Goal: Information Seeking & Learning: Learn about a topic

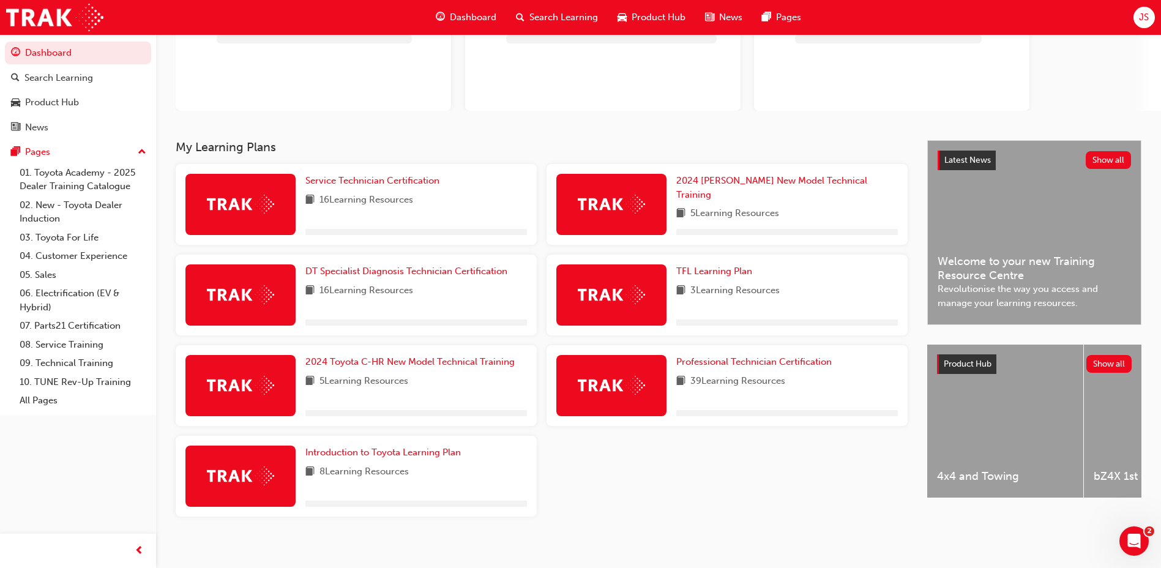
scroll to position [136, 0]
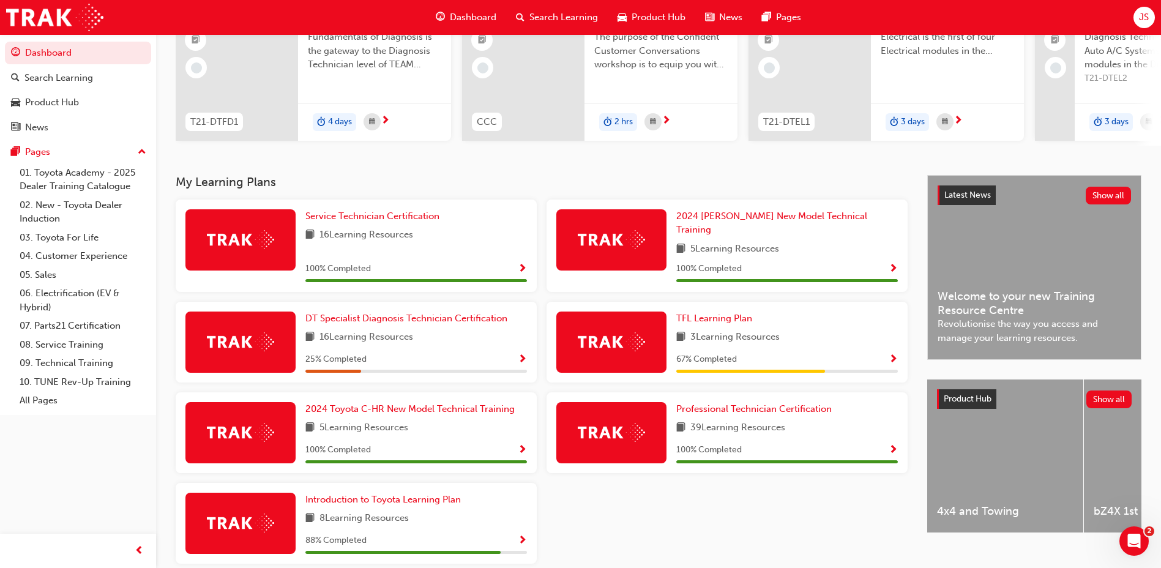
drag, startPoint x: 534, startPoint y: 186, endPoint x: 572, endPoint y: 251, distance: 75.1
click at [572, 251] on div "My Learning Plans Service Technician Certification 16 Learning Resources 100 % …" at bounding box center [551, 374] width 751 height 398
drag, startPoint x: 572, startPoint y: 251, endPoint x: 496, endPoint y: 175, distance: 106.9
click at [496, 175] on div "JS Welcome back , James Sanders Next up for me 0 T21-DTFD1 DT Fundamentals of D…" at bounding box center [658, 36] width 1005 height 277
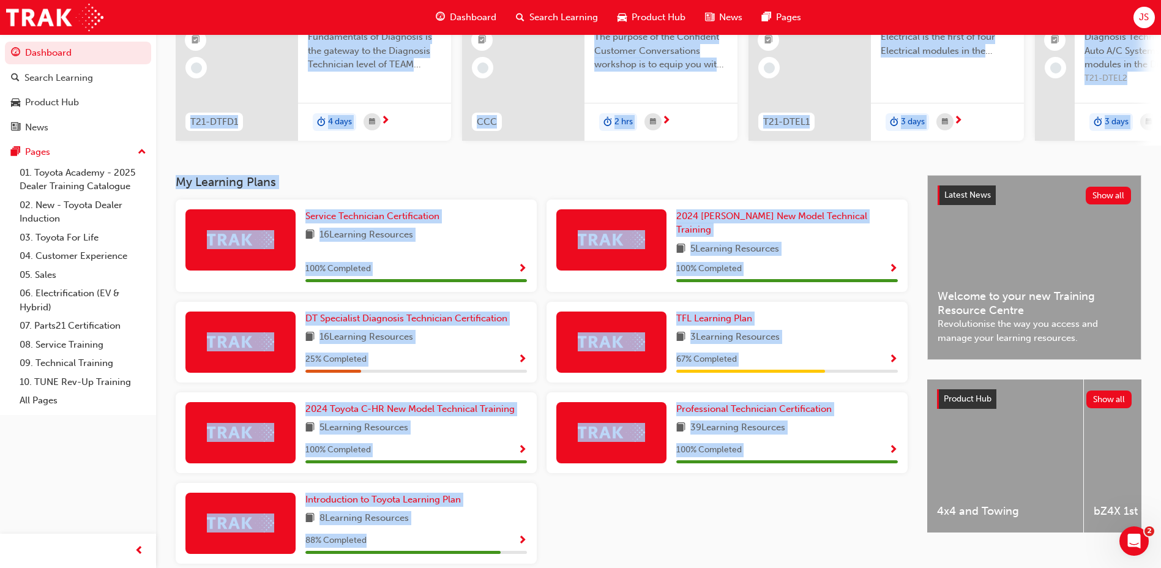
scroll to position [185, 0]
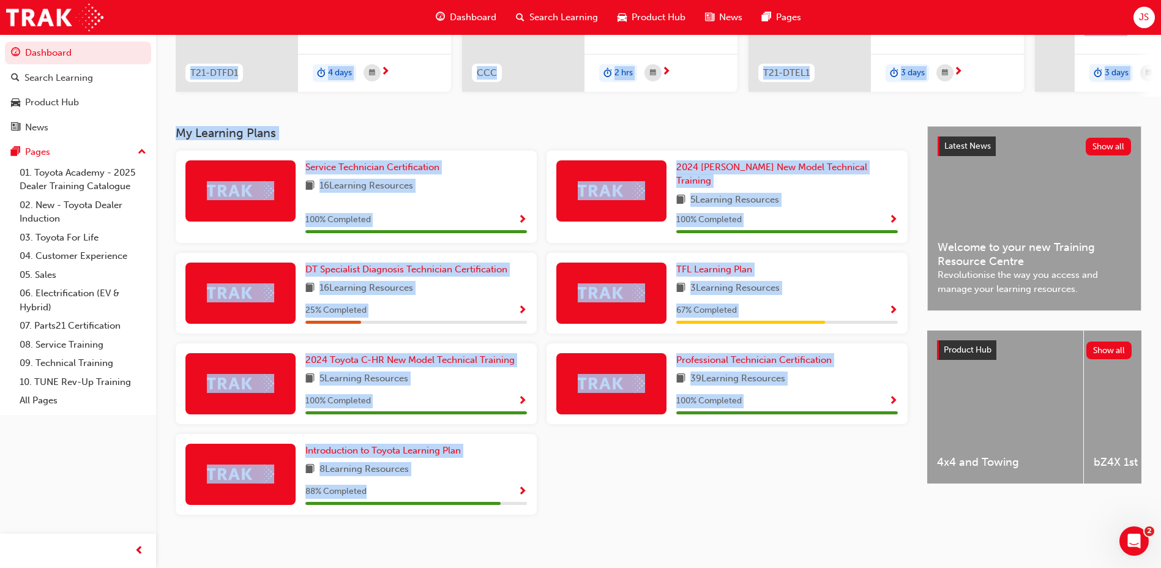
drag, startPoint x: 174, startPoint y: 170, endPoint x: 630, endPoint y: 585, distance: 617.3
click at [630, 382] on html "Your version of Internet Explorer is outdated and not supported. Please upgrade…" at bounding box center [580, 99] width 1161 height 568
drag, startPoint x: 630, startPoint y: 585, endPoint x: 589, endPoint y: 423, distance: 167.3
click at [589, 423] on div "Professional Technician Certification 39 Learning Resources 100 % Completed" at bounding box center [727, 388] width 371 height 91
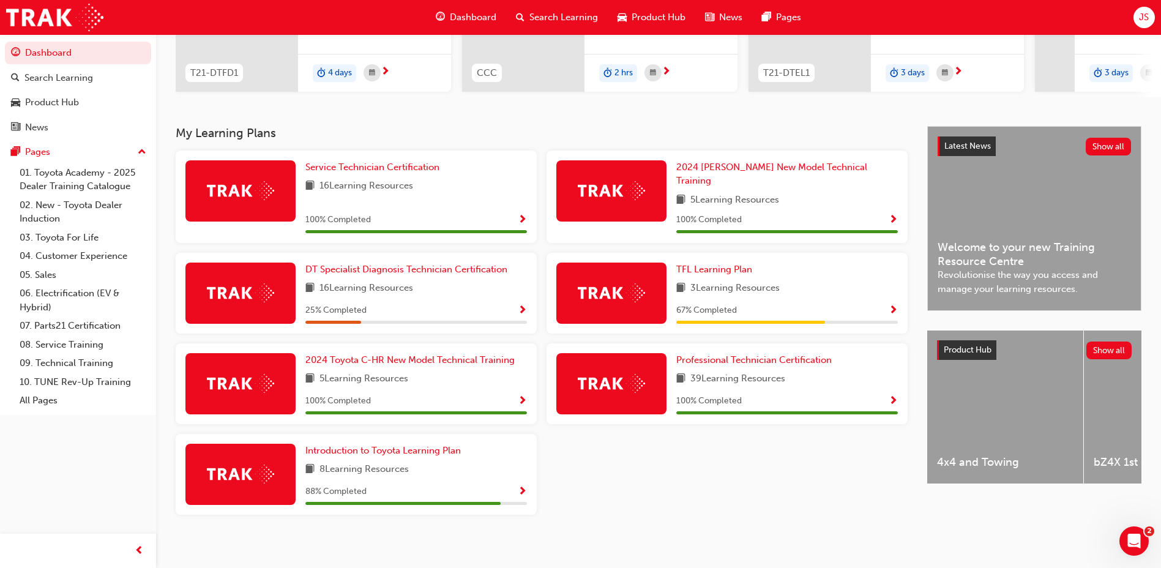
drag, startPoint x: 543, startPoint y: 424, endPoint x: 592, endPoint y: 471, distance: 67.9
click at [592, 471] on div "Service Technician Certification 16 Learning Resources 100 % Completed 2024 Pra…" at bounding box center [542, 338] width 742 height 374
drag, startPoint x: 547, startPoint y: 428, endPoint x: 709, endPoint y: 513, distance: 182.9
click at [709, 513] on div "Service Technician Certification 16 Learning Resources 100 % Completed 2024 Pra…" at bounding box center [542, 338] width 742 height 374
drag, startPoint x: 709, startPoint y: 513, endPoint x: 694, endPoint y: 519, distance: 15.7
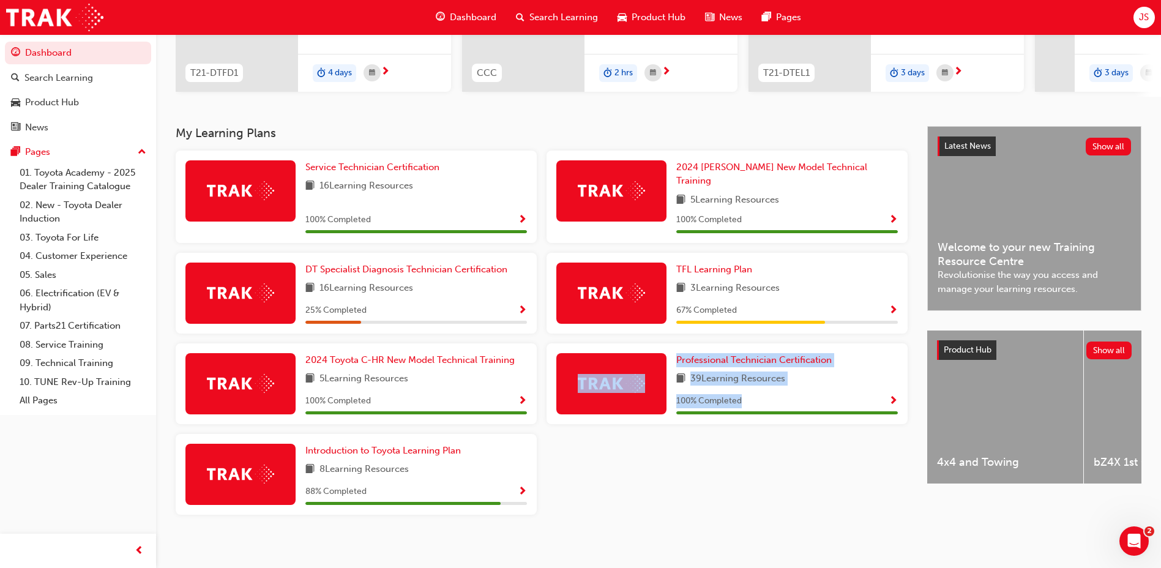
click at [694, 519] on div "My Learning Plans Service Technician Certification 16 Learning Resources 100 % …" at bounding box center [551, 334] width 751 height 417
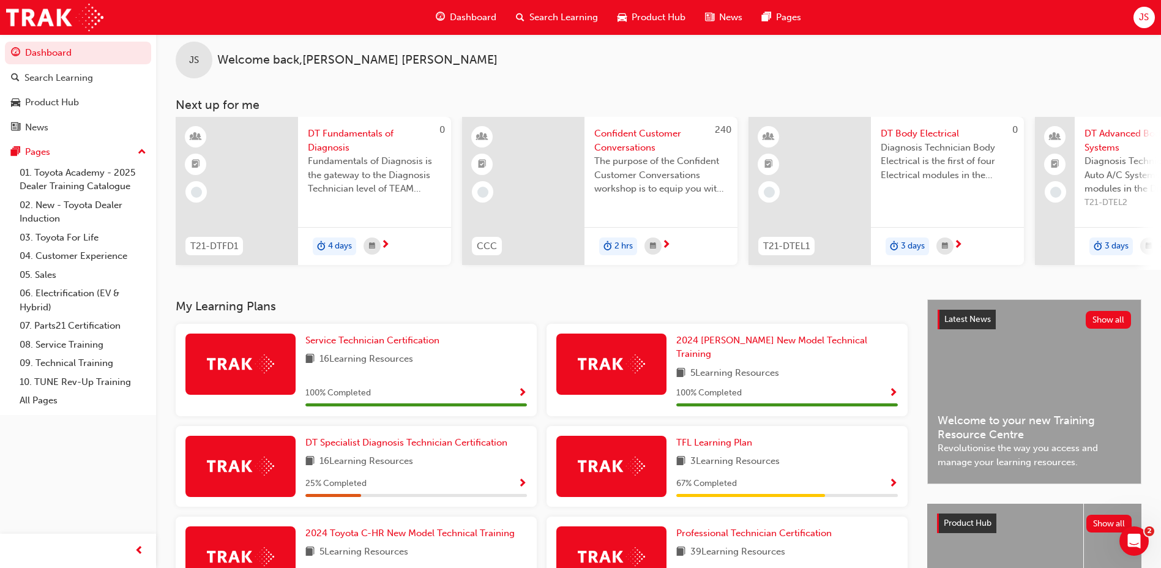
scroll to position [0, 0]
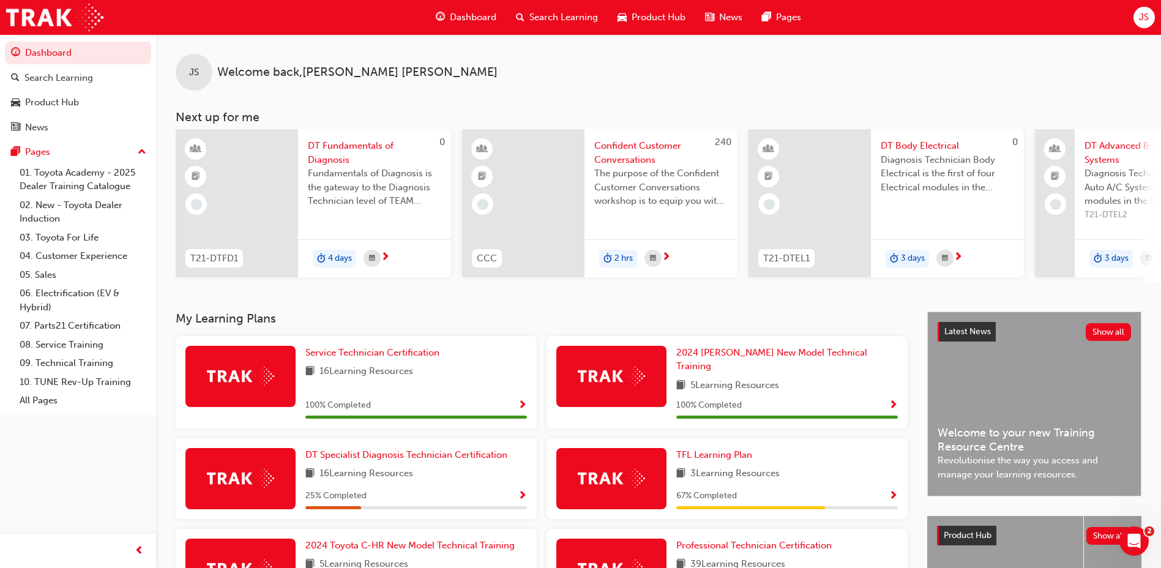
click at [562, 13] on span "Search Learning" at bounding box center [563, 17] width 69 height 14
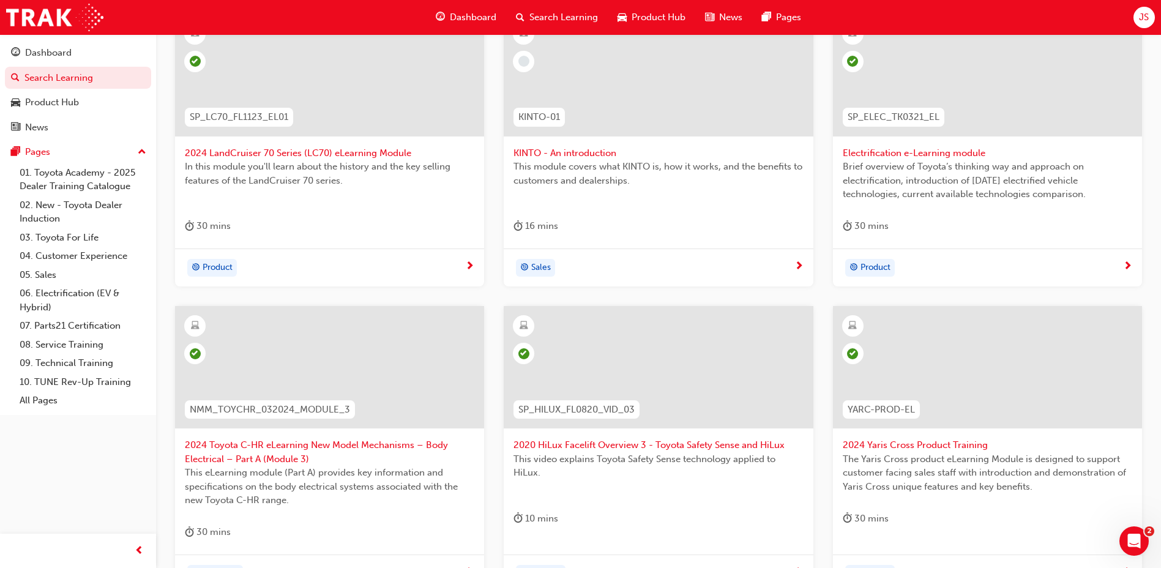
scroll to position [428, 0]
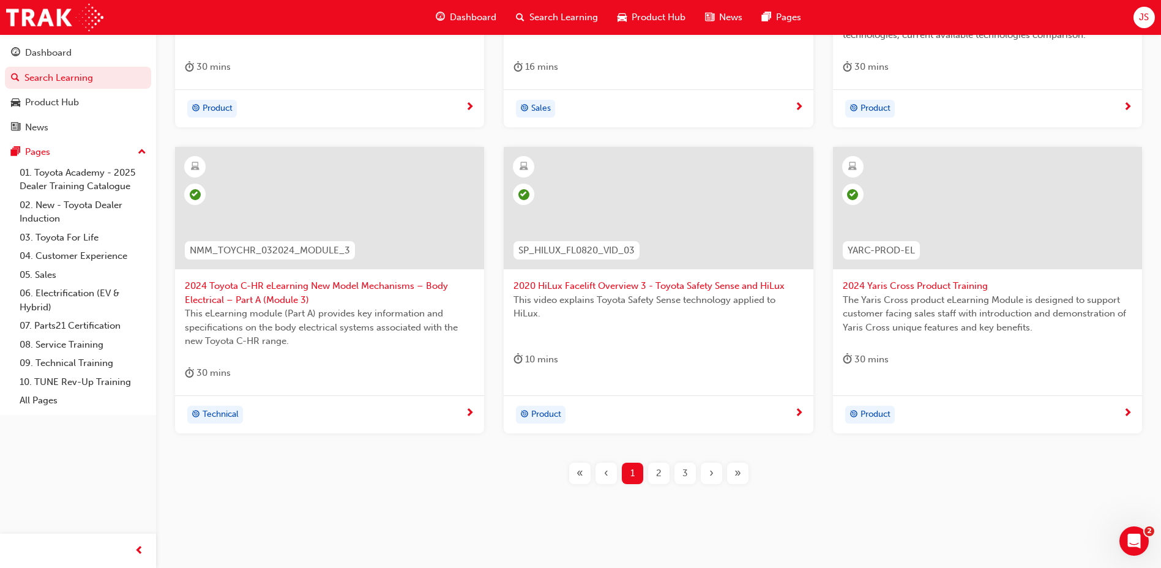
click at [688, 471] on div "3" at bounding box center [684, 473] width 21 height 21
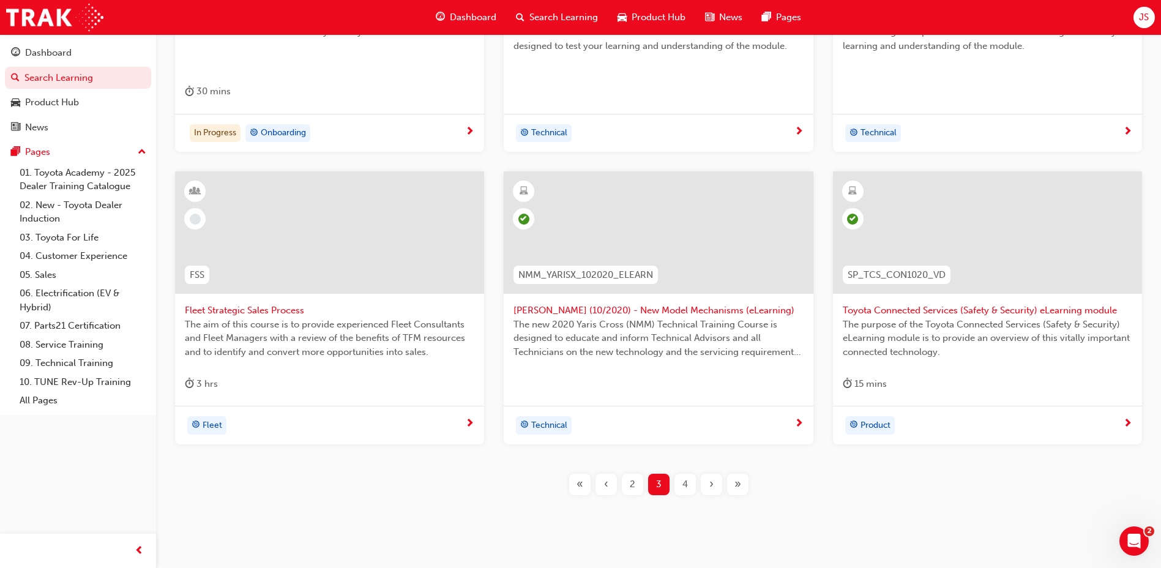
scroll to position [428, 0]
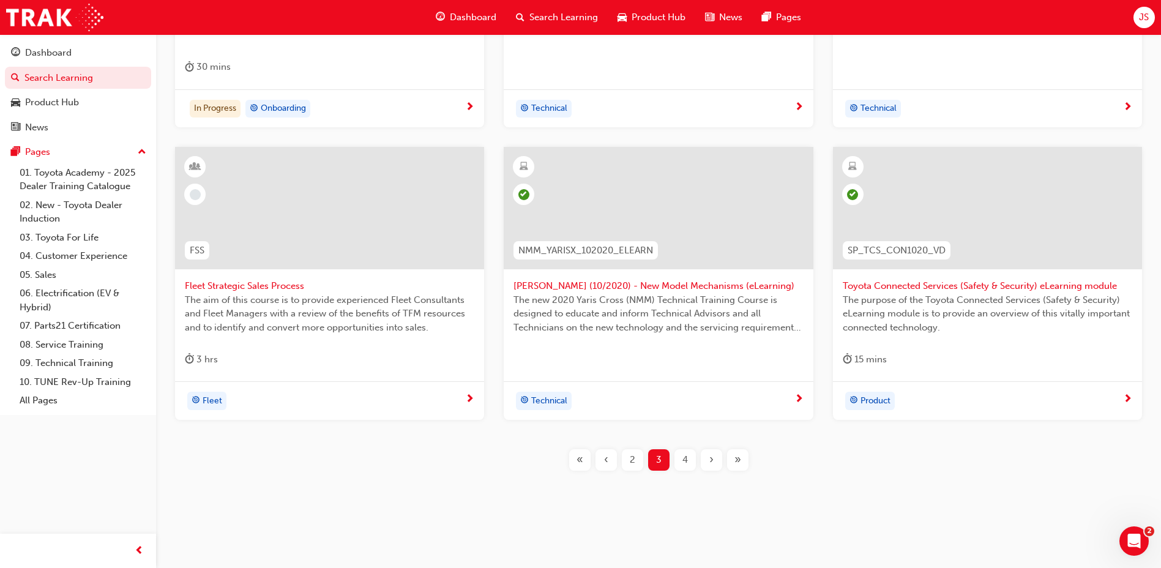
click at [674, 449] on button "4" at bounding box center [685, 459] width 26 height 21
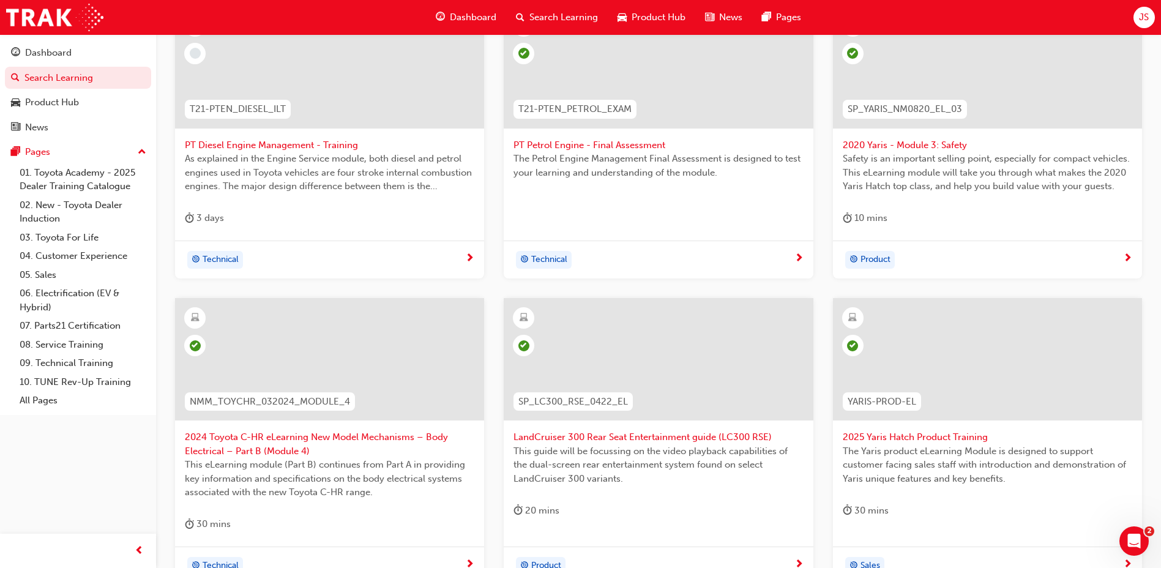
scroll to position [444, 0]
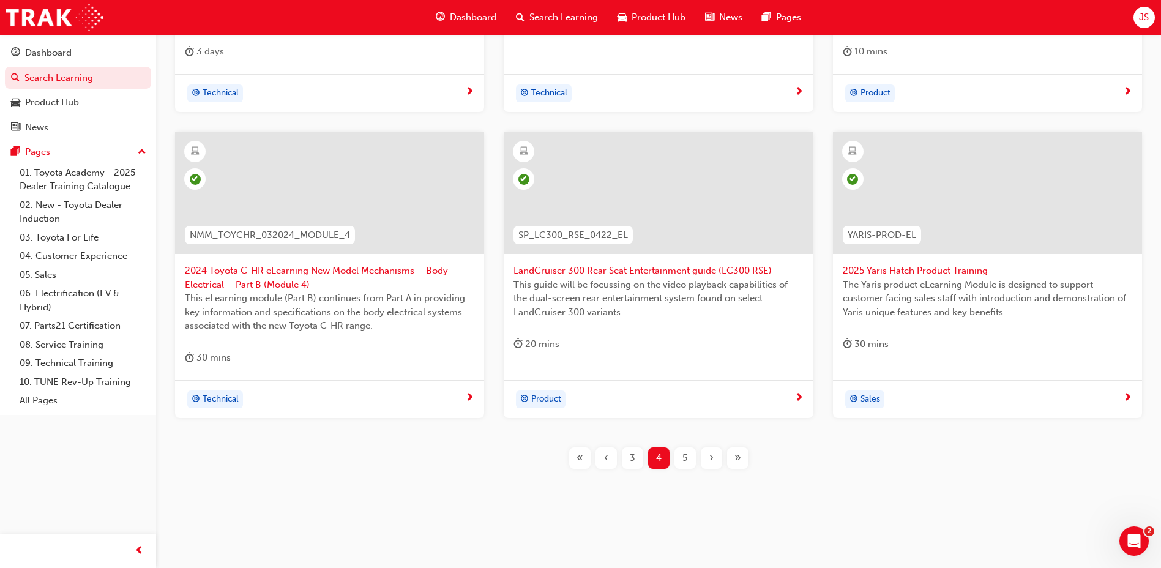
click at [693, 461] on div "5" at bounding box center [684, 457] width 21 height 21
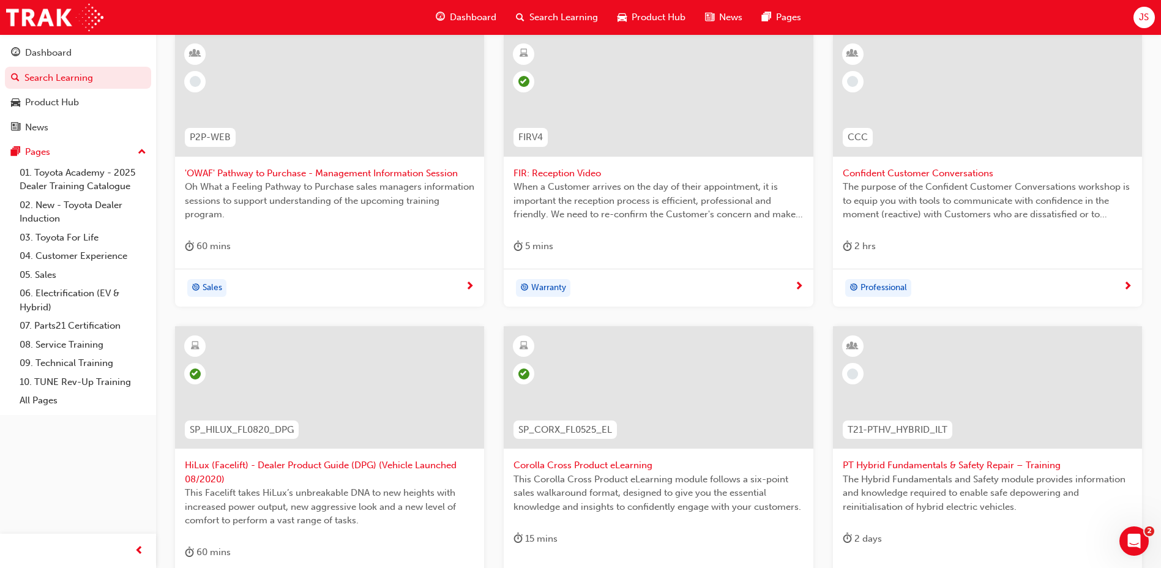
scroll to position [444, 0]
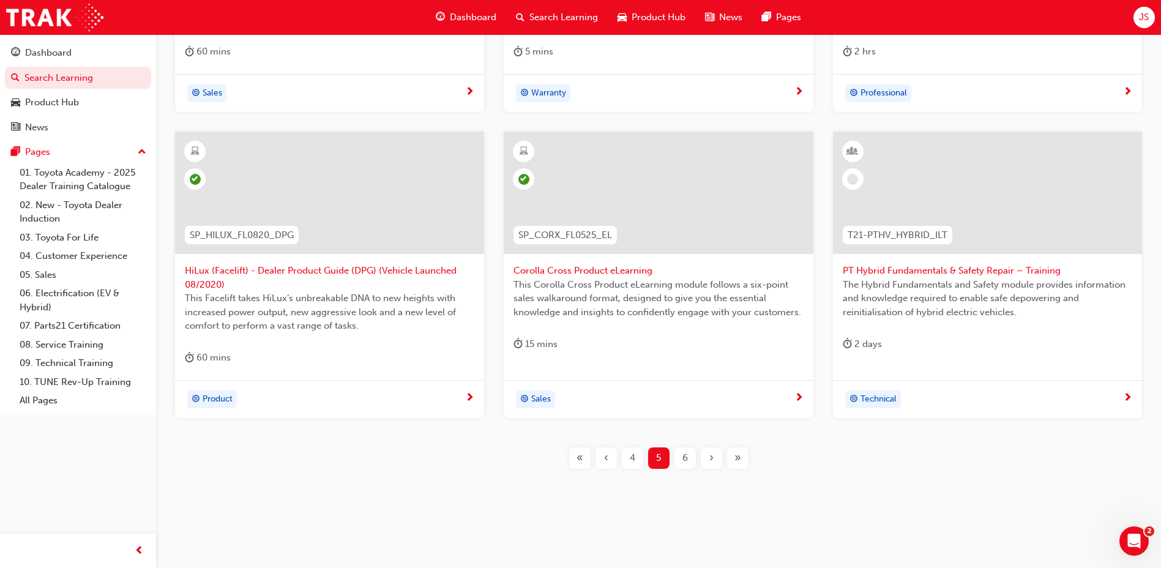
click at [677, 468] on div "6" at bounding box center [684, 457] width 21 height 21
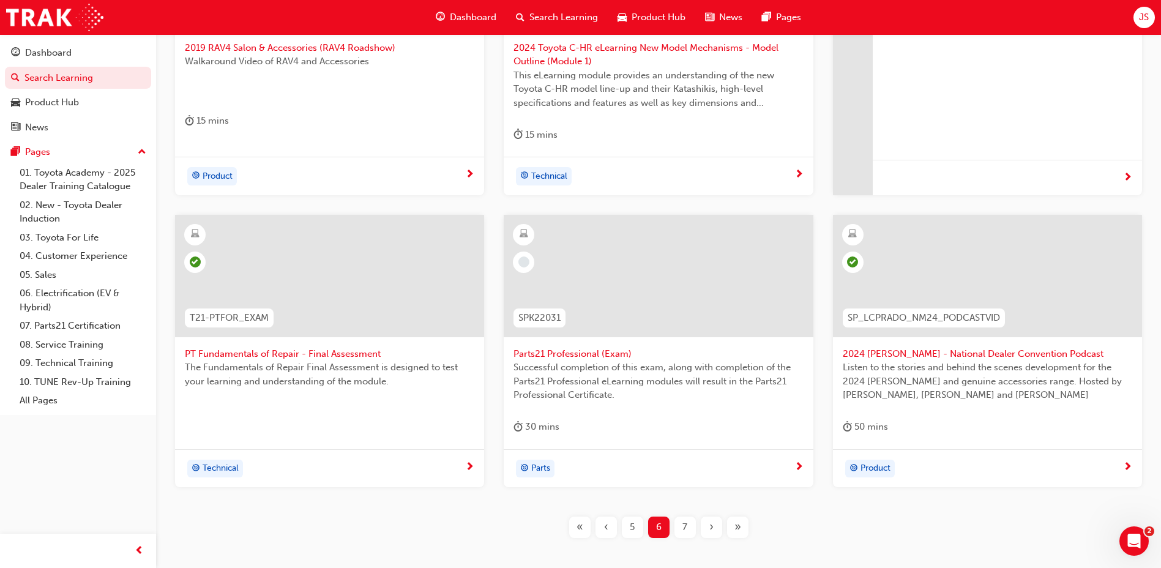
scroll to position [382, 0]
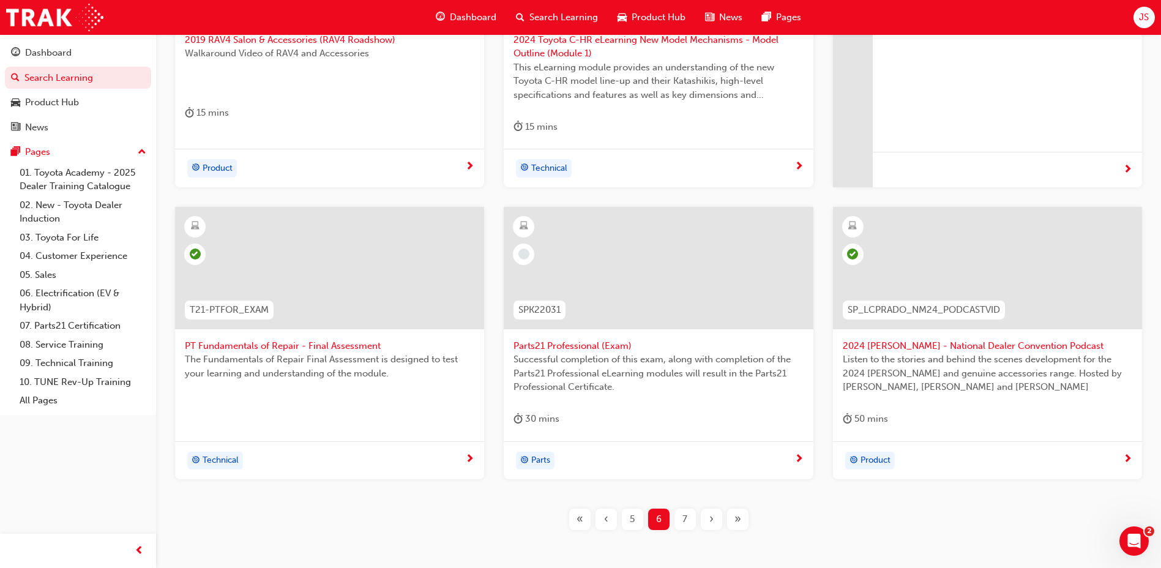
click at [685, 515] on span "7" at bounding box center [684, 519] width 5 height 14
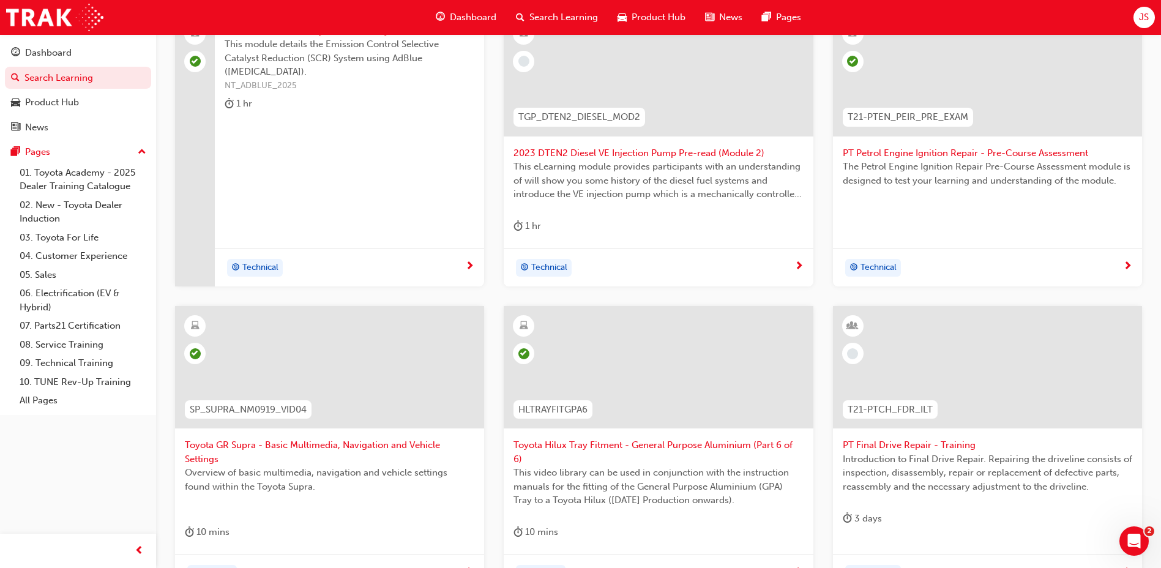
scroll to position [444, 0]
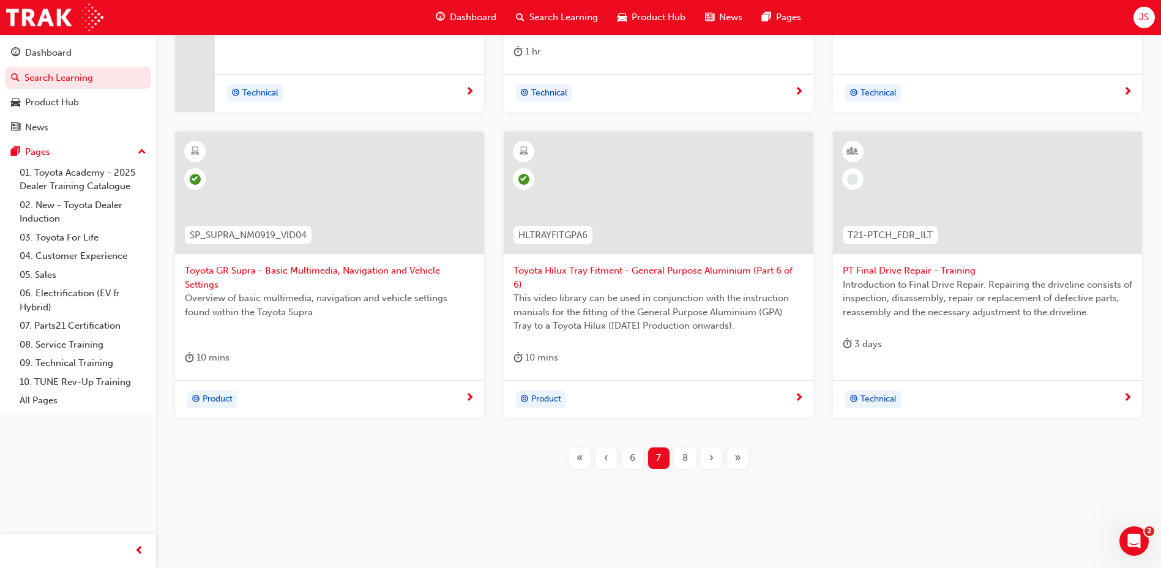
click at [684, 460] on span "8" at bounding box center [685, 458] width 6 height 14
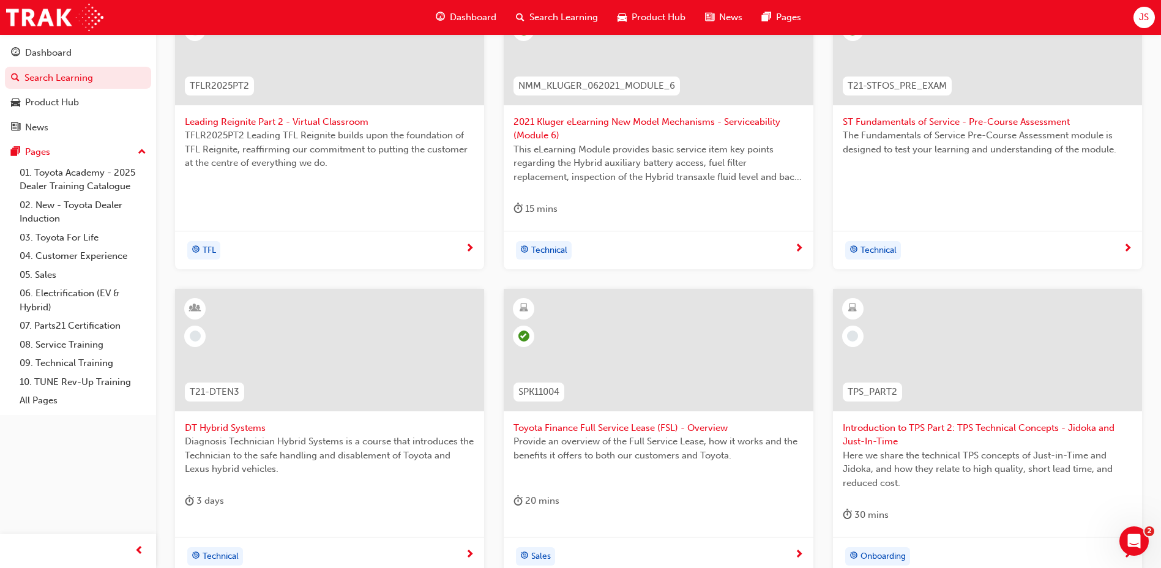
scroll to position [458, 0]
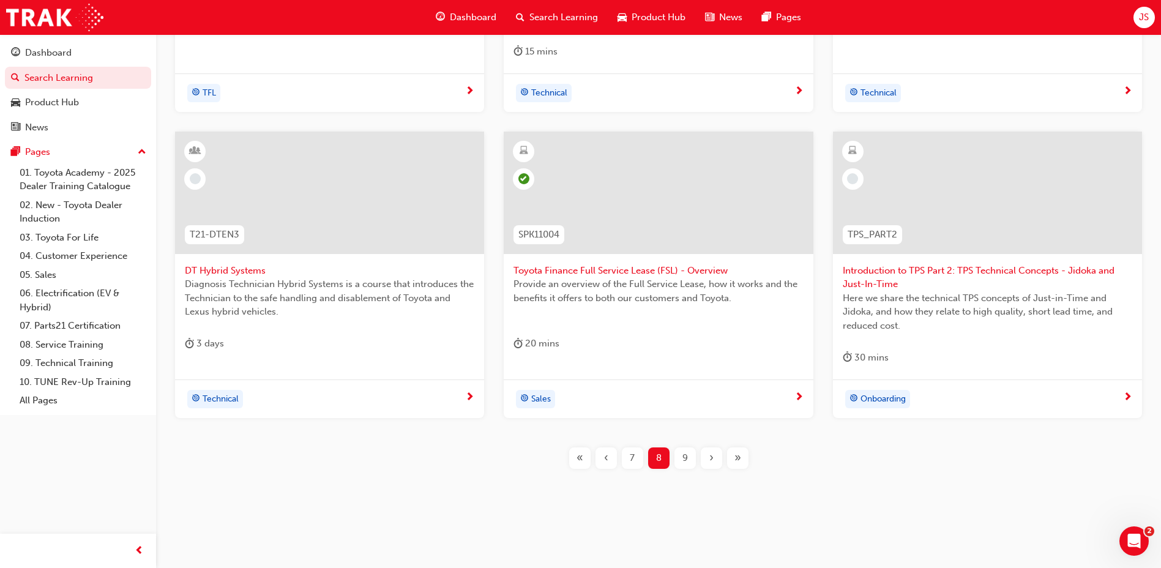
click at [687, 463] on span "9" at bounding box center [685, 458] width 6 height 14
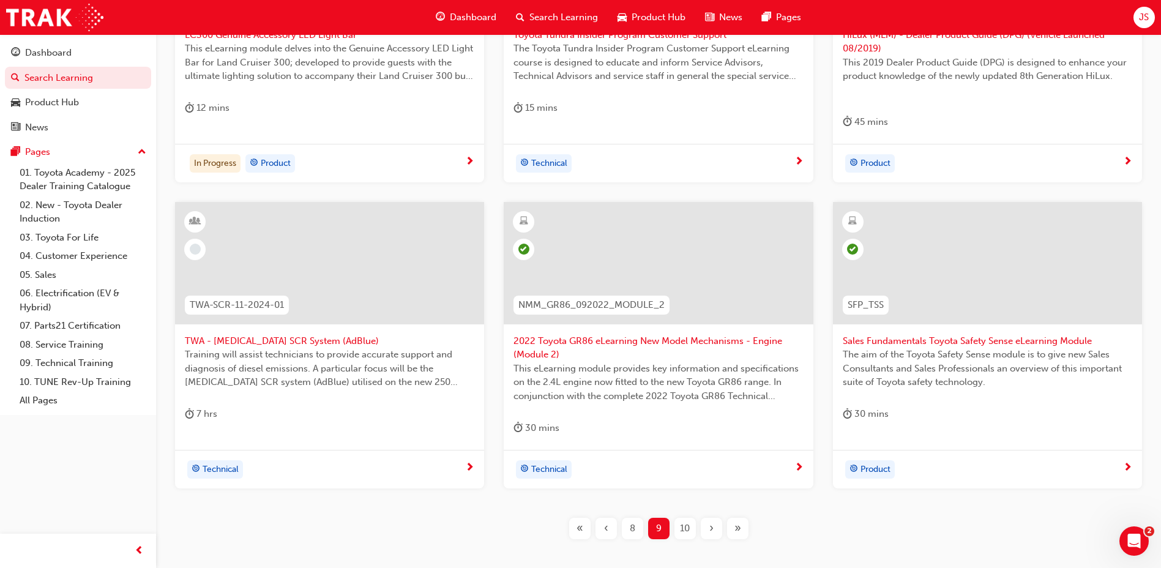
scroll to position [458, 0]
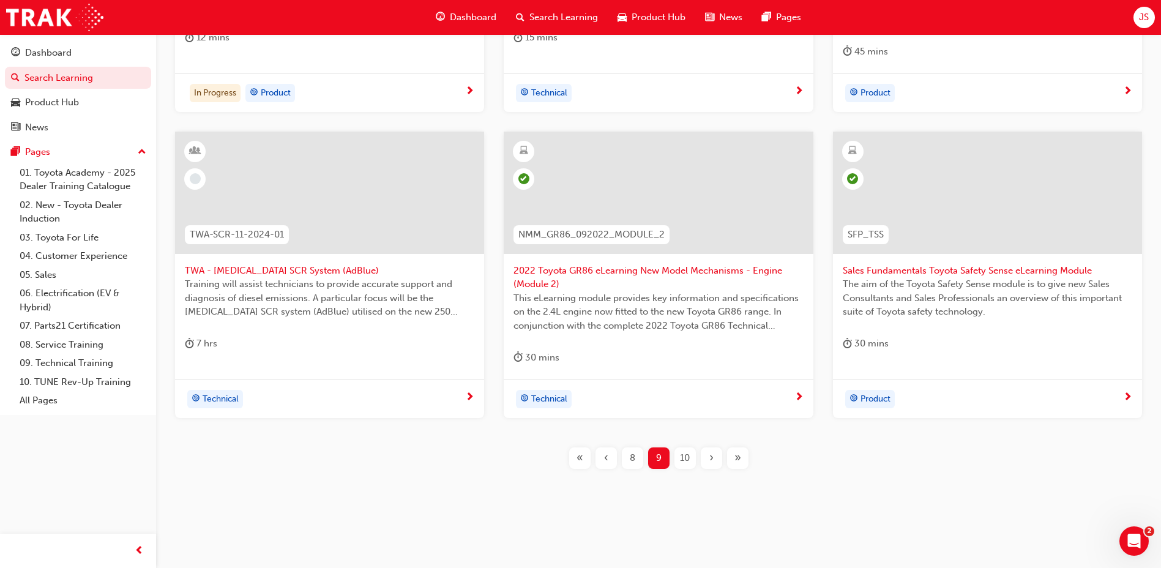
click at [683, 463] on span "10" at bounding box center [685, 458] width 10 height 14
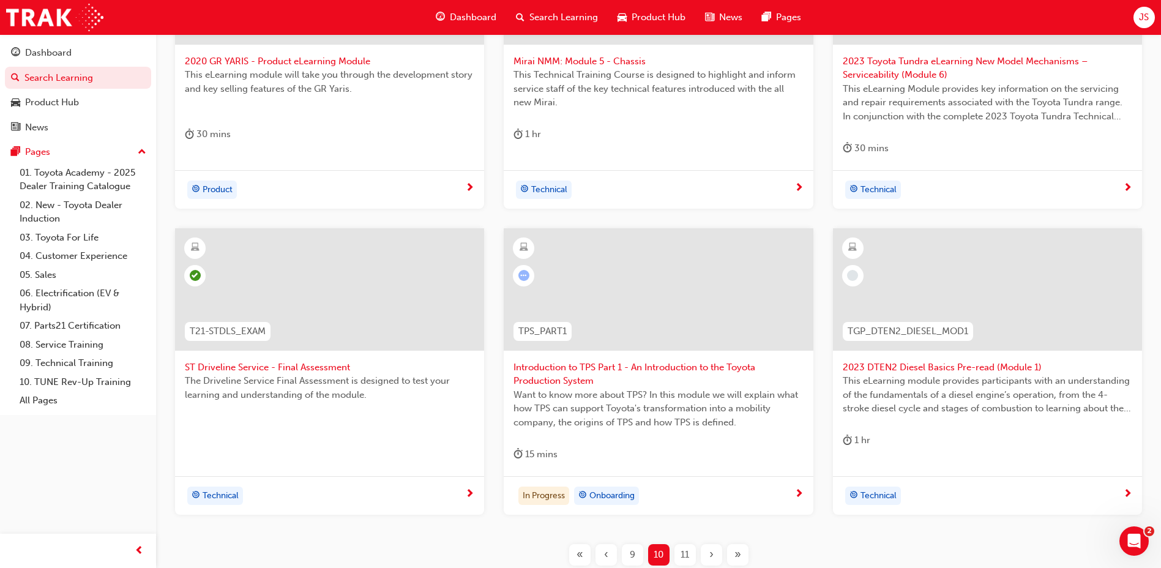
scroll to position [397, 0]
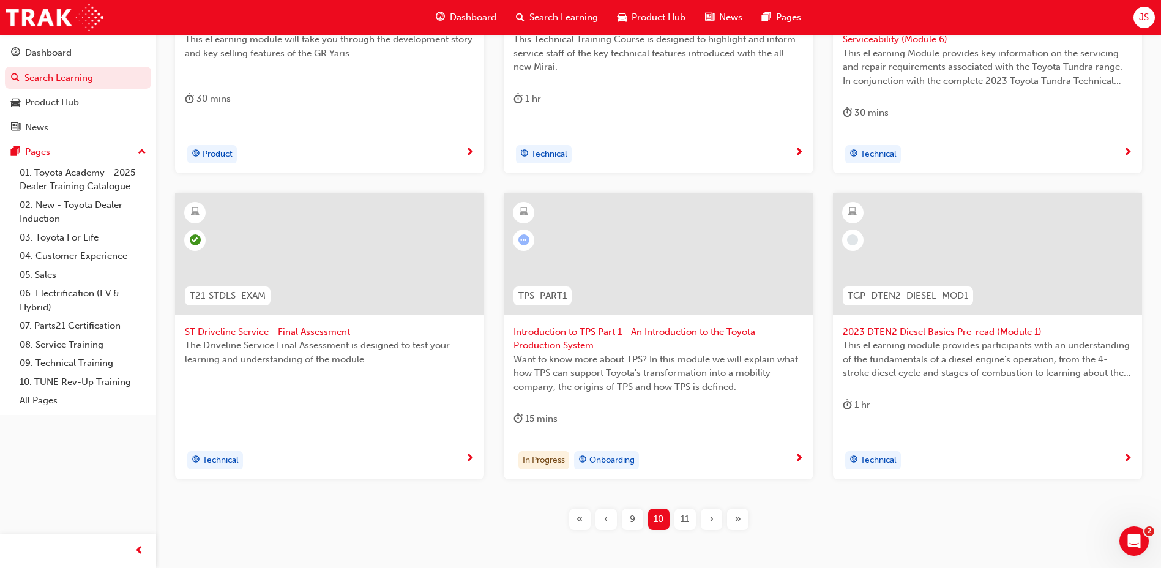
click at [679, 518] on div "11" at bounding box center [684, 519] width 21 height 21
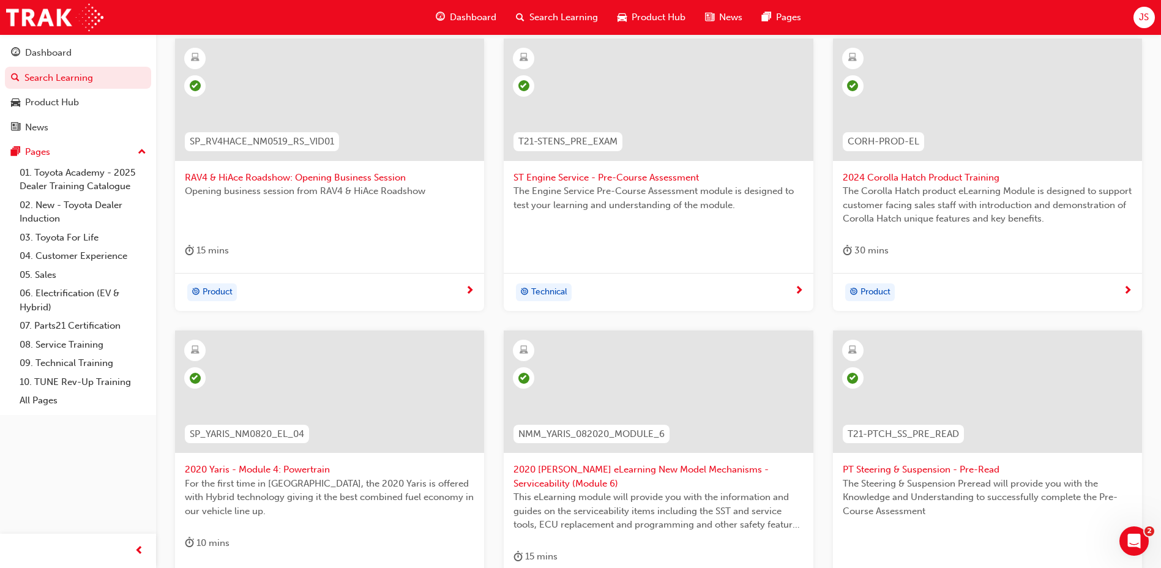
scroll to position [444, 0]
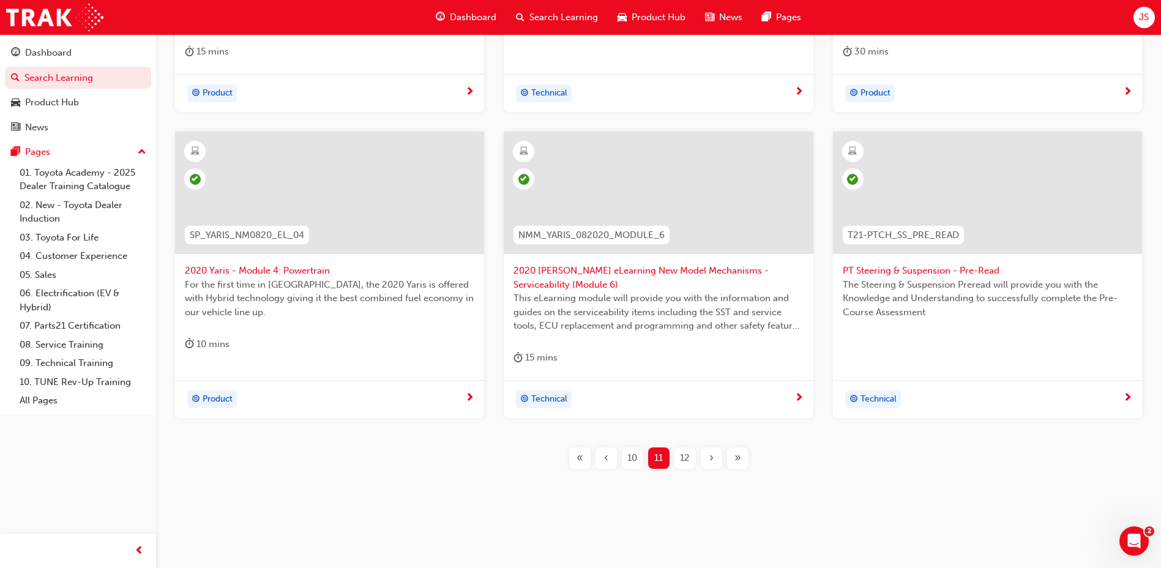
click at [672, 454] on button "12" at bounding box center [685, 457] width 26 height 21
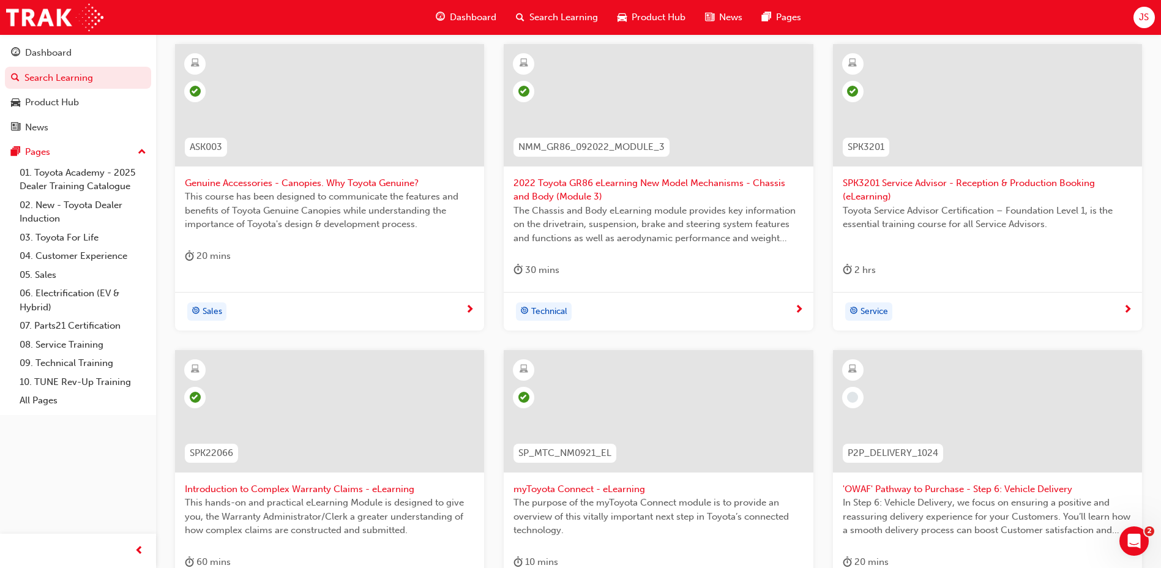
scroll to position [444, 0]
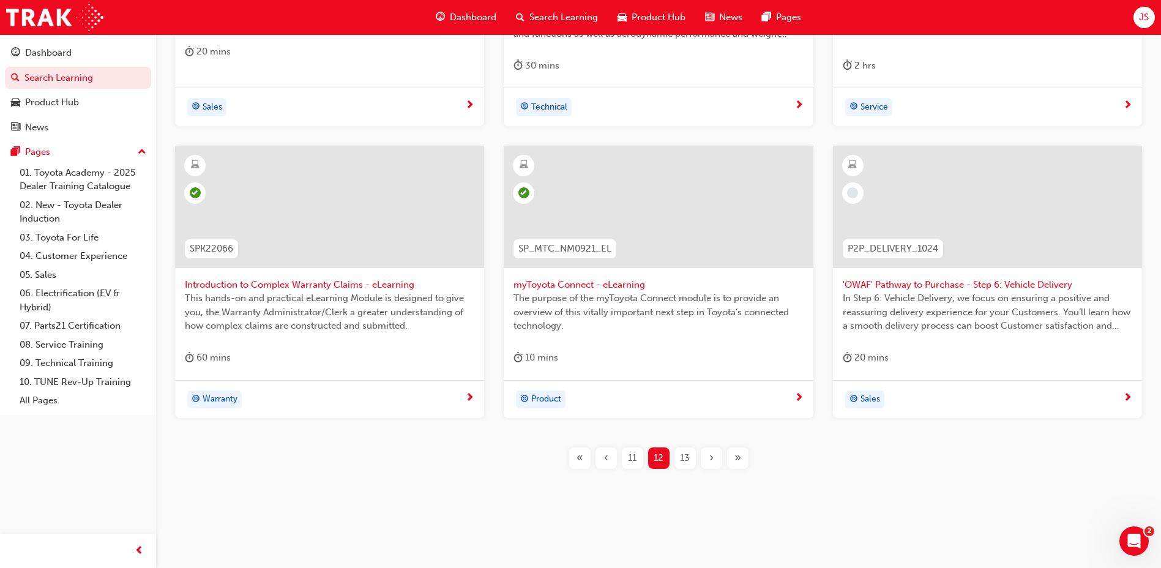
click at [677, 466] on div "13" at bounding box center [684, 457] width 21 height 21
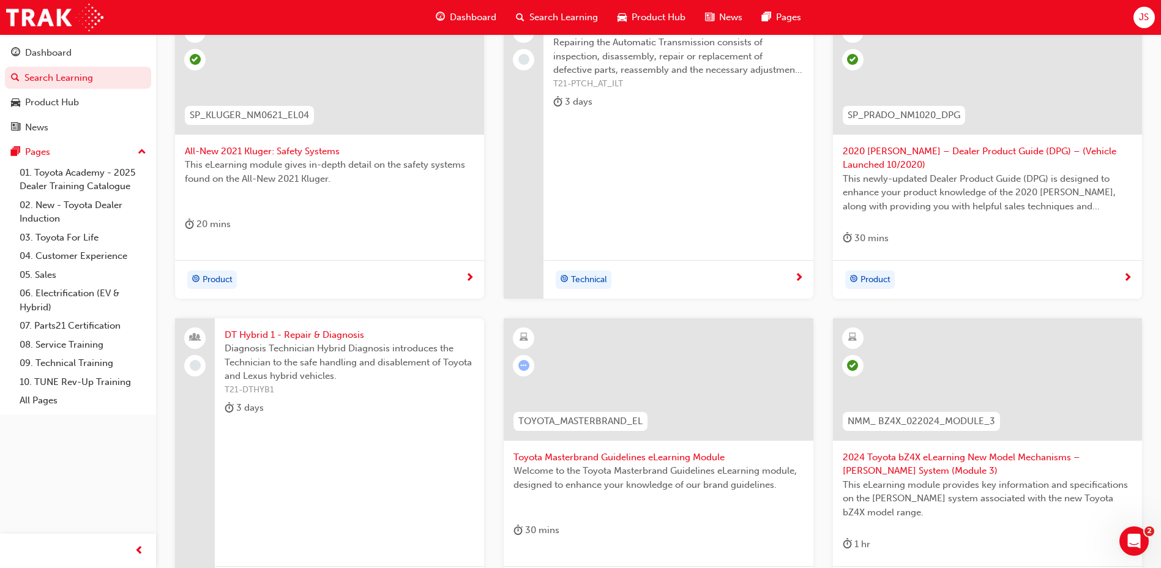
scroll to position [444, 0]
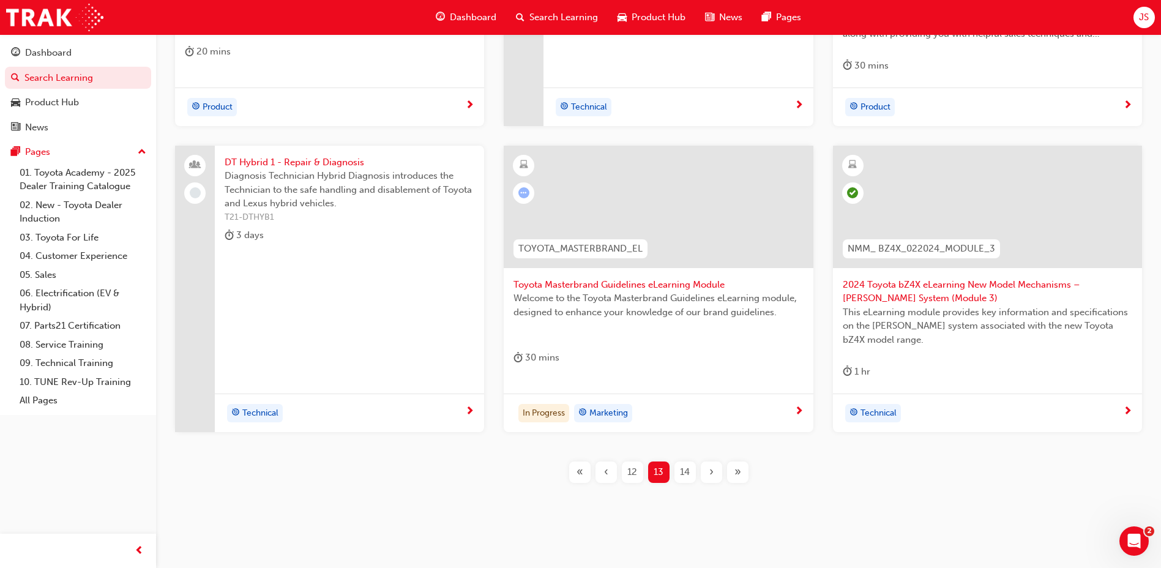
click at [682, 469] on span "14" at bounding box center [685, 472] width 10 height 14
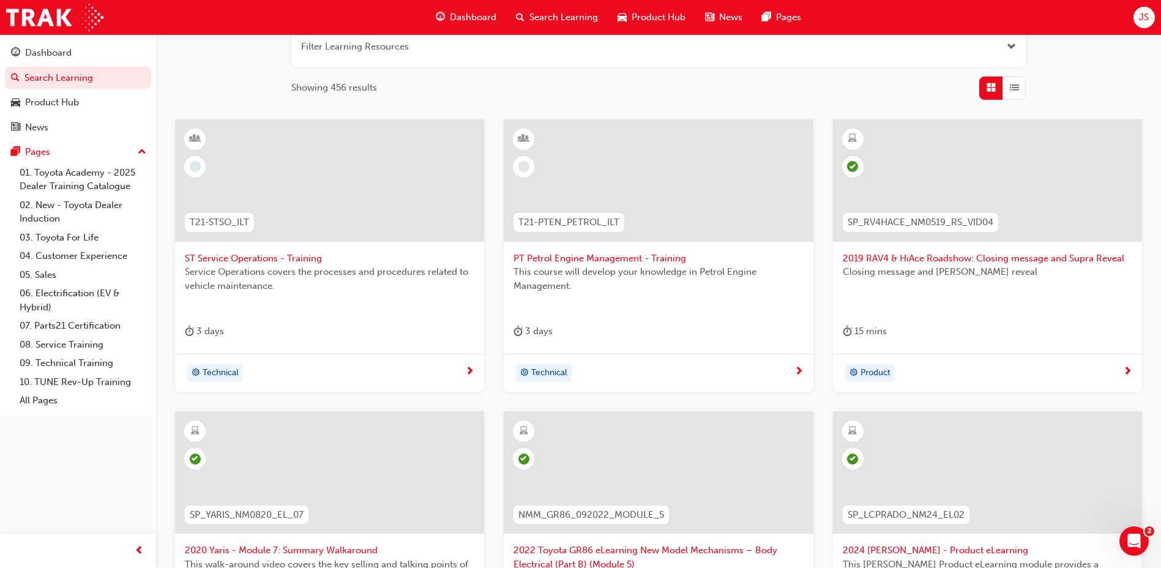
scroll to position [138, 0]
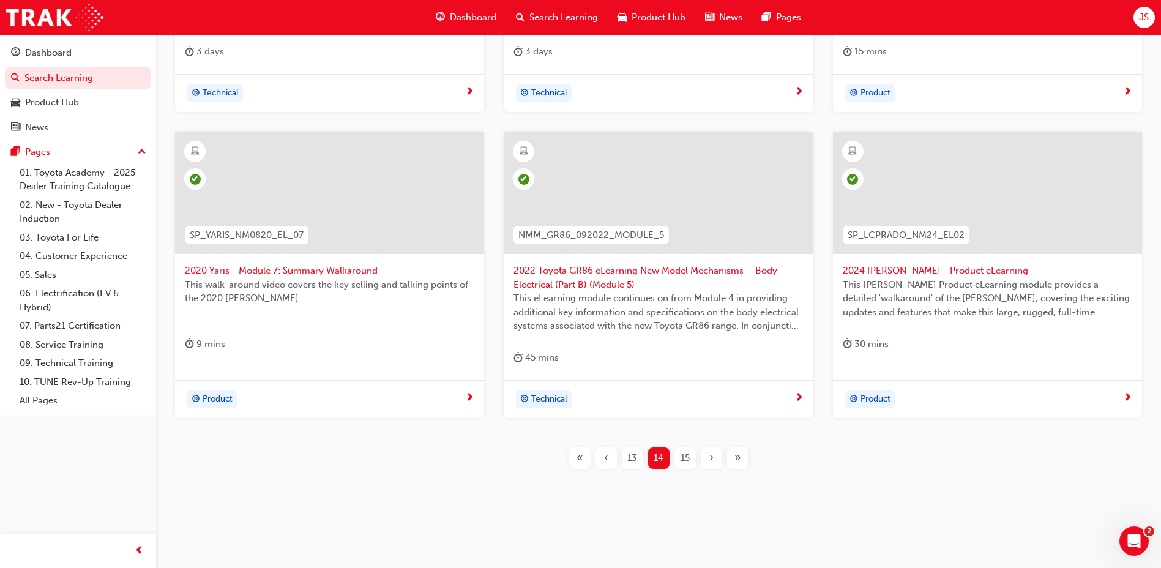
click at [681, 450] on div "15" at bounding box center [684, 457] width 21 height 21
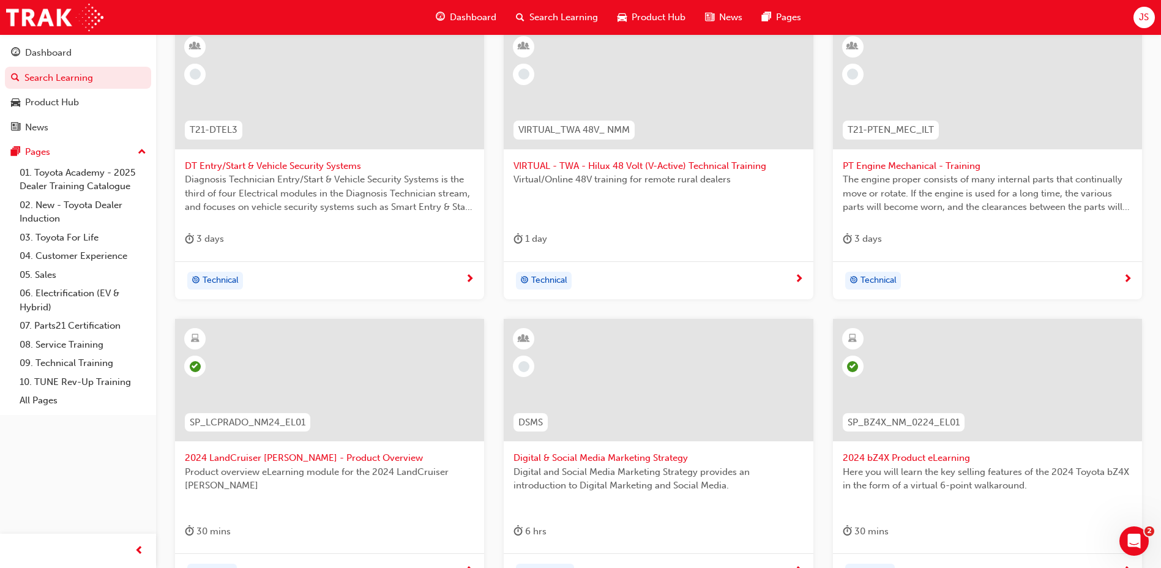
scroll to position [430, 0]
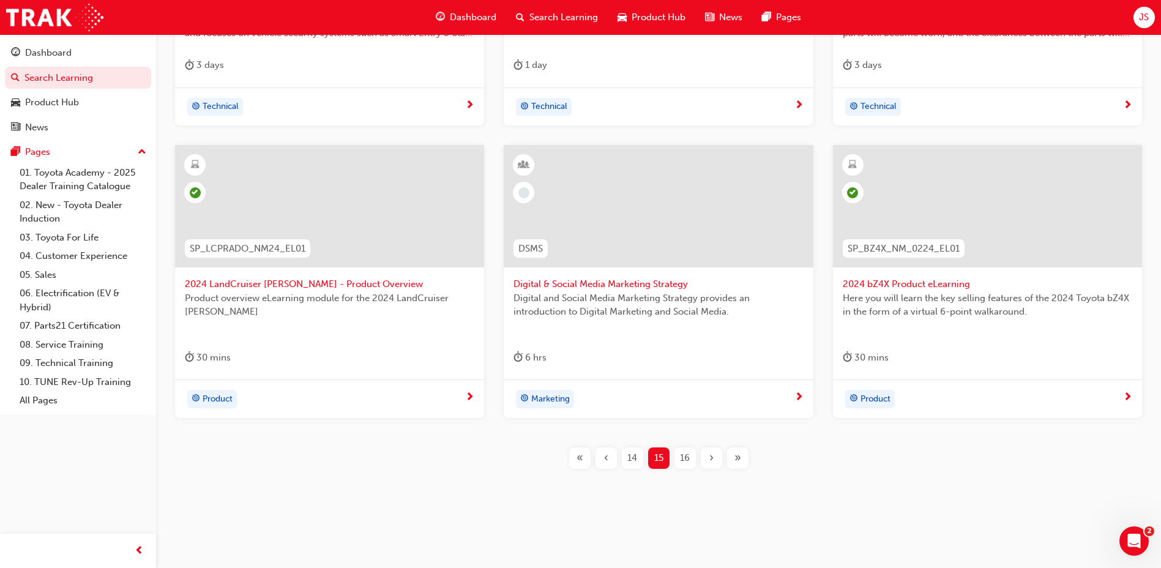
click at [682, 451] on span "16" at bounding box center [685, 458] width 10 height 14
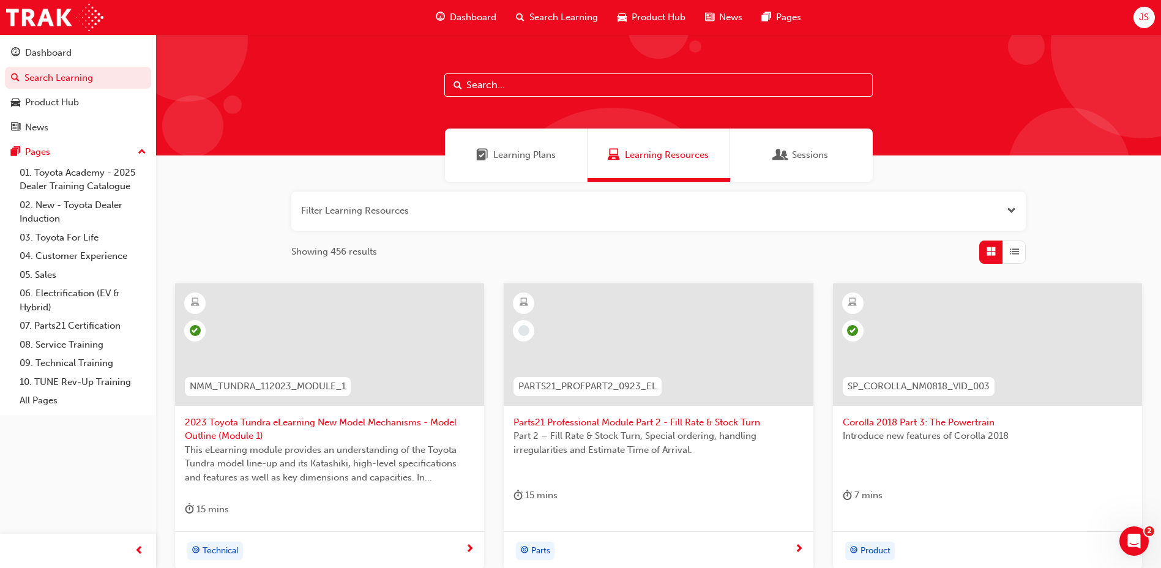
click at [548, 151] on span "Learning Plans" at bounding box center [524, 155] width 62 height 14
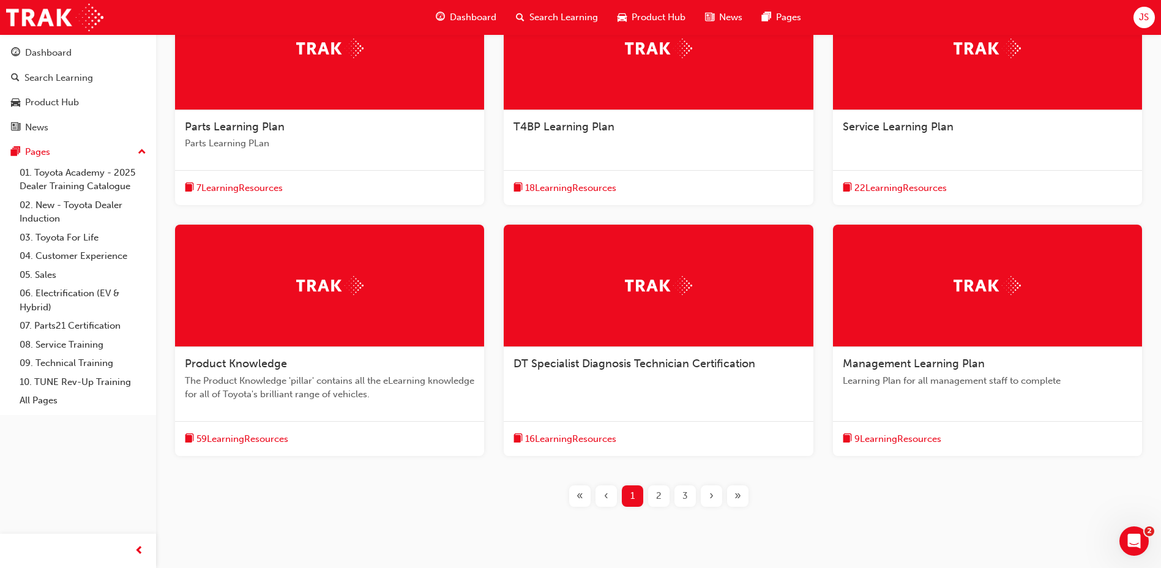
scroll to position [333, 0]
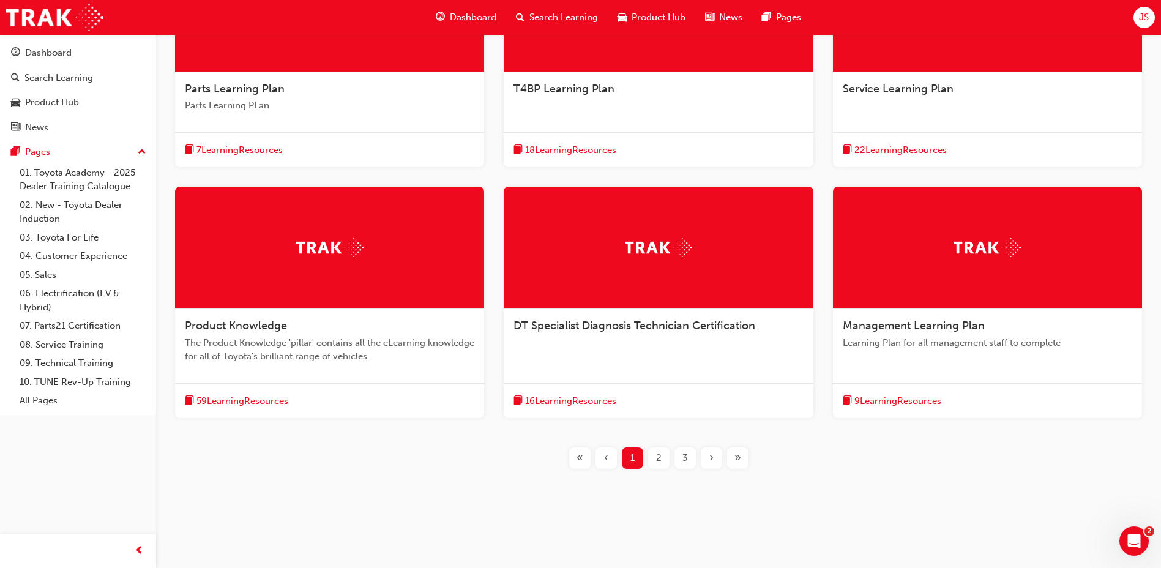
click at [672, 463] on button "3" at bounding box center [685, 457] width 26 height 21
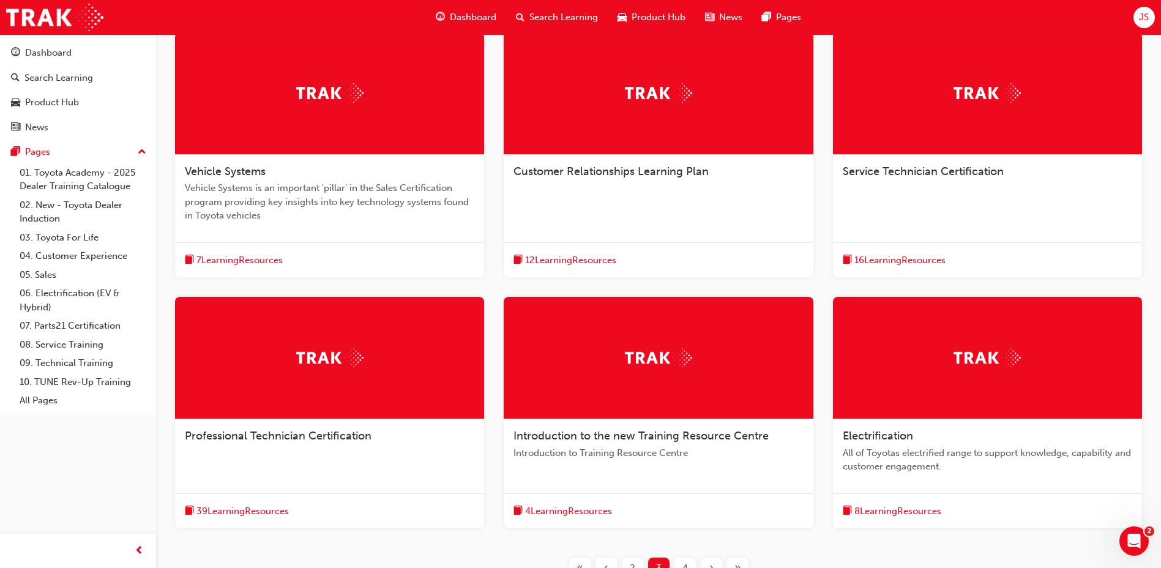
scroll to position [361, 0]
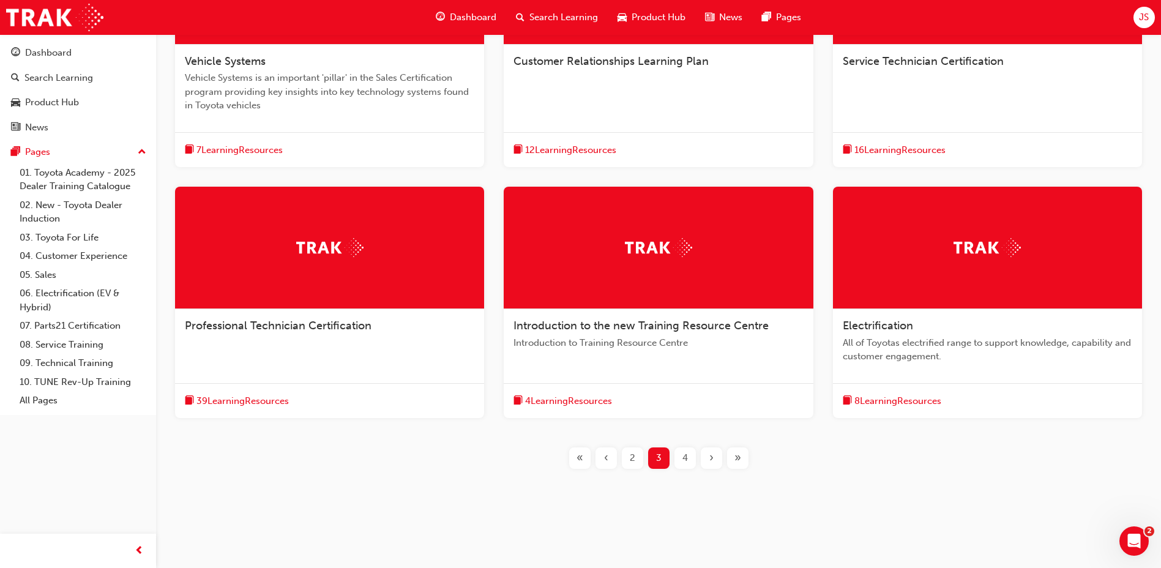
click at [691, 453] on div "4" at bounding box center [684, 457] width 21 height 21
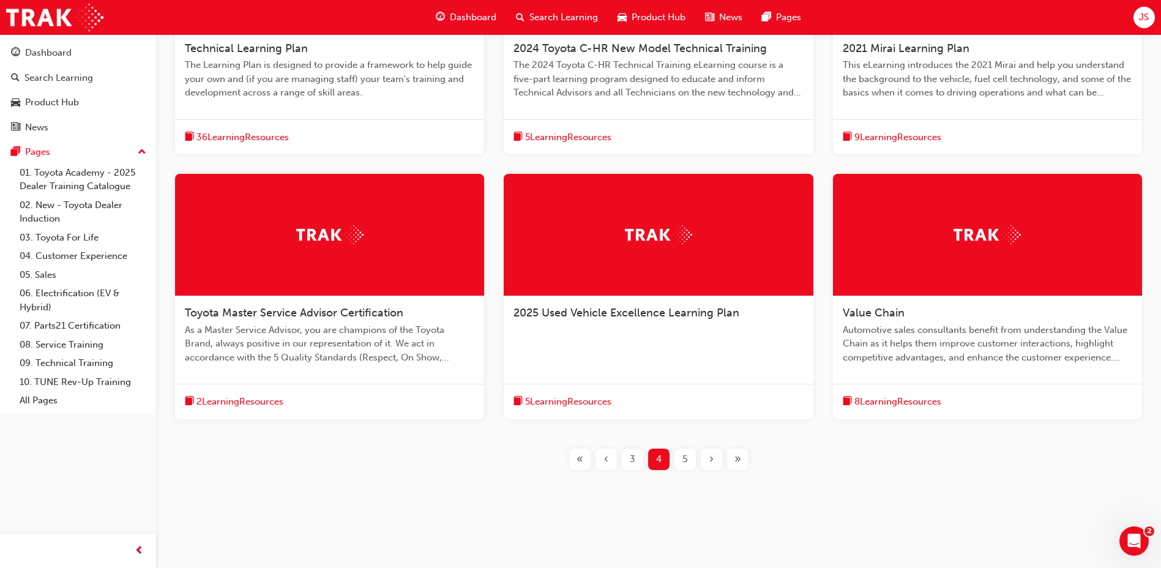
scroll to position [375, 0]
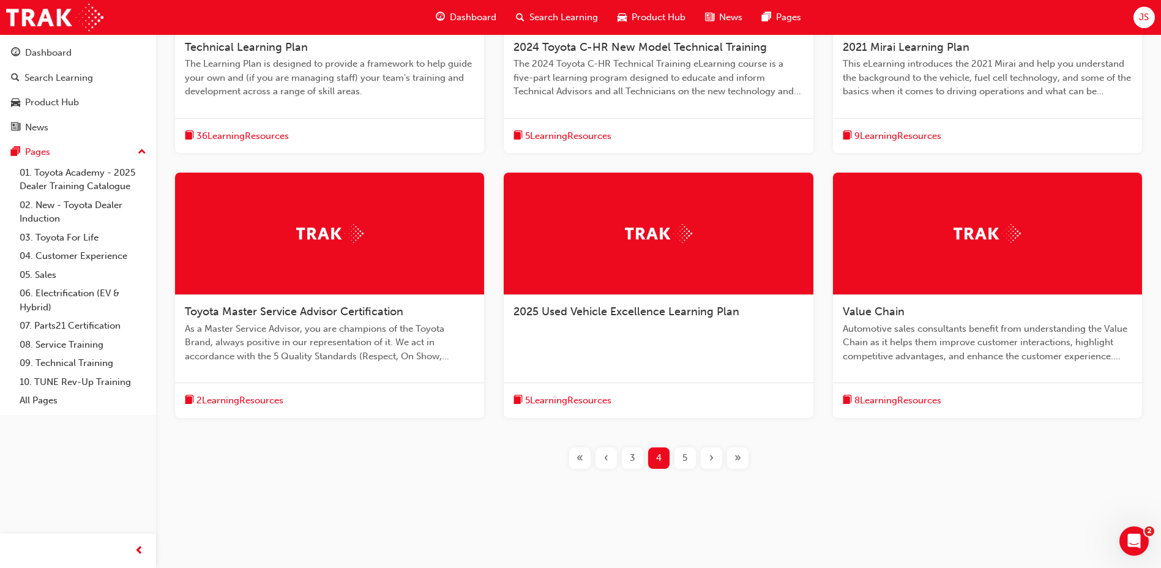
click at [691, 461] on div "5" at bounding box center [684, 457] width 21 height 21
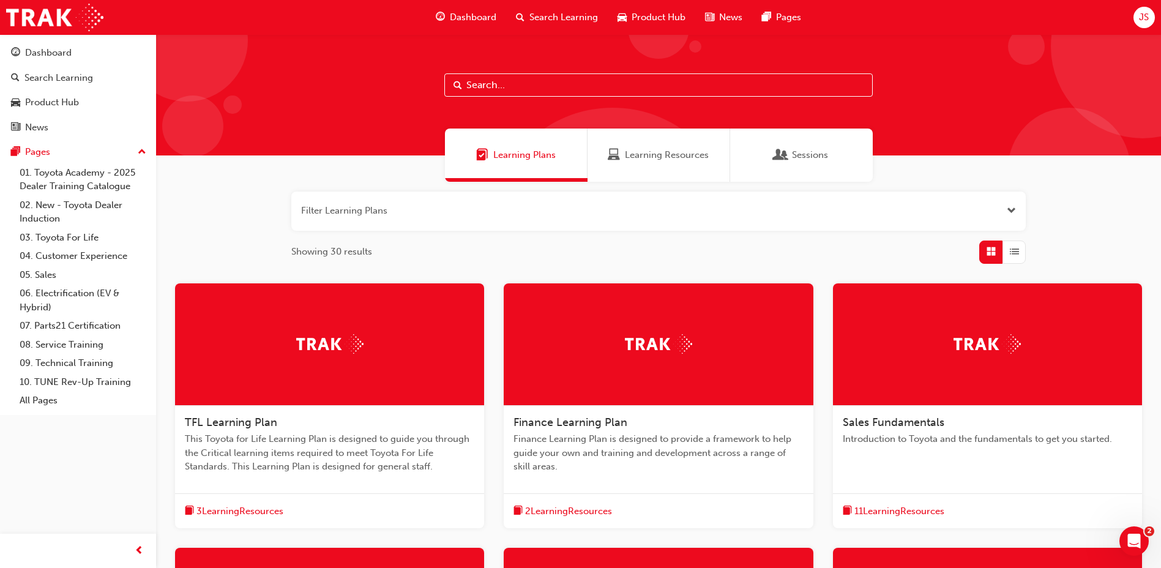
click at [628, 155] on span "Learning Resources" at bounding box center [667, 155] width 84 height 14
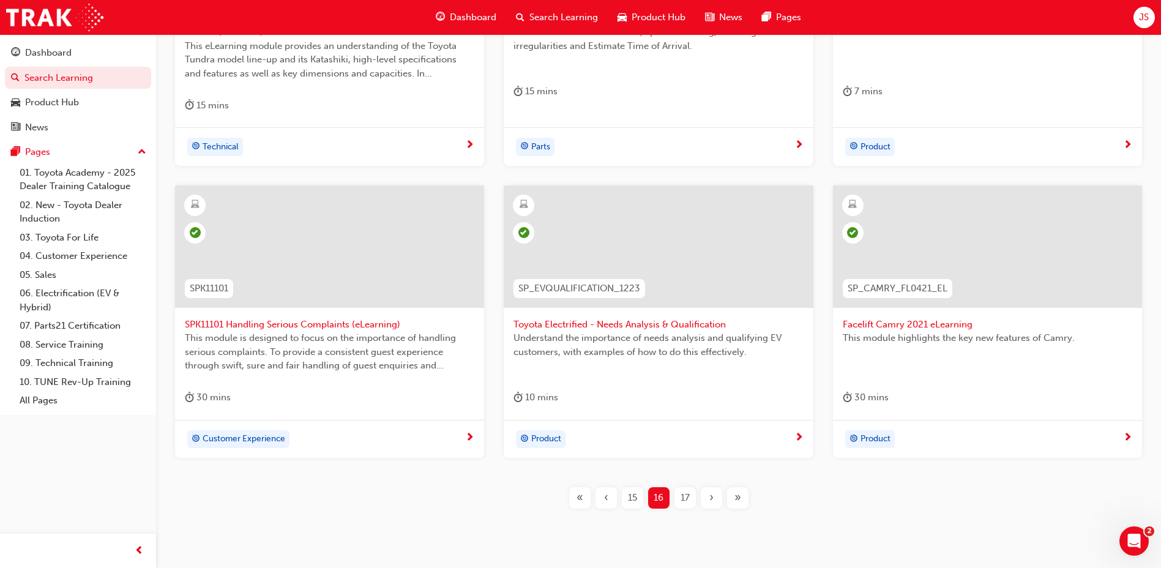
scroll to position [444, 0]
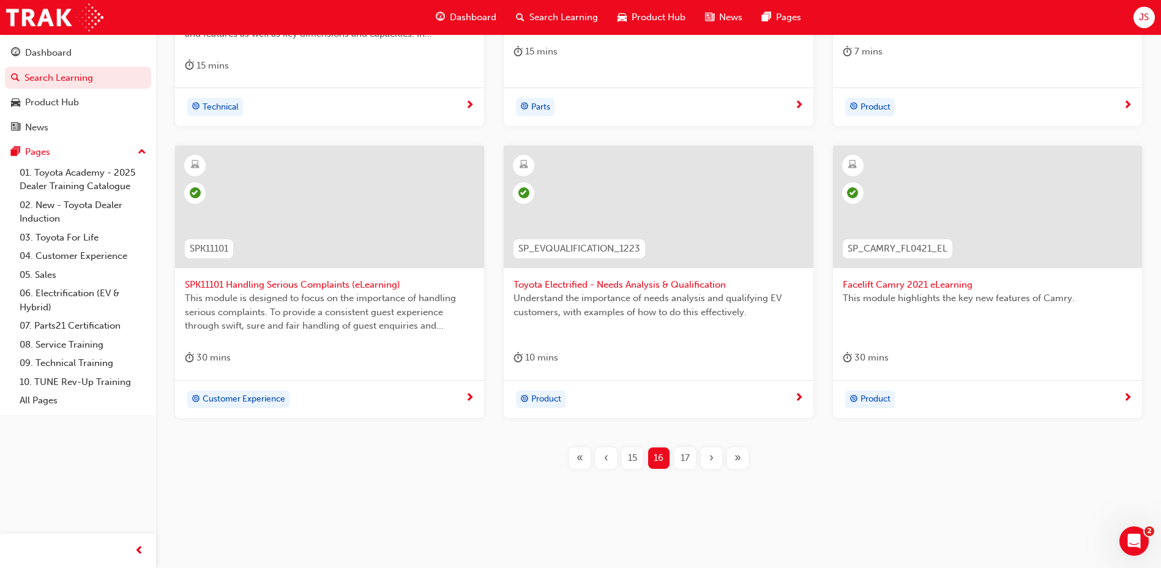
click at [679, 458] on div "17" at bounding box center [684, 457] width 21 height 21
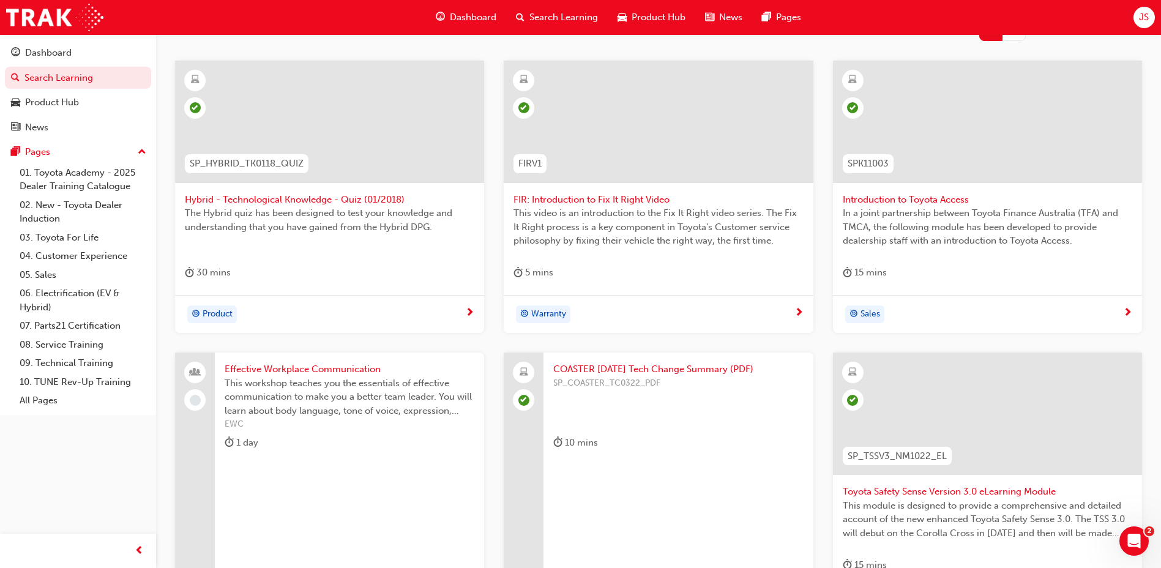
scroll to position [430, 0]
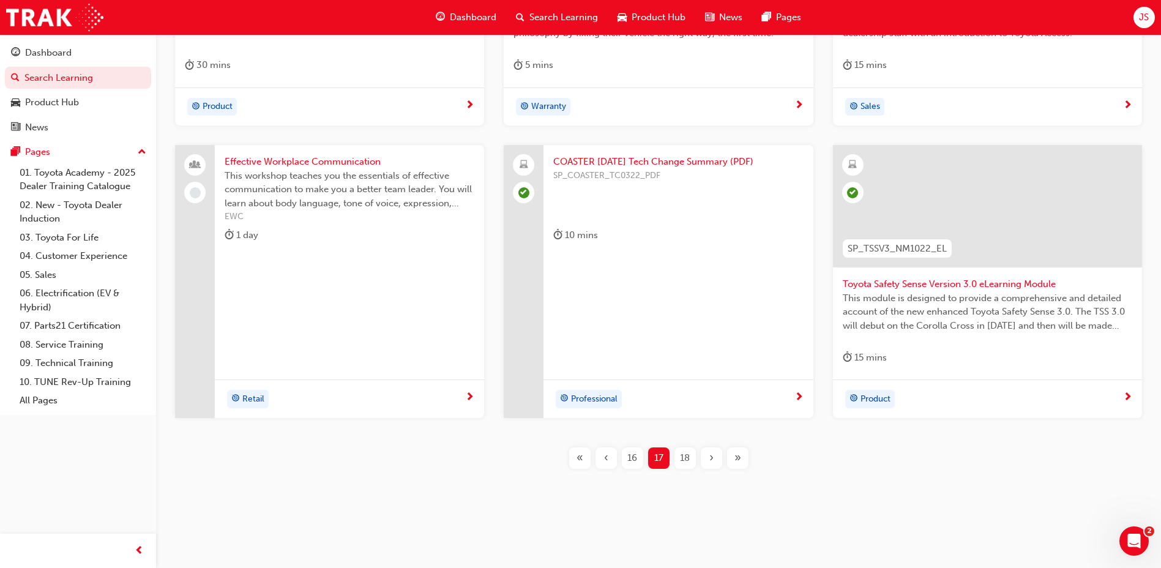
click at [685, 460] on span "18" at bounding box center [685, 458] width 10 height 14
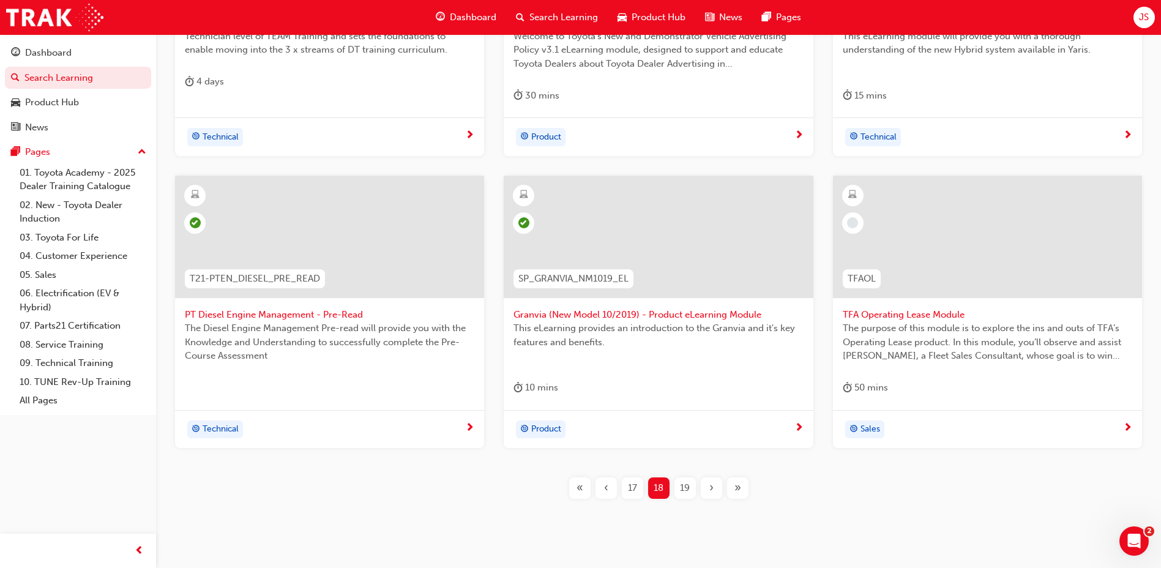
scroll to position [444, 0]
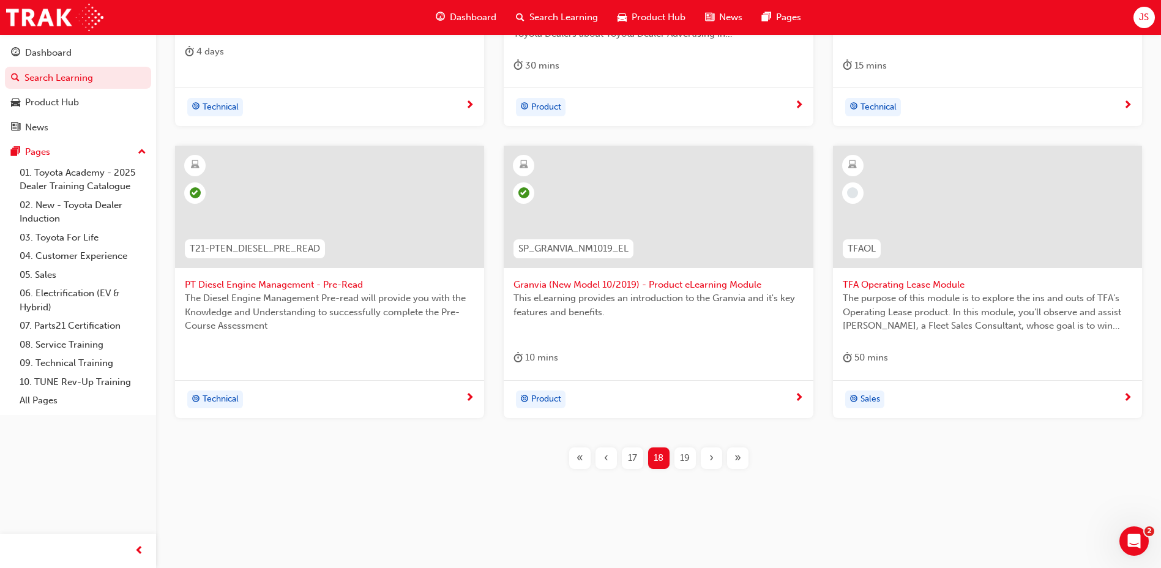
click at [682, 461] on span "19" at bounding box center [685, 458] width 10 height 14
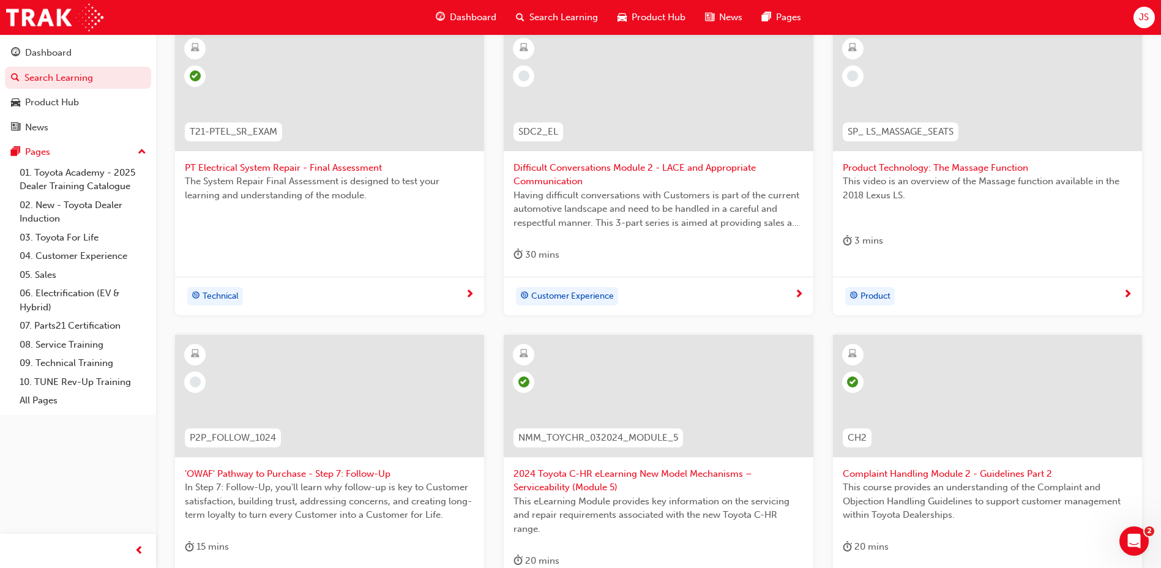
scroll to position [382, 0]
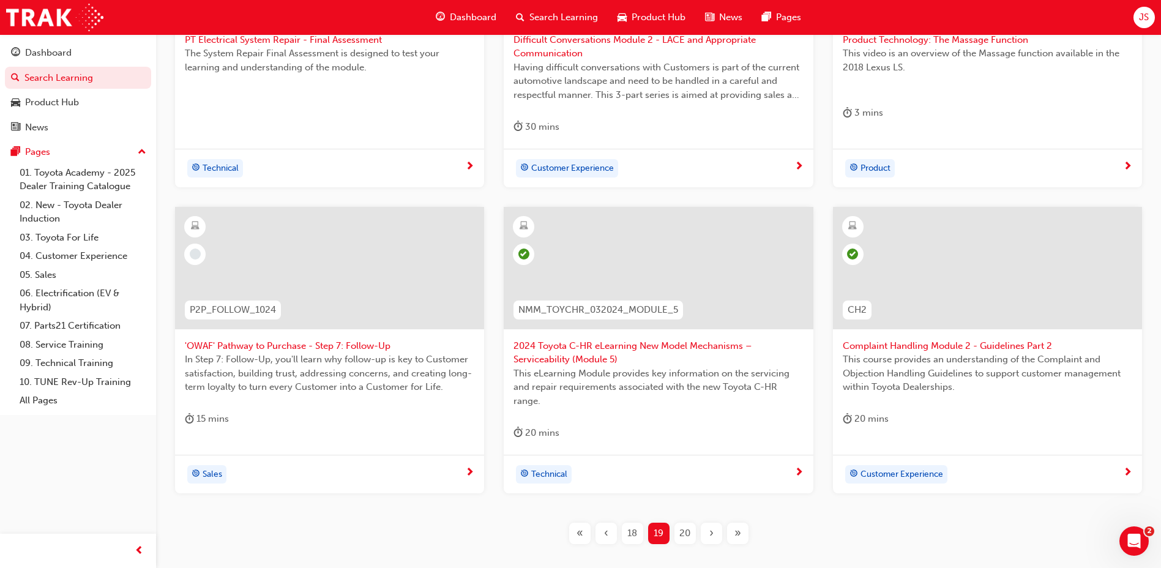
click at [677, 533] on div "20" at bounding box center [684, 533] width 21 height 21
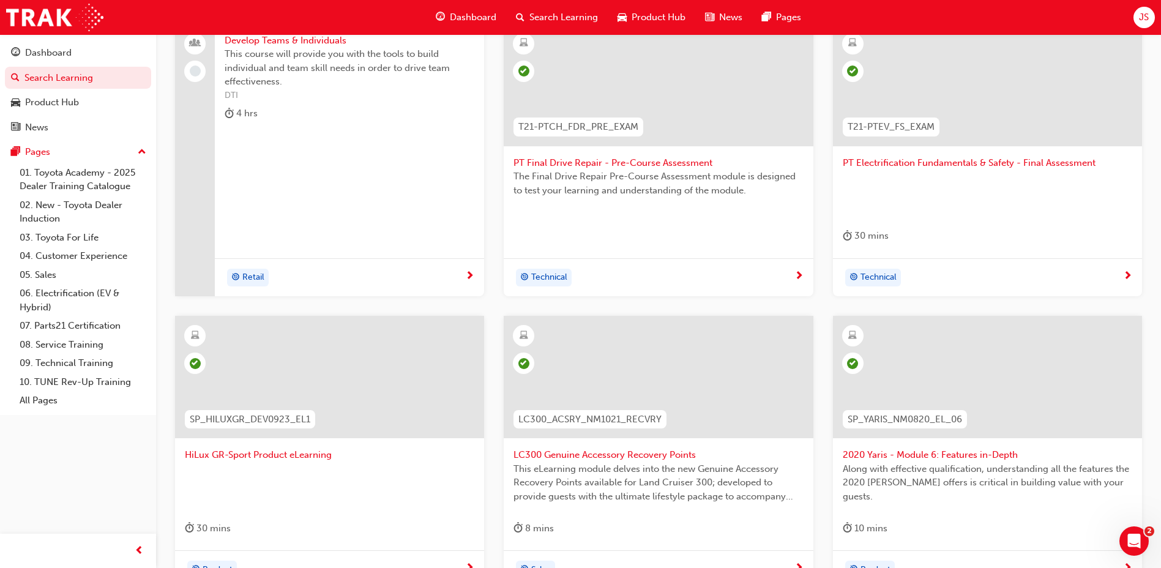
scroll to position [382, 0]
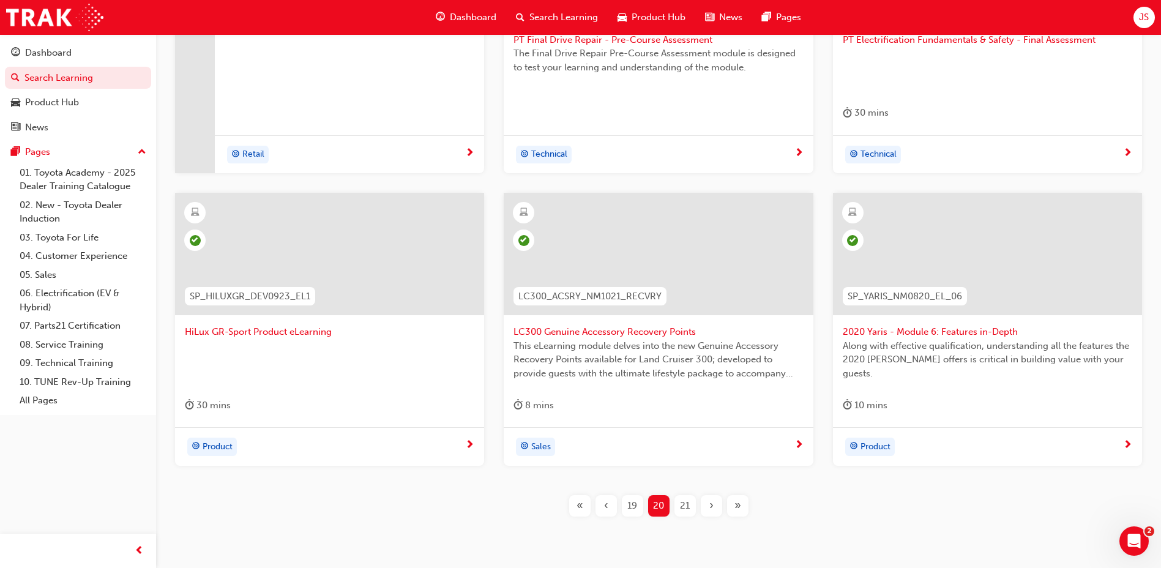
click at [686, 507] on span "21" at bounding box center [685, 506] width 10 height 14
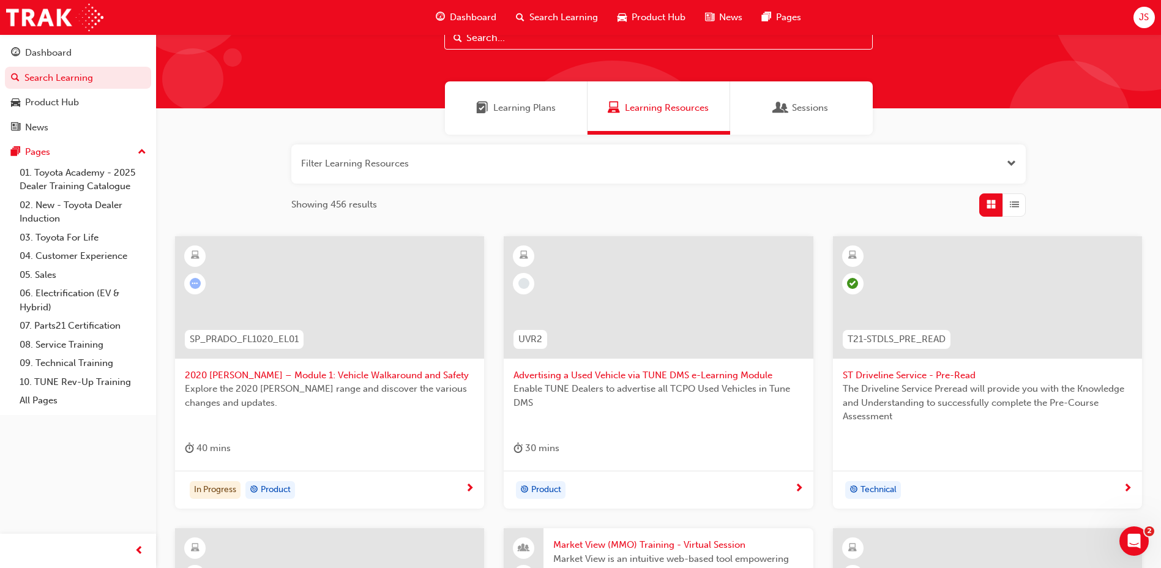
scroll to position [15, 0]
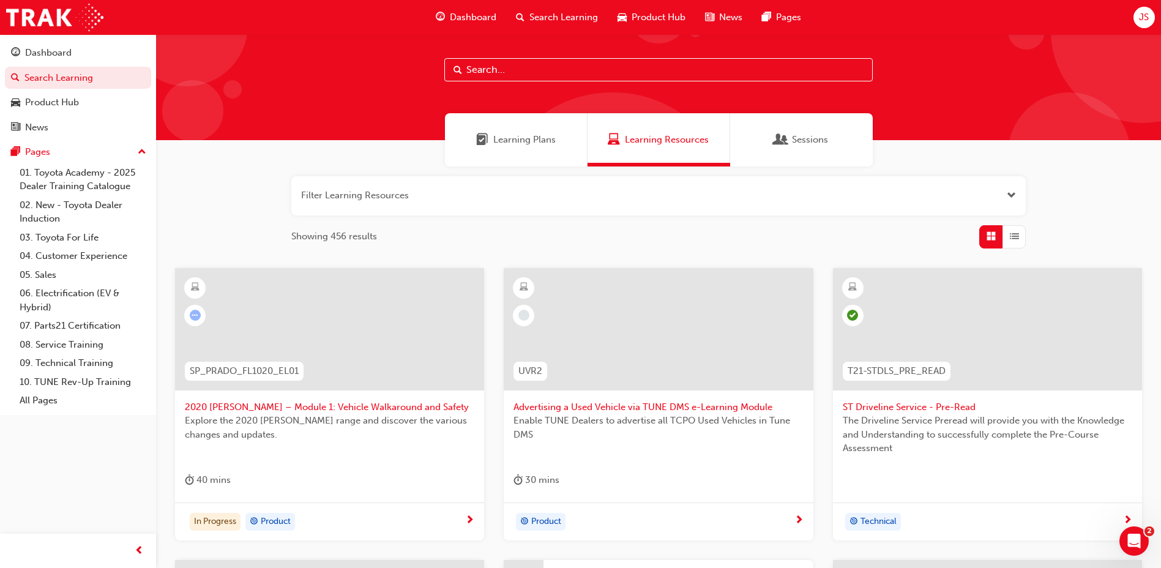
click at [365, 402] on span "2020 Prado – Module 1: Vehicle Walkaround and Safety" at bounding box center [329, 407] width 289 height 14
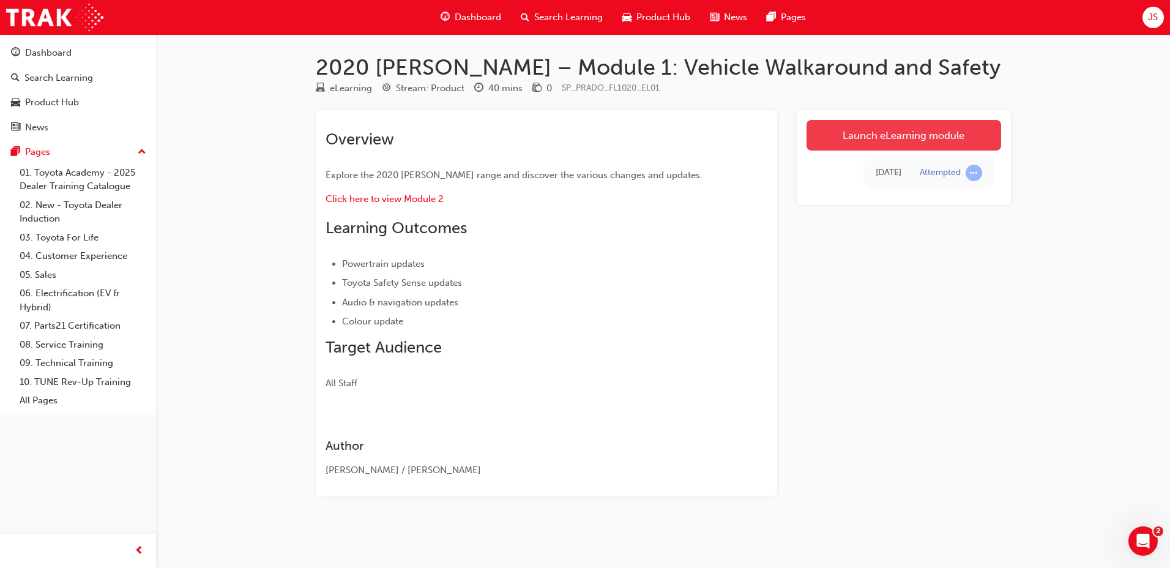
click at [852, 137] on link "Launch eLearning module" at bounding box center [904, 135] width 195 height 31
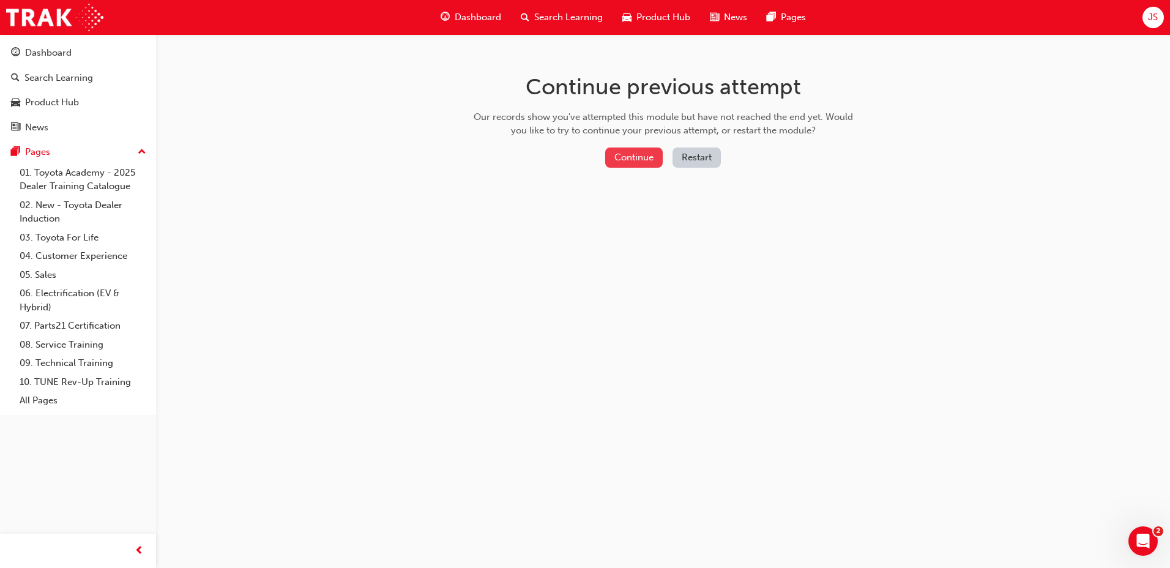
click at [639, 154] on button "Continue" at bounding box center [634, 157] width 58 height 20
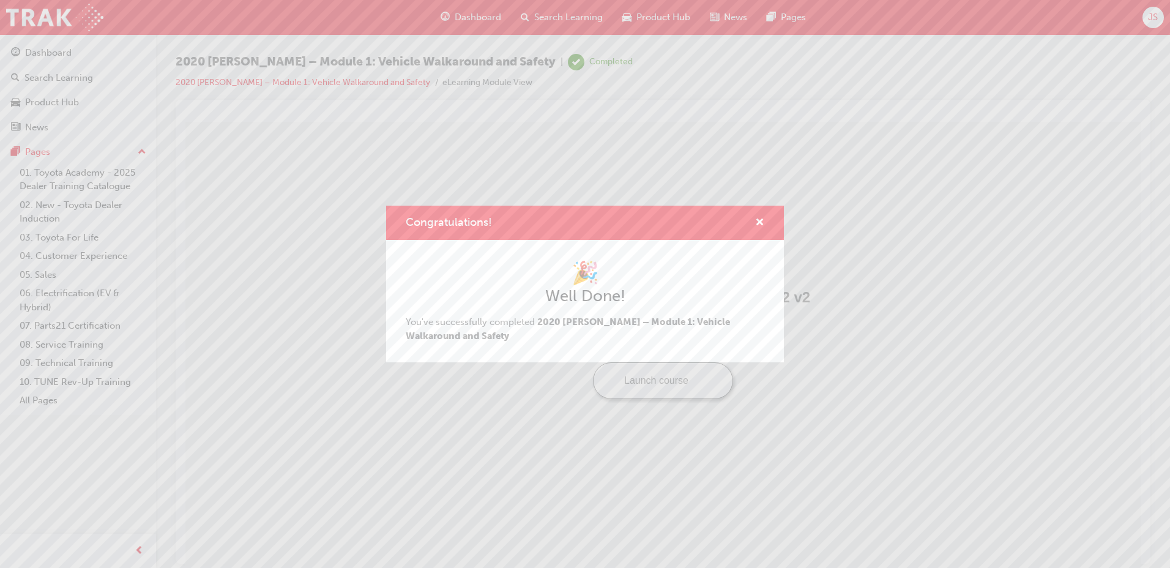
click at [754, 221] on div "Congratulations!" at bounding box center [754, 222] width 19 height 15
drag, startPoint x: 759, startPoint y: 219, endPoint x: 551, endPoint y: 97, distance: 240.5
click at [759, 219] on span "cross-icon" at bounding box center [759, 223] width 9 height 11
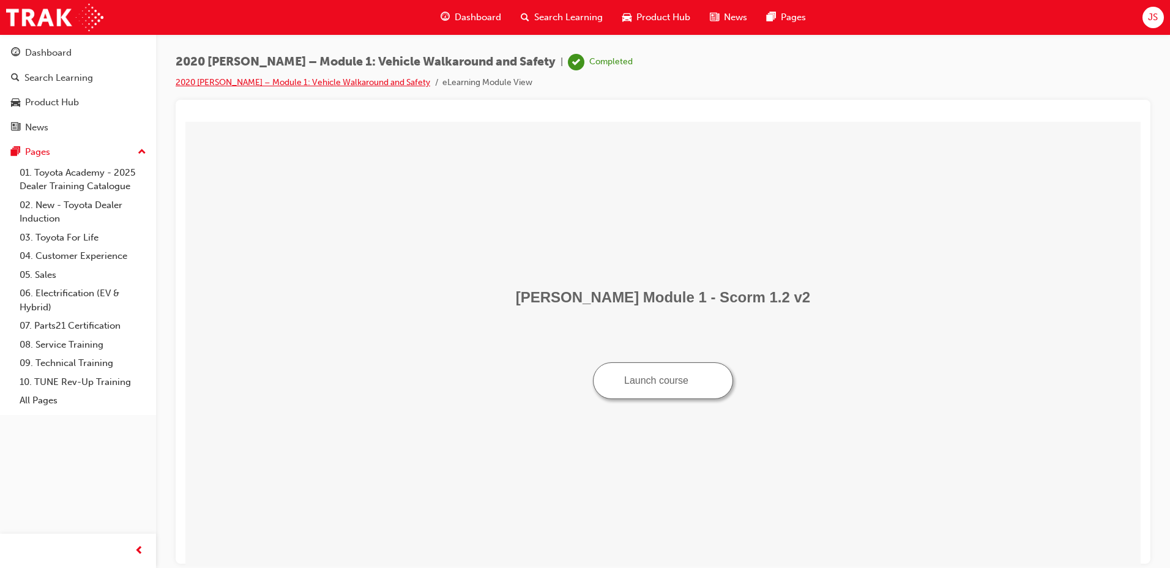
click at [287, 84] on link "2020 Prado – Module 1: Vehicle Walkaround and Safety" at bounding box center [303, 82] width 255 height 10
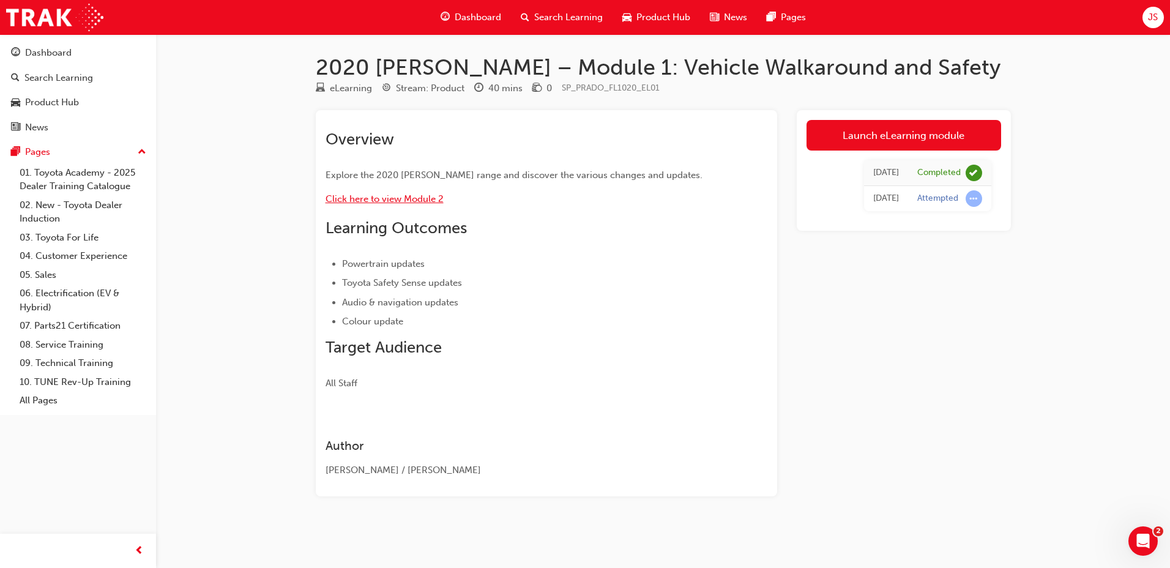
click at [374, 199] on span "Click here to view Module 2" at bounding box center [385, 198] width 118 height 11
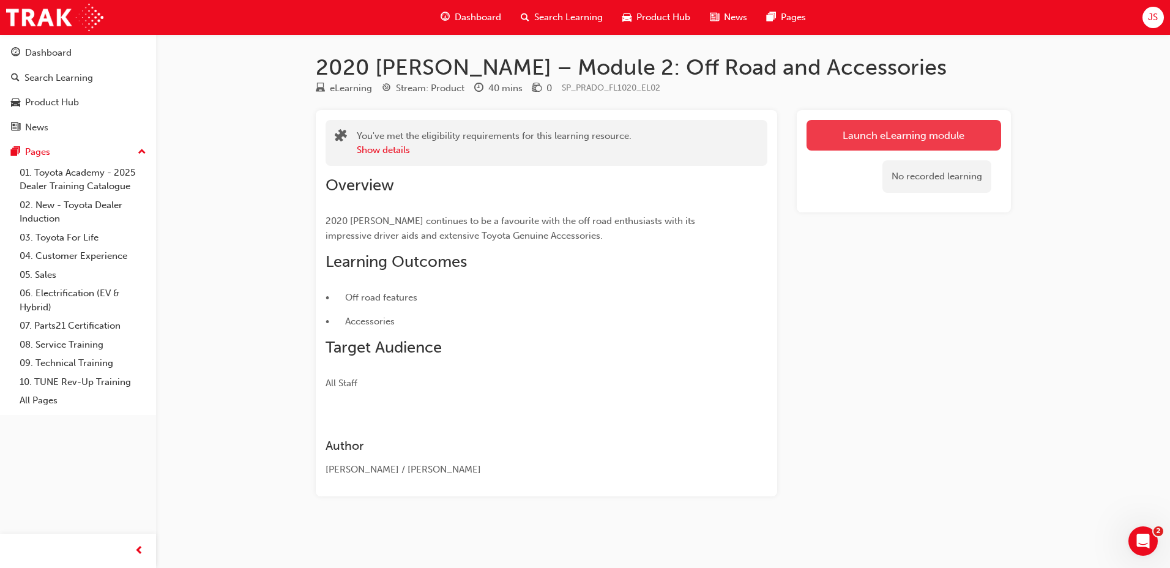
click at [941, 134] on link "Launch eLearning module" at bounding box center [904, 135] width 195 height 31
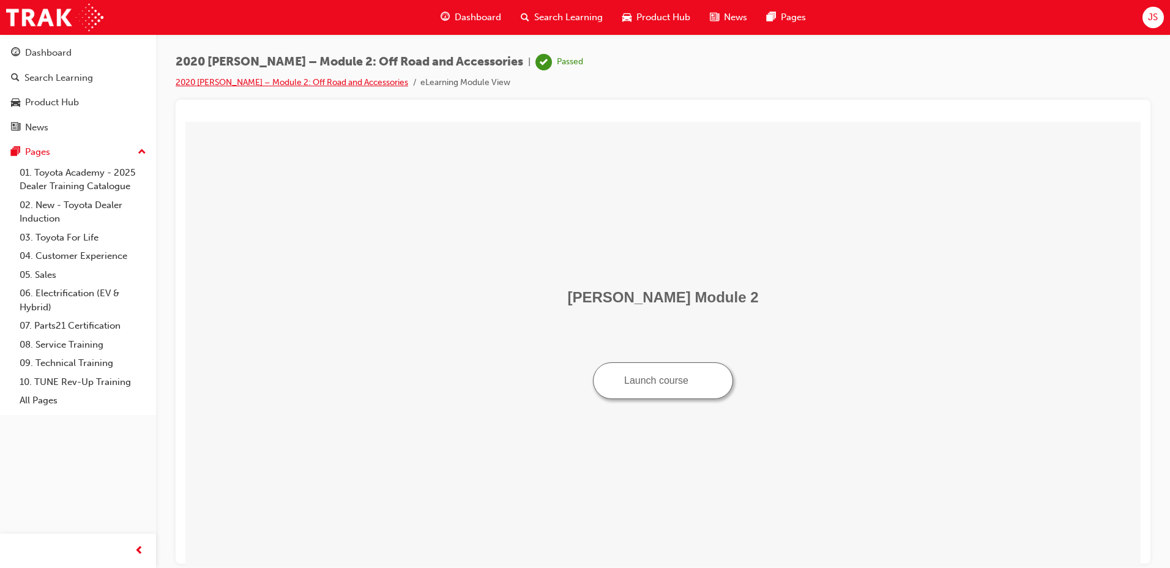
click at [302, 84] on link "2020 Prado – Module 2: Off Road and Accessories" at bounding box center [292, 82] width 233 height 10
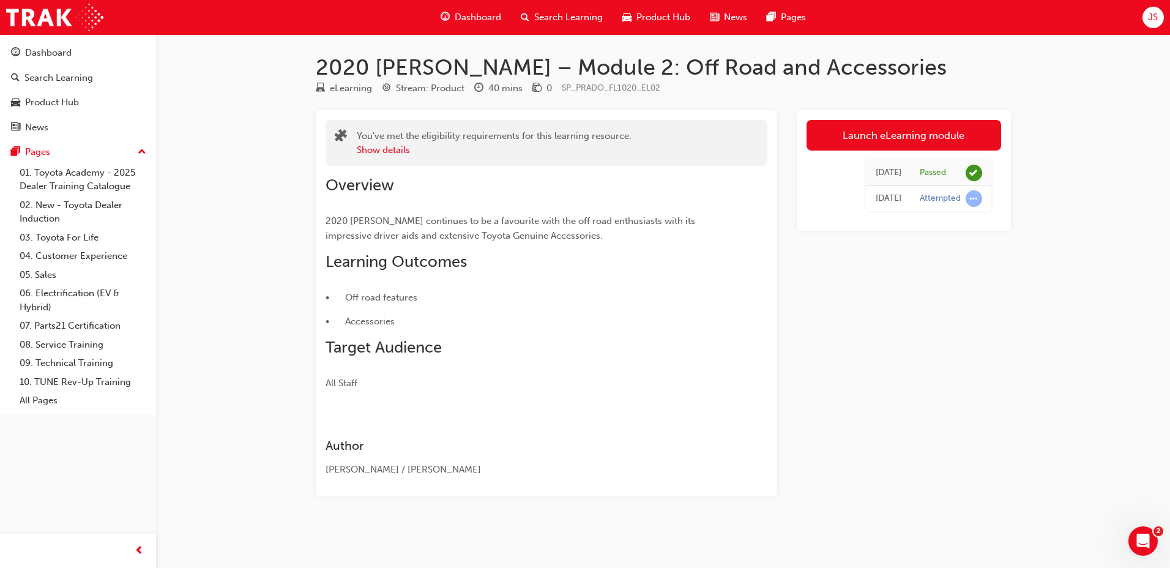
click at [537, 17] on span "Search Learning" at bounding box center [568, 17] width 69 height 14
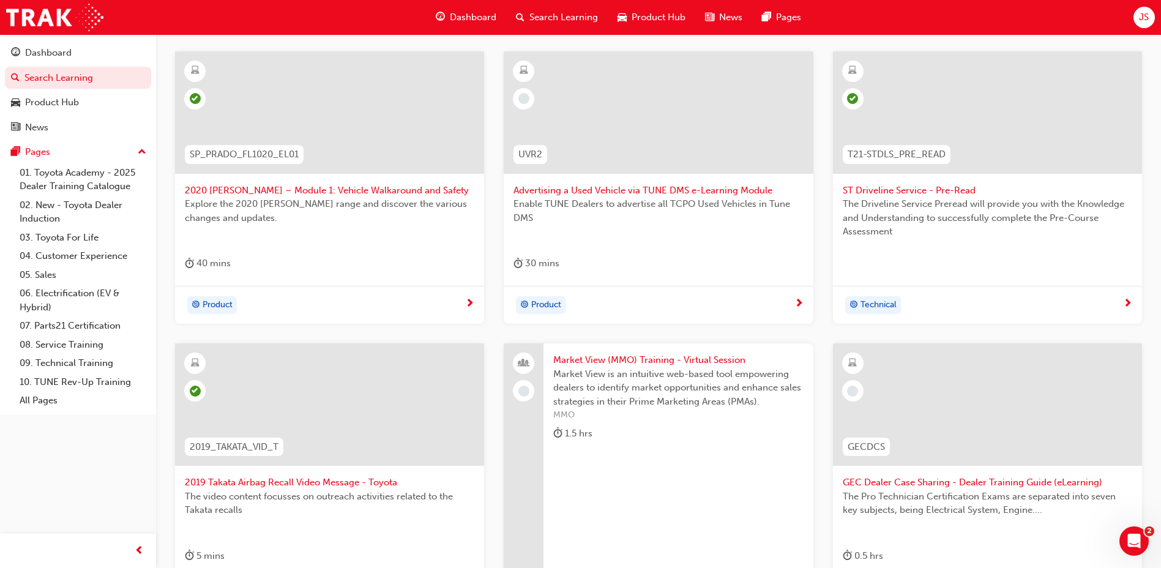
scroll to position [430, 0]
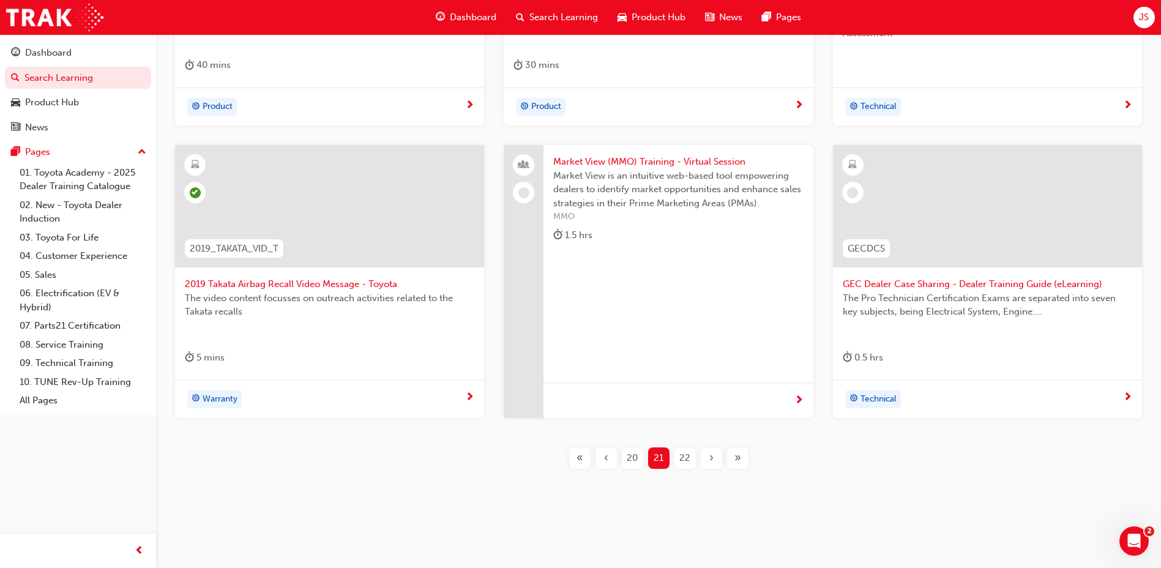
click at [686, 460] on span "22" at bounding box center [684, 458] width 11 height 14
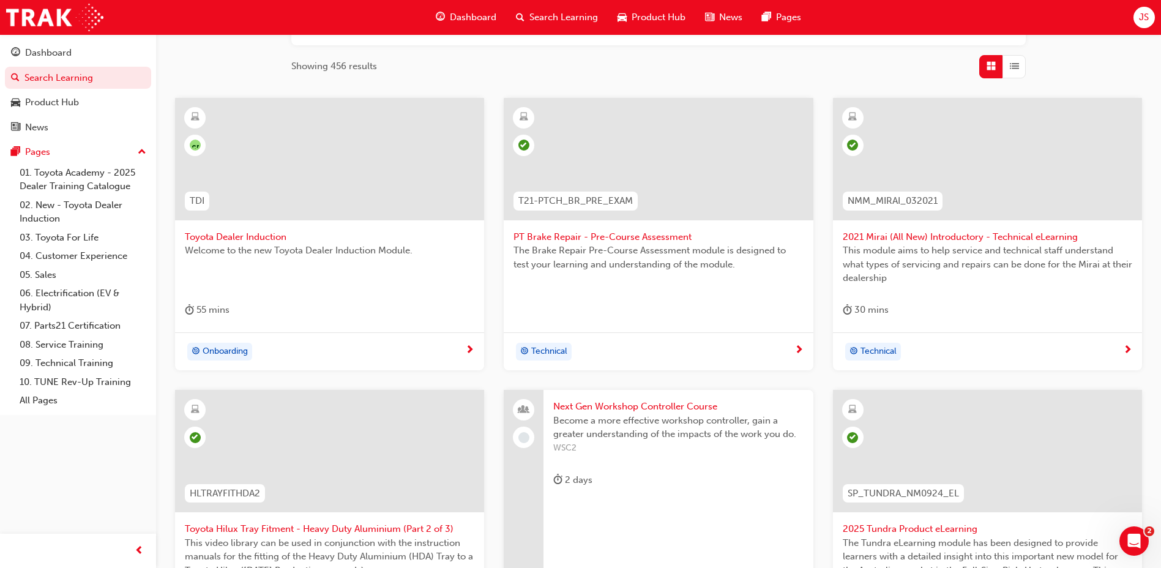
scroll to position [430, 0]
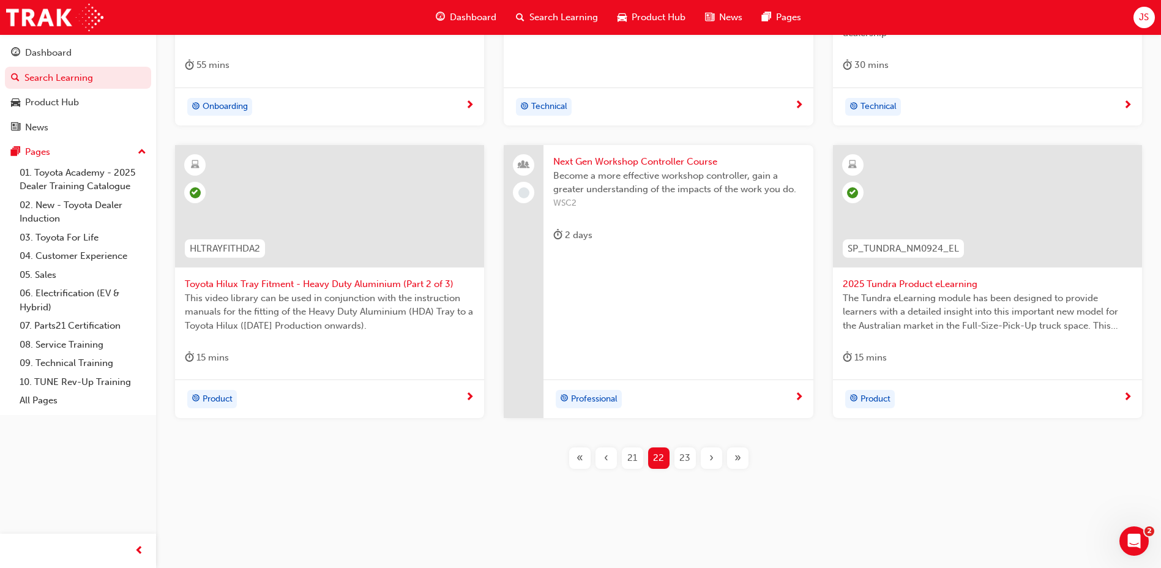
click at [687, 463] on span "23" at bounding box center [684, 458] width 11 height 14
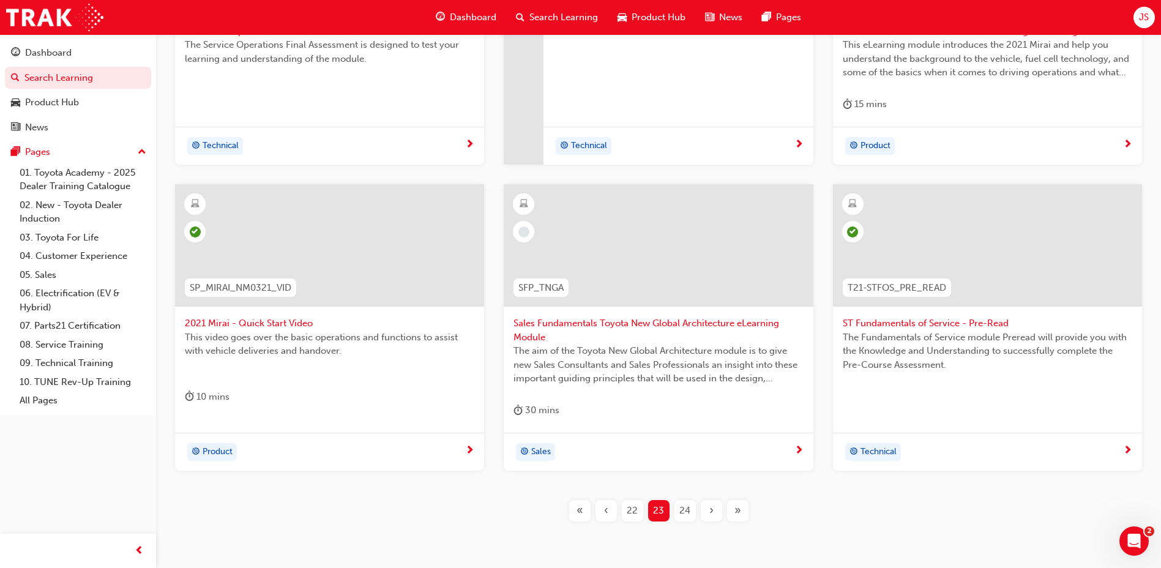
scroll to position [430, 0]
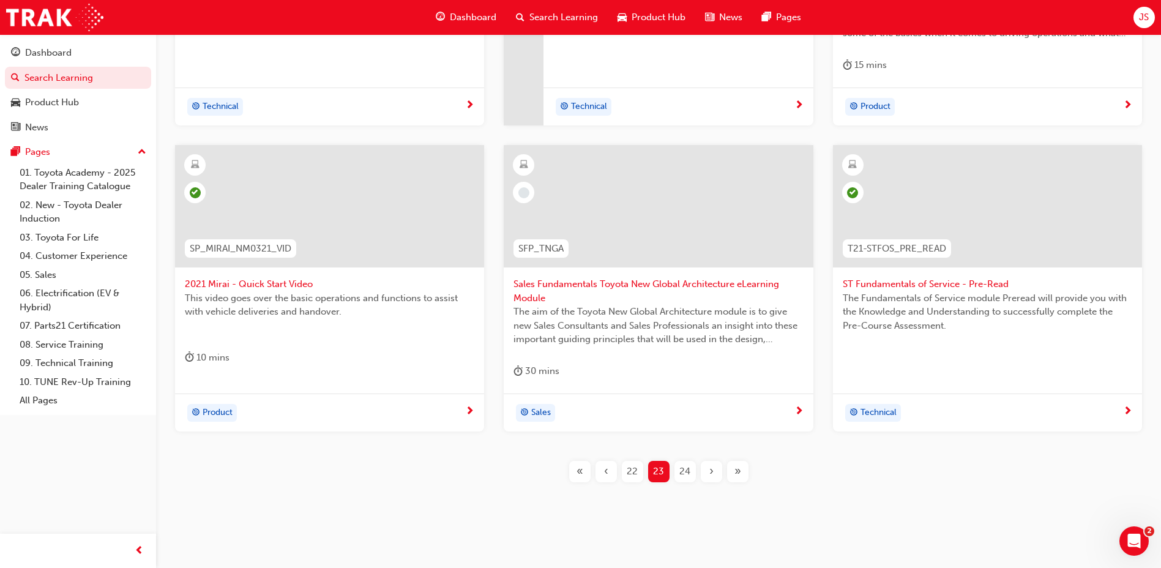
click at [687, 463] on div "24" at bounding box center [684, 471] width 21 height 21
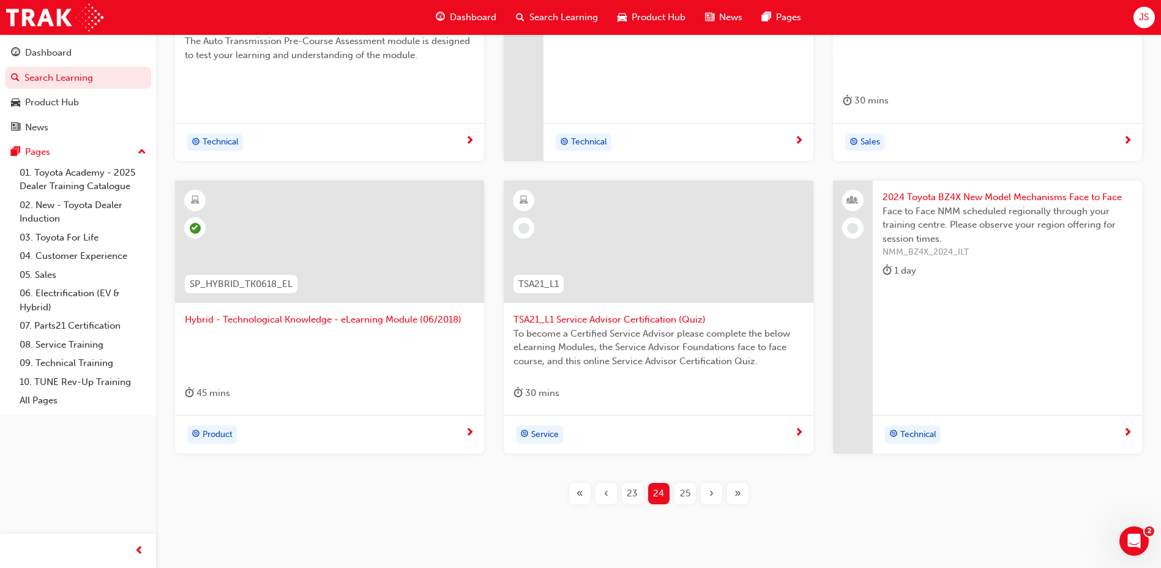
scroll to position [430, 0]
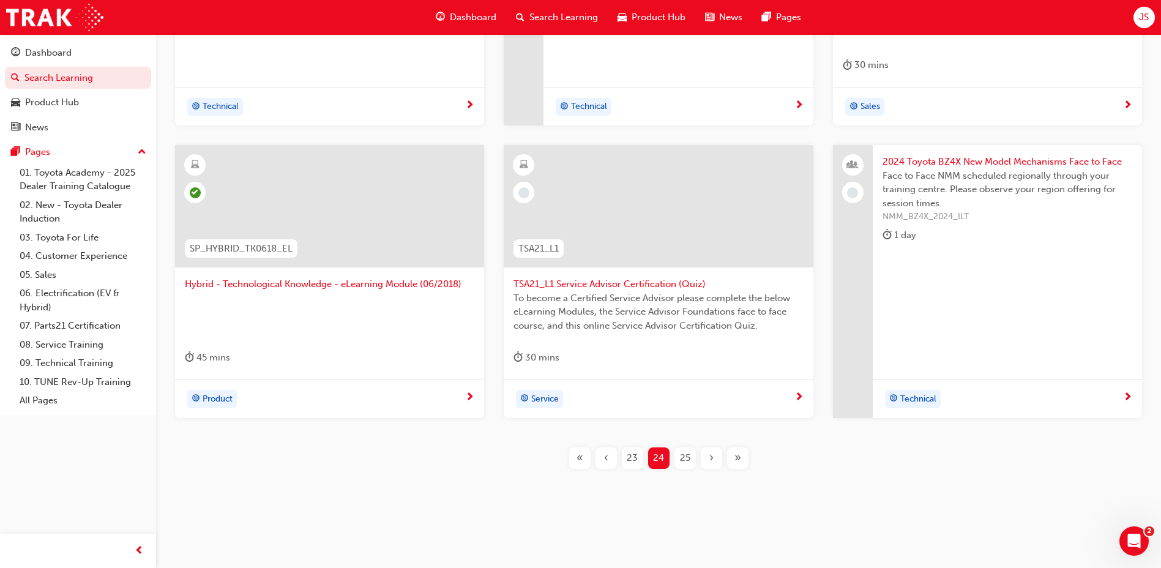
click at [690, 460] on span "25" at bounding box center [685, 458] width 10 height 14
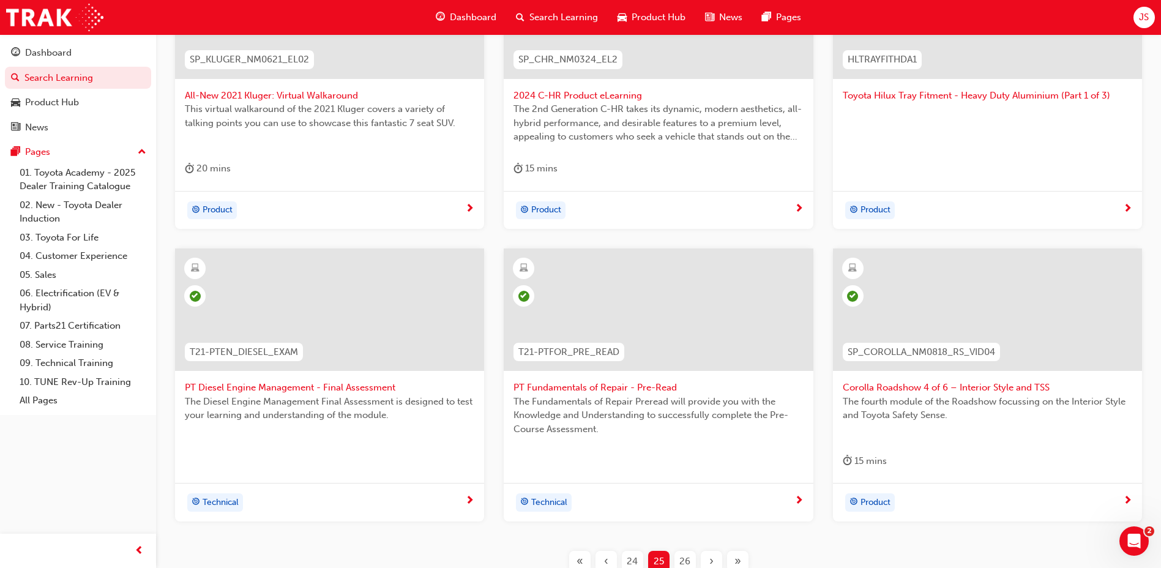
scroll to position [247, 0]
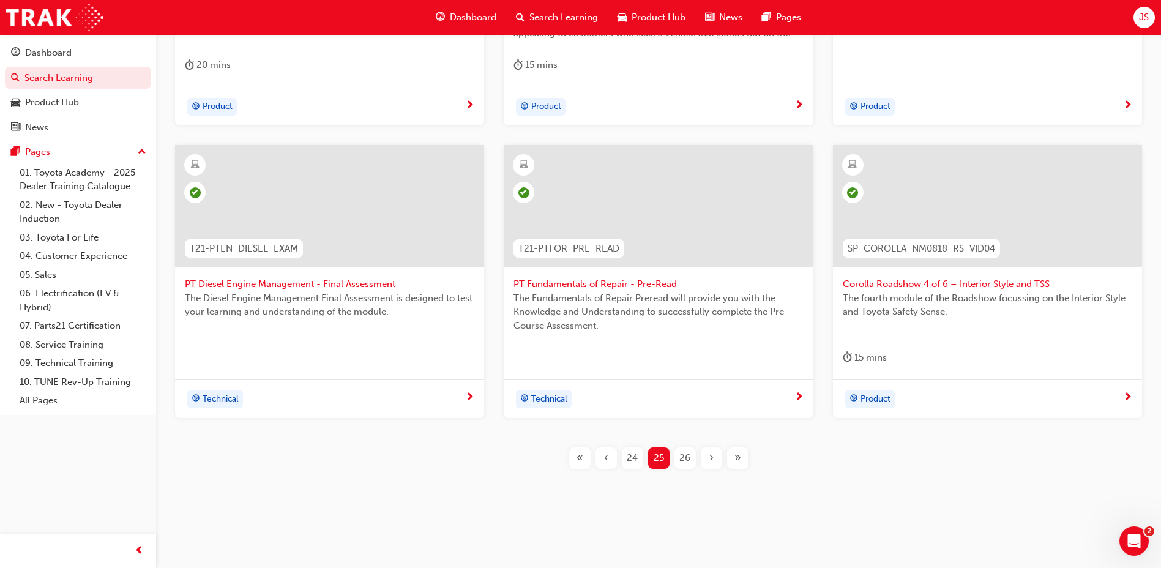
click at [690, 460] on span "26" at bounding box center [684, 458] width 11 height 14
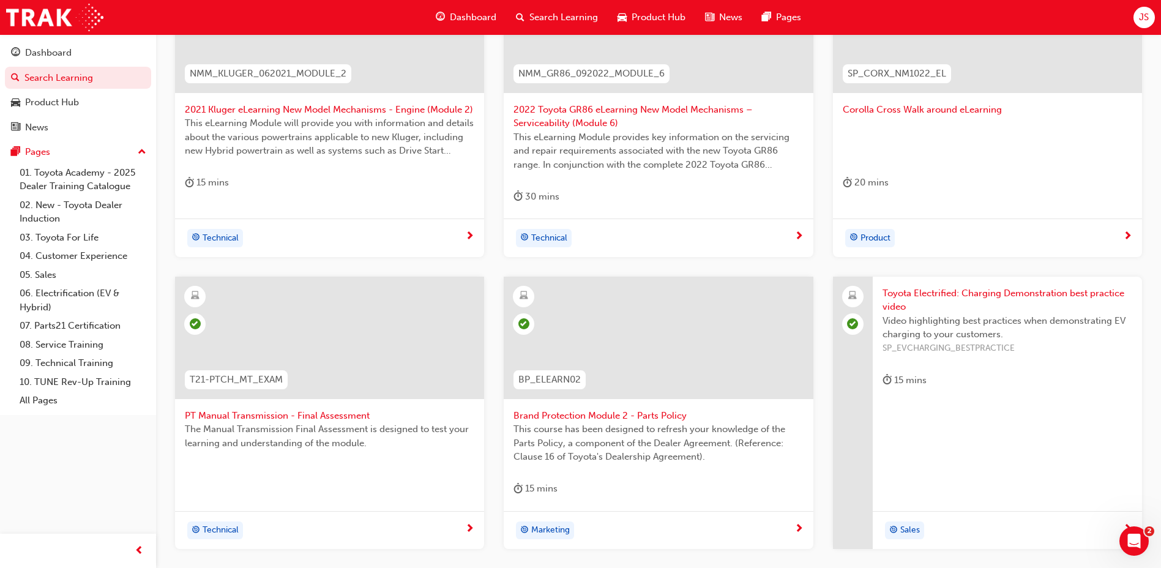
scroll to position [185, 0]
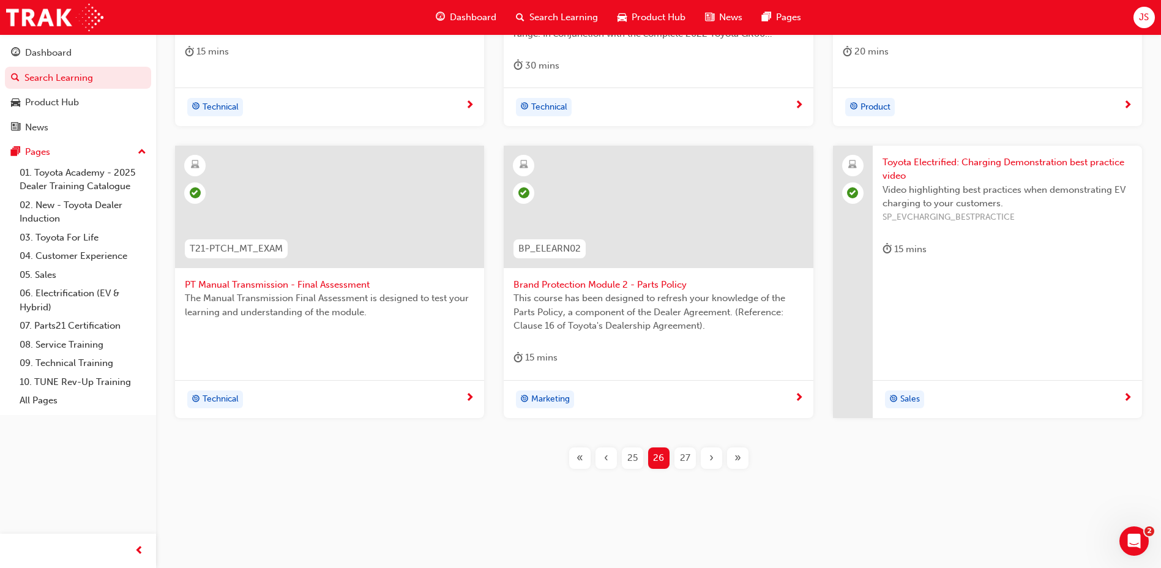
click at [690, 460] on span "27" at bounding box center [685, 458] width 10 height 14
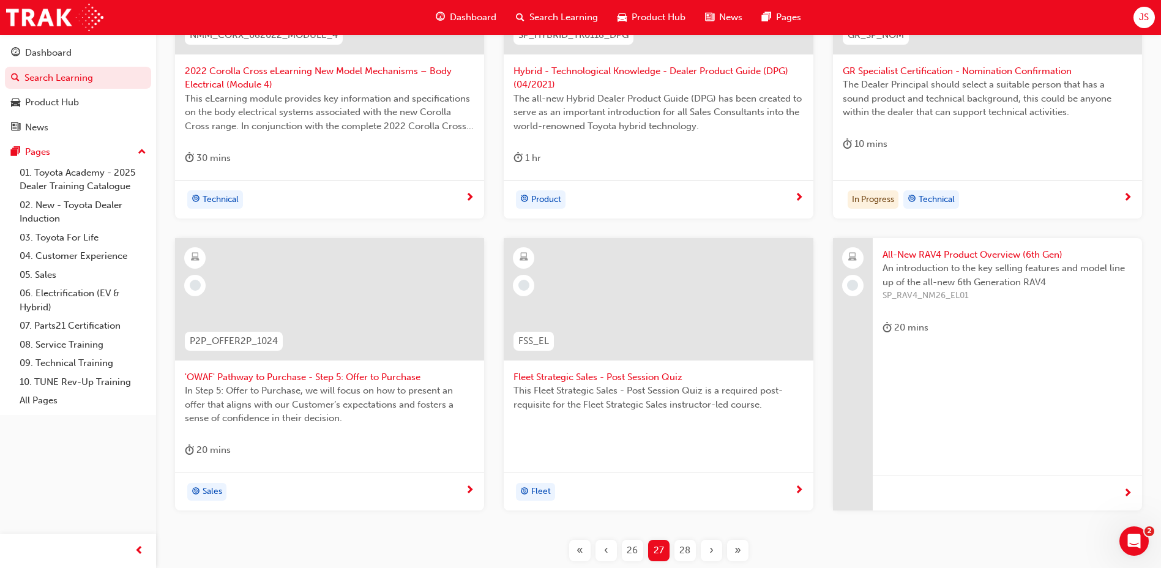
scroll to position [138, 0]
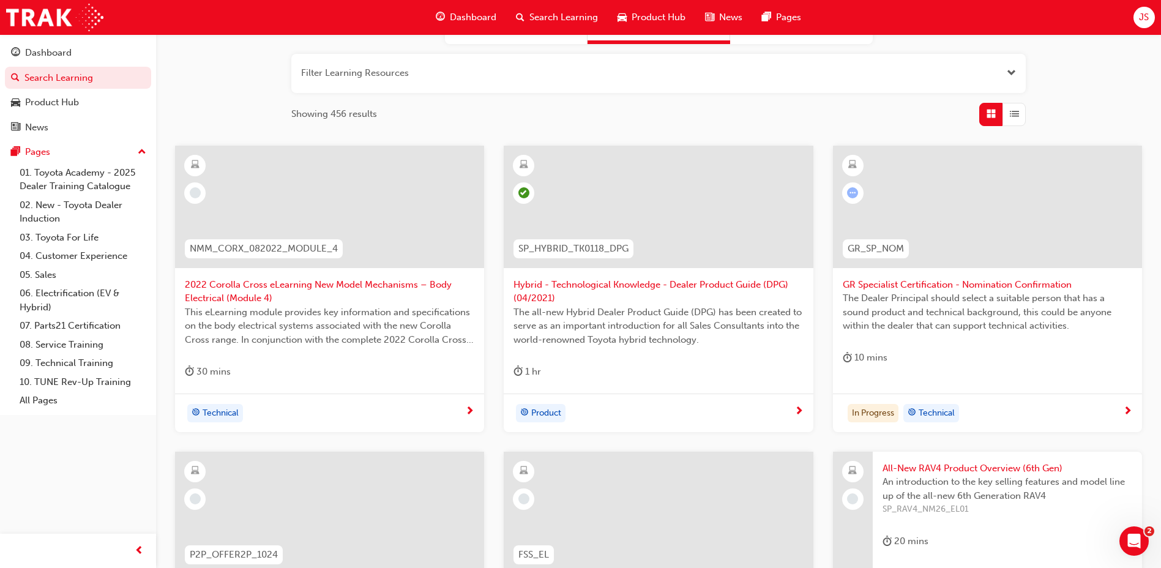
click at [408, 281] on span "2022 Corolla Cross eLearning New Model Mechanisms – Body Electrical (Module 4)" at bounding box center [329, 292] width 289 height 28
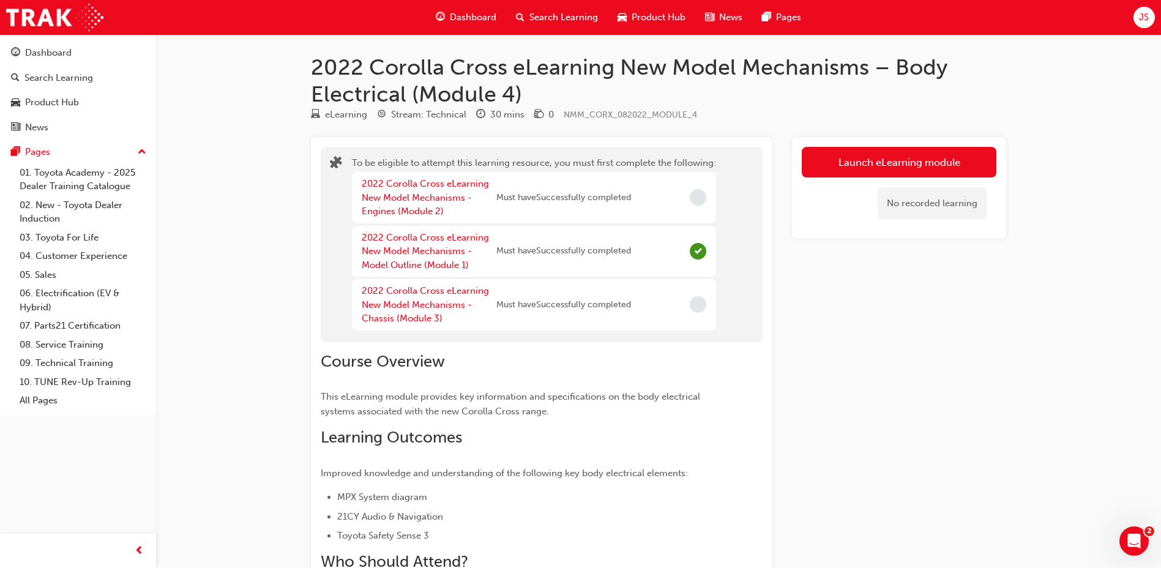
click at [441, 205] on div "2022 Corolla Cross eLearning New Model Mechanisms - Engines (Module 2)" at bounding box center [429, 198] width 135 height 42
click at [439, 206] on link "2022 Corolla Cross eLearning New Model Mechanisms - Engines (Module 2)" at bounding box center [425, 197] width 127 height 39
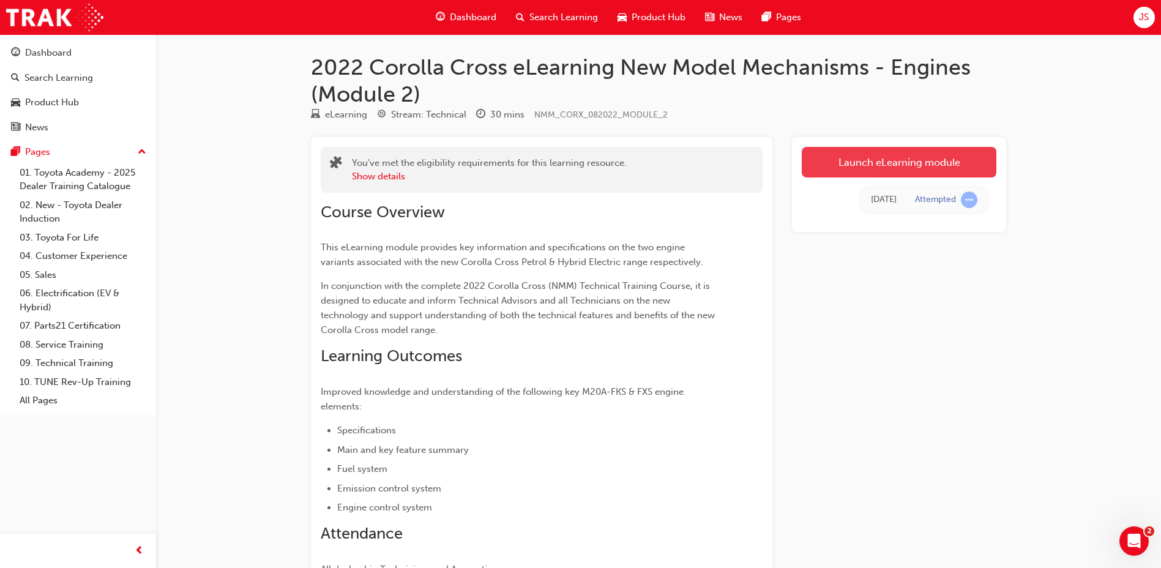
click at [882, 165] on link "Launch eLearning module" at bounding box center [899, 162] width 195 height 31
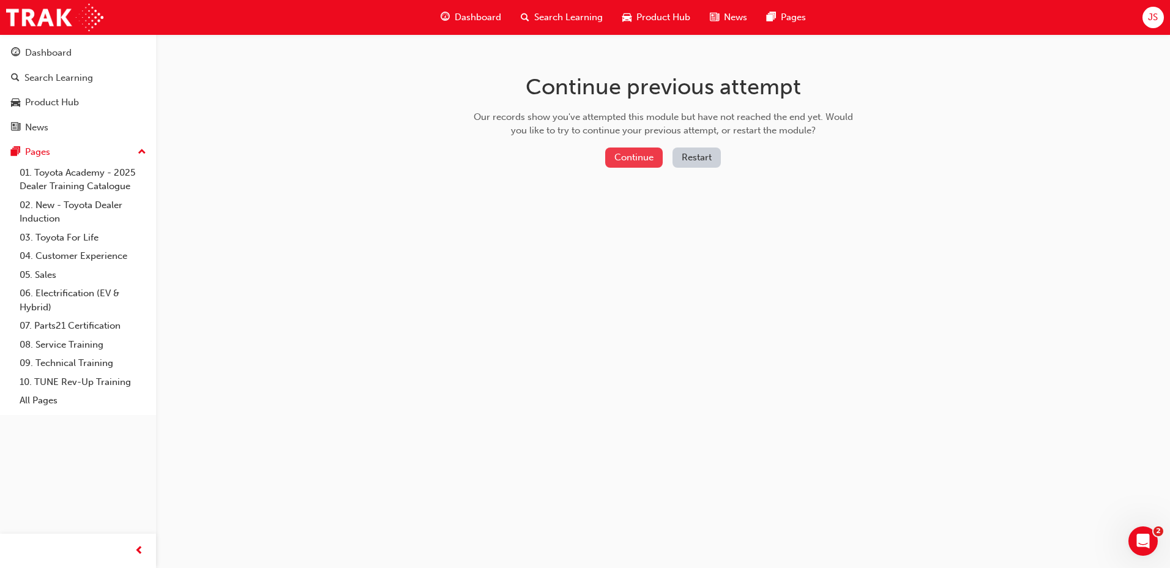
click at [652, 163] on button "Continue" at bounding box center [634, 157] width 58 height 20
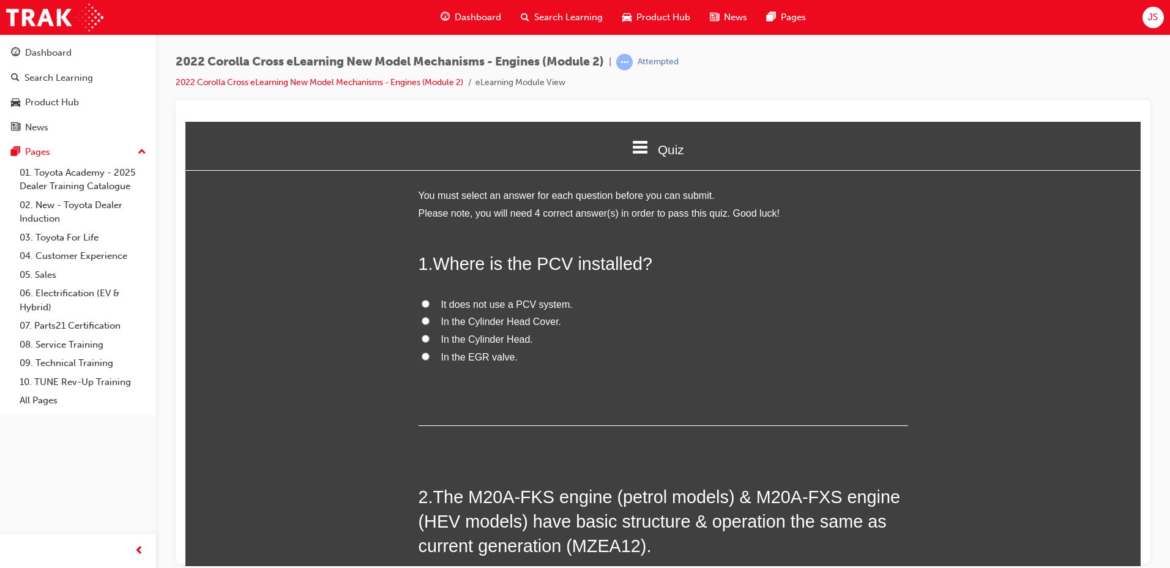
click at [490, 338] on span "In the Cylinder Head." at bounding box center [487, 338] width 92 height 10
click at [430, 338] on input "In the Cylinder Head." at bounding box center [426, 338] width 8 height 8
radio input "true"
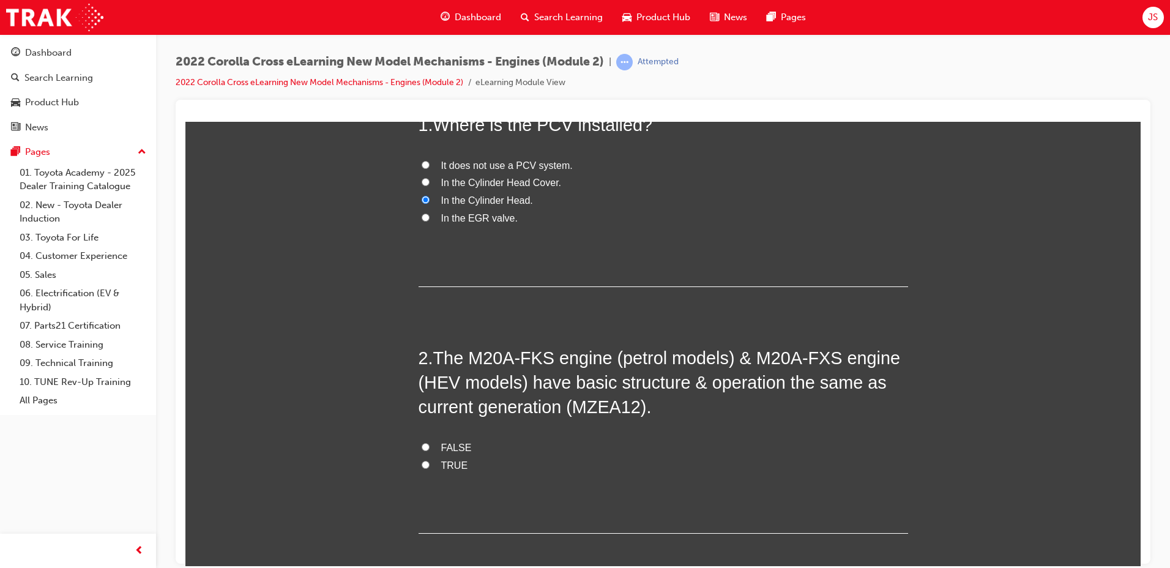
scroll to position [184, 0]
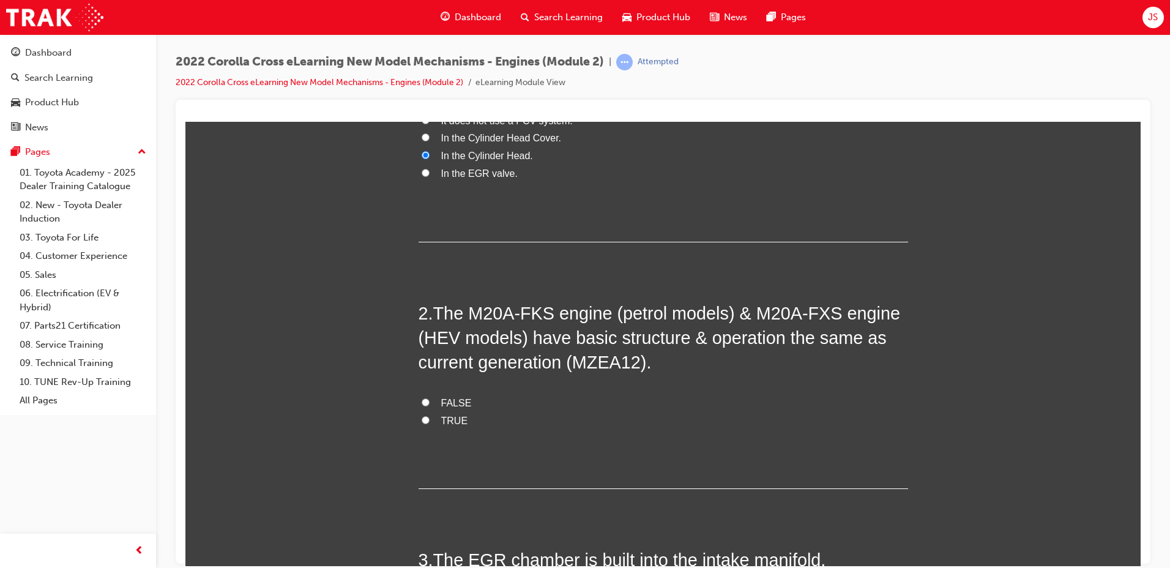
click at [441, 401] on span "FALSE" at bounding box center [456, 402] width 31 height 10
click at [430, 401] on input "FALSE" at bounding box center [426, 402] width 8 height 8
radio input "true"
click at [433, 416] on label "TRUE" at bounding box center [664, 421] width 490 height 18
click at [430, 416] on input "TRUE" at bounding box center [426, 419] width 8 height 8
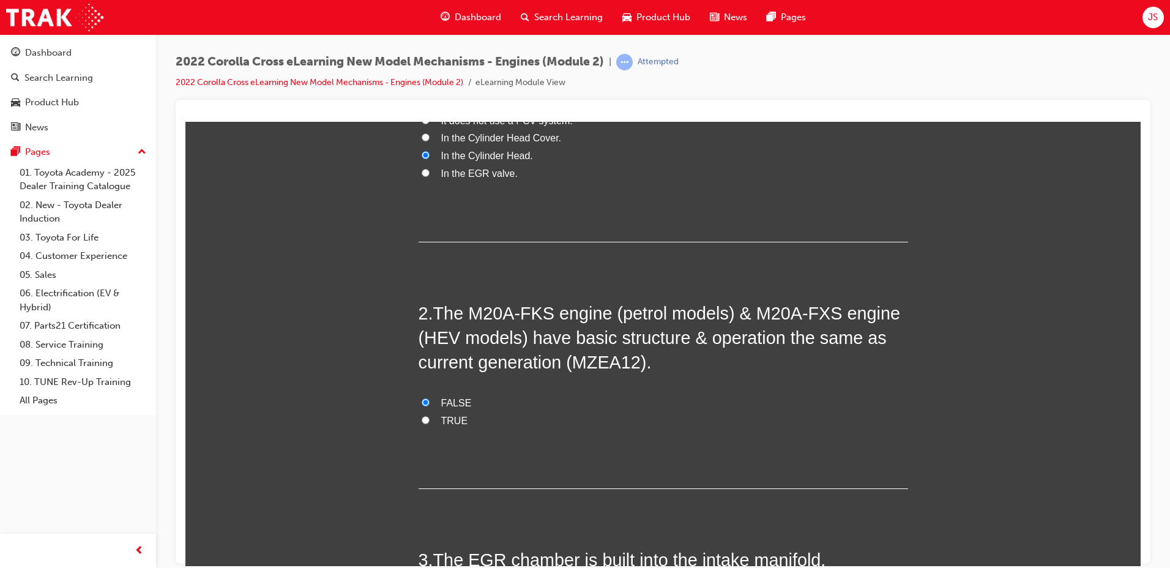
radio input "true"
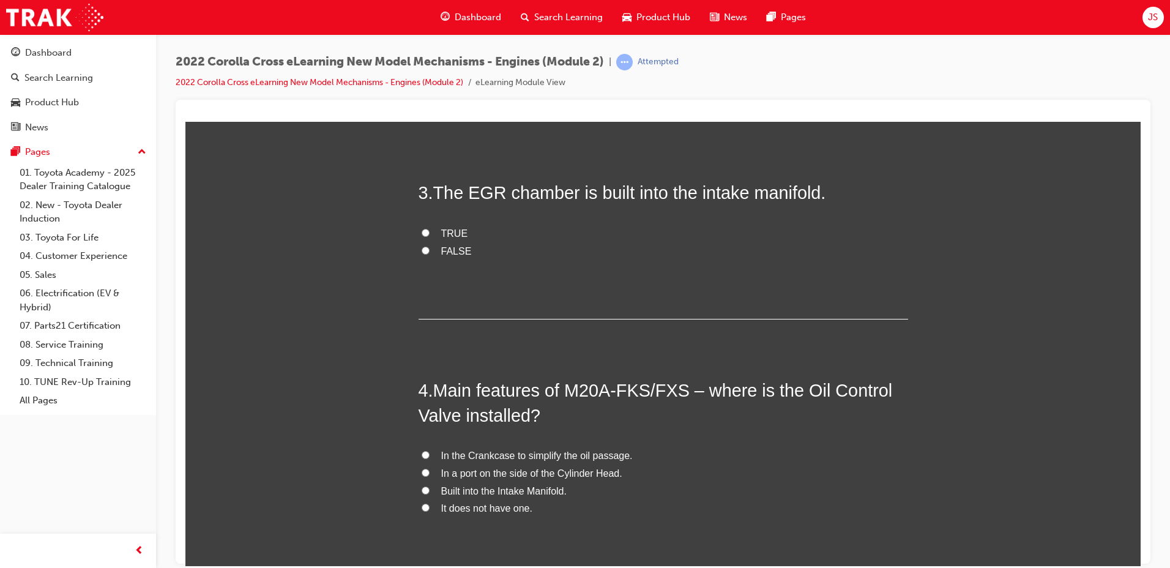
scroll to position [490, 0]
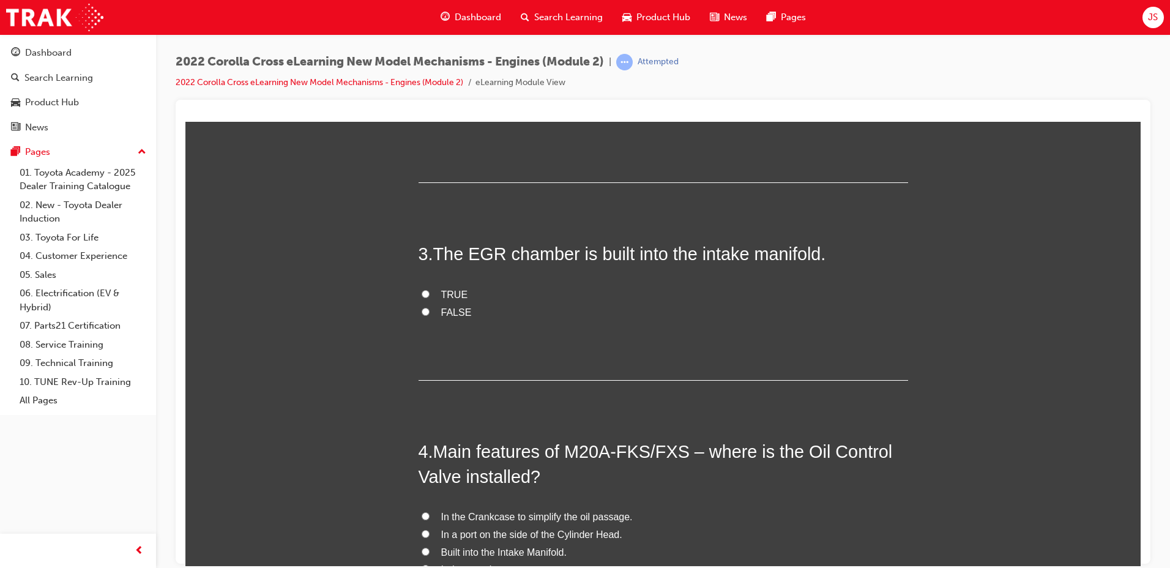
click at [423, 290] on input "TRUE" at bounding box center [426, 293] width 8 height 8
radio input "true"
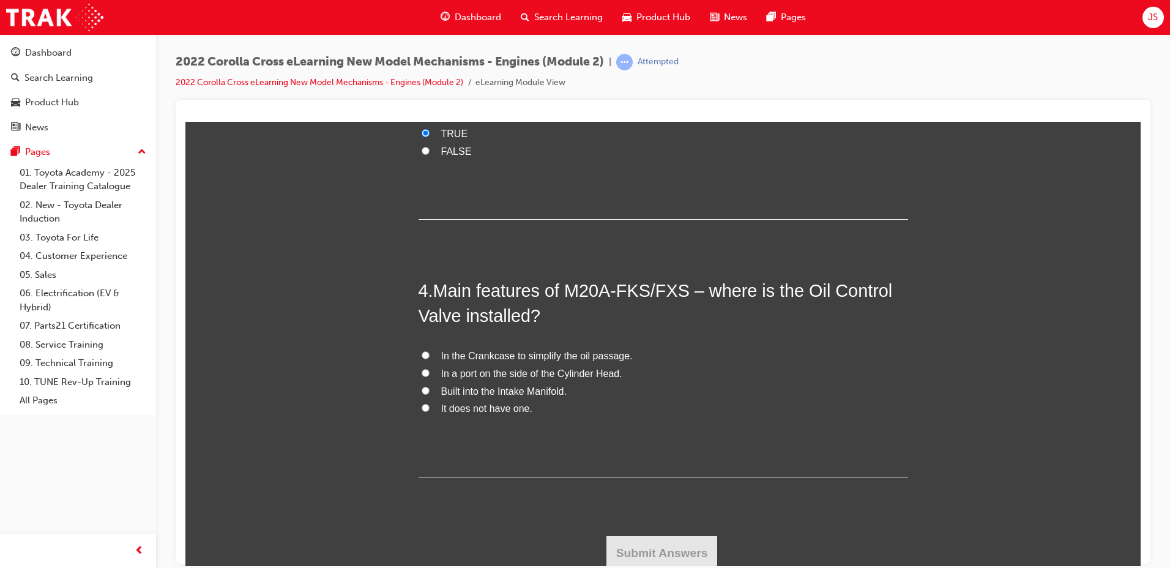
scroll to position [654, 0]
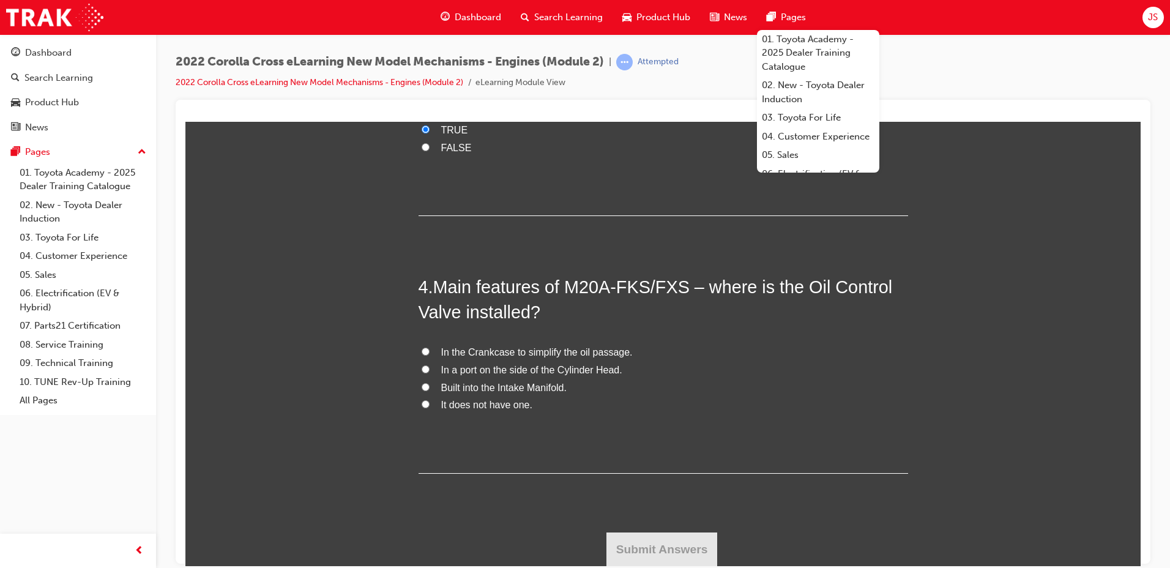
click at [594, 455] on div "4 . Main features of M20A-FKS/FXS – where is the Oil Control Valve installed? I…" at bounding box center [664, 373] width 490 height 199
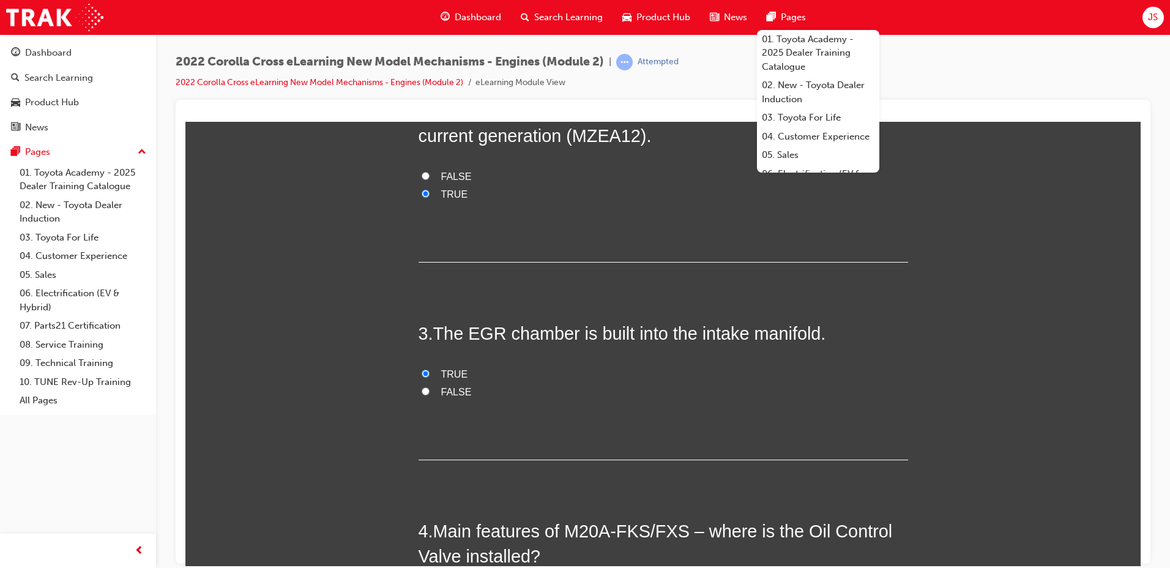
scroll to position [409, 0]
click at [914, 317] on div "You must select an answer for each question before you can submit. Please note,…" at bounding box center [662, 294] width 955 height 1034
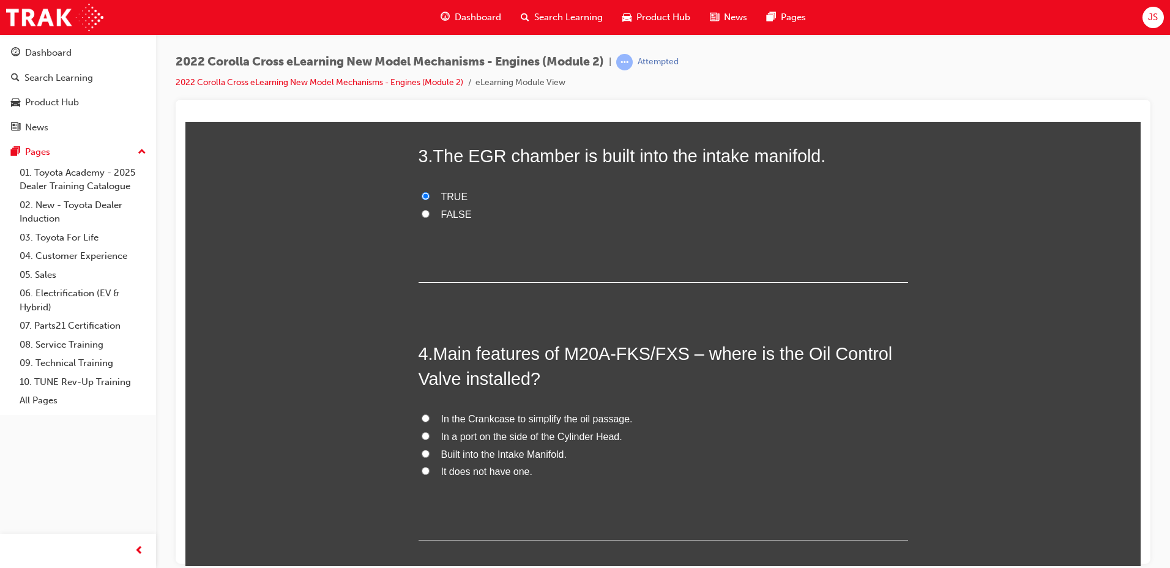
scroll to position [654, 0]
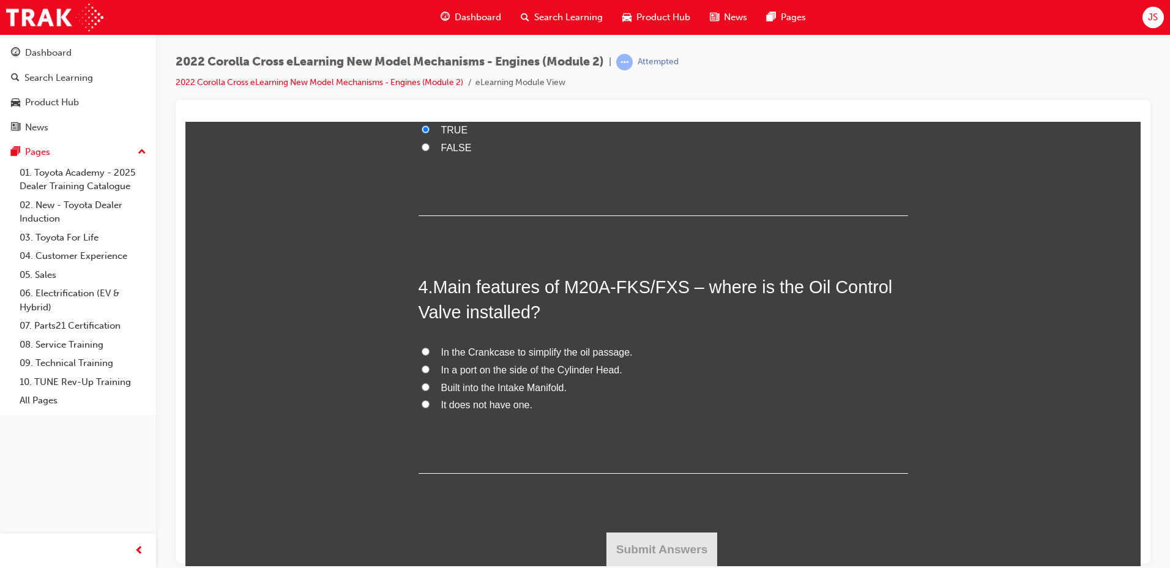
click at [539, 349] on span "In the Crankcase to simplify the oil passage." at bounding box center [537, 351] width 192 height 10
click at [430, 349] on input "In the Crankcase to simplify the oil passage." at bounding box center [426, 351] width 8 height 8
radio input "true"
click at [657, 542] on button "Submit Answers" at bounding box center [661, 549] width 111 height 34
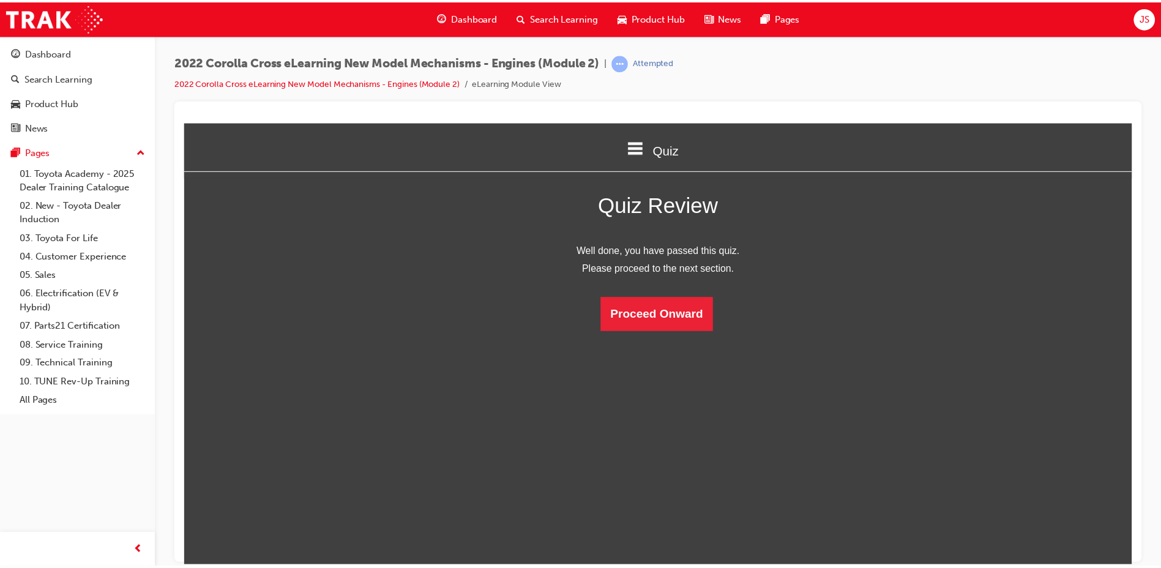
scroll to position [0, 0]
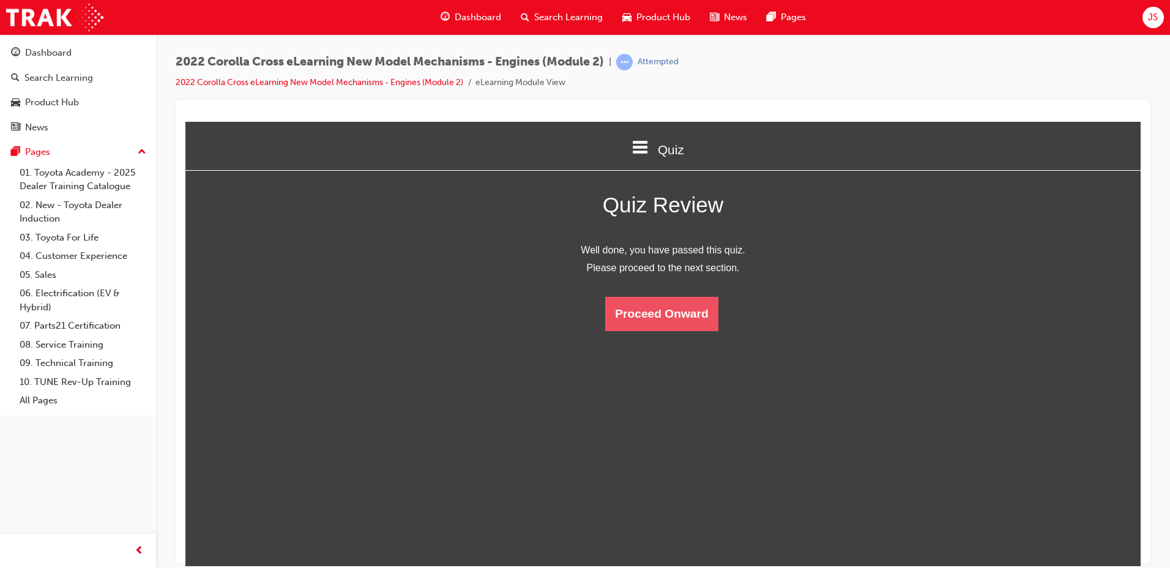
click at [677, 323] on button "Proceed Onward" at bounding box center [661, 313] width 113 height 34
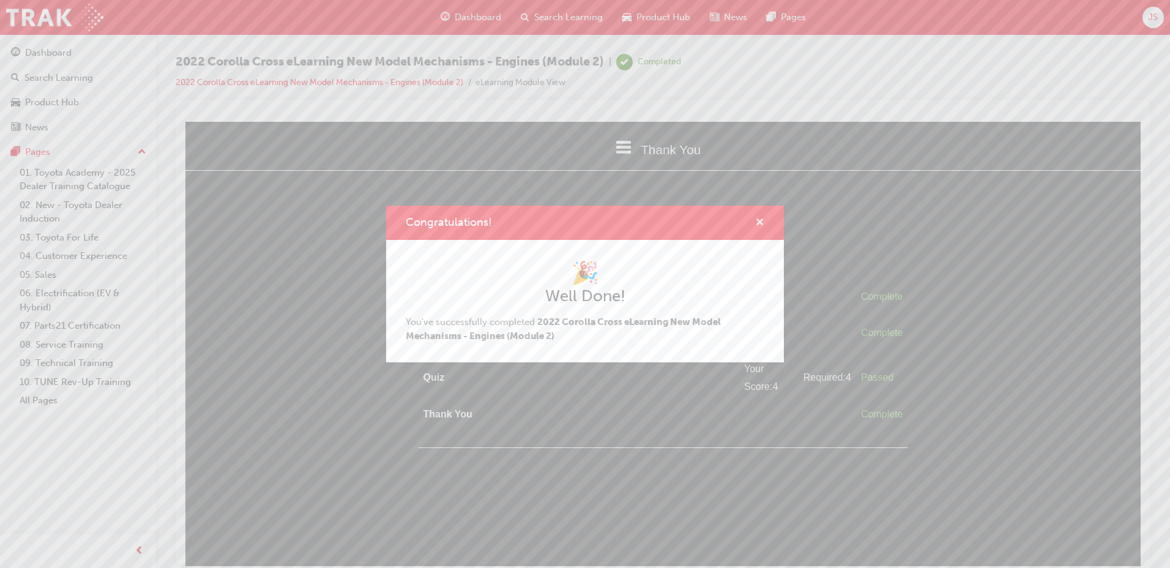
click at [757, 223] on span "cross-icon" at bounding box center [759, 223] width 9 height 11
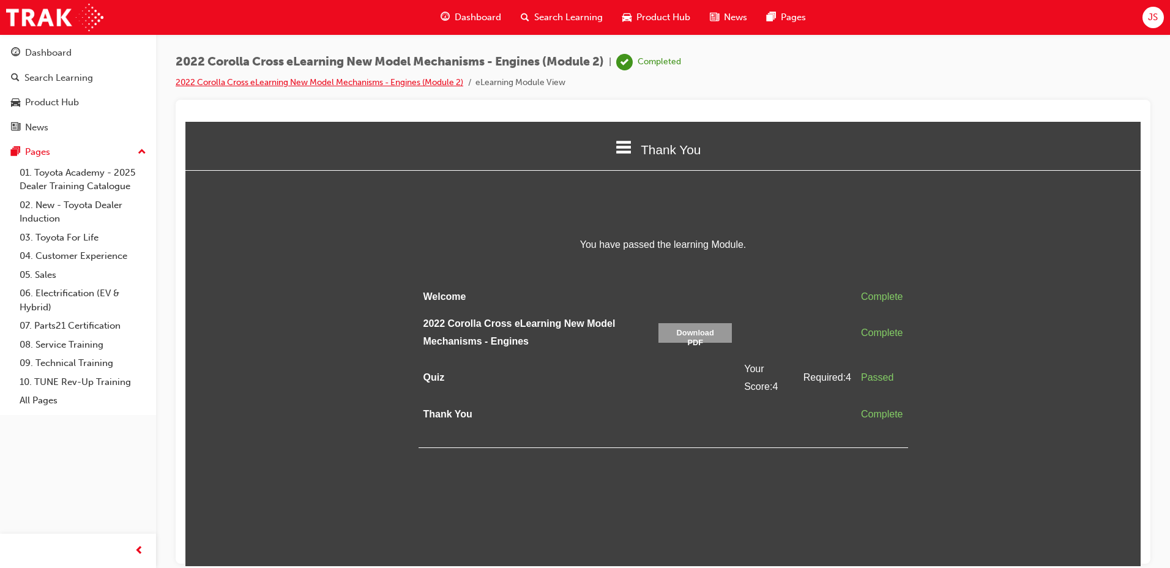
click at [393, 83] on link "2022 Corolla Cross eLearning New Model Mechanisms - Engines (Module 2)" at bounding box center [320, 82] width 288 height 10
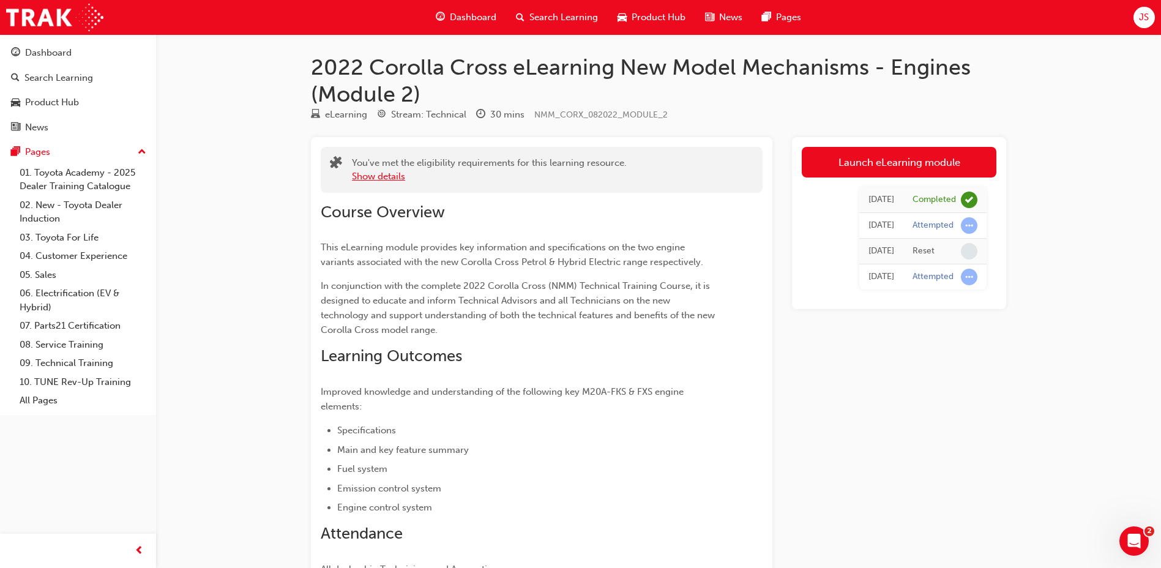
click at [371, 175] on button "Show details" at bounding box center [378, 177] width 53 height 14
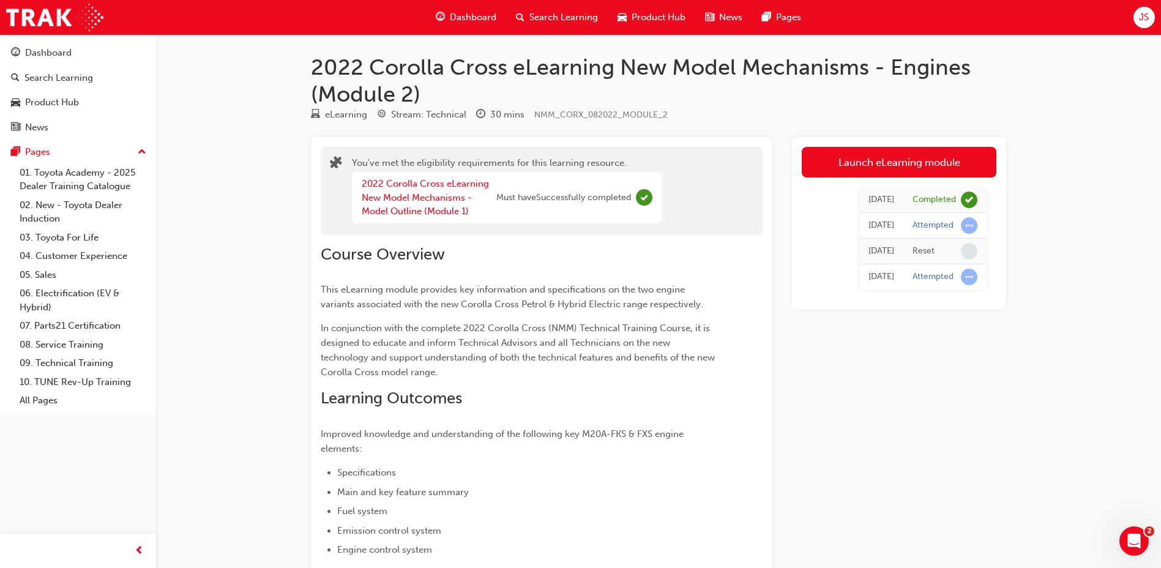
click at [578, 19] on span "Search Learning" at bounding box center [563, 17] width 69 height 14
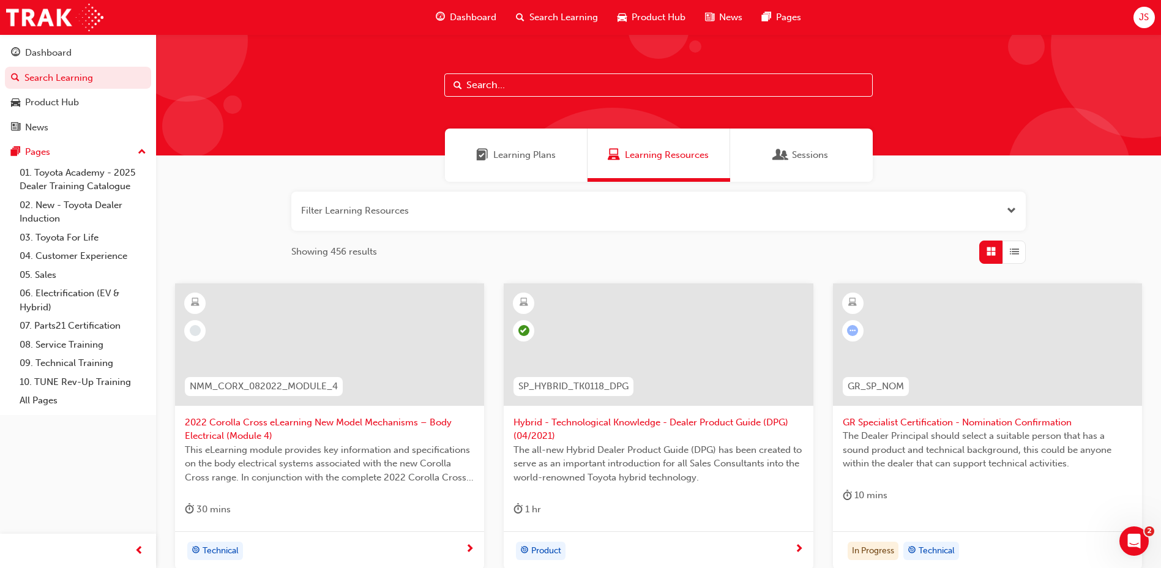
click at [342, 420] on span "2022 Corolla Cross eLearning New Model Mechanisms – Body Electrical (Module 4)" at bounding box center [329, 429] width 289 height 28
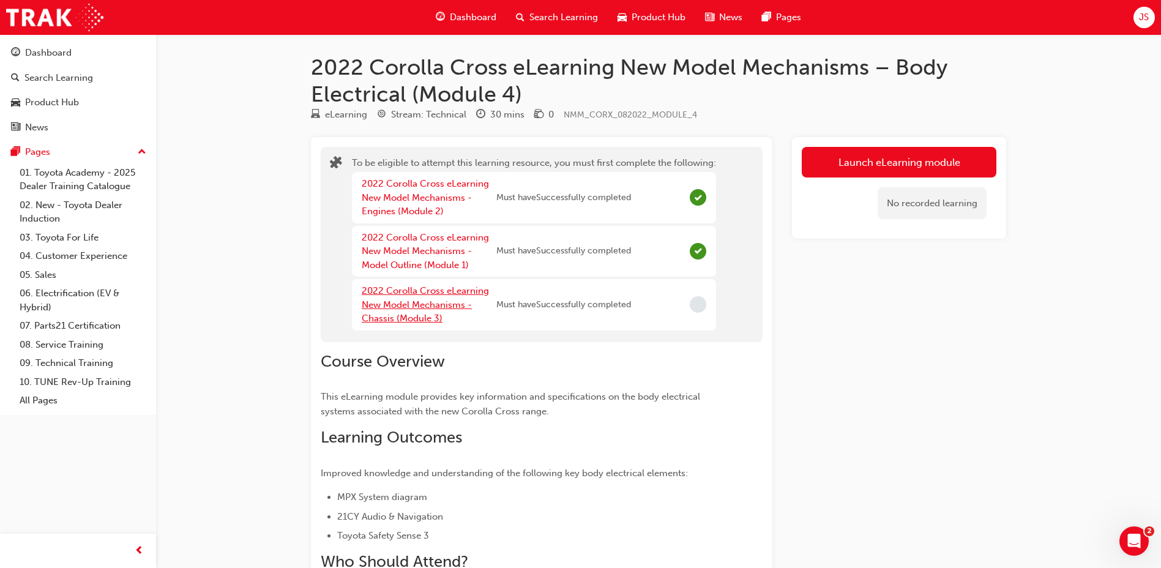
click at [438, 304] on link "2022 Corolla Cross eLearning New Model Mechanisms - Chassis (Module 3)" at bounding box center [425, 304] width 127 height 39
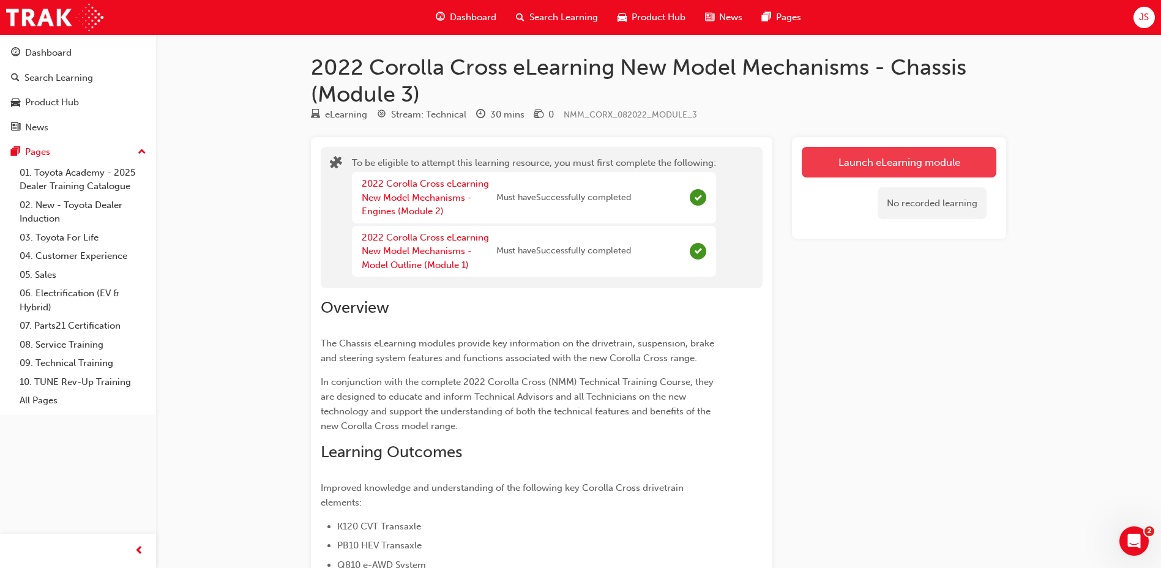
click at [851, 165] on button "Launch eLearning module" at bounding box center [899, 162] width 195 height 31
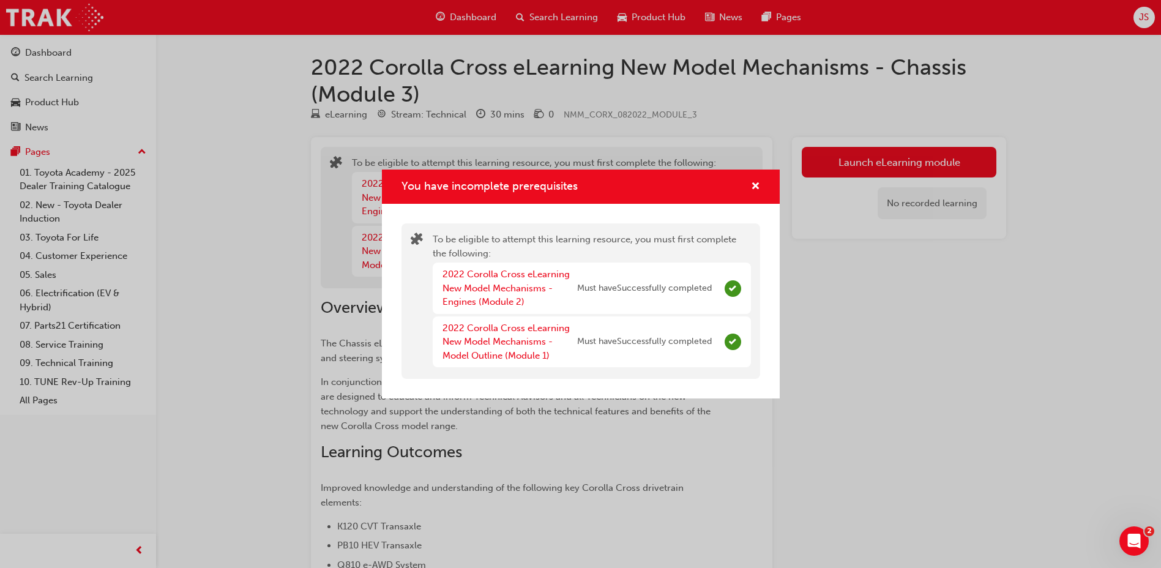
click at [760, 185] on div "You have incomplete prerequisites" at bounding box center [581, 187] width 398 height 35
click at [758, 187] on span "cross-icon" at bounding box center [755, 187] width 9 height 11
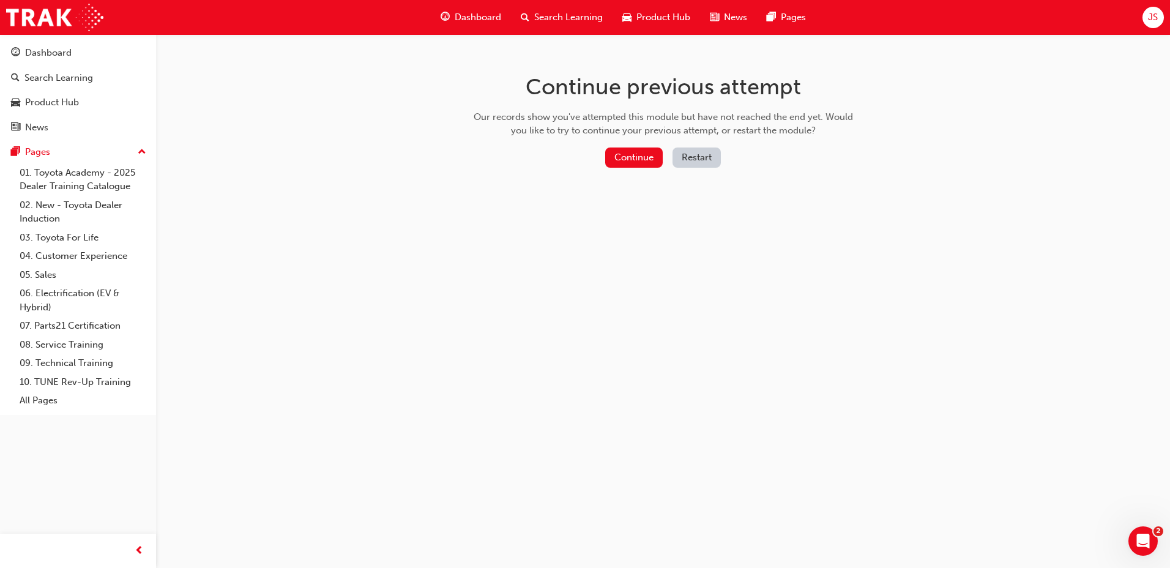
click at [682, 153] on button "Restart" at bounding box center [696, 157] width 48 height 20
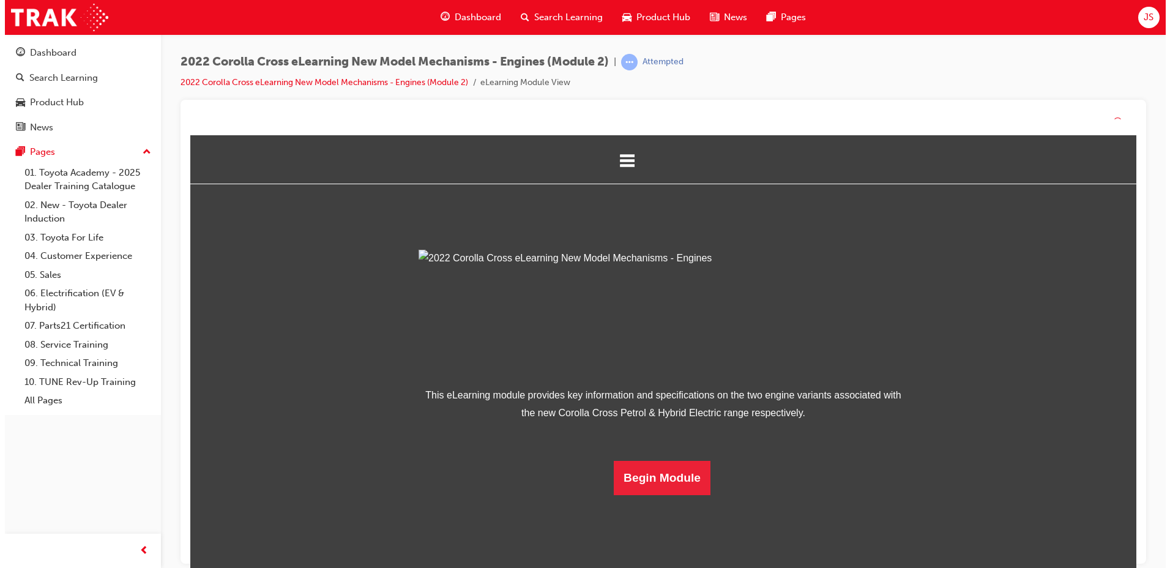
scroll to position [174, 0]
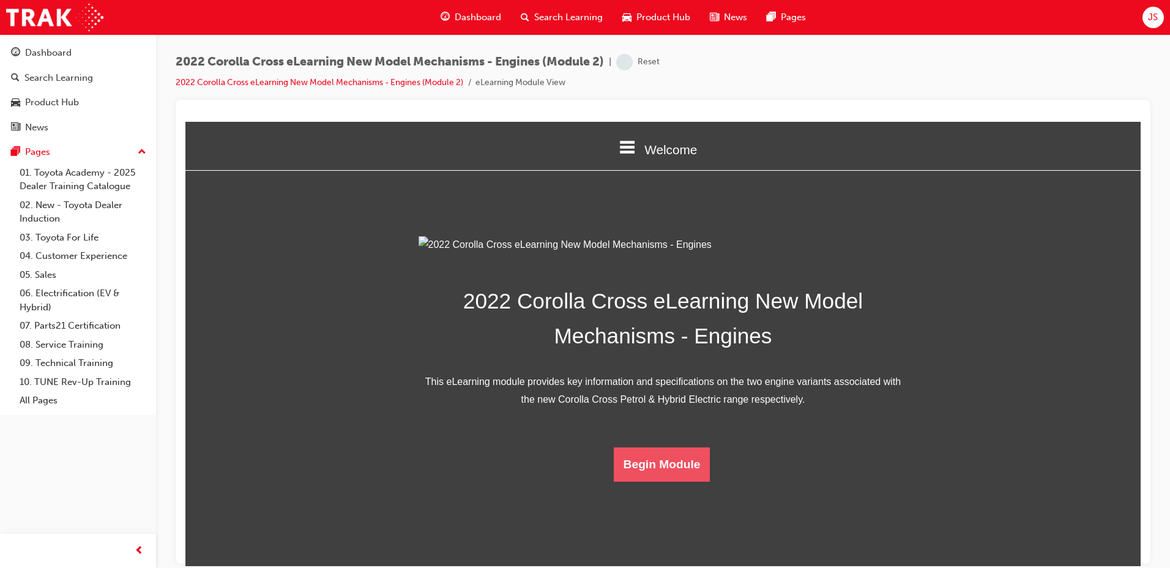
click at [642, 481] on button "Begin Module" at bounding box center [662, 464] width 97 height 34
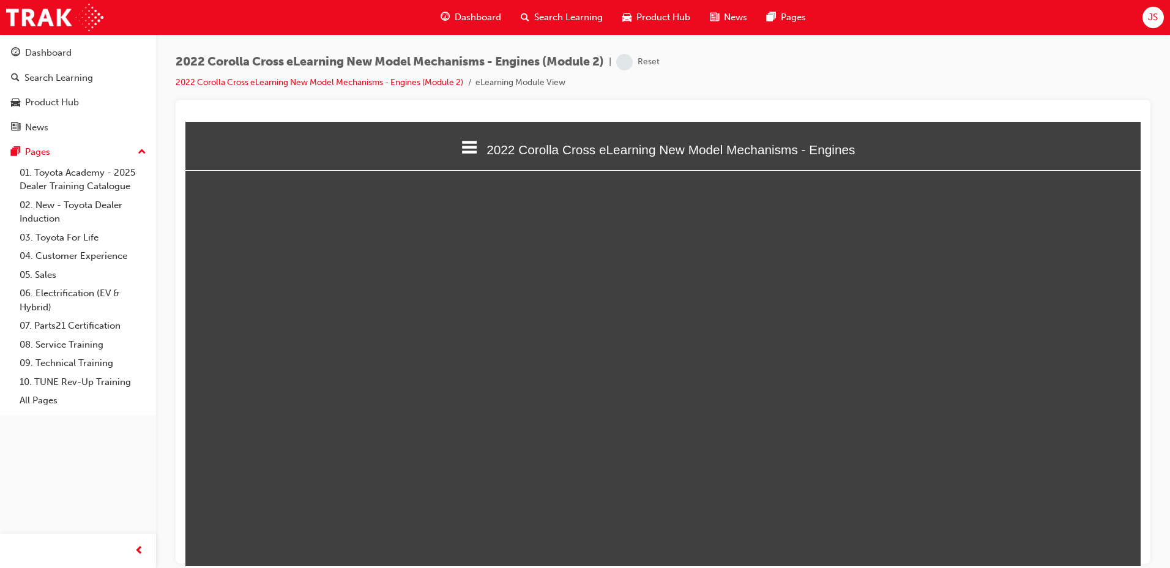
select select "custom"
type input "5"
select select "custom"
type input "6"
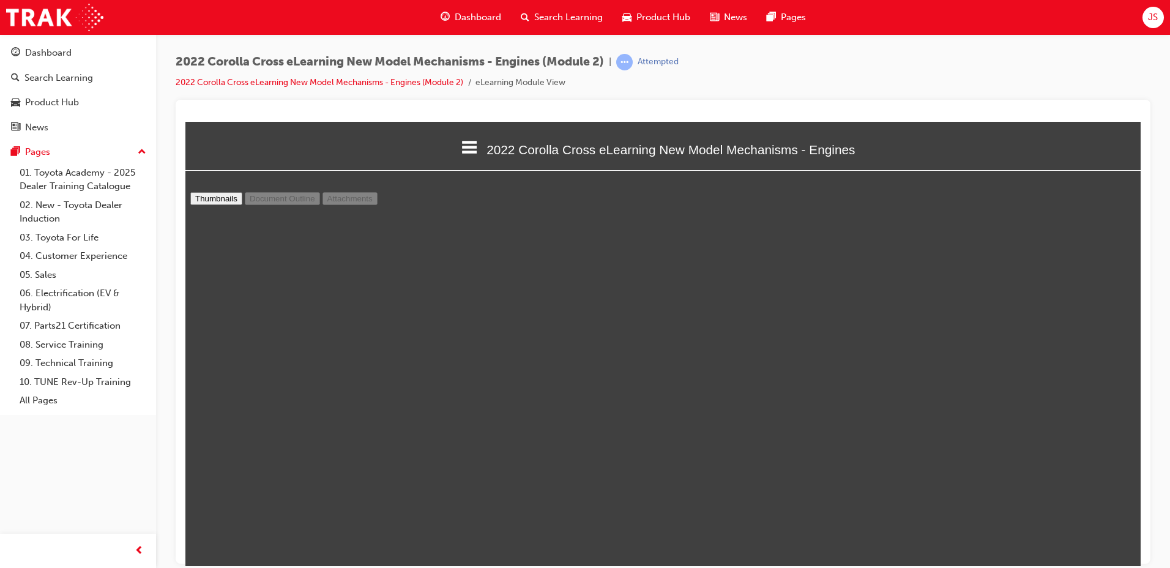
select select "custom"
type input "7"
select select "custom"
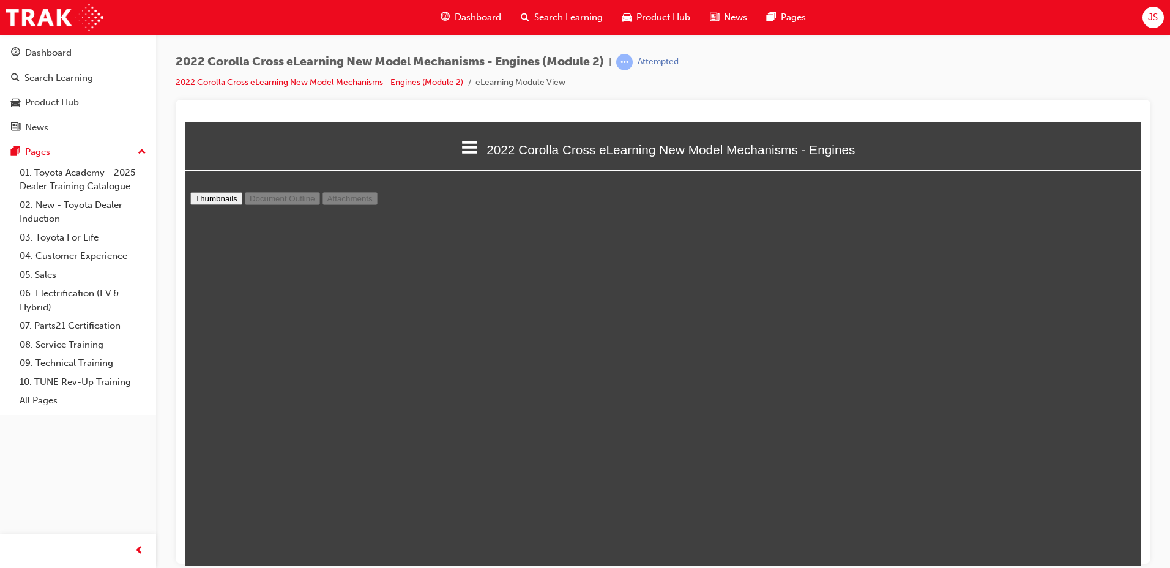
type input "8"
select select "custom"
type input "9"
select select "custom"
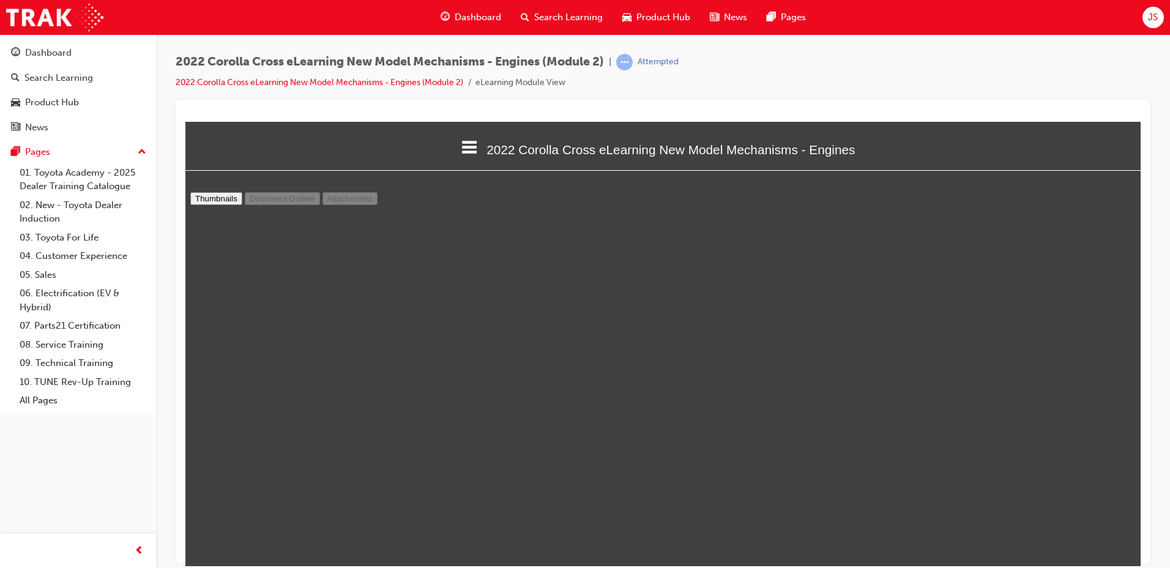
type input "10"
select select "custom"
type input "11"
select select "custom"
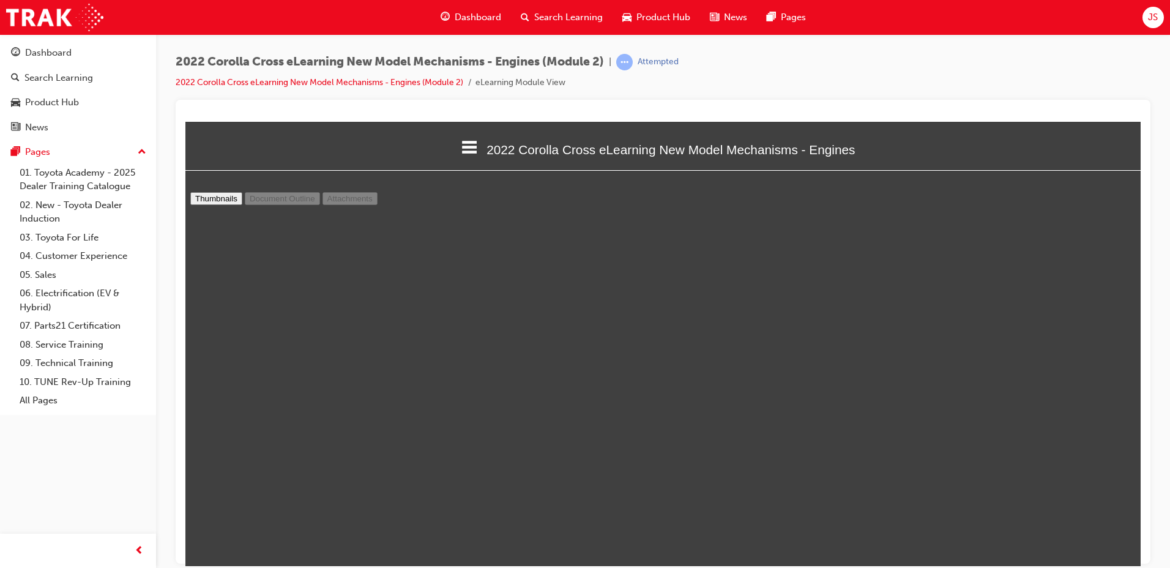
scroll to position [4283, 0]
type input "12"
select select "custom"
type input "11"
select select "custom"
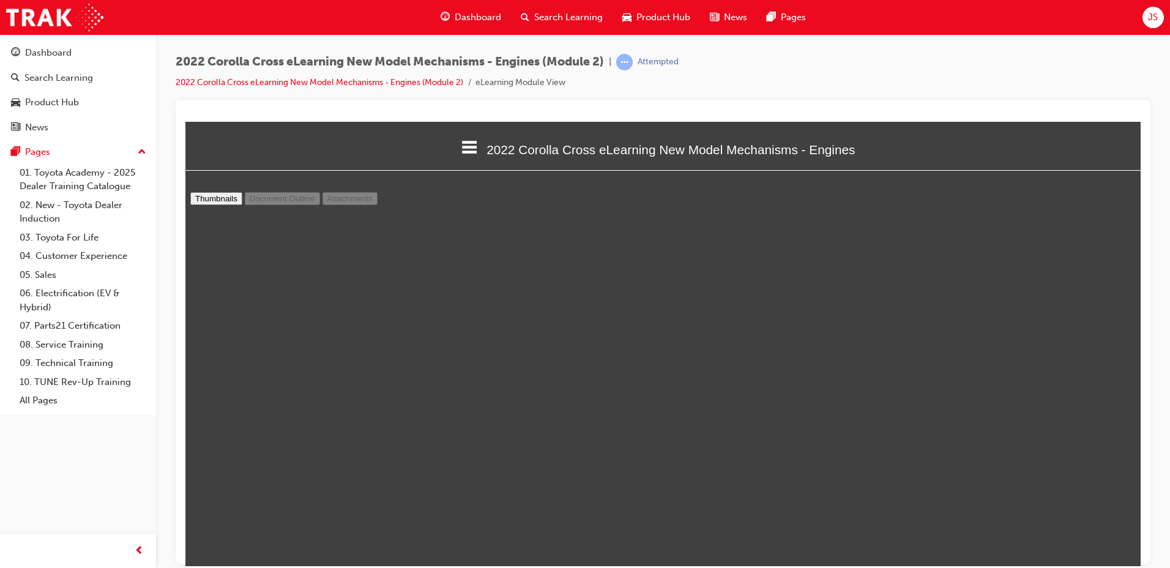
type input "10"
select select "custom"
type input "9"
select select "custom"
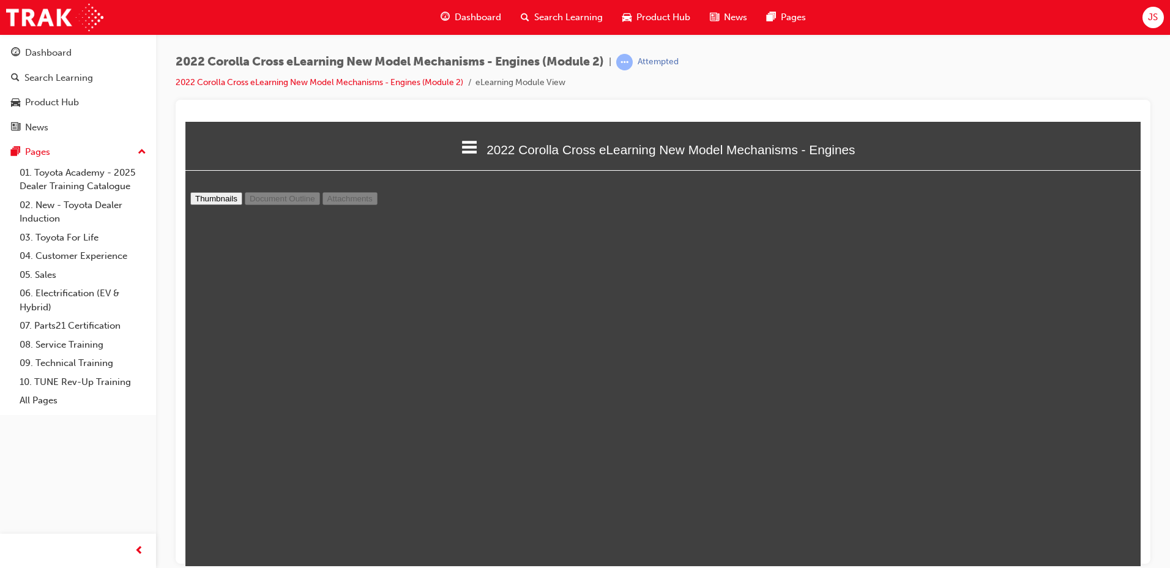
scroll to position [3549, 0]
type input "8"
select select "custom"
type input "7"
select select "custom"
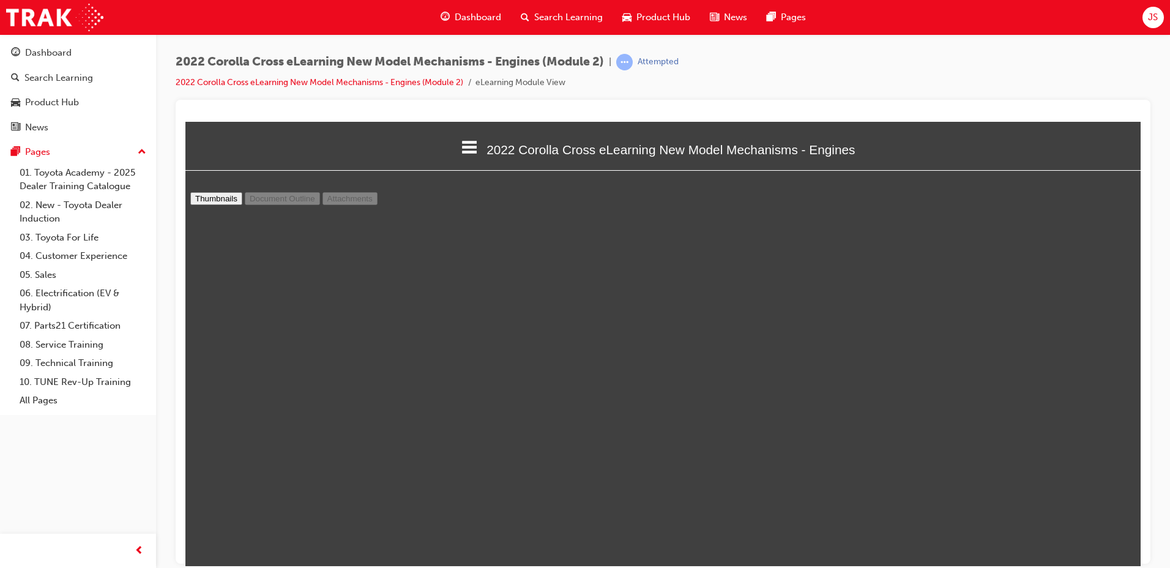
type input "6"
select select "custom"
type input "5"
select select "custom"
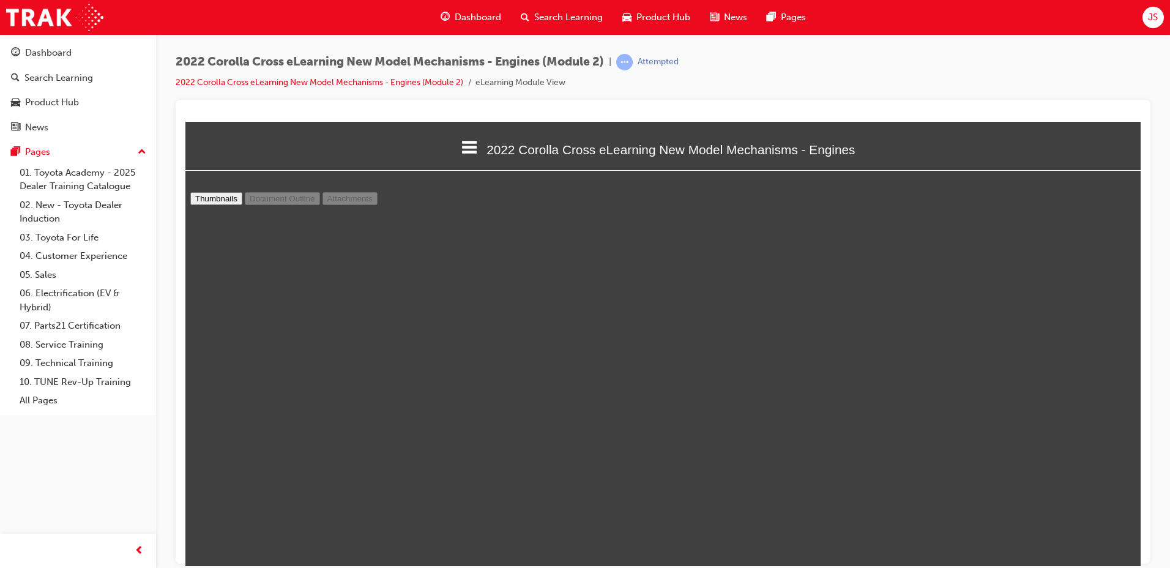
type input "6"
select select "custom"
type input "7"
select select "custom"
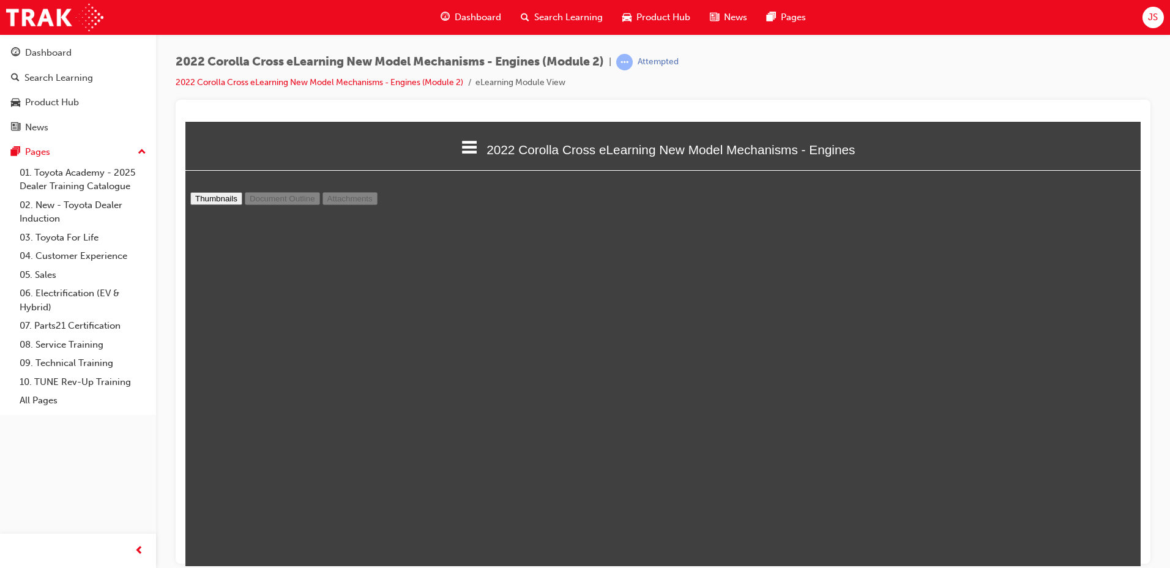
type input "8"
select select "custom"
type input "9"
select select "custom"
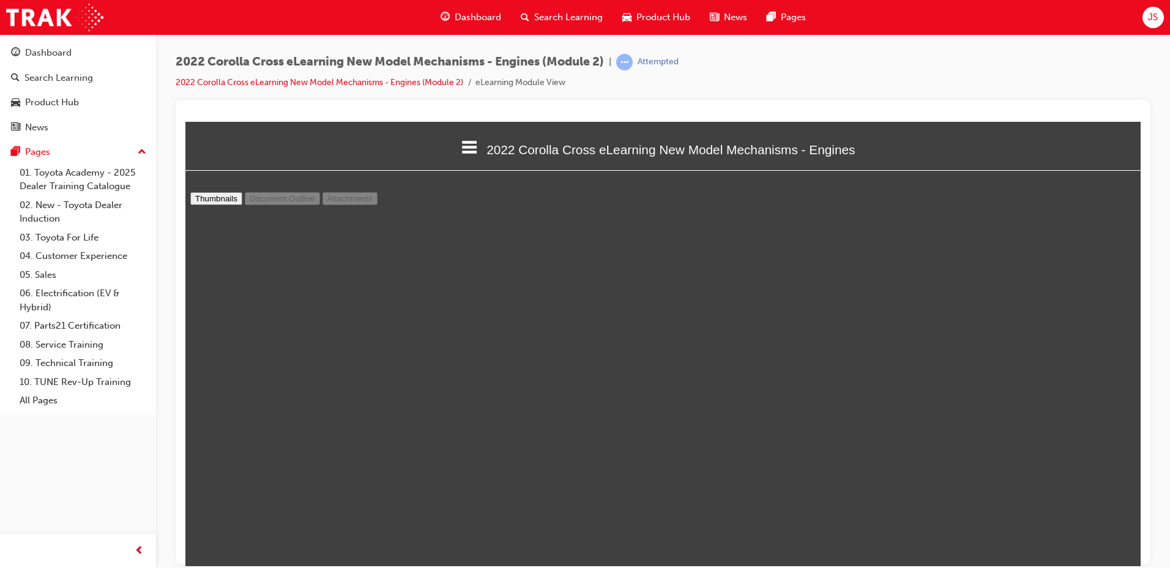
type input "10"
select select "custom"
type input "9"
select select "custom"
type input "10"
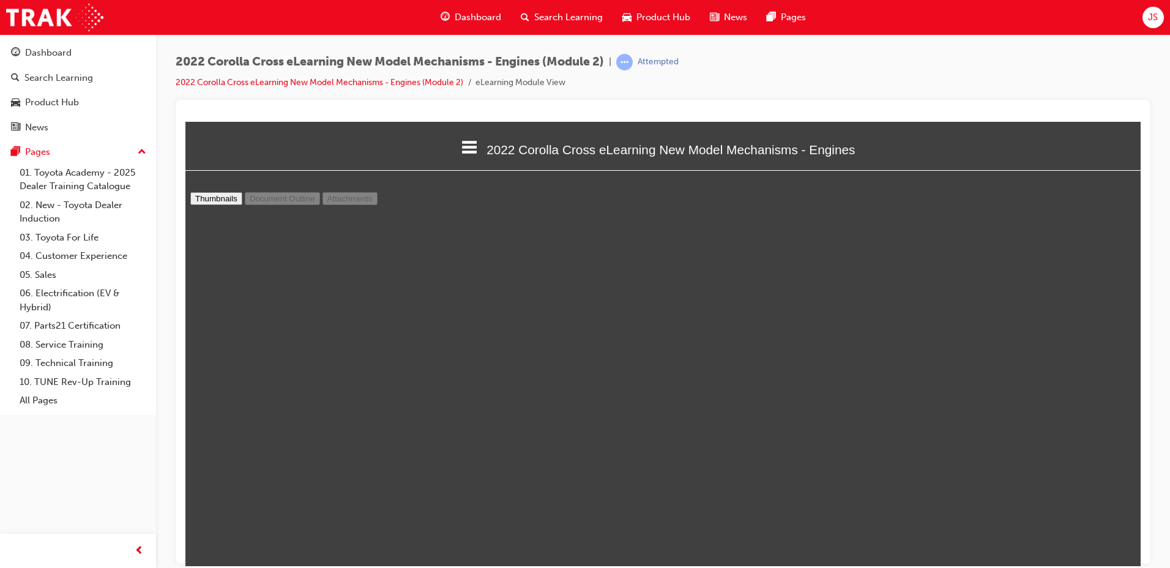
select select "custom"
type input "11"
select select "custom"
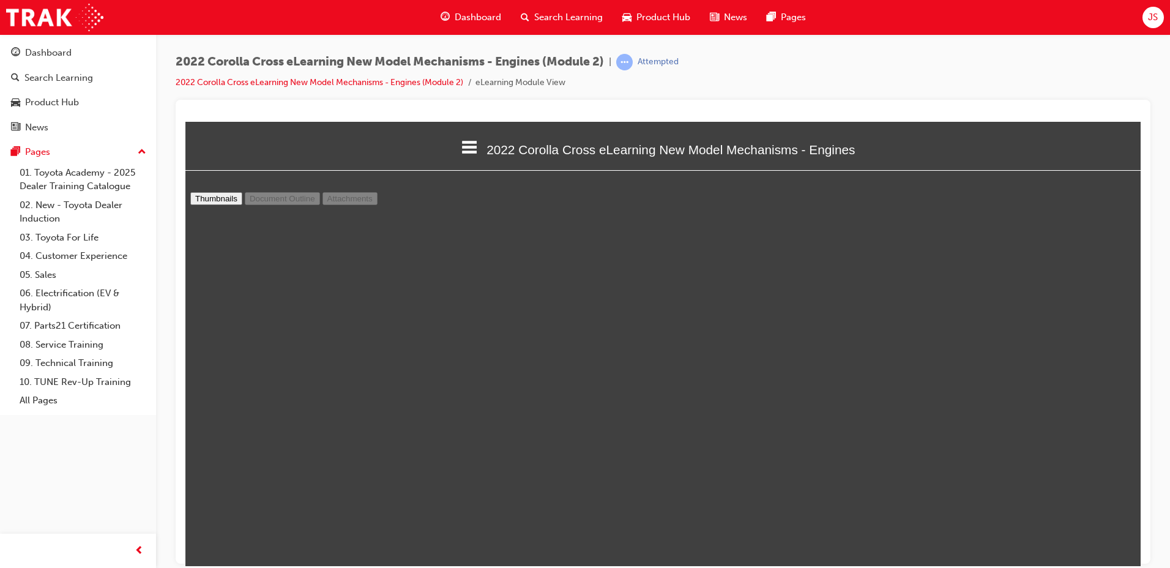
type input "12"
select select "custom"
type input "11"
select select "custom"
type input "10"
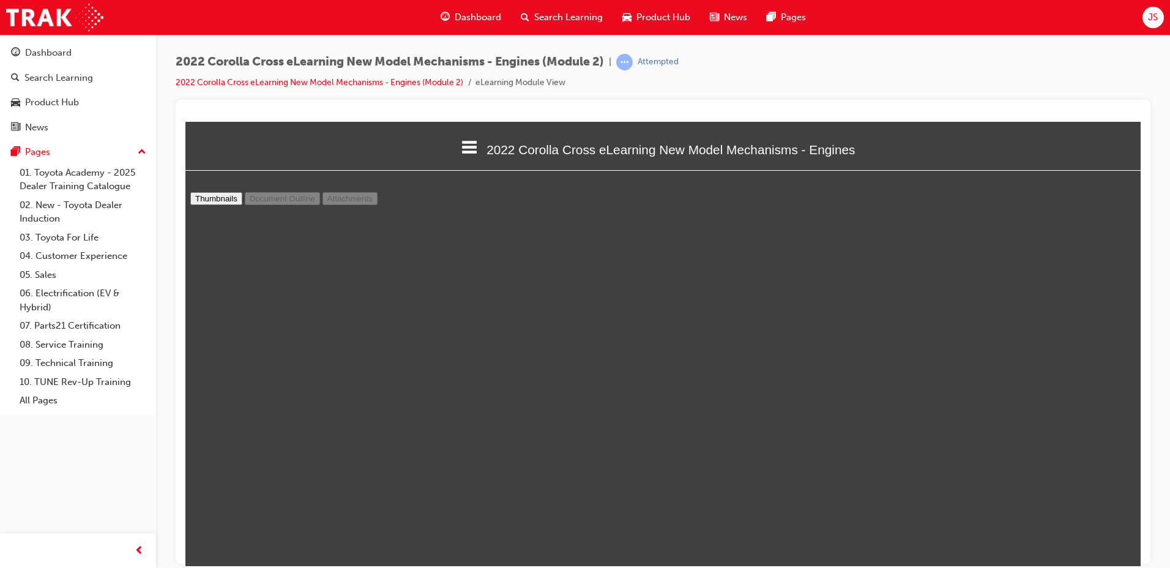
select select "custom"
type input "9"
select select "custom"
type input "8"
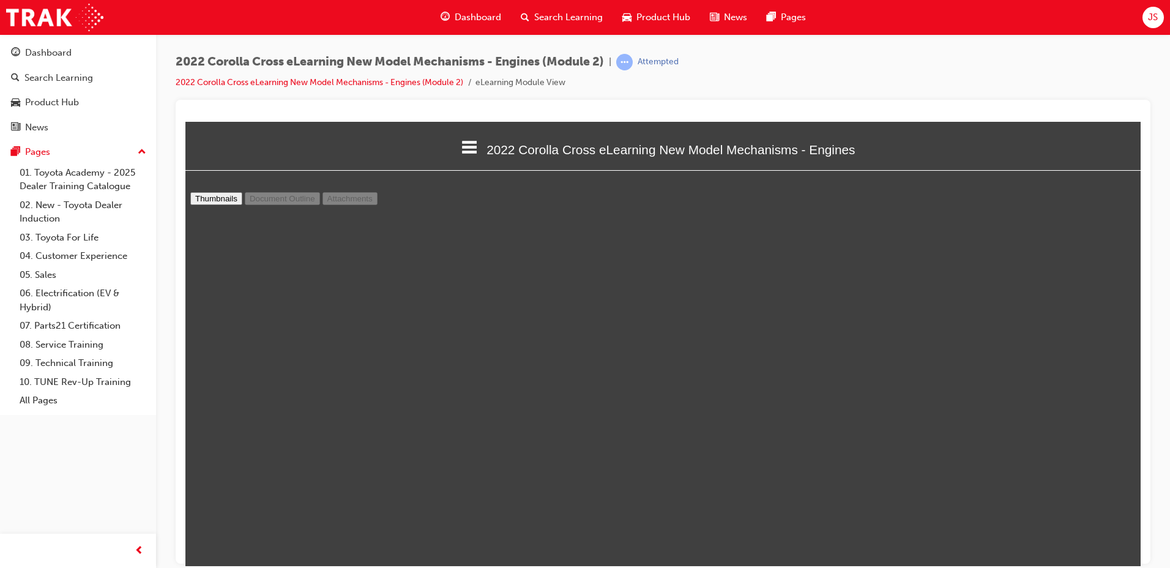
select select "custom"
type input "7"
select select "custom"
type input "8"
select select "custom"
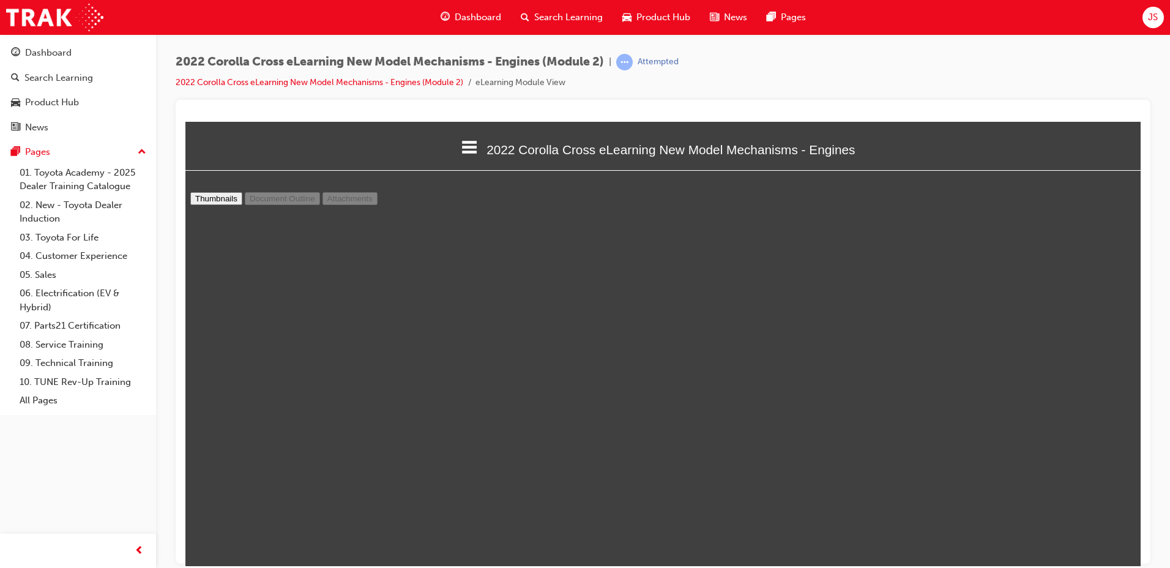
scroll to position [3121, 0]
type input "7"
select select "custom"
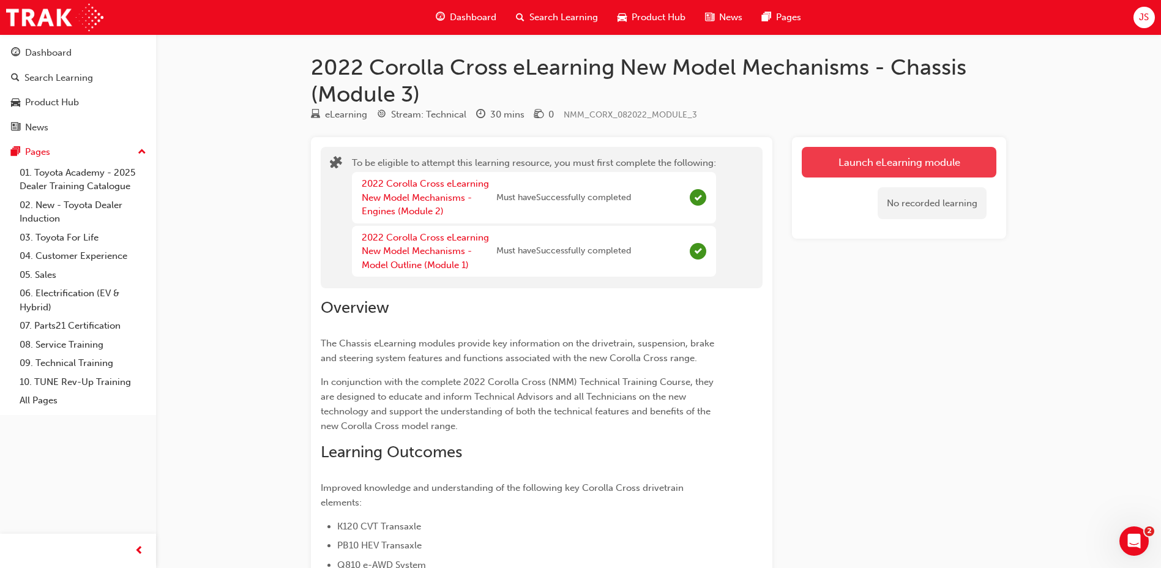
click at [847, 166] on button "Launch eLearning module" at bounding box center [899, 162] width 195 height 31
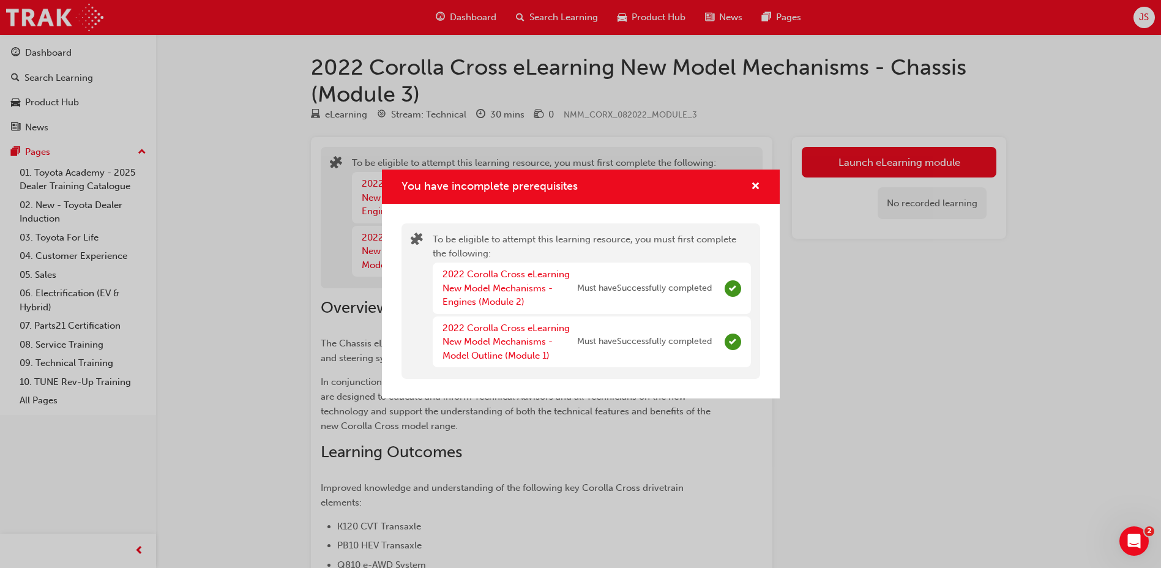
drag, startPoint x: 931, startPoint y: 410, endPoint x: 826, endPoint y: 299, distance: 152.4
click at [931, 411] on div "You have incomplete prerequisites To be eligible to attempt this learning resou…" at bounding box center [580, 284] width 1161 height 568
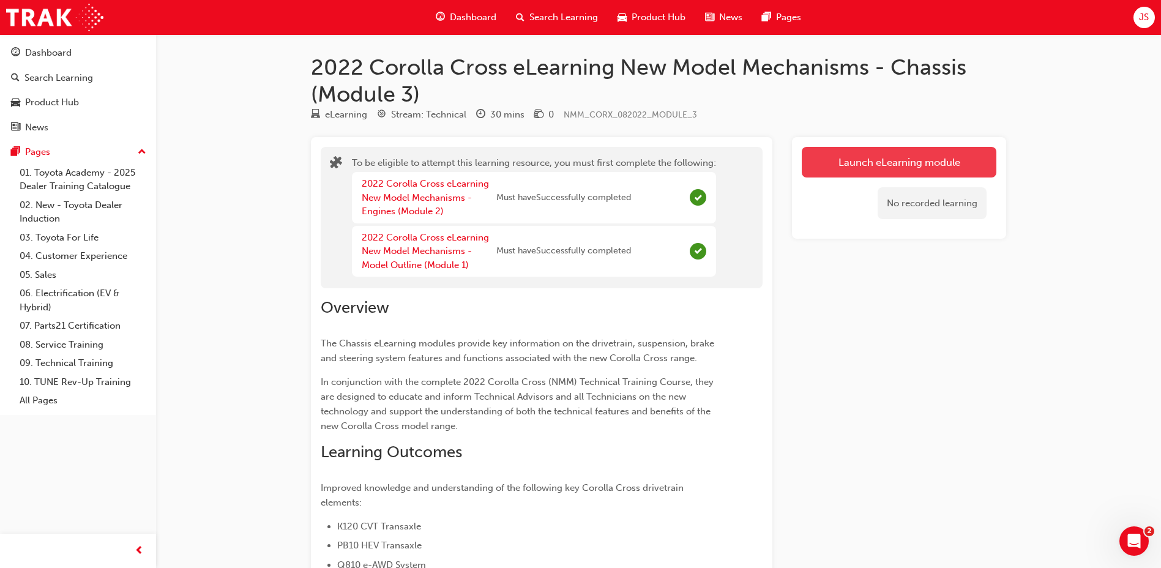
click at [851, 164] on button "Launch eLearning module" at bounding box center [899, 162] width 195 height 31
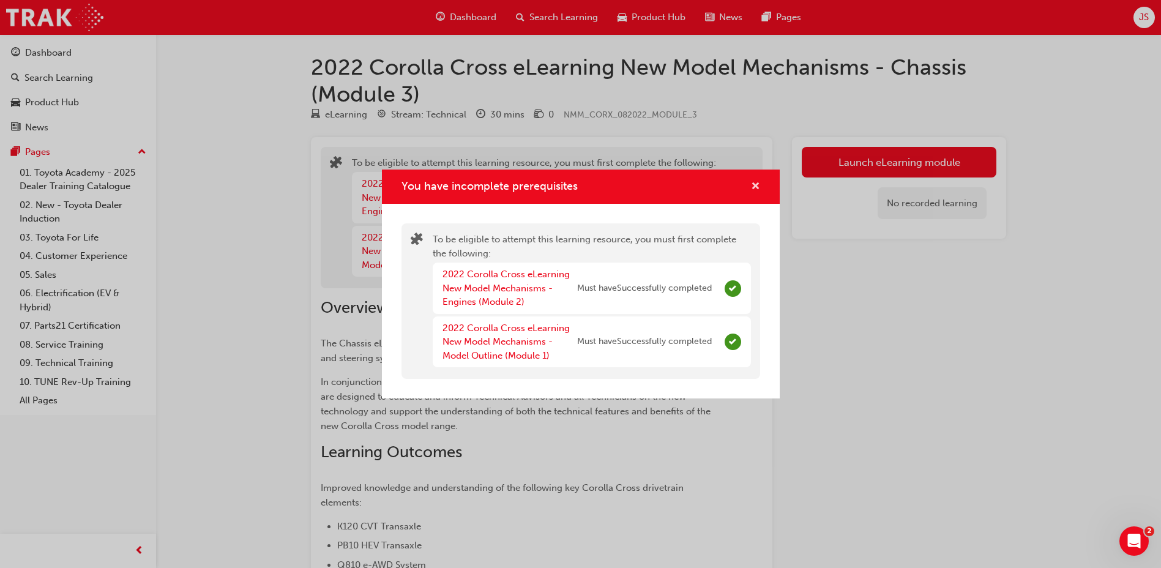
click at [753, 190] on span "cross-icon" at bounding box center [755, 187] width 9 height 11
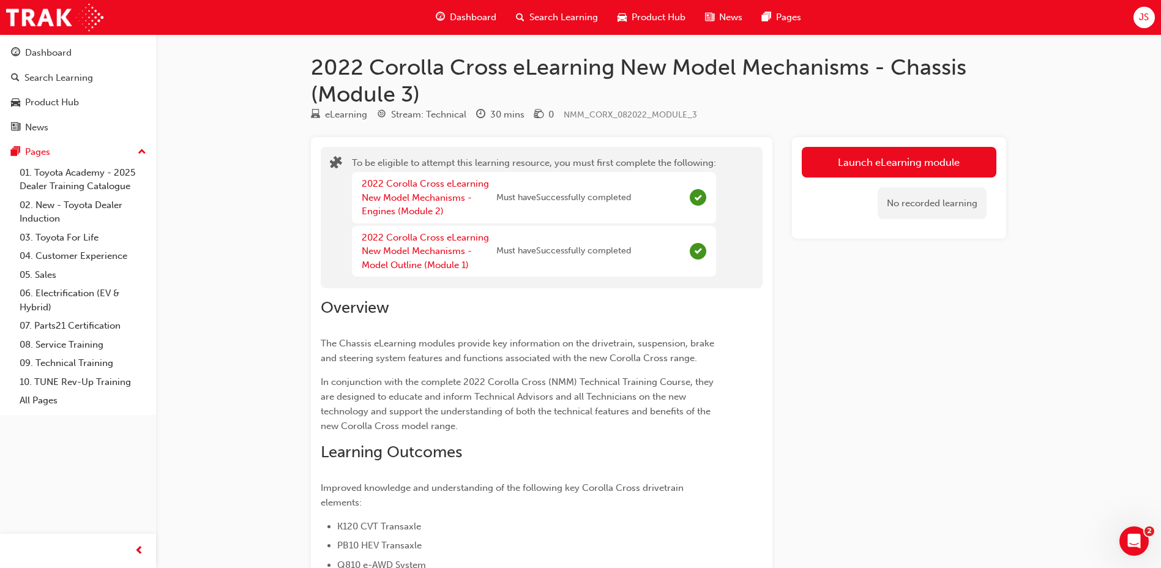
click at [833, 158] on button "Launch eLearning module" at bounding box center [899, 162] width 195 height 31
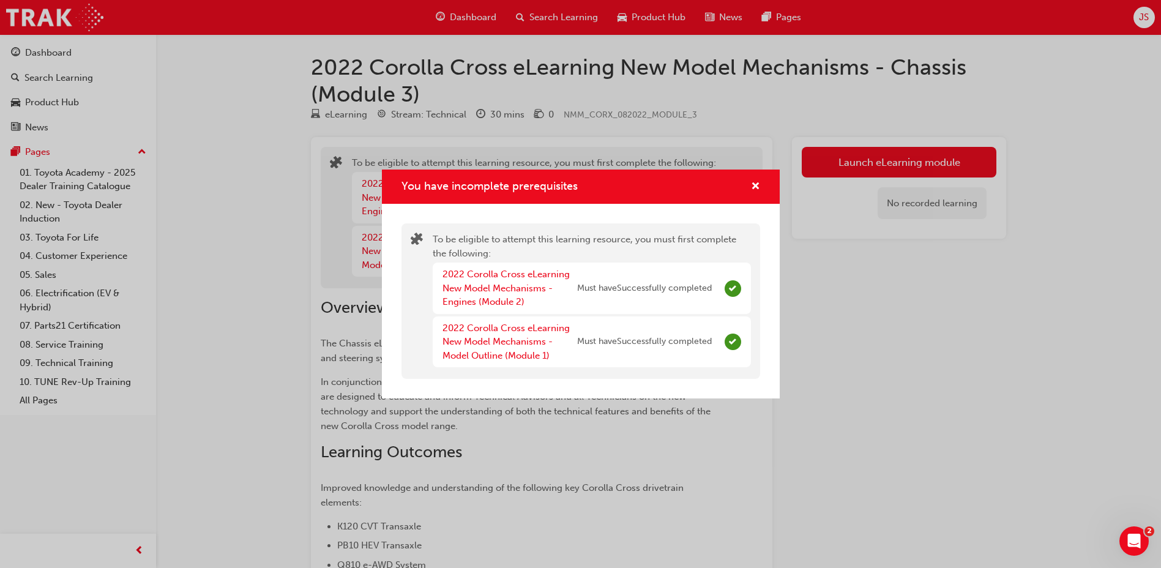
click at [741, 186] on div "You have incomplete prerequisites" at bounding box center [750, 186] width 19 height 15
click at [760, 184] on div "You have incomplete prerequisites" at bounding box center [581, 187] width 398 height 35
click at [751, 184] on span "cross-icon" at bounding box center [755, 187] width 9 height 11
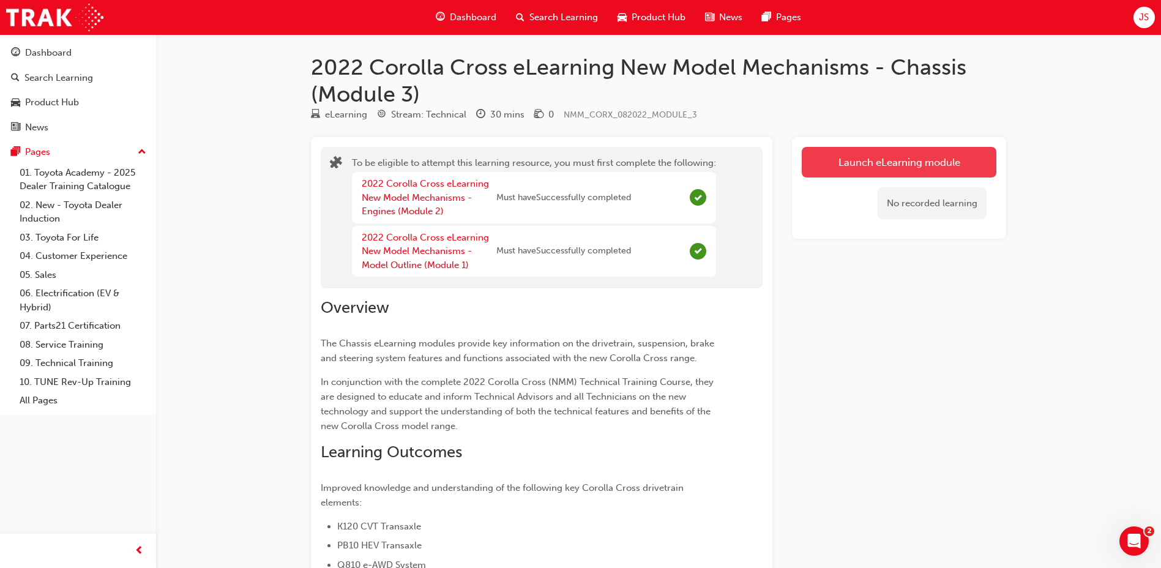
click at [863, 168] on button "Launch eLearning module" at bounding box center [899, 162] width 195 height 31
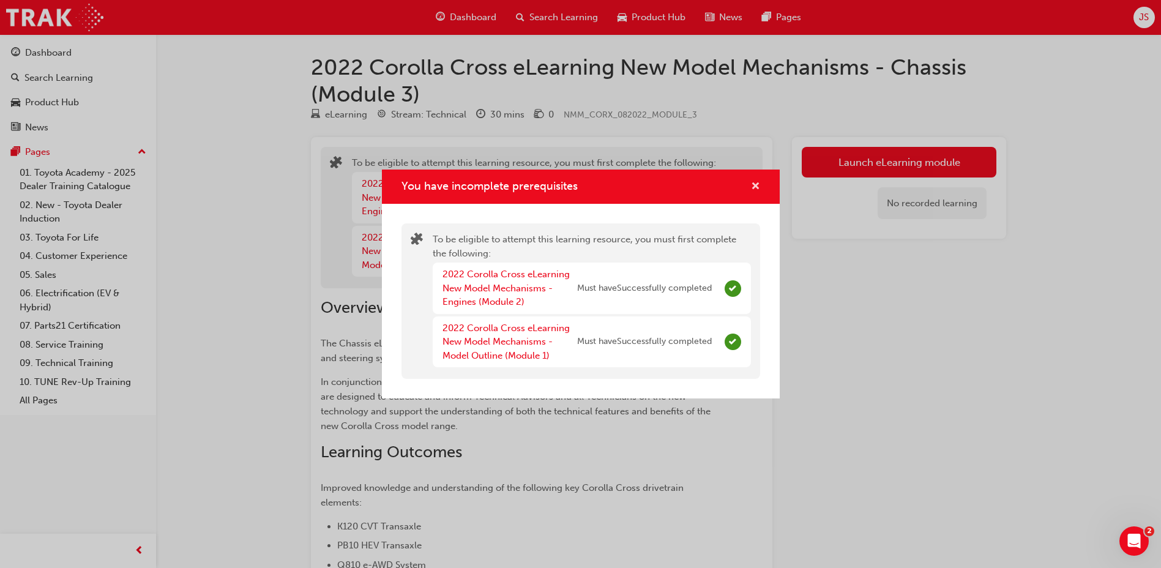
click at [759, 186] on span "cross-icon" at bounding box center [755, 187] width 9 height 11
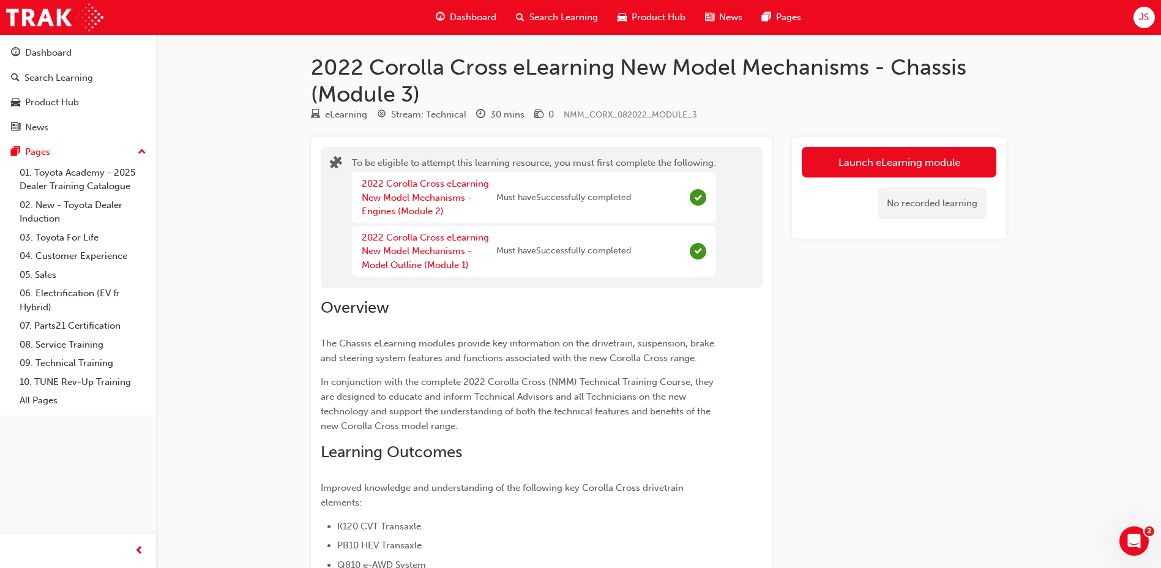
click at [587, 18] on span "Search Learning" at bounding box center [563, 17] width 69 height 14
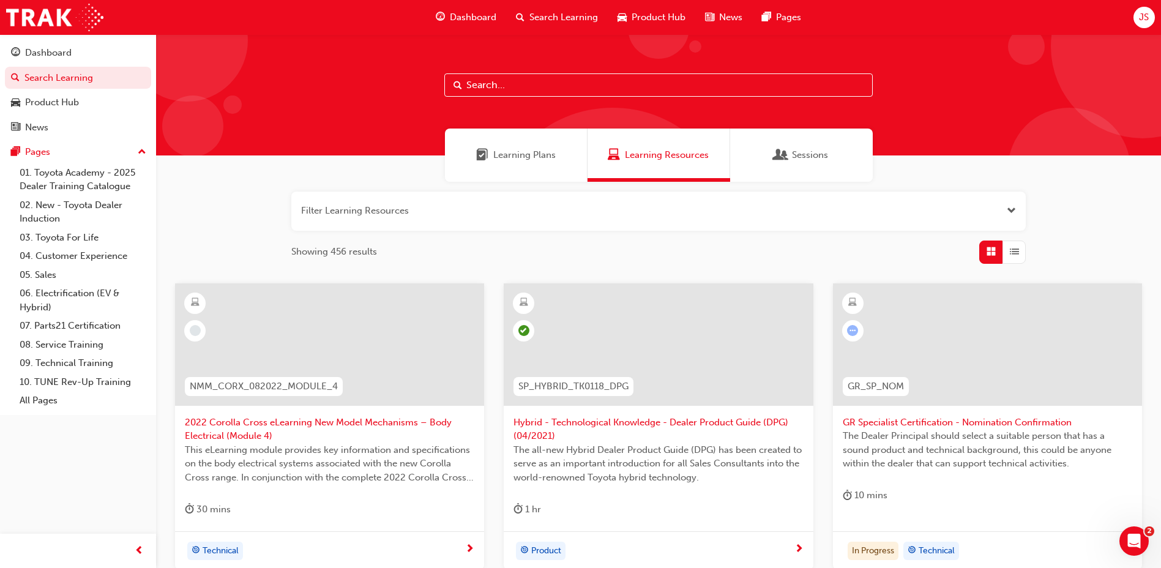
click at [345, 427] on span "2022 Corolla Cross eLearning New Model Mechanisms – Body Electrical (Module 4)" at bounding box center [329, 429] width 289 height 28
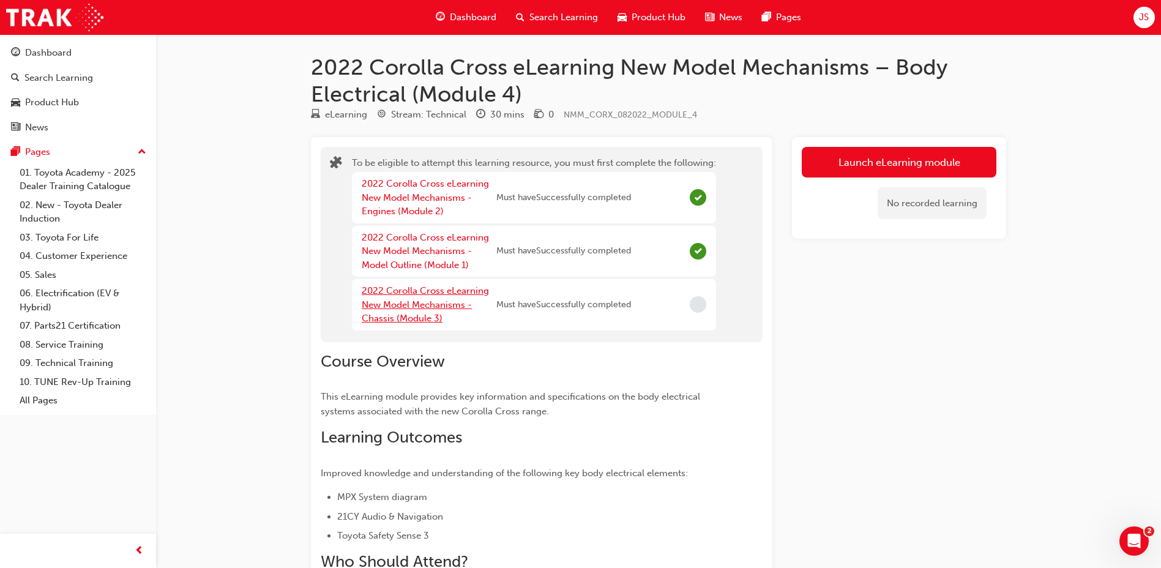
click at [456, 308] on link "2022 Corolla Cross eLearning New Model Mechanisms - Chassis (Module 3)" at bounding box center [425, 304] width 127 height 39
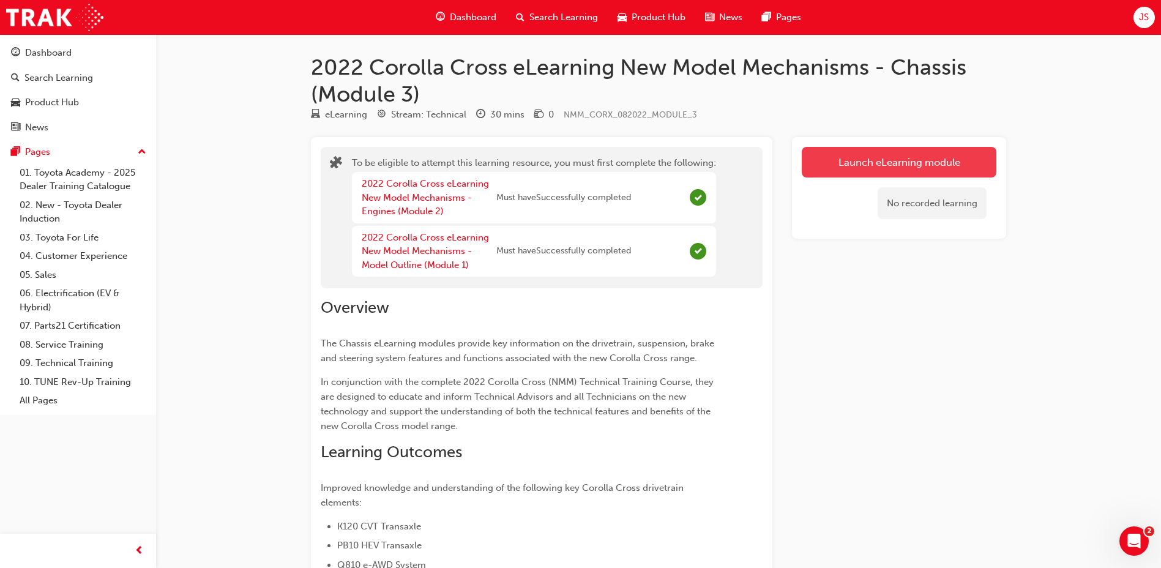
click at [840, 173] on button "Launch eLearning module" at bounding box center [899, 162] width 195 height 31
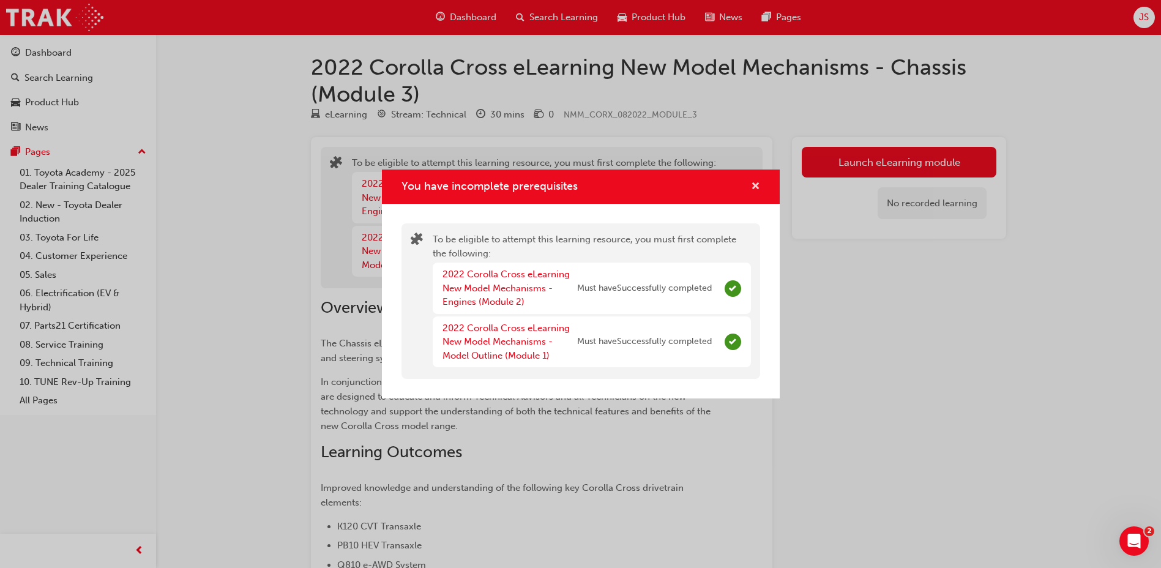
click at [751, 186] on span "cross-icon" at bounding box center [755, 187] width 9 height 11
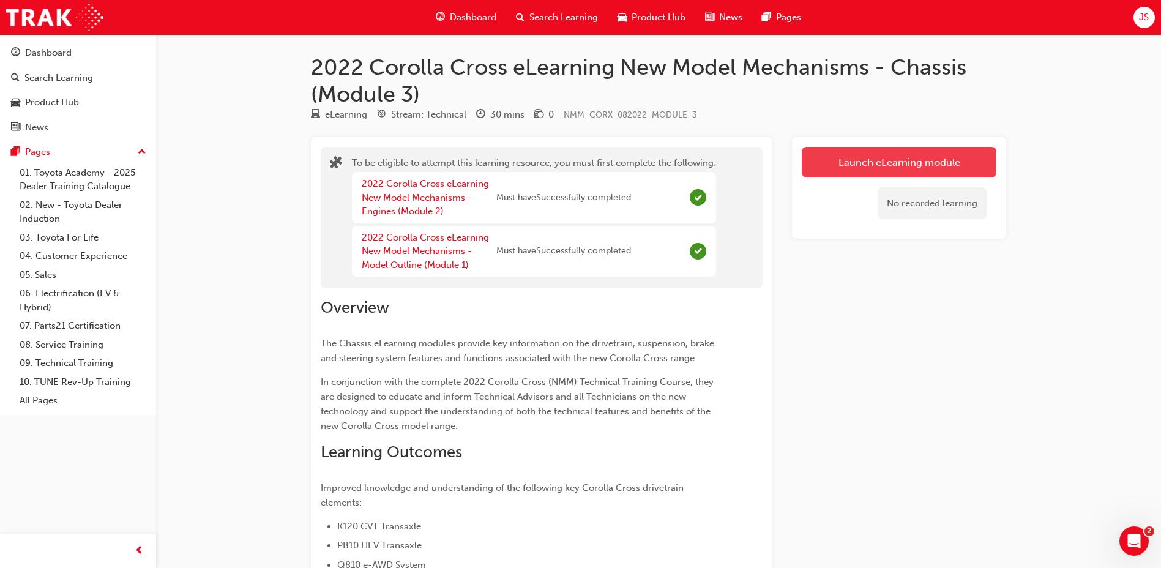
click at [901, 172] on button "Launch eLearning module" at bounding box center [899, 162] width 195 height 31
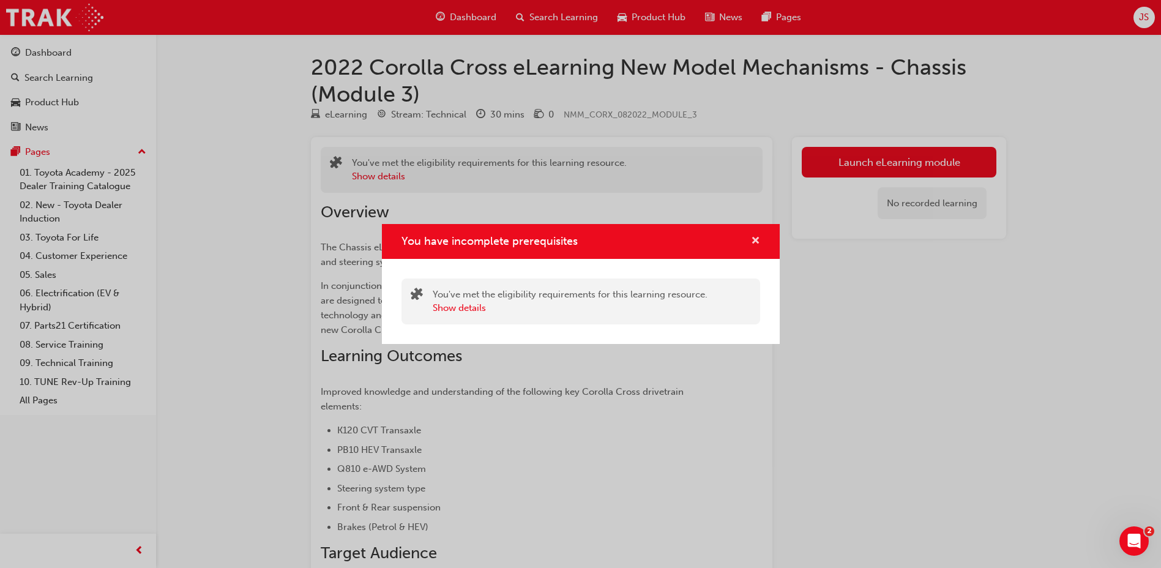
click at [747, 242] on div "You have incomplete prerequisites" at bounding box center [581, 241] width 398 height 35
click at [756, 245] on span "cross-icon" at bounding box center [755, 241] width 9 height 11
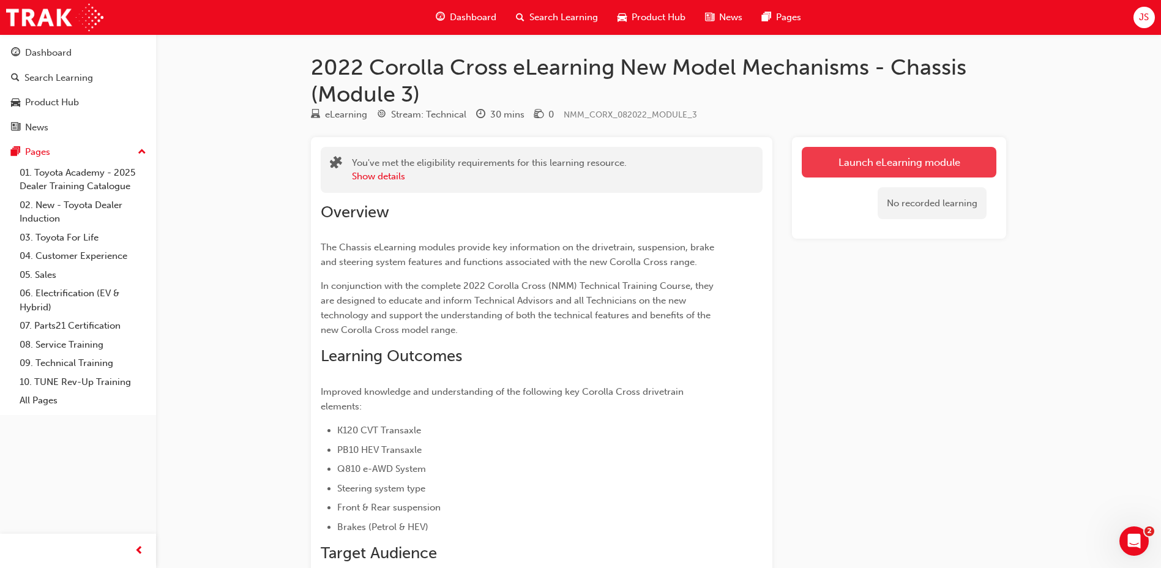
click at [838, 157] on button "Launch eLearning module" at bounding box center [899, 162] width 195 height 31
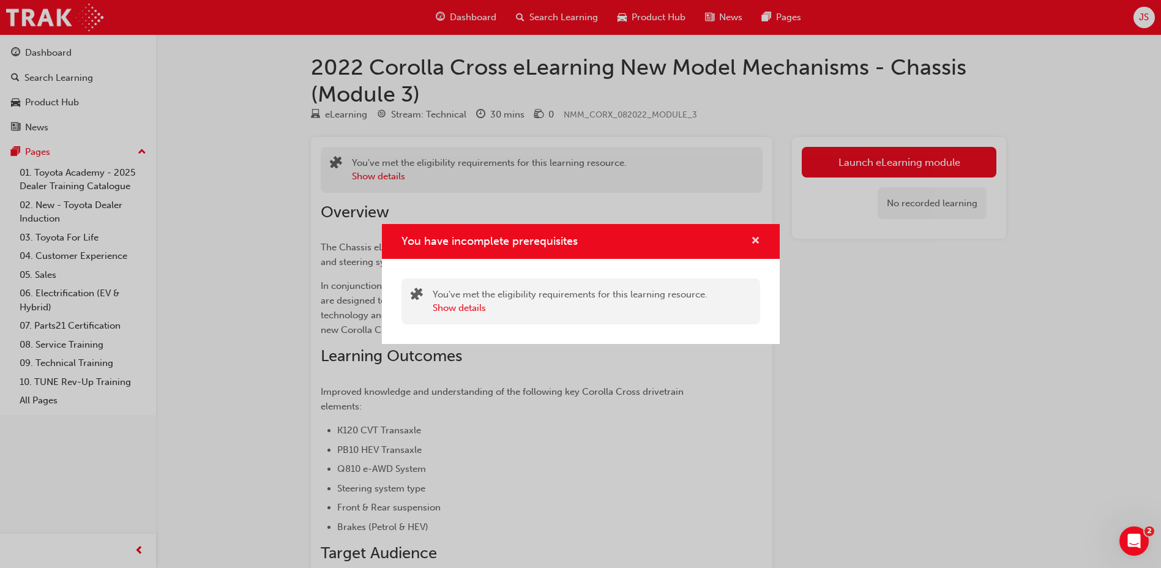
click at [756, 243] on span "cross-icon" at bounding box center [755, 241] width 9 height 11
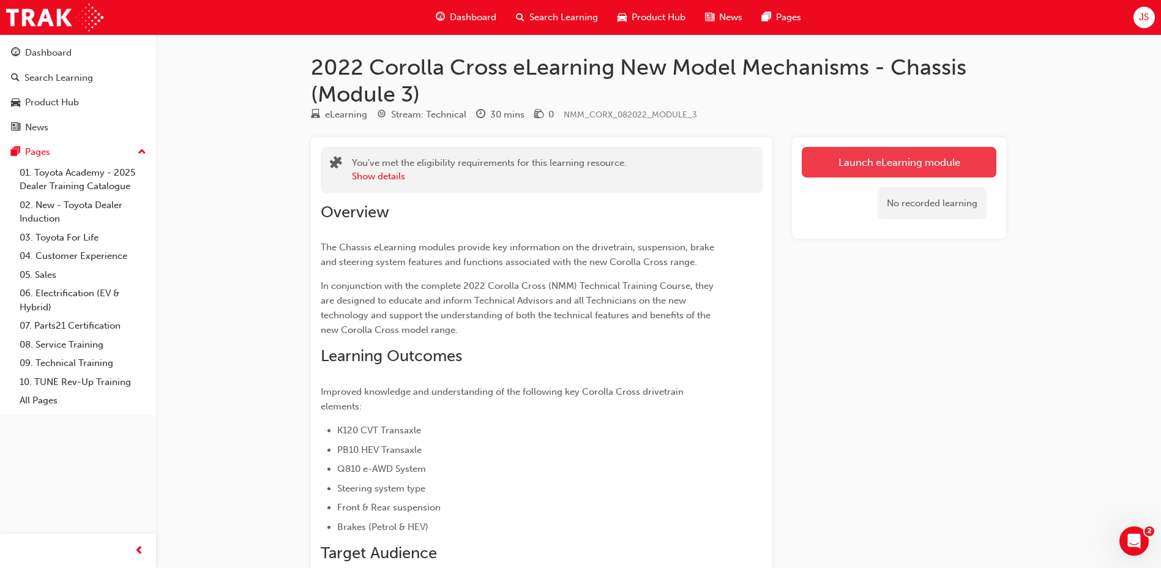
click at [855, 165] on button "Launch eLearning module" at bounding box center [899, 162] width 195 height 31
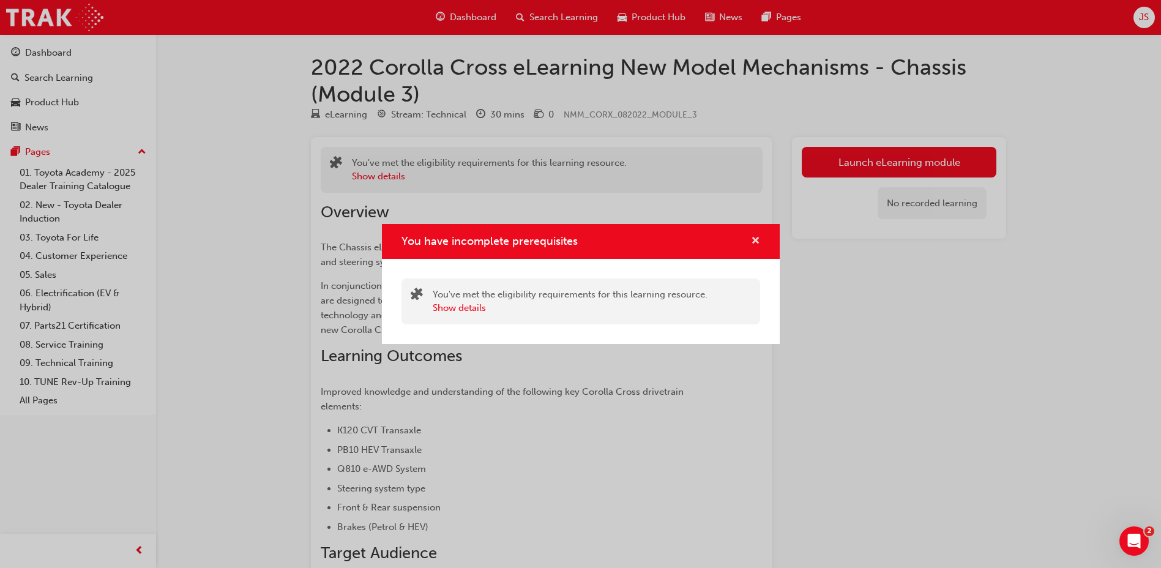
click at [753, 245] on span "cross-icon" at bounding box center [755, 241] width 9 height 11
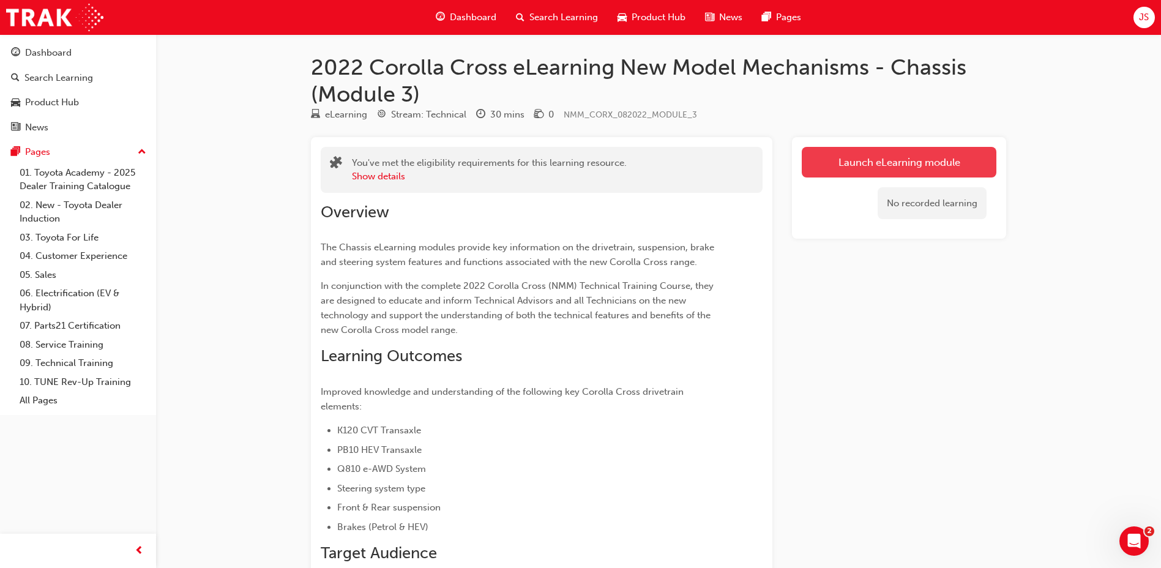
click at [830, 160] on link "Launch eLearning module" at bounding box center [899, 162] width 195 height 31
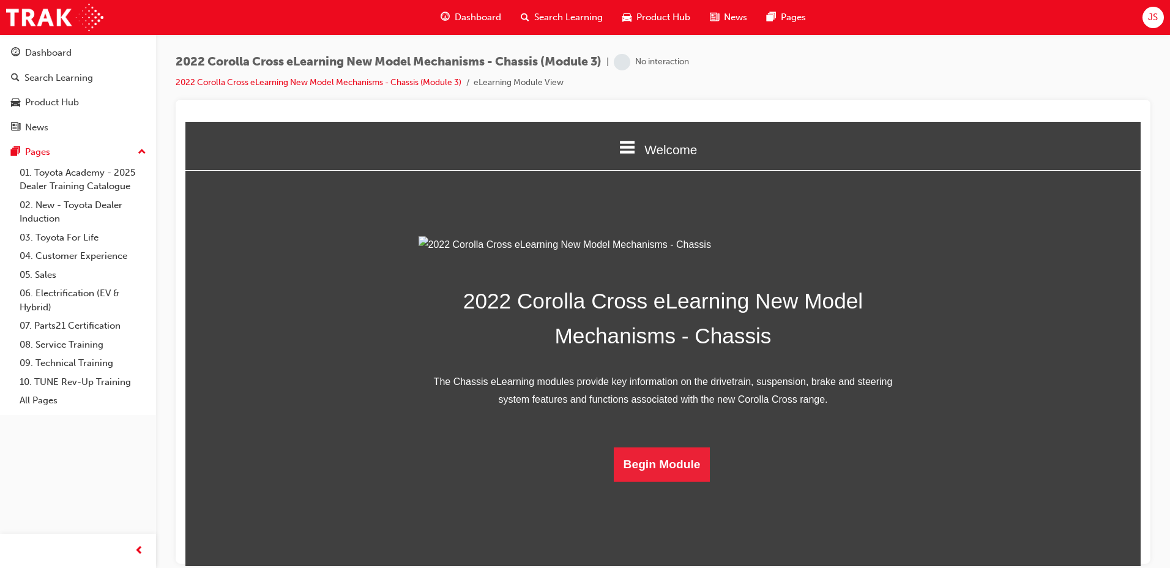
scroll to position [174, 0]
click at [665, 481] on button "Begin Module" at bounding box center [662, 464] width 97 height 34
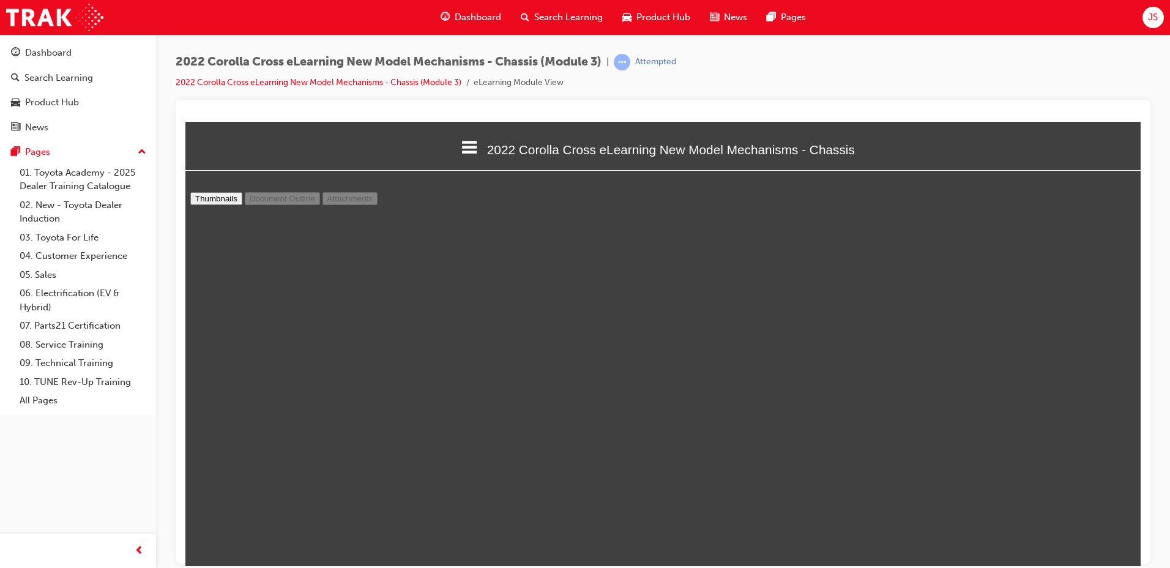
scroll to position [129, 0]
type input "5"
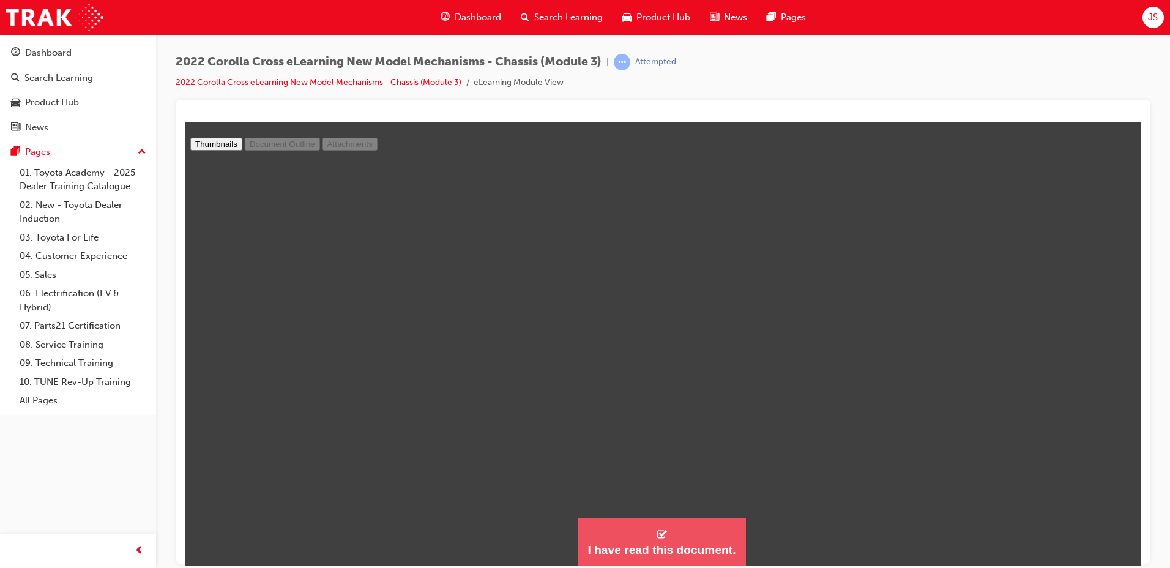
click at [633, 536] on button "I have read this document." at bounding box center [662, 542] width 168 height 50
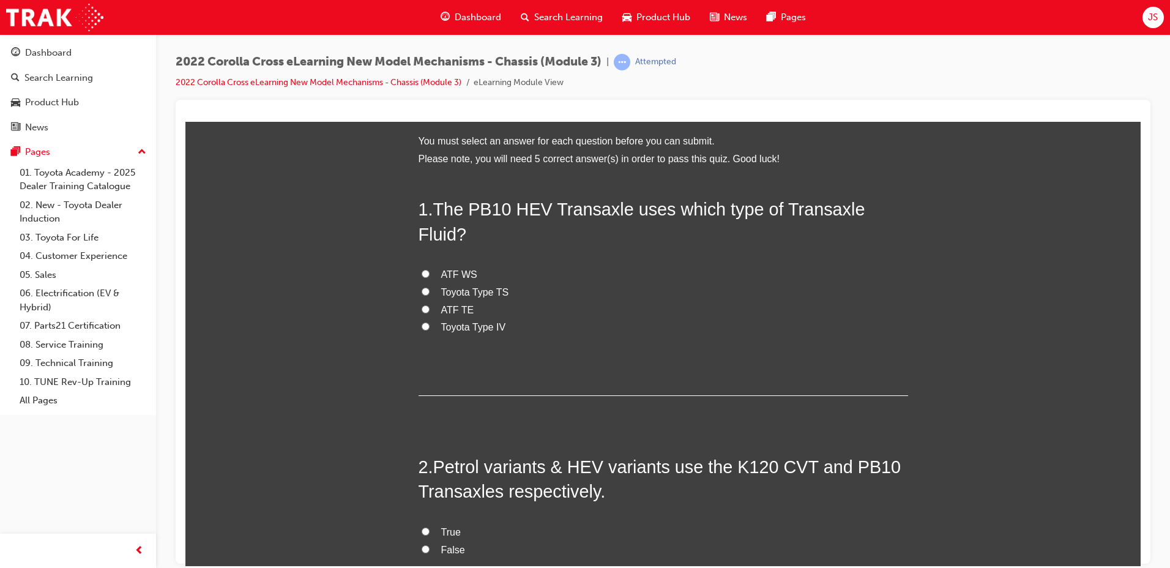
scroll to position [1261, 965]
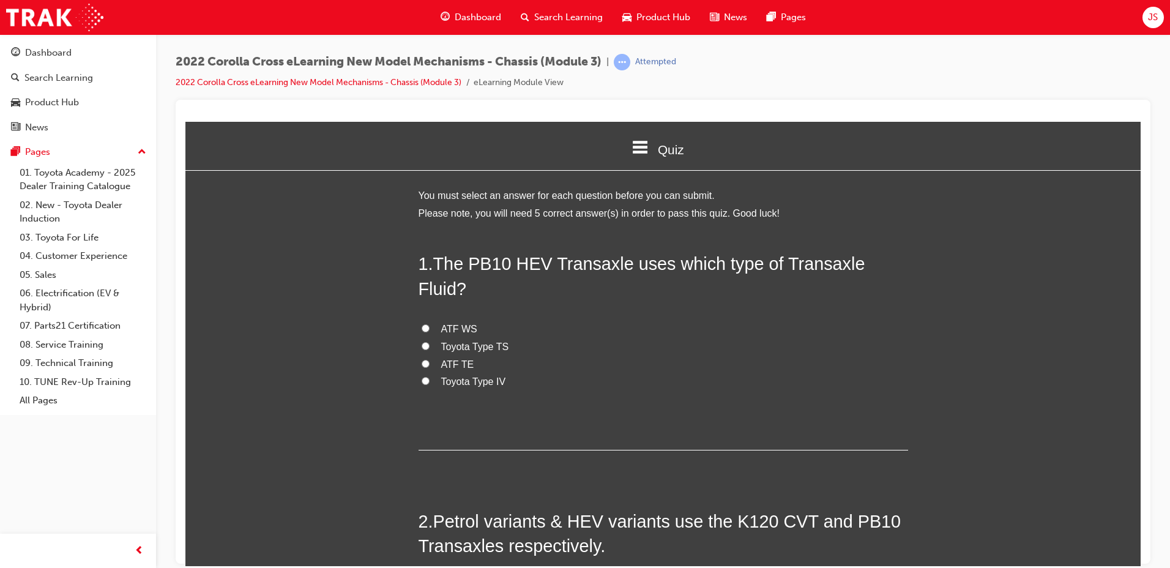
click at [428, 356] on label "ATF TE" at bounding box center [664, 365] width 490 height 18
click at [428, 359] on input "ATF TE" at bounding box center [426, 363] width 8 height 8
radio input "true"
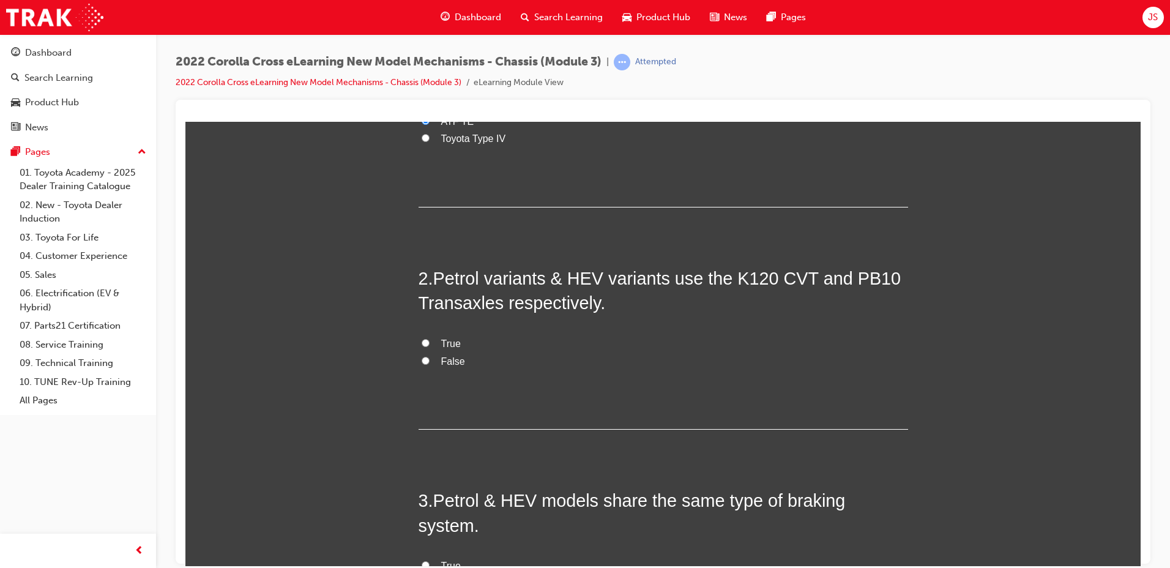
scroll to position [245, 0]
click at [425, 333] on label "True" at bounding box center [664, 342] width 490 height 18
click at [425, 337] on input "True" at bounding box center [426, 341] width 8 height 8
radio input "true"
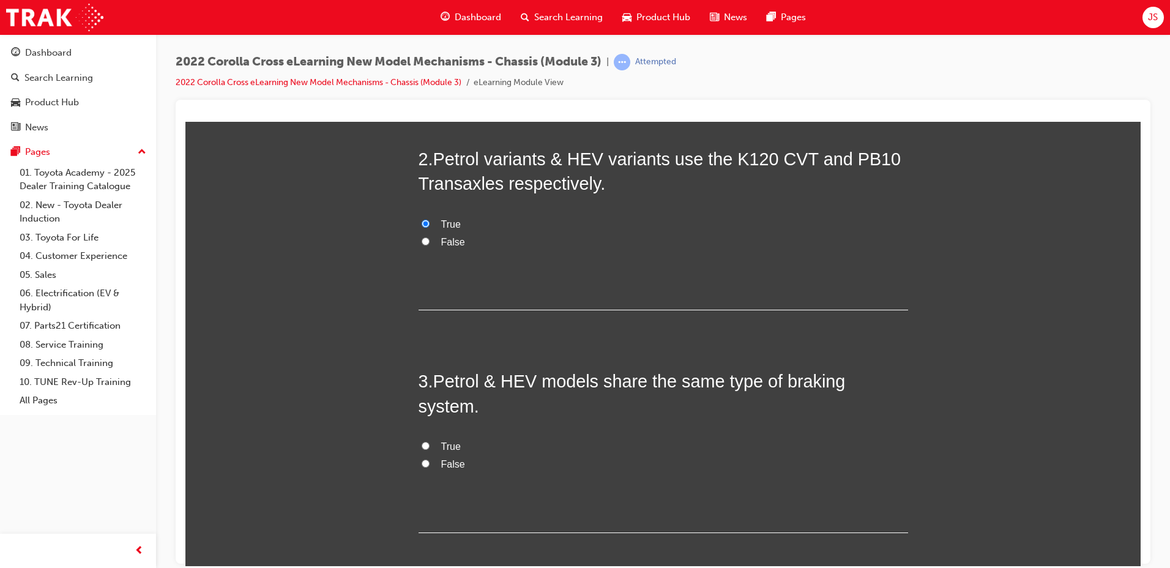
scroll to position [367, 0]
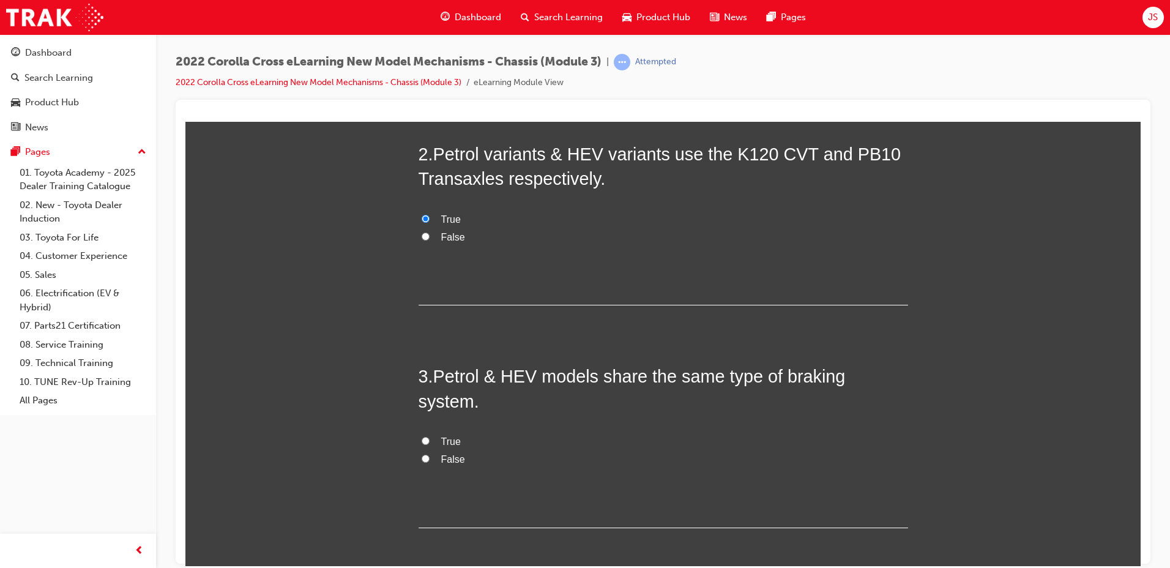
click at [423, 454] on input "False" at bounding box center [426, 458] width 8 height 8
radio input "true"
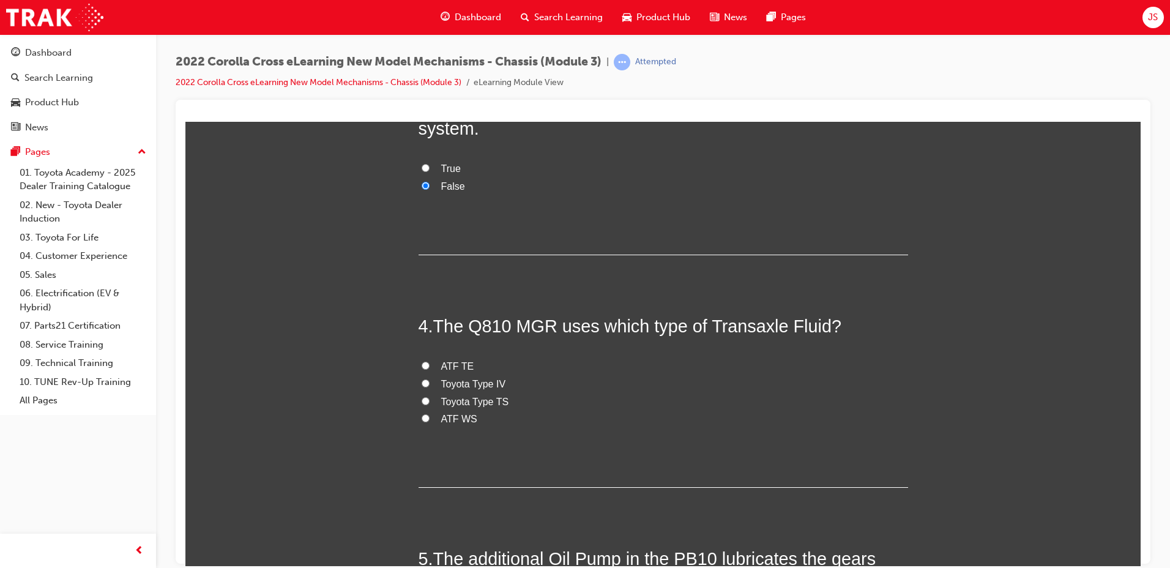
scroll to position [673, 0]
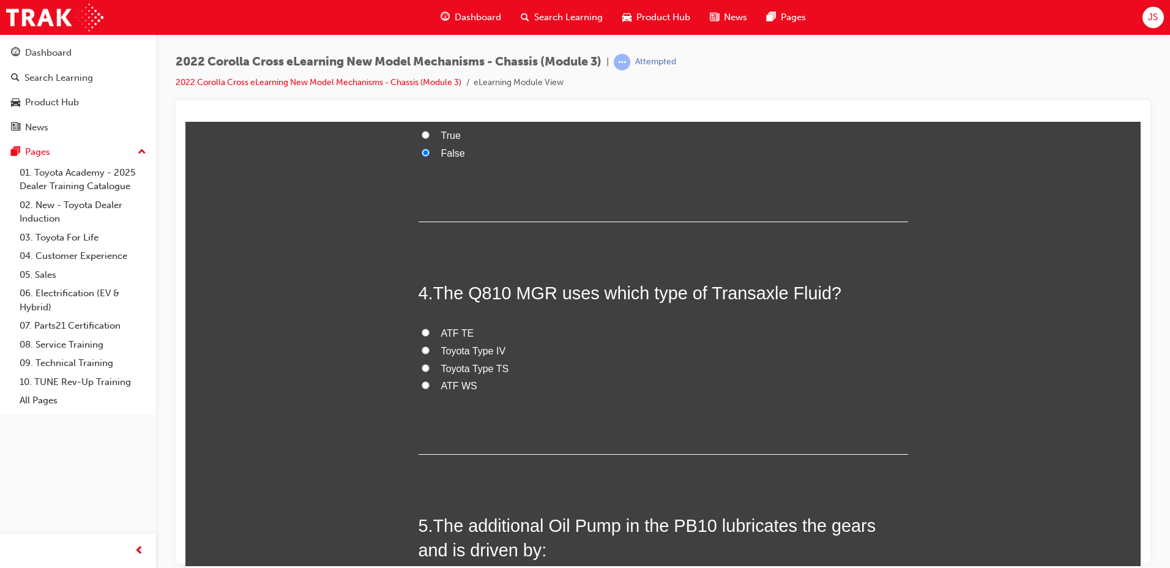
click at [452, 327] on span "ATF TE" at bounding box center [457, 332] width 33 height 10
click at [430, 328] on input "ATF TE" at bounding box center [426, 332] width 8 height 8
radio input "true"
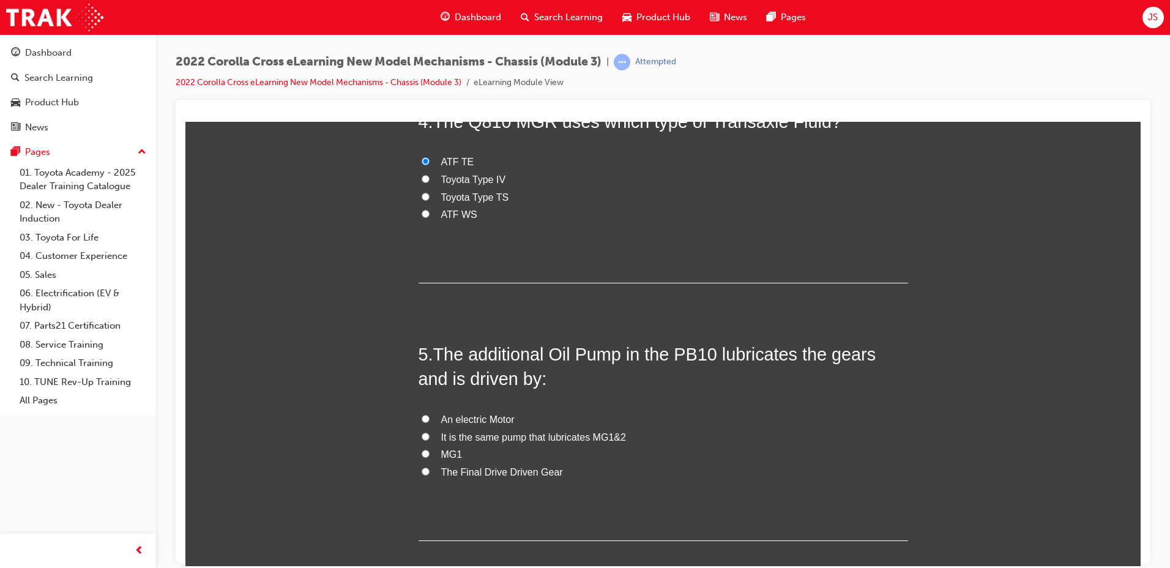
scroll to position [862, 0]
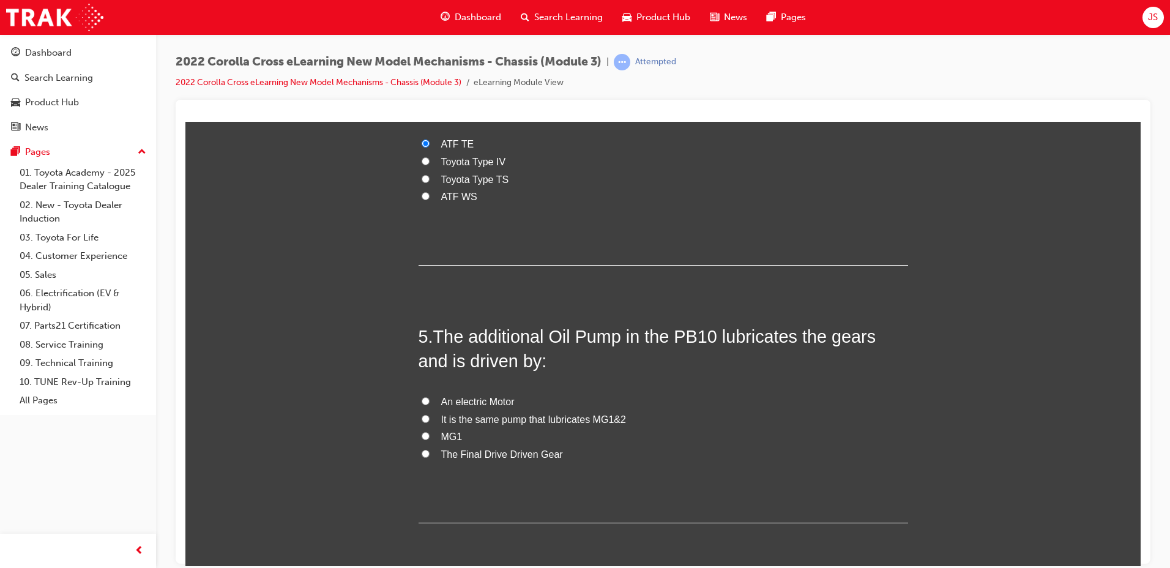
click at [535, 449] on span "The Final Drive Driven Gear" at bounding box center [502, 454] width 122 height 10
click at [430, 449] on input "The Final Drive Driven Gear" at bounding box center [426, 453] width 8 height 8
radio input "true"
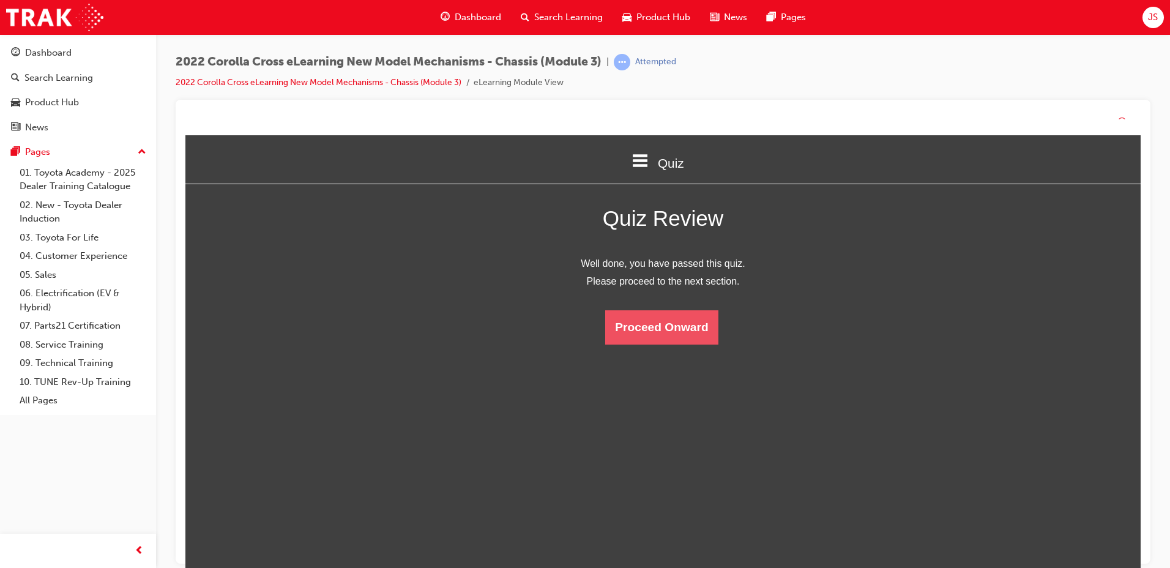
scroll to position [163, 974]
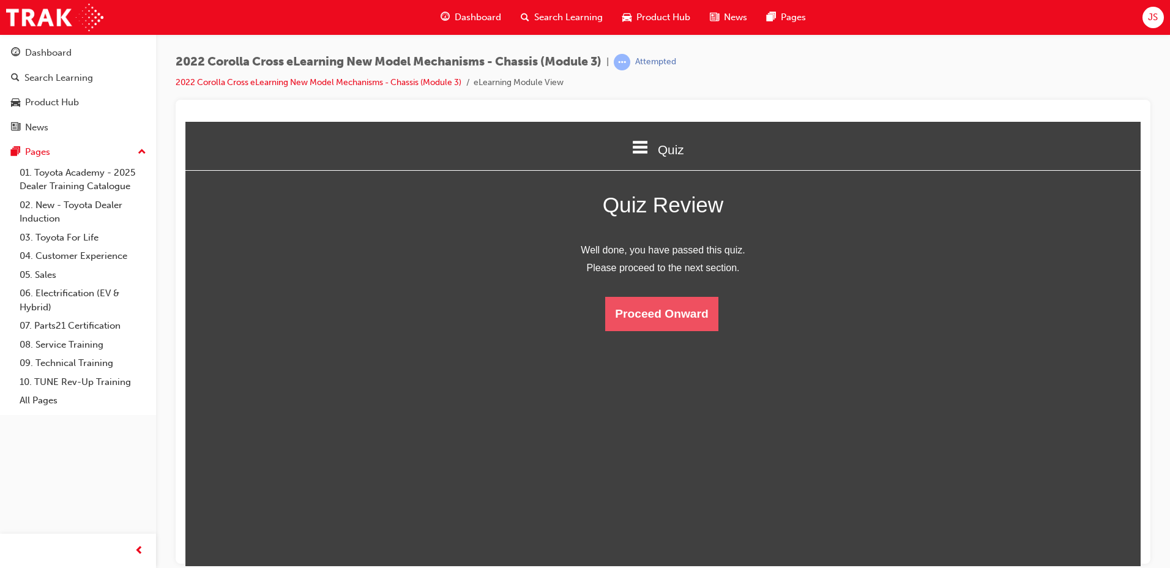
click at [672, 321] on button "Proceed Onward" at bounding box center [661, 313] width 113 height 34
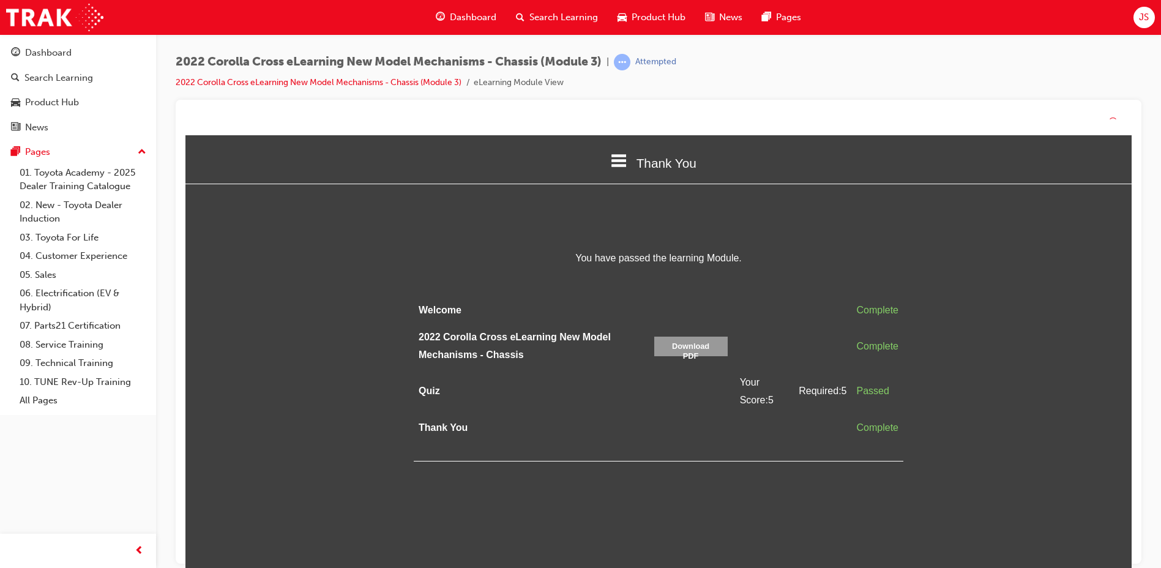
scroll to position [231, 974]
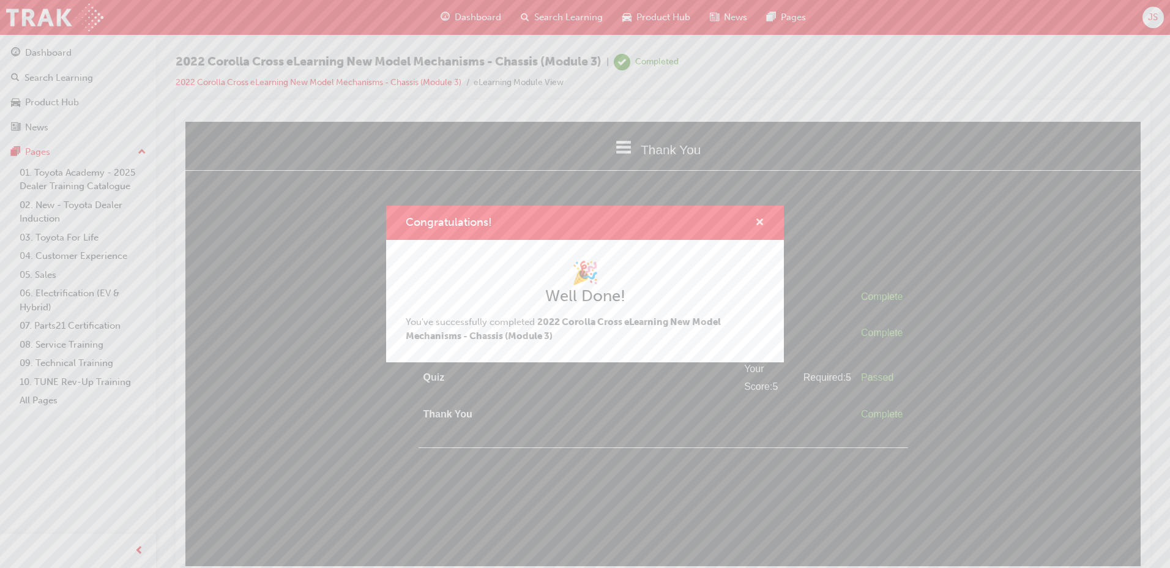
click at [756, 221] on span "cross-icon" at bounding box center [759, 223] width 9 height 11
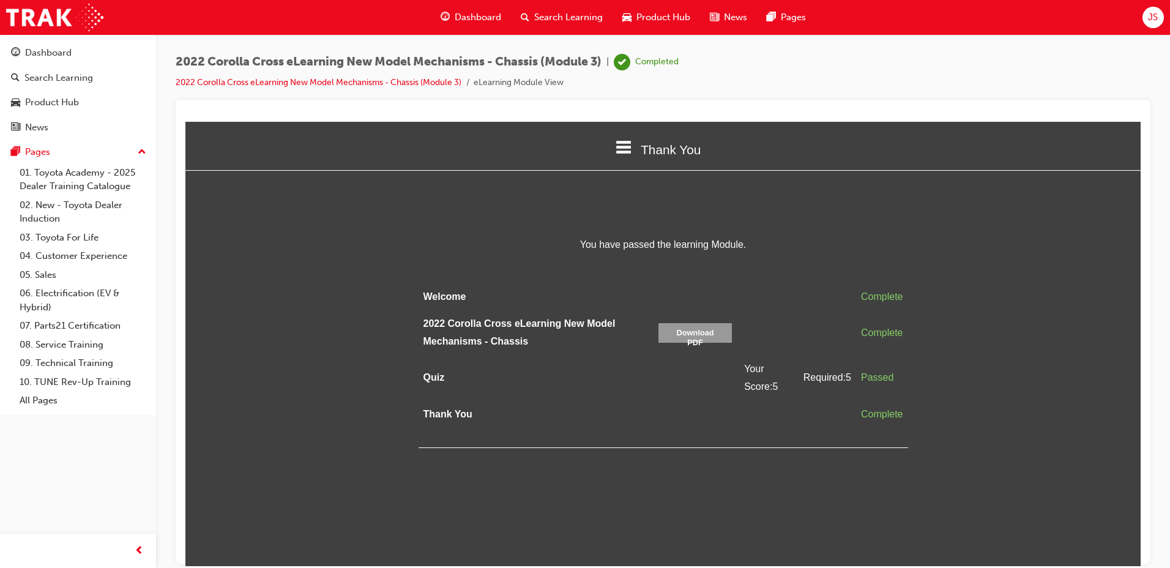
click at [570, 18] on span "Search Learning" at bounding box center [568, 17] width 69 height 14
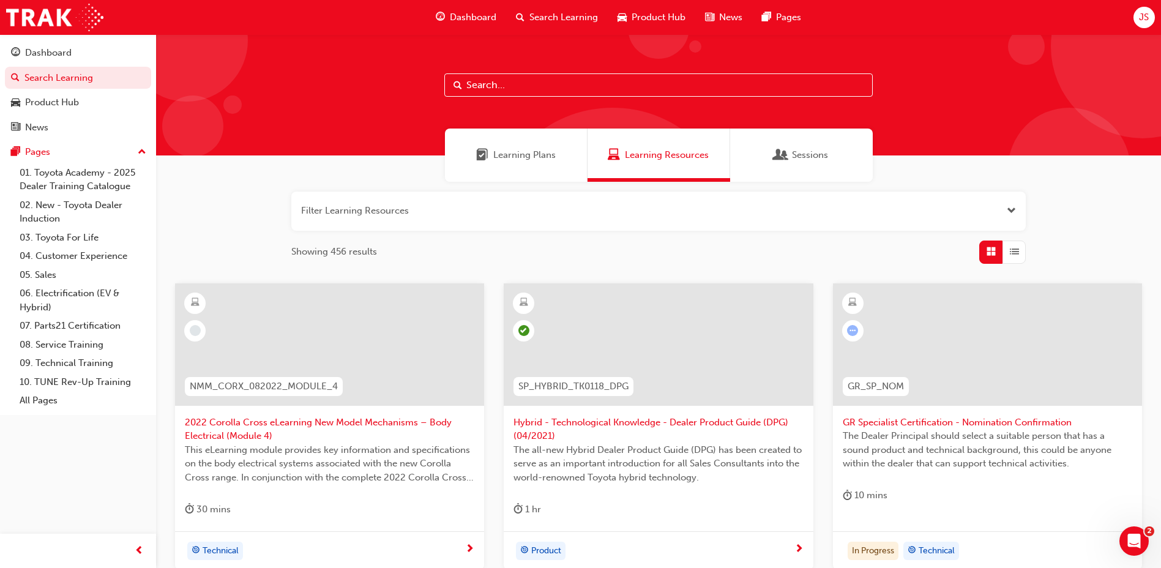
click at [355, 429] on span "2022 Corolla Cross eLearning New Model Mechanisms – Body Electrical (Module 4)" at bounding box center [329, 429] width 289 height 28
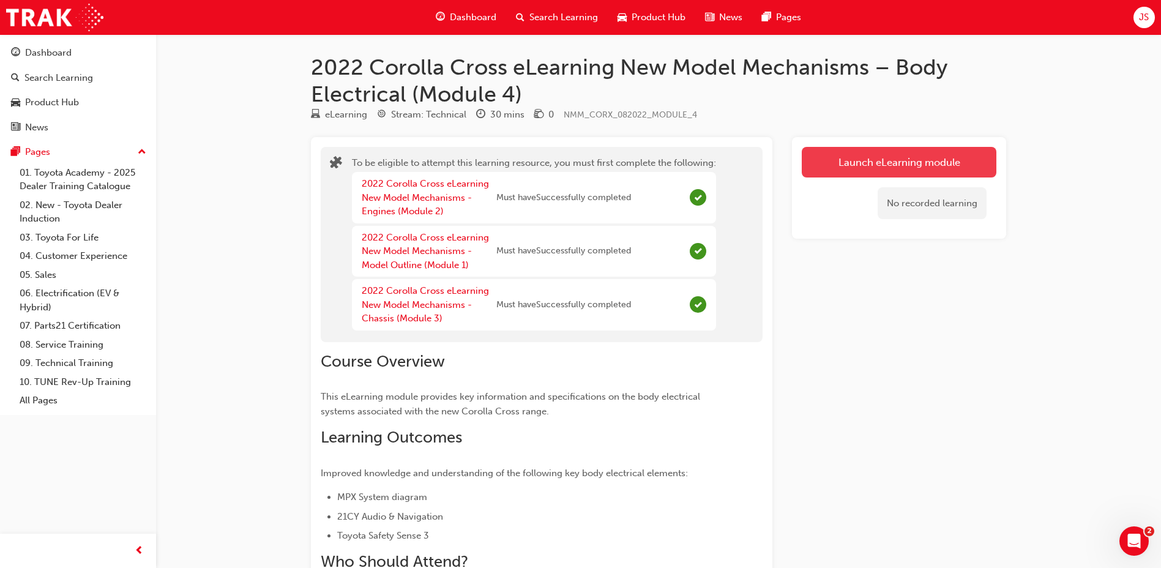
click at [866, 166] on button "Launch eLearning module" at bounding box center [899, 162] width 195 height 31
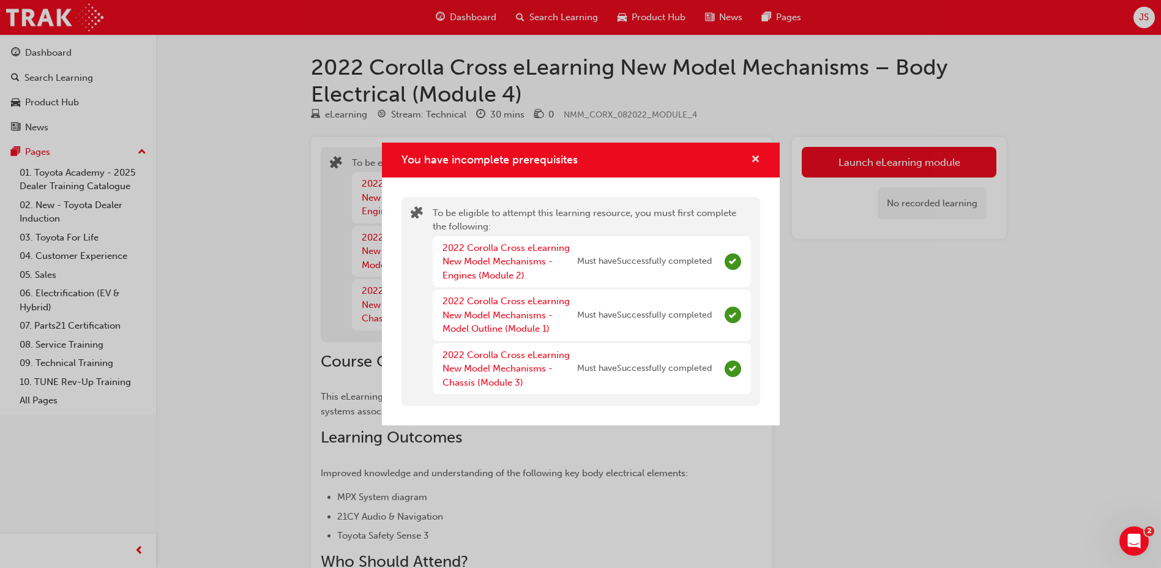
click at [759, 156] on div "You have incomplete prerequisites" at bounding box center [581, 160] width 398 height 35
click at [755, 159] on span "cross-icon" at bounding box center [755, 160] width 9 height 11
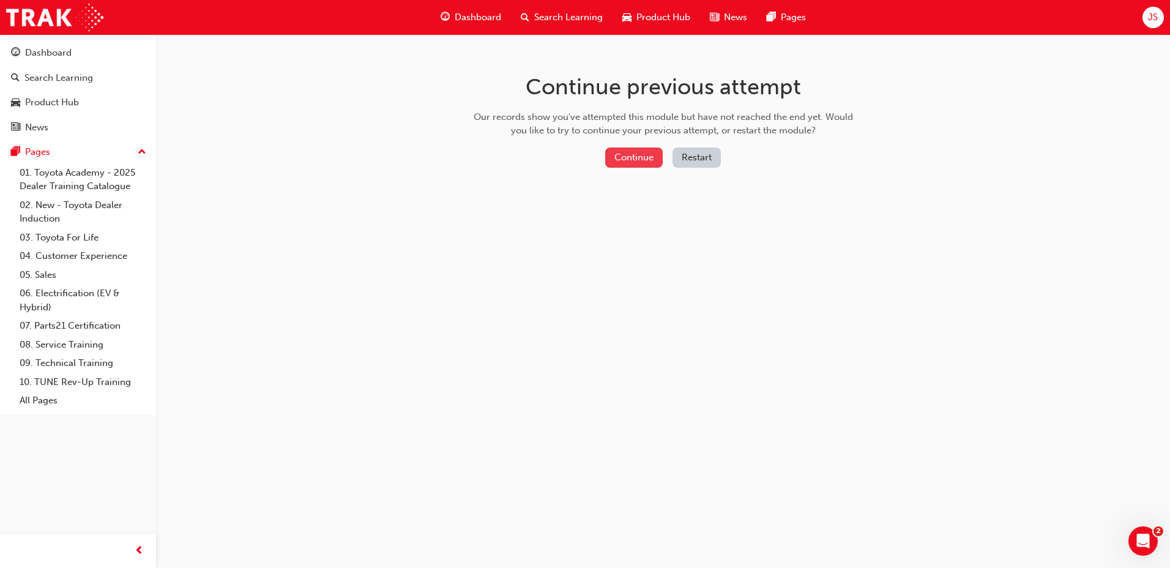
click at [618, 154] on button "Continue" at bounding box center [634, 157] width 58 height 20
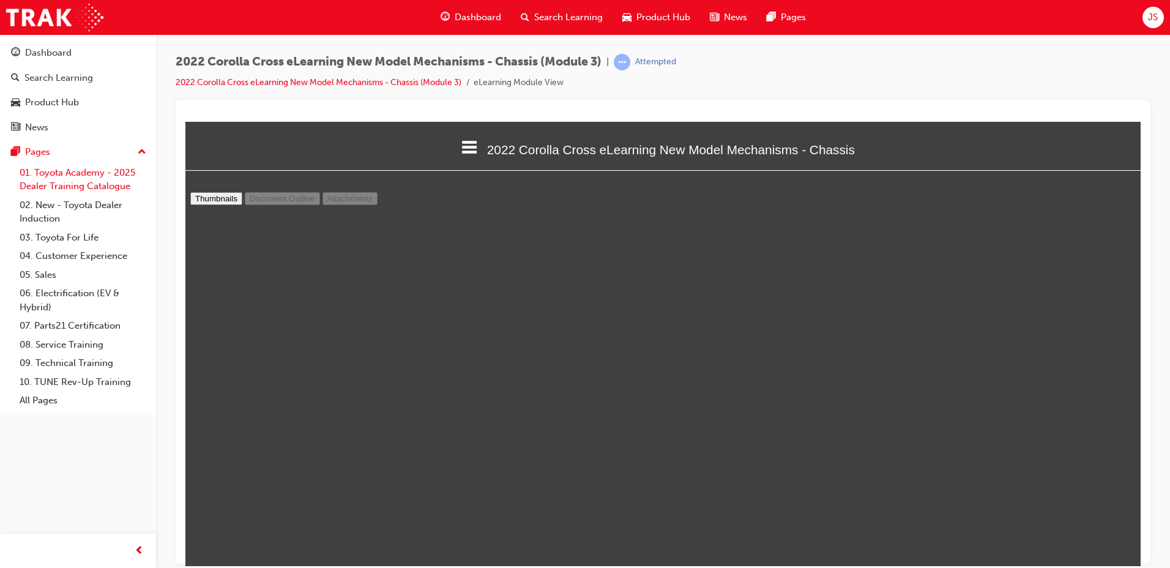
scroll to position [129, 0]
type input "3"
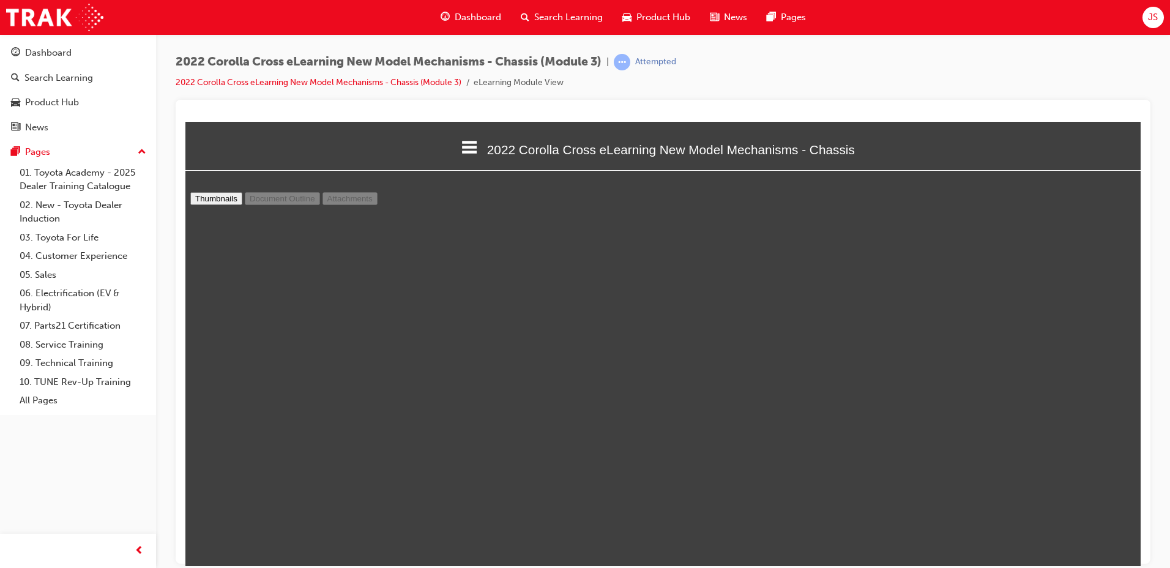
select select "custom"
type input "4"
select select "custom"
type input "3"
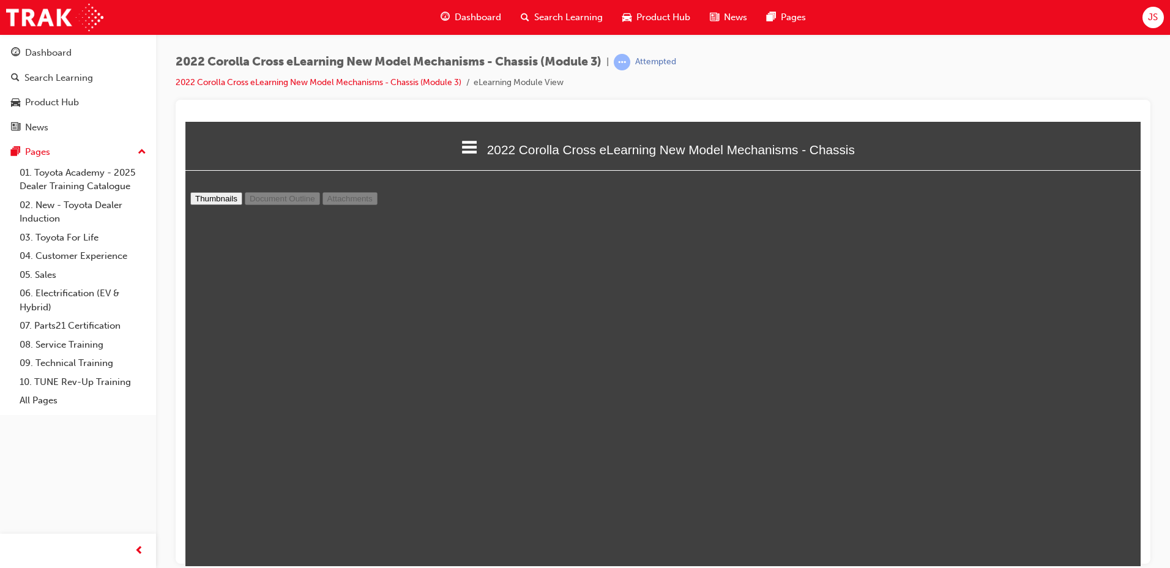
select select "custom"
type input "4"
select select "custom"
type input "5"
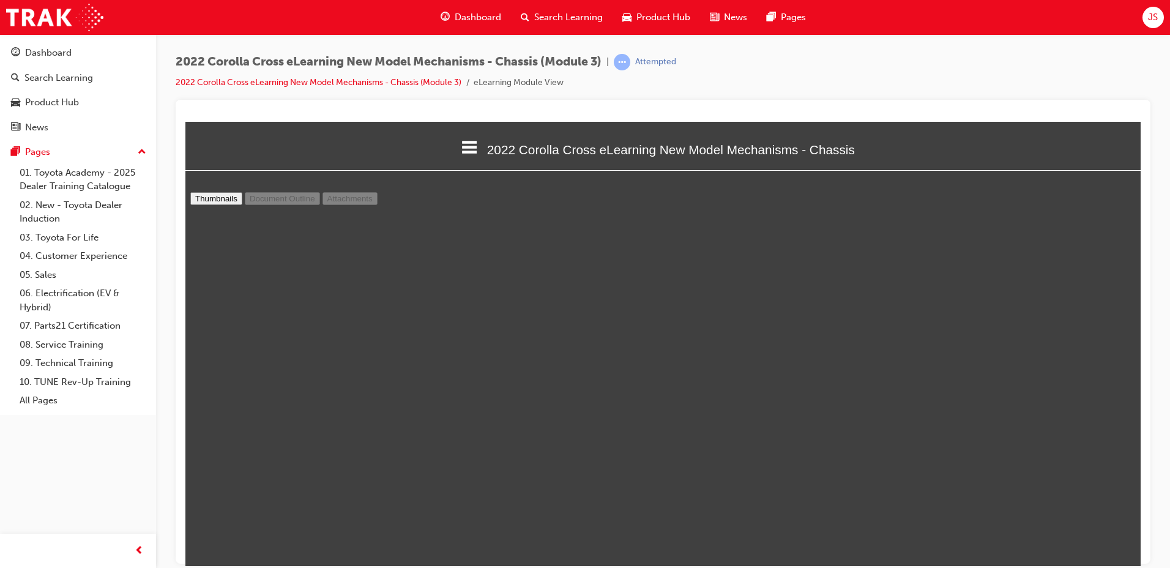
select select "custom"
type input "6"
select select "custom"
type input "5"
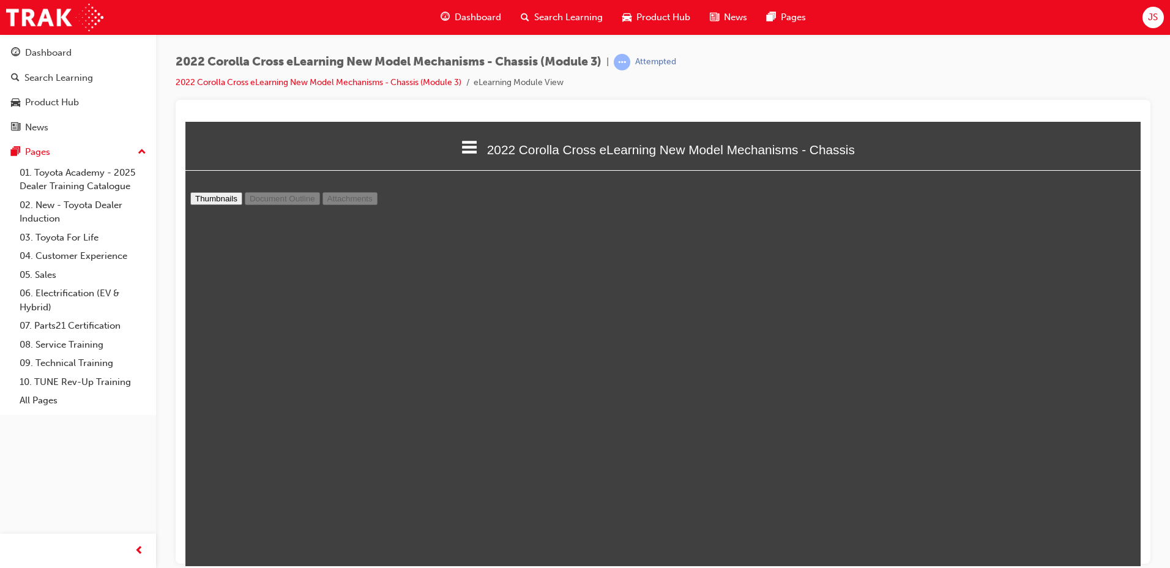
select select "custom"
type input "4"
select select "custom"
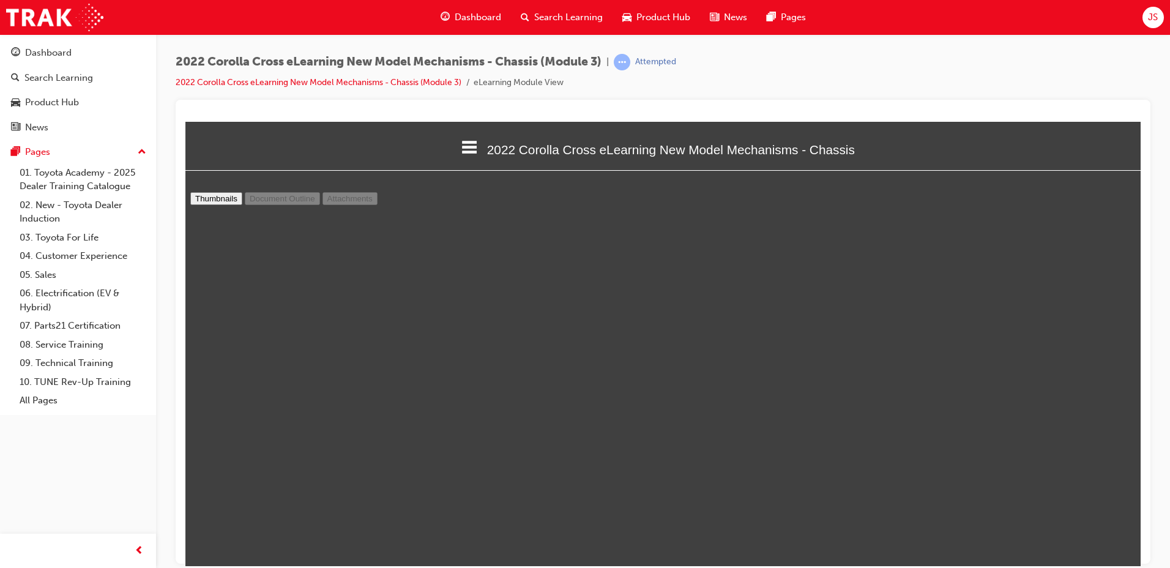
type input "3"
select select "custom"
type input "2"
select select "custom"
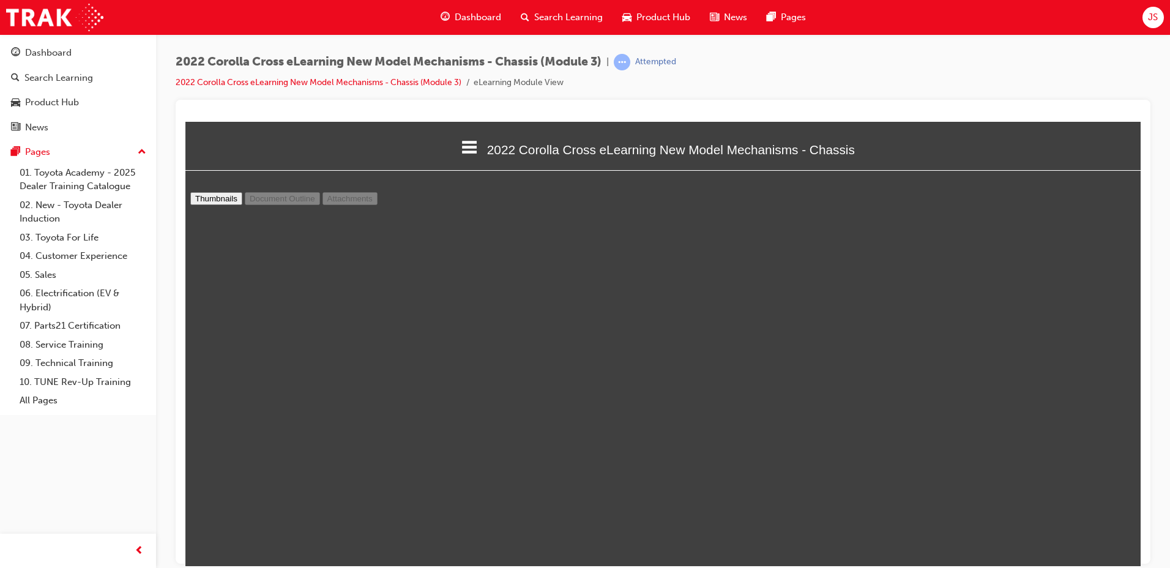
type input "3"
select select "custom"
type input "4"
select select "custom"
type input "5"
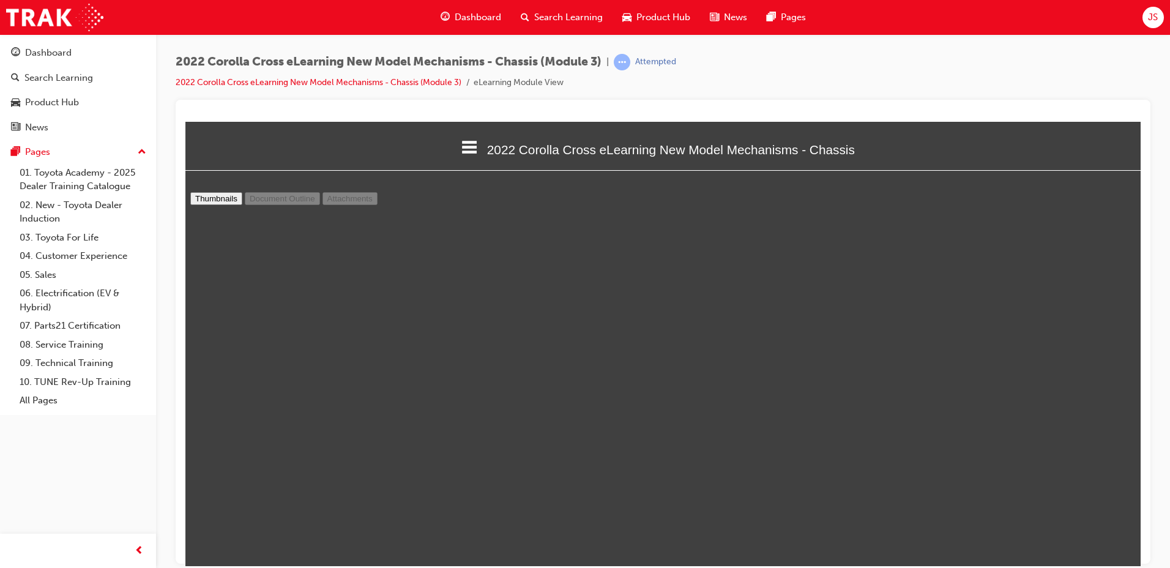
select select "custom"
type input "4"
select select "custom"
type input "5"
select select "custom"
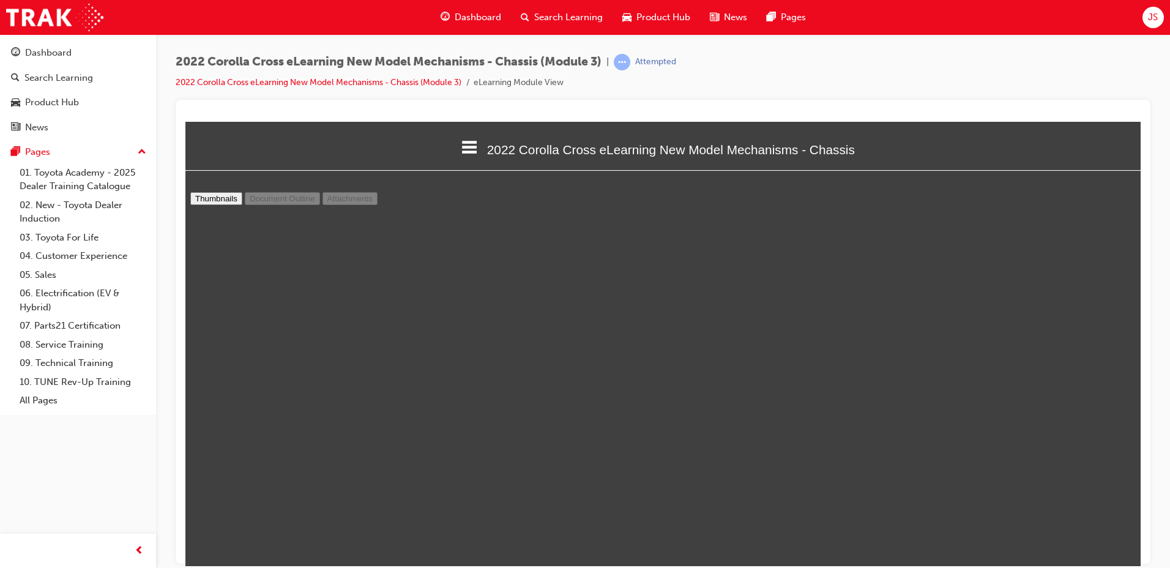
type input "6"
select select "custom"
type input "7"
select select "custom"
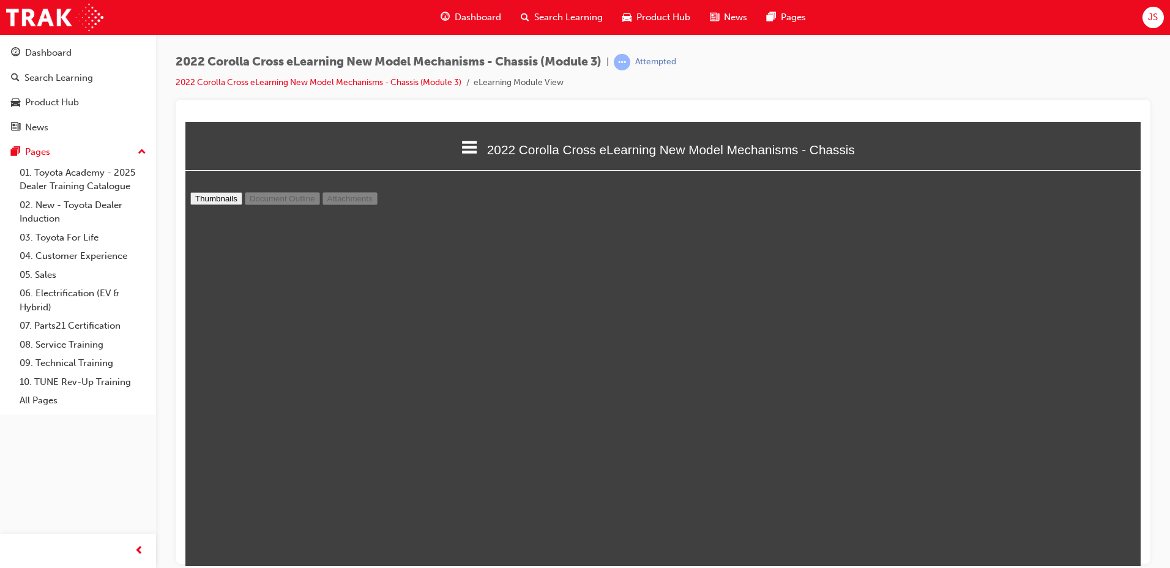
scroll to position [3076, 0]
type input "8"
select select "custom"
type input "9"
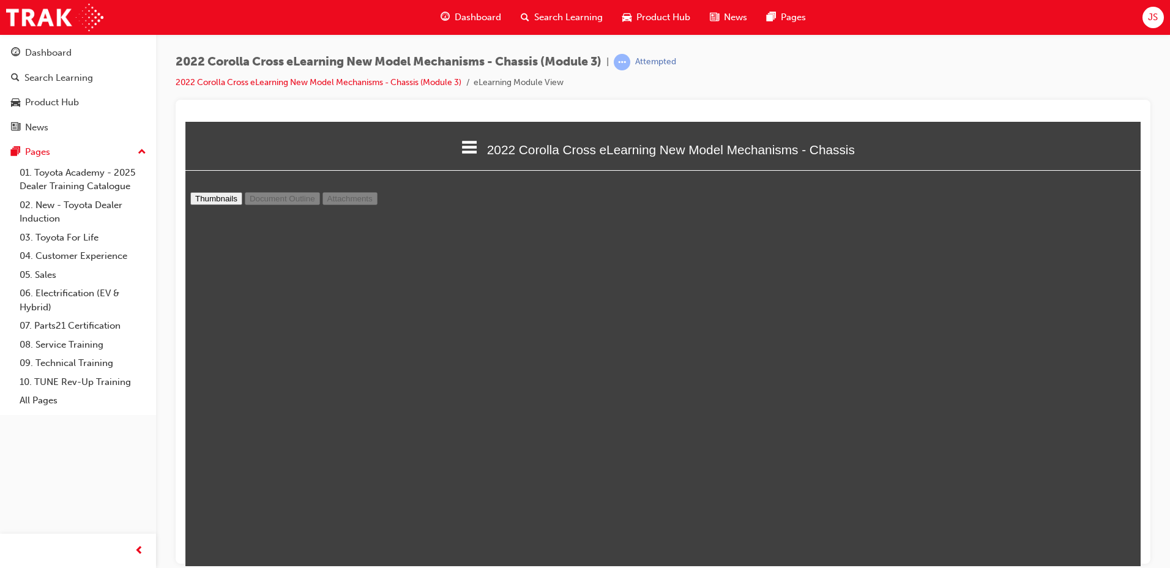
select select "custom"
type input "10"
select select "custom"
type input "11"
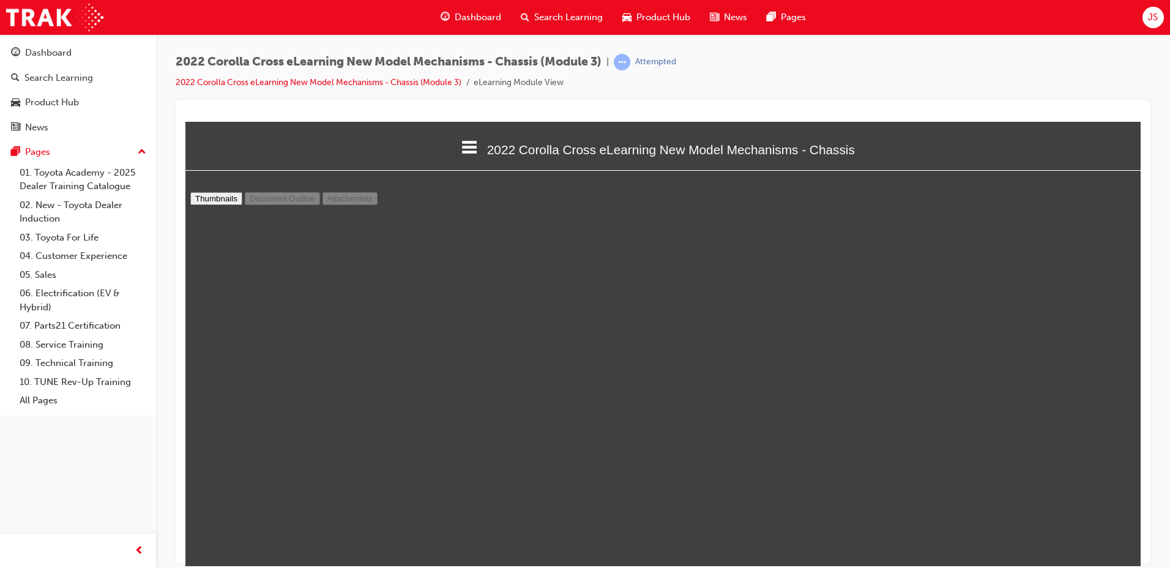
select select "custom"
type input "12"
select select "custom"
type input "13"
select select "custom"
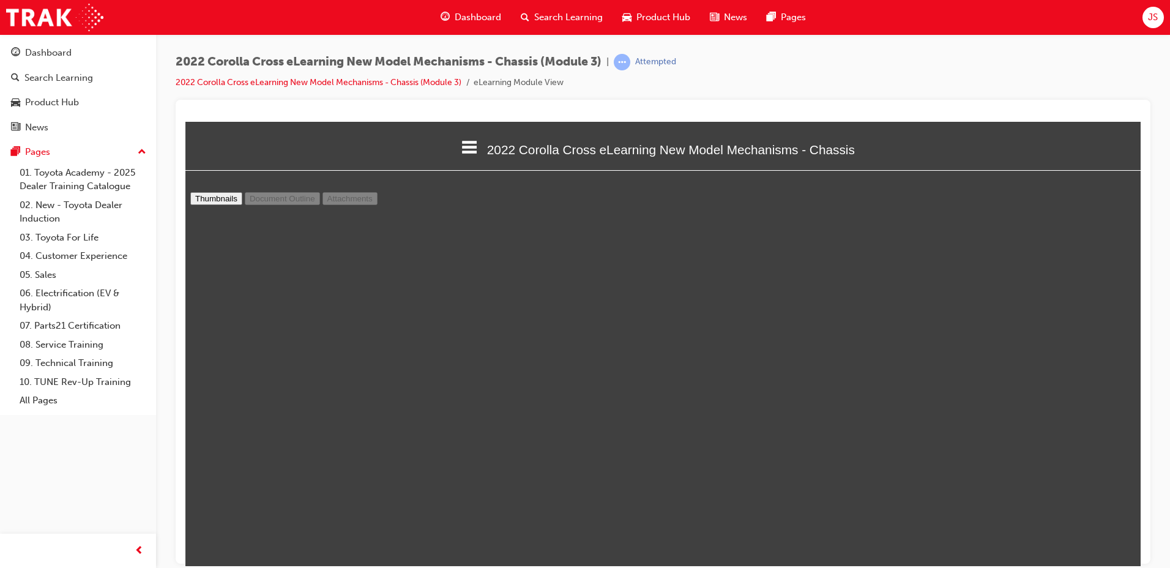
type input "14"
select select "custom"
type input "15"
select select "custom"
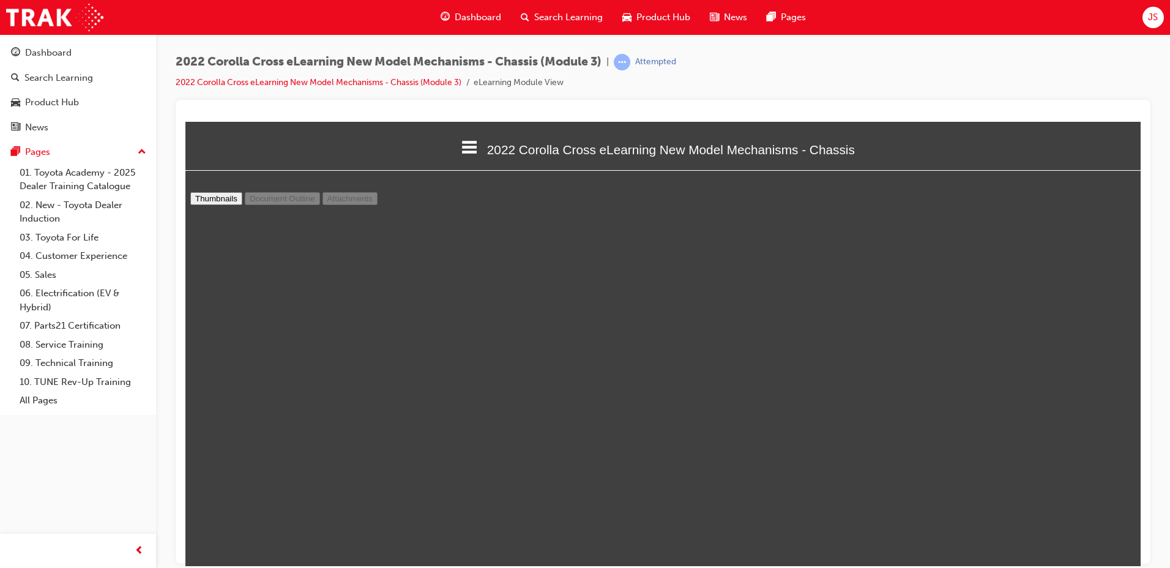
scroll to position [7176, 0]
type input "16"
select select "custom"
type input "17"
select select "custom"
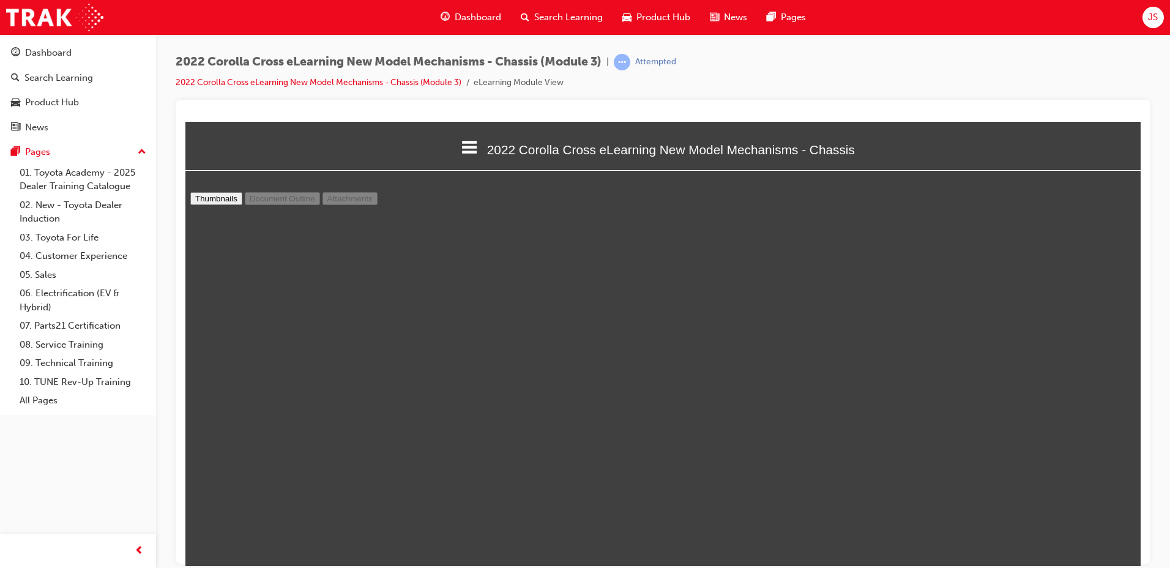
scroll to position [8155, 0]
type input "18"
select select "custom"
type input "19"
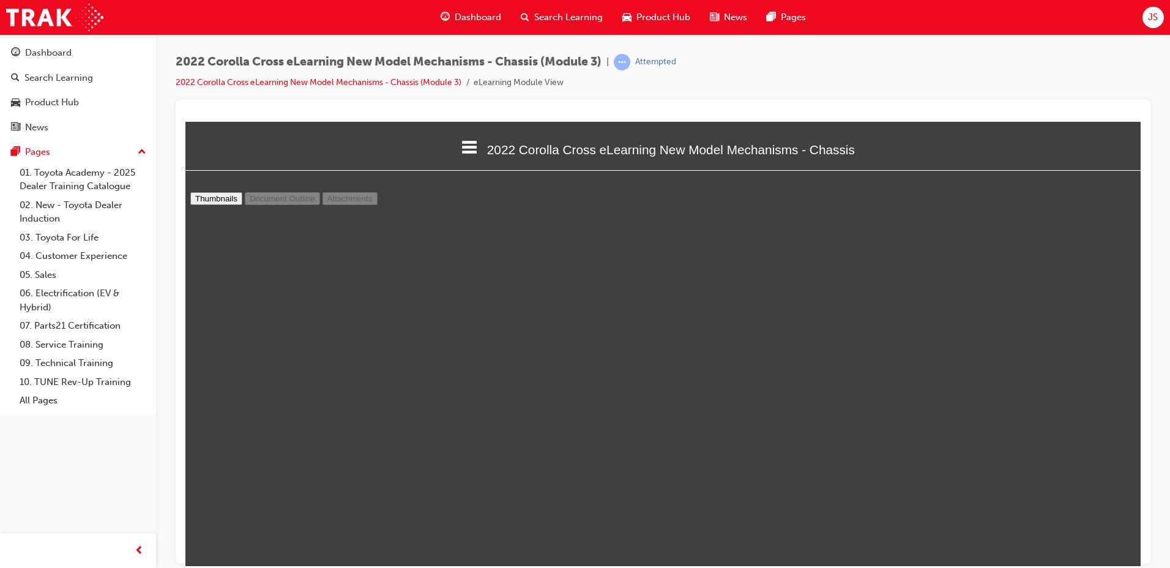
select select "custom"
type input "20"
select select "custom"
type input "21"
select select "custom"
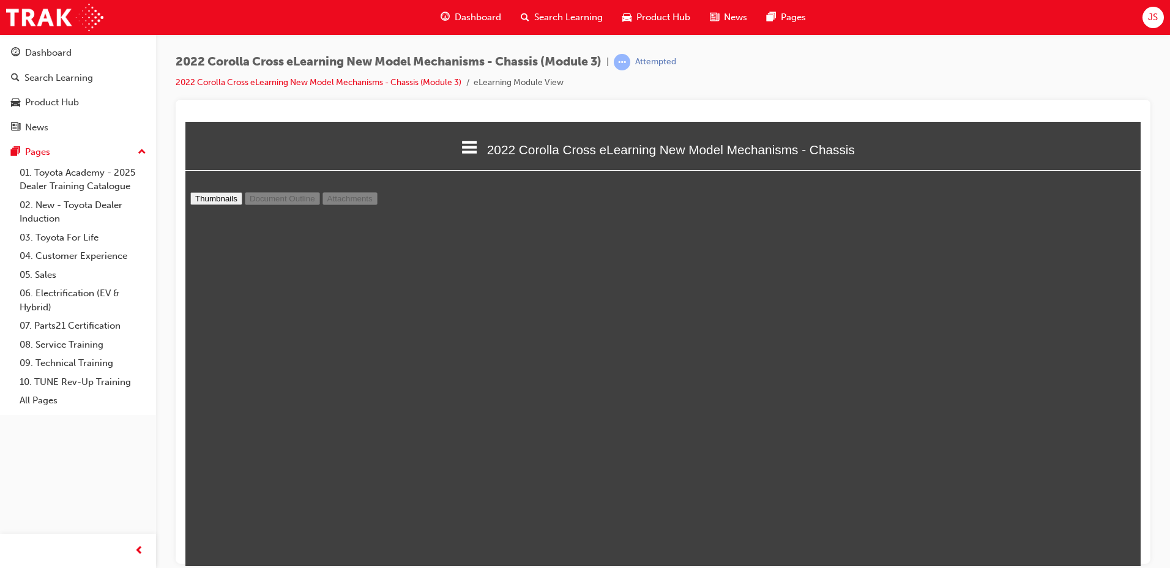
type input "22"
select select "custom"
type input "23"
select select "custom"
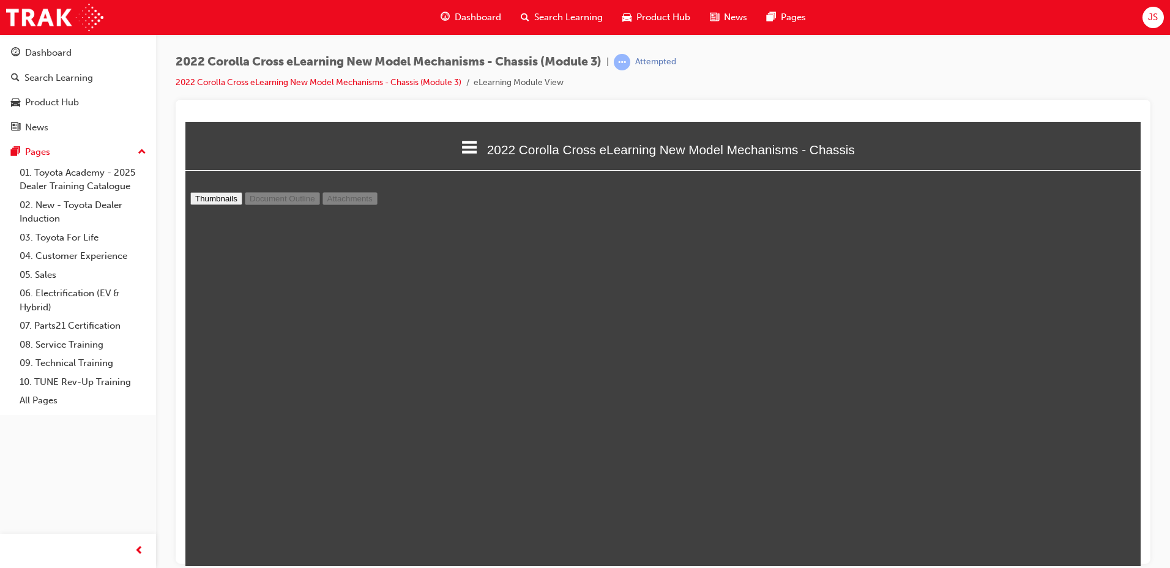
type input "24"
select select "custom"
type input "25"
select select "custom"
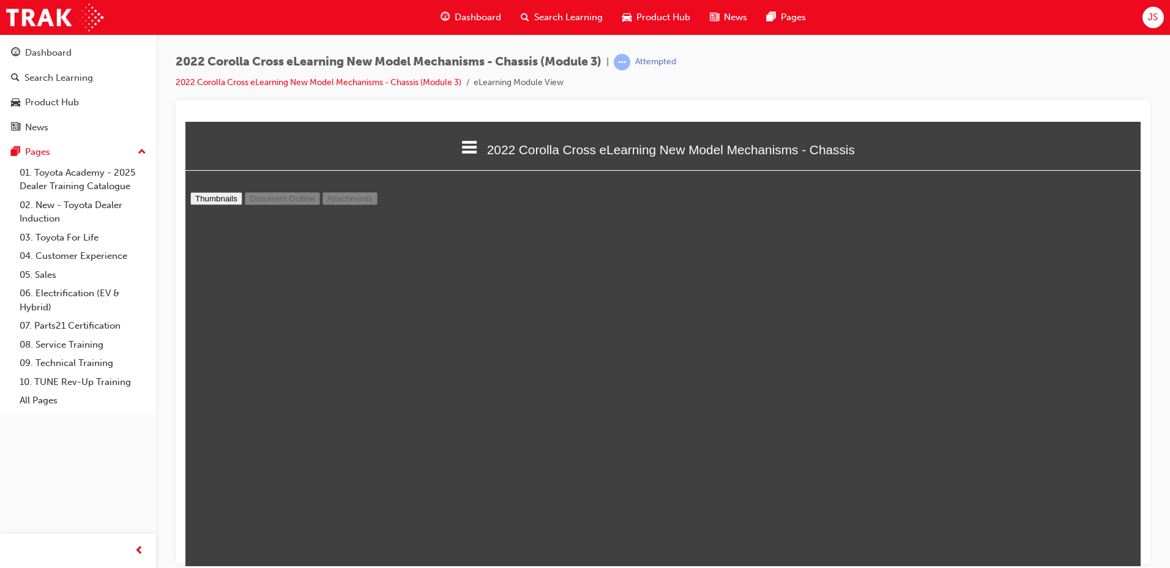
scroll to position [12071, 0]
type input "26"
select select "custom"
type input "25"
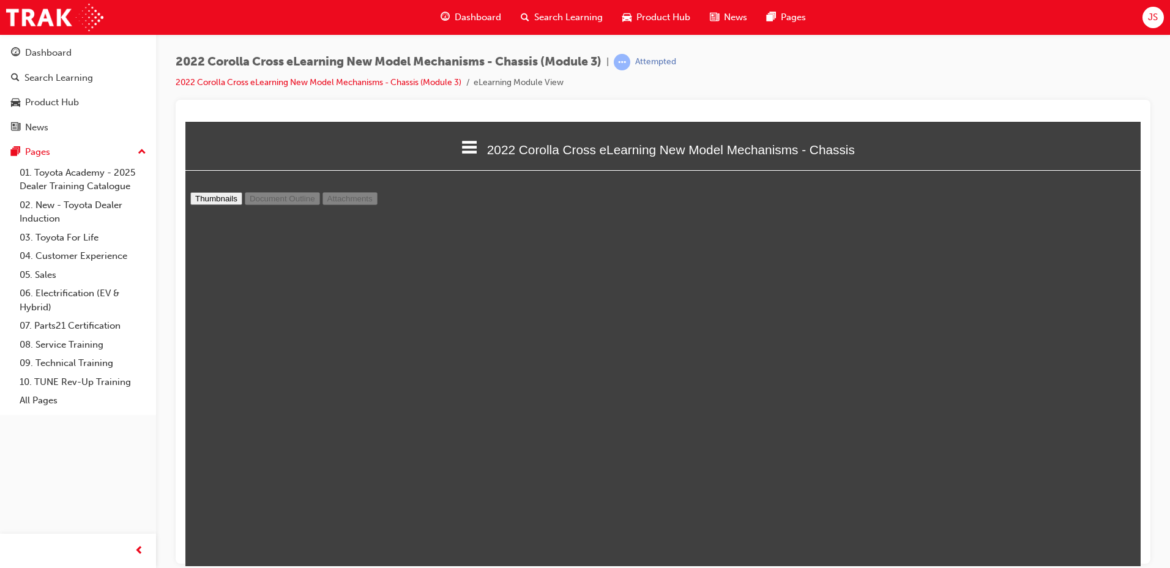
select select "custom"
type input "24"
select select "custom"
type input "22"
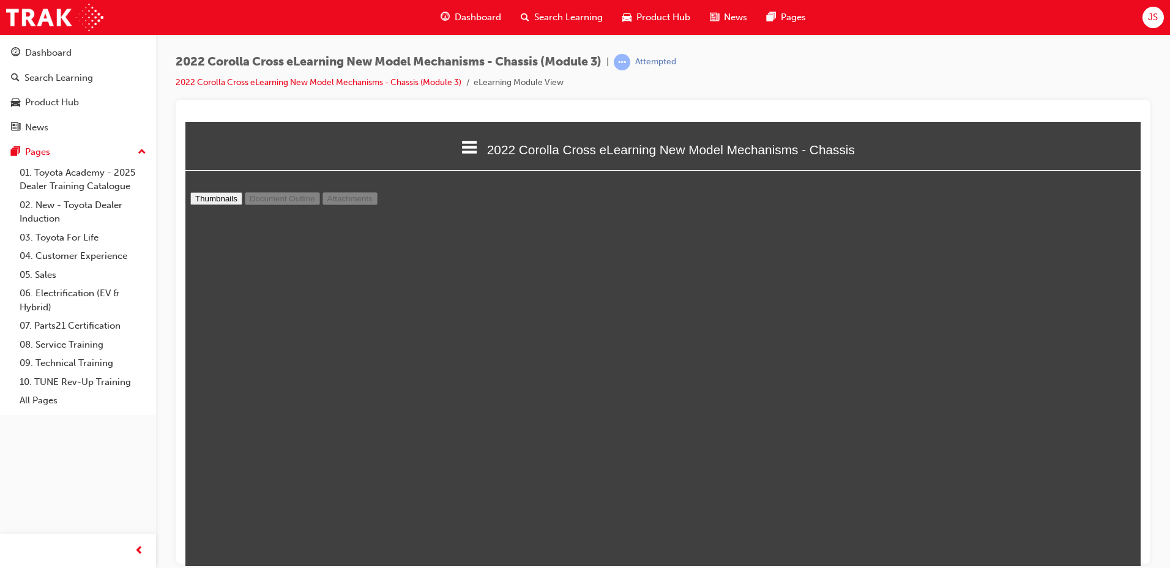
select select "custom"
type input "20"
select select "custom"
type input "18"
select select "custom"
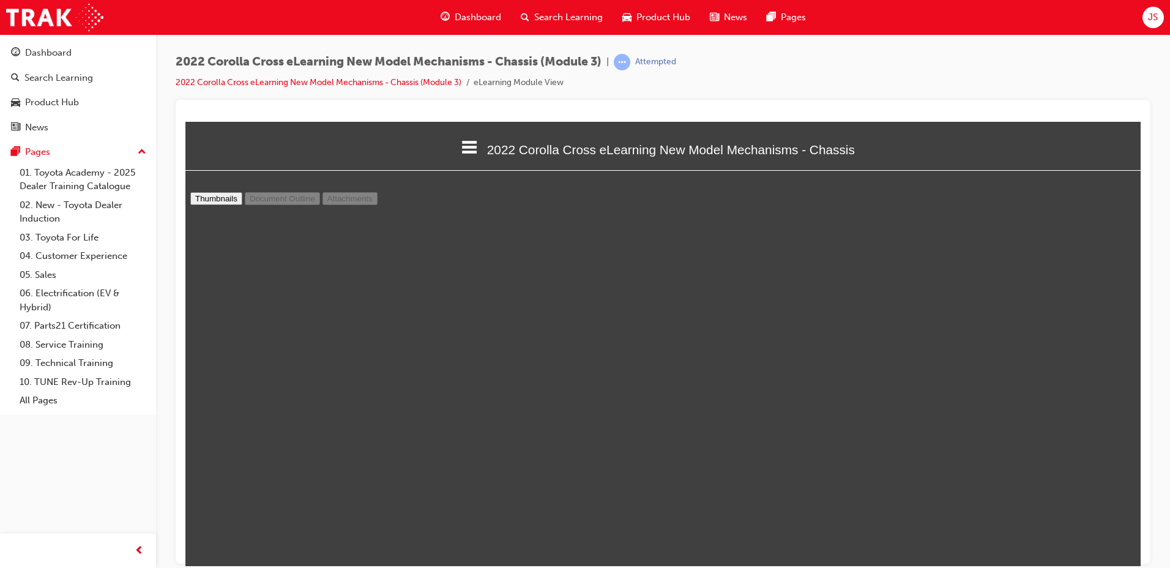
type input "14"
select select "custom"
type input "13"
select select "custom"
type input "11"
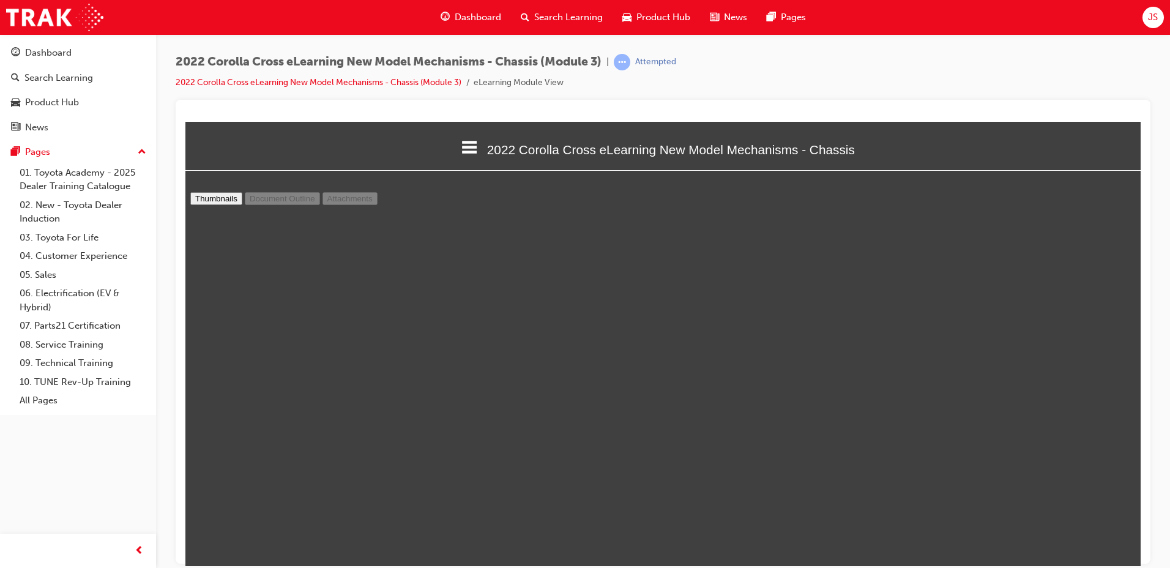
select select "custom"
type input "9"
select select "custom"
type input "8"
select select "custom"
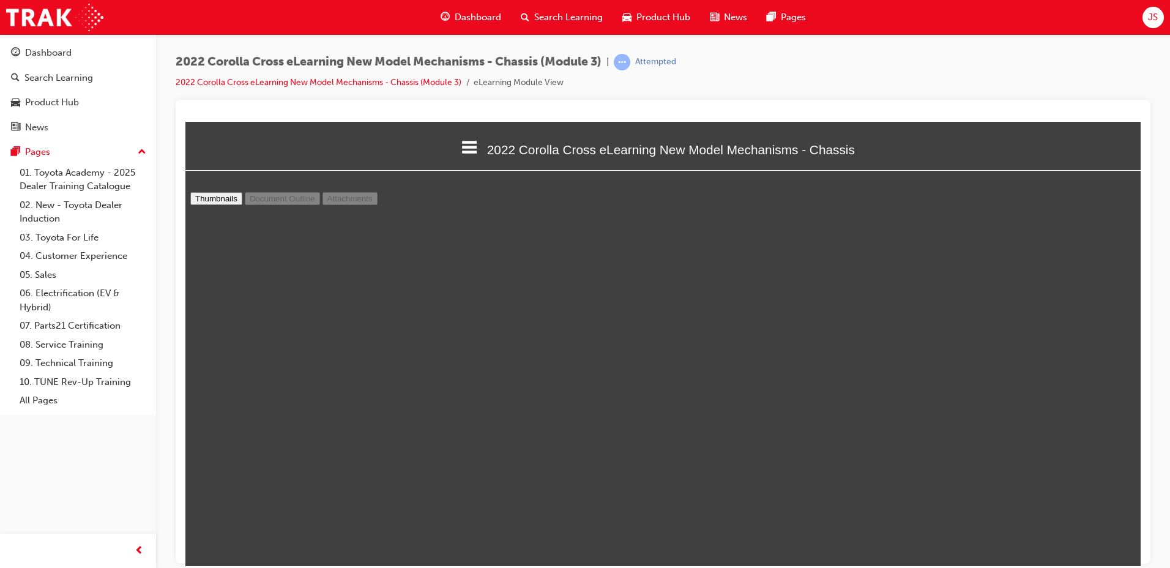
type input "7"
select select "custom"
type input "6"
select select "custom"
type input "5"
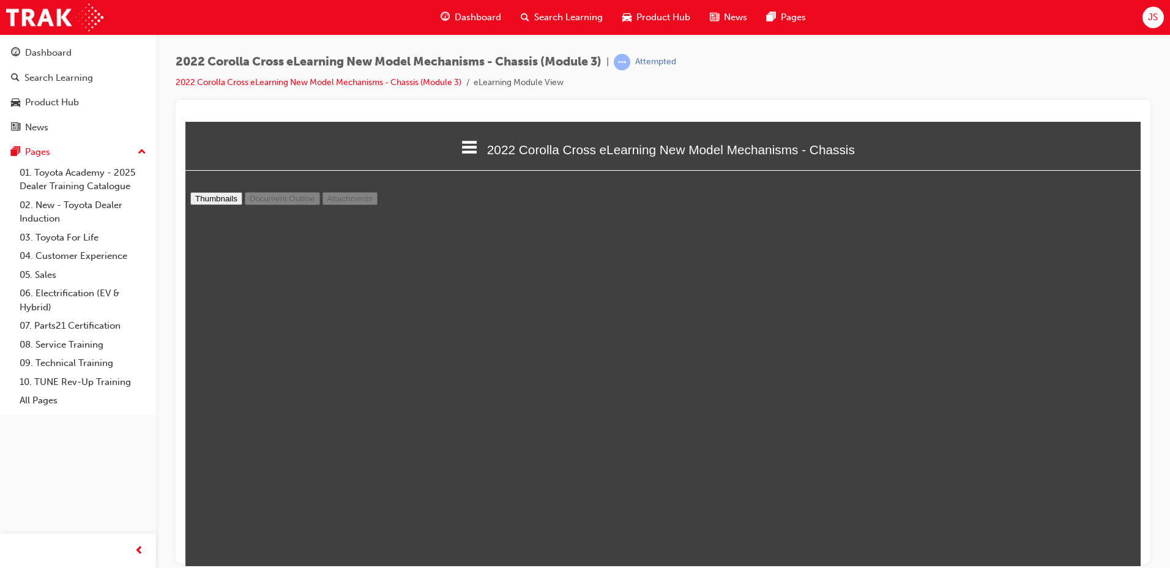
select select "custom"
type input "4"
select select "custom"
type input "3"
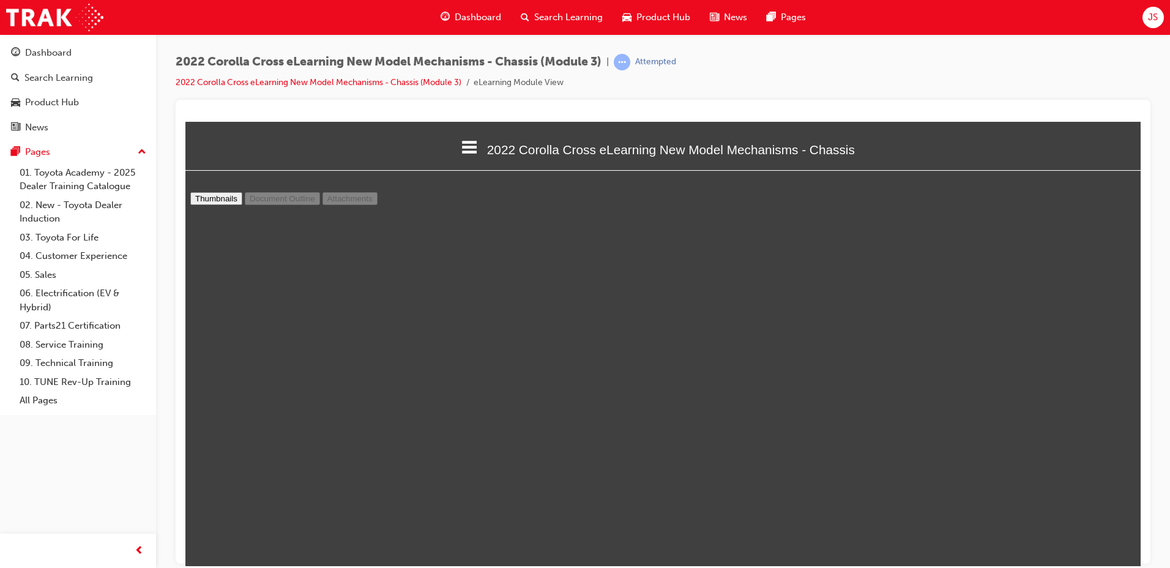
select select "custom"
type input "2"
select select "custom"
type input "1"
select select "custom"
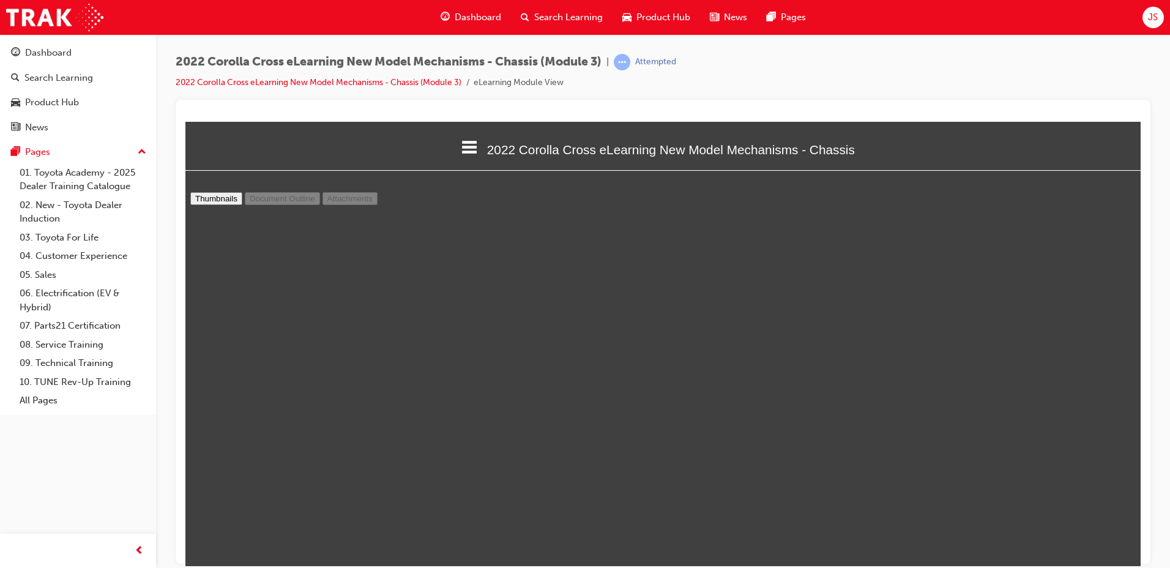
scroll to position [0, 0]
type input "2"
select select "custom"
type input "3"
select select "custom"
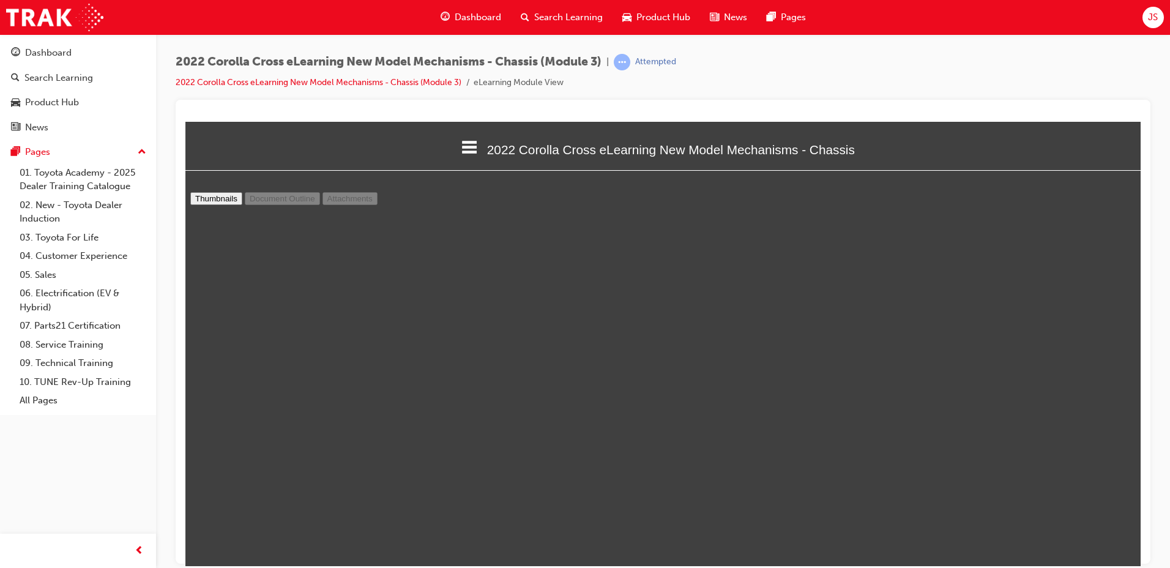
type input "4"
select select "custom"
type input "5"
select select "custom"
type input "6"
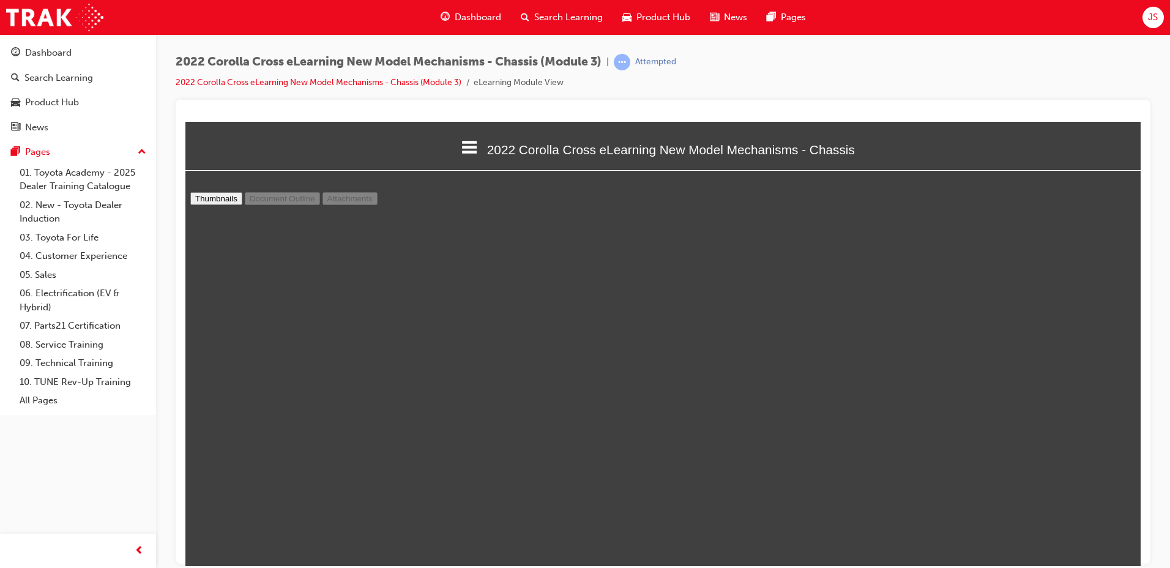
select select "custom"
type input "7"
select select "custom"
type input "8"
select select "custom"
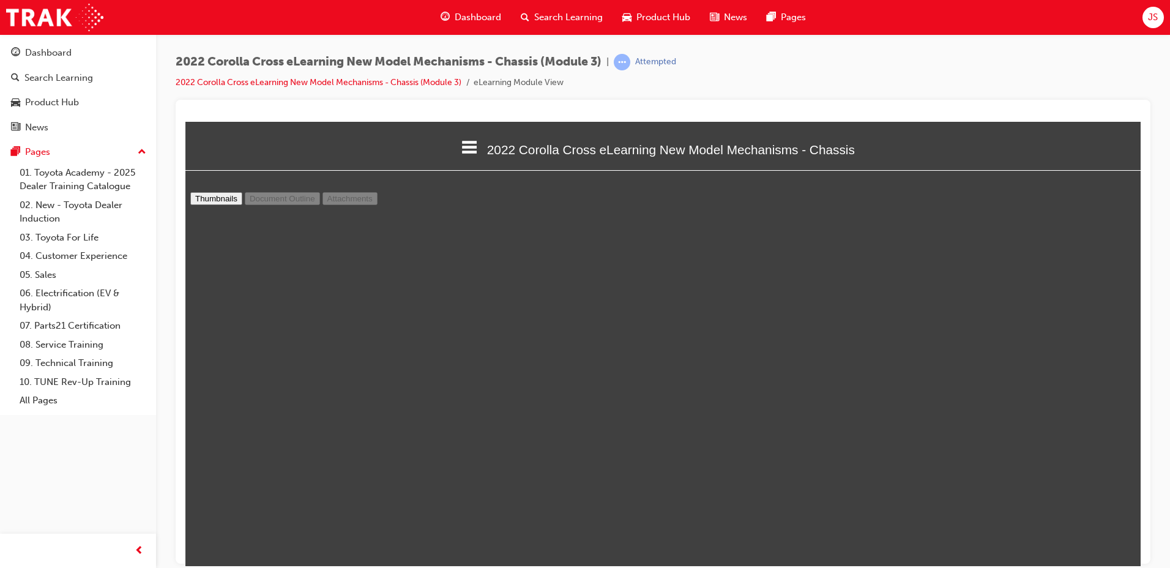
type input "9"
select select "custom"
type input "10"
select select "custom"
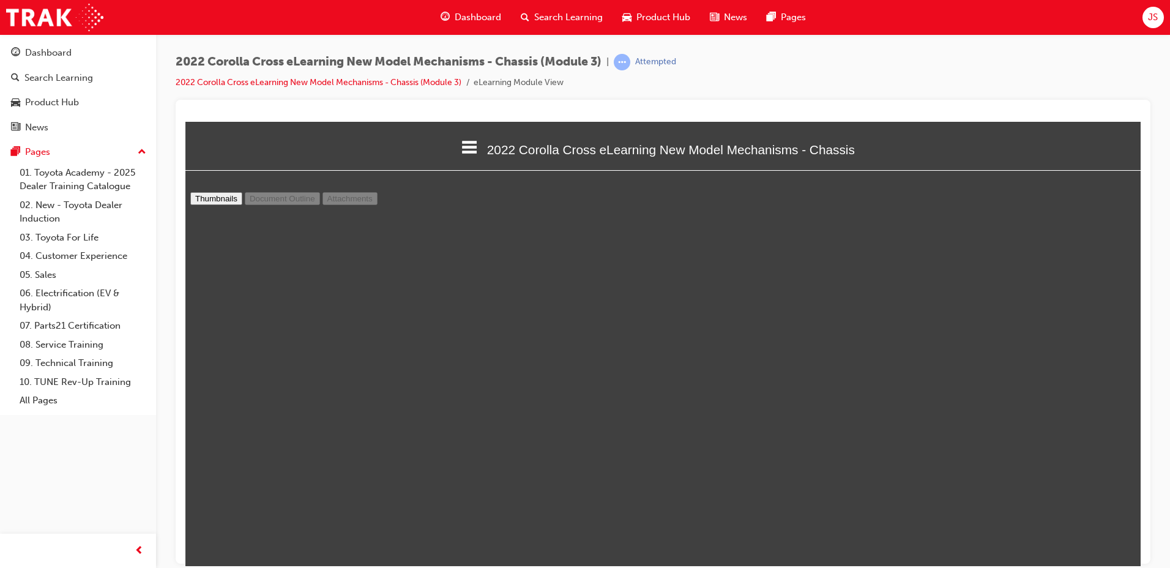
type input "11"
select select "custom"
type input "12"
select select "custom"
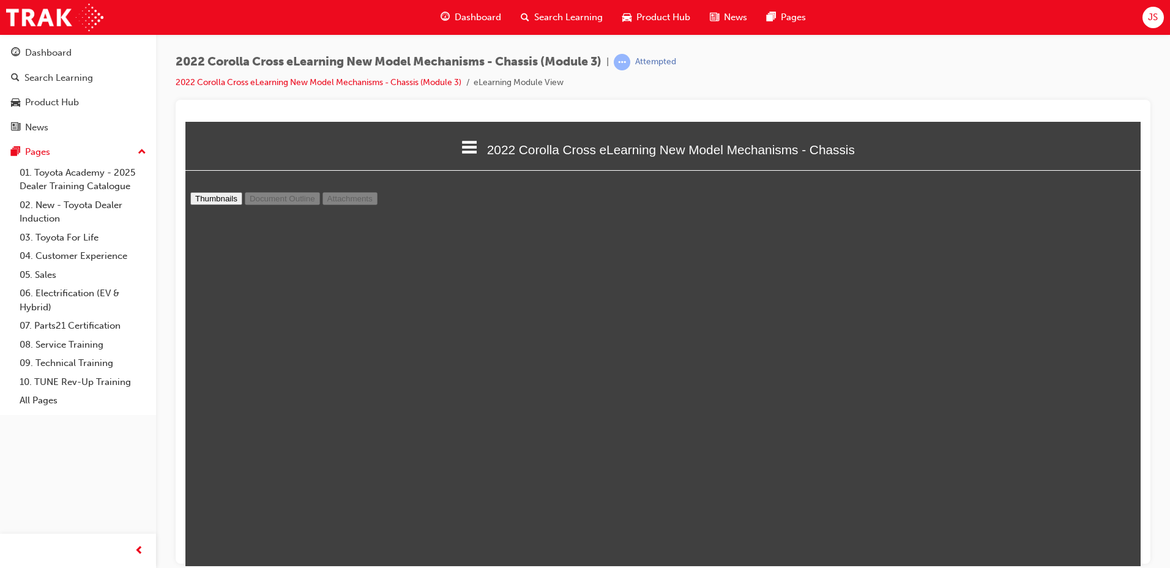
type input "13"
select select "custom"
type input "12"
select select "custom"
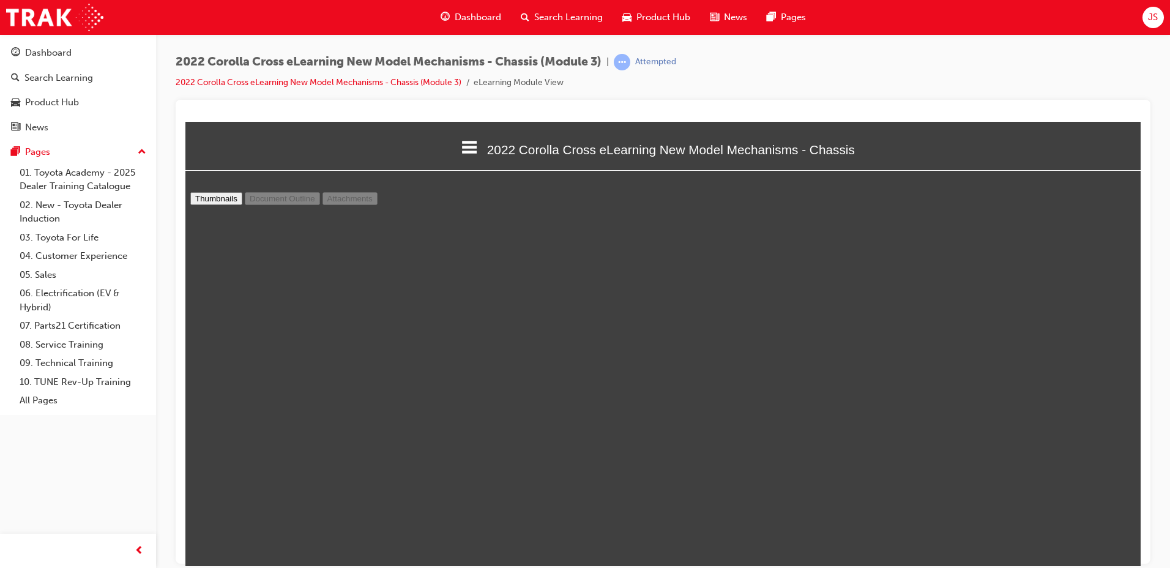
type input "11"
select select "custom"
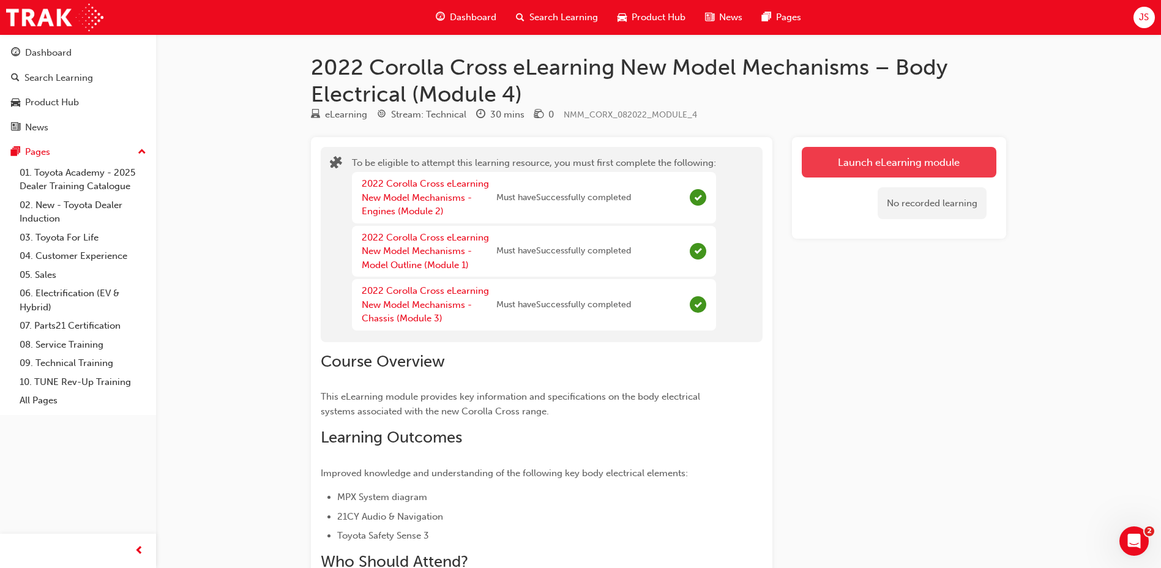
click at [947, 166] on button "Launch eLearning module" at bounding box center [899, 162] width 195 height 31
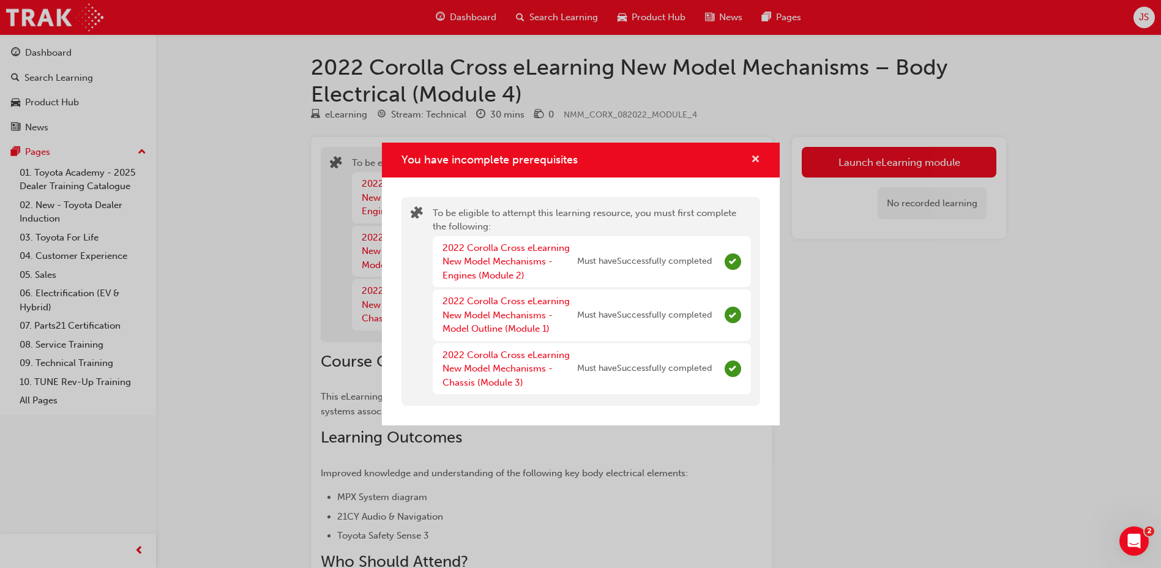
click at [759, 157] on span "cross-icon" at bounding box center [755, 160] width 9 height 11
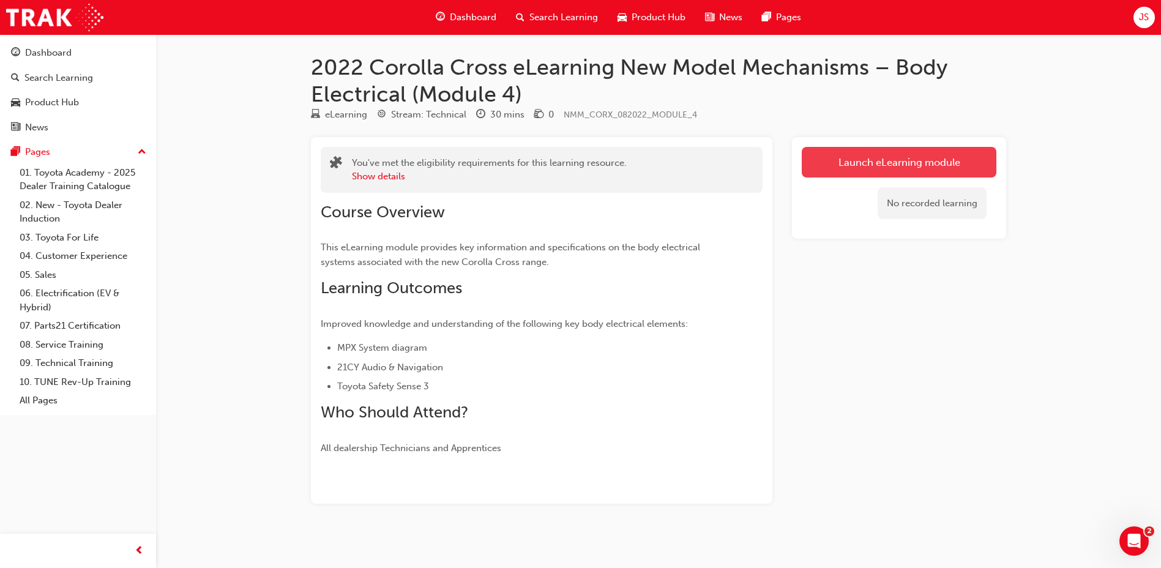
click at [911, 176] on link "Launch eLearning module" at bounding box center [899, 162] width 195 height 31
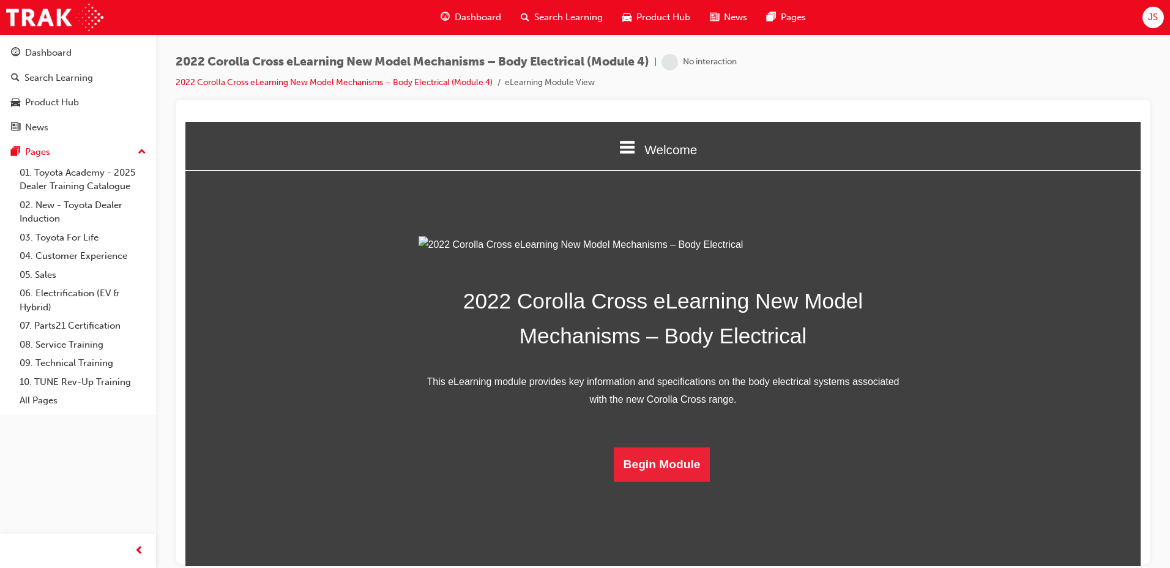
scroll to position [174, 0]
click at [669, 481] on button "Begin Module" at bounding box center [662, 464] width 97 height 34
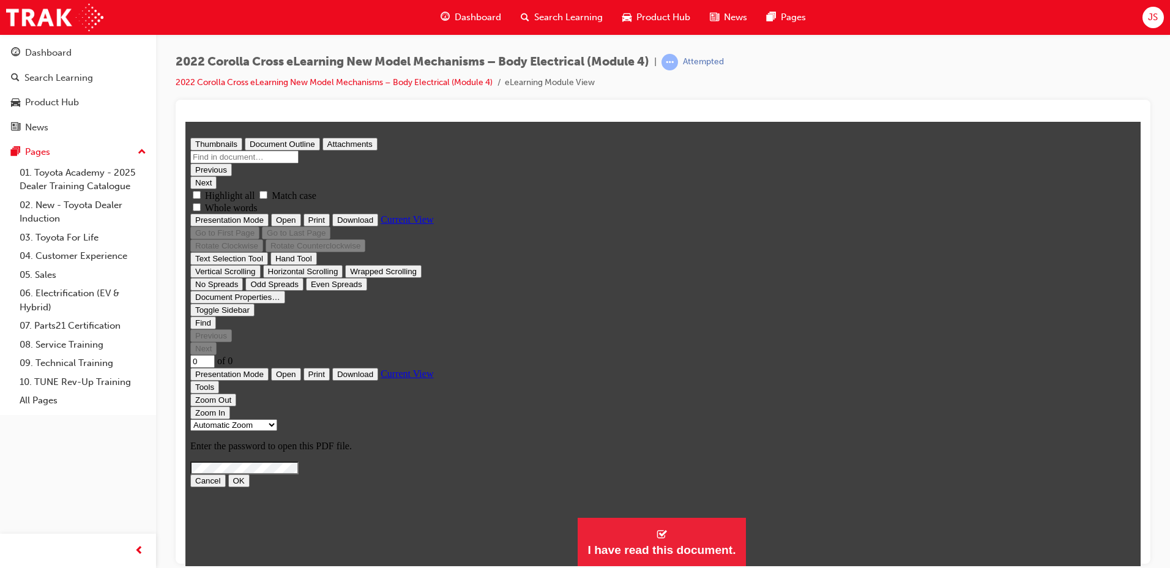
scroll to position [0, 0]
type input "1"
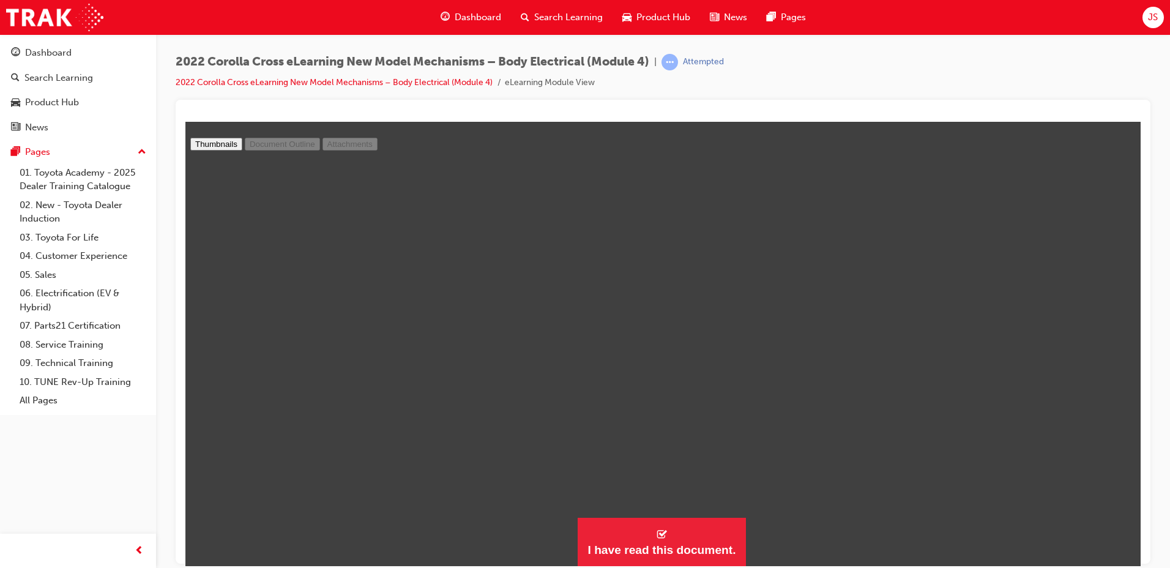
scroll to position [6, 0]
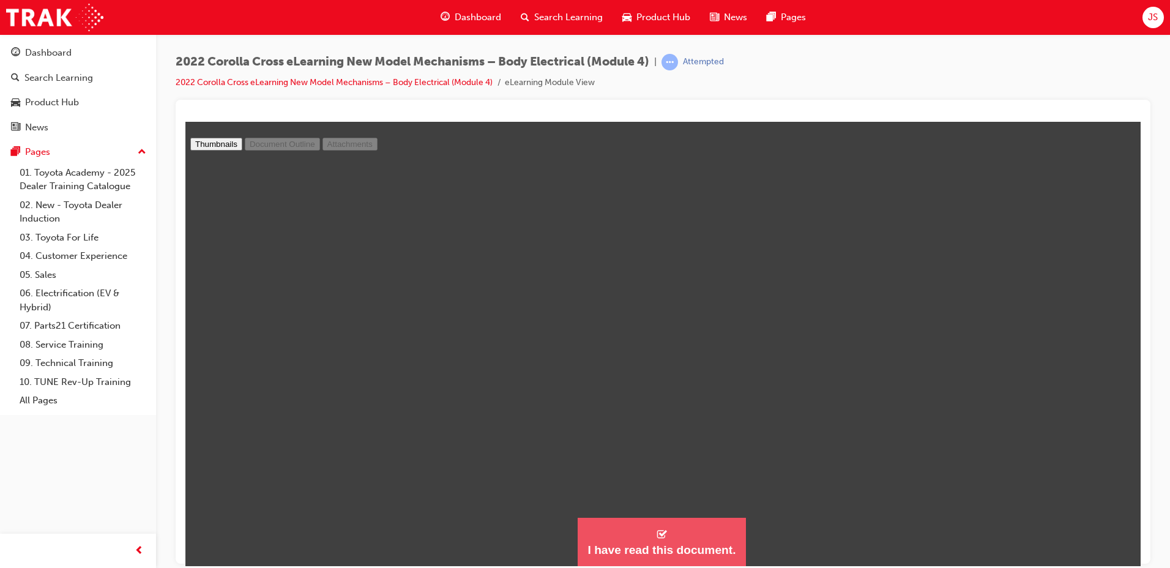
click at [657, 548] on div "I have read this document." at bounding box center [661, 549] width 148 height 15
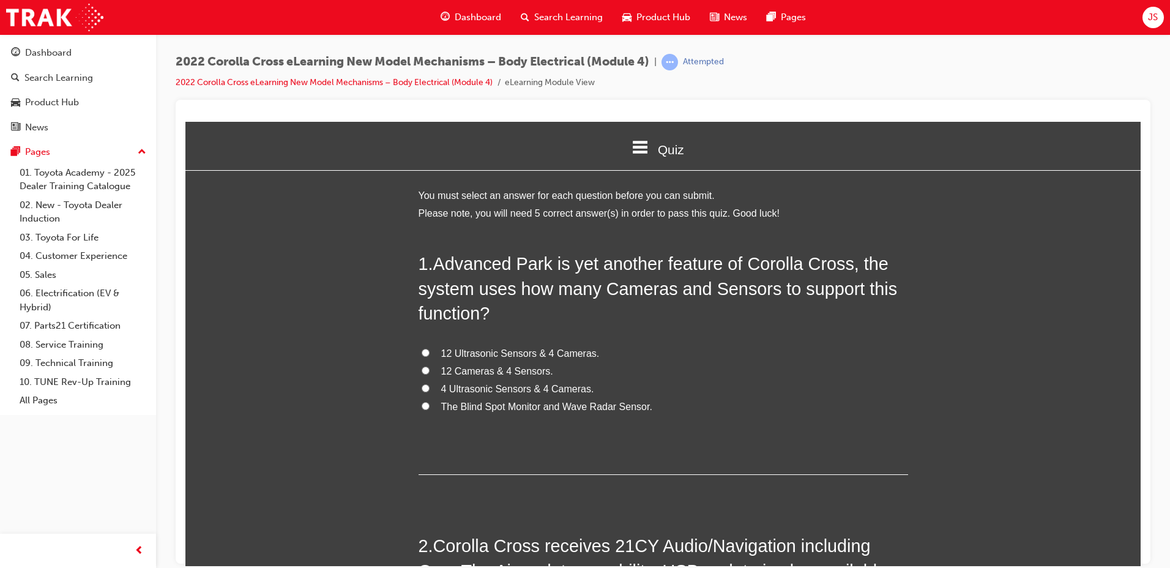
click at [533, 352] on span "12 Ultrasonic Sensors & 4 Cameras." at bounding box center [520, 353] width 158 height 10
click at [430, 352] on input "12 Ultrasonic Sensors & 4 Cameras." at bounding box center [426, 352] width 8 height 8
radio input "true"
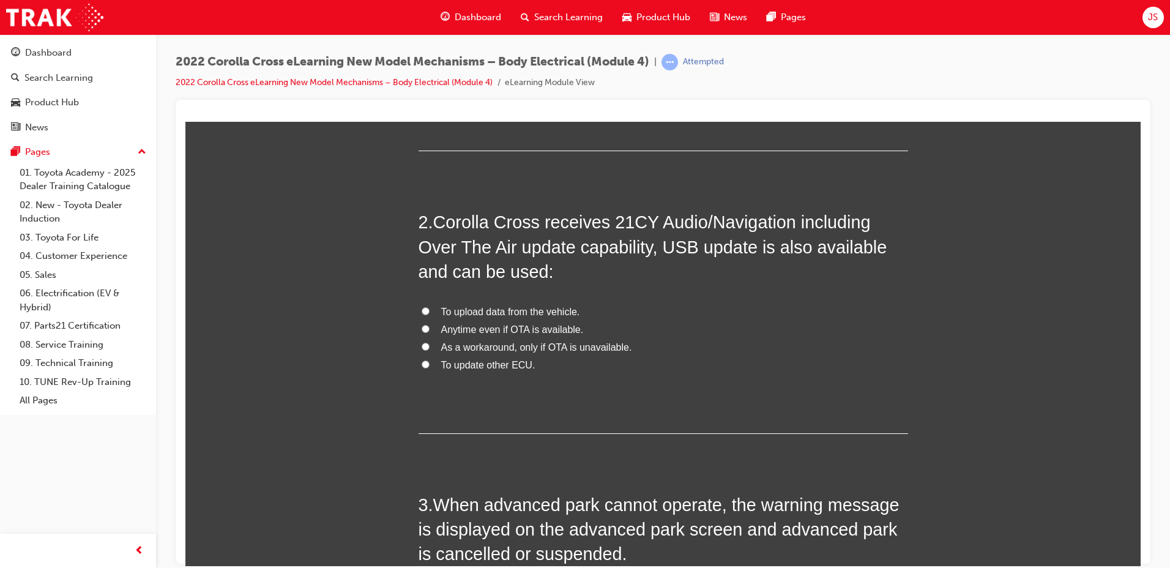
scroll to position [306, 0]
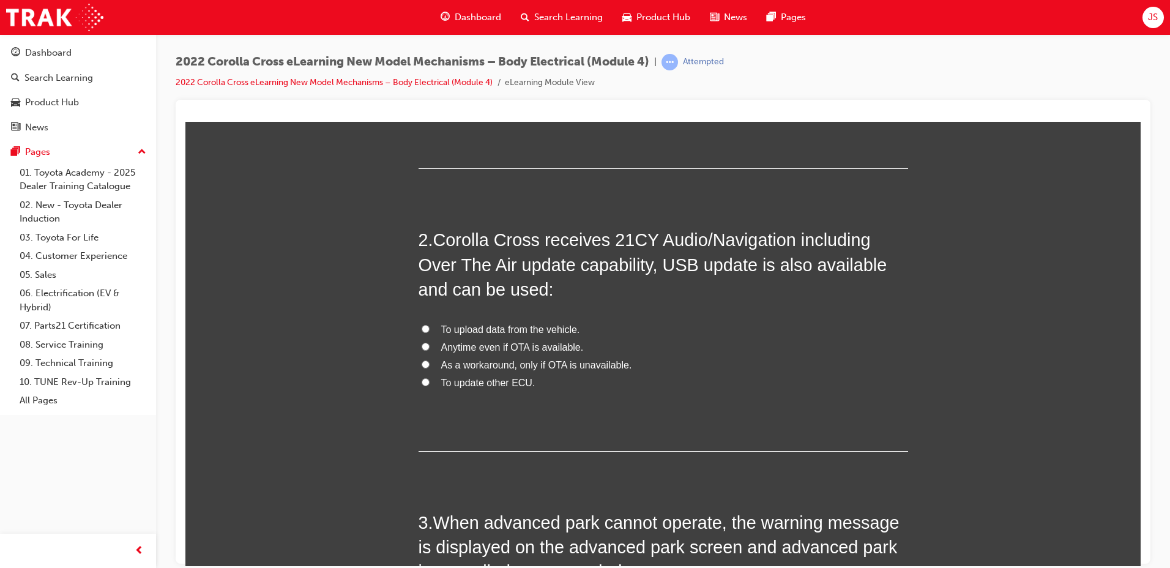
click at [548, 360] on span "As a workaround, only if OTA is unavailable." at bounding box center [536, 364] width 191 height 10
click at [430, 360] on input "As a workaround, only if OTA is unavailable." at bounding box center [426, 364] width 8 height 8
radio input "true"
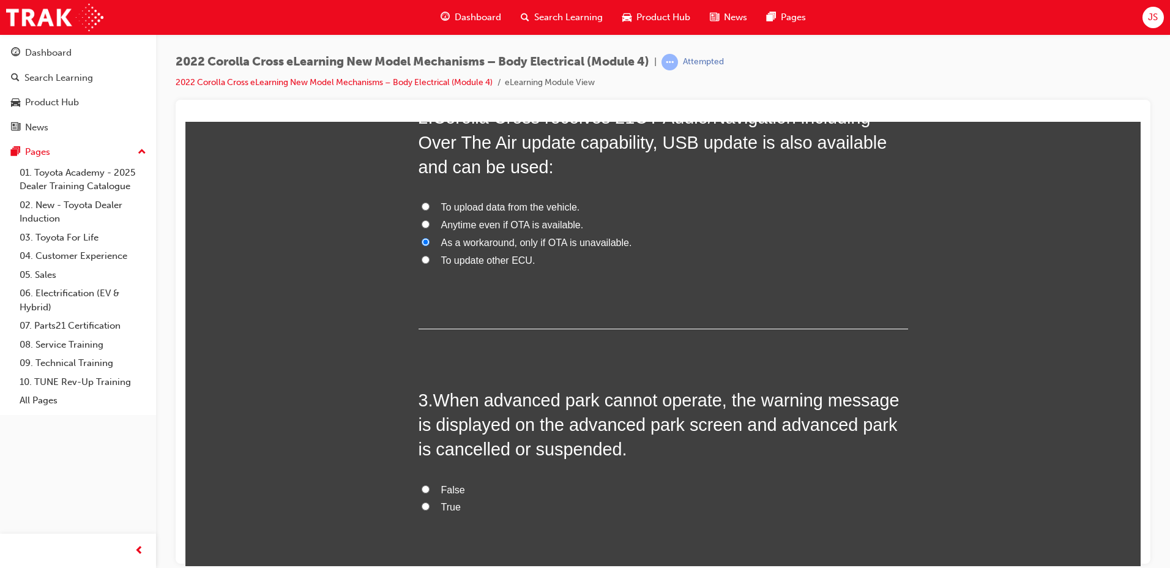
scroll to position [367, 0]
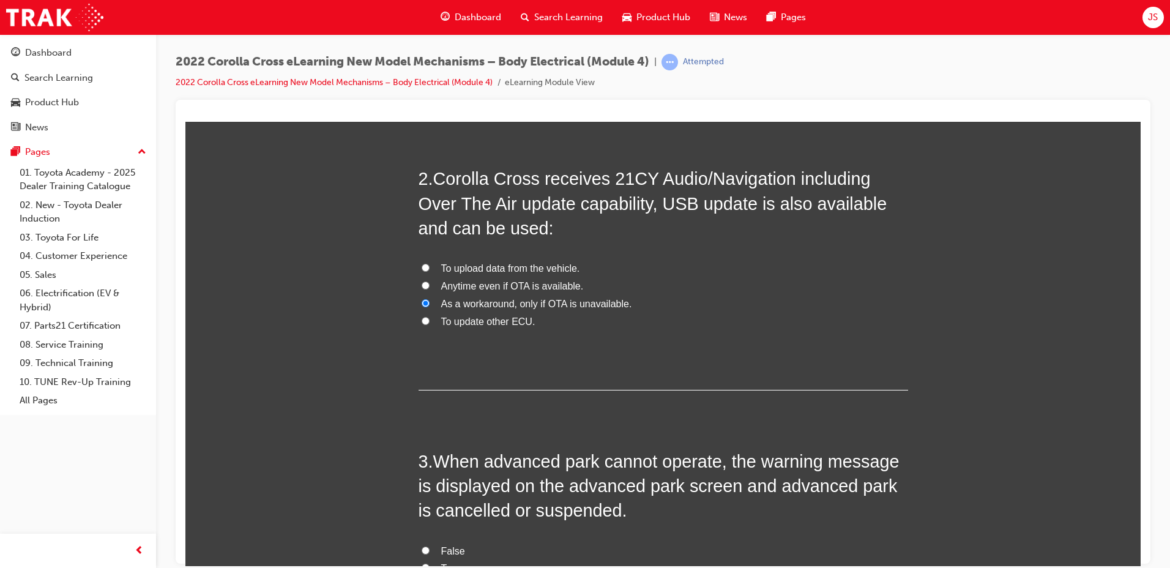
click at [625, 304] on label "As a workaround, only if OTA is unavailable." at bounding box center [664, 304] width 490 height 18
click at [430, 304] on input "As a workaround, only if OTA is unavailable." at bounding box center [426, 303] width 8 height 8
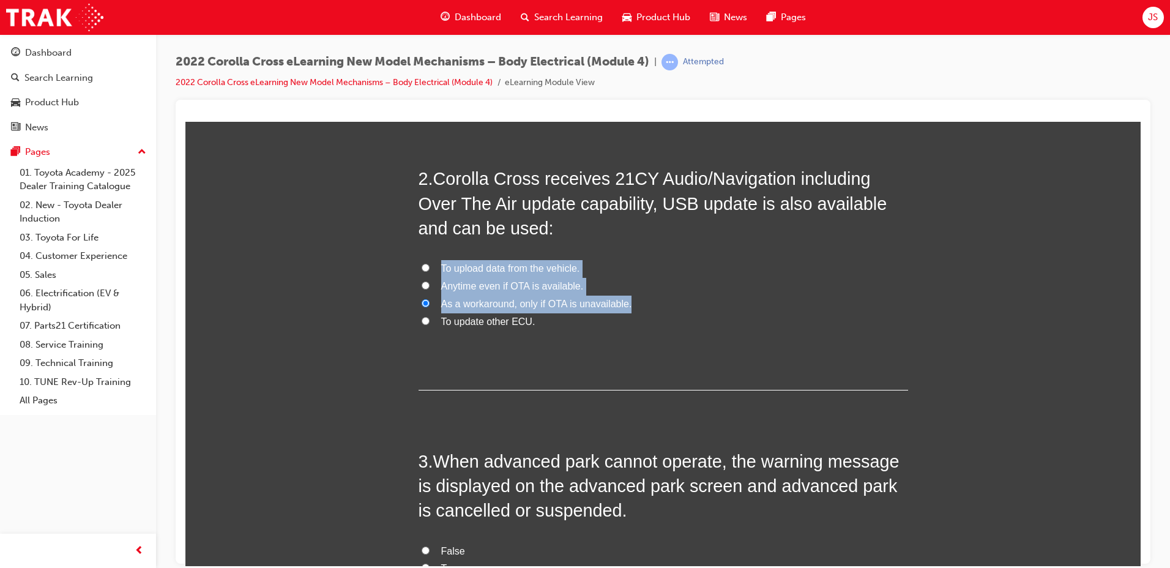
drag, startPoint x: 630, startPoint y: 304, endPoint x: 763, endPoint y: 355, distance: 143.0
click at [763, 355] on div "2 . Corolla Cross receives 21CY Audio/Navigation including Over The Air update …" at bounding box center [664, 277] width 490 height 223
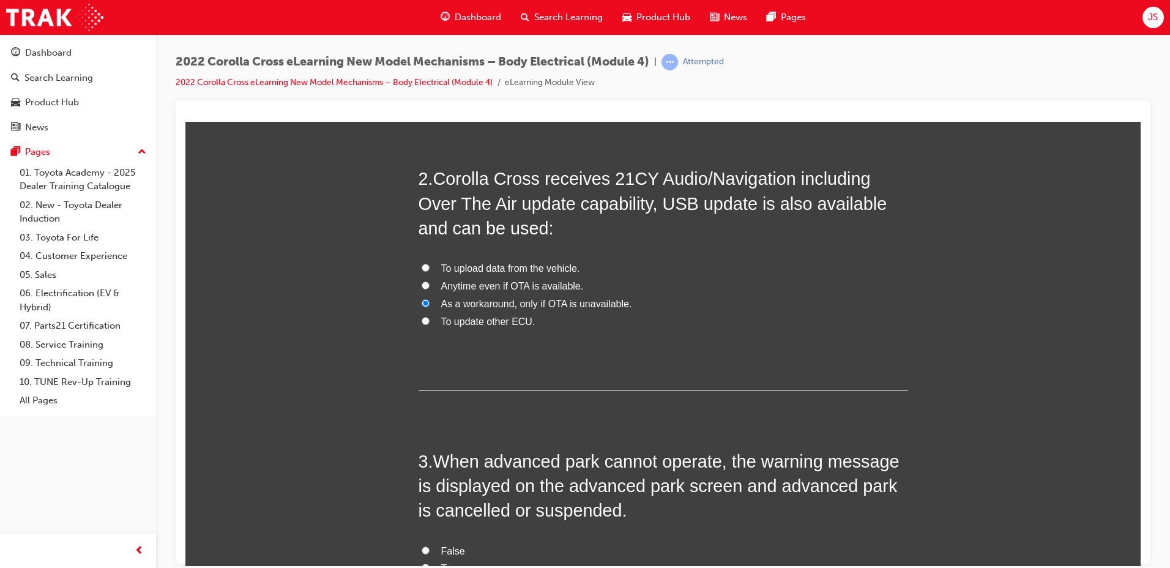
drag, startPoint x: 763, startPoint y: 355, endPoint x: 634, endPoint y: 348, distance: 129.3
click at [634, 348] on div "2 . Corolla Cross receives 21CY Audio/Navigation including Over The Air update …" at bounding box center [664, 277] width 490 height 223
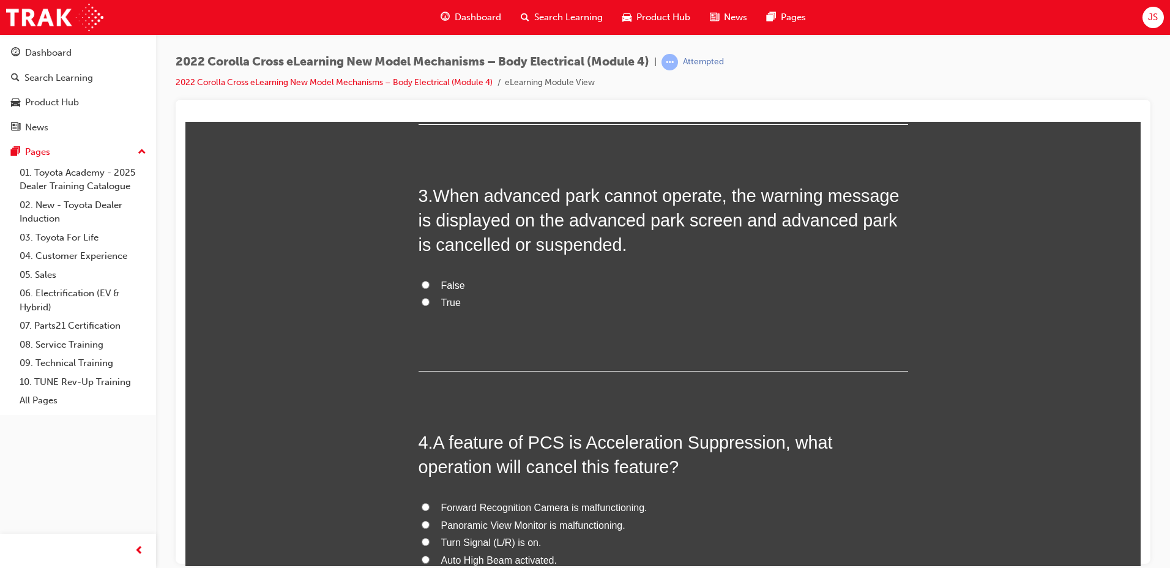
scroll to position [673, 0]
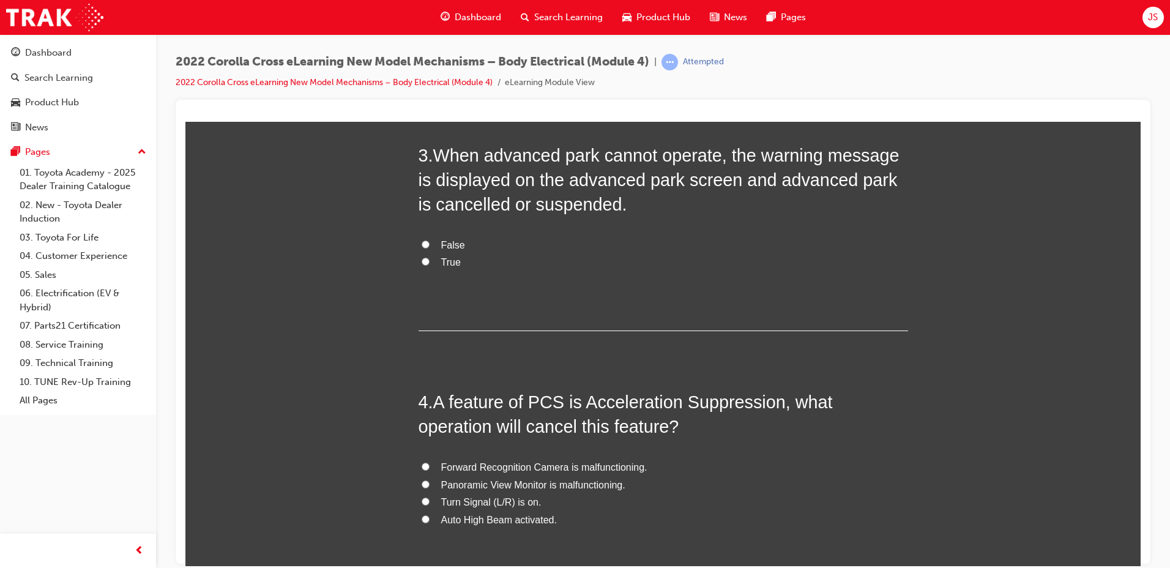
click at [422, 259] on input "True" at bounding box center [426, 261] width 8 height 8
radio input "true"
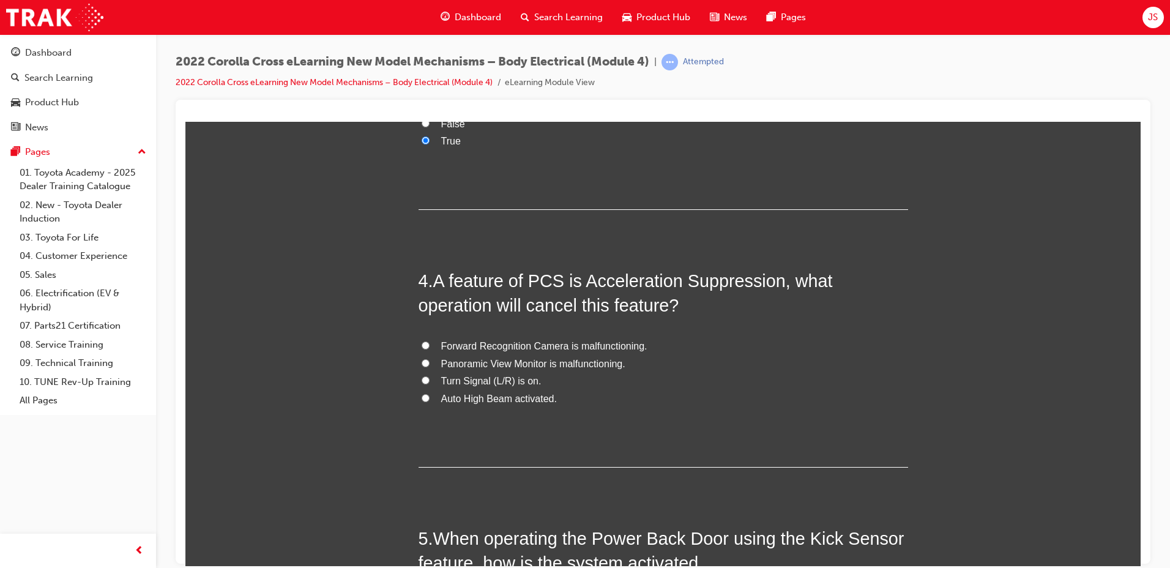
scroll to position [795, 0]
click at [441, 398] on span "Auto High Beam activated." at bounding box center [499, 397] width 116 height 10
click at [430, 398] on input "Auto High Beam activated." at bounding box center [426, 396] width 8 height 8
radio input "true"
click at [472, 374] on span "Turn Signal (L/R) is on." at bounding box center [491, 379] width 100 height 10
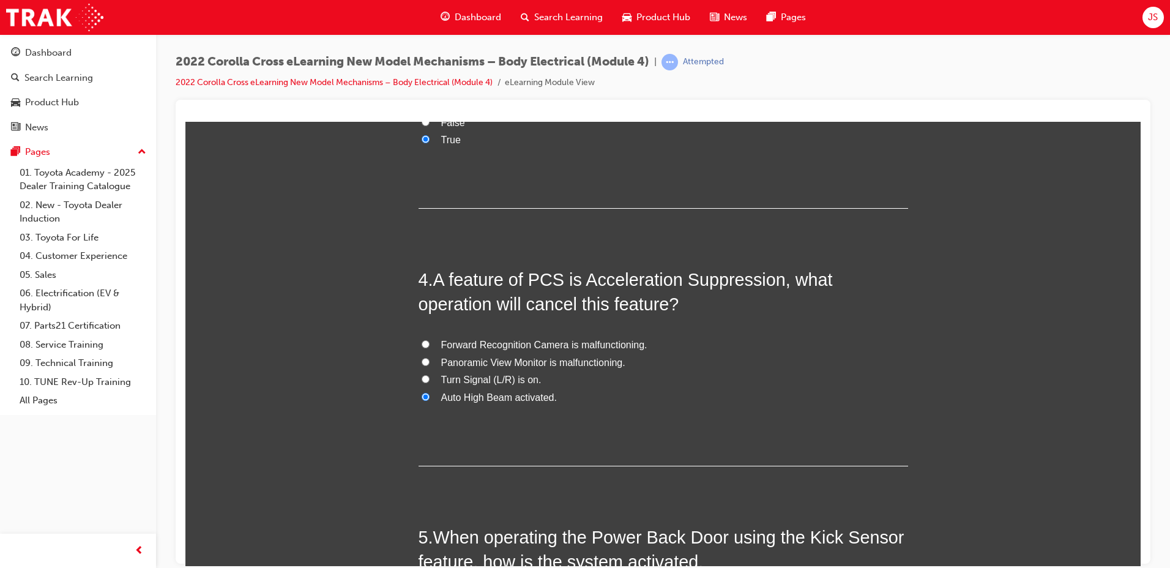
click at [430, 374] on input "Turn Signal (L/R) is on." at bounding box center [426, 378] width 8 height 8
radio input "true"
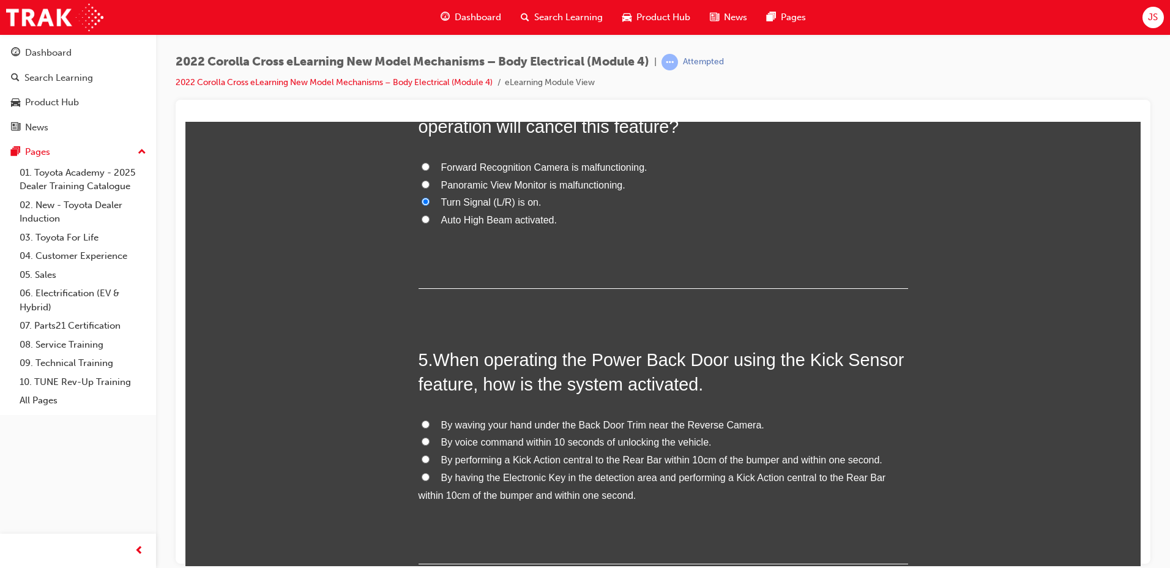
scroll to position [1064, 0]
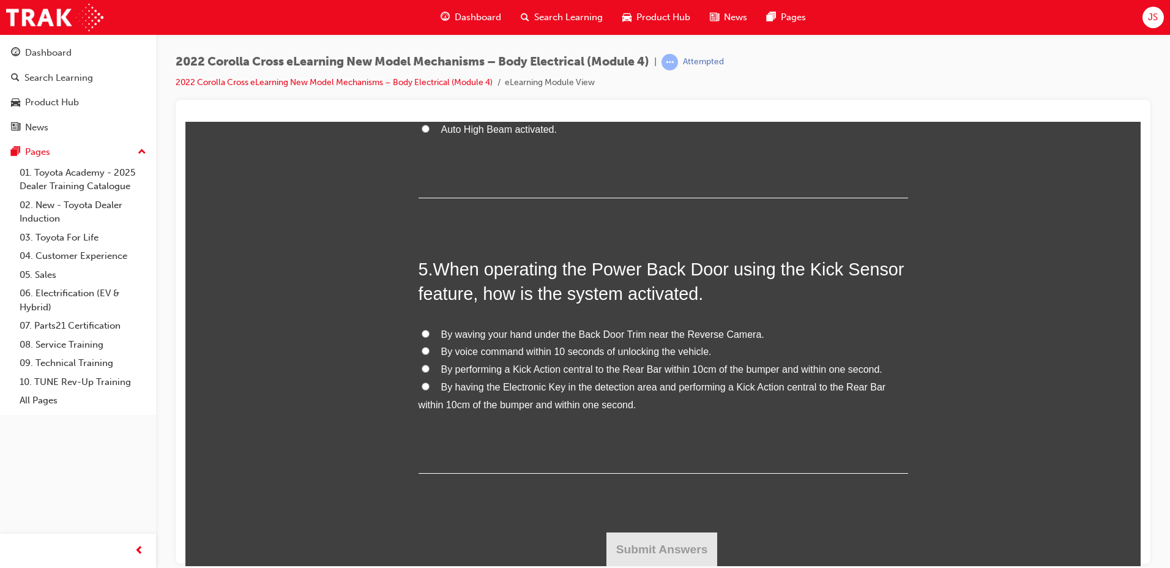
click at [445, 387] on span "By having the Electronic Key in the detection area and performing a Kick Action…" at bounding box center [653, 395] width 468 height 28
click at [430, 387] on input "By having the Electronic Key in the detection area and performing a Kick Action…" at bounding box center [426, 386] width 8 height 8
radio input "true"
click at [646, 560] on button "Submit Answers" at bounding box center [661, 549] width 111 height 34
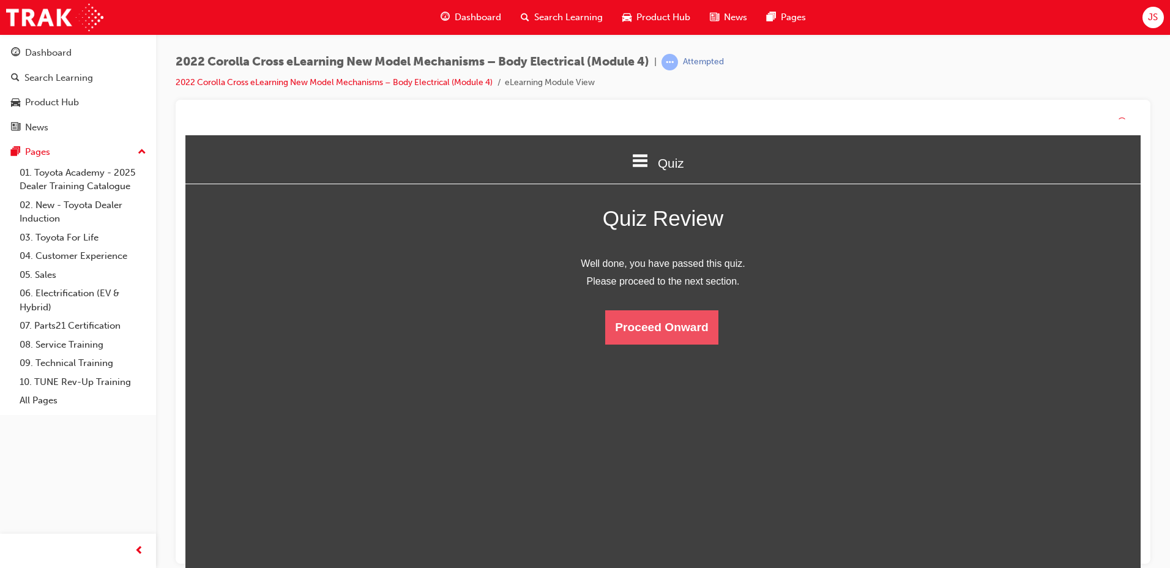
scroll to position [163, 974]
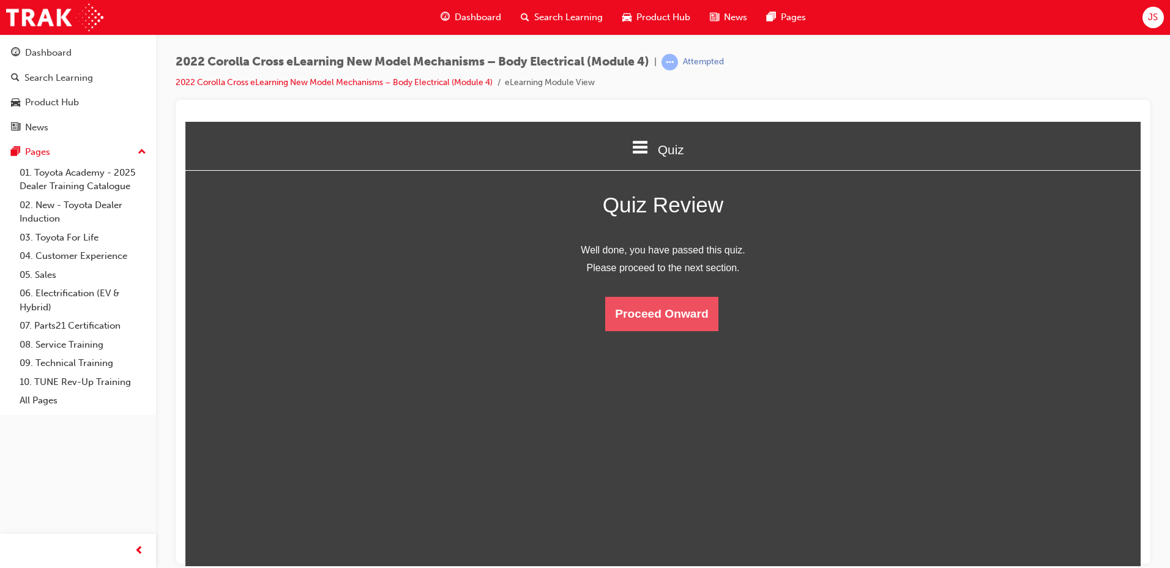
click at [658, 310] on button "Proceed Onward" at bounding box center [661, 313] width 113 height 34
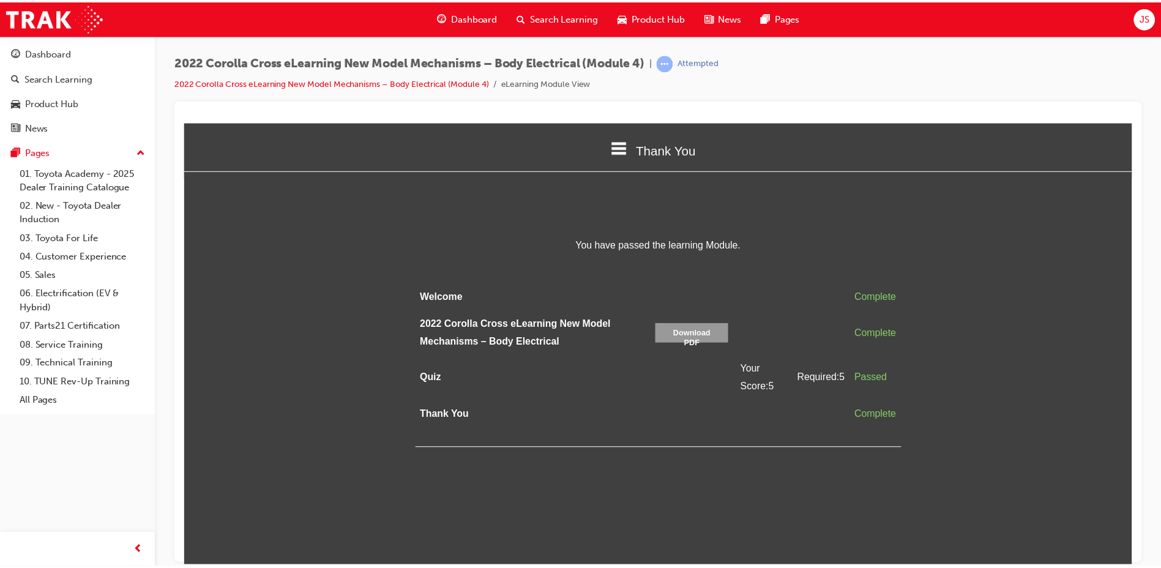
scroll to position [231, 974]
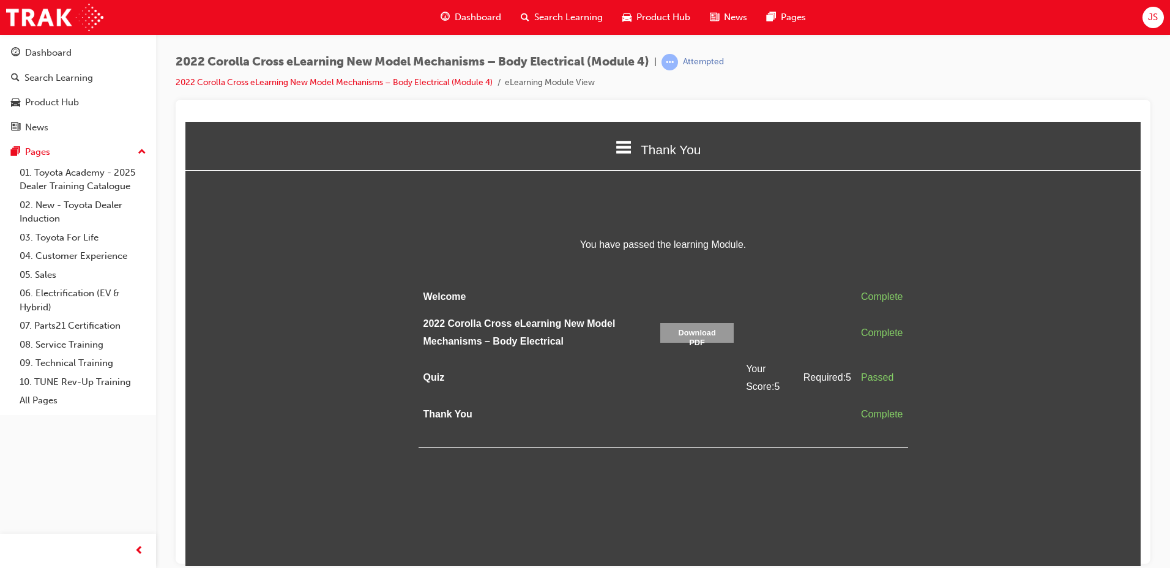
click at [652, 151] on span "Thank You" at bounding box center [671, 149] width 60 height 14
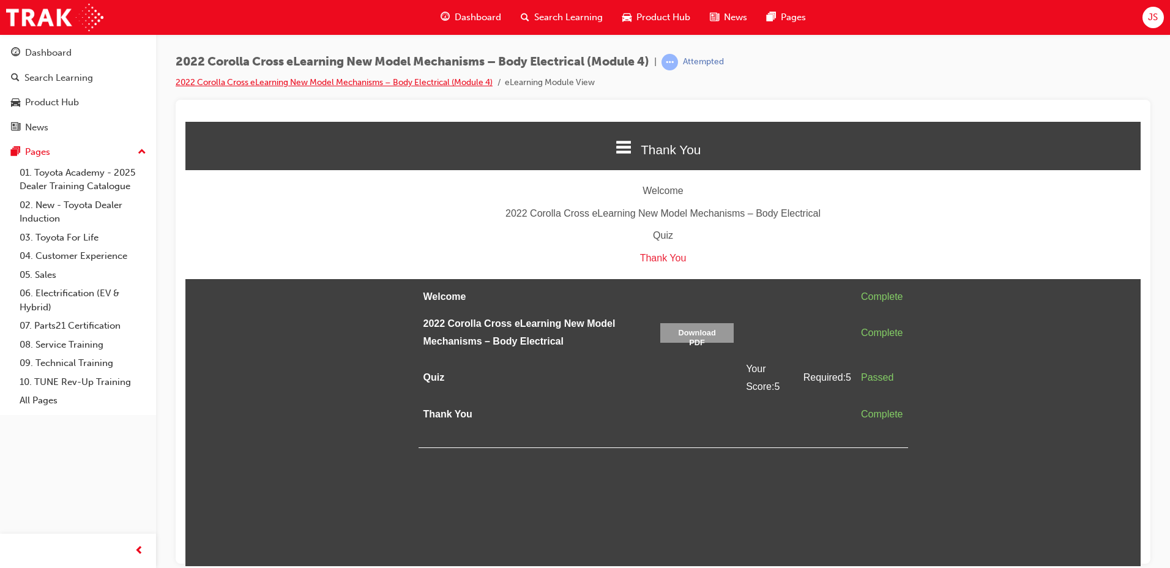
click at [316, 78] on link "2022 Corolla Cross eLearning New Model Mechanisms – Body Electrical (Module 4)" at bounding box center [334, 82] width 317 height 10
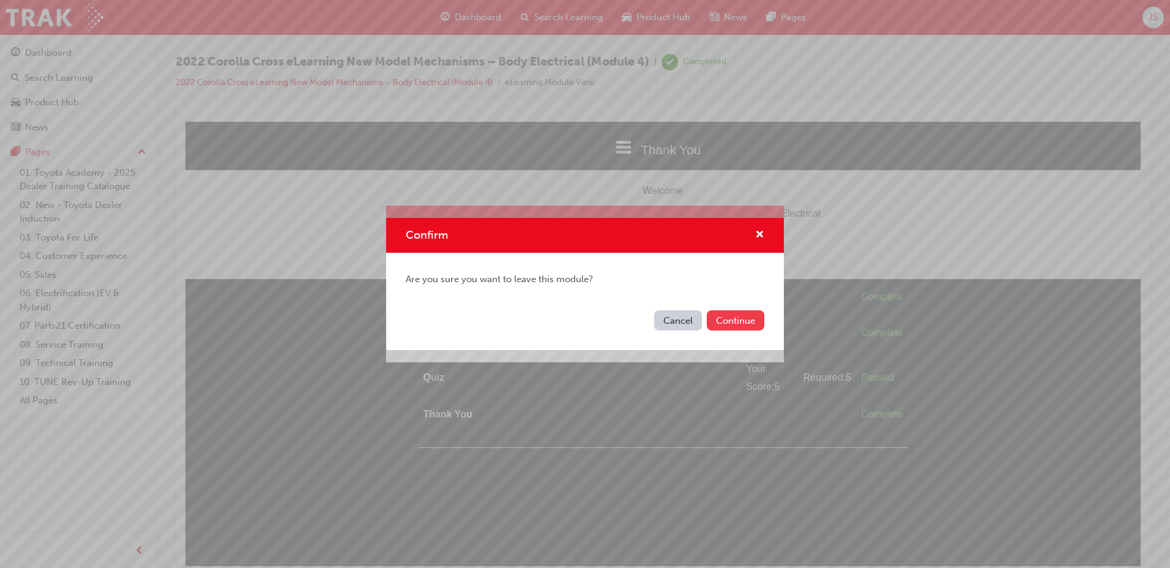
click at [756, 317] on button "Continue" at bounding box center [736, 320] width 58 height 20
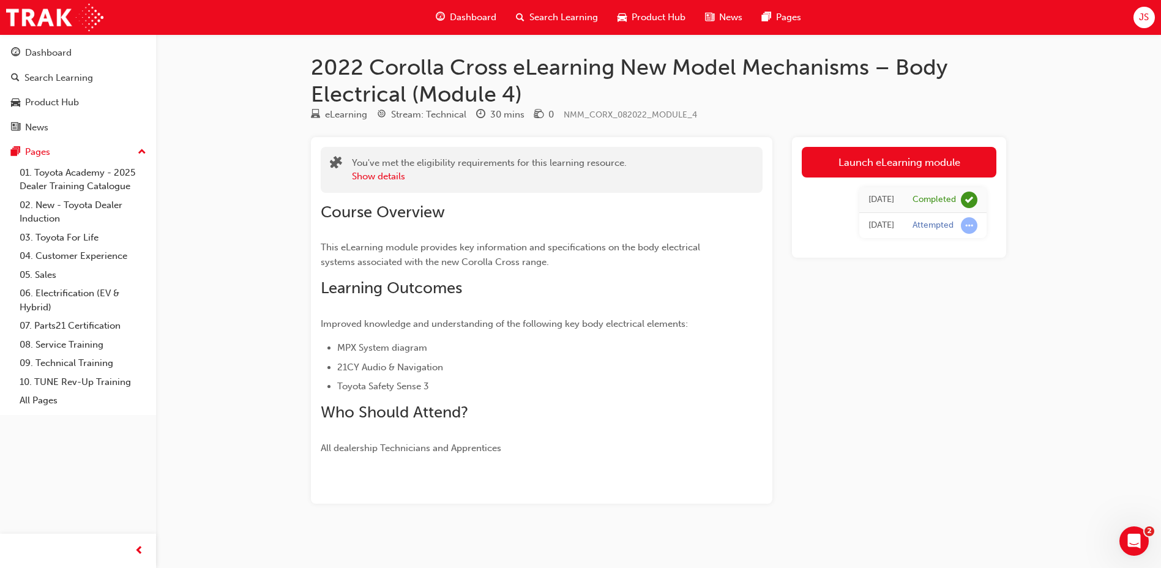
click at [538, 11] on span "Search Learning" at bounding box center [563, 17] width 69 height 14
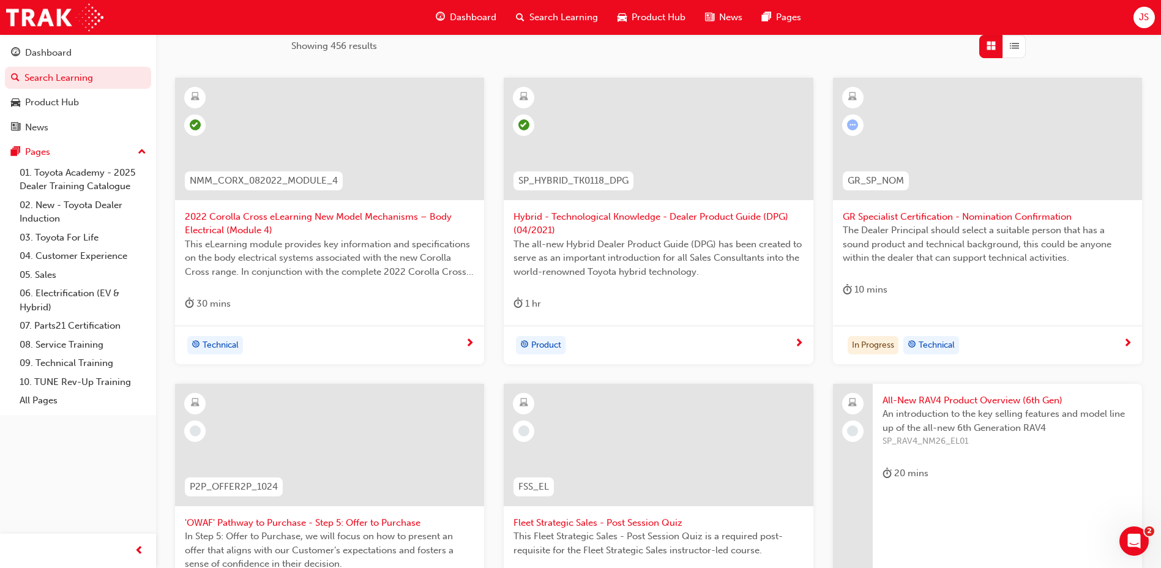
scroll to position [245, 0]
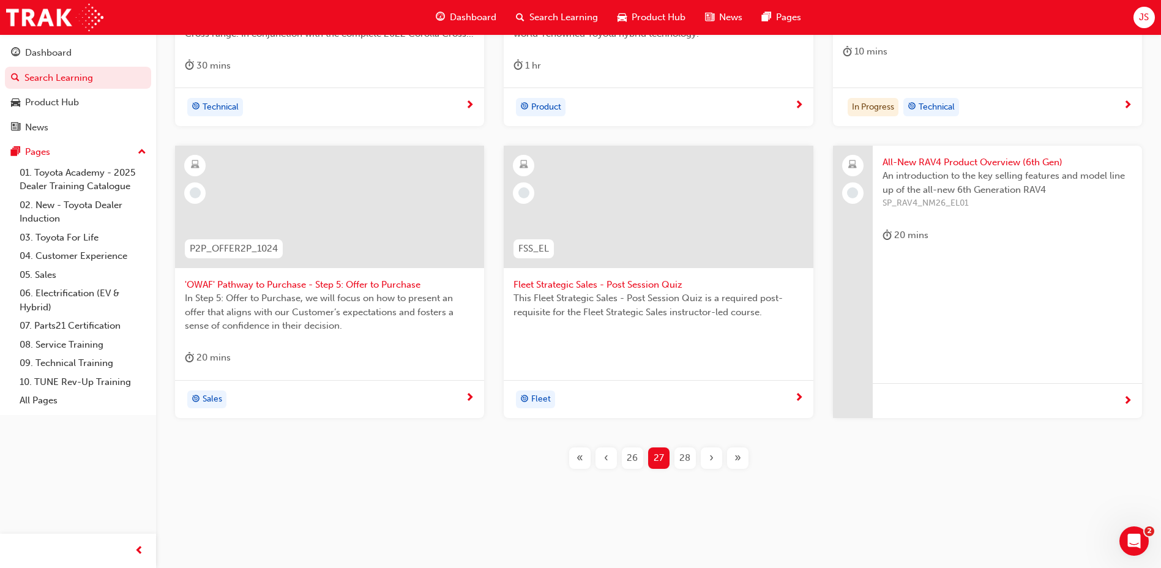
click at [677, 455] on div "28" at bounding box center [684, 457] width 21 height 21
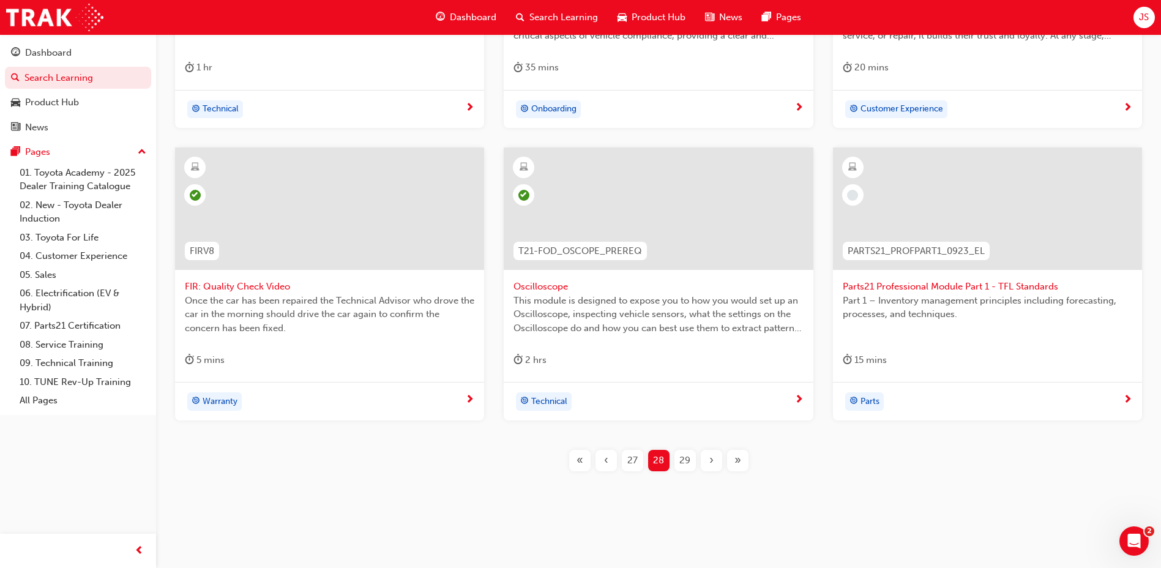
scroll to position [430, 0]
click at [690, 462] on div "29" at bounding box center [684, 457] width 21 height 21
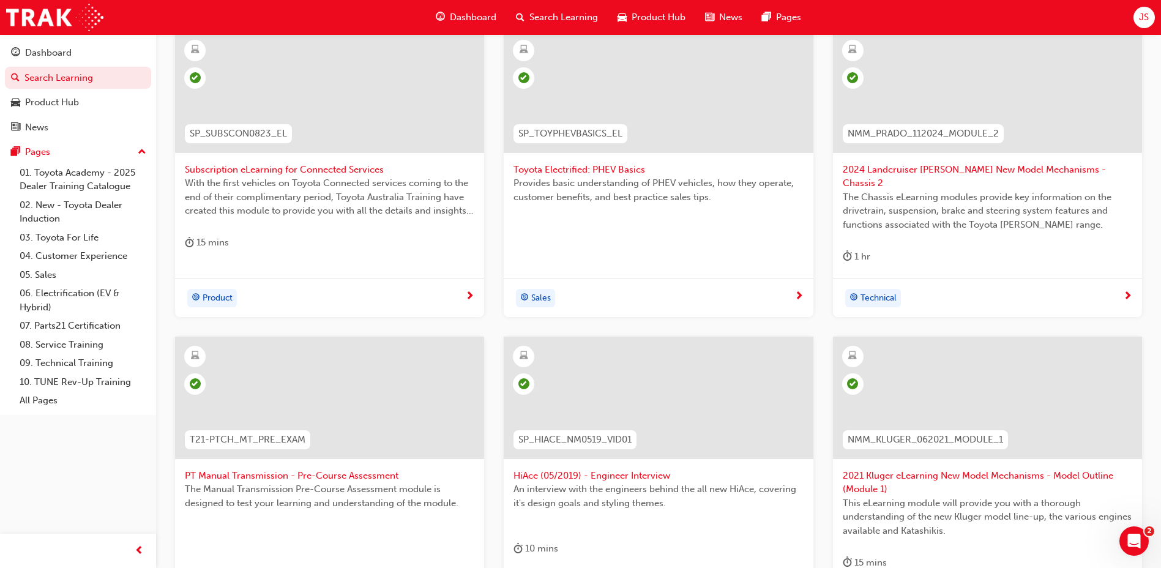
scroll to position [430, 0]
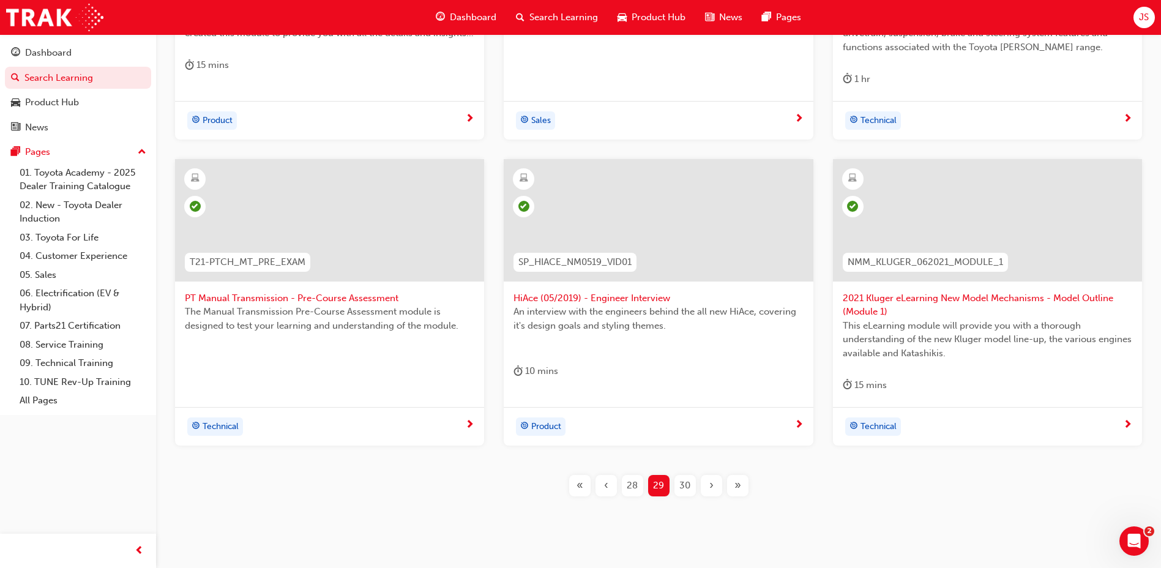
click at [676, 475] on div "30" at bounding box center [684, 485] width 21 height 21
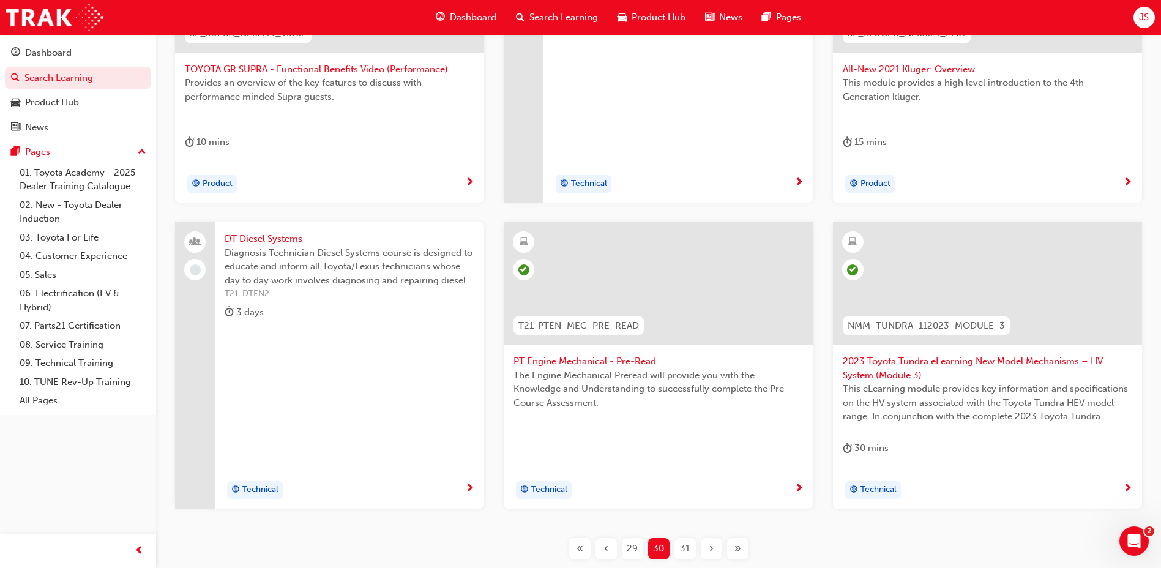
scroll to position [185, 0]
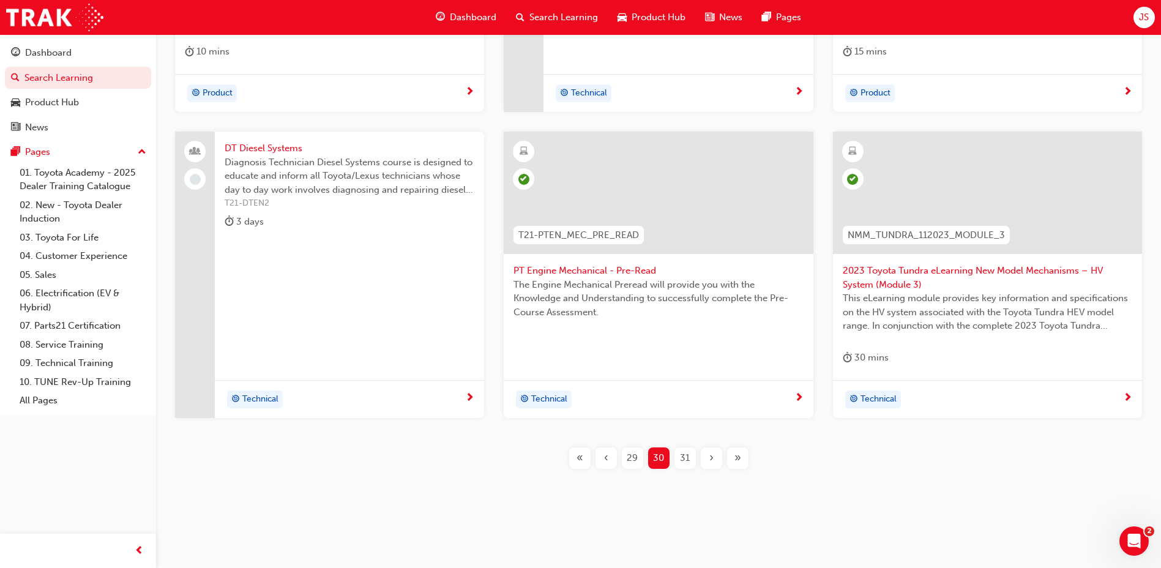
click at [676, 463] on div "31" at bounding box center [684, 457] width 21 height 21
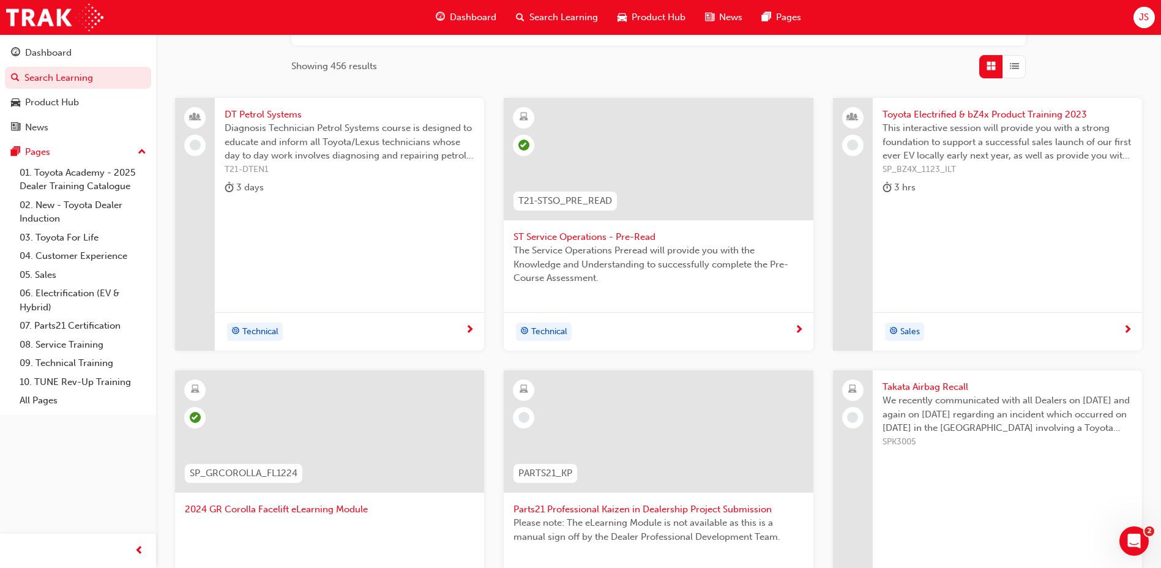
scroll to position [349, 0]
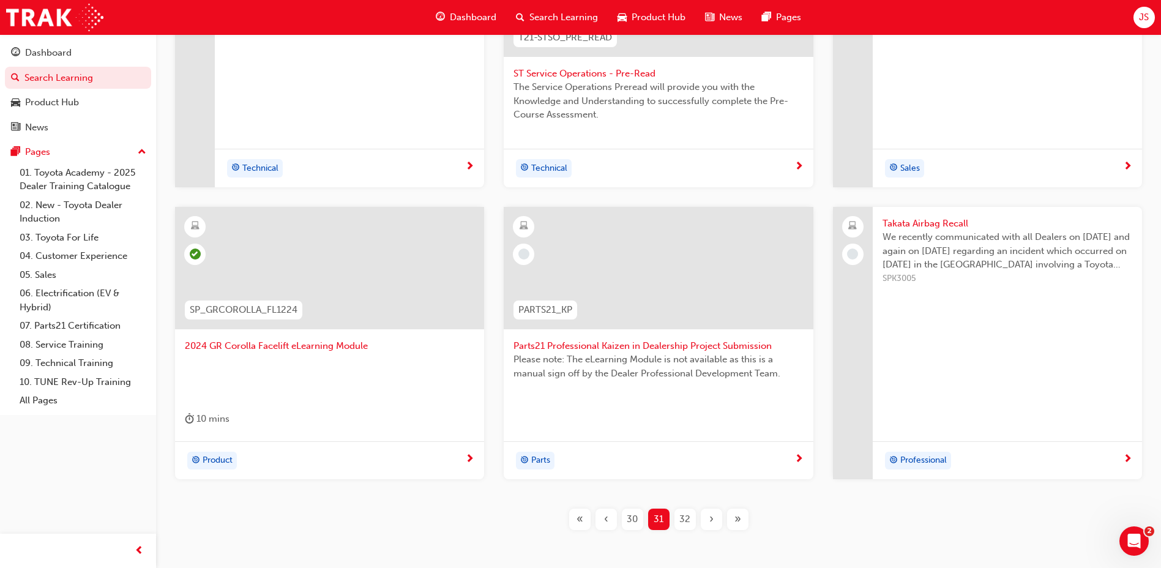
click at [688, 523] on span "32" at bounding box center [684, 519] width 11 height 14
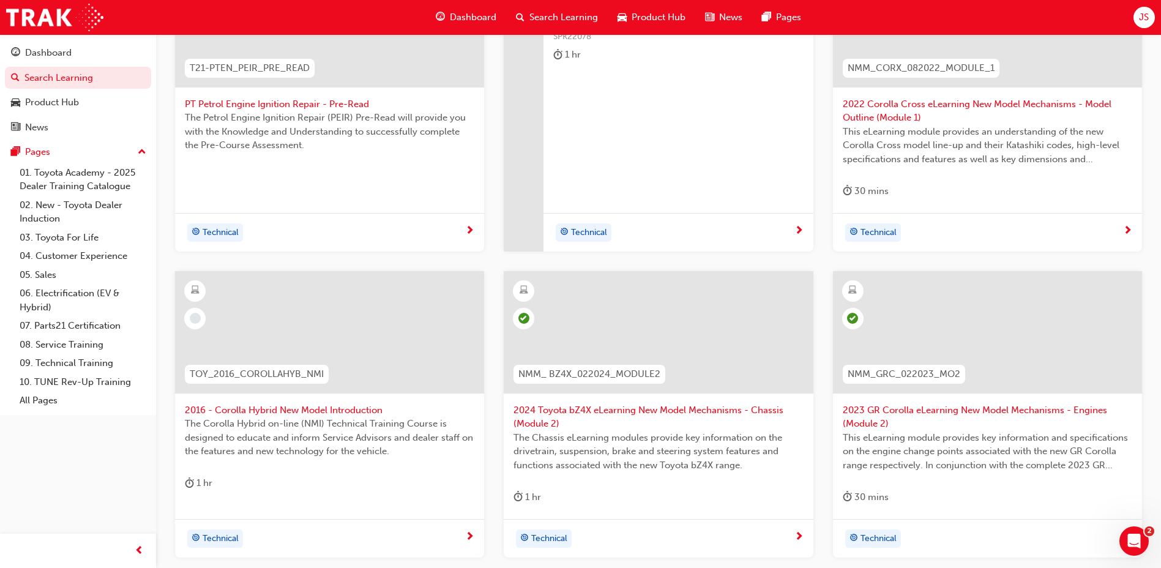
scroll to position [410, 0]
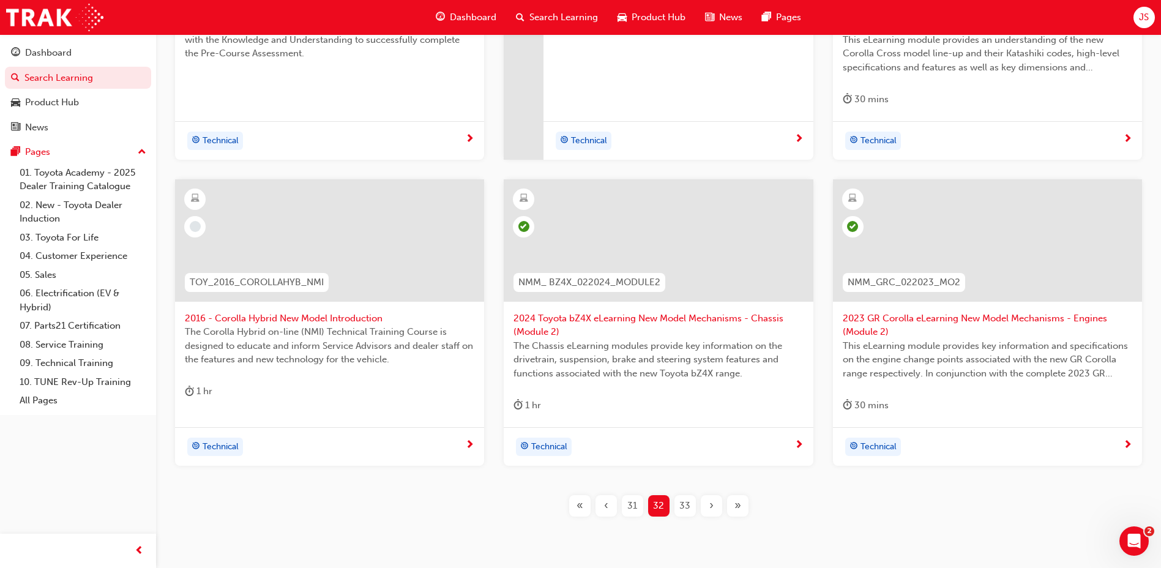
click at [295, 312] on span "2016 - Corolla Hybrid New Model Introduction" at bounding box center [329, 318] width 289 height 14
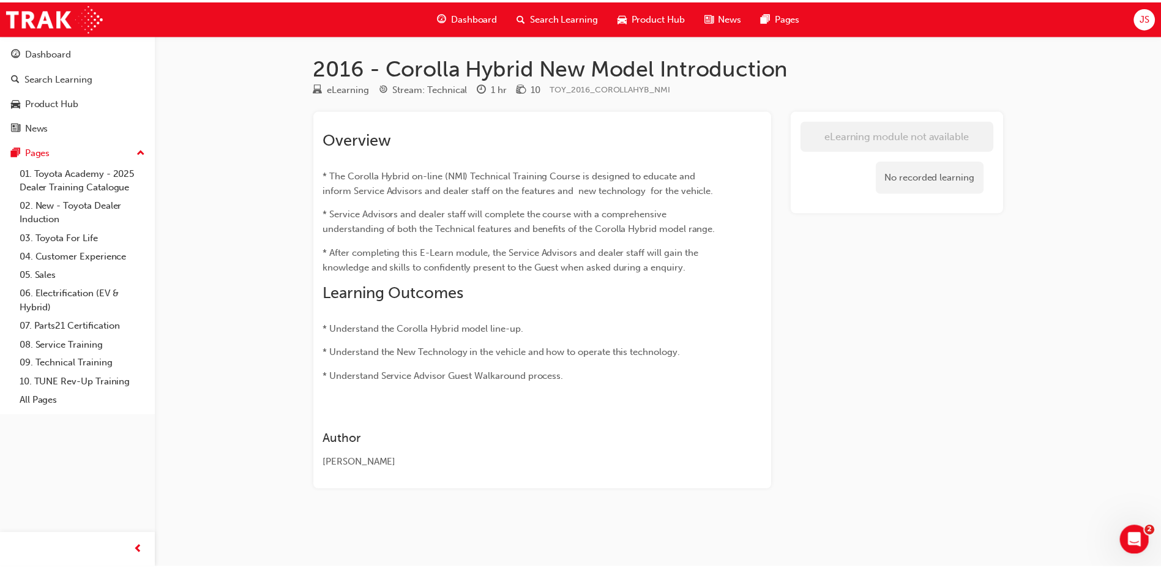
scroll to position [311, 0]
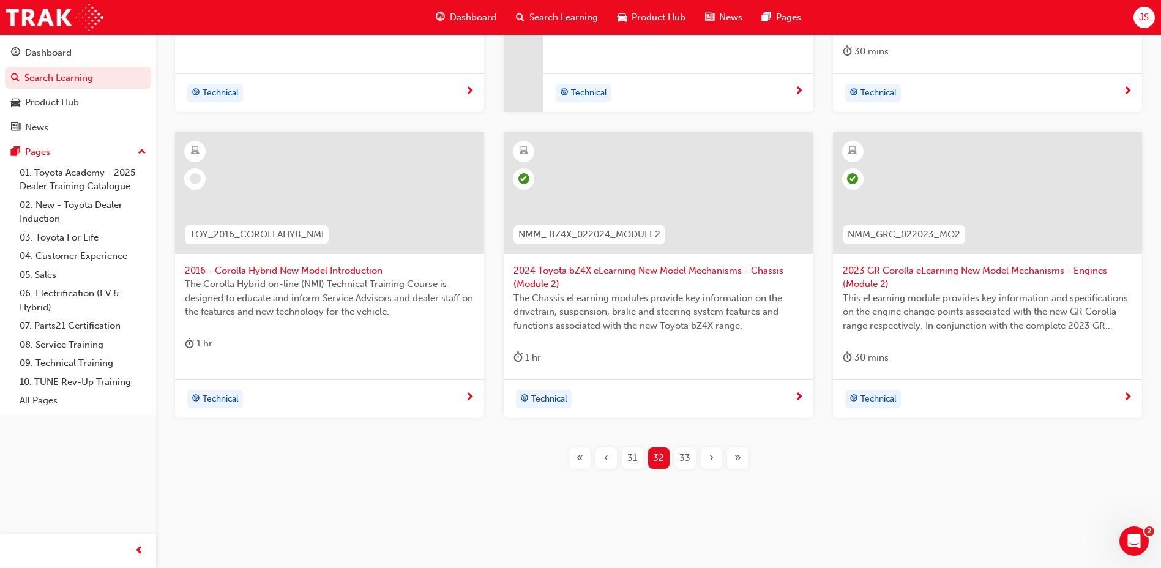
click at [684, 461] on span "33" at bounding box center [684, 458] width 11 height 14
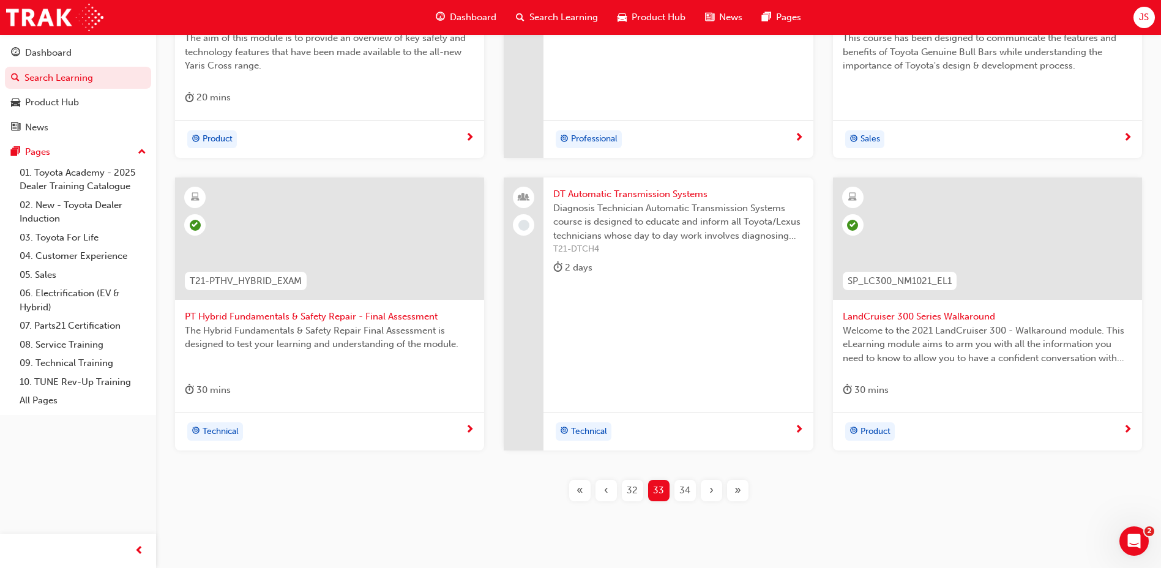
scroll to position [430, 0]
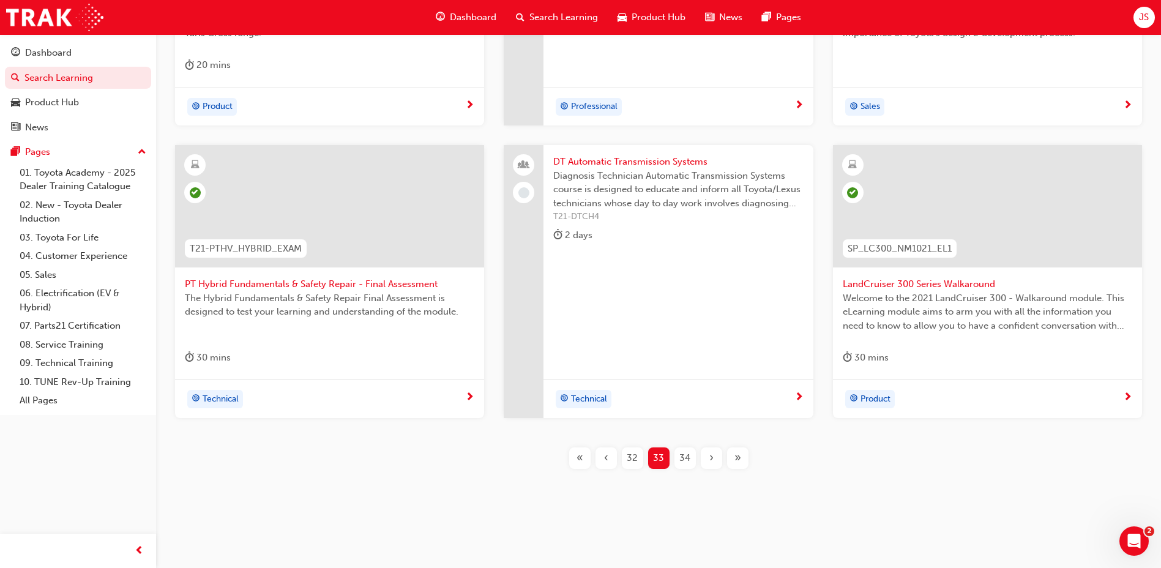
click at [684, 461] on span "34" at bounding box center [684, 458] width 11 height 14
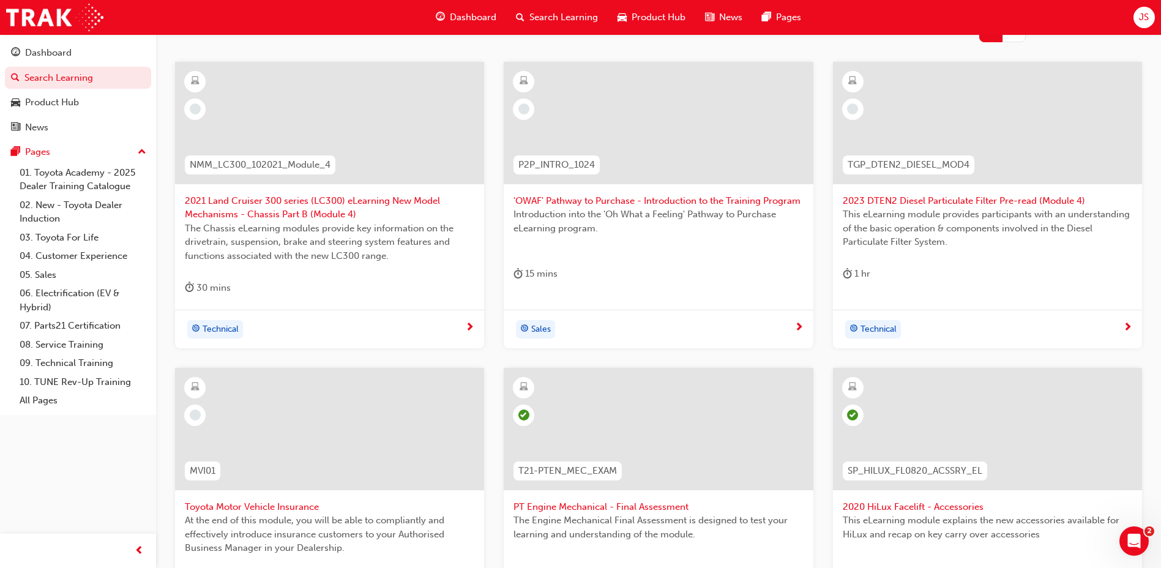
scroll to position [124, 0]
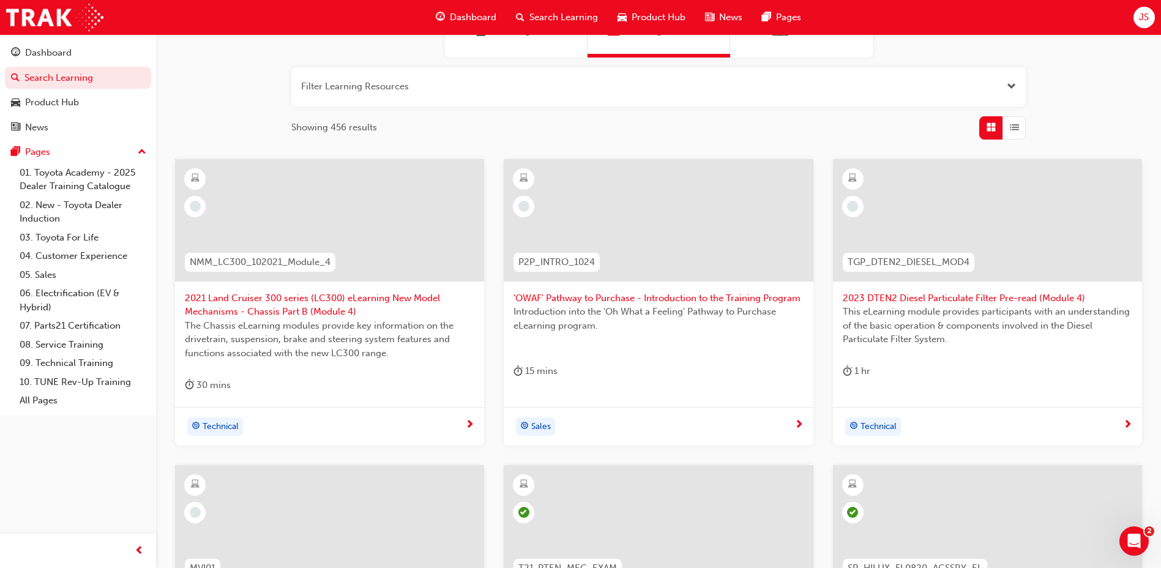
click at [315, 300] on span "2021 Land Cruiser 300 series (LC300) eLearning New Model Mechanisms - Chassis P…" at bounding box center [329, 305] width 289 height 28
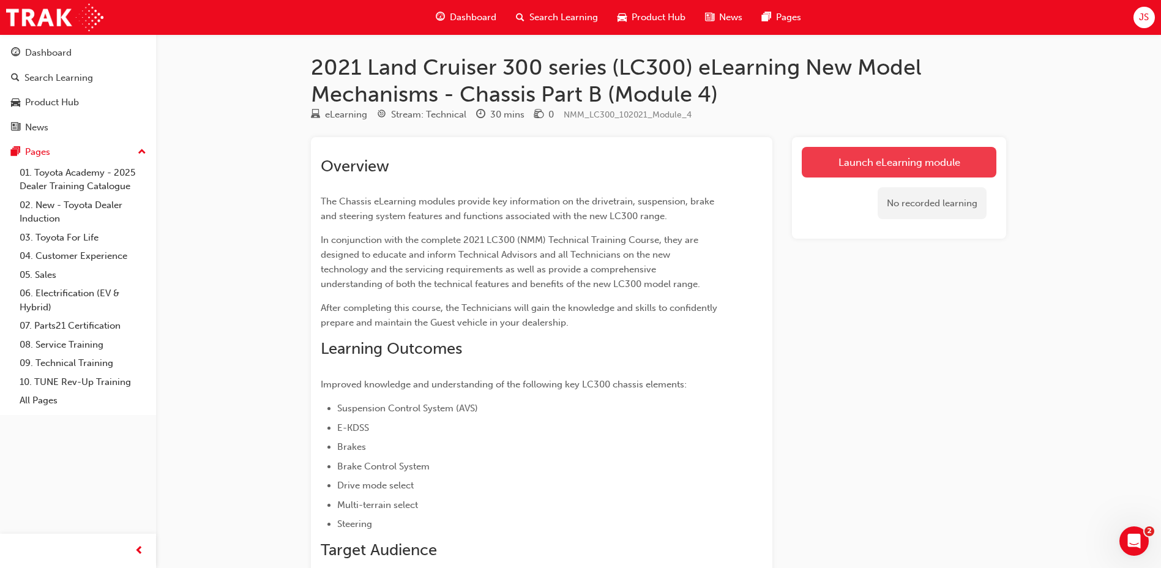
click at [851, 170] on link "Launch eLearning module" at bounding box center [899, 162] width 195 height 31
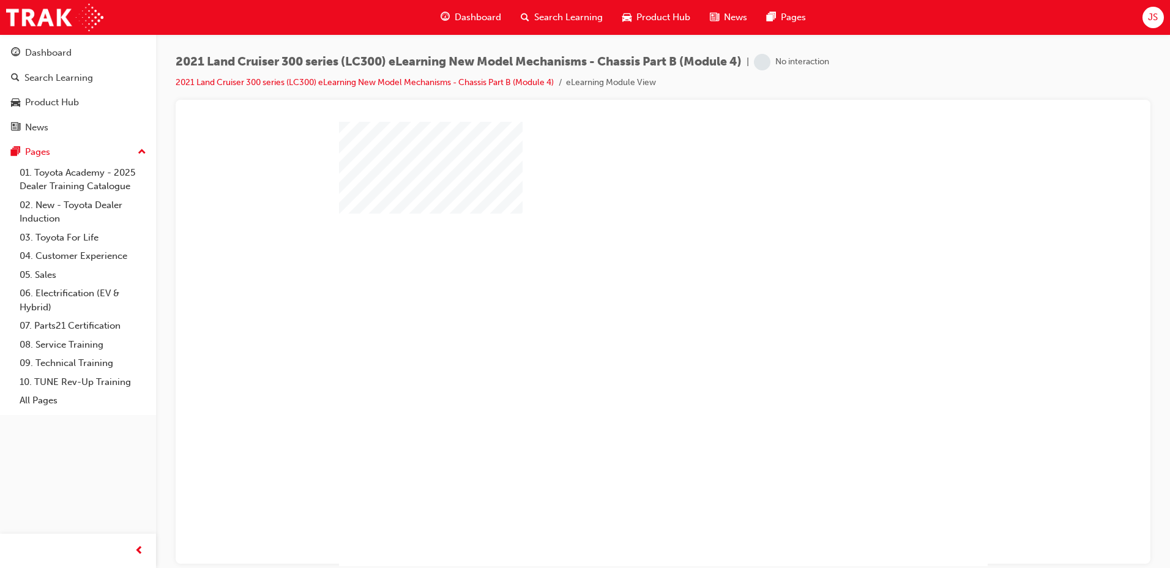
click at [628, 308] on div "play" at bounding box center [628, 308] width 0 height 0
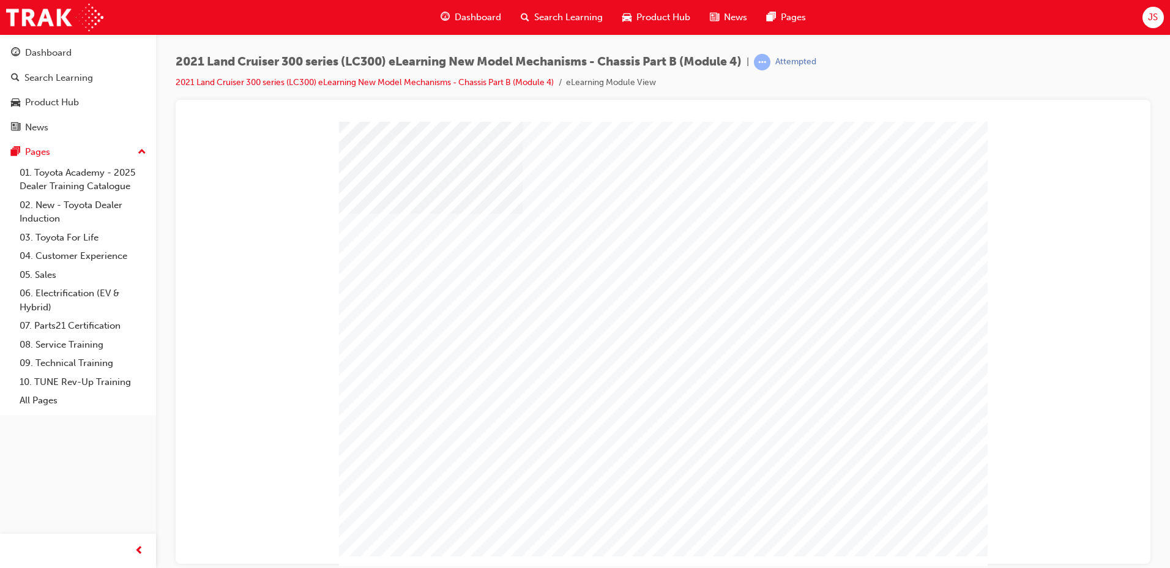
click at [865, 532] on div at bounding box center [663, 350] width 649 height 459
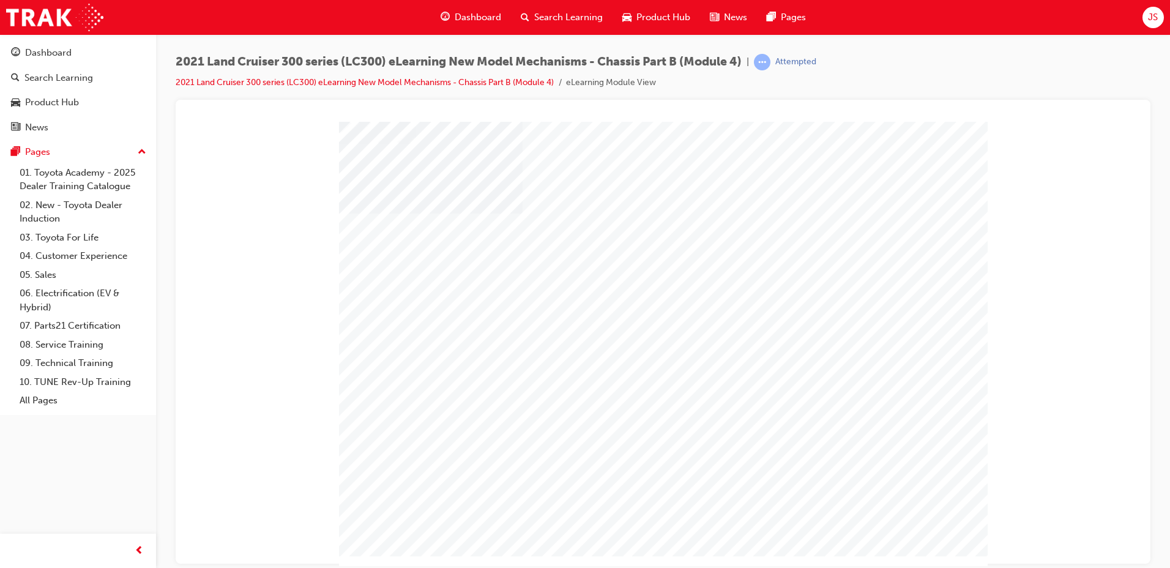
drag, startPoint x: 913, startPoint y: 530, endPoint x: 901, endPoint y: 530, distance: 12.2
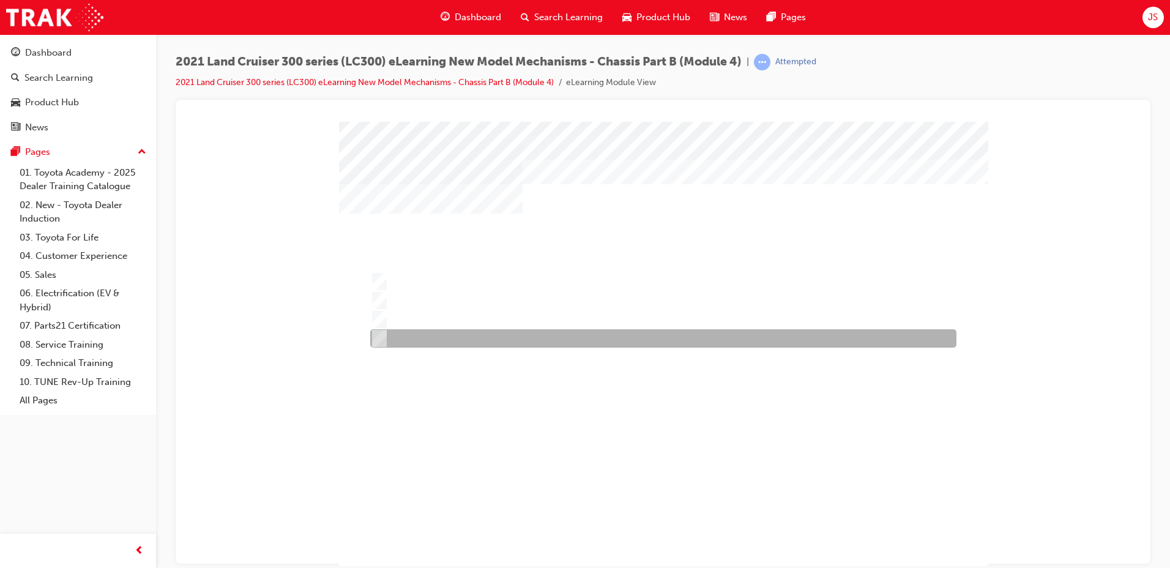
click at [502, 337] on div at bounding box center [660, 338] width 586 height 18
radio input "true"
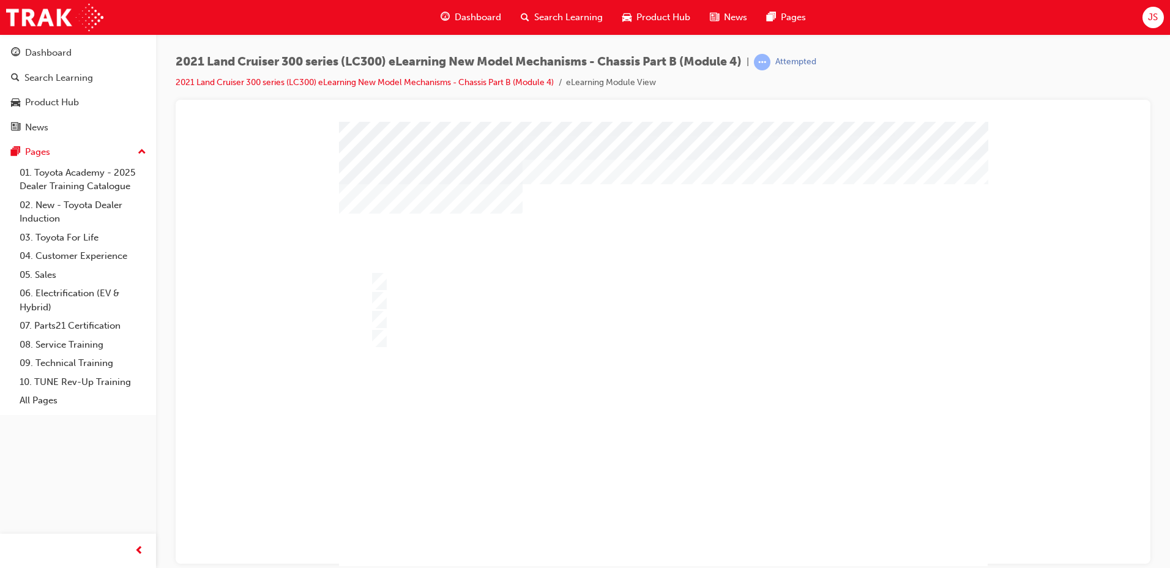
click at [449, 315] on div at bounding box center [663, 350] width 649 height 459
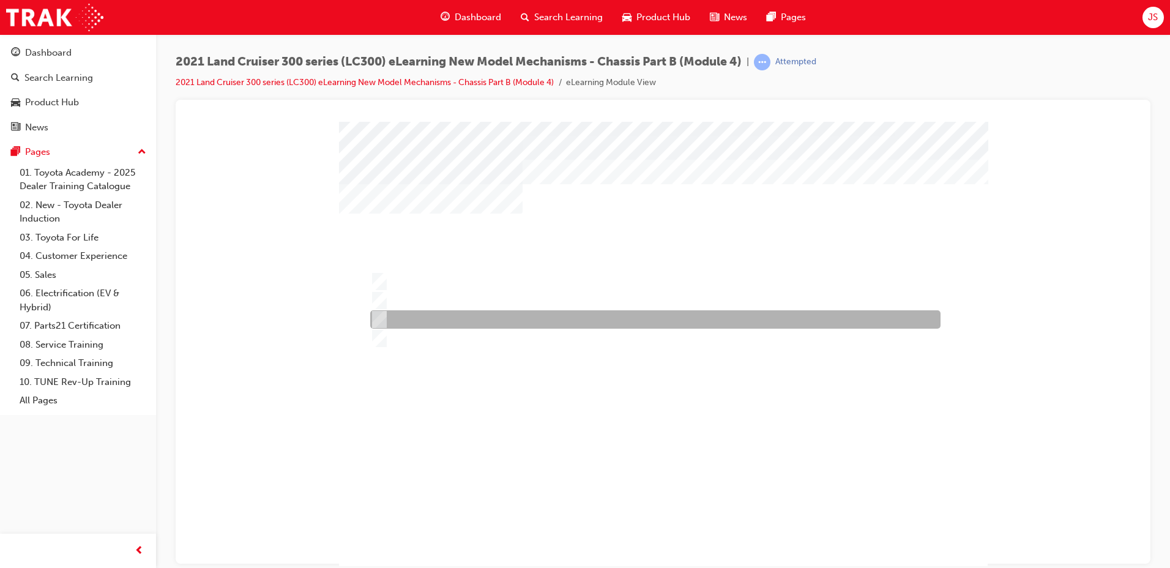
click at [464, 311] on div at bounding box center [652, 319] width 570 height 18
radio input "true"
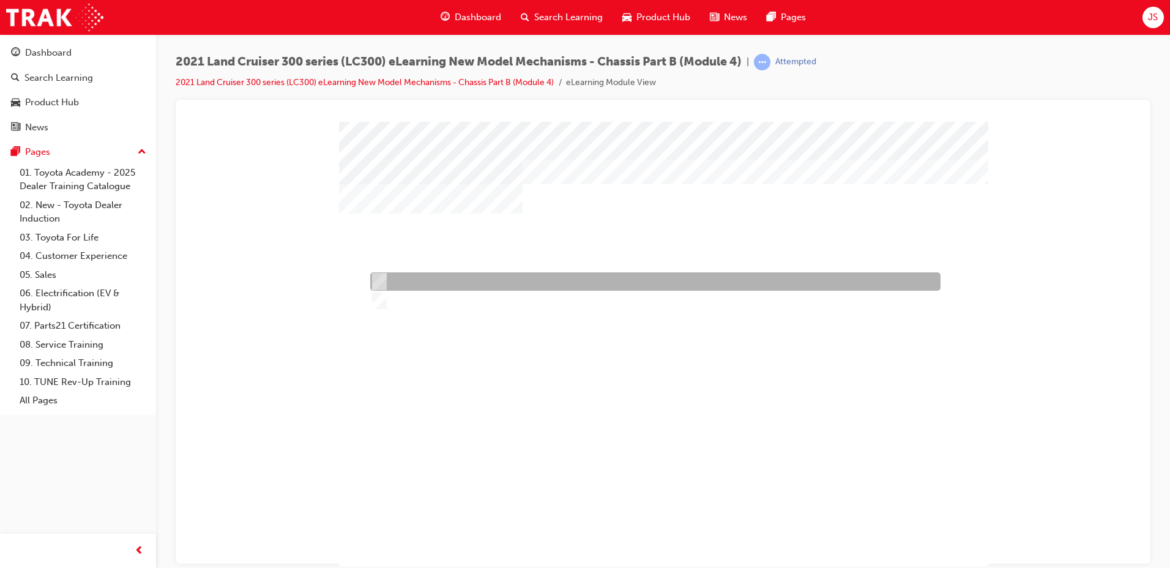
click at [427, 281] on div at bounding box center [652, 281] width 570 height 18
radio input "true"
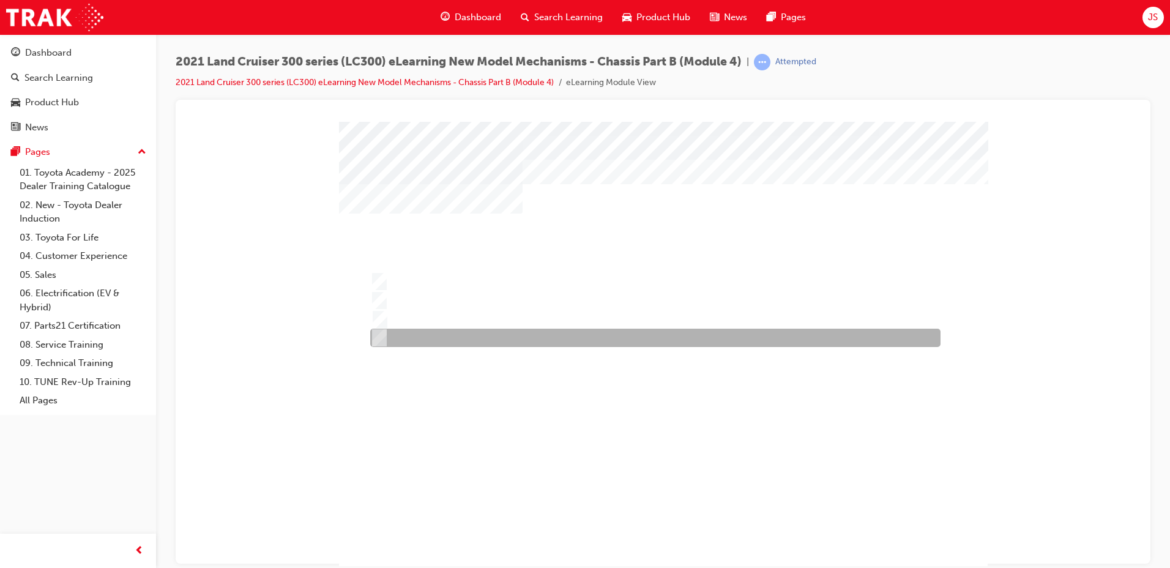
click at [386, 338] on div at bounding box center [652, 338] width 570 height 18
radio input "true"
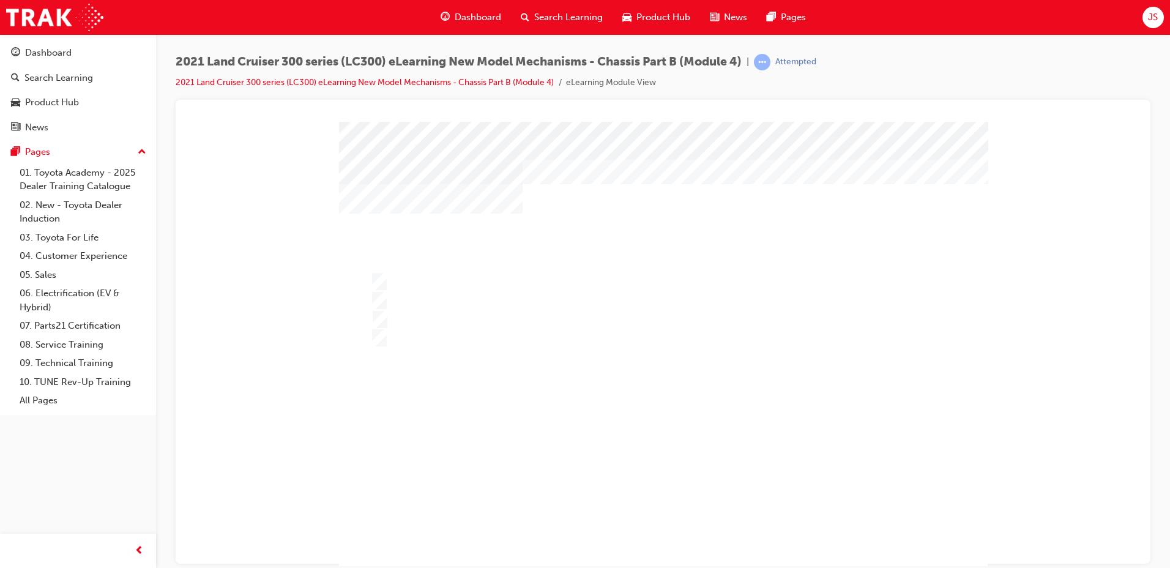
click at [381, 291] on div at bounding box center [663, 350] width 649 height 459
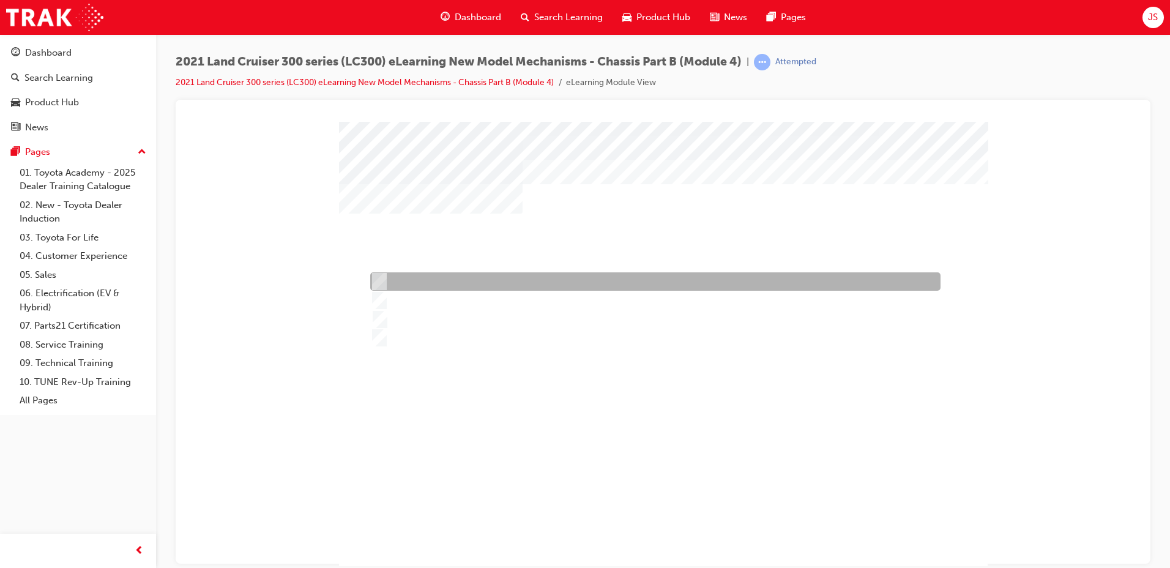
click at [382, 276] on input "2 (1 front & 1 rear)" at bounding box center [376, 281] width 13 height 13
radio input "true"
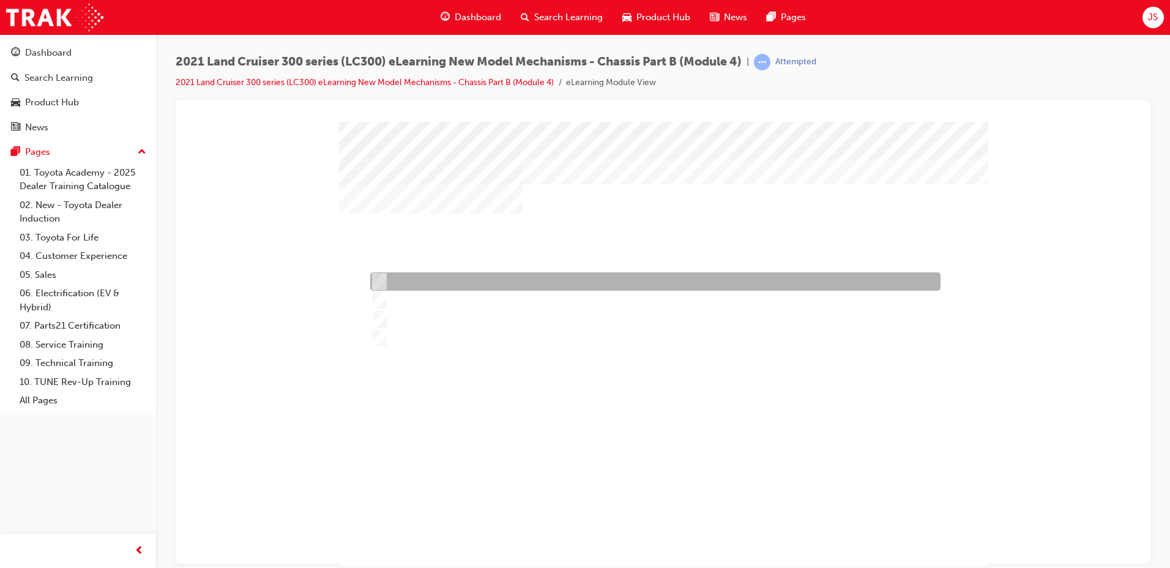
click at [602, 276] on div at bounding box center [652, 281] width 570 height 18
radio input "true"
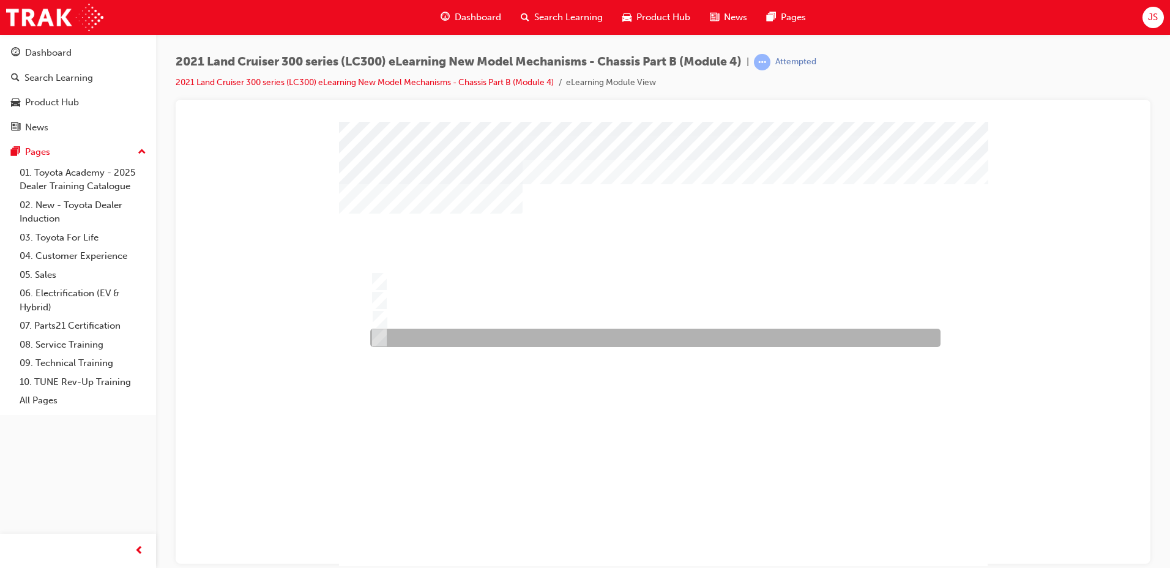
click at [545, 331] on div at bounding box center [652, 338] width 570 height 18
radio input "true"
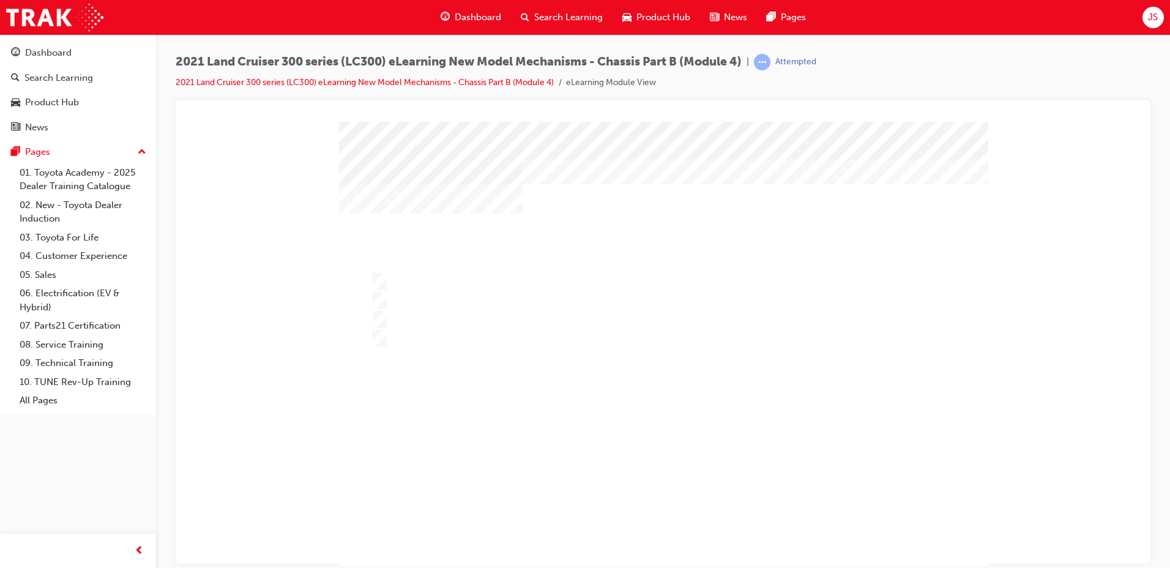
drag, startPoint x: 442, startPoint y: 272, endPoint x: 442, endPoint y: 261, distance: 11.6
click at [442, 269] on div at bounding box center [663, 350] width 649 height 459
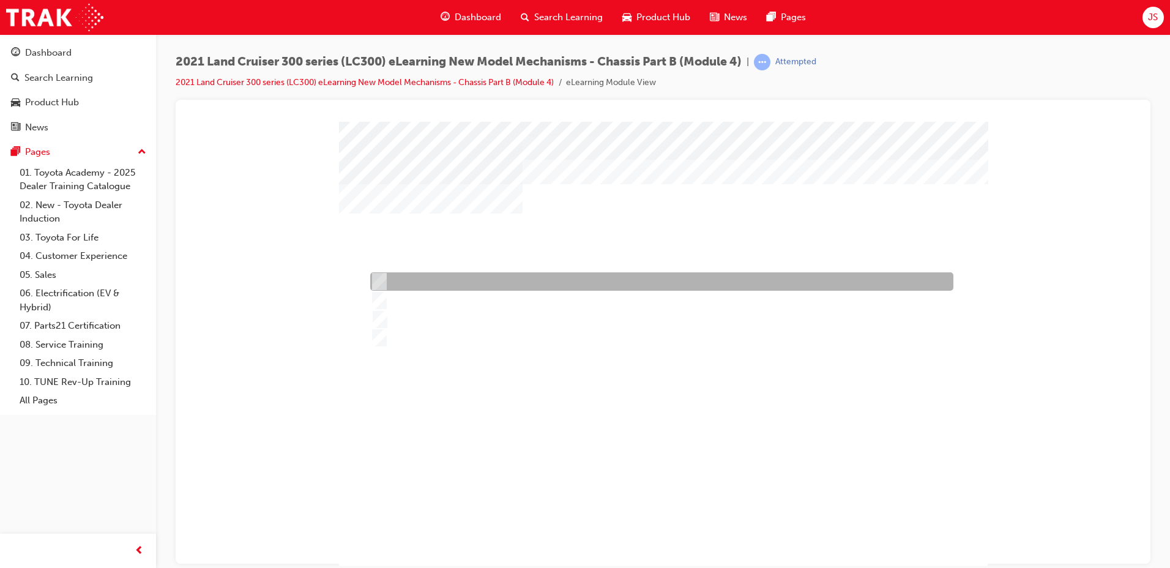
click at [466, 277] on div at bounding box center [658, 281] width 583 height 18
radio input "true"
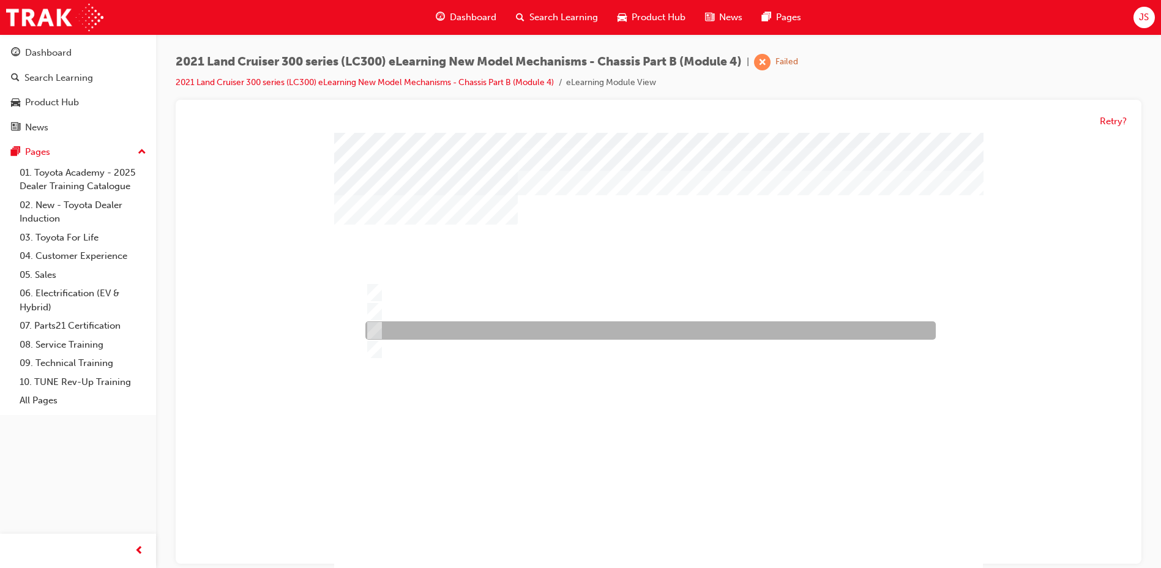
drag, startPoint x: 459, startPoint y: 327, endPoint x: 450, endPoint y: 329, distance: 8.7
click at [458, 327] on div at bounding box center [647, 331] width 570 height 18
radio input "true"
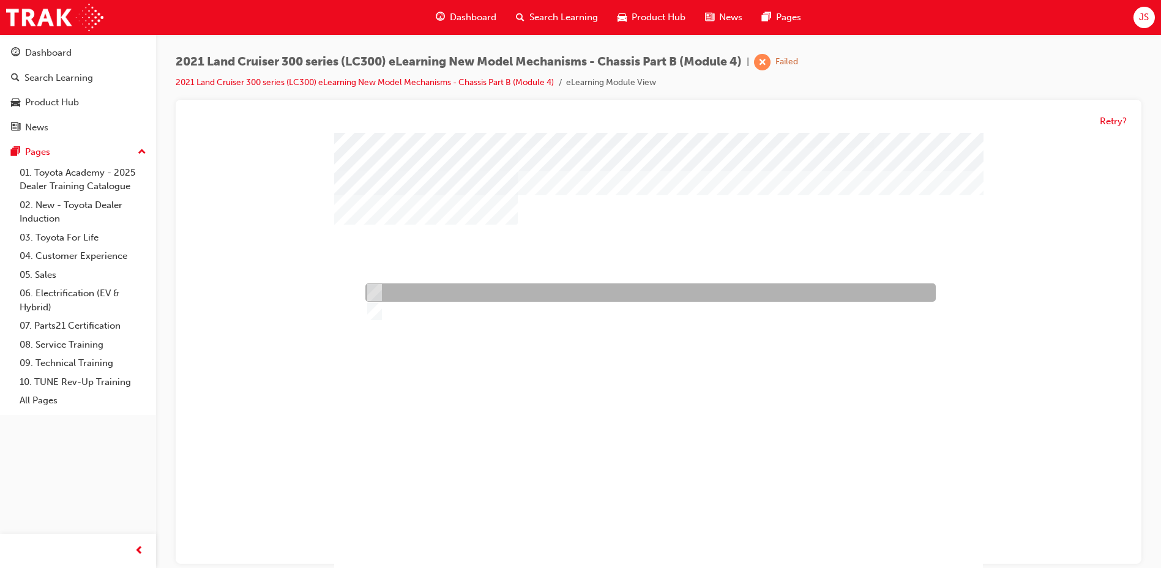
click at [406, 302] on div at bounding box center [647, 293] width 570 height 18
radio input "true"
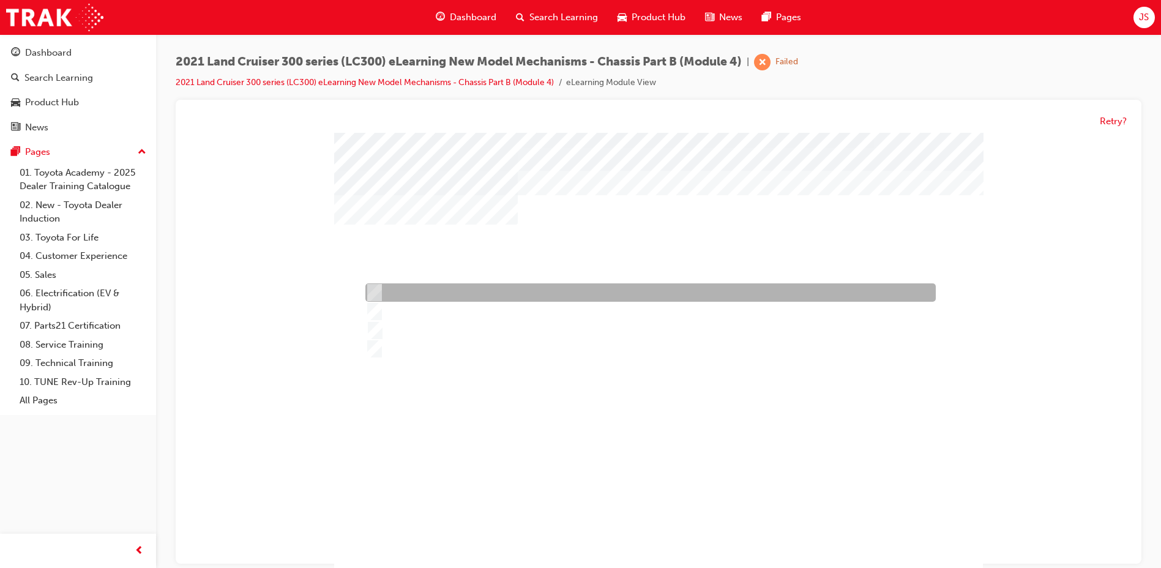
click at [474, 296] on div at bounding box center [647, 293] width 570 height 18
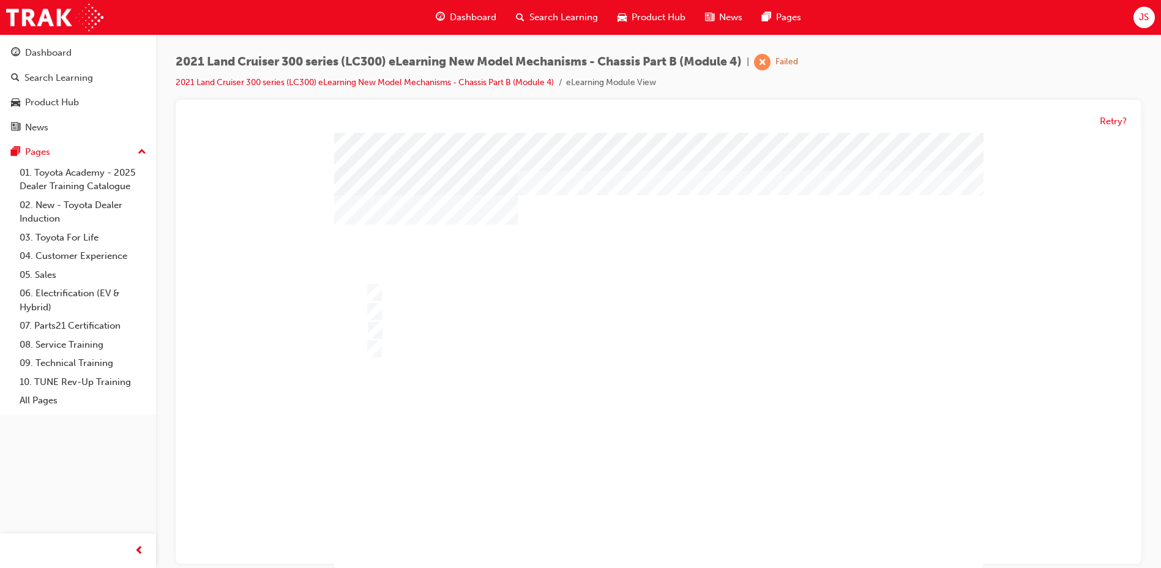
click at [431, 349] on div at bounding box center [658, 362] width 649 height 459
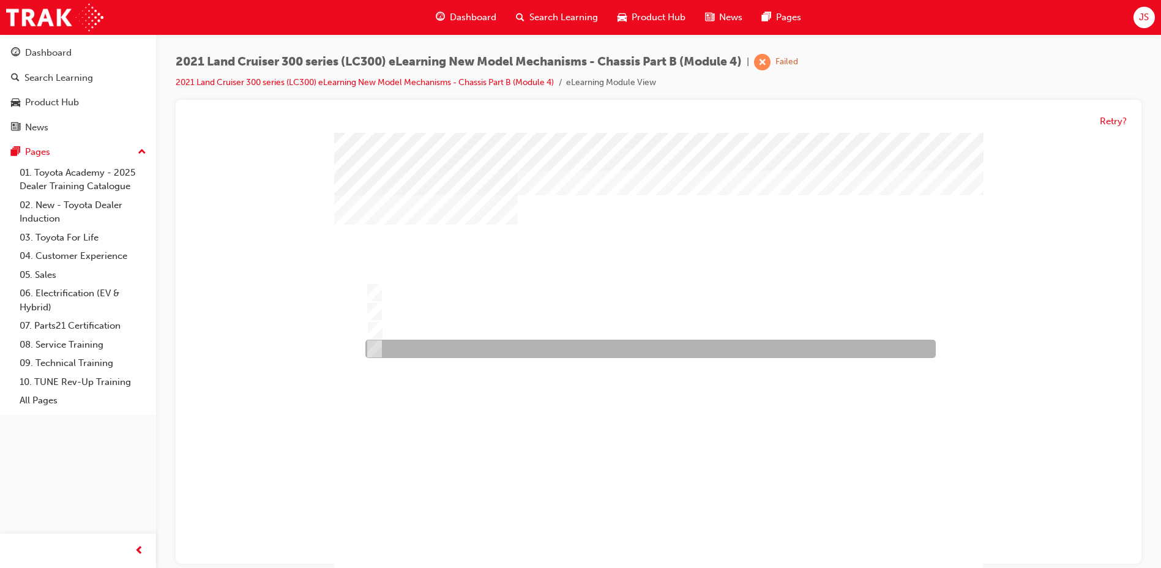
click at [431, 349] on div at bounding box center [647, 349] width 570 height 18
radio input "false"
radio input "true"
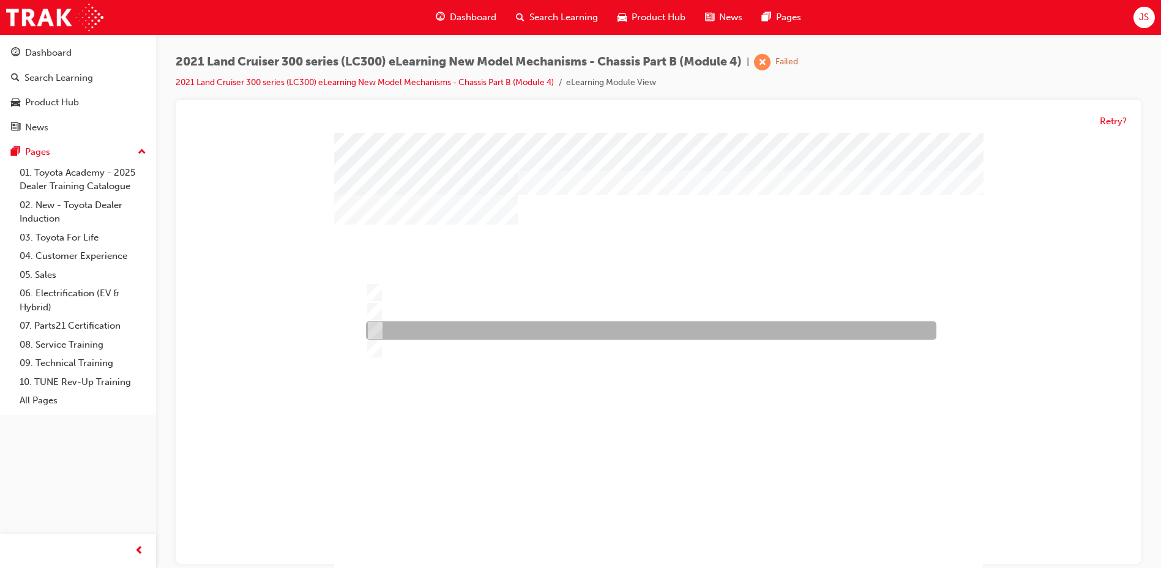
click at [403, 325] on div at bounding box center [648, 331] width 570 height 18
radio input "true"
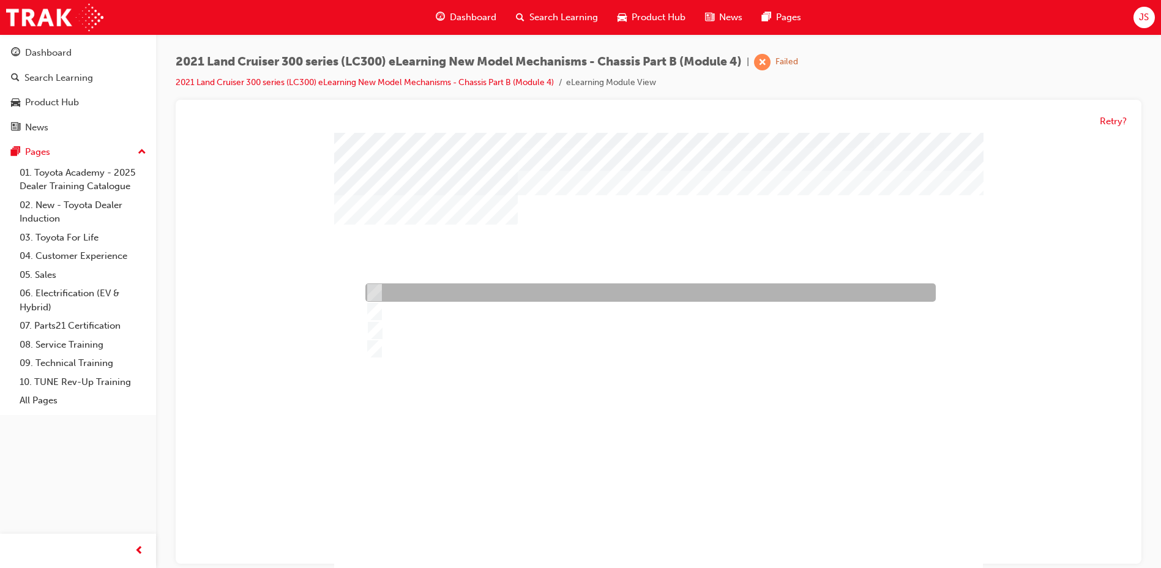
click at [449, 297] on div at bounding box center [647, 293] width 570 height 18
radio input "true"
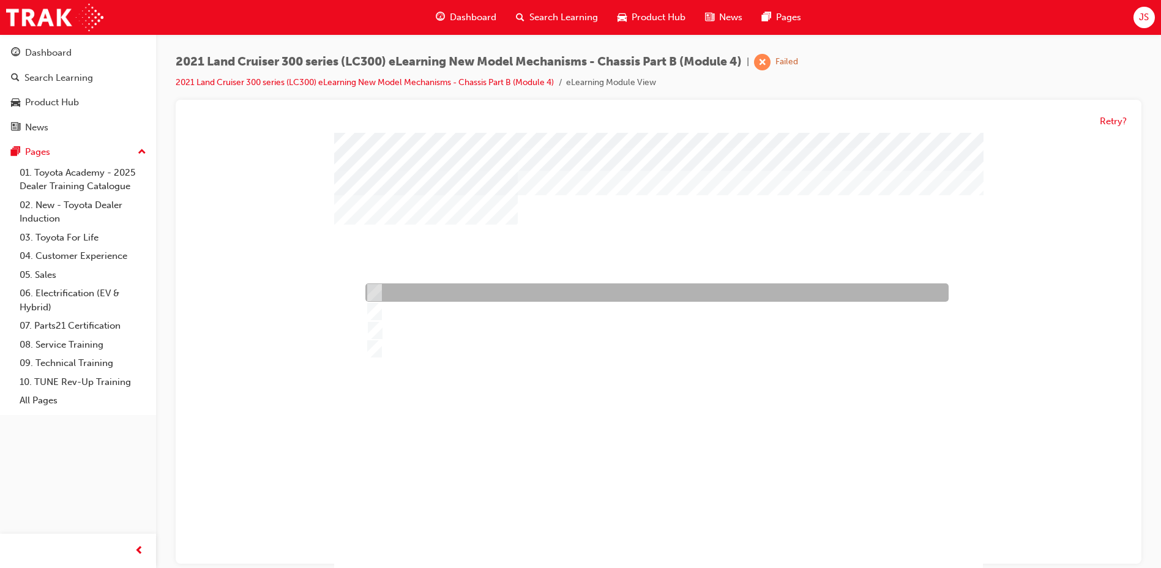
click at [409, 297] on div at bounding box center [653, 293] width 583 height 18
radio input "true"
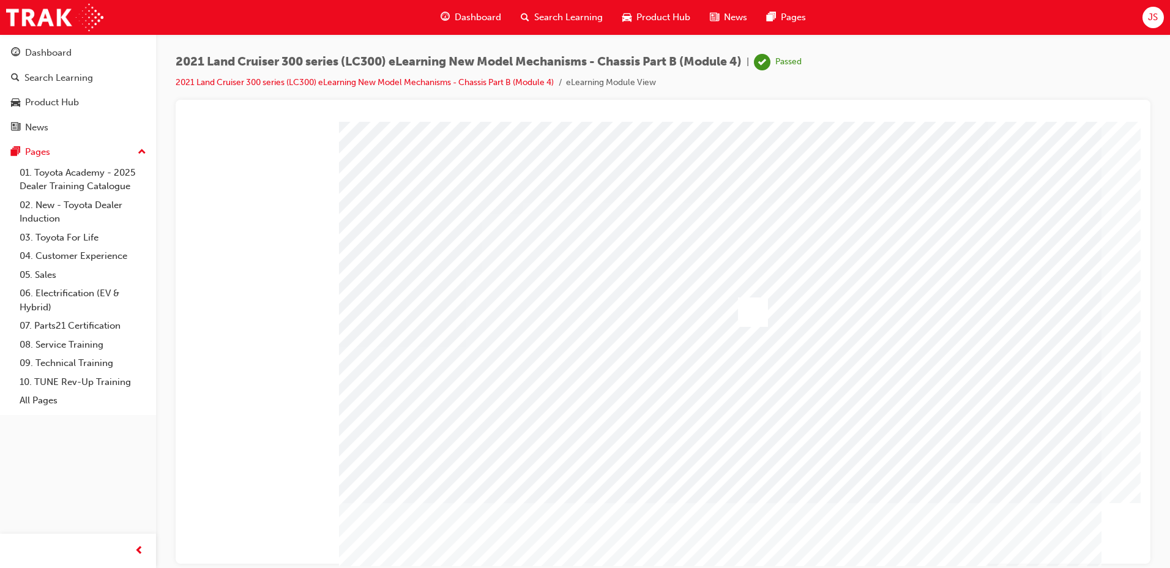
click at [751, 308] on div at bounding box center [753, 311] width 30 height 29
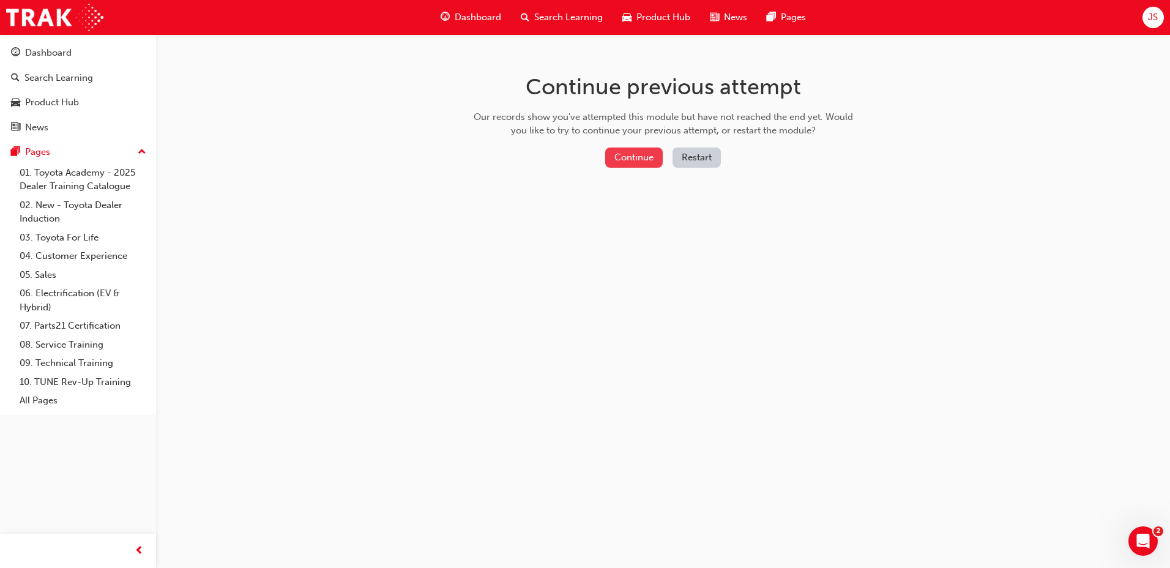
click at [614, 160] on button "Continue" at bounding box center [634, 157] width 58 height 20
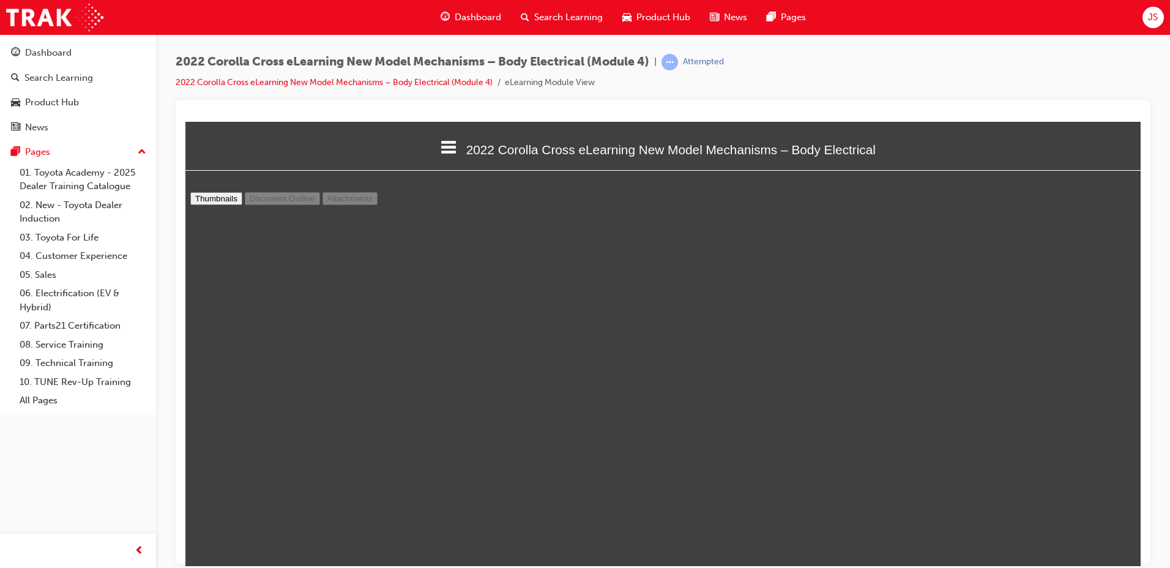
scroll to position [4473, 0]
type input "16"
select select "custom"
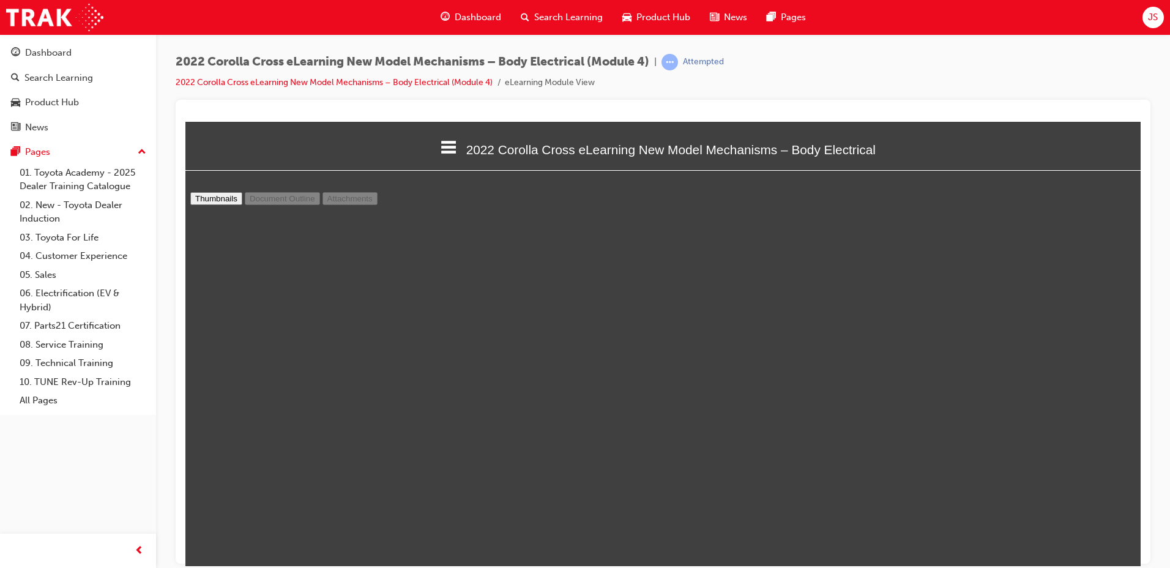
scroll to position [6494, 0]
type input "17"
select select "custom"
type input "18"
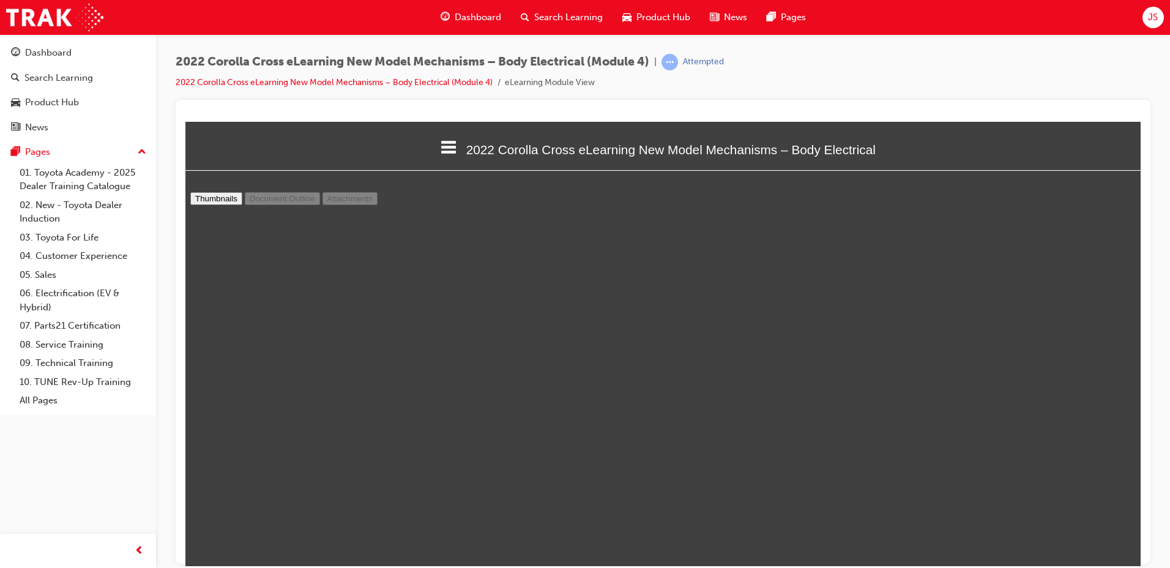
select select "custom"
type input "19"
select select "custom"
type input "20"
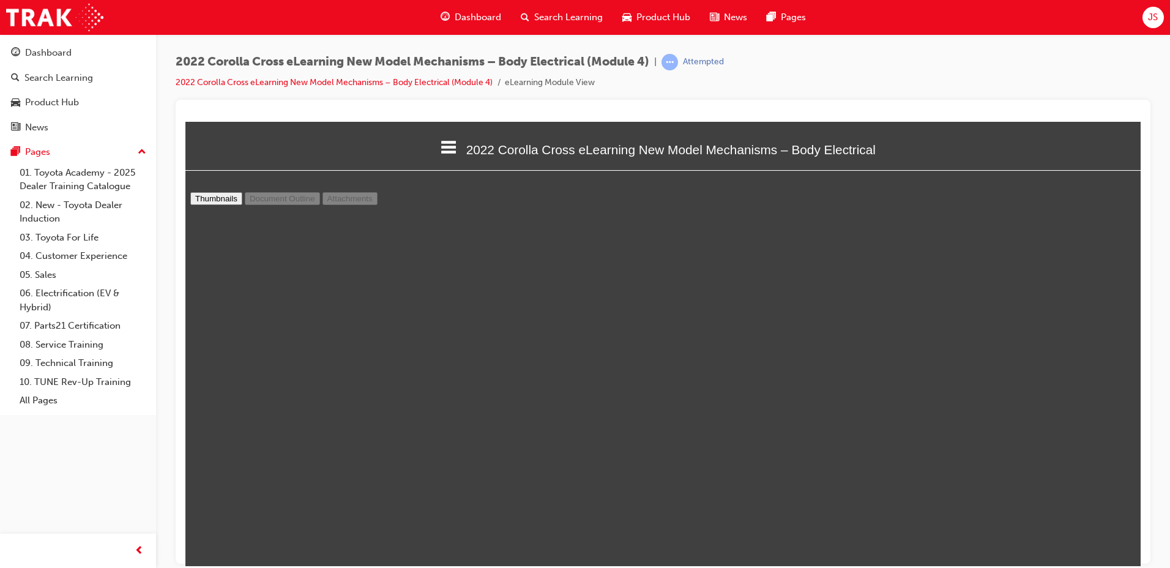
select select "custom"
type input "21"
select select "custom"
type input "22"
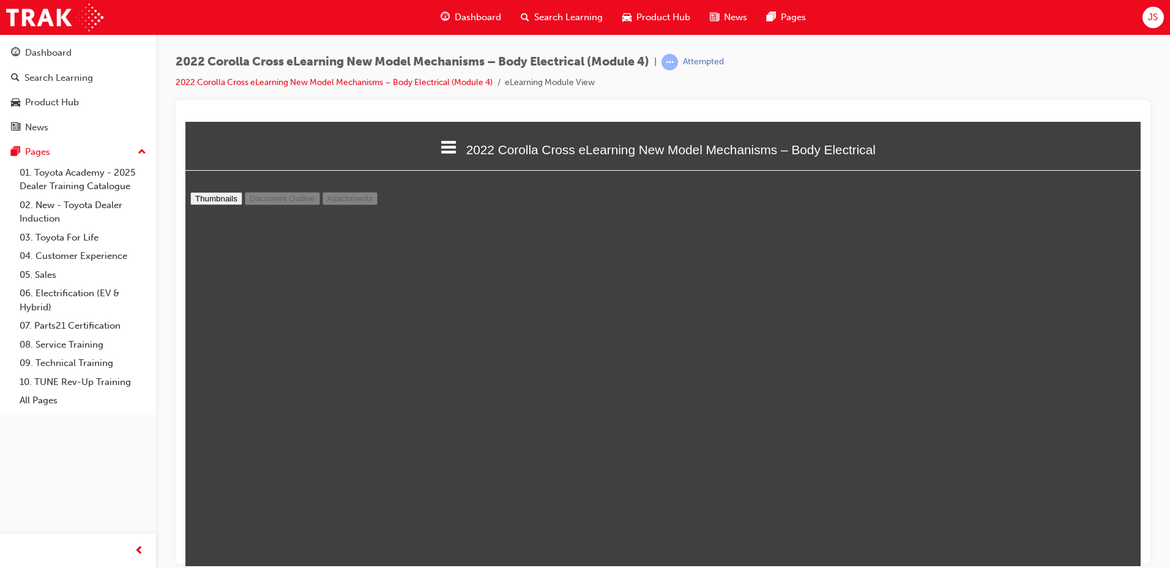
select select "custom"
type input "23"
select select "custom"
type input "24"
select select "custom"
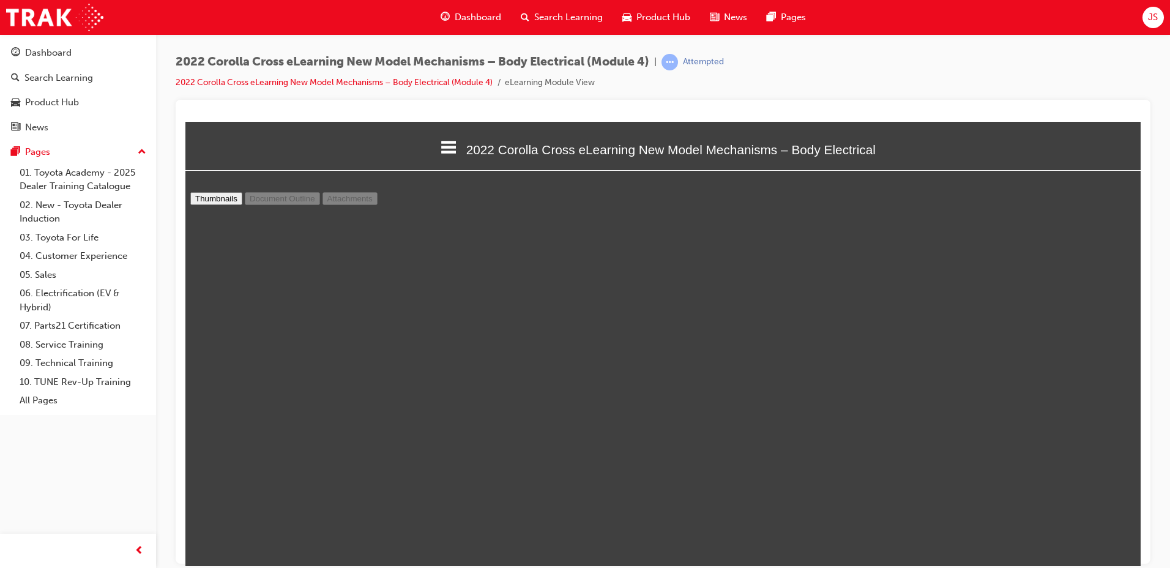
type input "25"
select select "custom"
type input "26"
select select "custom"
type input "27"
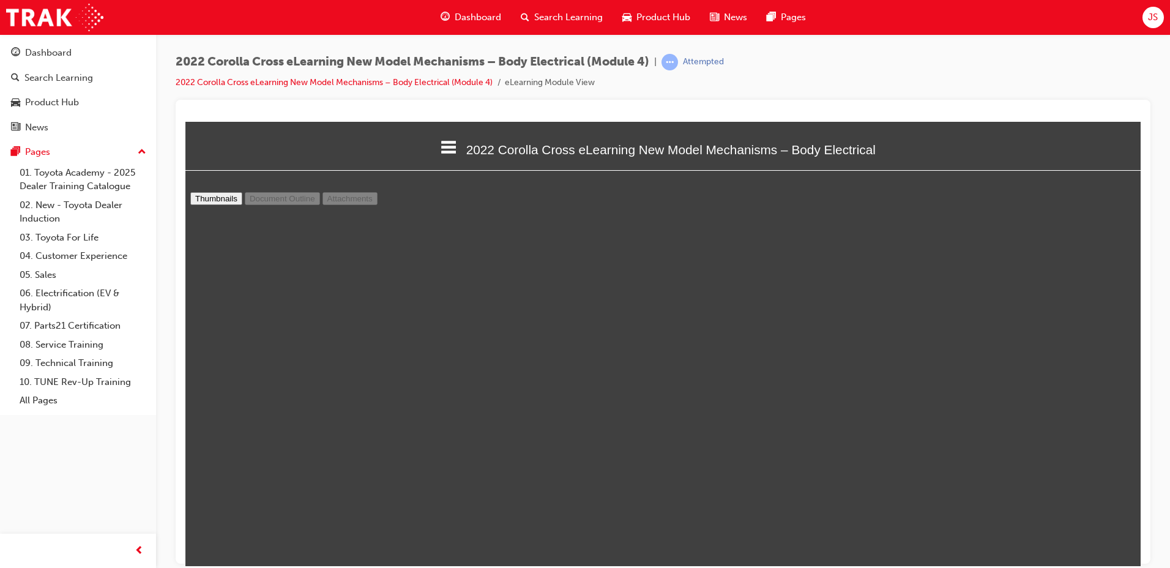
select select "custom"
type input "28"
select select "custom"
type input "29"
select select "custom"
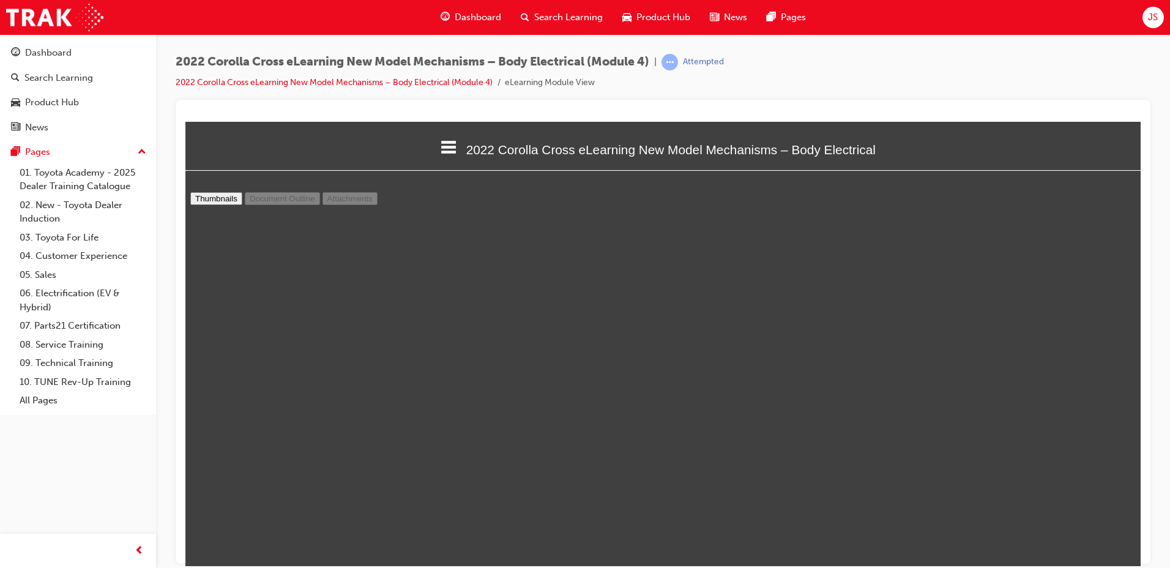
type input "30"
select select "custom"
type input "31"
select select "custom"
type input "32"
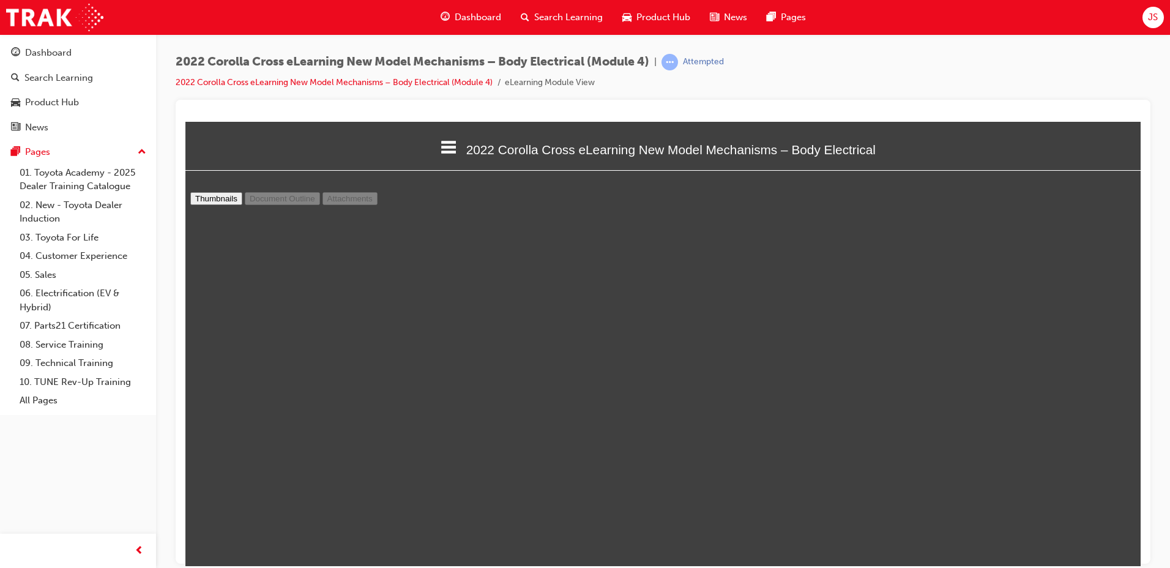
select select "custom"
type input "33"
select select "custom"
type input "34"
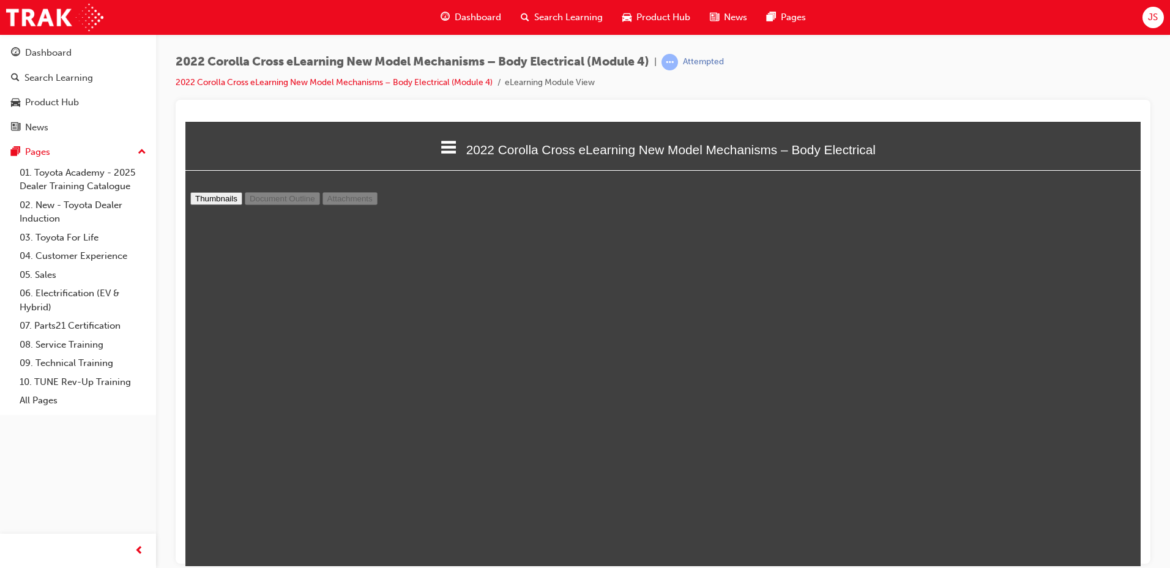
select select "custom"
type input "35"
select select "custom"
type input "36"
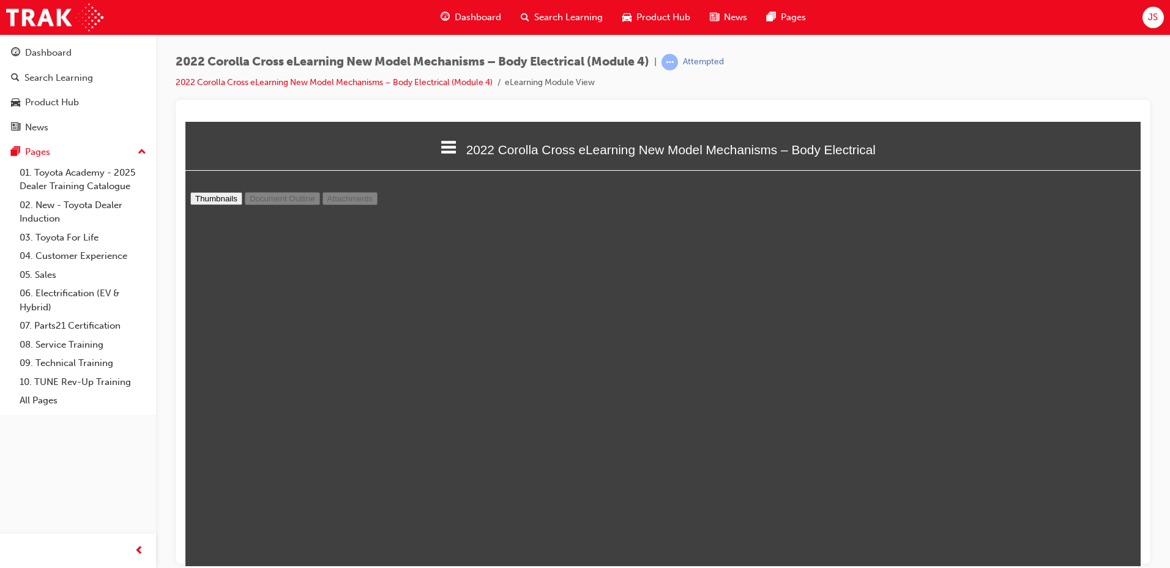
select select "custom"
type input "37"
select select "custom"
type input "38"
select select "custom"
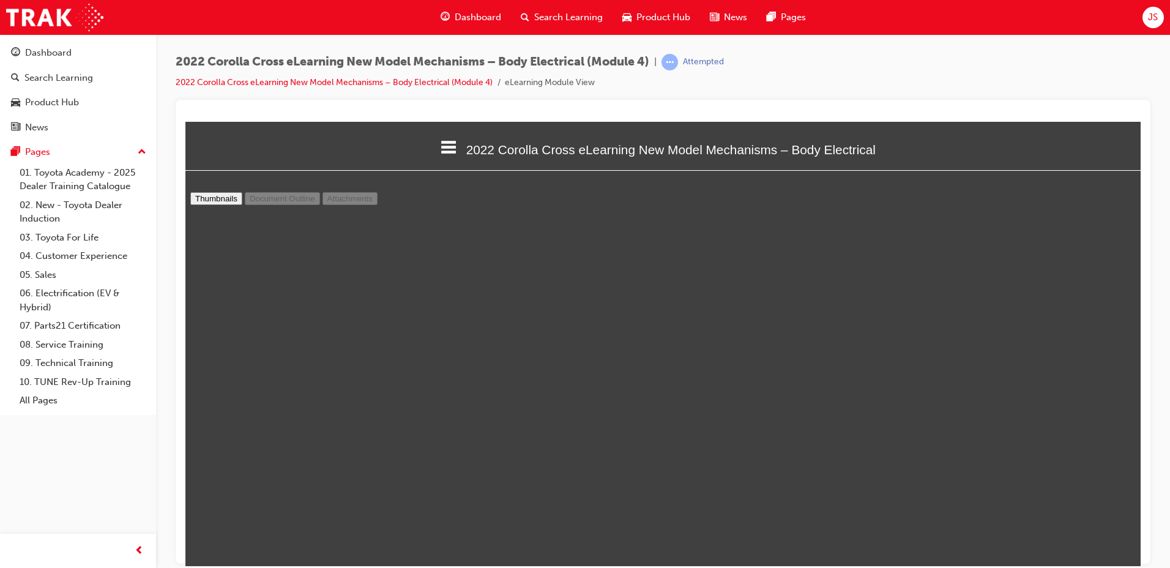
type input "39"
select select "custom"
type input "40"
select select "custom"
type input "41"
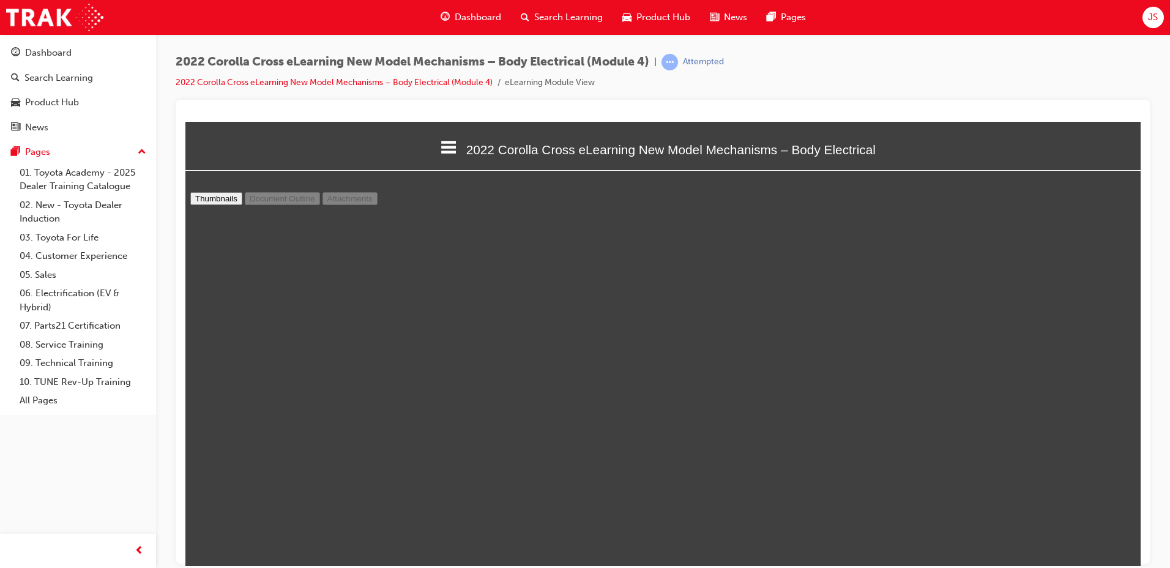
select select "custom"
type input "42"
select select "custom"
type input "43"
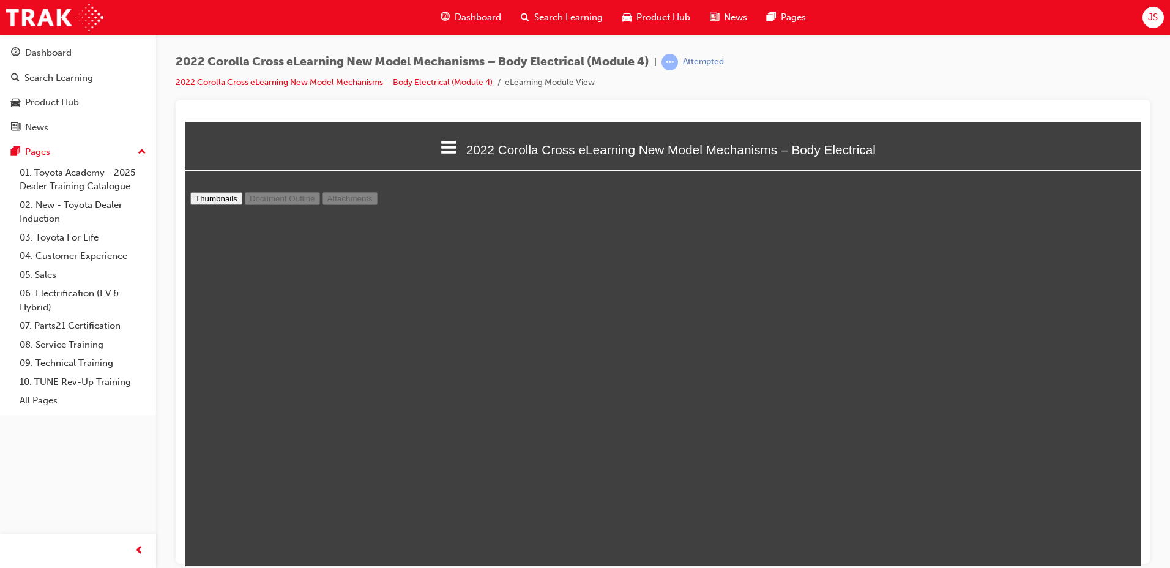
select select "custom"
type input "44"
select select "custom"
type input "45"
select select "custom"
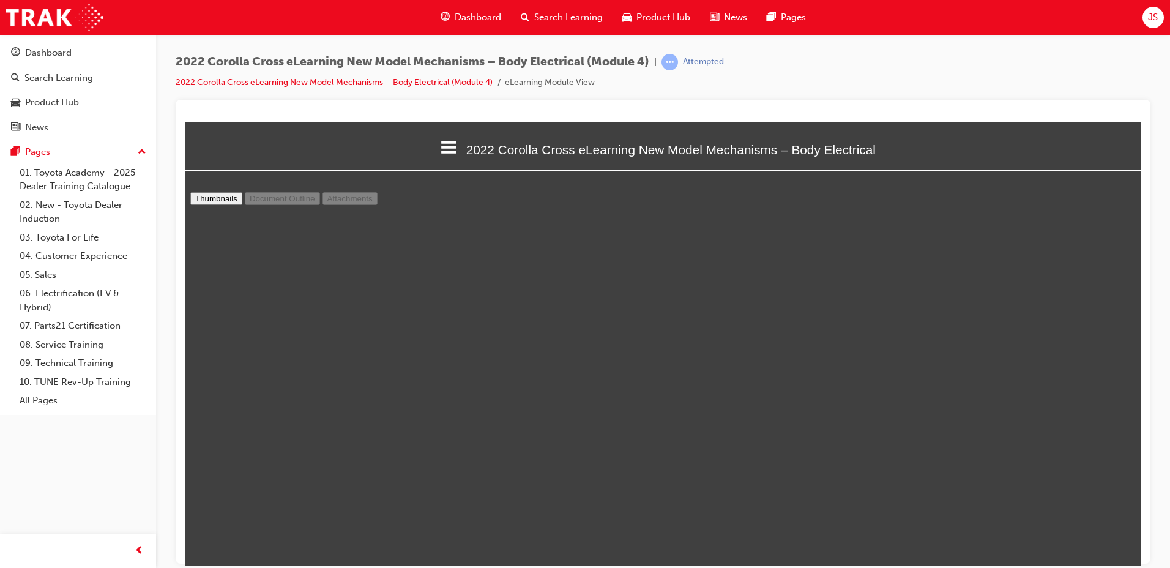
type input "46"
select select "custom"
type input "45"
select select "custom"
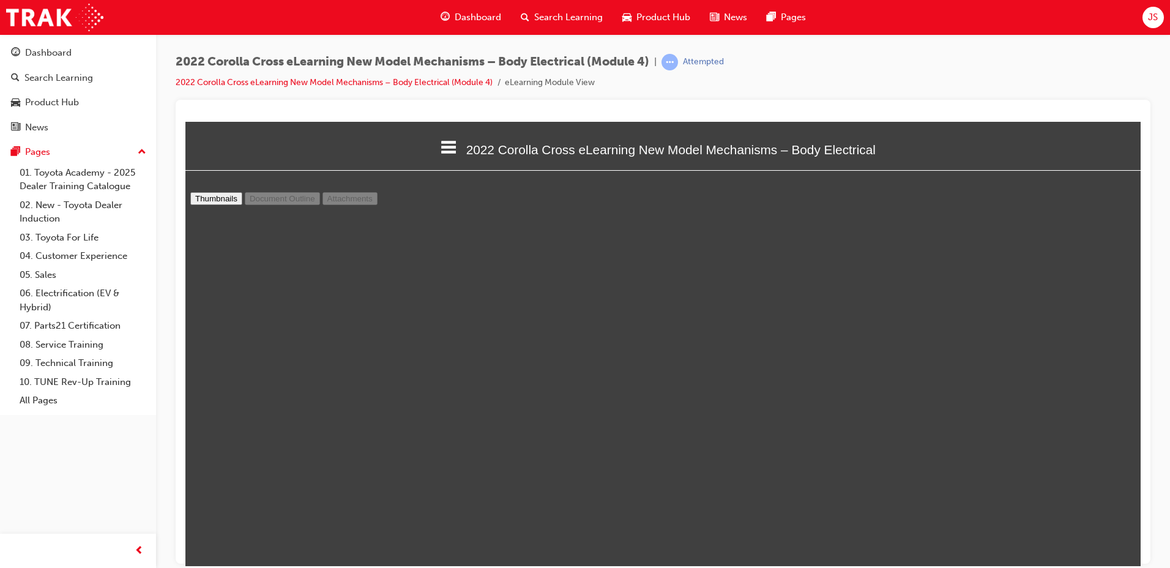
scroll to position [19062, 0]
type input "46"
select select "custom"
type input "45"
select select "custom"
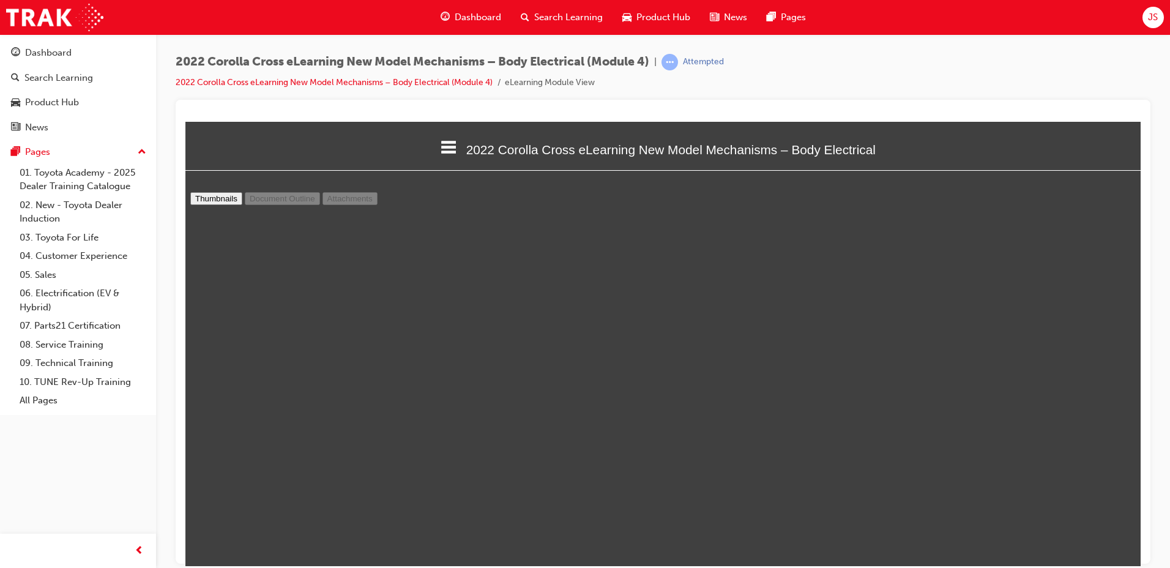
type input "44"
select select "custom"
type input "42"
select select "custom"
type input "40"
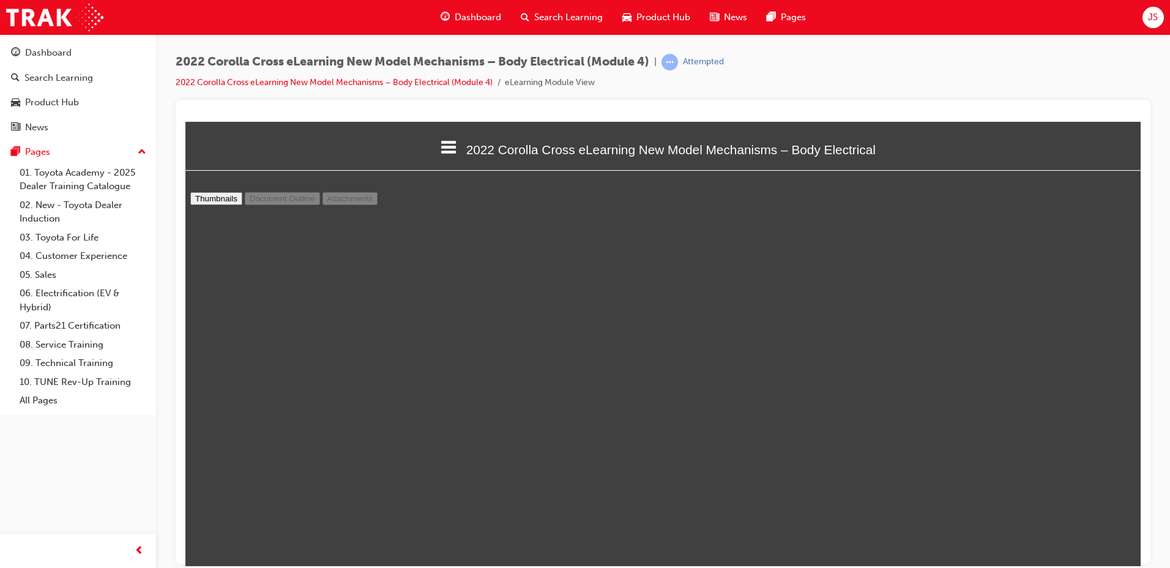
select select "custom"
type input "37"
select select "custom"
type input "34"
select select "custom"
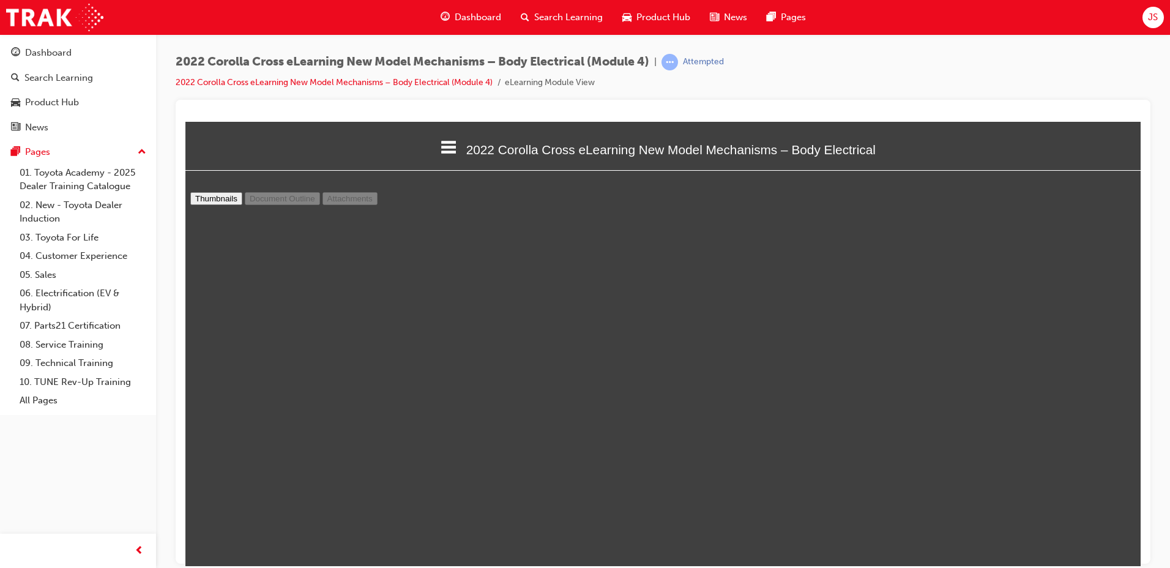
type input "31"
select select "custom"
type input "28"
select select "custom"
type input "26"
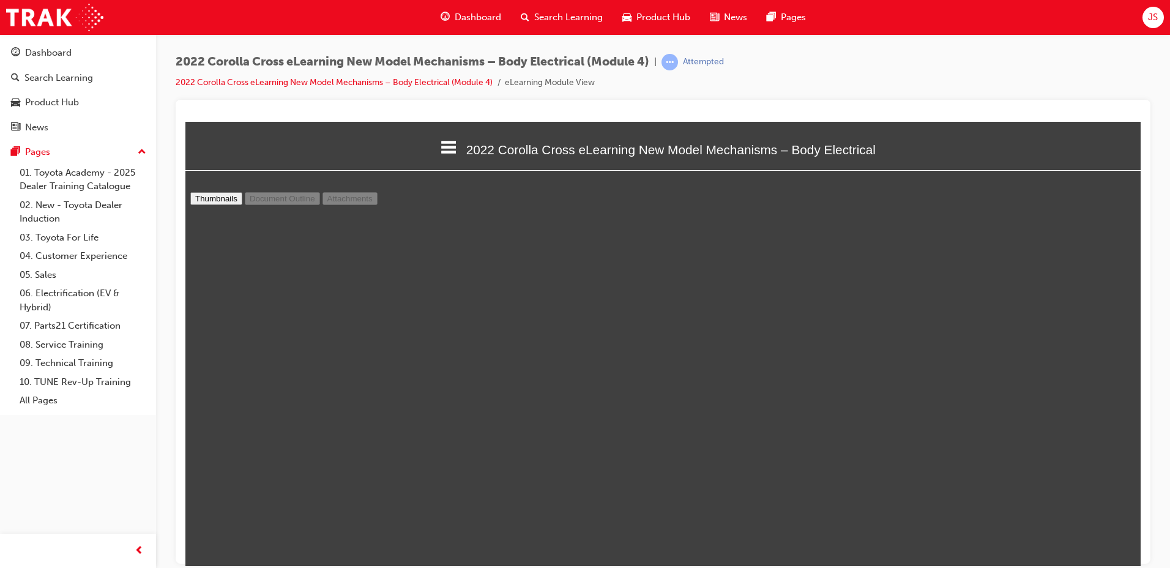
select select "custom"
type input "24"
select select "custom"
type input "22"
select select "custom"
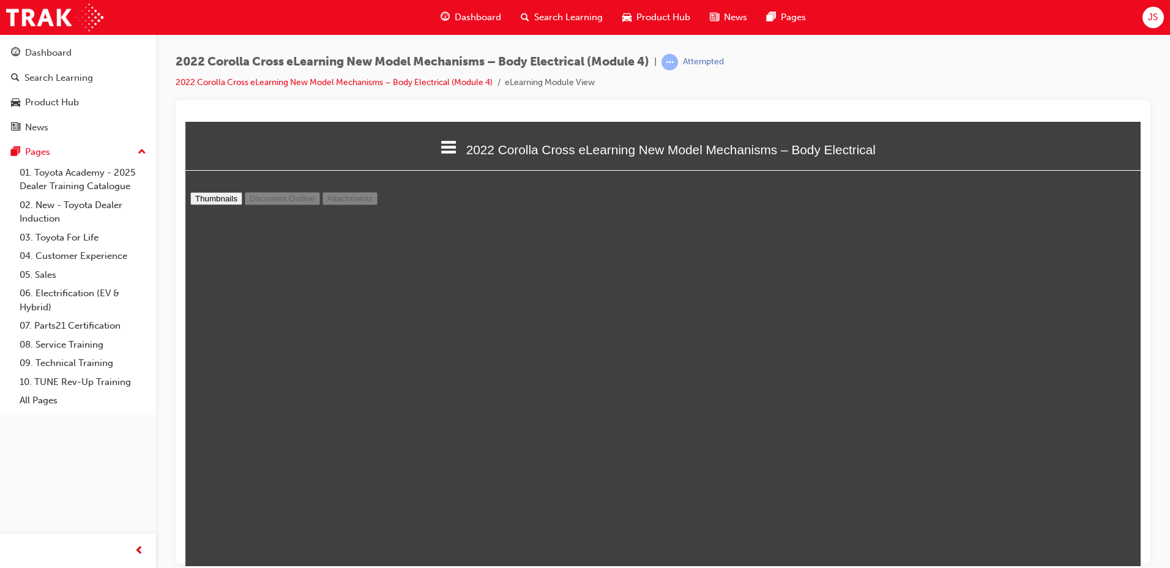
type input "21"
select select "custom"
type input "20"
select select "custom"
type input "19"
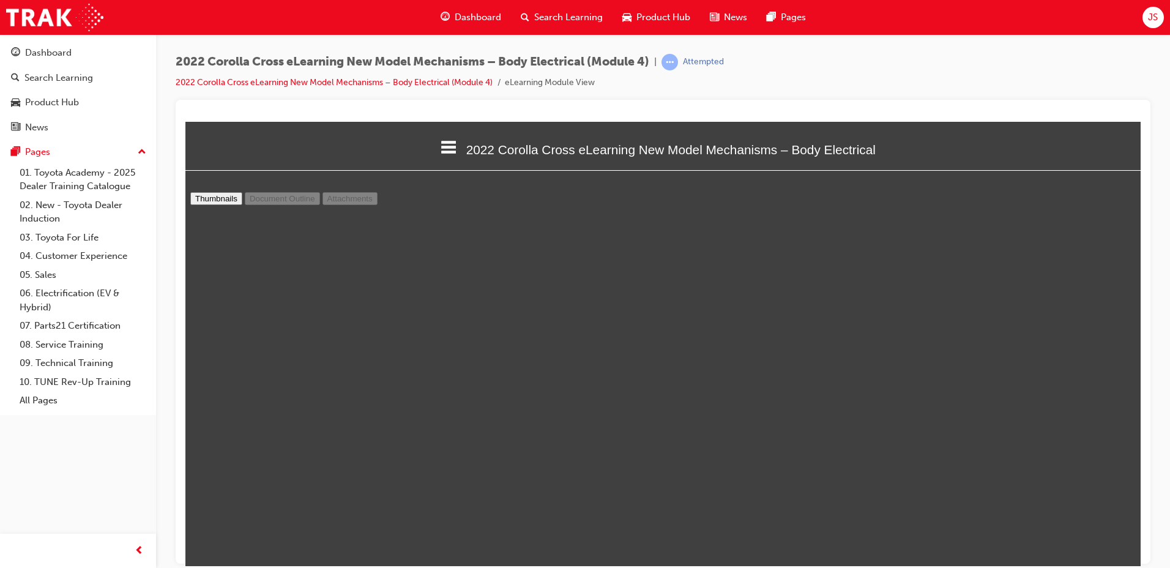
select select "custom"
type input "18"
select select "custom"
type input "17"
select select "custom"
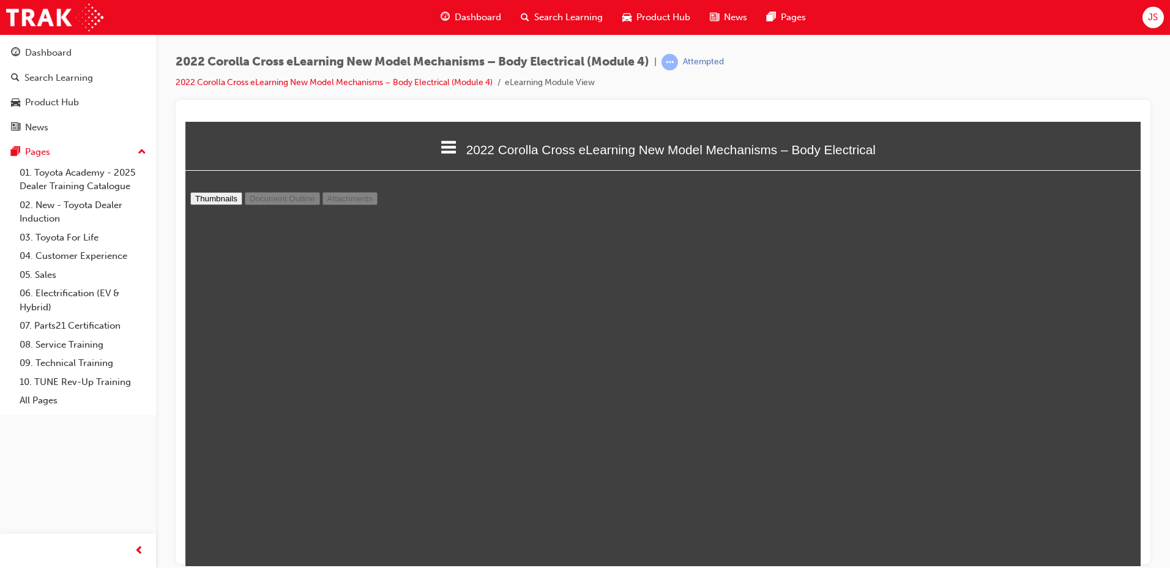
type input "16"
select select "custom"
type input "14"
select select "custom"
type input "13"
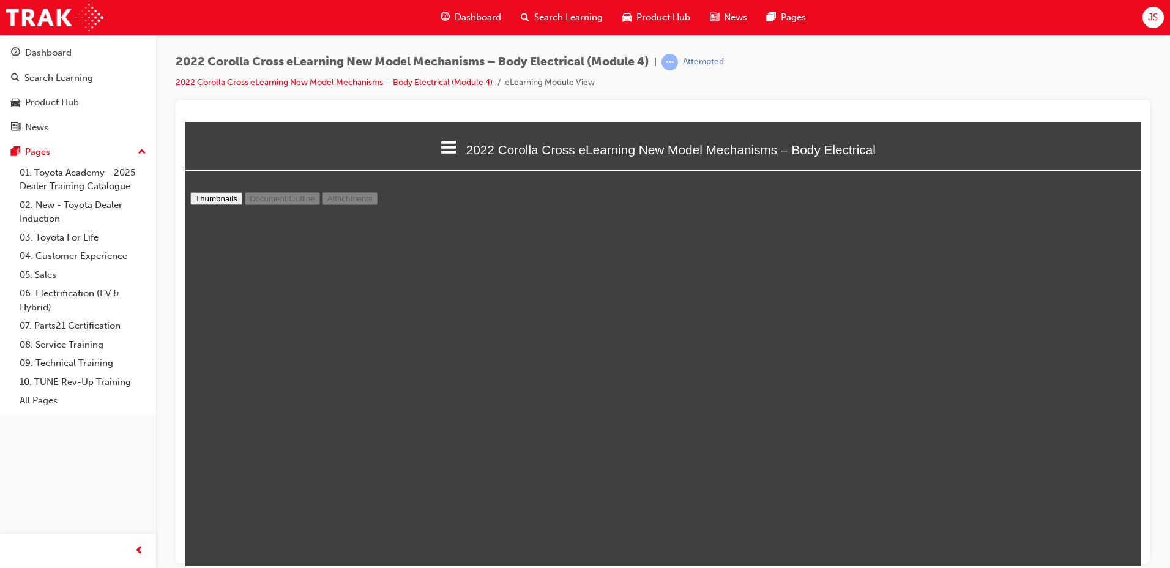
select select "custom"
type input "10"
select select "custom"
type input "9"
select select "custom"
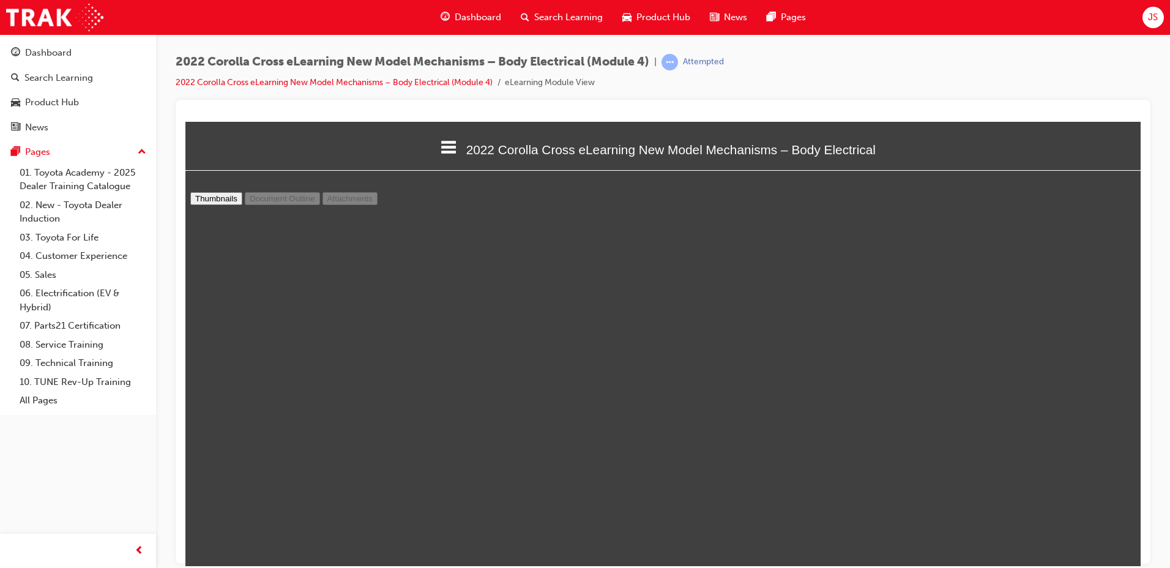
type input "7"
select select "custom"
type input "6"
select select "custom"
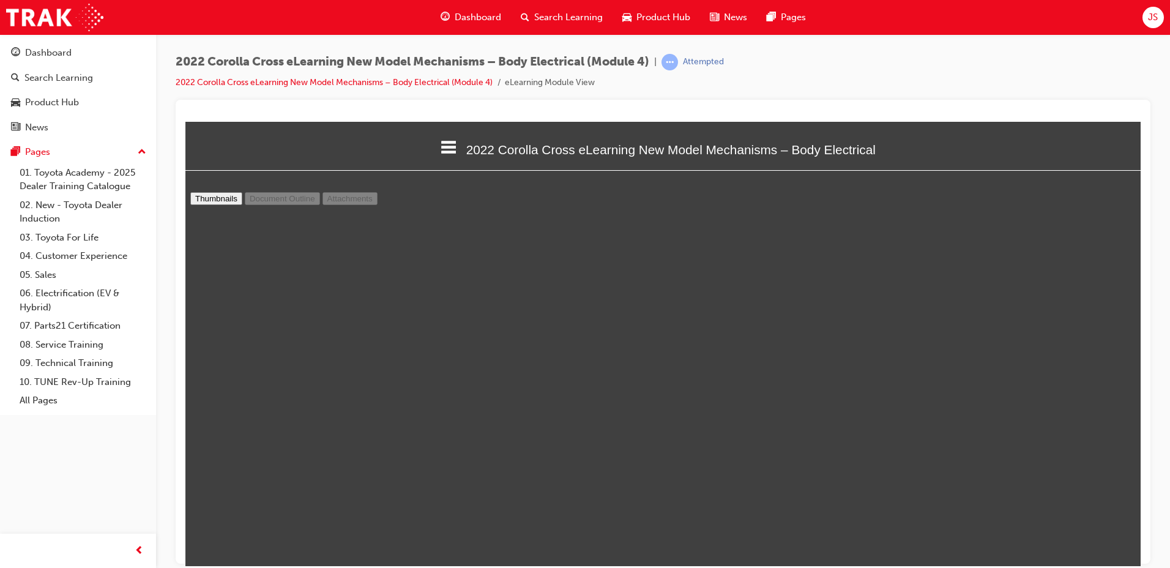
type input "4"
select select "custom"
type input "3"
select select "custom"
type input "2"
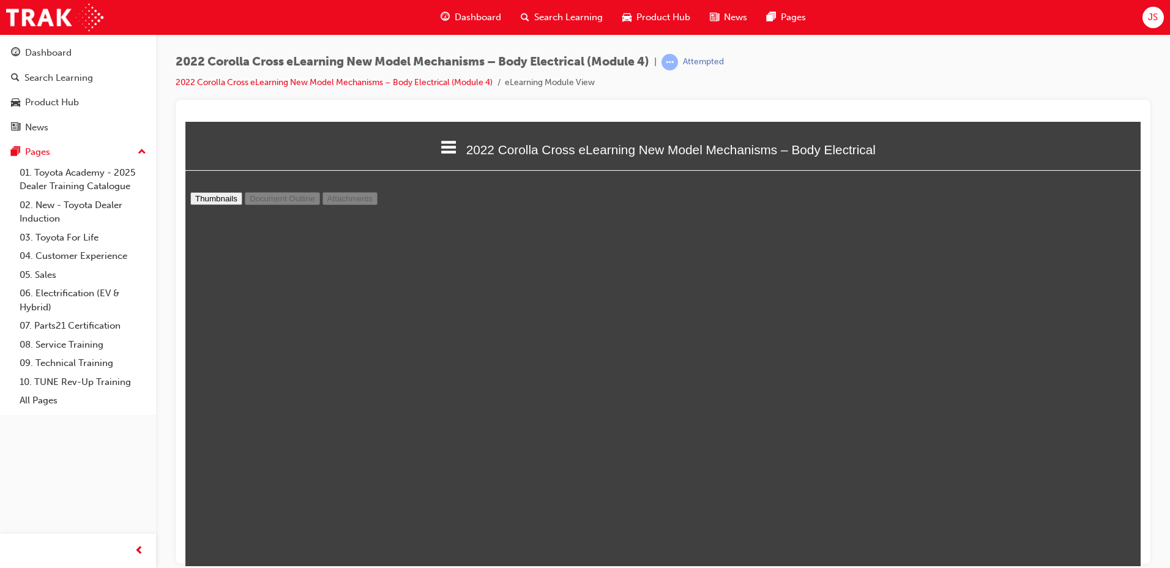
select select "custom"
type input "1"
select select "custom"
type input "2"
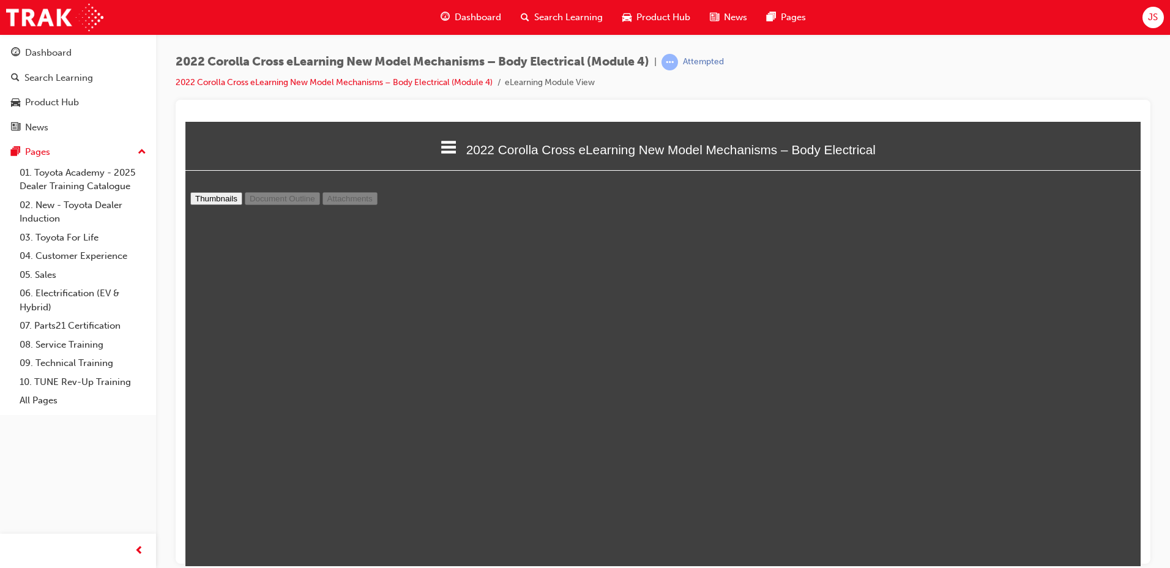
select select "custom"
type input "3"
select select "custom"
type input "2"
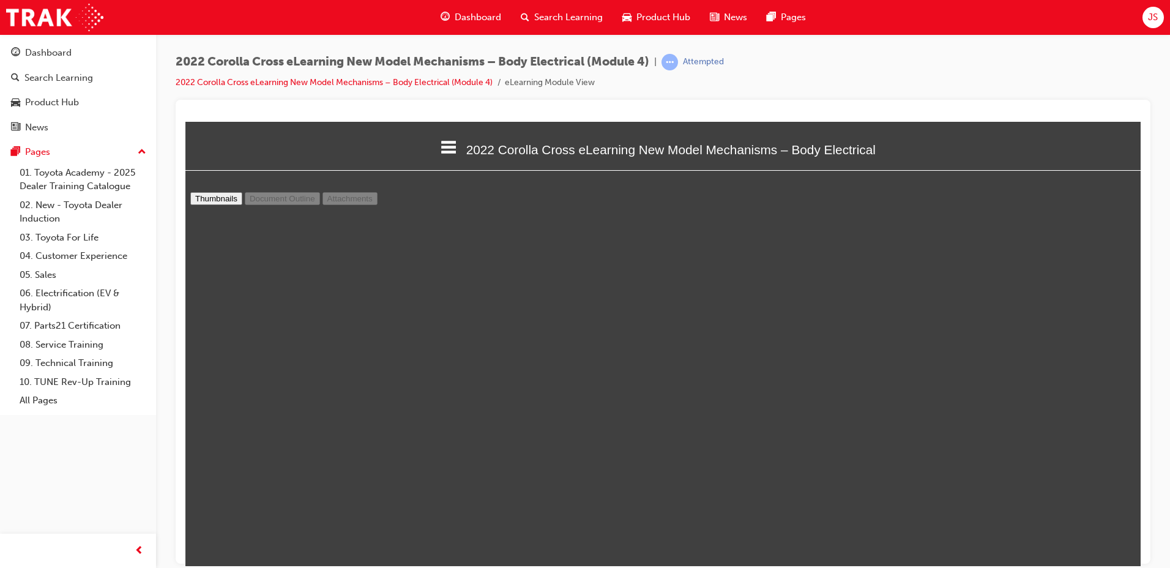
select select "custom"
type input "3"
select select "custom"
type input "4"
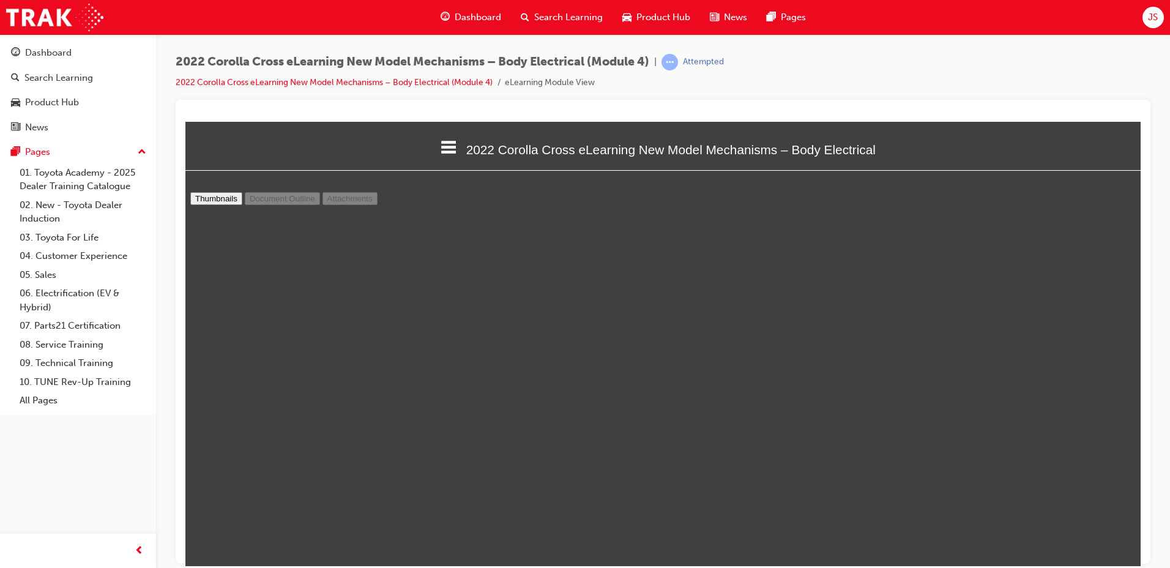
select select "custom"
type input "5"
select select "custom"
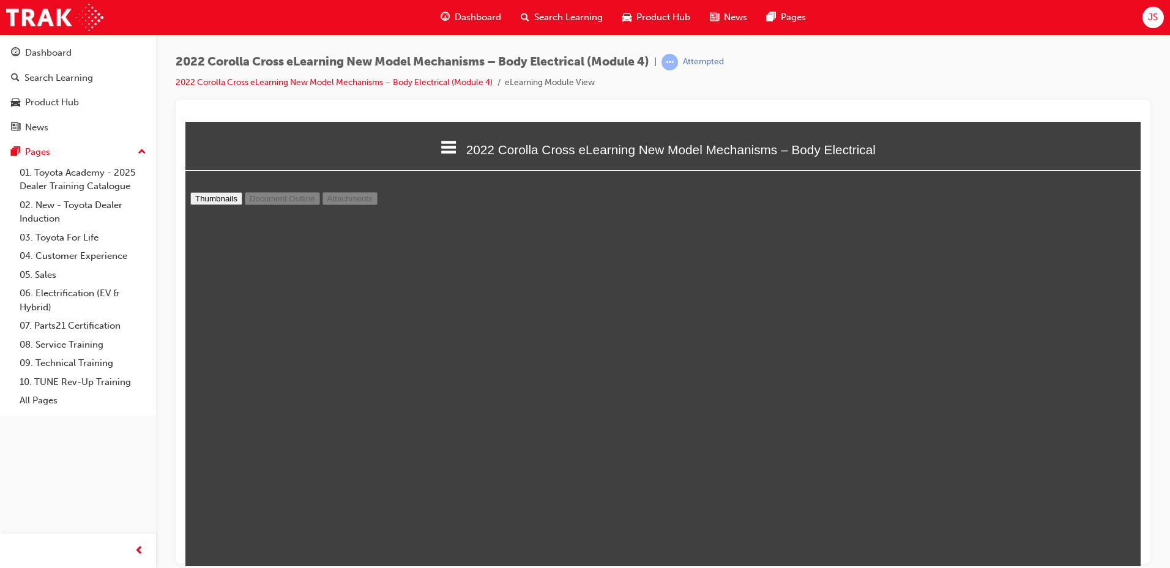
type input "6"
select select "custom"
type input "7"
select select "custom"
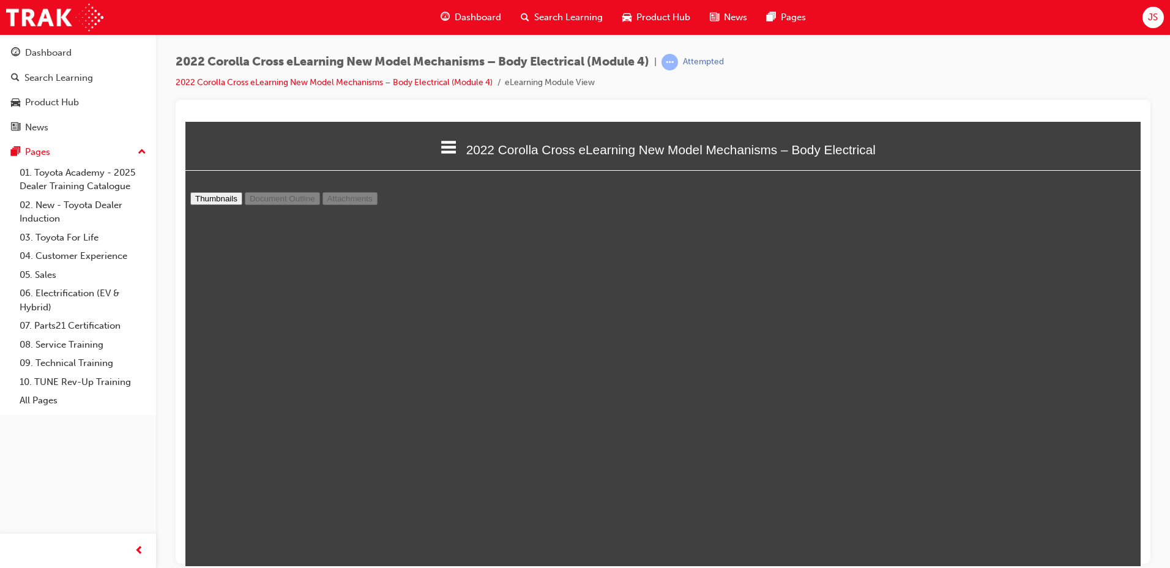
scroll to position [2631, 0]
type input "8"
select select "custom"
type input "7"
select select "custom"
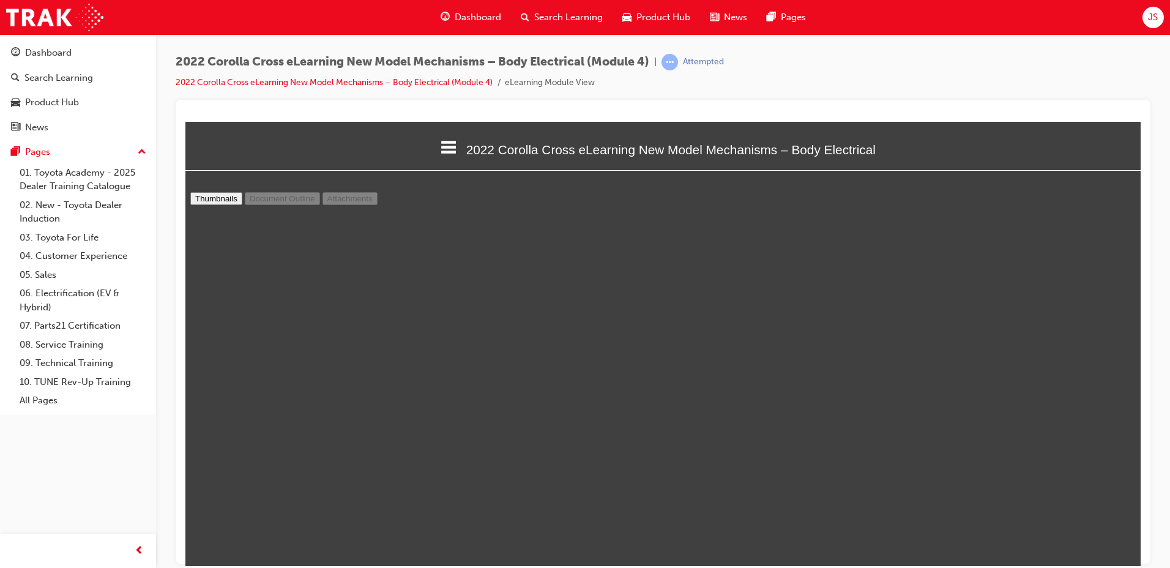
scroll to position [2692, 0]
type input "8"
select select "custom"
type input "9"
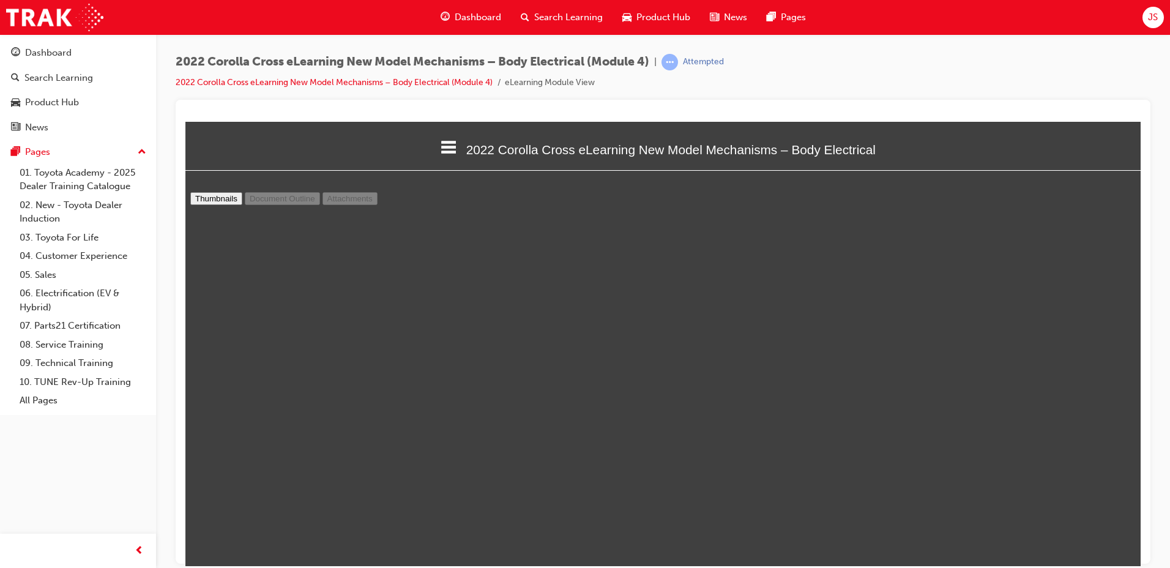
select select "custom"
type input "10"
select select "custom"
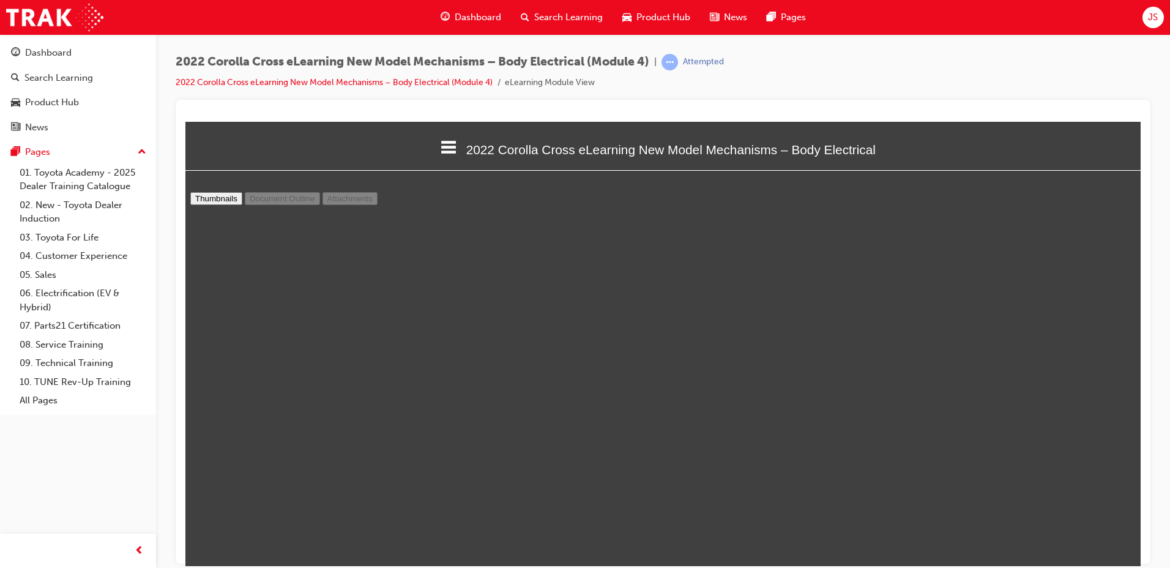
type input "11"
select select "custom"
type input "12"
select select "custom"
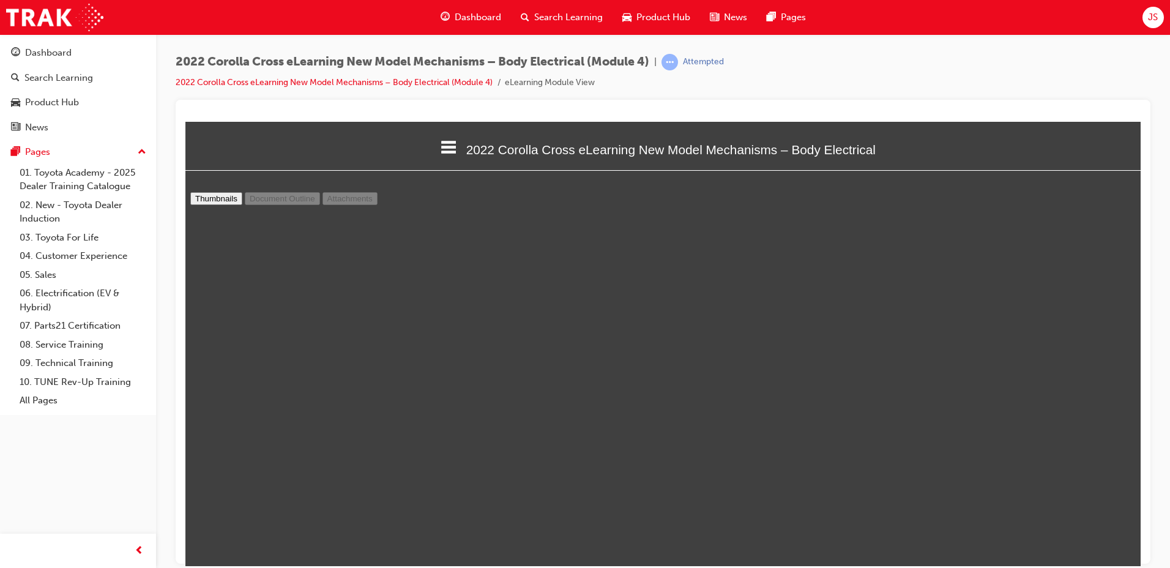
scroll to position [4834, 0]
type input "13"
select select "custom"
type input "12"
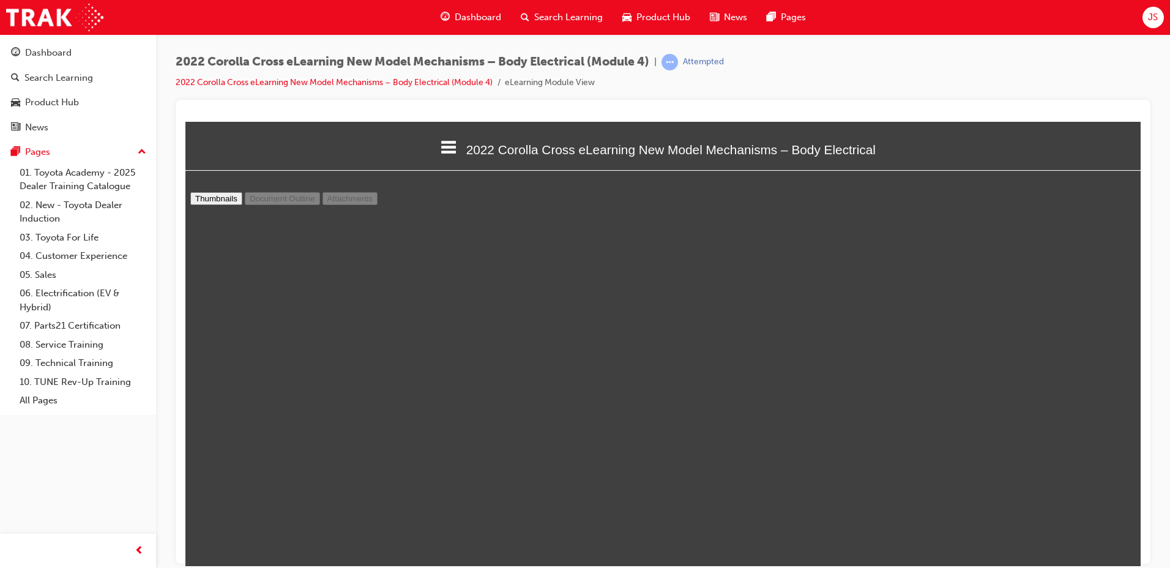
select select "custom"
type input "11"
select select "custom"
type input "12"
select select "custom"
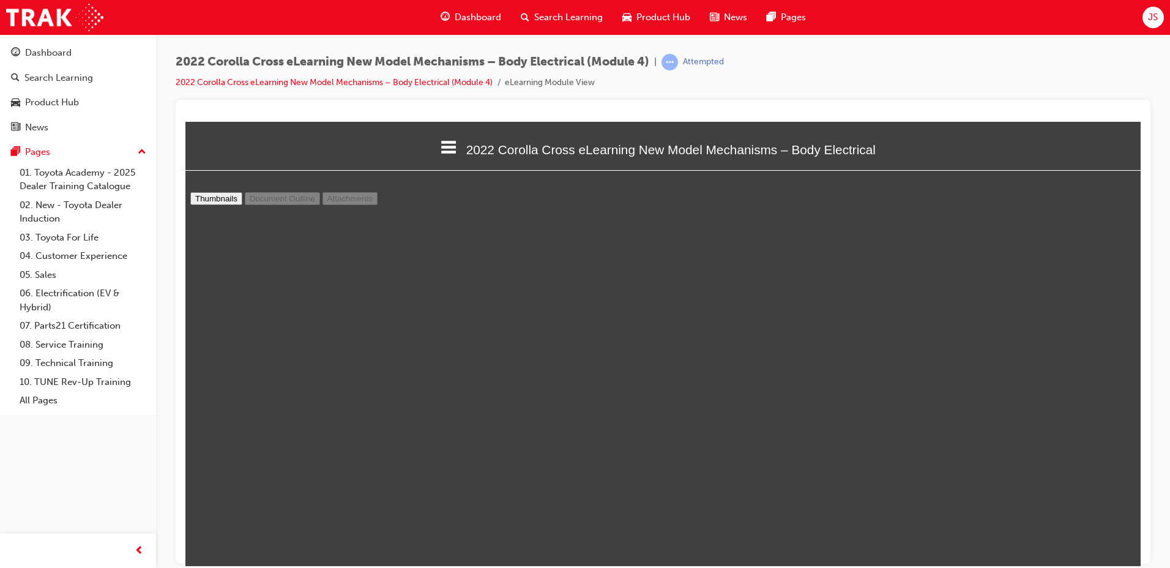
type input "13"
select select "custom"
type input "14"
select select "custom"
type input "15"
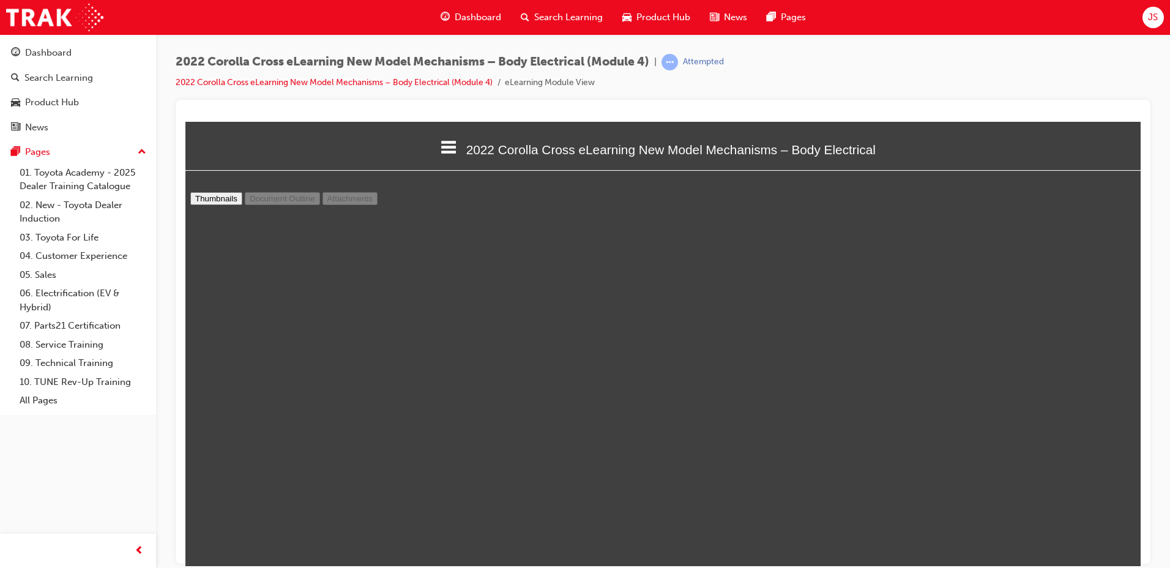
select select "custom"
type input "16"
select select "custom"
type input "17"
select select "custom"
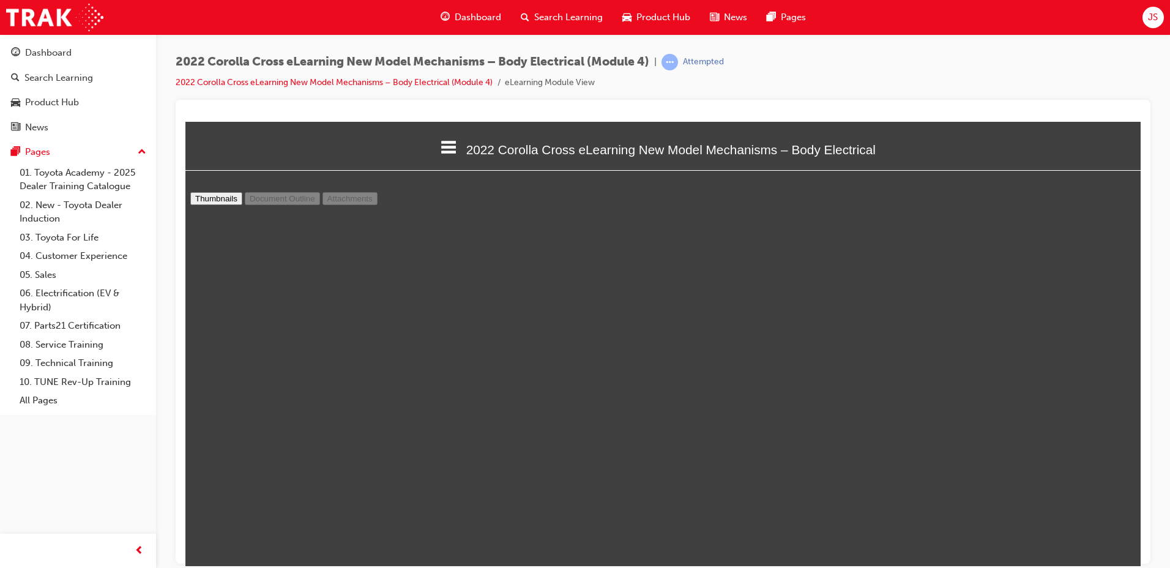
scroll to position [6915, 0]
type input "18"
select select "custom"
type input "19"
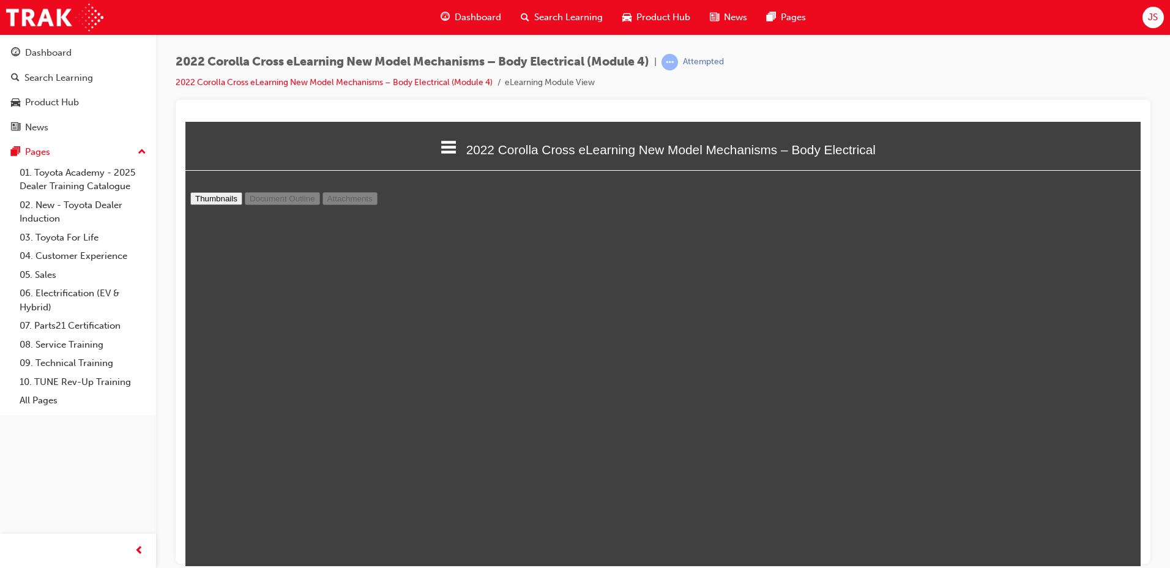
select select "custom"
type input "20"
select select "custom"
type input "21"
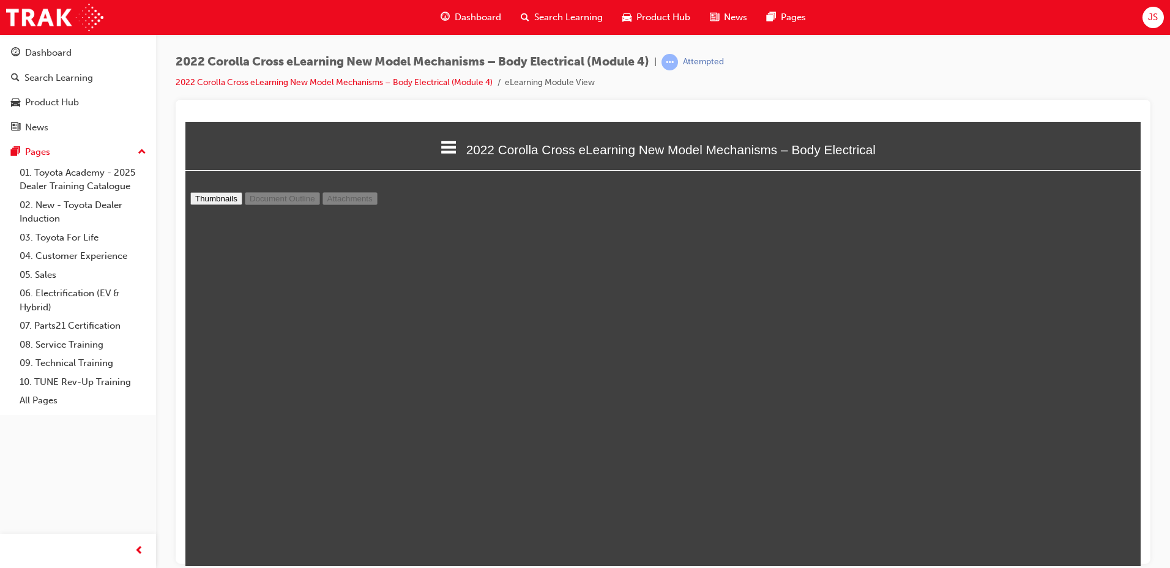
select select "custom"
type input "22"
select select "custom"
type input "23"
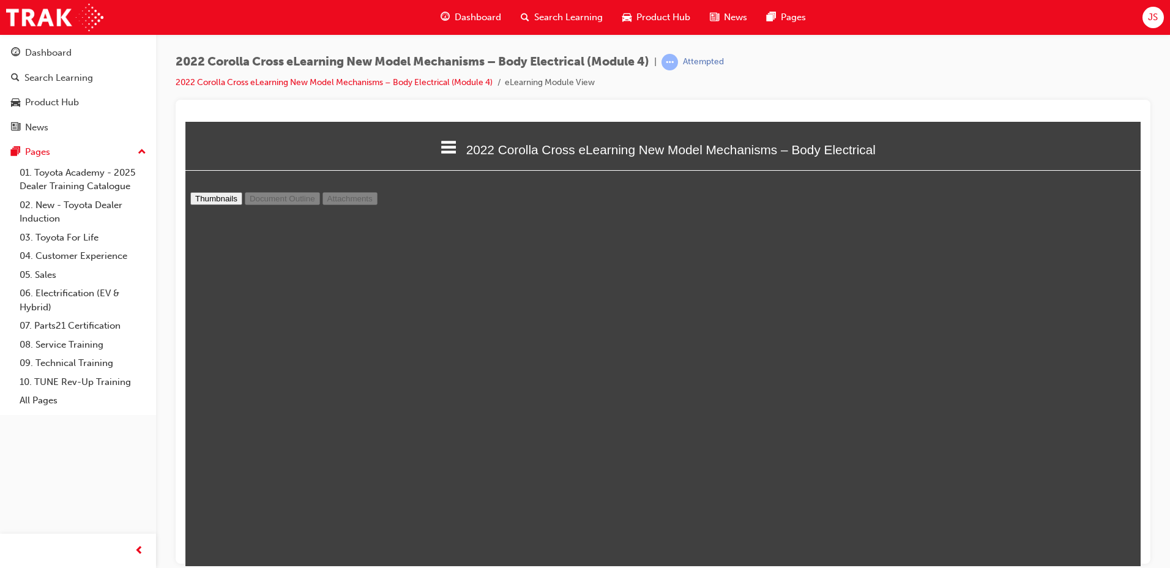
select select "custom"
type input "24"
select select "custom"
type input "25"
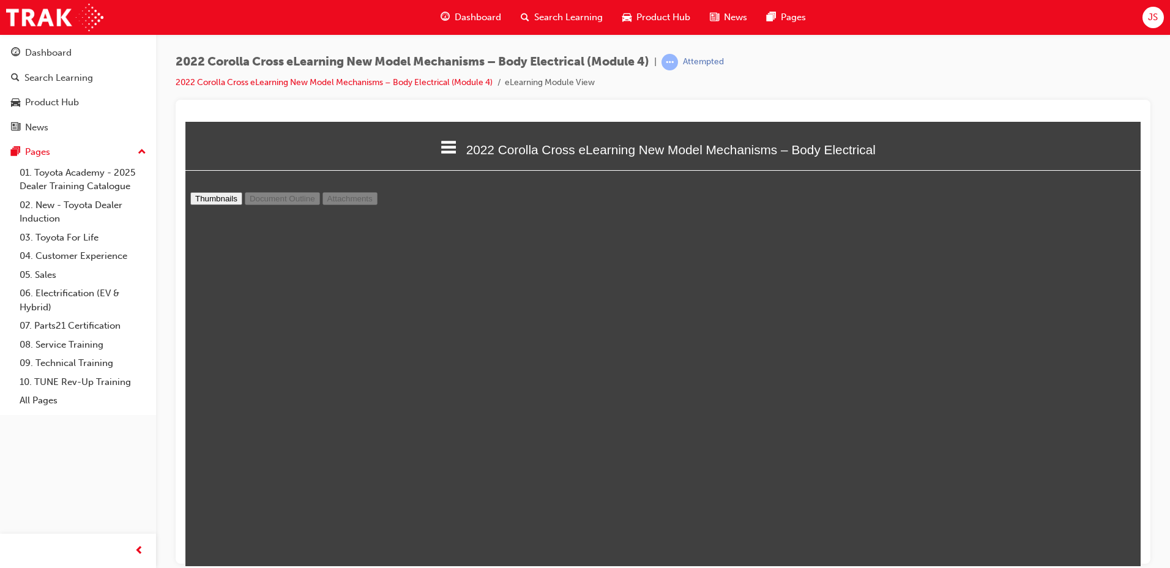
select select "custom"
type input "26"
select select "custom"
type input "27"
select select "custom"
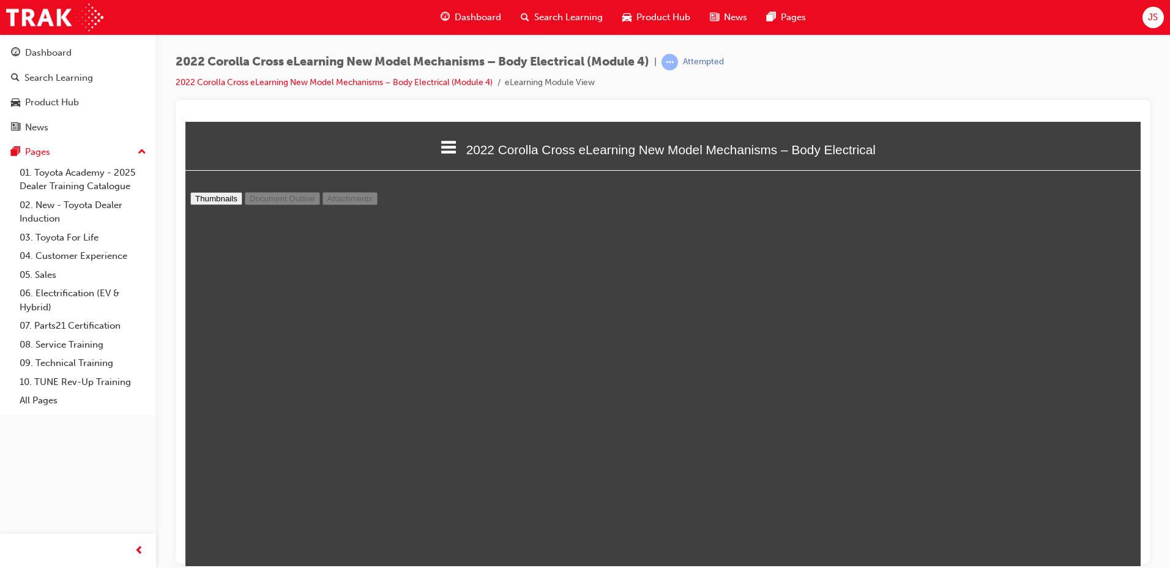
type input "28"
select select "custom"
type input "29"
select select "custom"
type input "30"
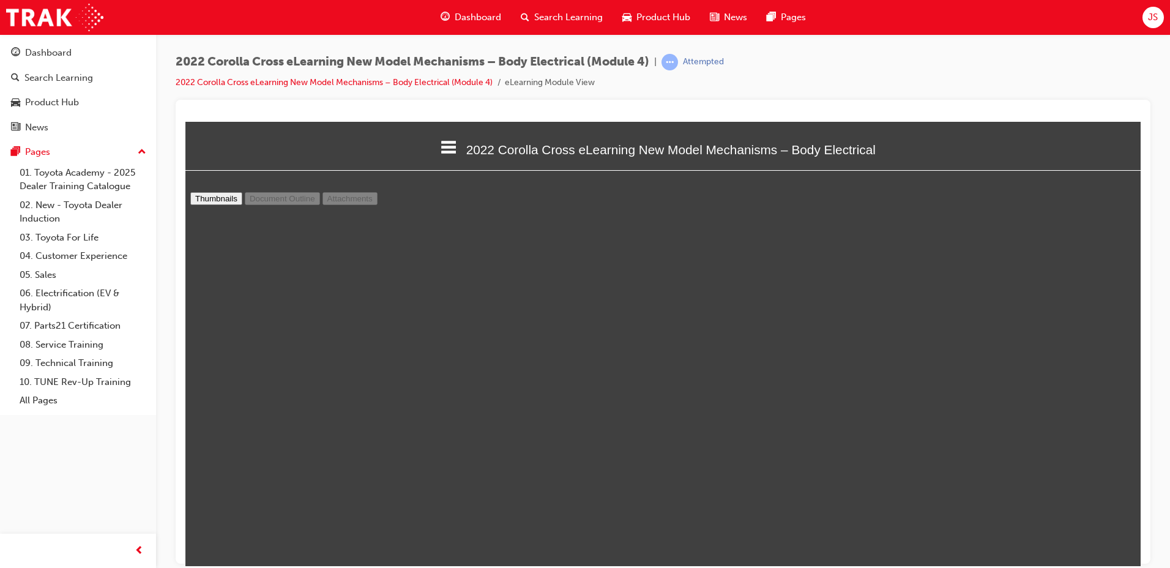
select select "custom"
type input "31"
select select "custom"
type input "32"
select select "custom"
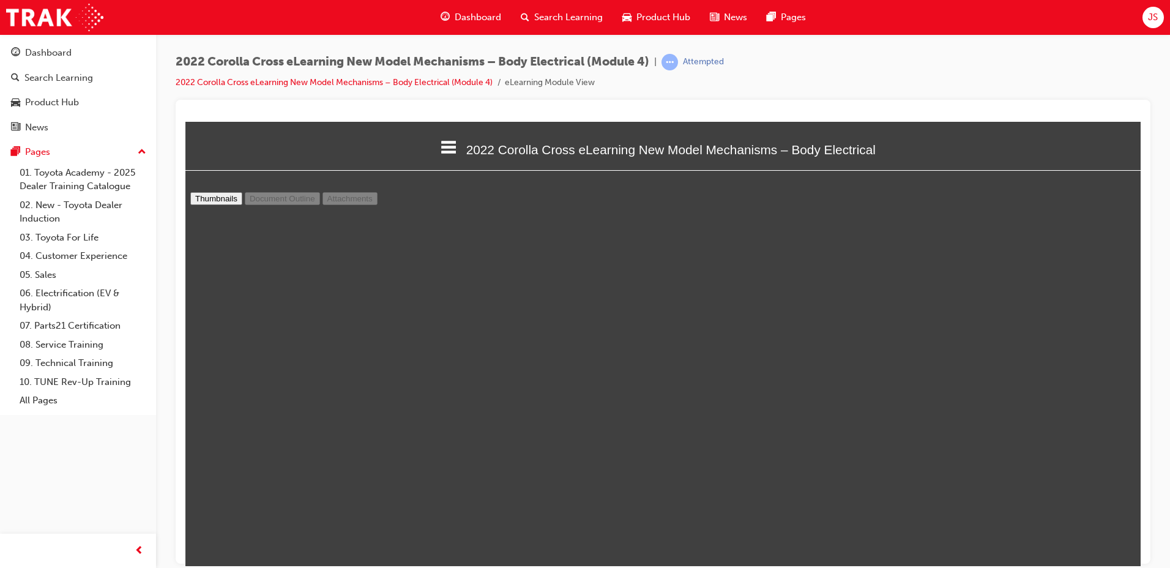
type input "33"
select select "custom"
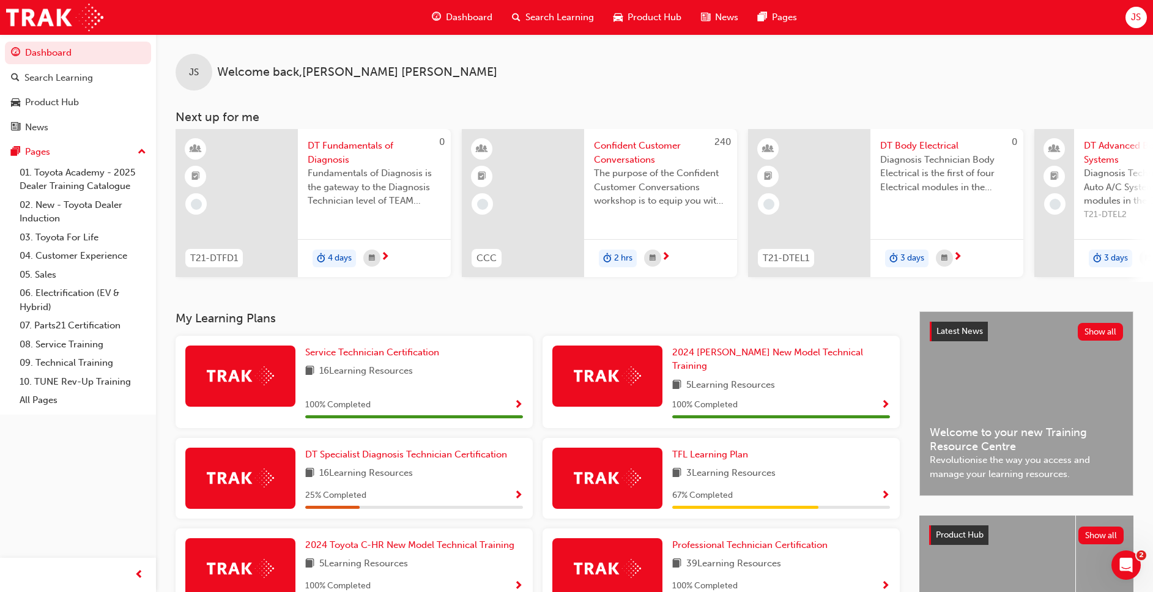
click at [583, 25] on div "Search Learning" at bounding box center [553, 17] width 102 height 25
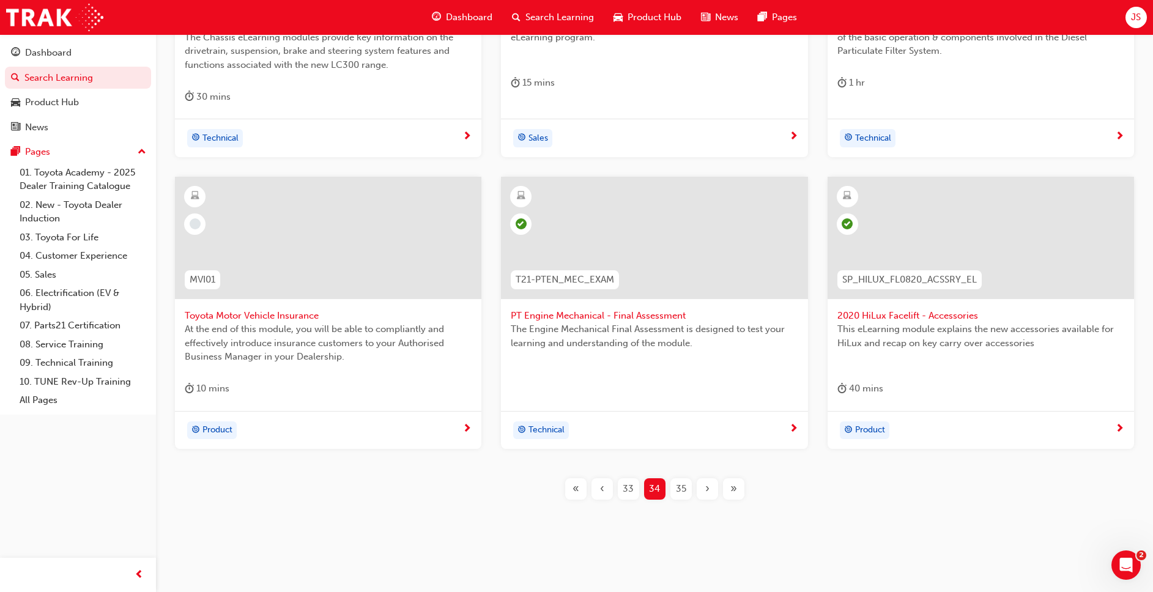
scroll to position [419, 0]
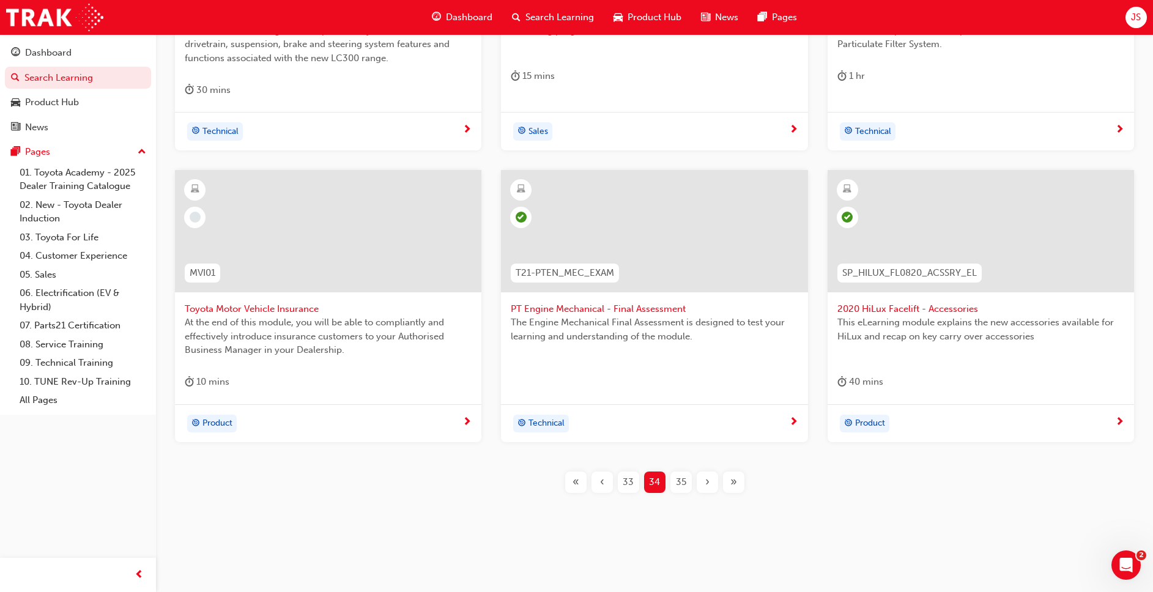
click at [674, 483] on div "35" at bounding box center [681, 482] width 21 height 21
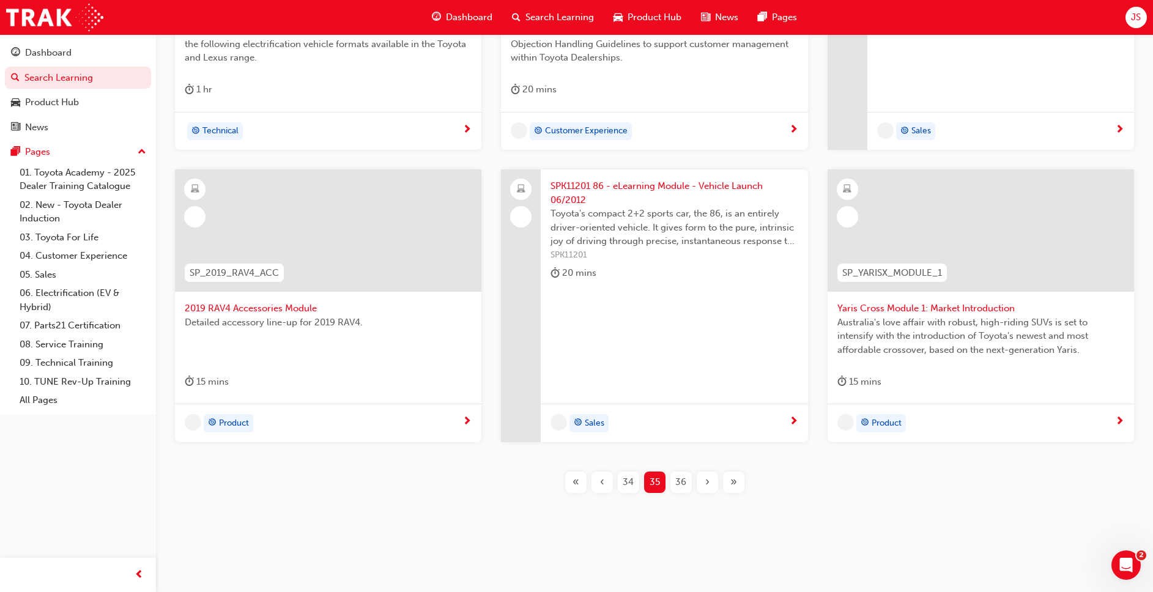
scroll to position [406, 0]
click at [619, 190] on span "SPK11201 86 - eLearning Module - Vehicle Launch 06/2012" at bounding box center [674, 193] width 247 height 28
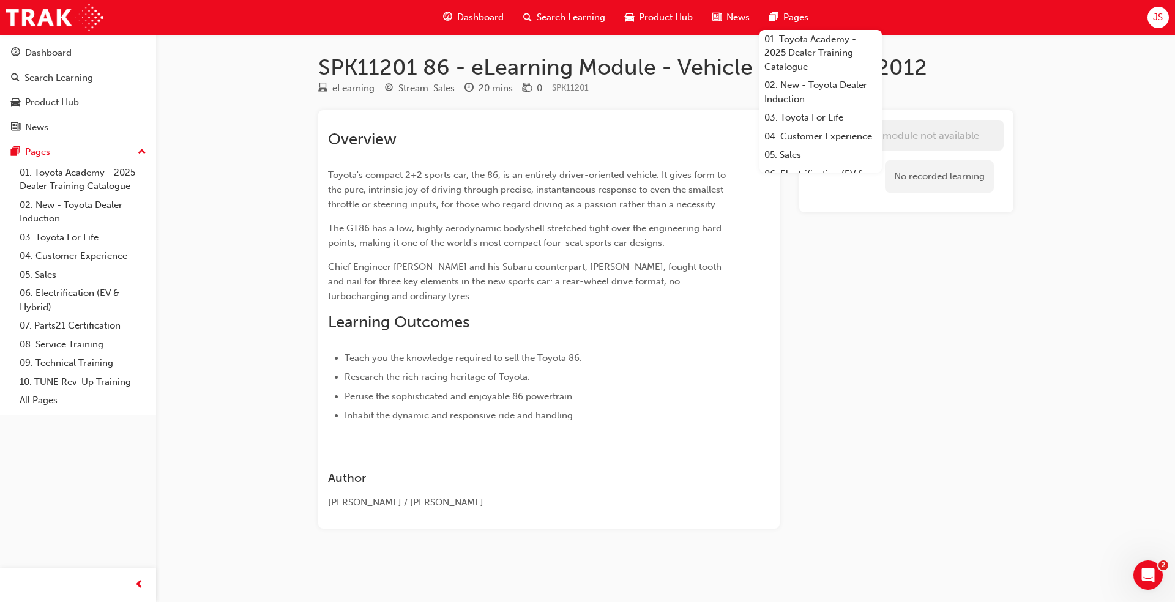
click at [223, 271] on div "SPK11201 86 - eLearning Module - Vehicle Launch 06/2012 eLearning Stream: Sales…" at bounding box center [587, 301] width 1175 height 602
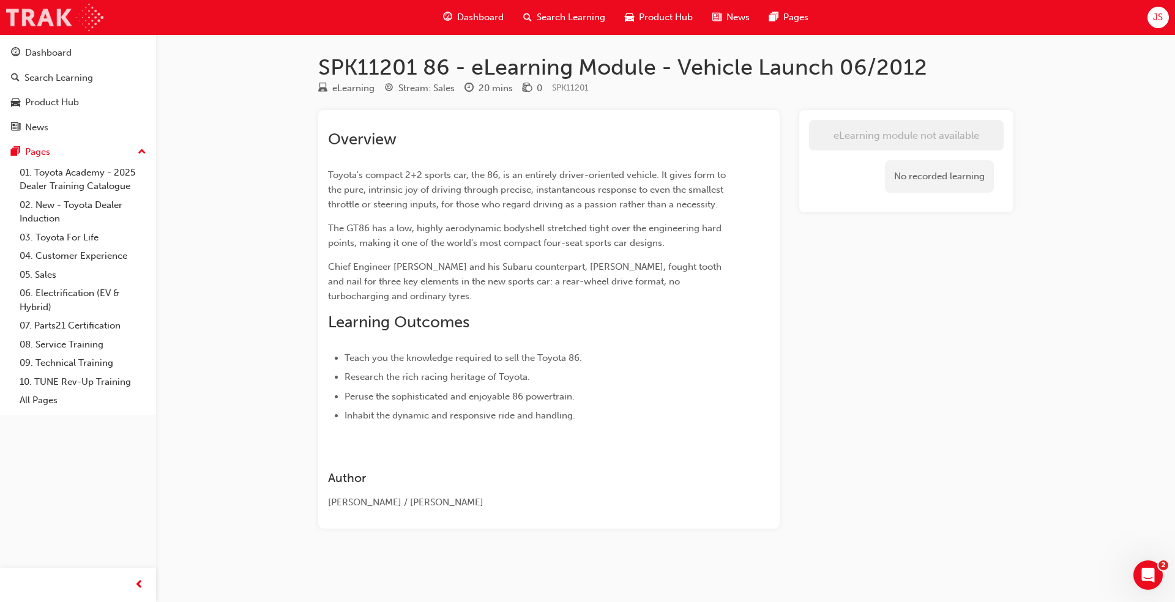
click at [31, 18] on img at bounding box center [54, 18] width 97 height 28
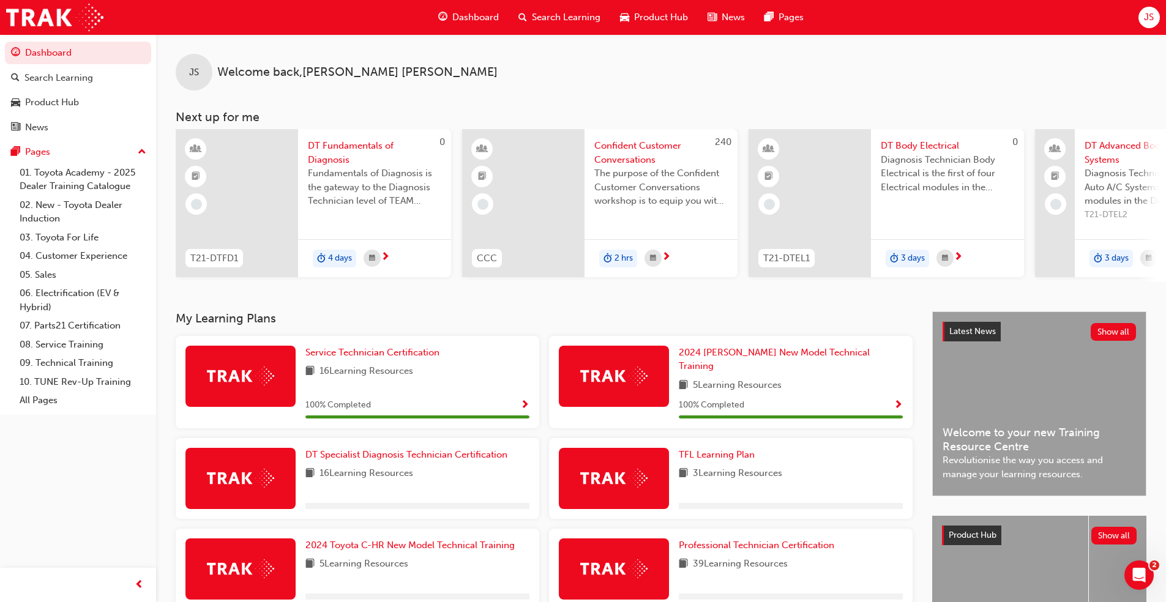
click at [576, 12] on span "Search Learning" at bounding box center [566, 17] width 69 height 14
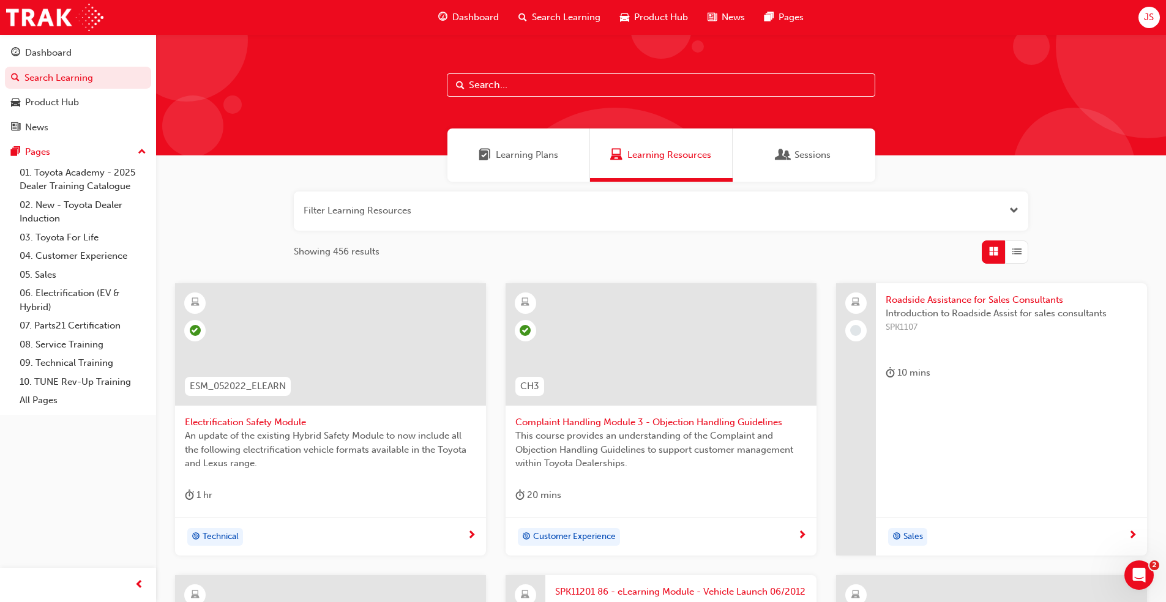
click at [537, 144] on div "Learning Plans" at bounding box center [518, 155] width 143 height 53
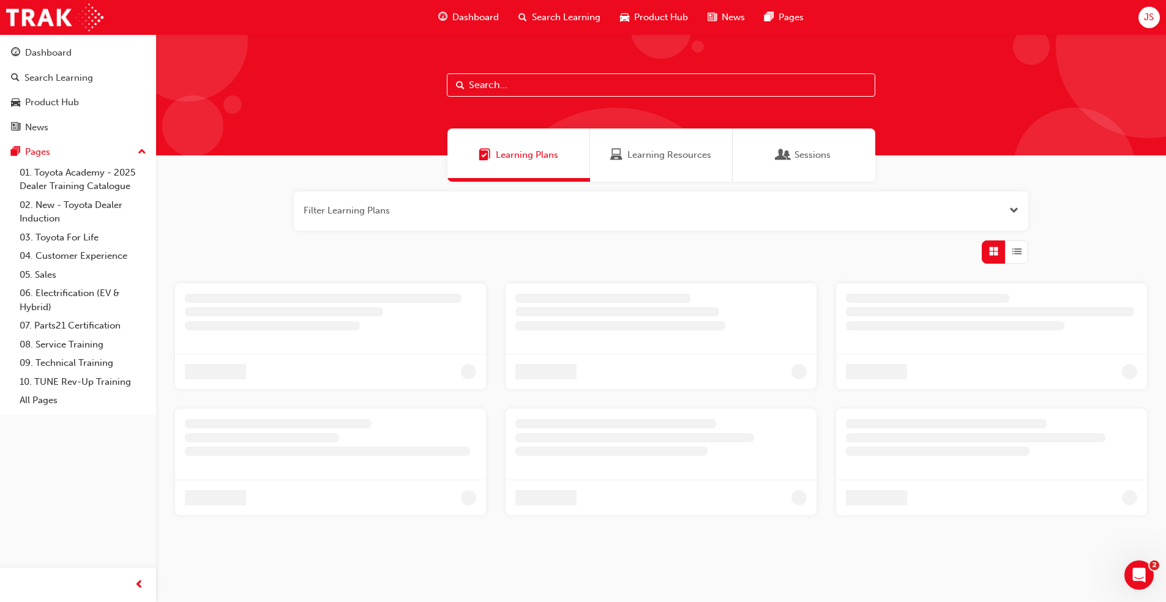
click at [672, 158] on span "Learning Resources" at bounding box center [669, 155] width 84 height 14
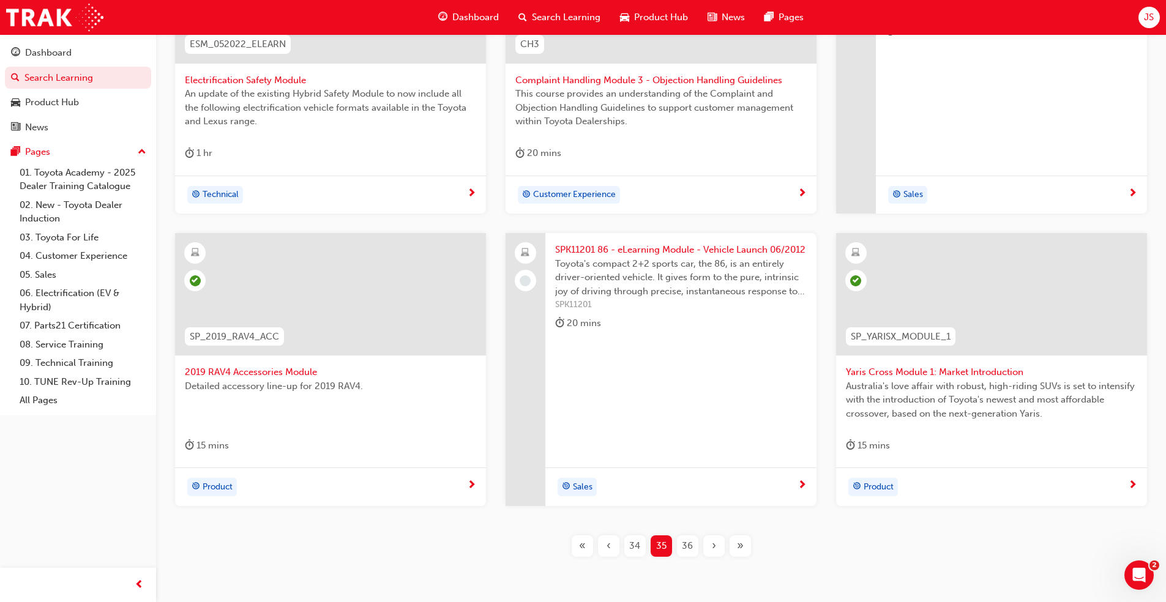
scroll to position [367, 0]
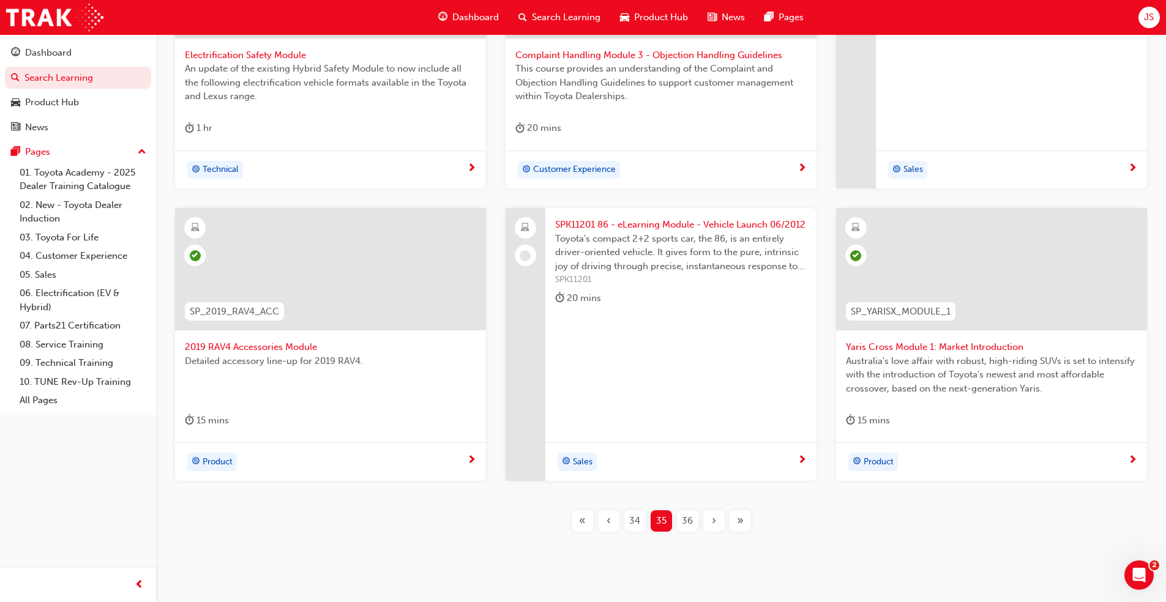
click at [682, 519] on span "36" at bounding box center [687, 521] width 11 height 14
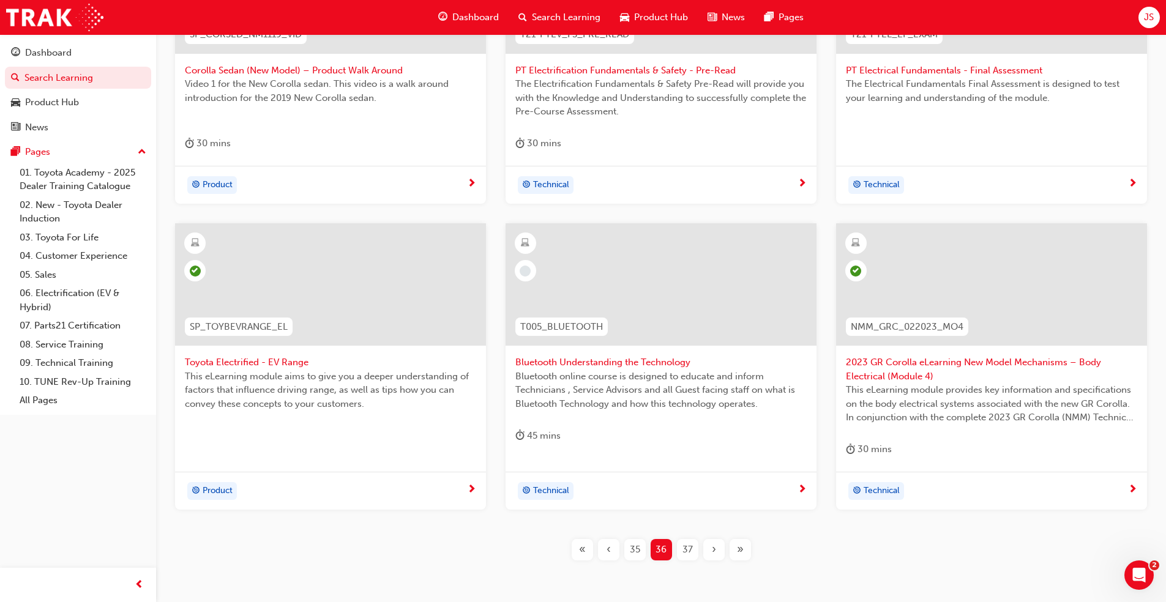
scroll to position [409, 0]
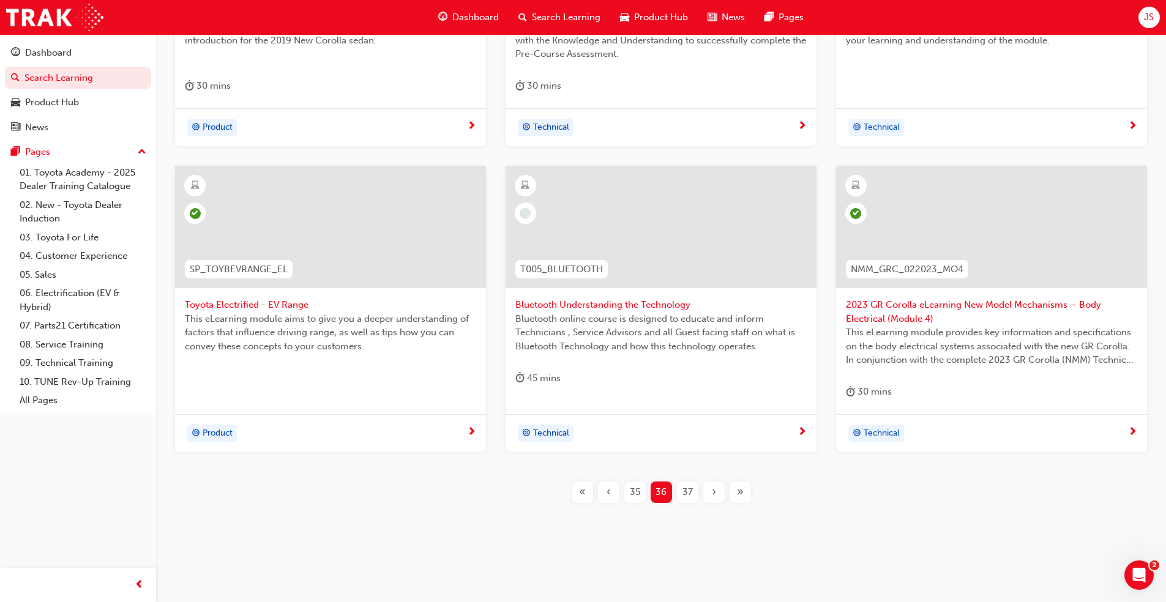
click at [680, 496] on div "37" at bounding box center [687, 492] width 21 height 21
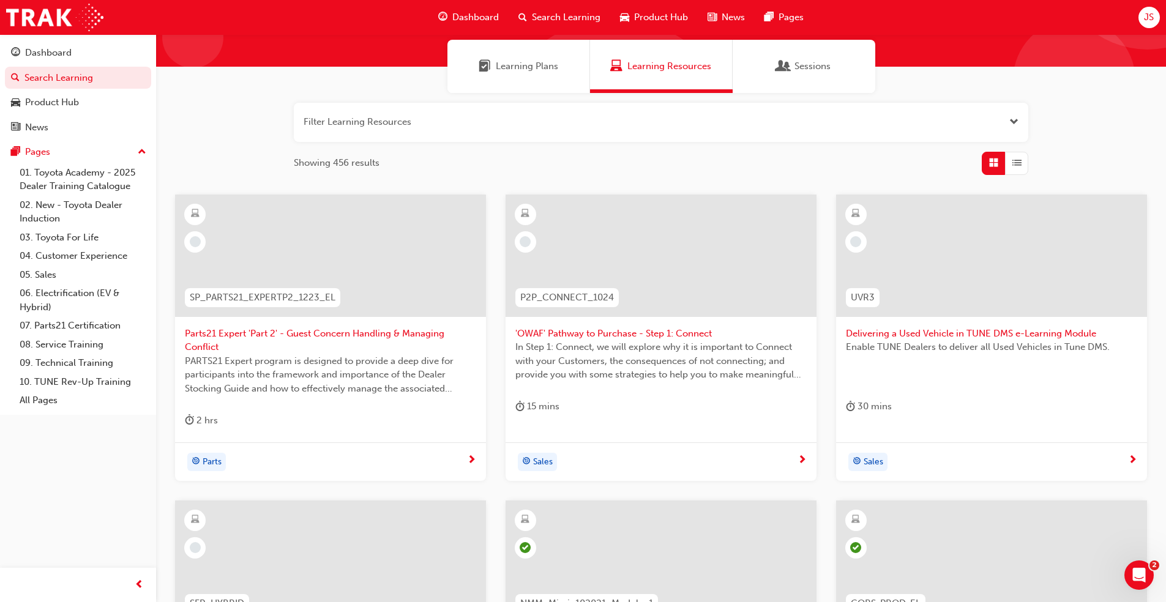
scroll to position [367, 0]
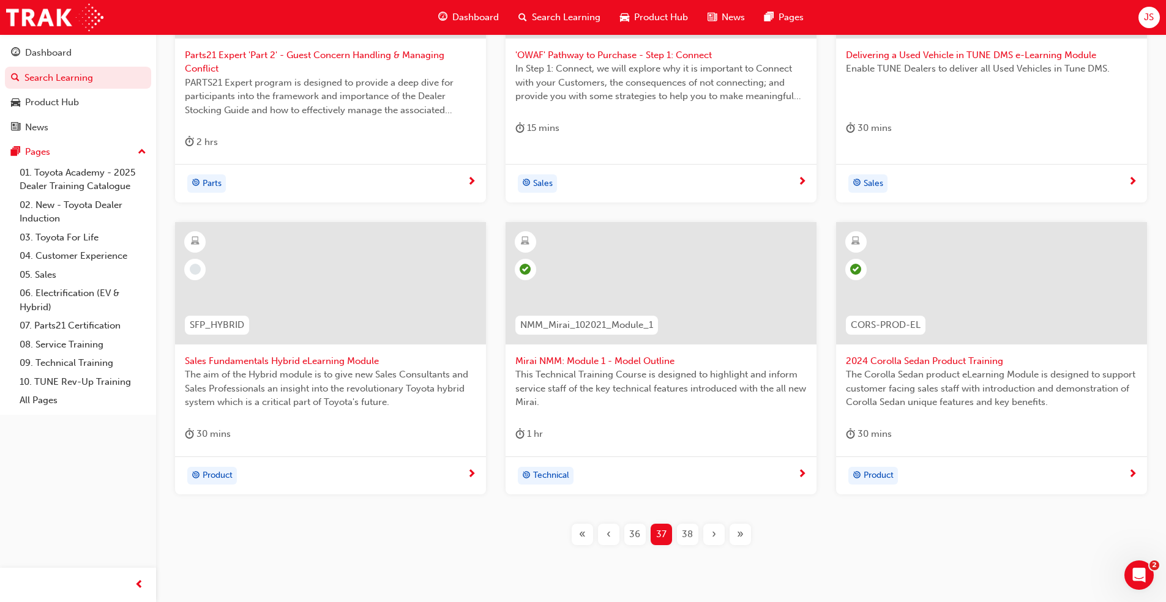
click at [684, 533] on span "38" at bounding box center [687, 534] width 11 height 14
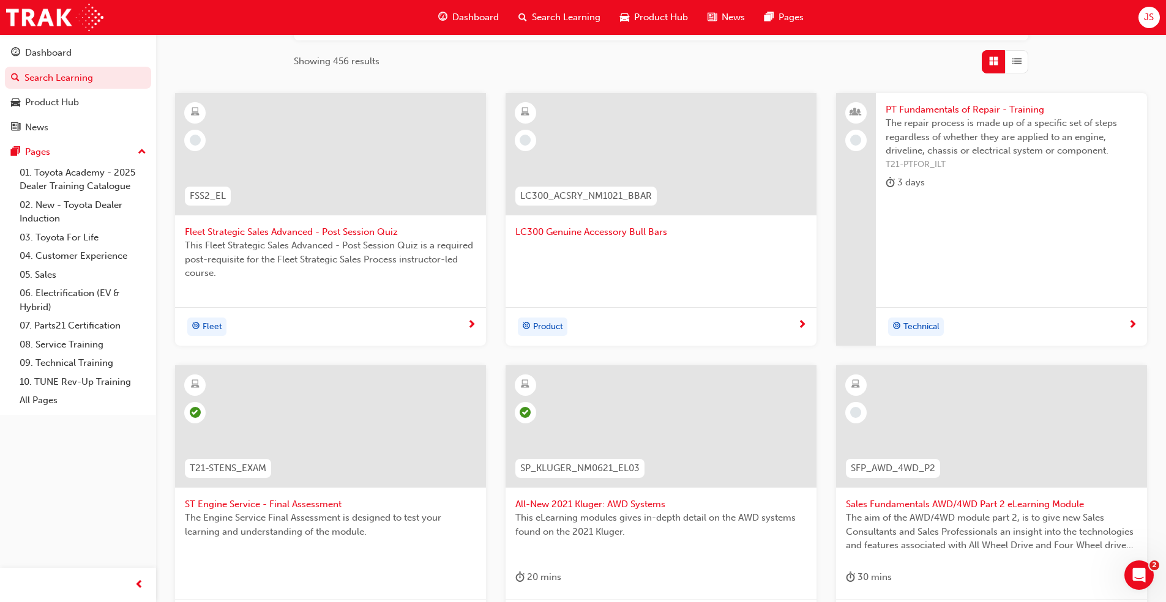
scroll to position [367, 0]
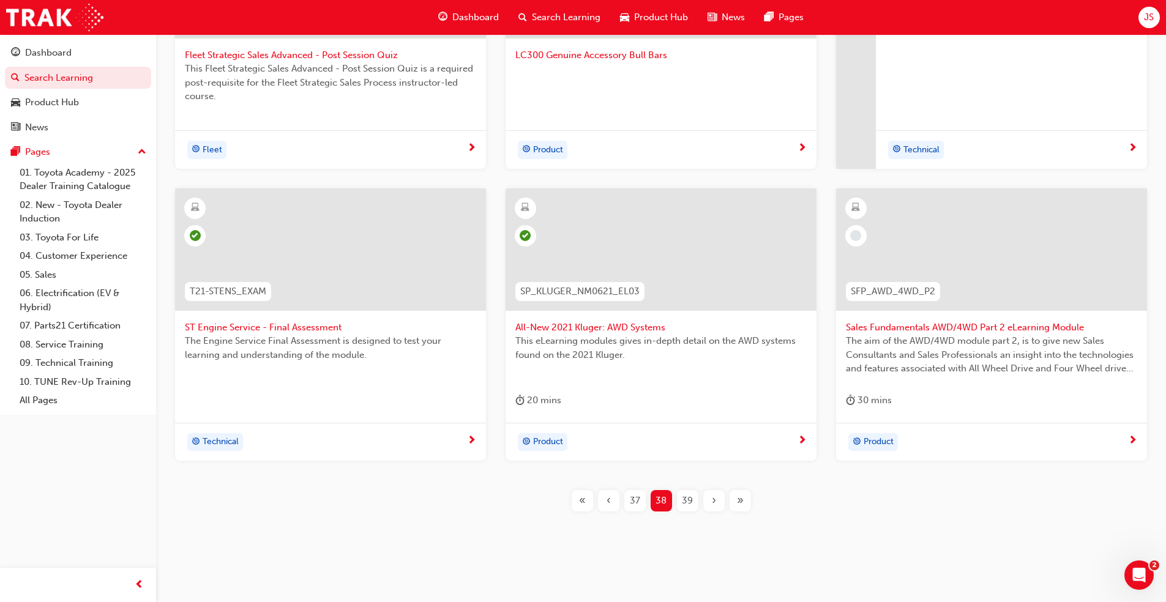
click at [689, 499] on span "39" at bounding box center [687, 501] width 11 height 14
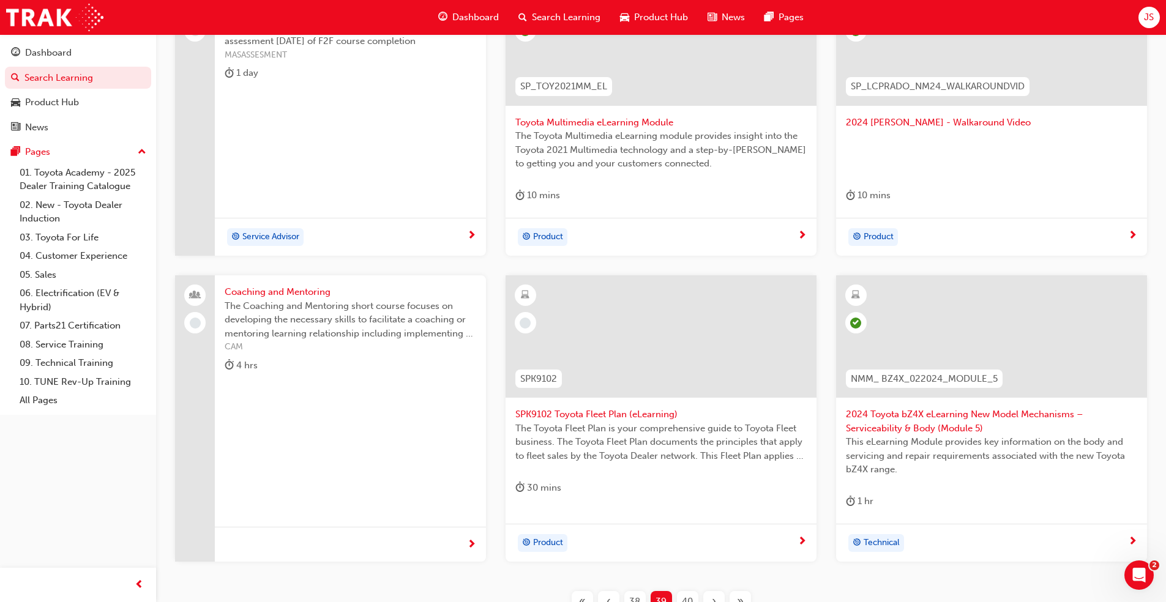
scroll to position [409, 0]
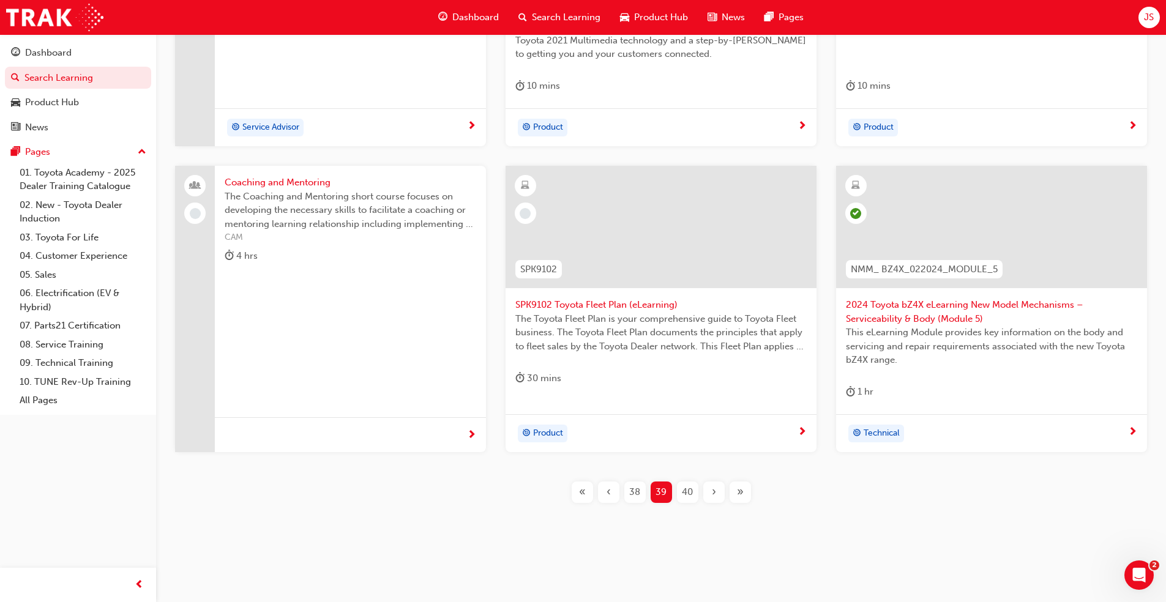
click at [697, 496] on div "40" at bounding box center [687, 492] width 21 height 21
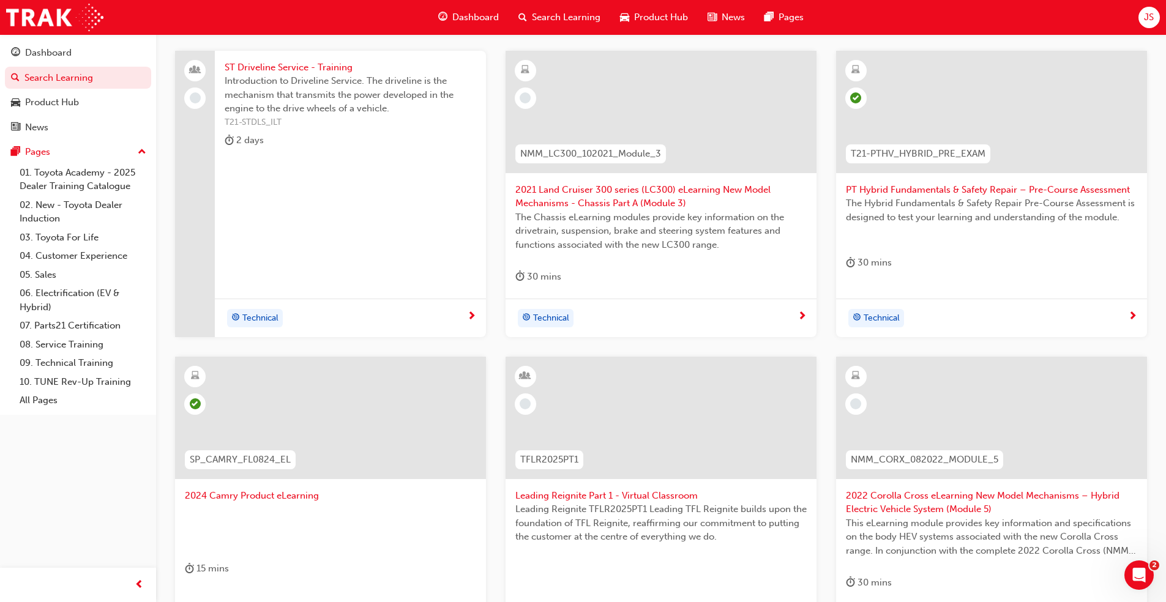
scroll to position [103, 0]
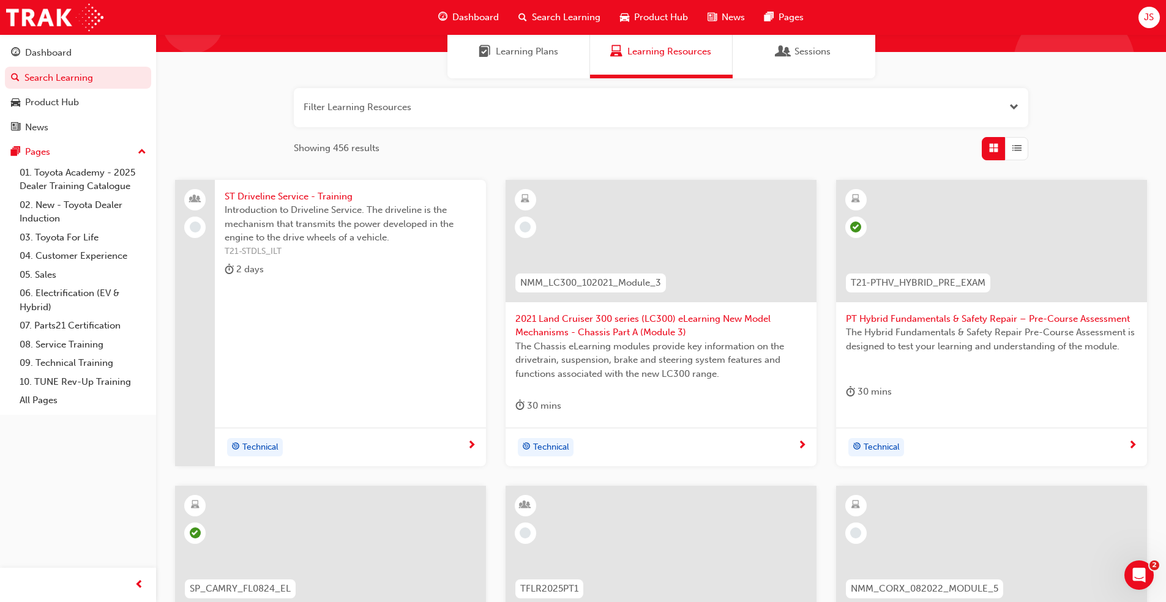
click at [546, 333] on span "2021 Land Cruiser 300 series (LC300) eLearning New Model Mechanisms - Chassis P…" at bounding box center [660, 326] width 291 height 28
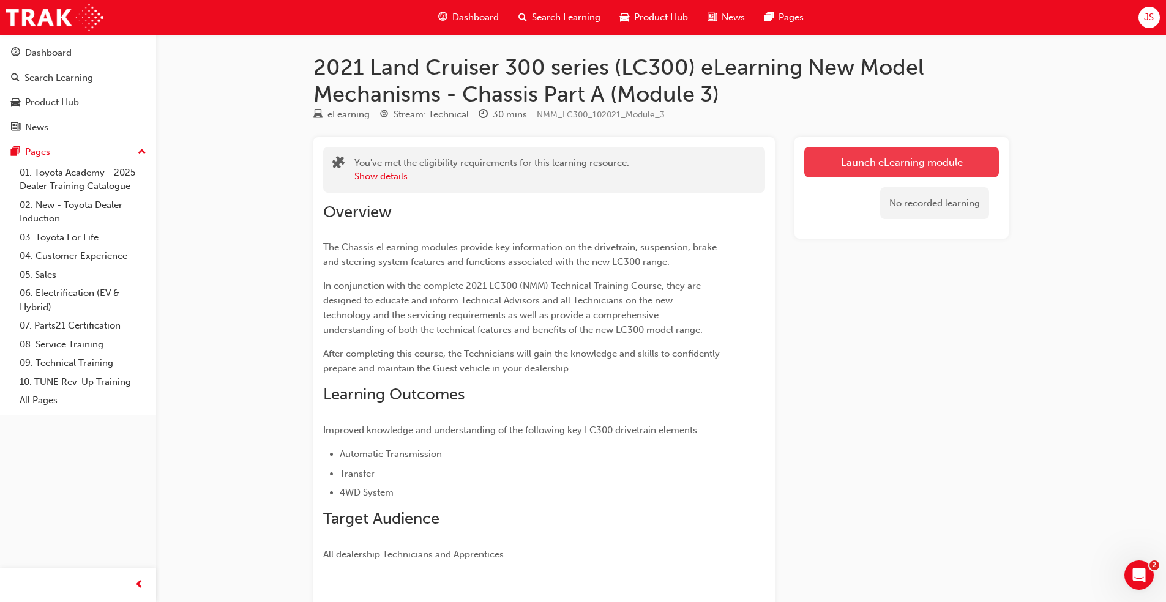
click at [862, 153] on link "Launch eLearning module" at bounding box center [901, 162] width 195 height 31
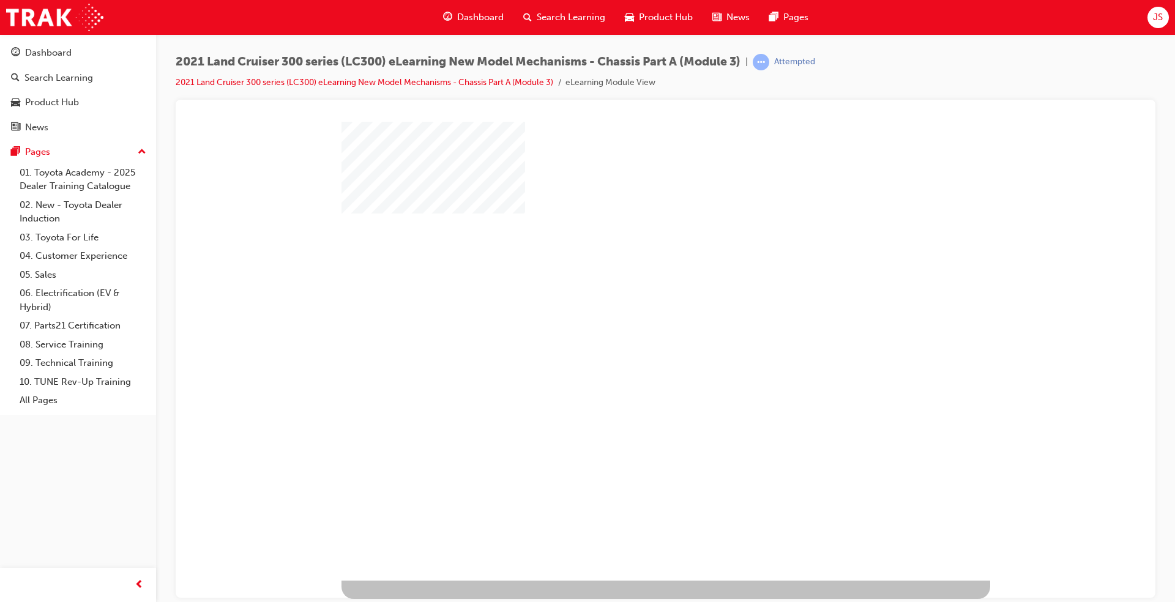
click at [630, 315] on div "play" at bounding box center [630, 315] width 0 height 0
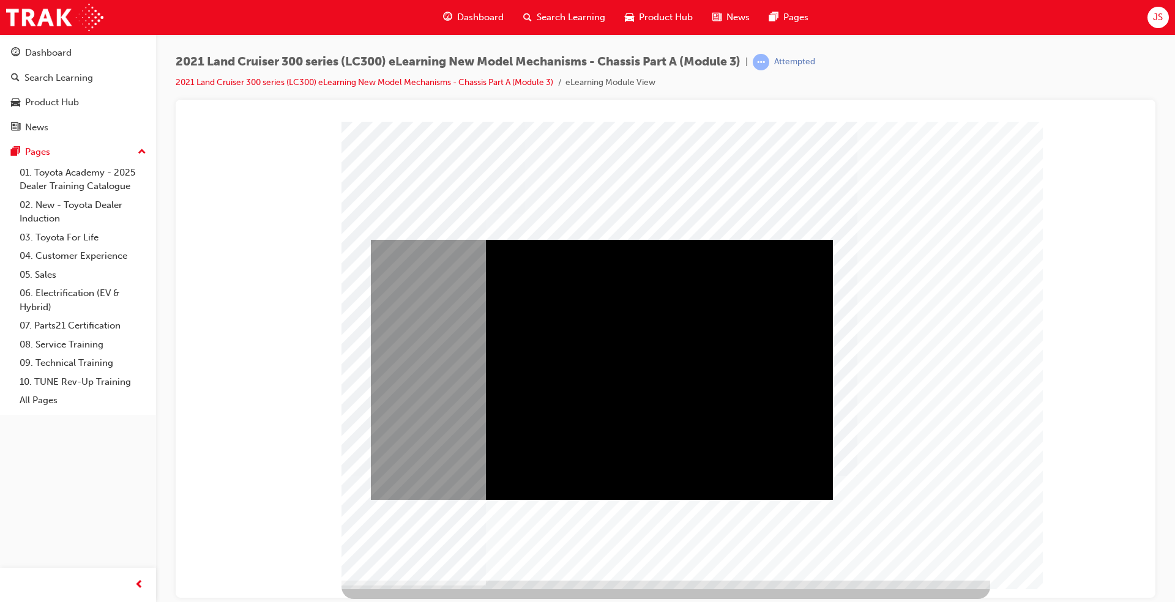
click at [611, 239] on div "Play" at bounding box center [602, 239] width 462 height 0
click at [644, 239] on div "Video" at bounding box center [508, 239] width 274 height 0
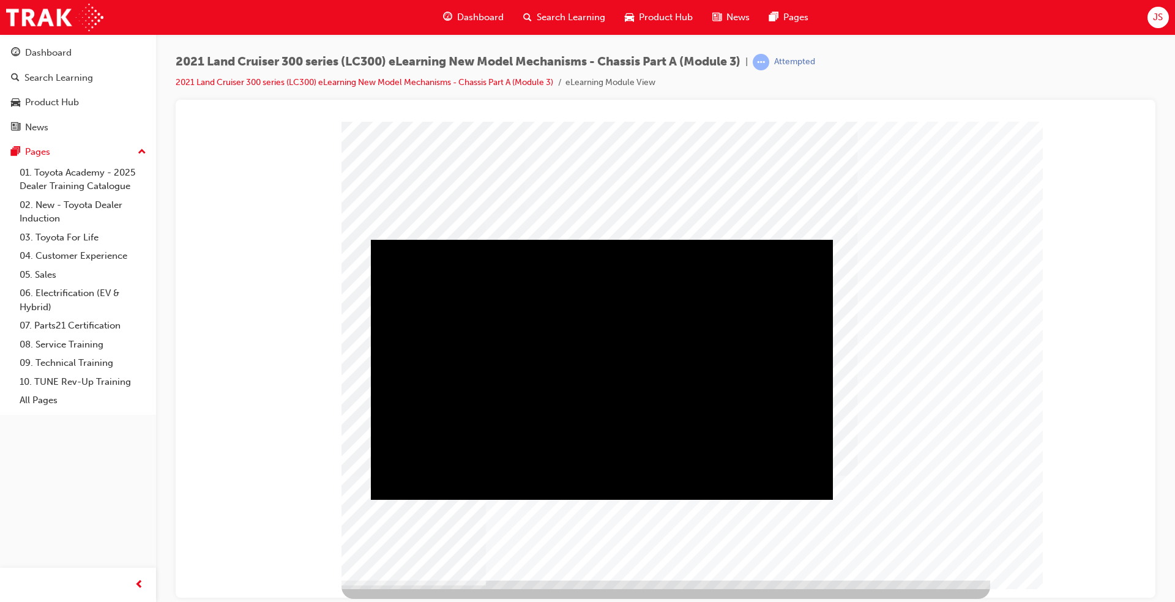
click at [603, 239] on div "Play" at bounding box center [602, 239] width 462 height 0
click at [706, 239] on div "Video" at bounding box center [602, 239] width 462 height 0
click at [644, 239] on div "Video" at bounding box center [508, 239] width 274 height 0
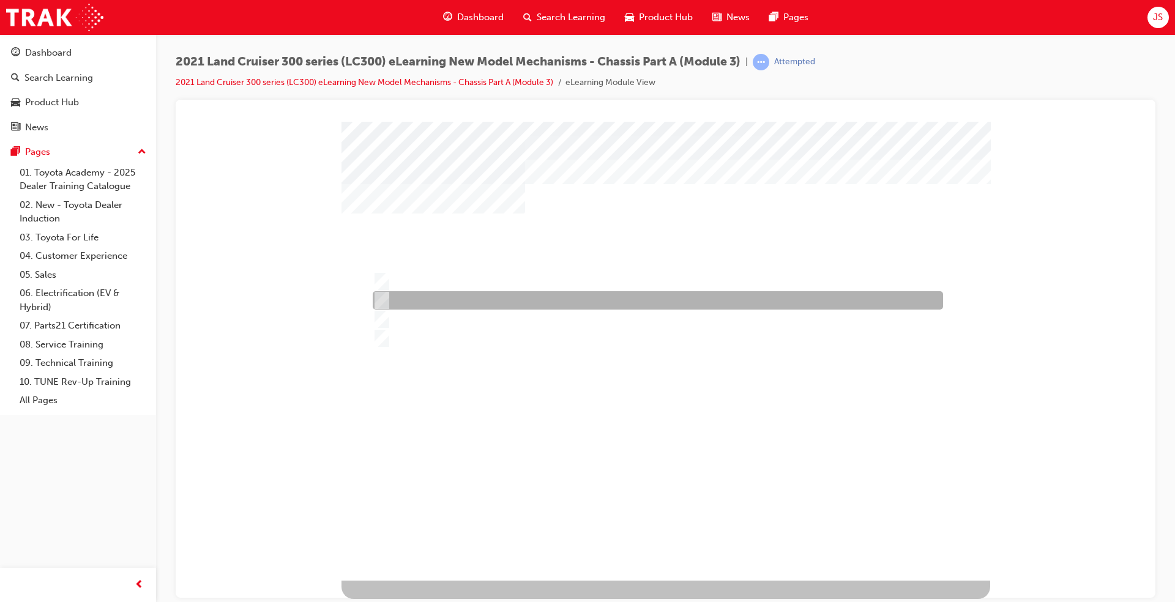
click at [417, 303] on div at bounding box center [655, 300] width 570 height 18
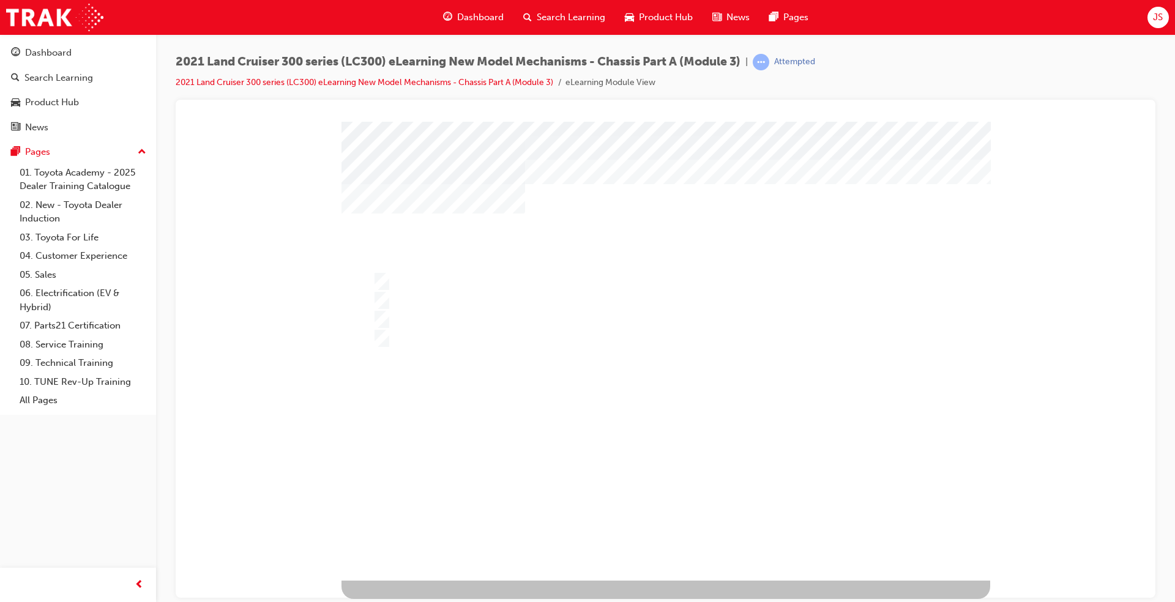
click at [408, 318] on div at bounding box center [665, 350] width 649 height 459
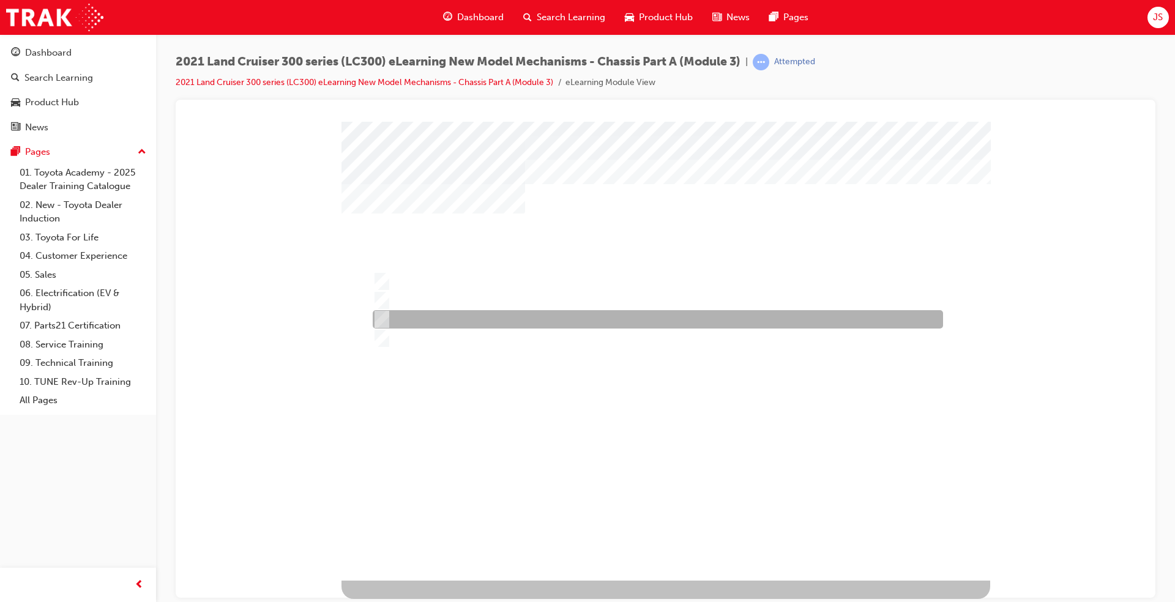
click at [408, 318] on div at bounding box center [655, 319] width 570 height 18
radio input "false"
radio input "true"
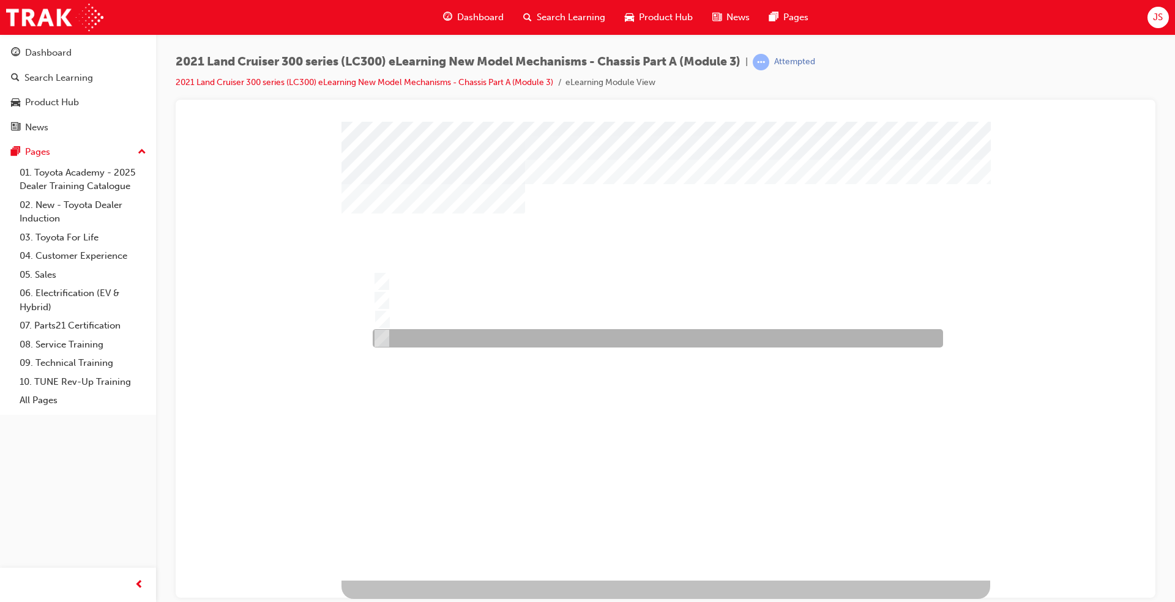
click at [418, 332] on div at bounding box center [655, 338] width 570 height 18
radio input "true"
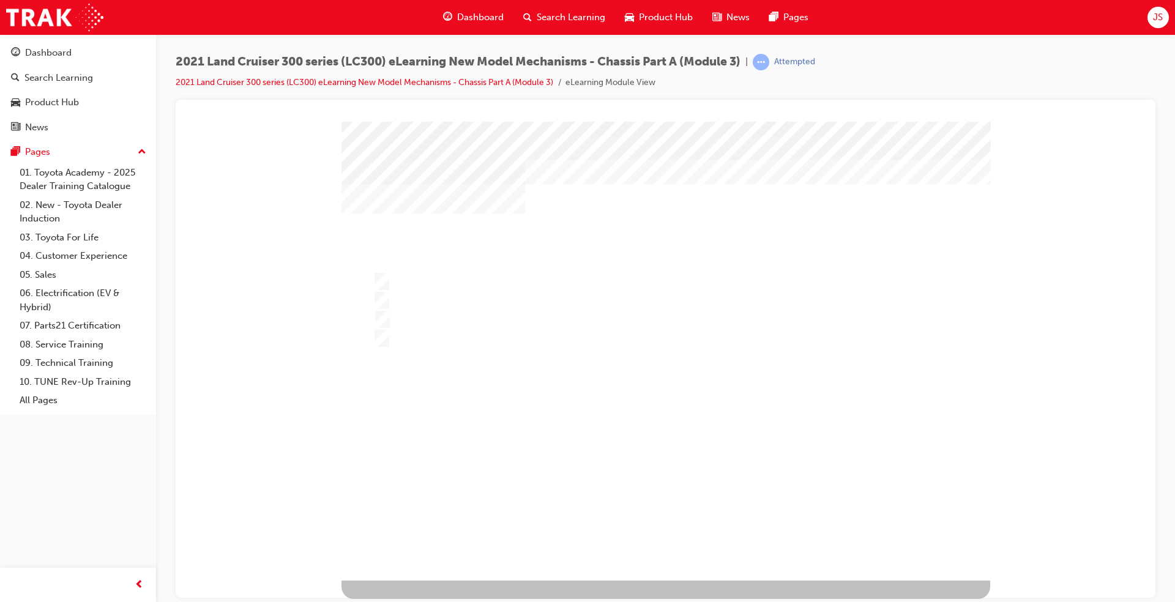
click at [423, 311] on div at bounding box center [665, 350] width 649 height 459
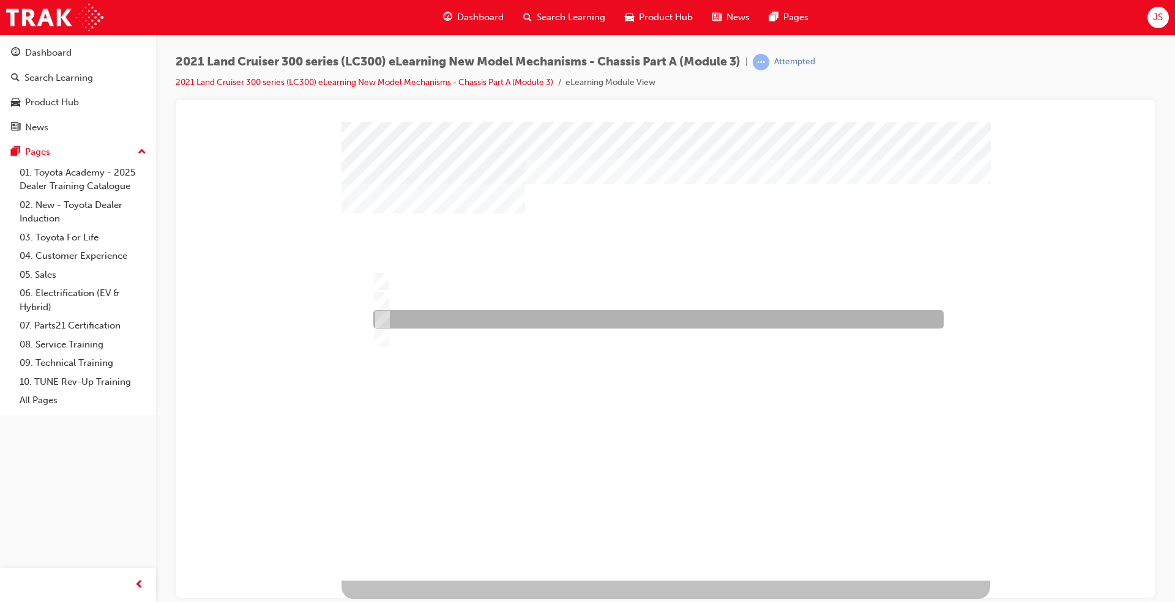
click at [423, 311] on div at bounding box center [655, 319] width 570 height 18
radio input "true"
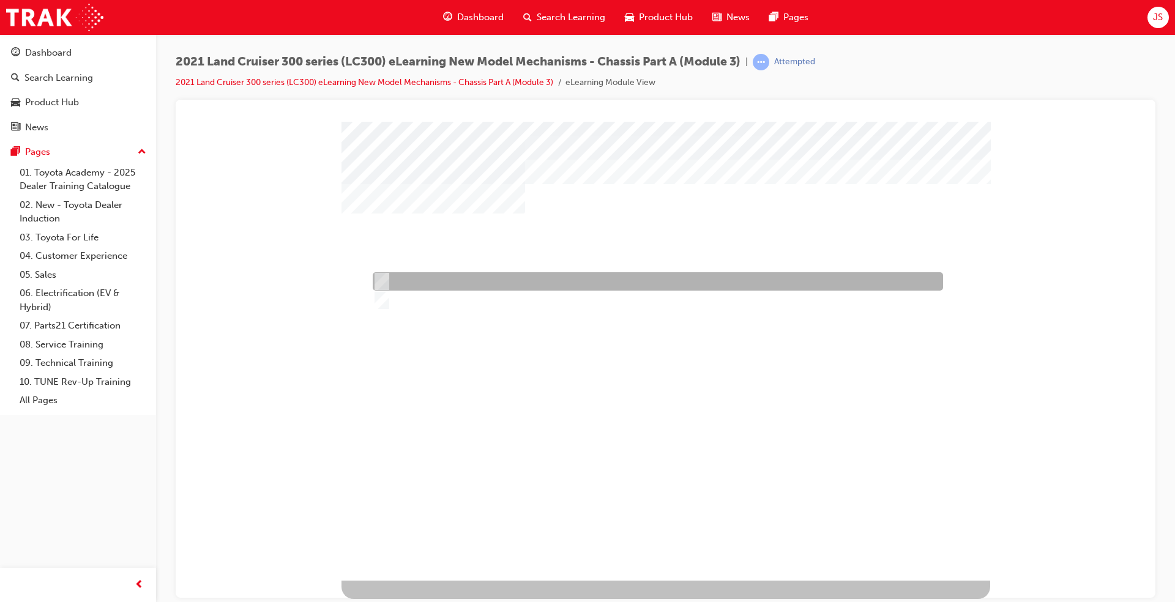
click at [420, 280] on div at bounding box center [655, 281] width 570 height 18
radio input "true"
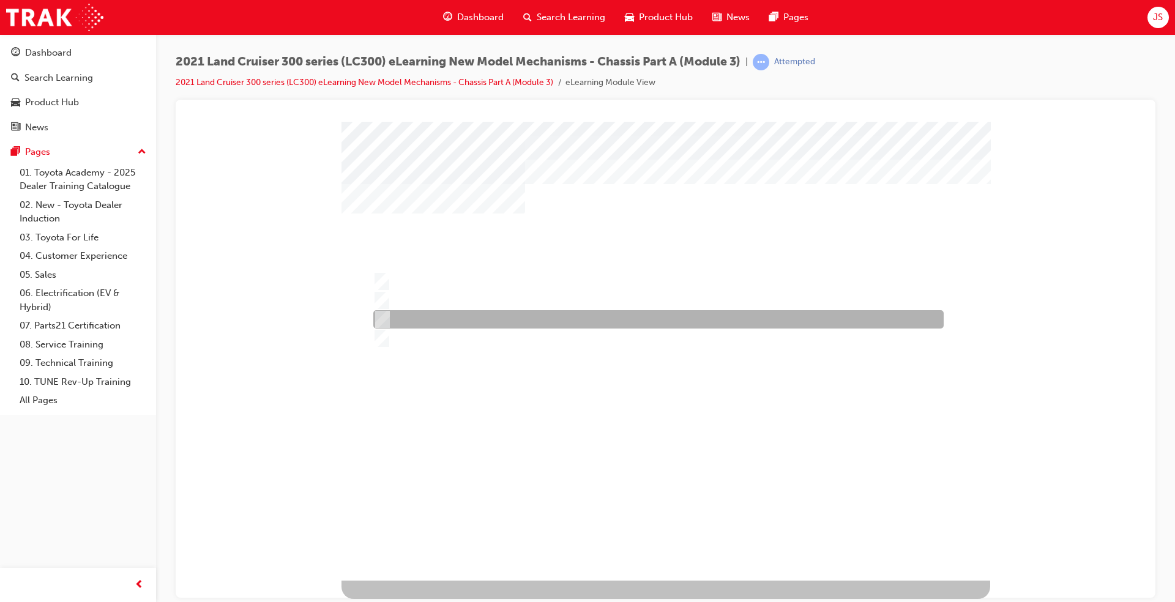
click at [428, 317] on div at bounding box center [655, 319] width 570 height 18
radio input "true"
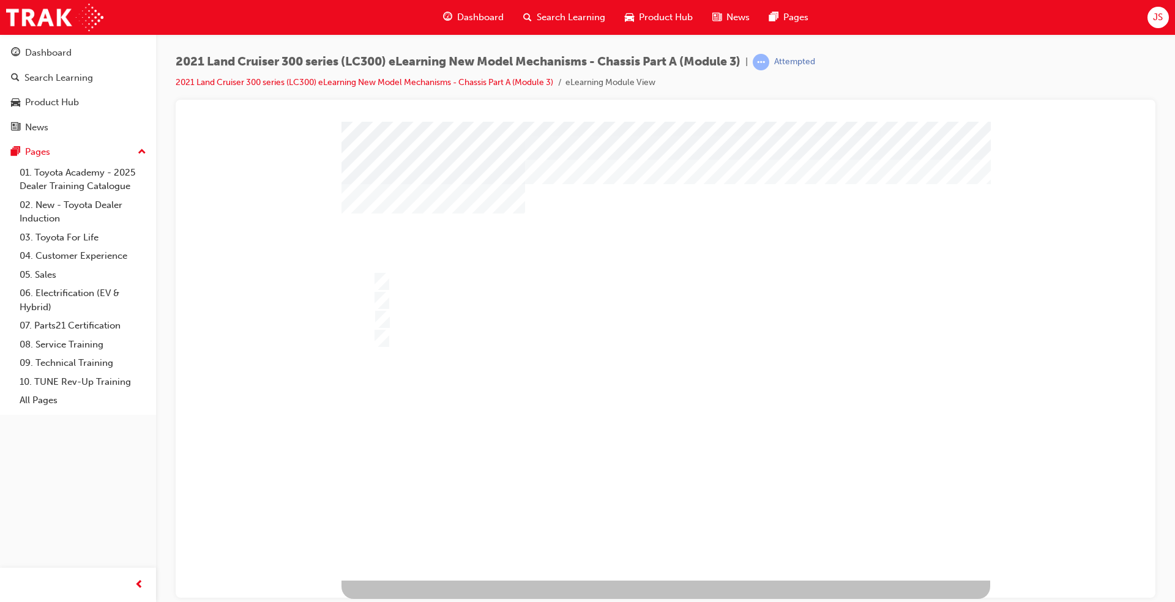
click at [420, 345] on div at bounding box center [665, 350] width 649 height 459
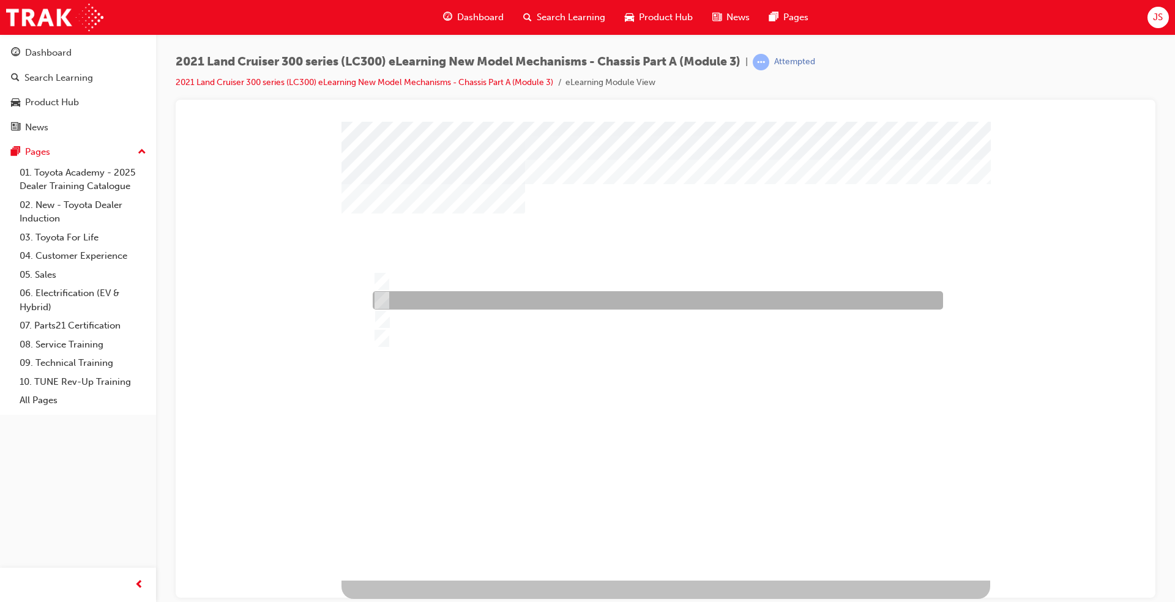
click at [426, 302] on div at bounding box center [655, 300] width 570 height 18
radio input "true"
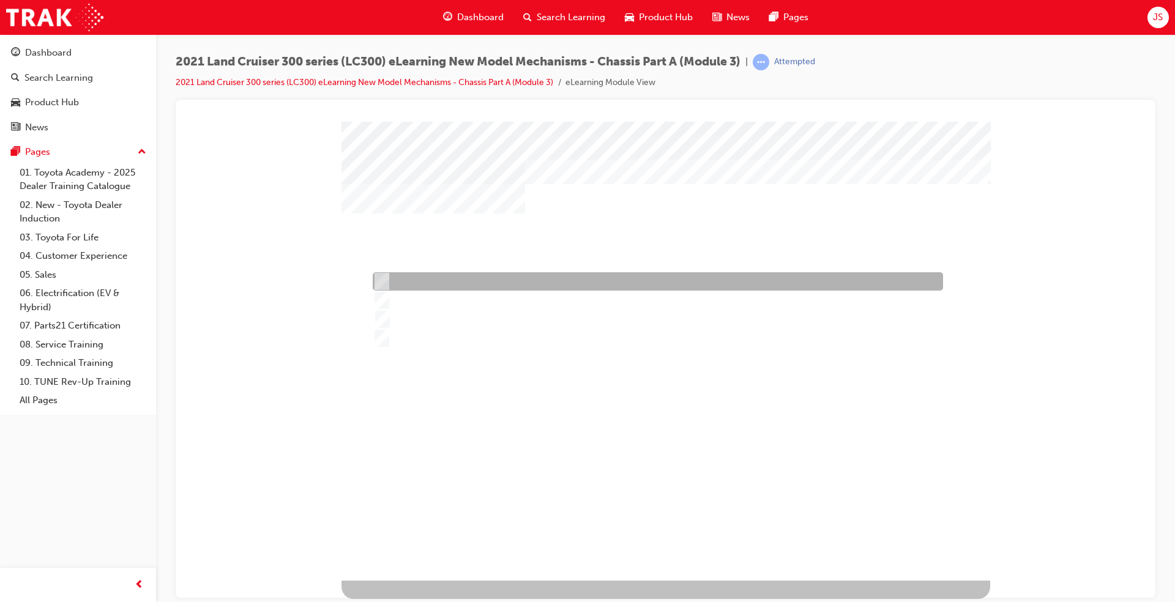
click at [434, 287] on div at bounding box center [655, 281] width 570 height 18
radio input "true"
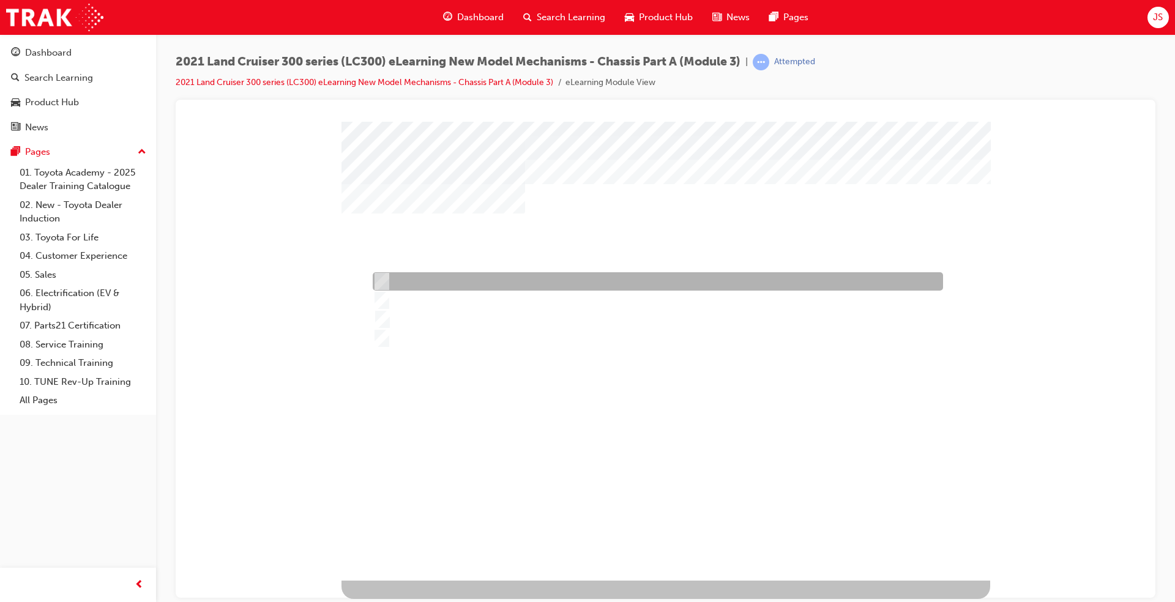
click at [627, 279] on div at bounding box center [655, 281] width 570 height 18
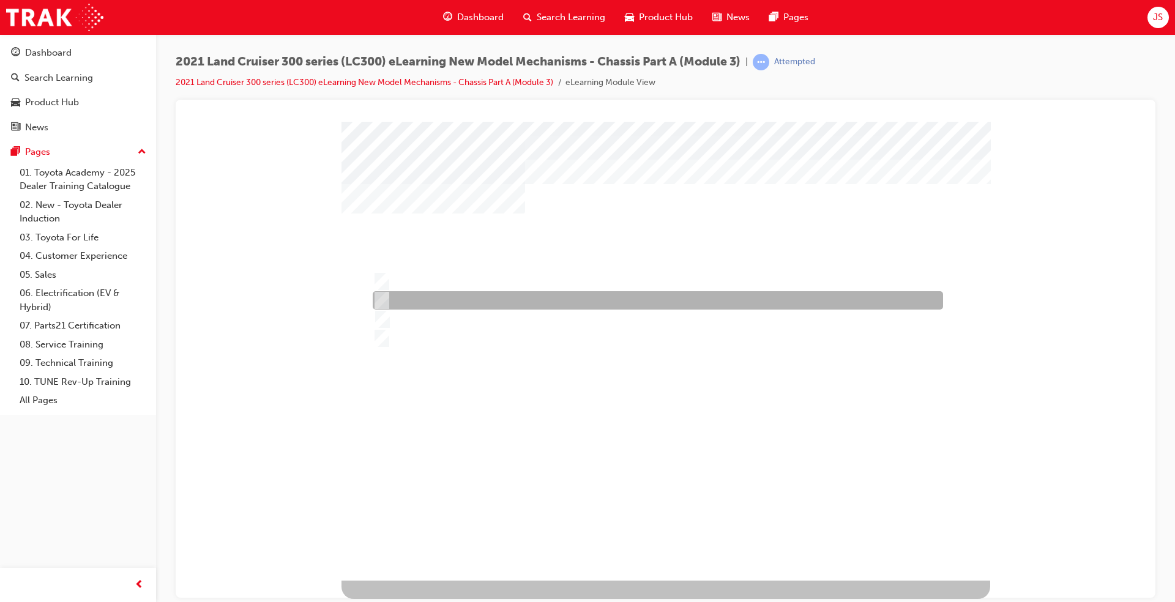
click at [615, 301] on div at bounding box center [655, 300] width 570 height 18
radio input "false"
radio input "true"
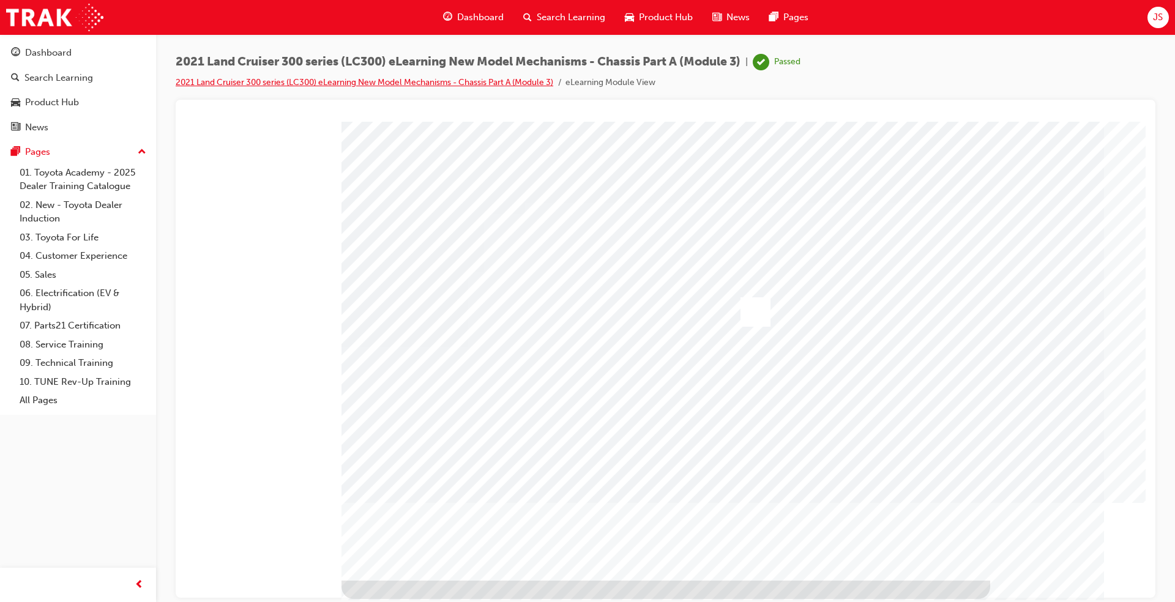
click at [466, 77] on link "2021 Land Cruiser 300 series (LC300) eLearning New Model Mechanisms - Chassis P…" at bounding box center [365, 82] width 378 height 10
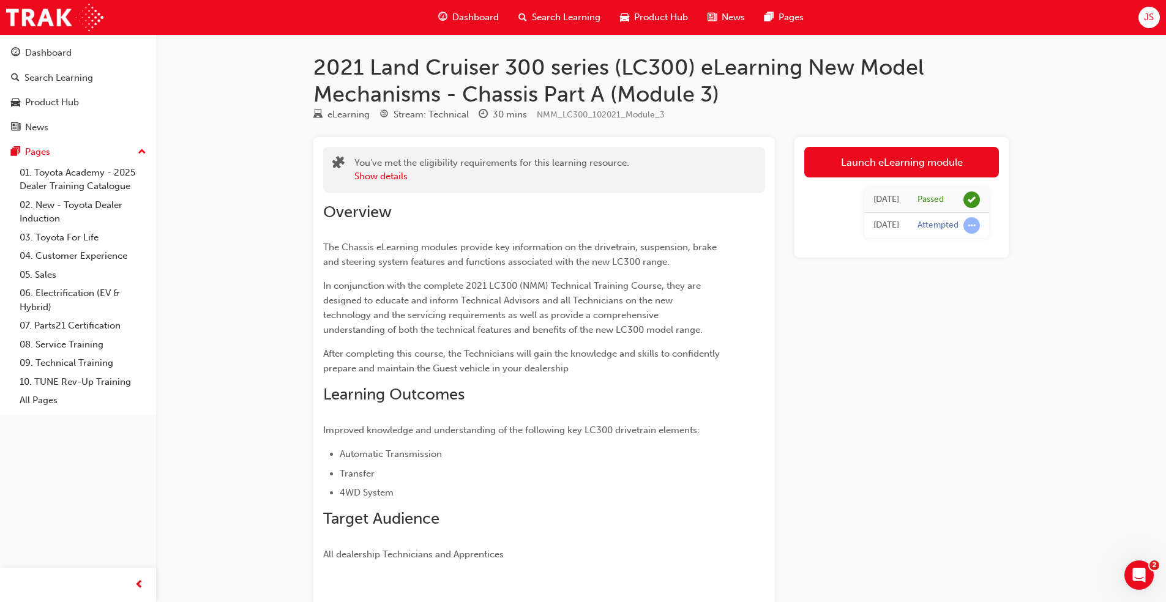
click at [565, 14] on span "Search Learning" at bounding box center [566, 17] width 69 height 14
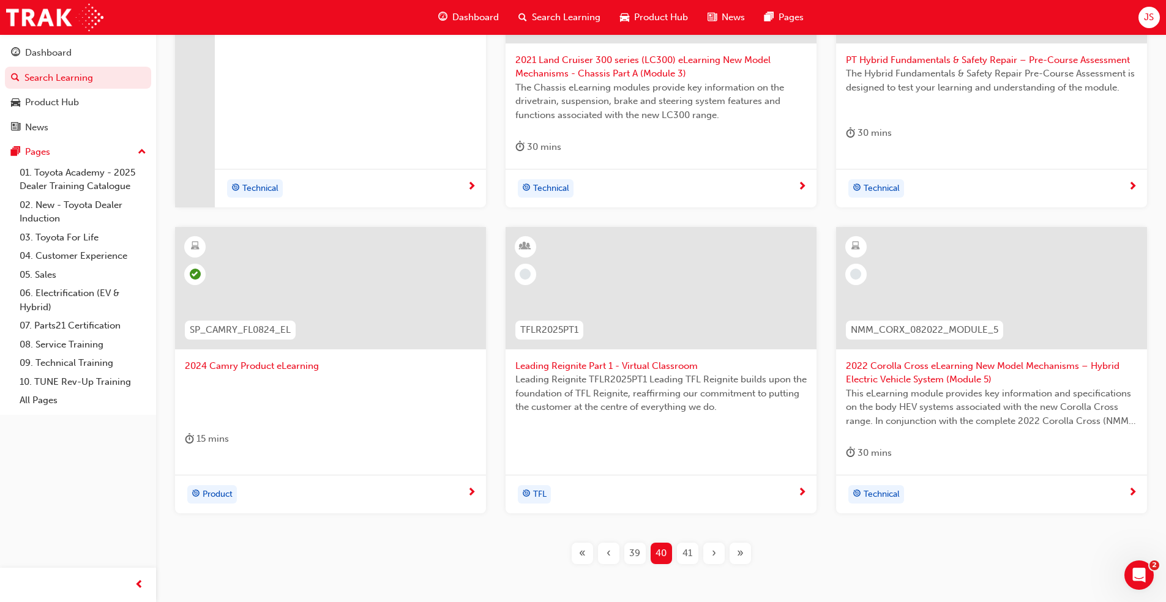
scroll to position [367, 0]
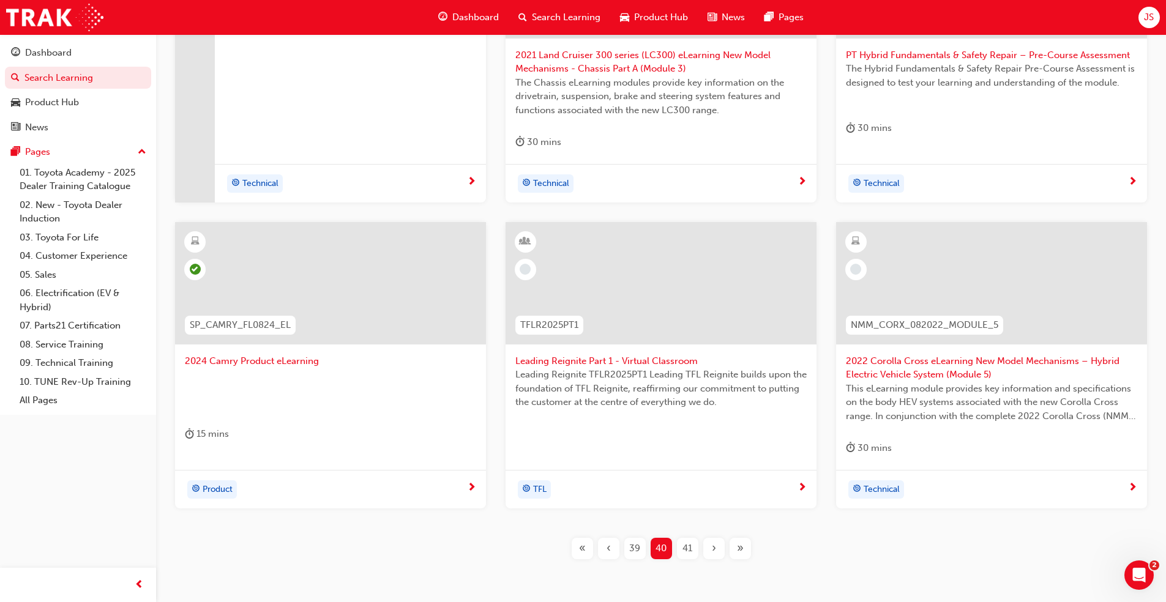
click at [688, 542] on span "41" at bounding box center [687, 549] width 10 height 14
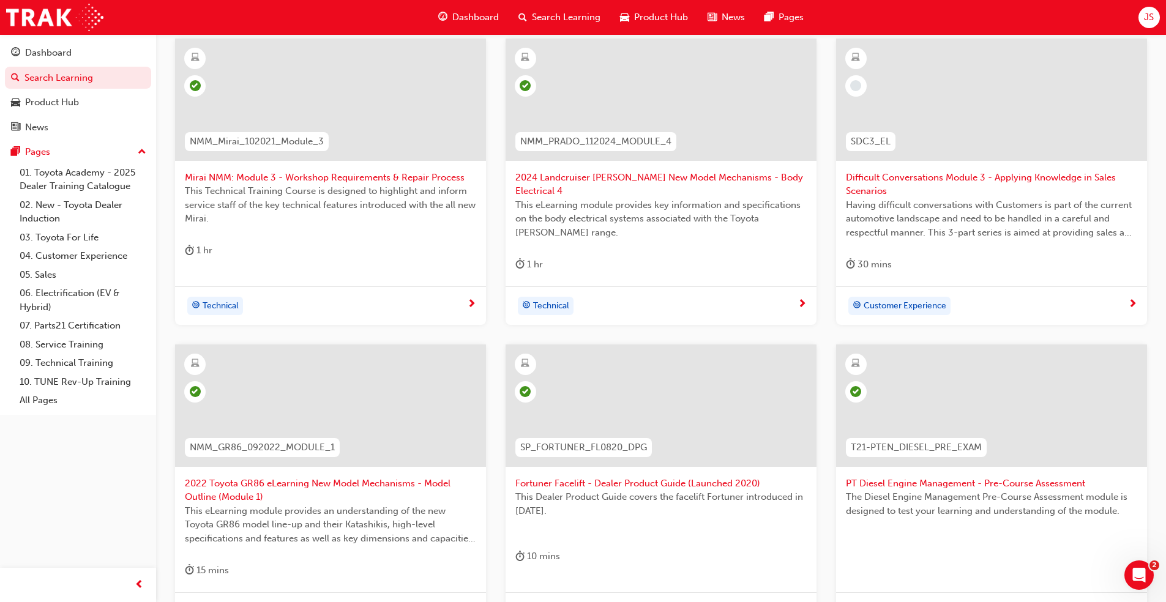
scroll to position [423, 0]
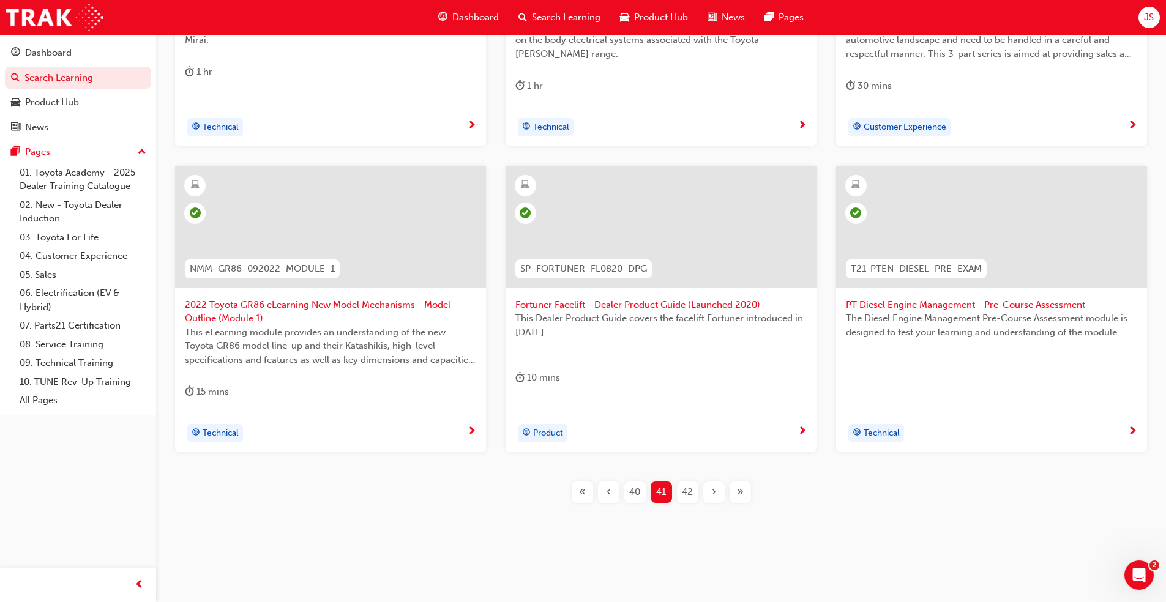
click at [680, 489] on div "42" at bounding box center [687, 492] width 21 height 21
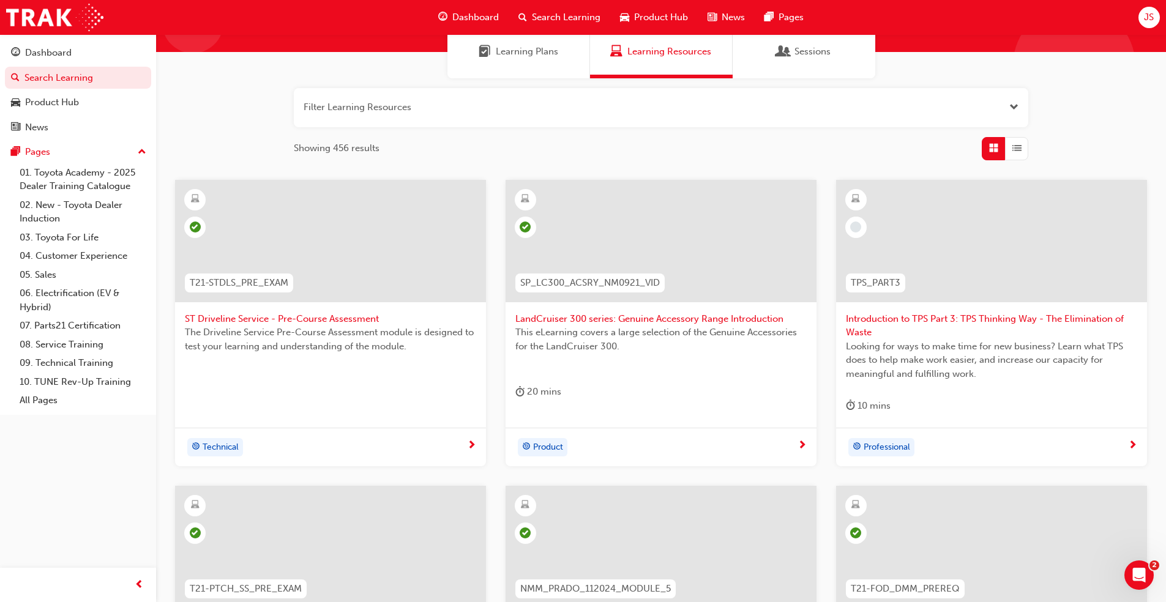
scroll to position [409, 0]
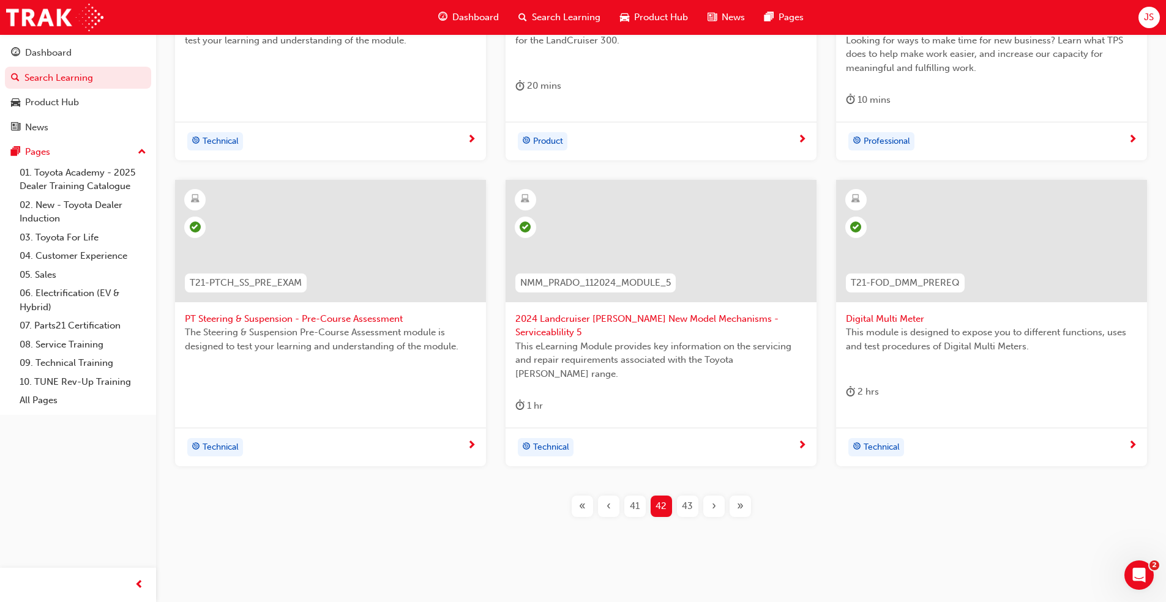
click at [687, 499] on span "43" at bounding box center [687, 506] width 11 height 14
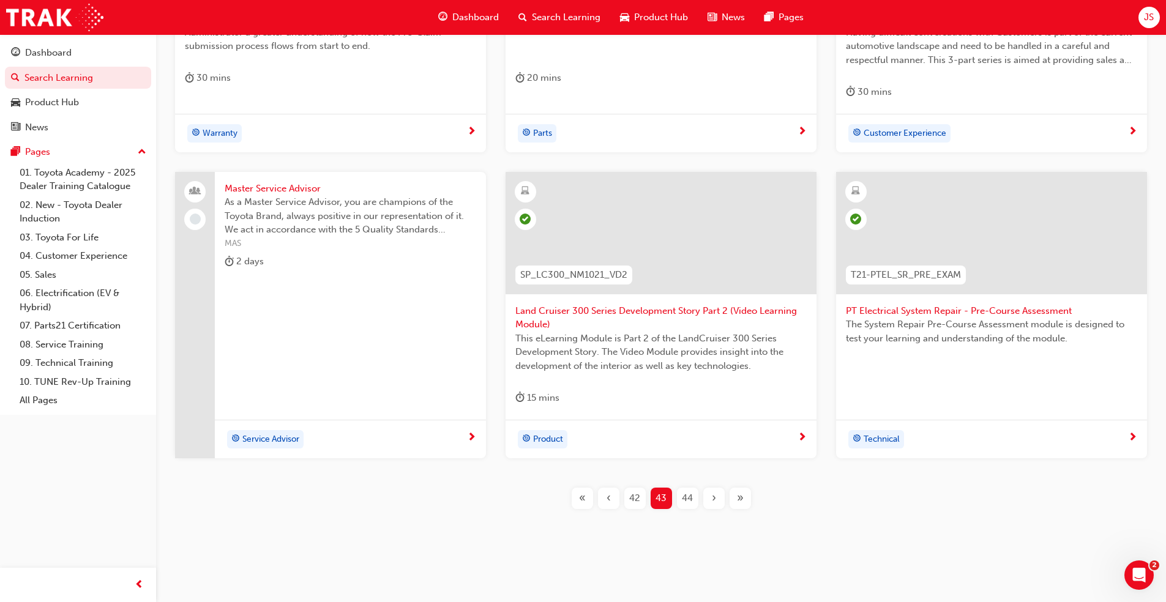
scroll to position [423, 0]
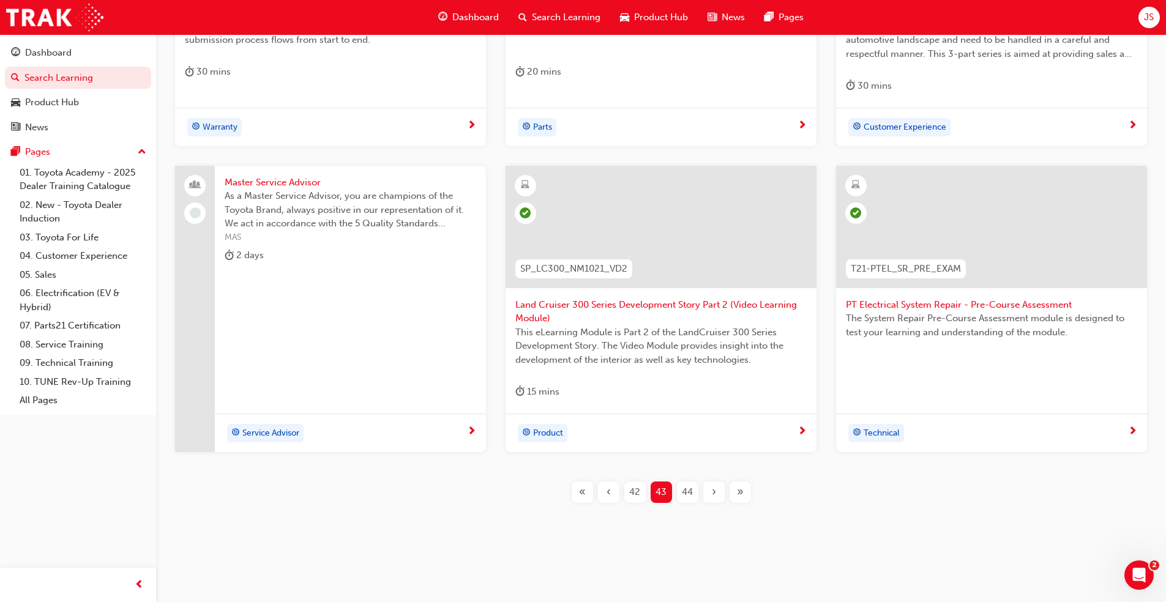
click at [684, 493] on span "44" at bounding box center [687, 492] width 11 height 14
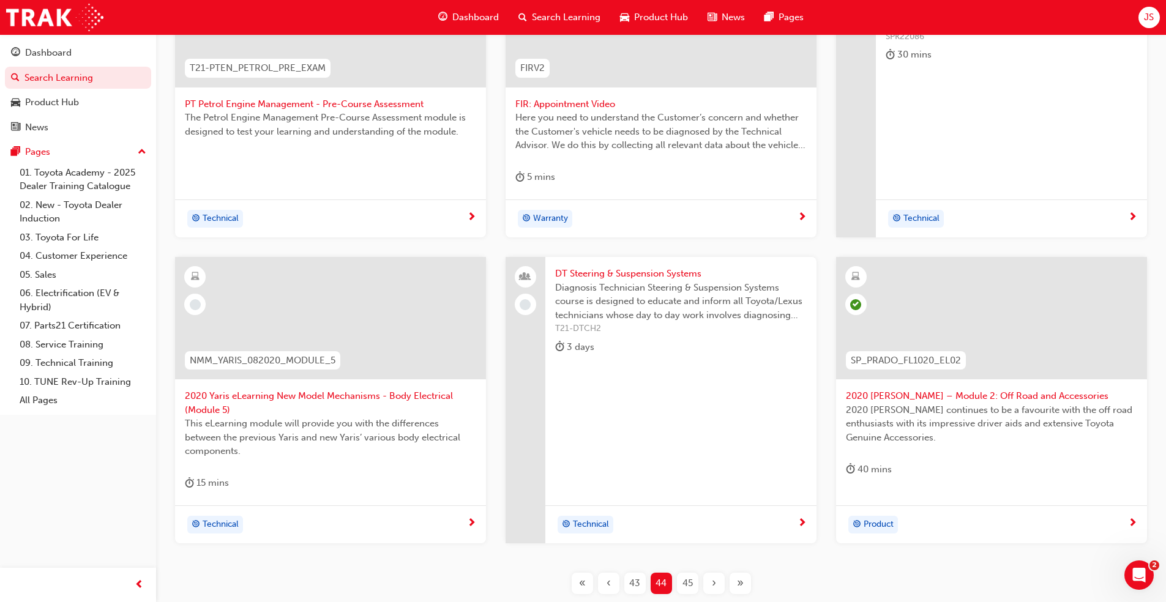
scroll to position [409, 0]
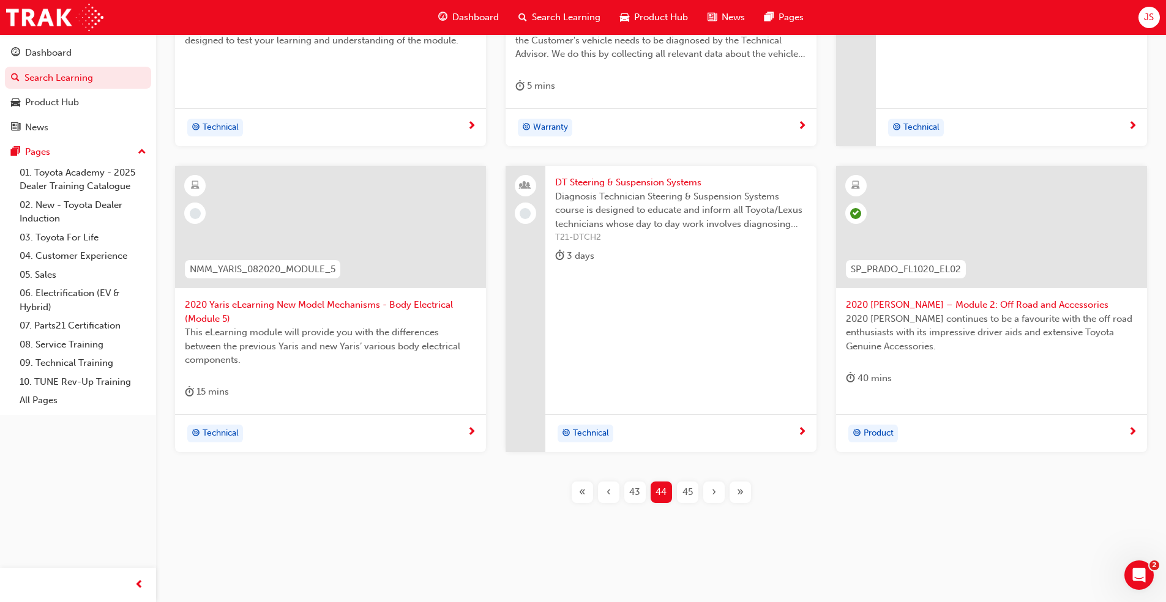
click at [679, 483] on div "45" at bounding box center [687, 492] width 21 height 21
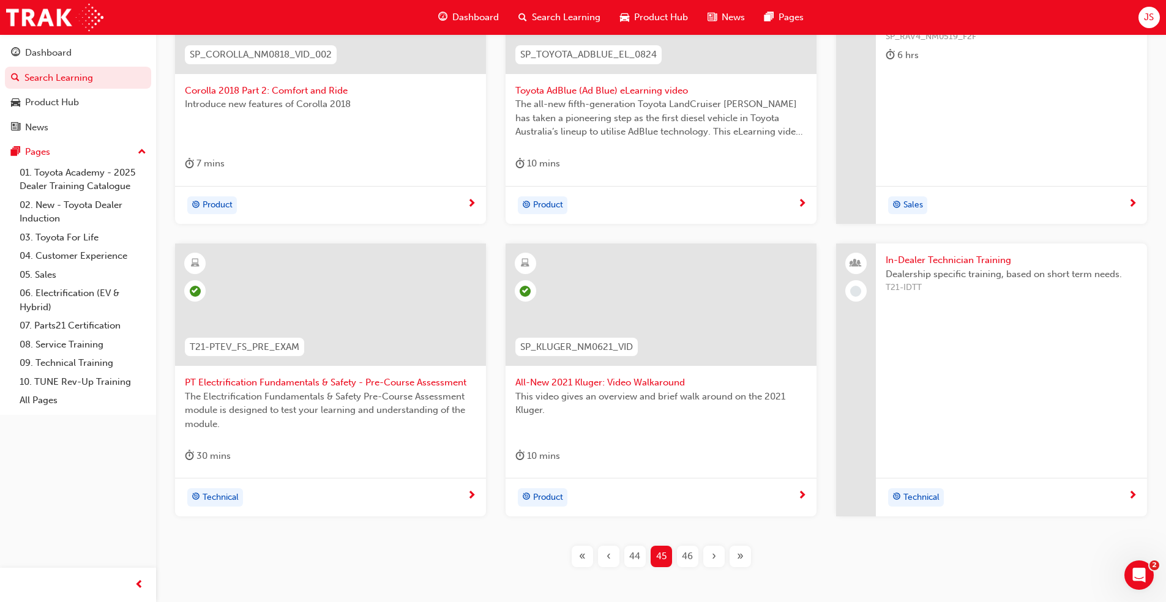
scroll to position [396, 0]
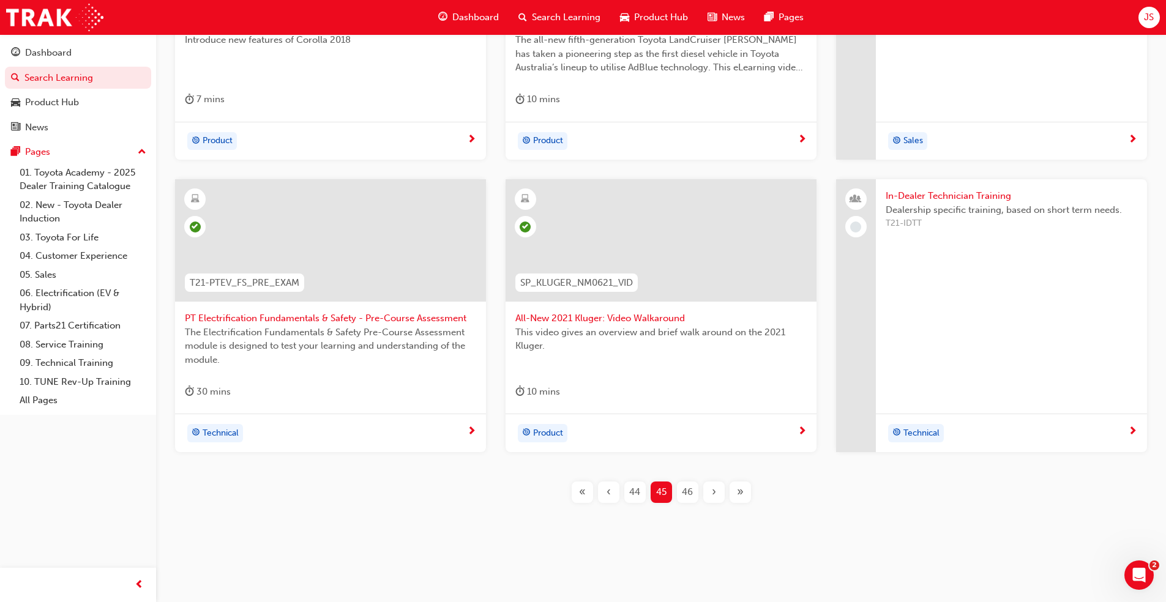
click at [690, 499] on span "46" at bounding box center [687, 492] width 11 height 14
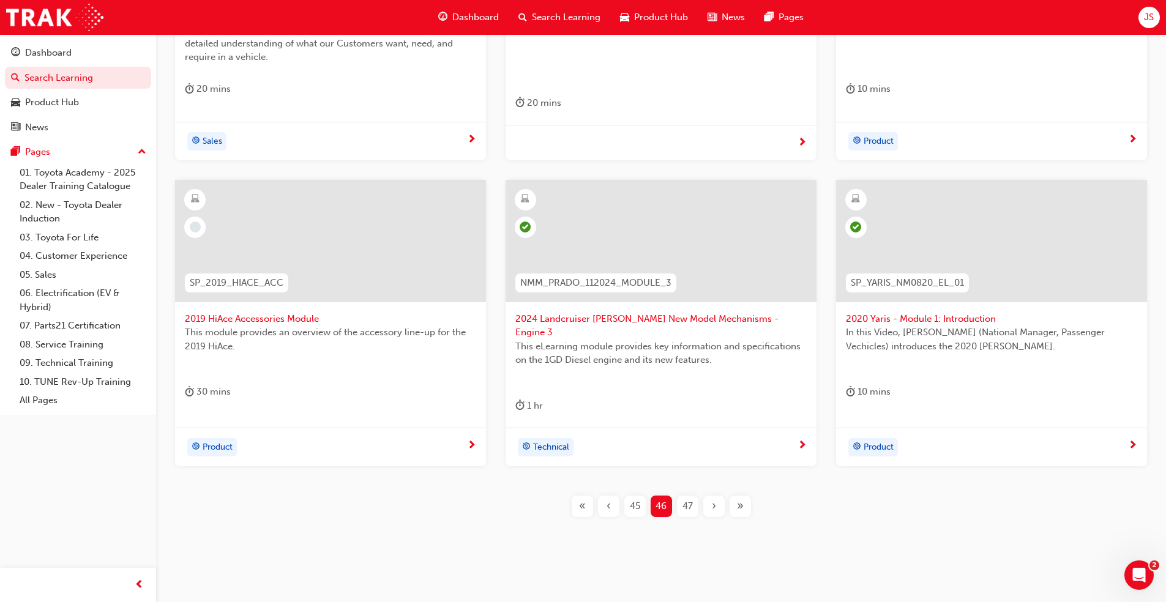
click at [690, 499] on span "47" at bounding box center [687, 506] width 10 height 14
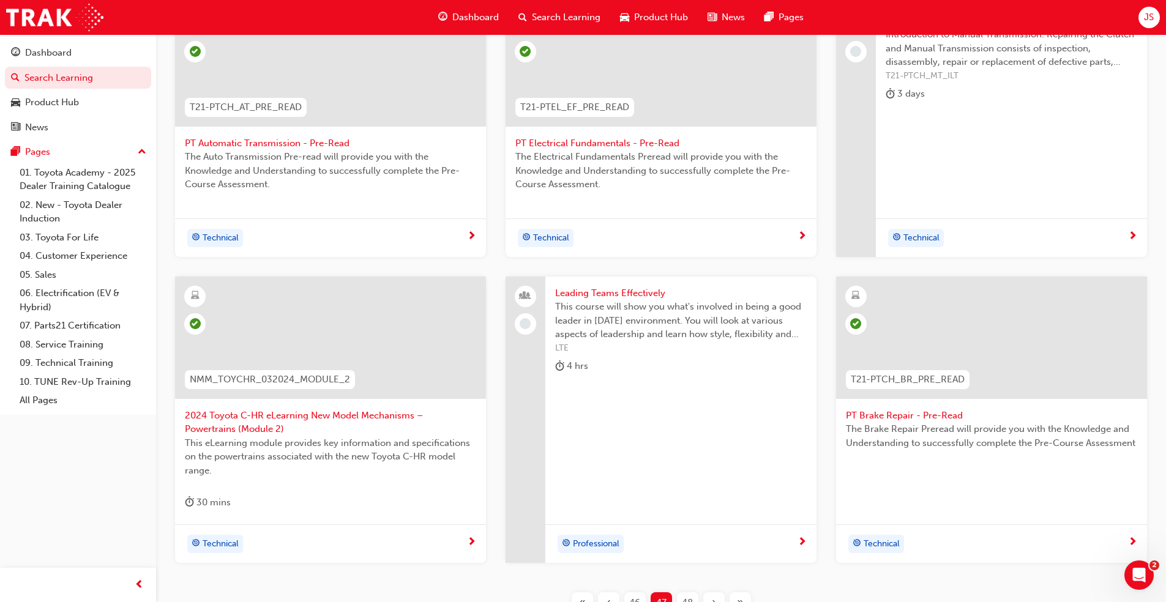
scroll to position [390, 0]
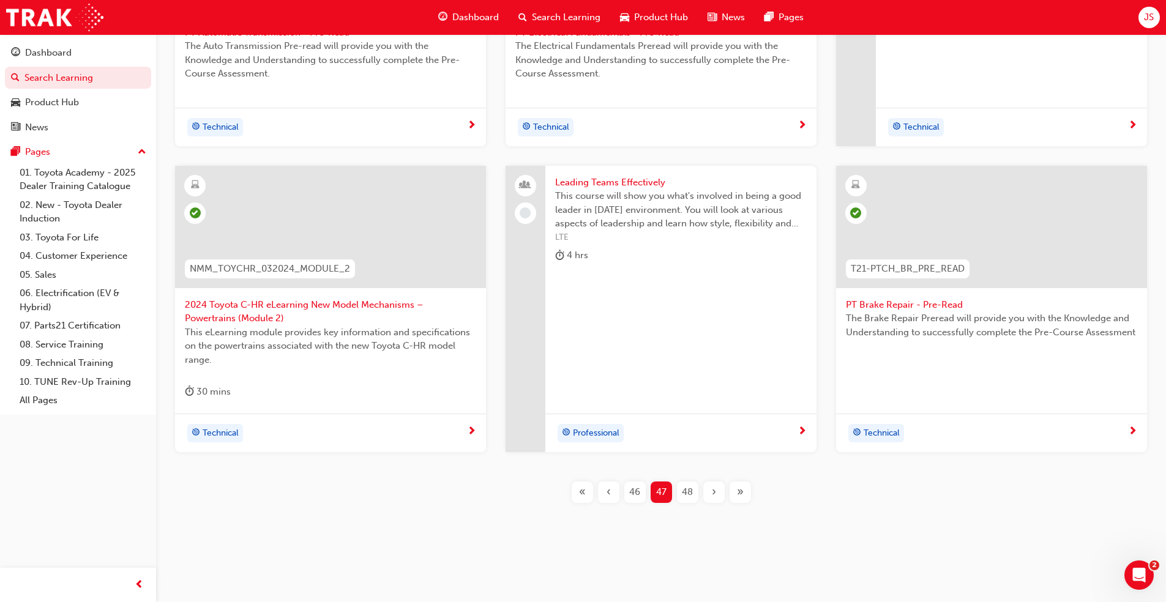
click at [686, 486] on span "48" at bounding box center [687, 492] width 11 height 14
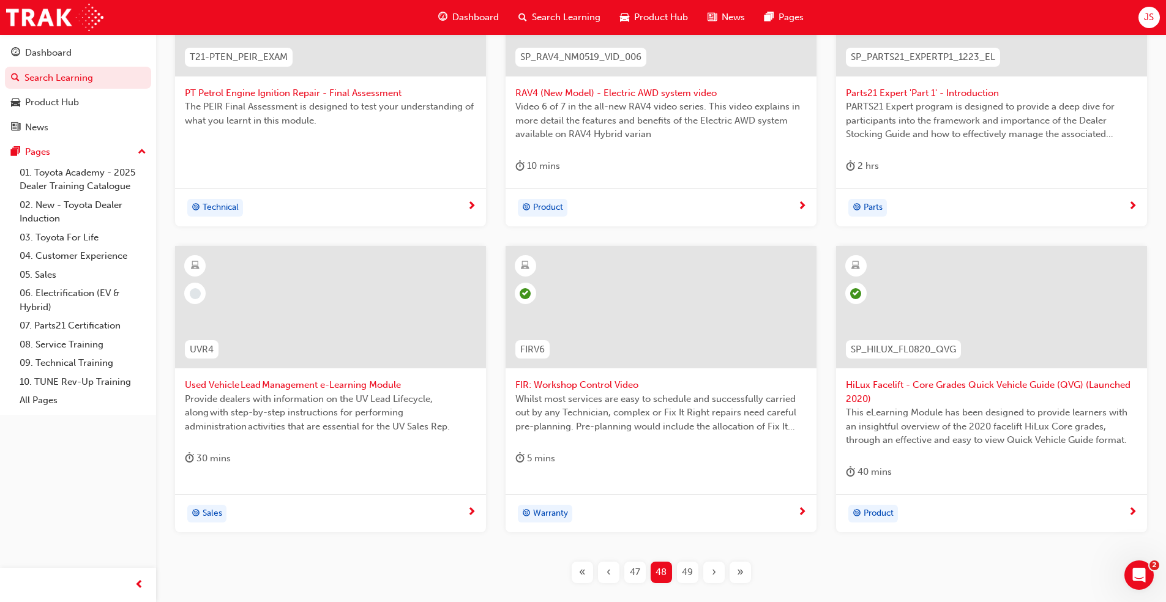
scroll to position [409, 0]
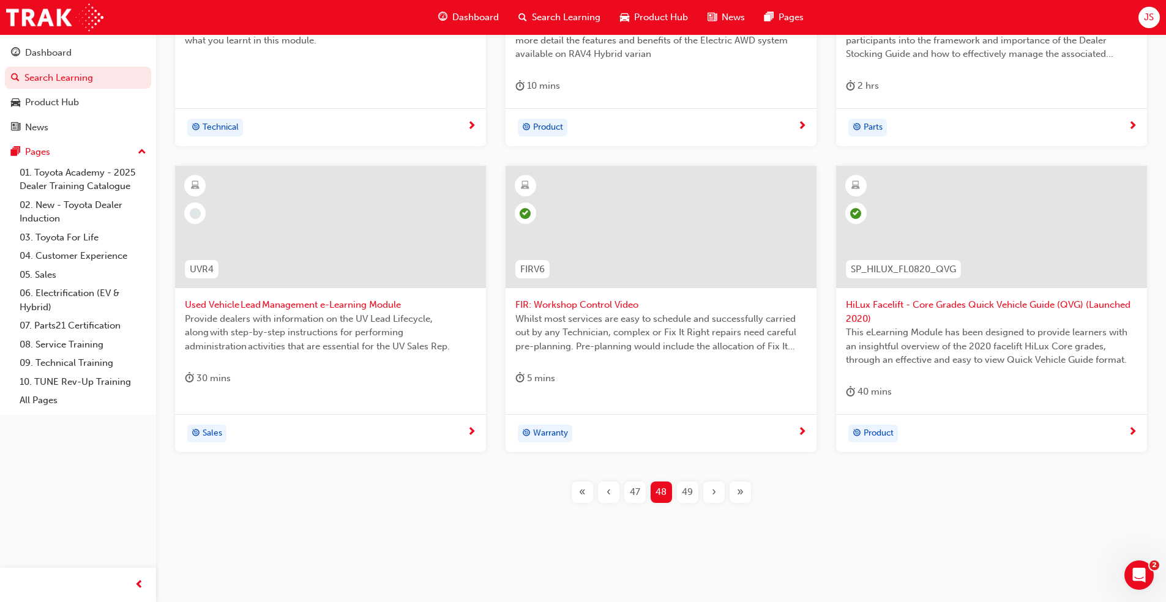
click at [690, 493] on span "49" at bounding box center [687, 492] width 11 height 14
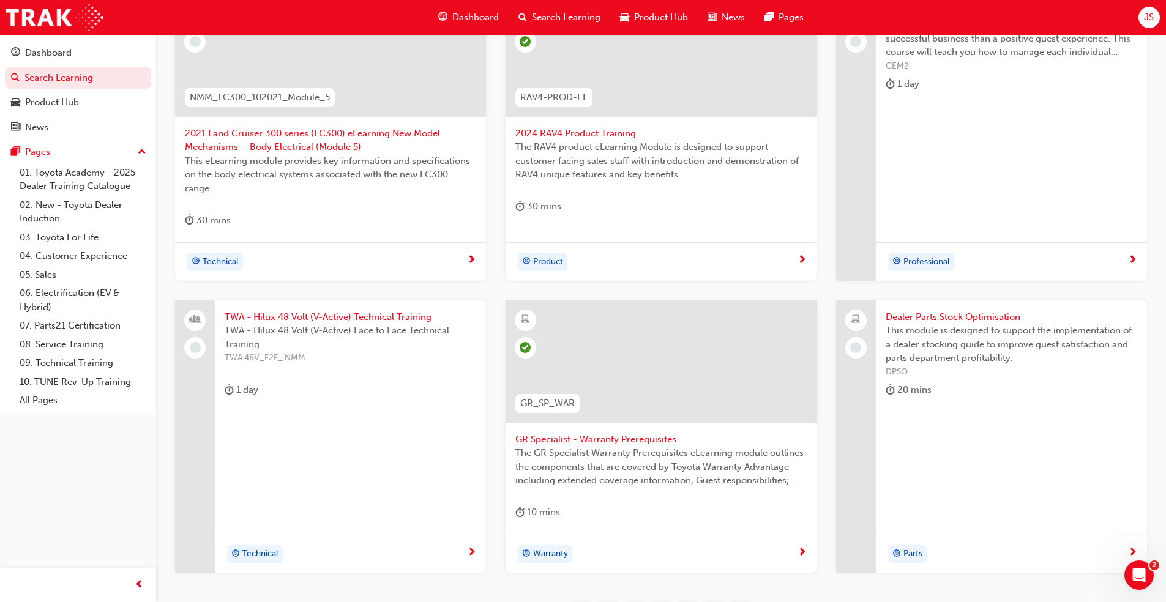
scroll to position [226, 0]
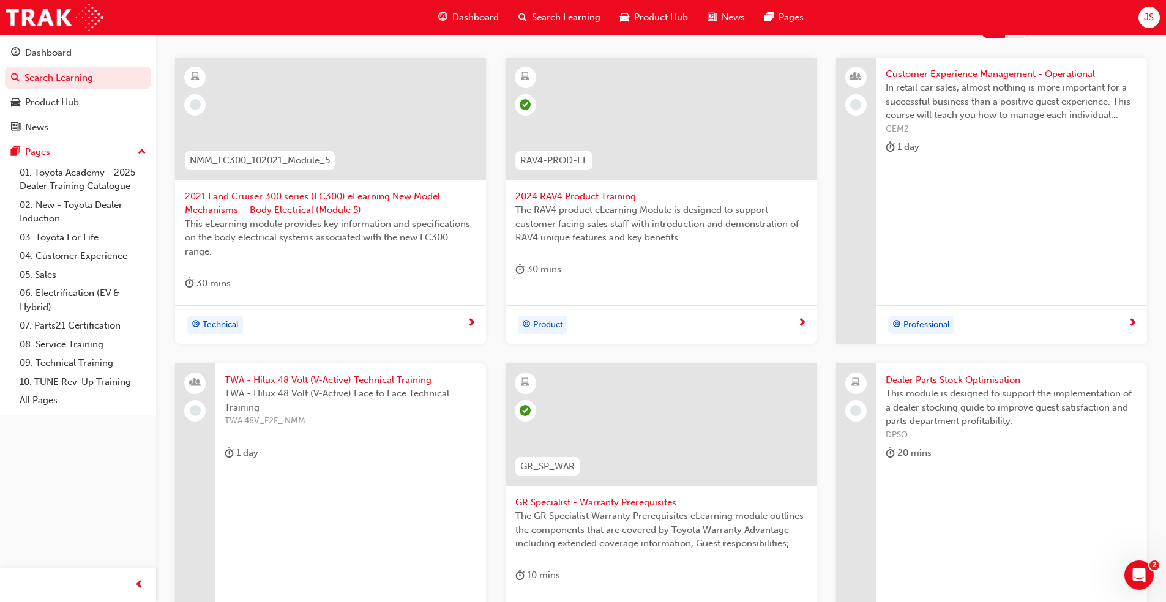
click at [252, 203] on span "2021 Land Cruiser 300 series (LC300) eLearning New Model Mechanisms – Body Elec…" at bounding box center [330, 204] width 291 height 28
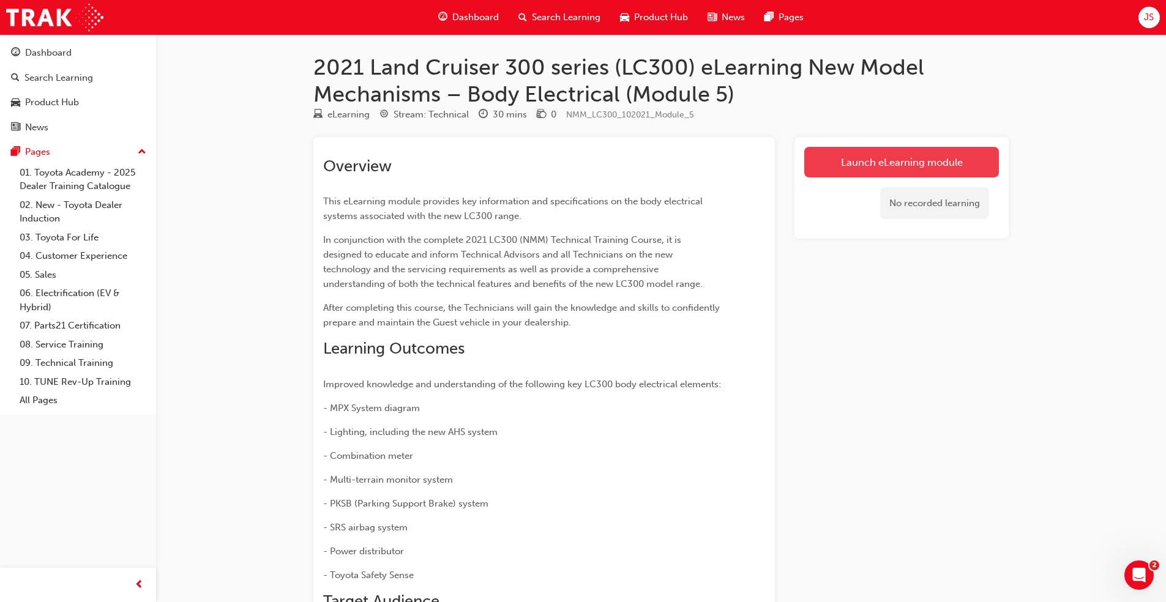
click at [860, 151] on link "Launch eLearning module" at bounding box center [901, 162] width 195 height 31
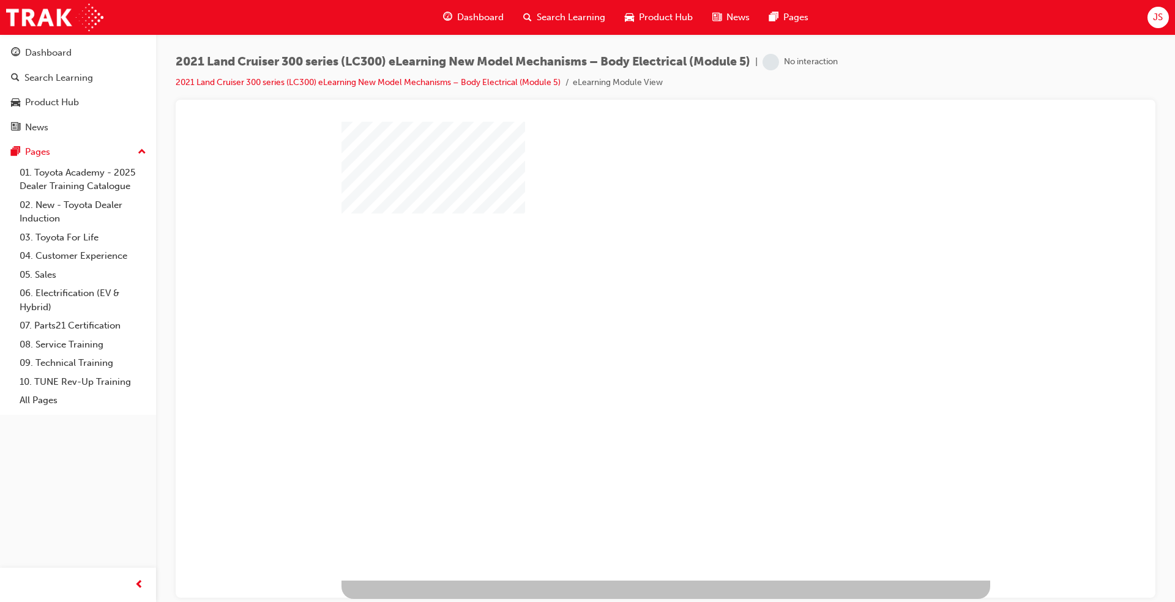
click at [630, 315] on div "play" at bounding box center [630, 315] width 0 height 0
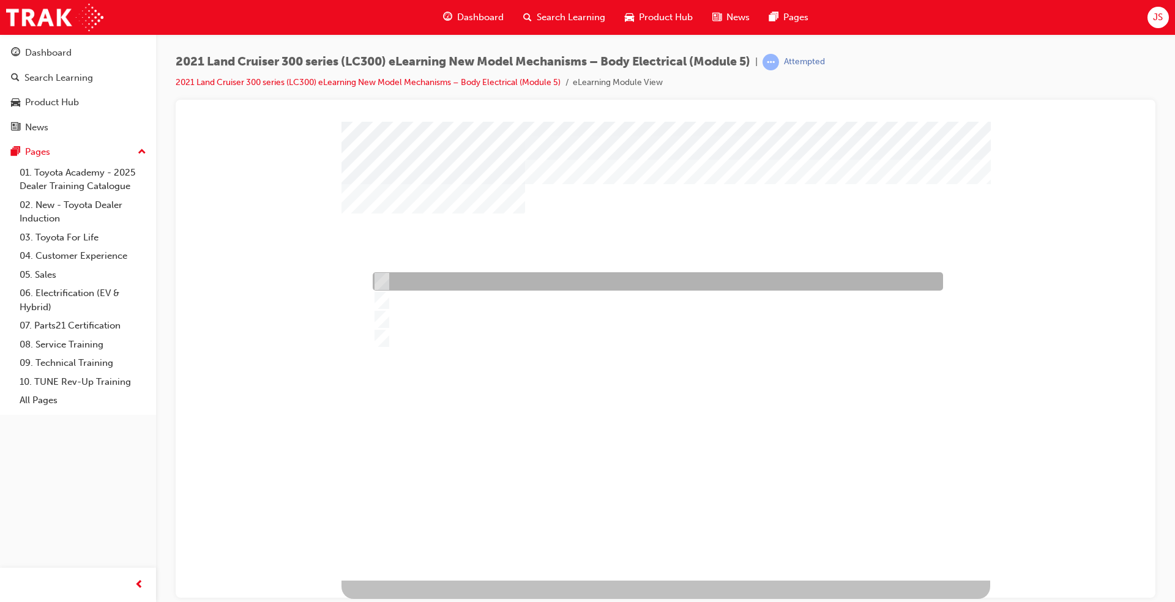
click at [463, 278] on div at bounding box center [655, 281] width 570 height 18
radio input "true"
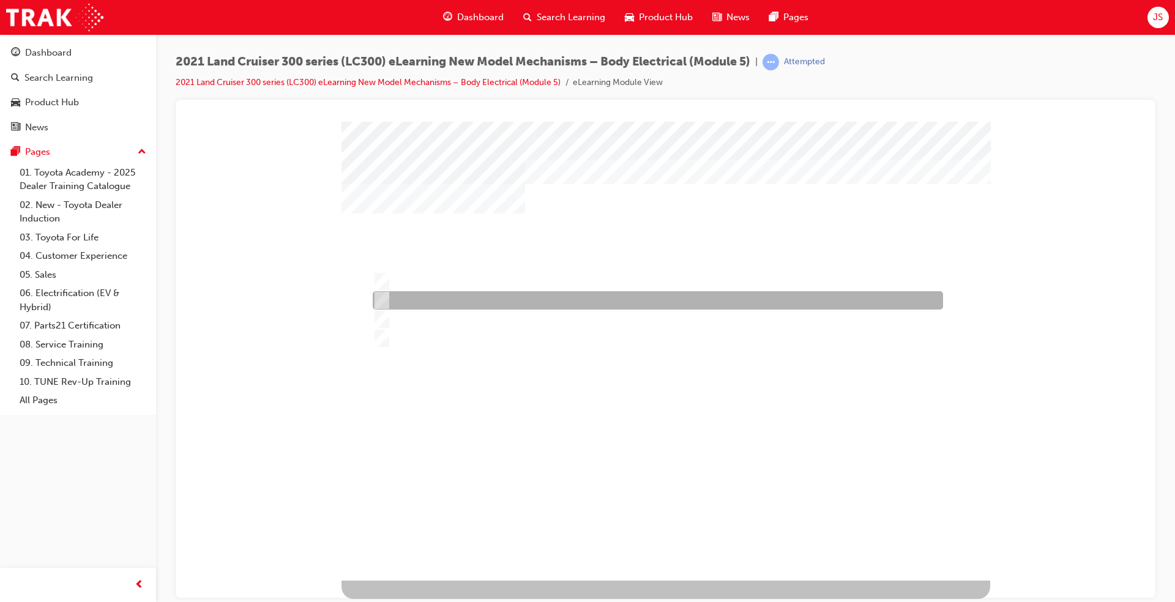
click at [455, 303] on div at bounding box center [655, 300] width 570 height 18
radio input "true"
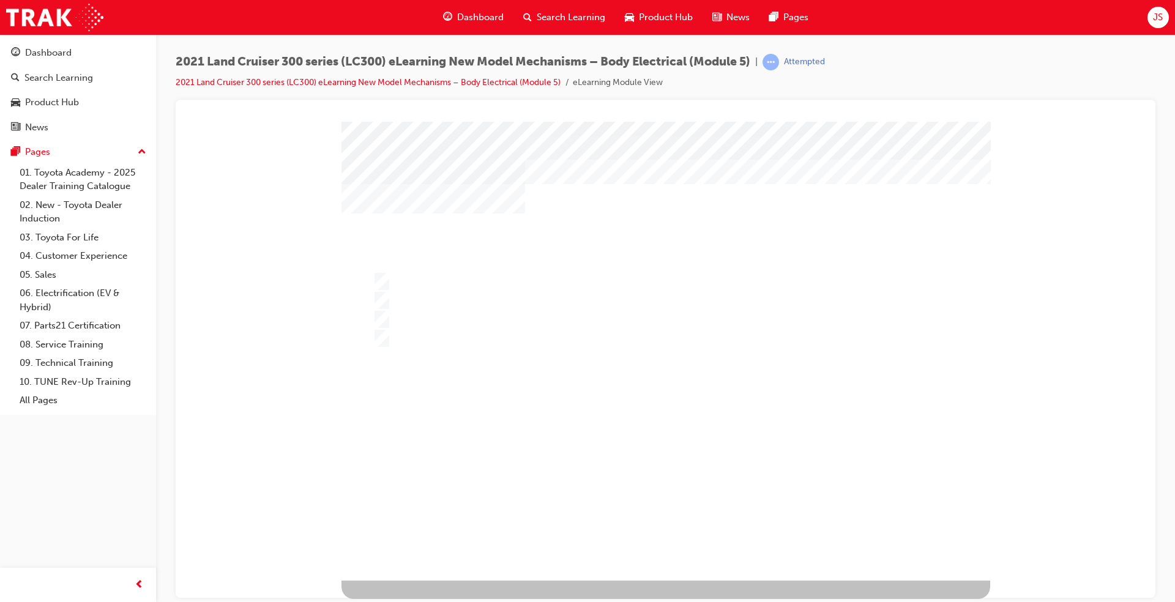
click at [437, 319] on div at bounding box center [665, 350] width 649 height 459
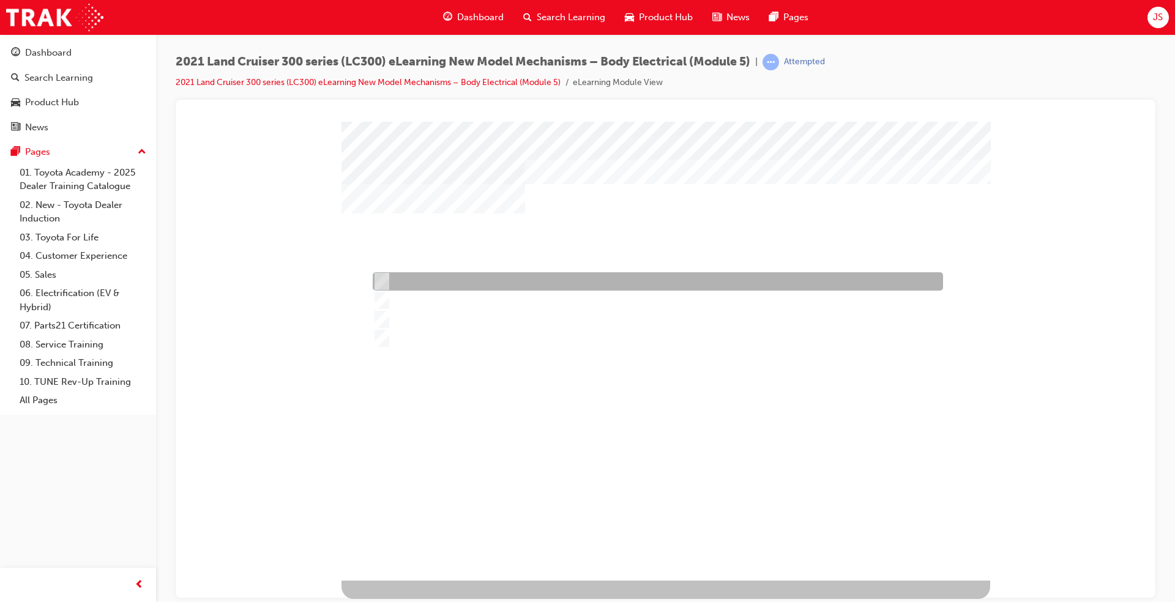
click at [445, 274] on div at bounding box center [655, 281] width 570 height 18
radio input "true"
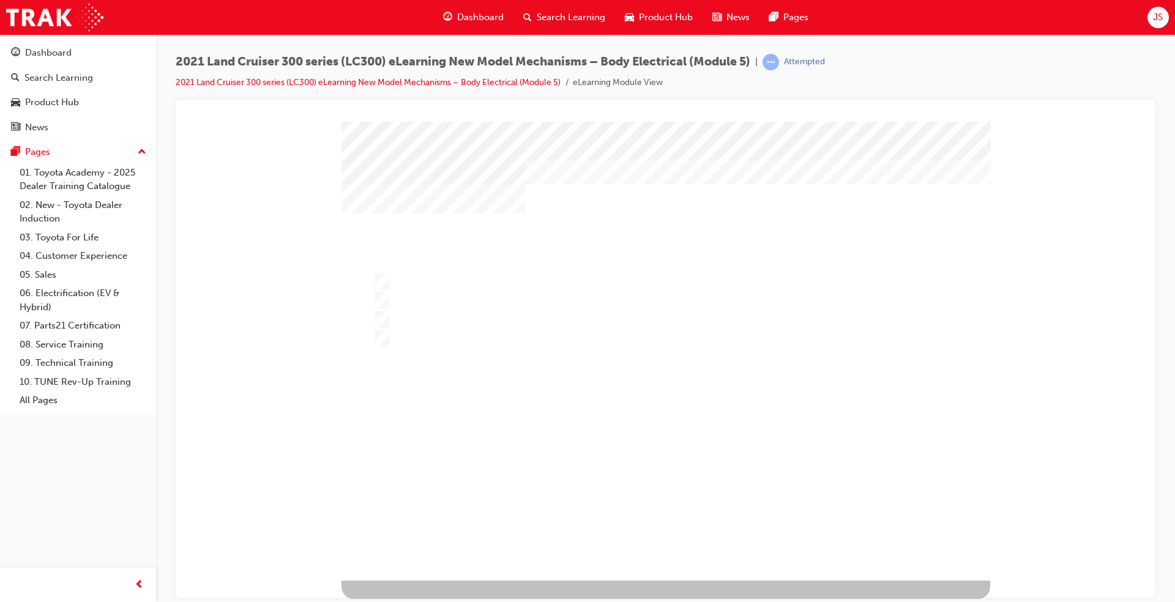
click at [409, 319] on div at bounding box center [665, 350] width 649 height 459
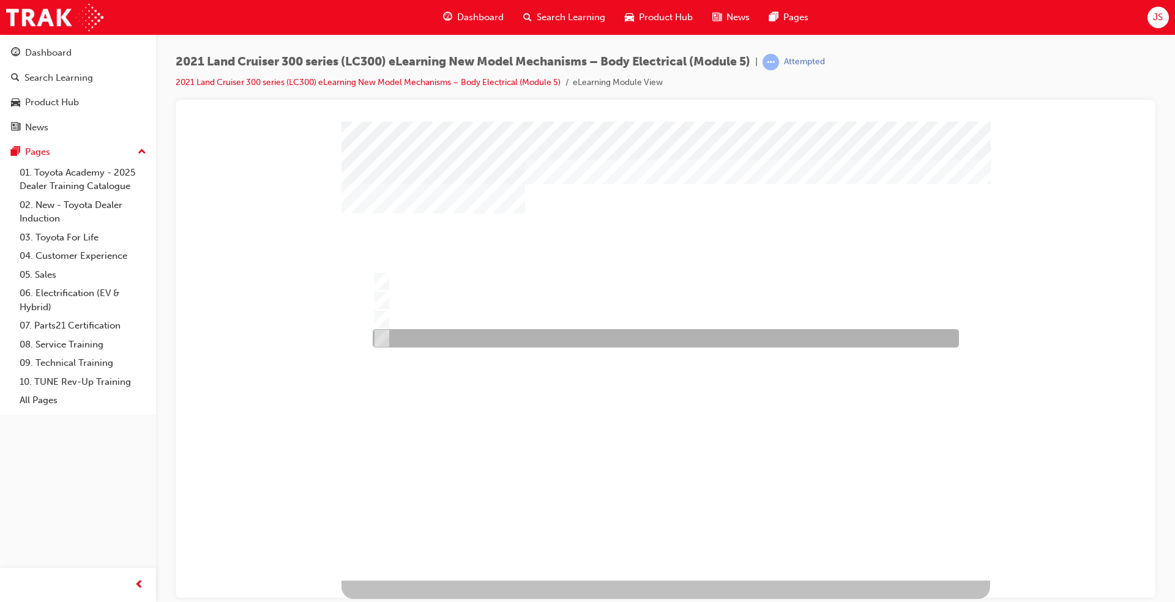
click at [513, 343] on div at bounding box center [663, 338] width 586 height 18
radio input "true"
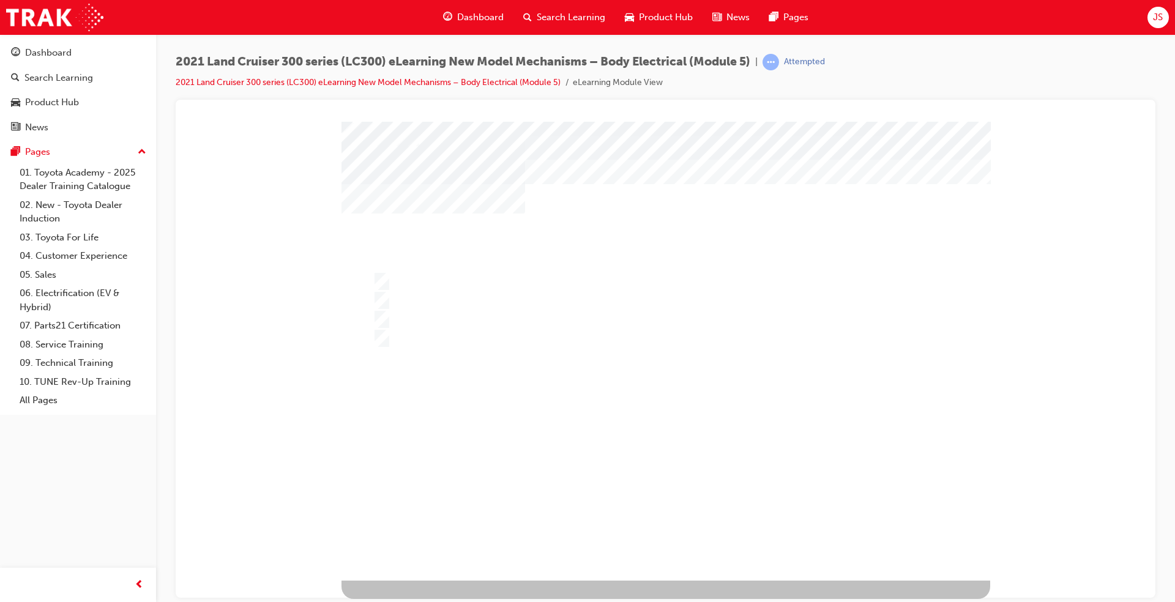
click at [490, 322] on div at bounding box center [665, 350] width 649 height 459
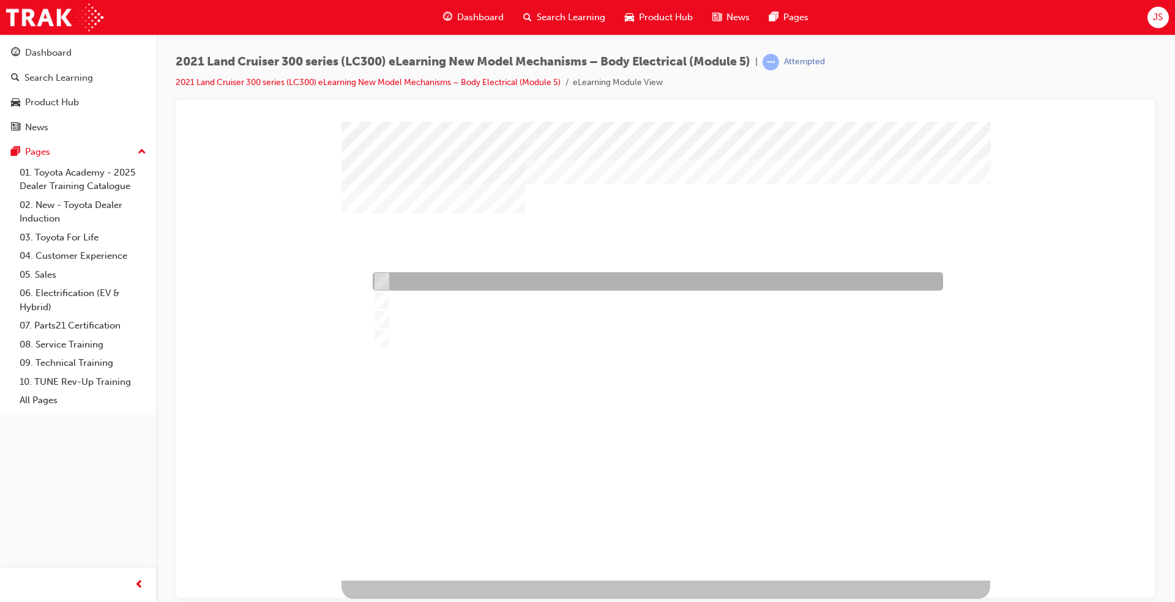
click at [482, 279] on div at bounding box center [655, 281] width 570 height 18
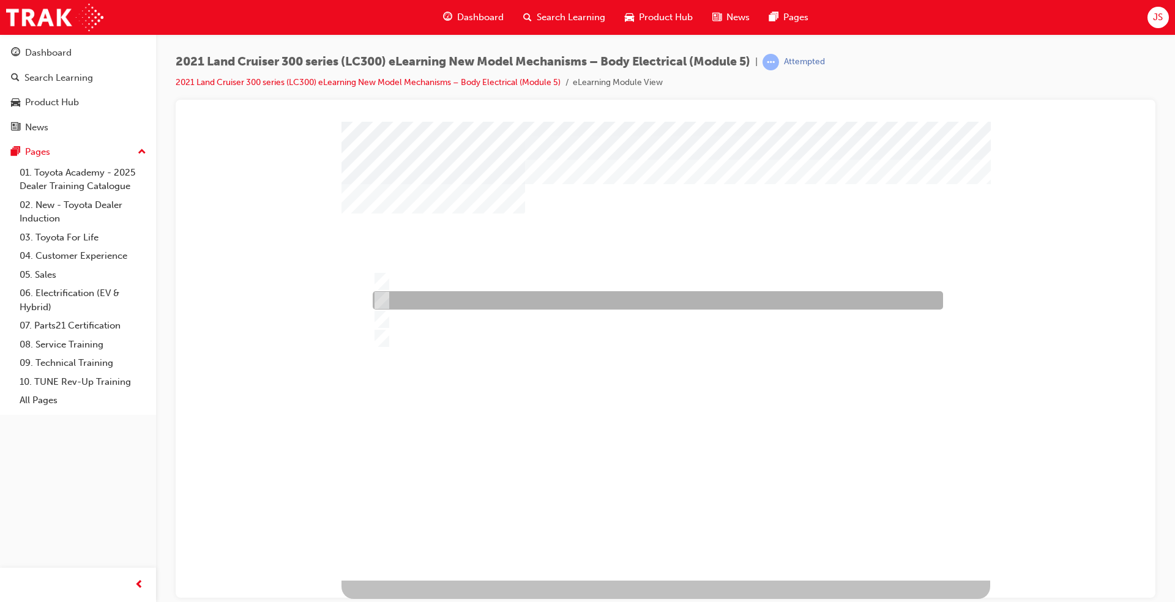
click at [476, 302] on div at bounding box center [655, 300] width 570 height 18
radio input "false"
radio input "true"
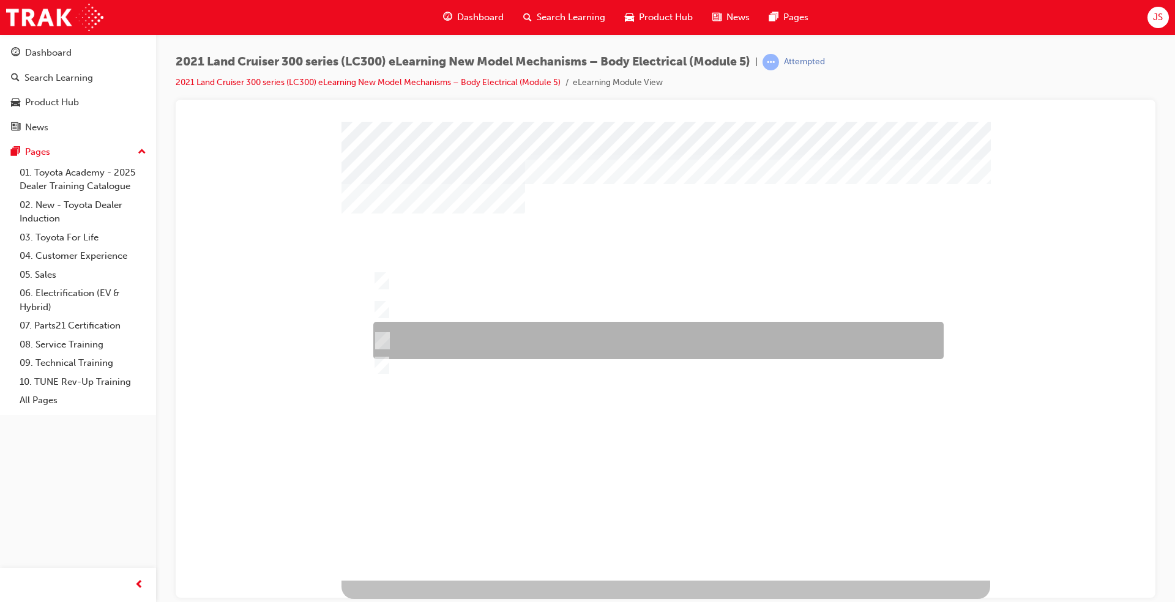
click at [546, 334] on div at bounding box center [655, 340] width 570 height 37
radio input "true"
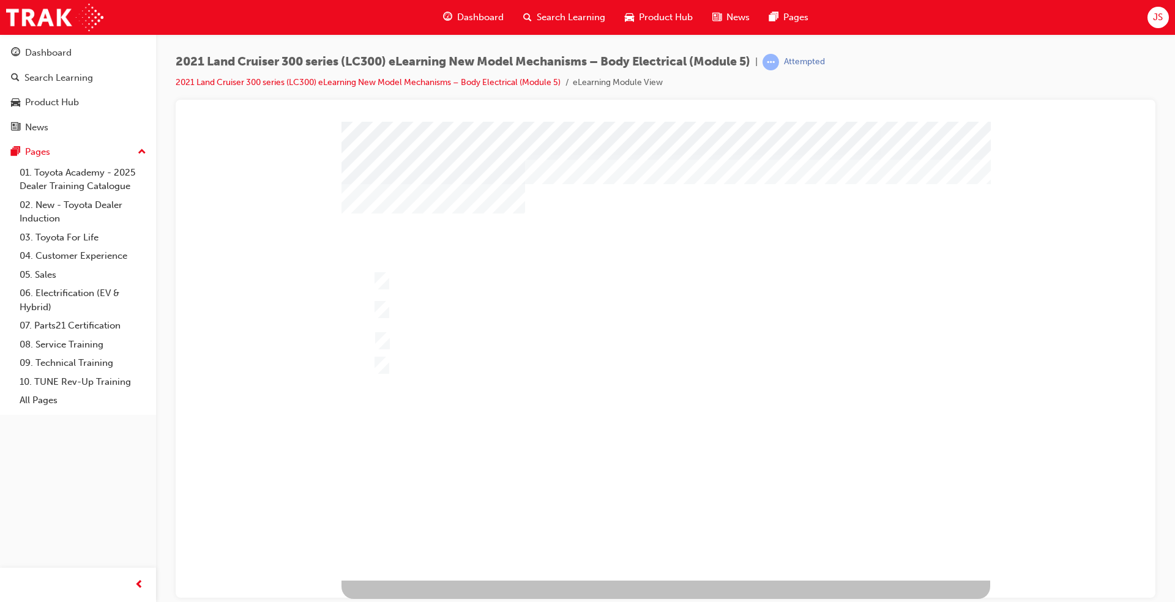
click at [486, 308] on div at bounding box center [665, 350] width 649 height 459
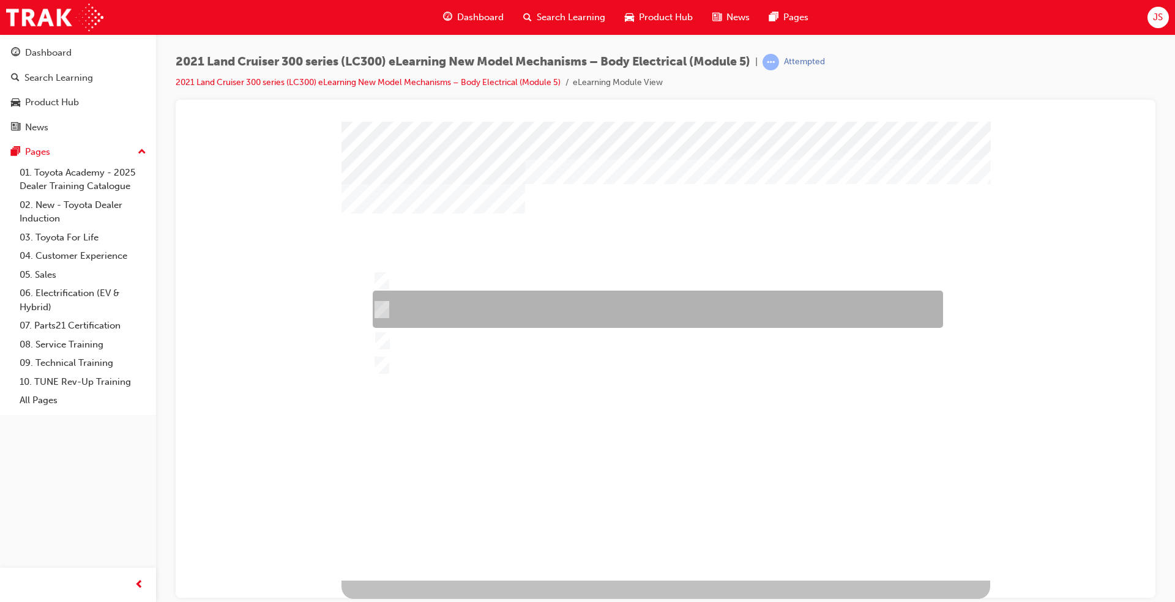
click at [494, 308] on div at bounding box center [655, 309] width 570 height 37
radio input "true"
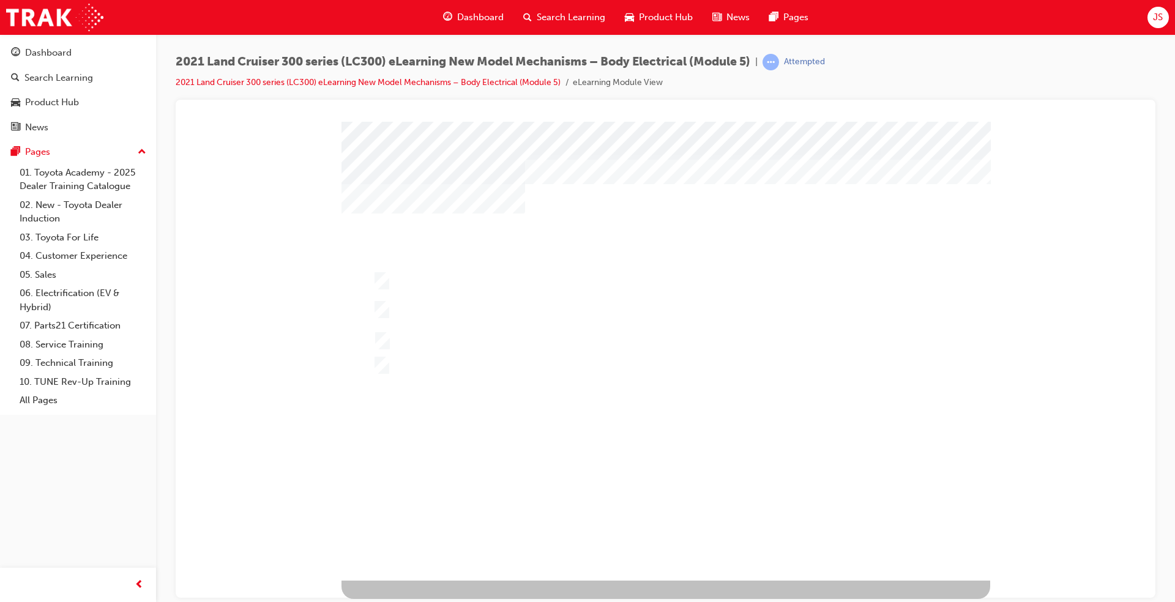
click at [603, 91] on div "2021 Land Cruiser 300 series (LC300) eLearning New Model Mechanisms – Body Elec…" at bounding box center [666, 77] width 980 height 46
click at [236, 126] on div at bounding box center [665, 126] width 950 height 0
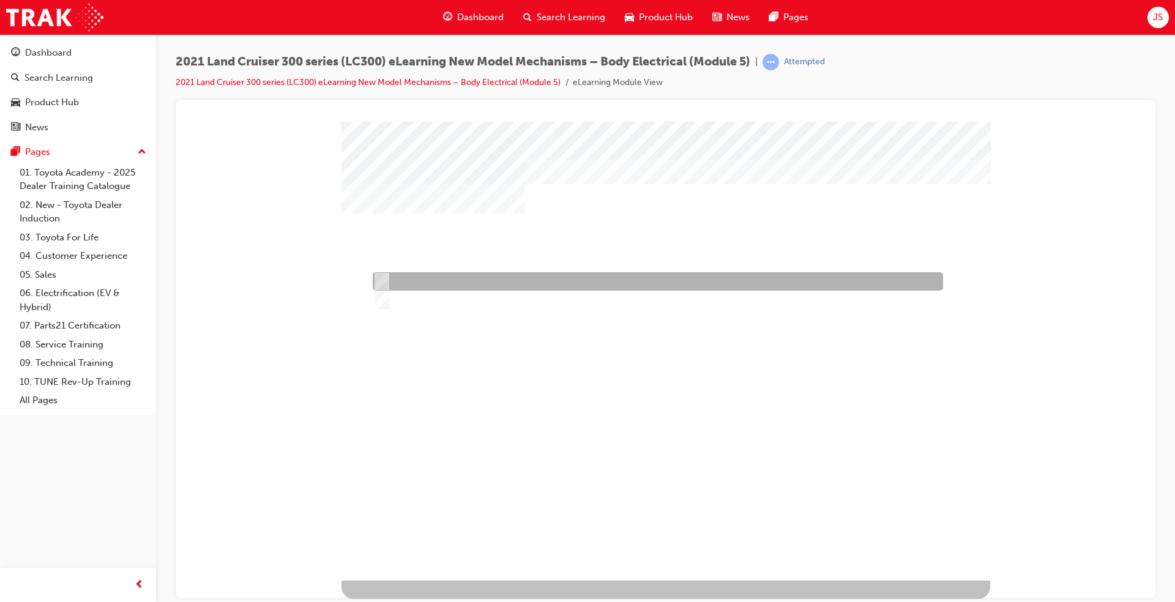
click at [422, 286] on div at bounding box center [655, 281] width 570 height 18
radio input "true"
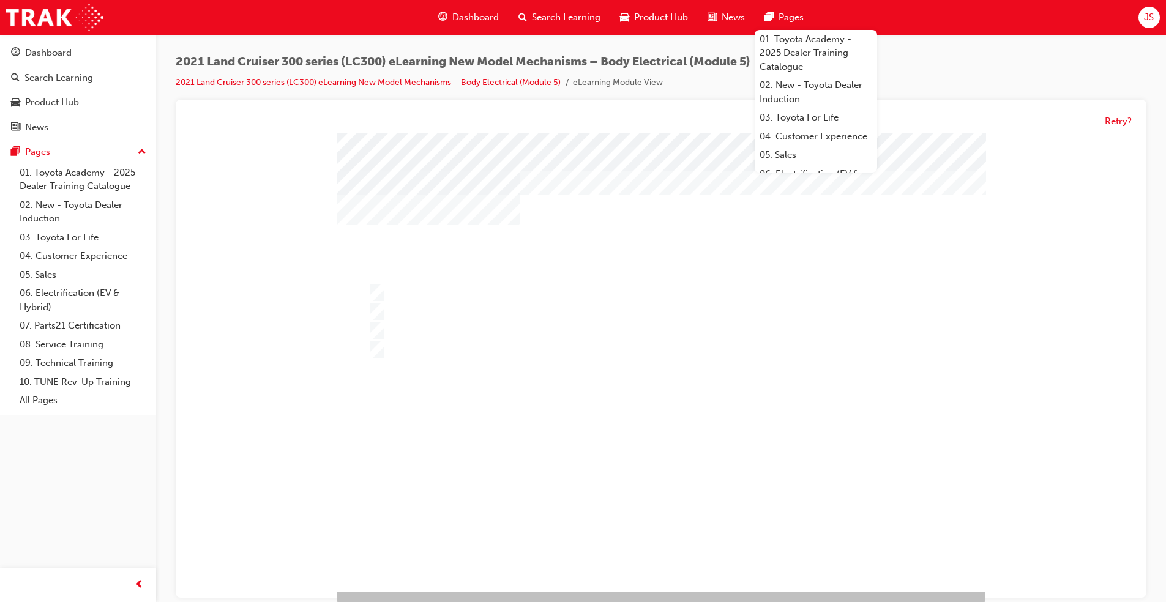
click at [567, 274] on div "" at bounding box center [661, 362] width 649 height 459
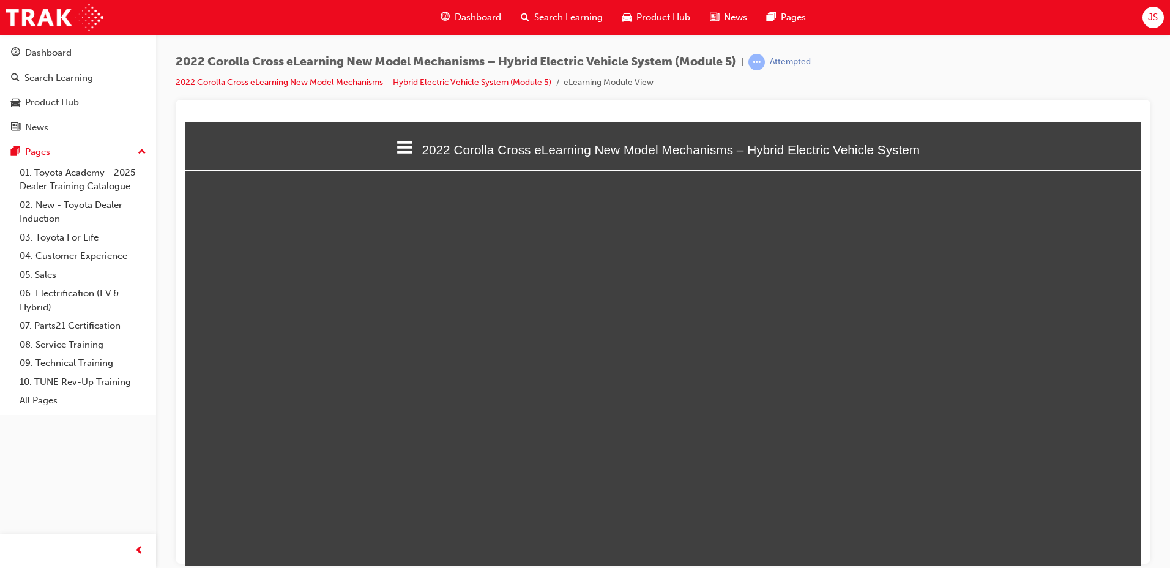
select select "custom"
type input "10"
select select "custom"
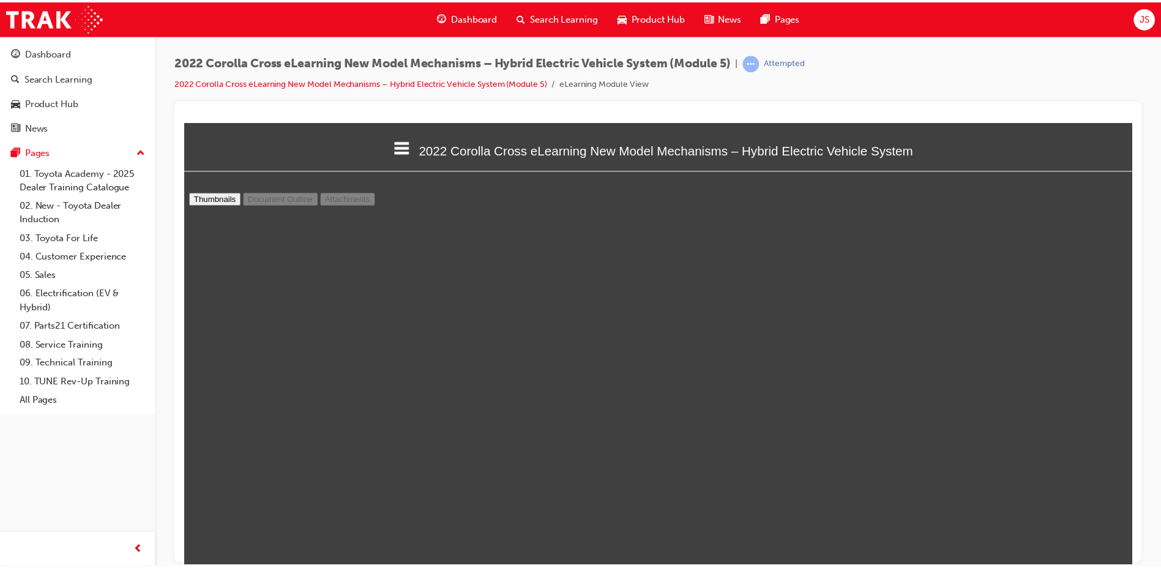
scroll to position [3794, 0]
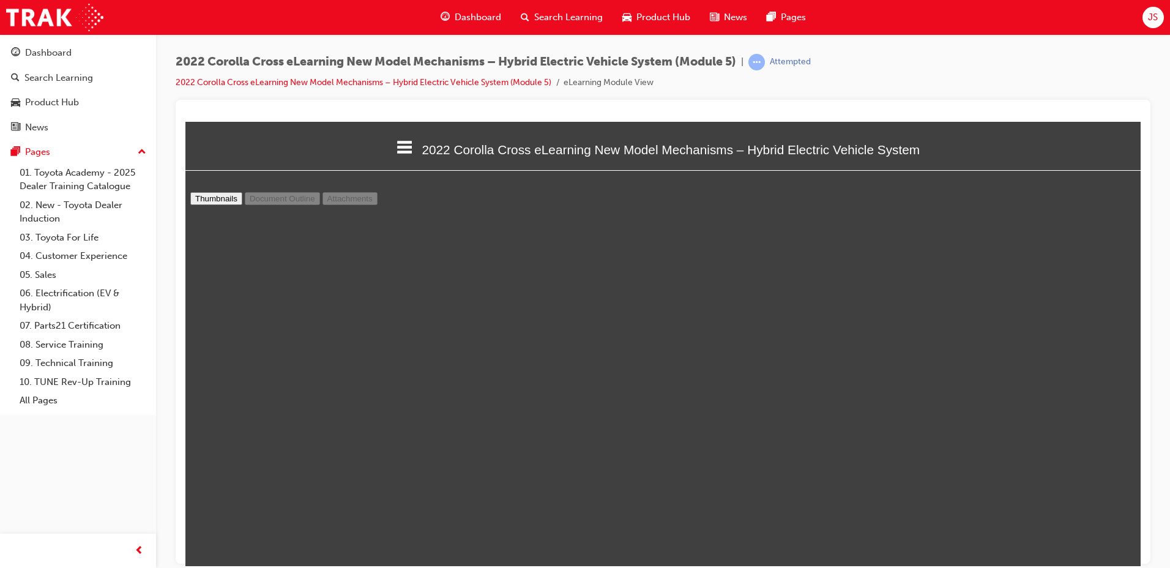
click at [463, 21] on span "Dashboard" at bounding box center [478, 17] width 47 height 14
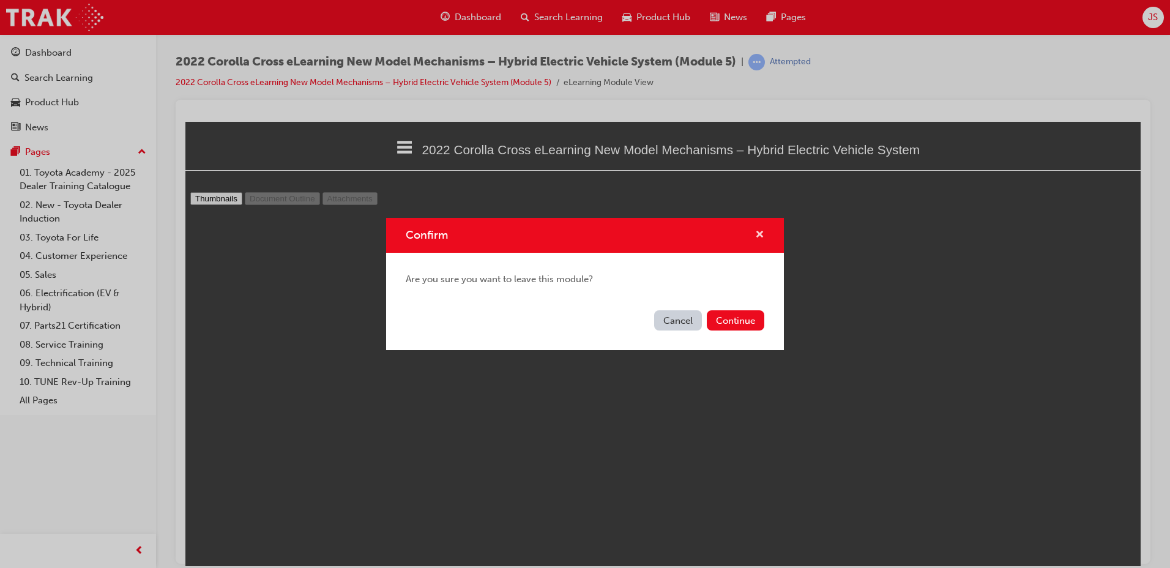
click at [756, 231] on span "cross-icon" at bounding box center [759, 235] width 9 height 11
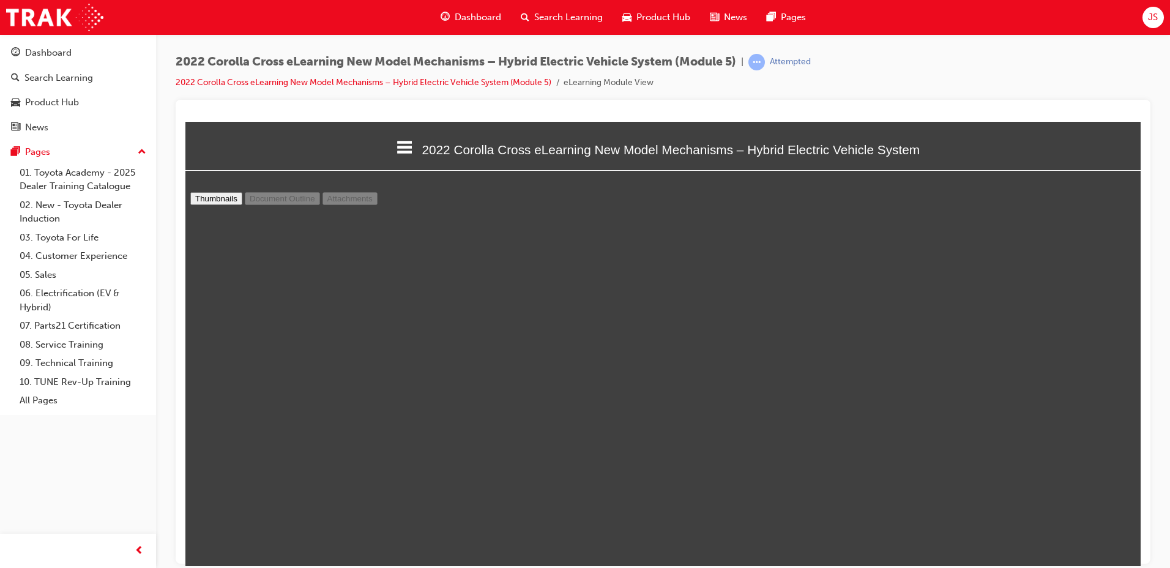
click at [542, 14] on span "Search Learning" at bounding box center [568, 17] width 69 height 14
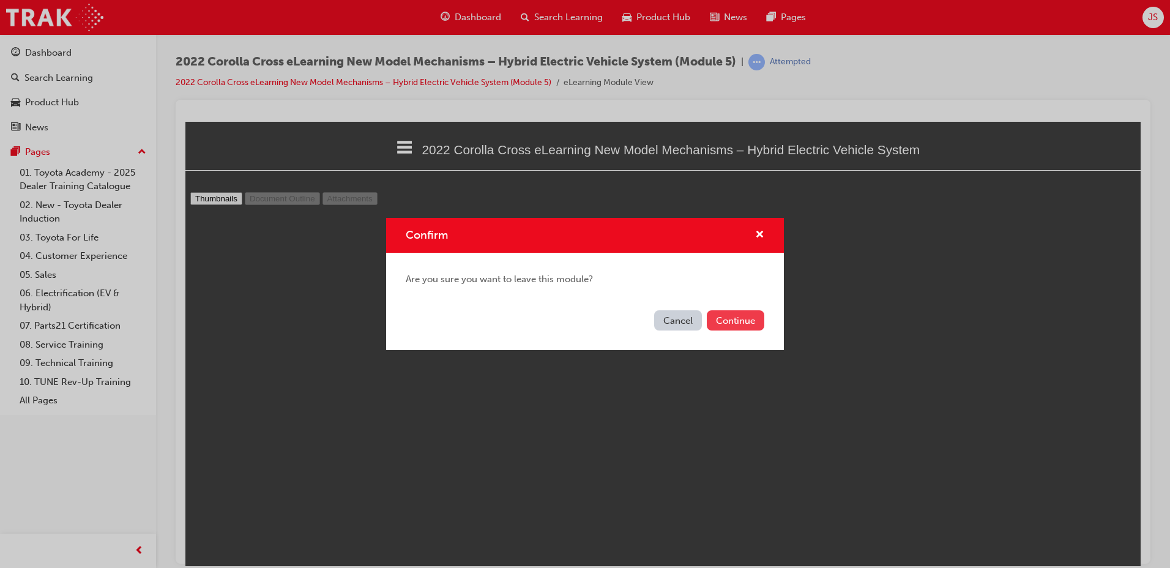
click at [739, 329] on button "Continue" at bounding box center [736, 320] width 58 height 20
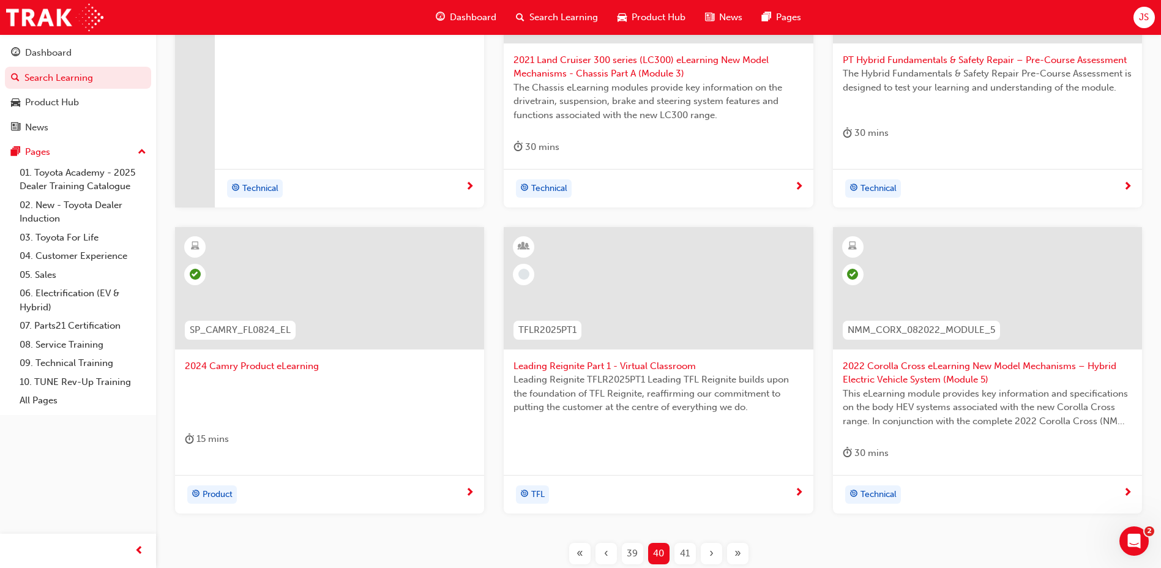
scroll to position [428, 0]
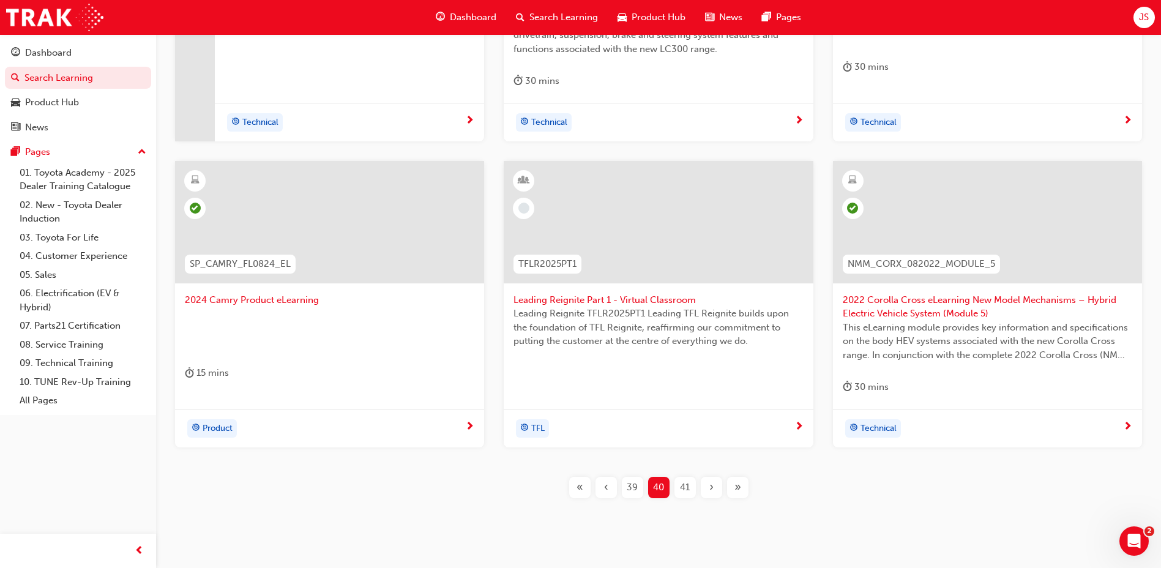
click at [690, 490] on div "41" at bounding box center [684, 487] width 21 height 21
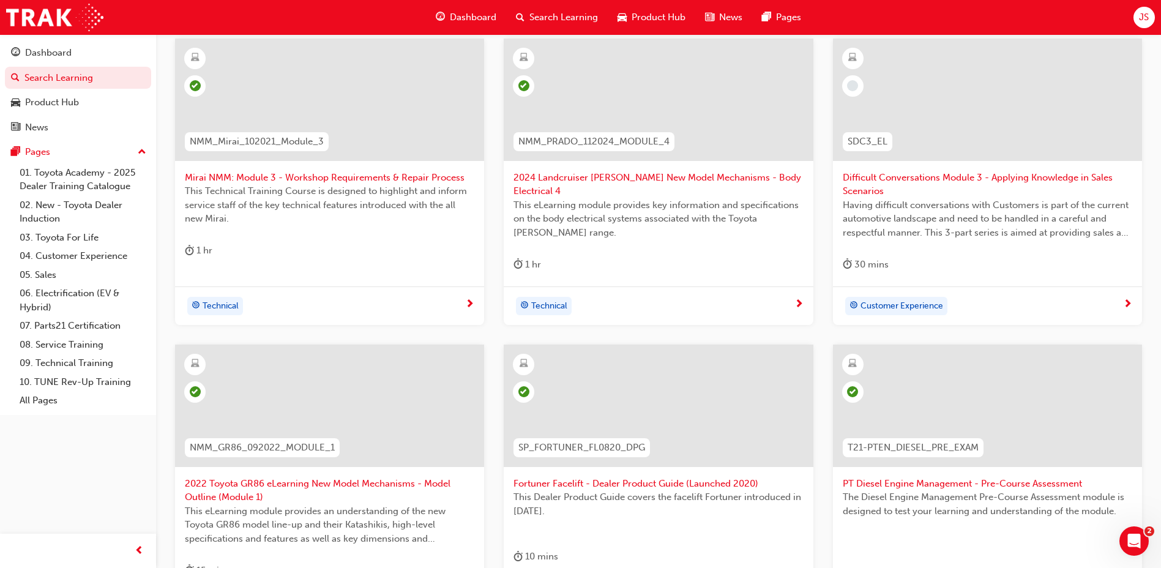
scroll to position [458, 0]
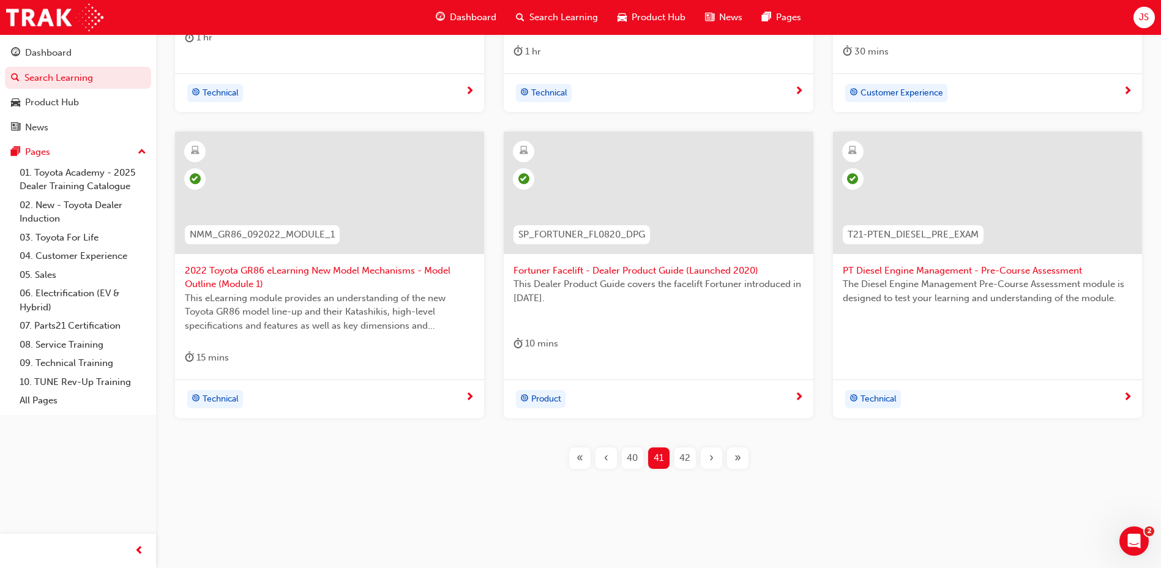
click at [677, 456] on div "42" at bounding box center [684, 457] width 21 height 21
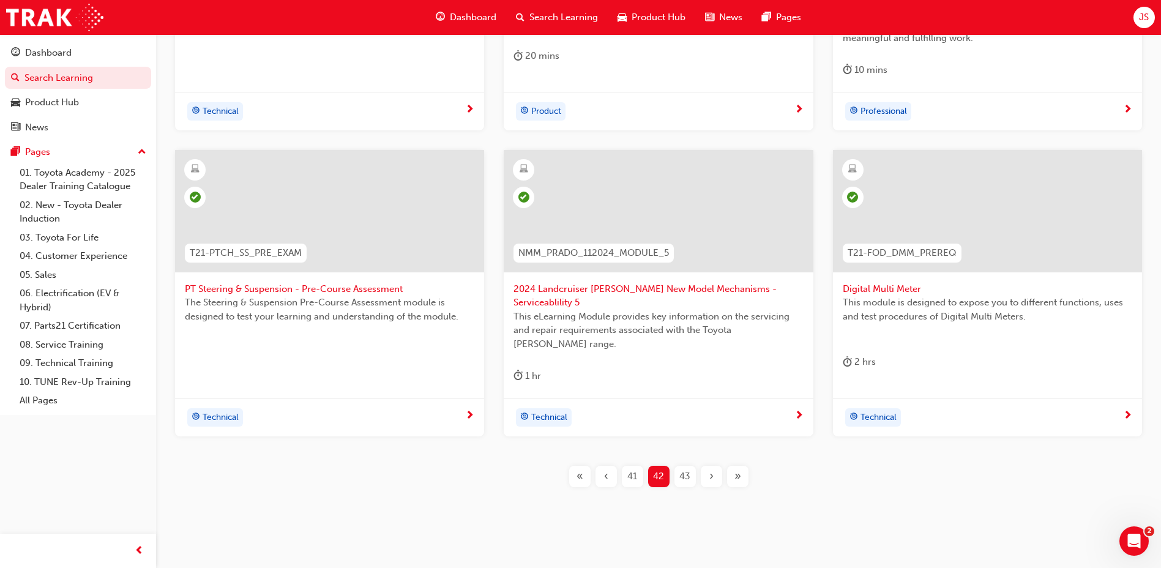
scroll to position [444, 0]
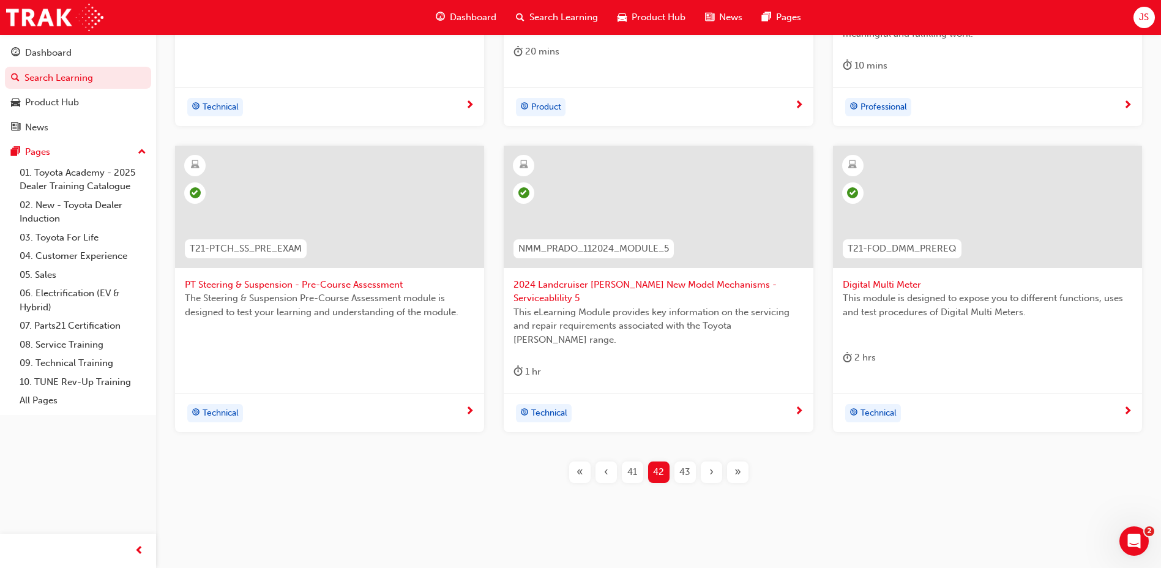
click at [688, 465] on span "43" at bounding box center [684, 472] width 11 height 14
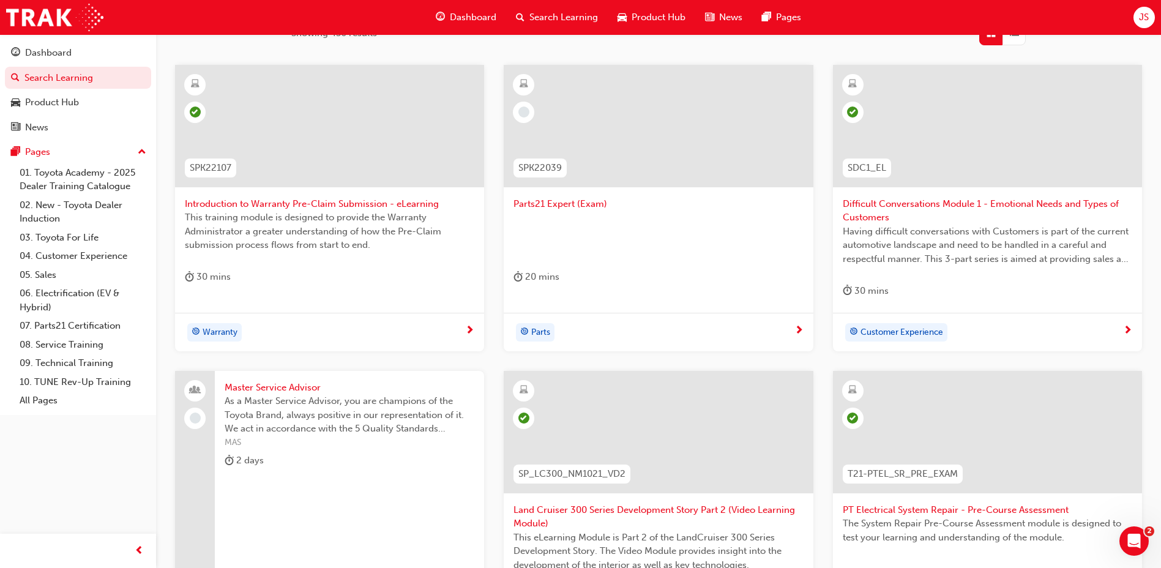
scroll to position [444, 0]
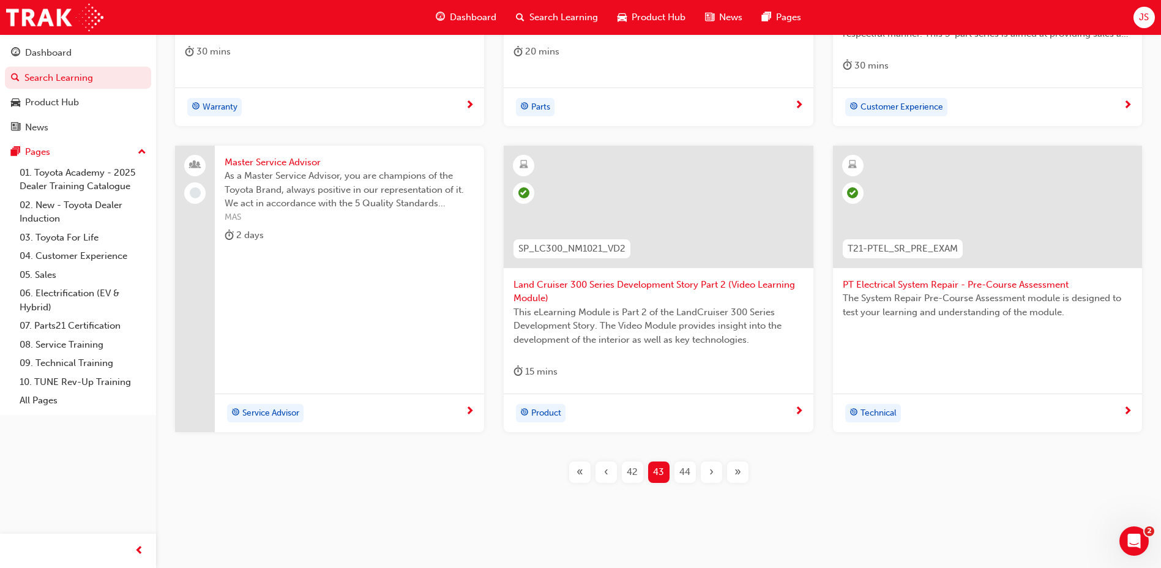
click at [679, 476] on span "44" at bounding box center [684, 472] width 11 height 14
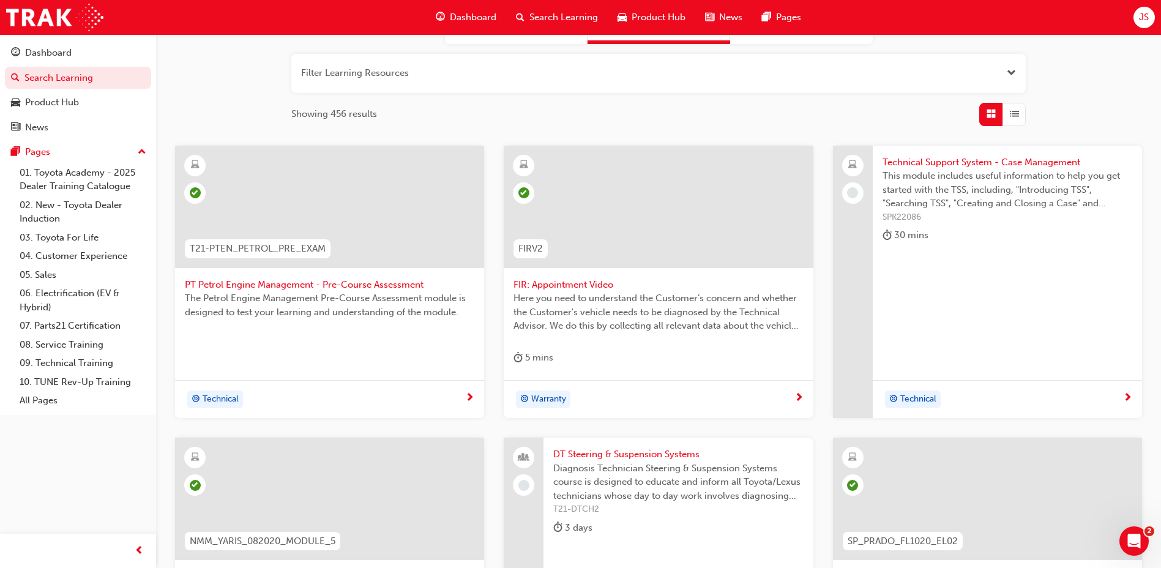
scroll to position [444, 0]
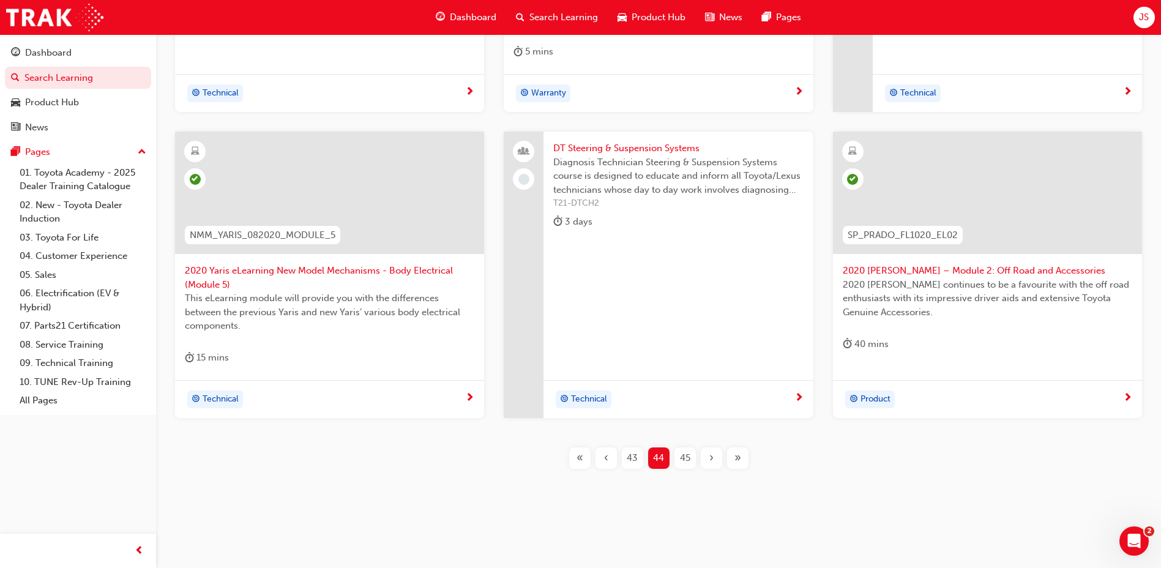
click at [680, 453] on span "45" at bounding box center [685, 458] width 10 height 14
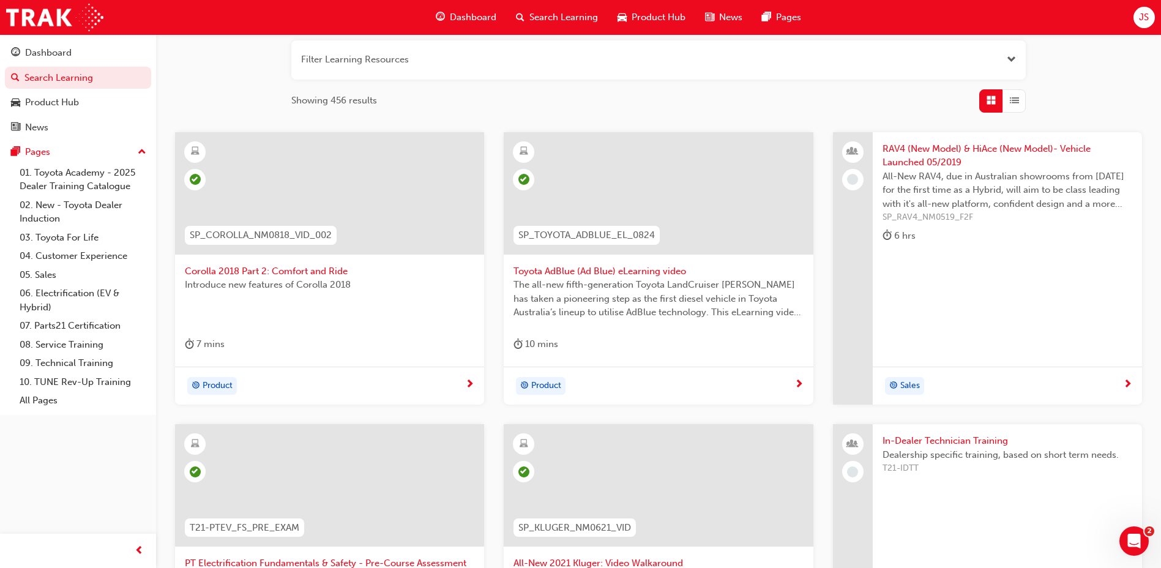
scroll to position [124, 0]
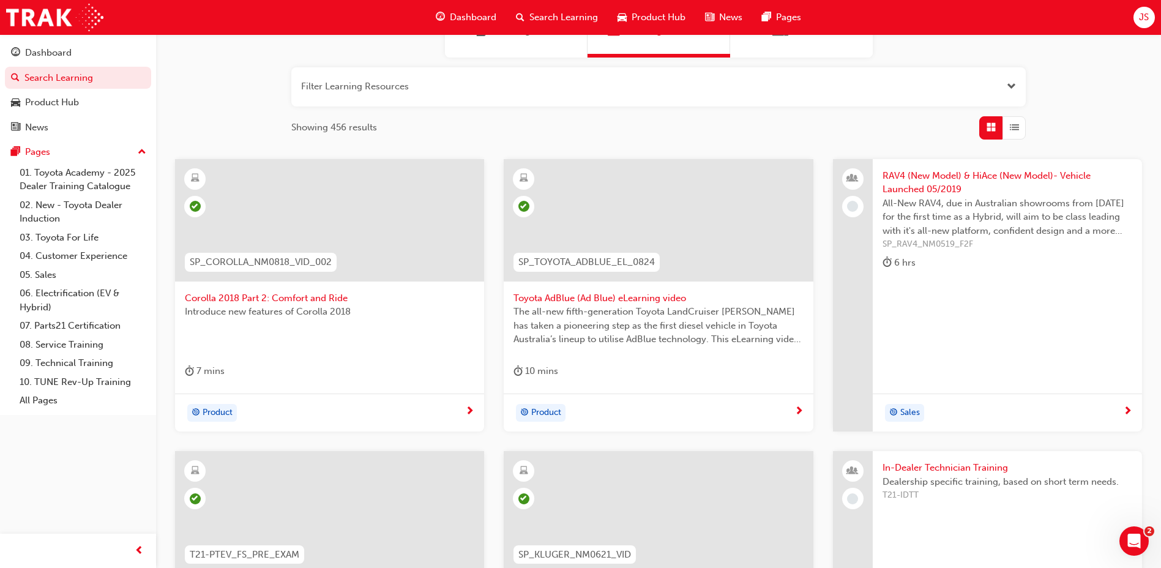
click at [945, 185] on span "RAV4 (New Model) & HiAce (New Model)- Vehicle Launched 05/2019" at bounding box center [1007, 183] width 250 height 28
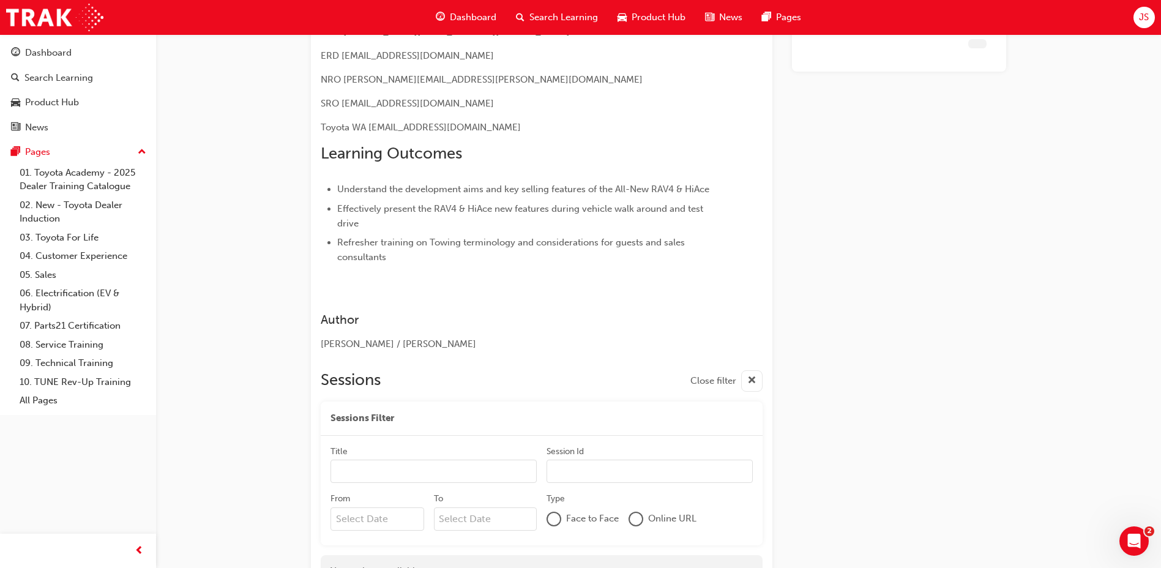
scroll to position [462, 0]
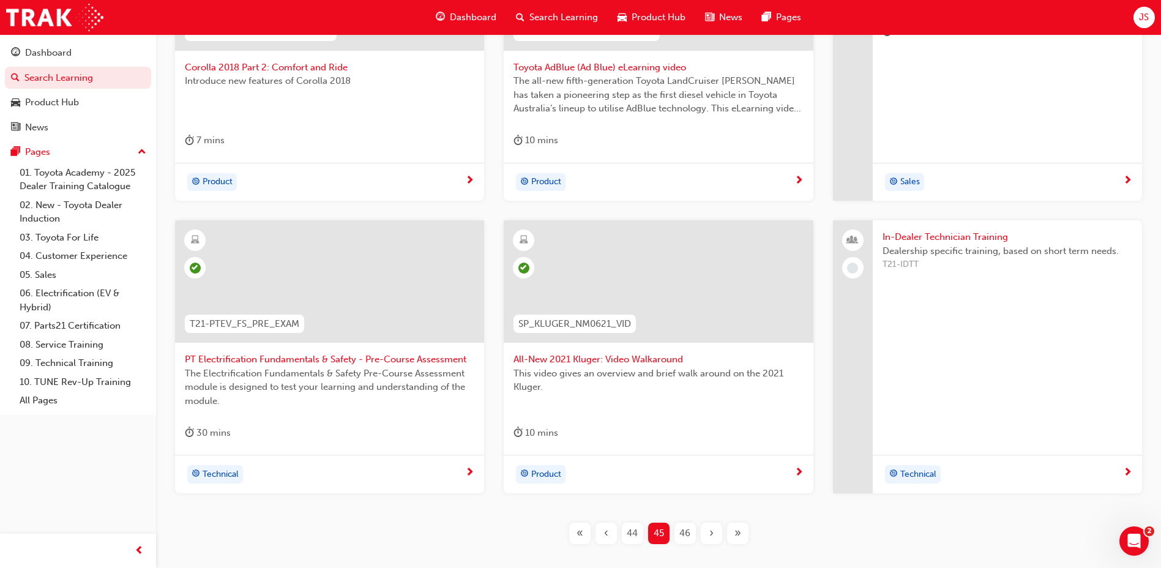
scroll to position [369, 0]
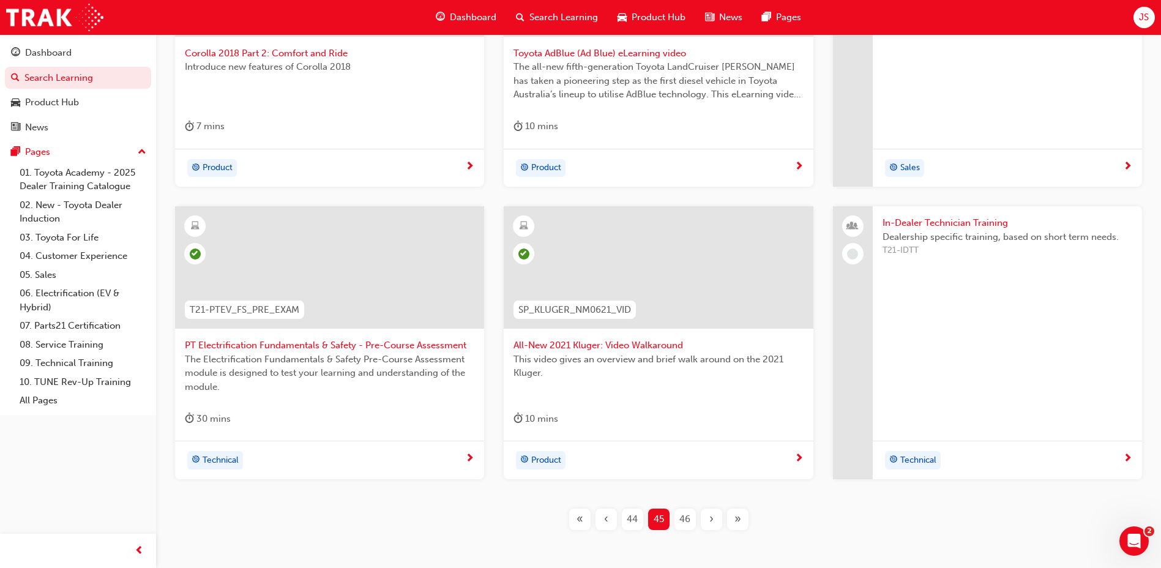
click at [687, 523] on span "46" at bounding box center [684, 519] width 11 height 14
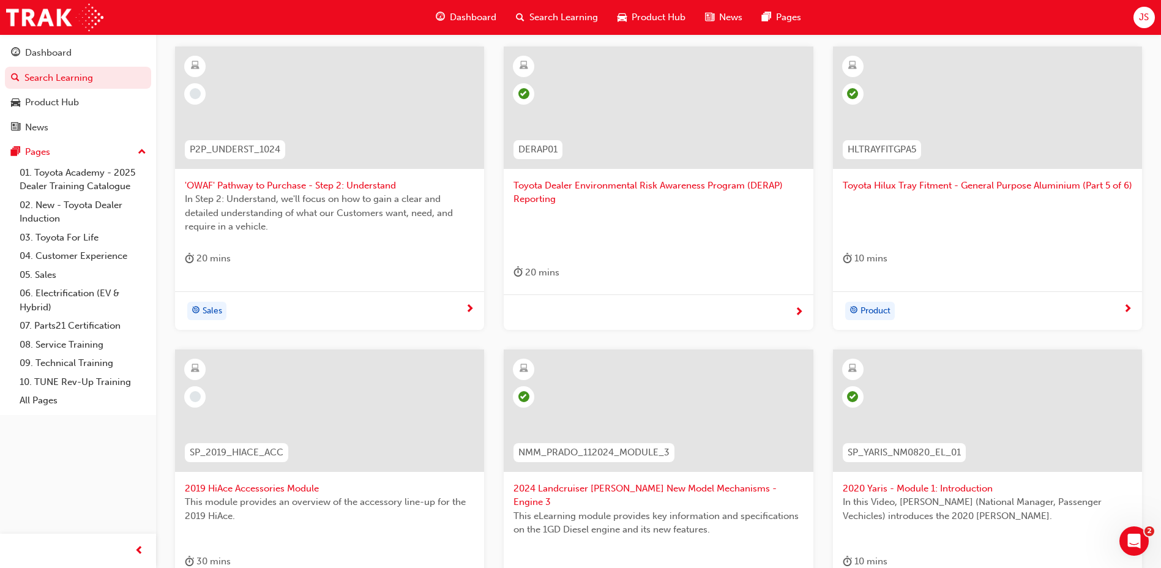
scroll to position [247, 0]
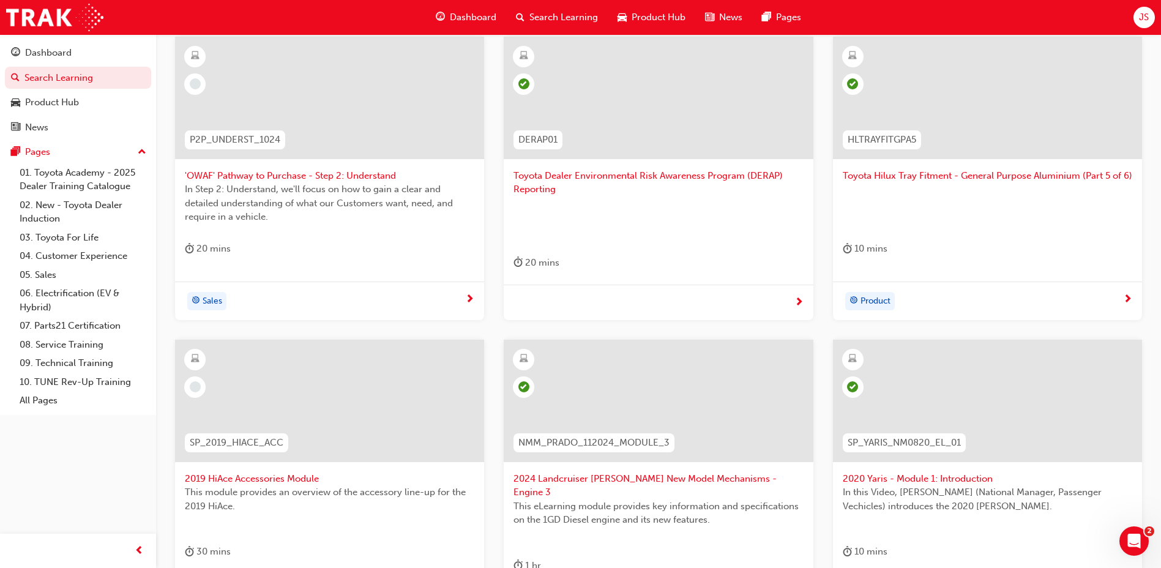
click at [318, 173] on span "'OWAF' Pathway to Purchase - Step 2: Understand" at bounding box center [329, 176] width 289 height 14
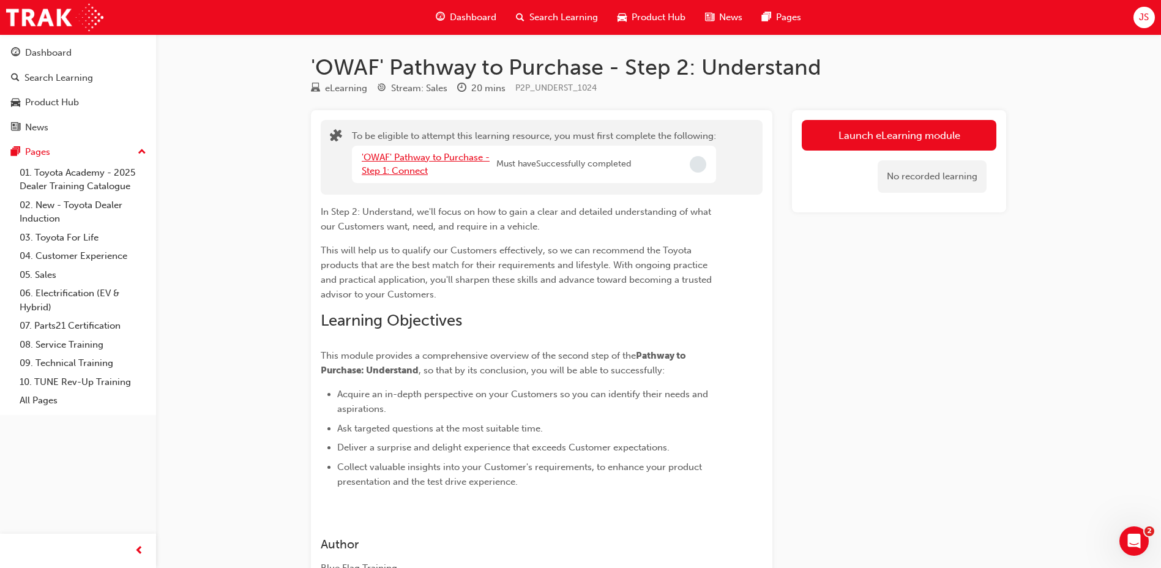
click at [428, 160] on link "'OWAF' Pathway to Purchase - Step 1: Connect" at bounding box center [426, 164] width 128 height 25
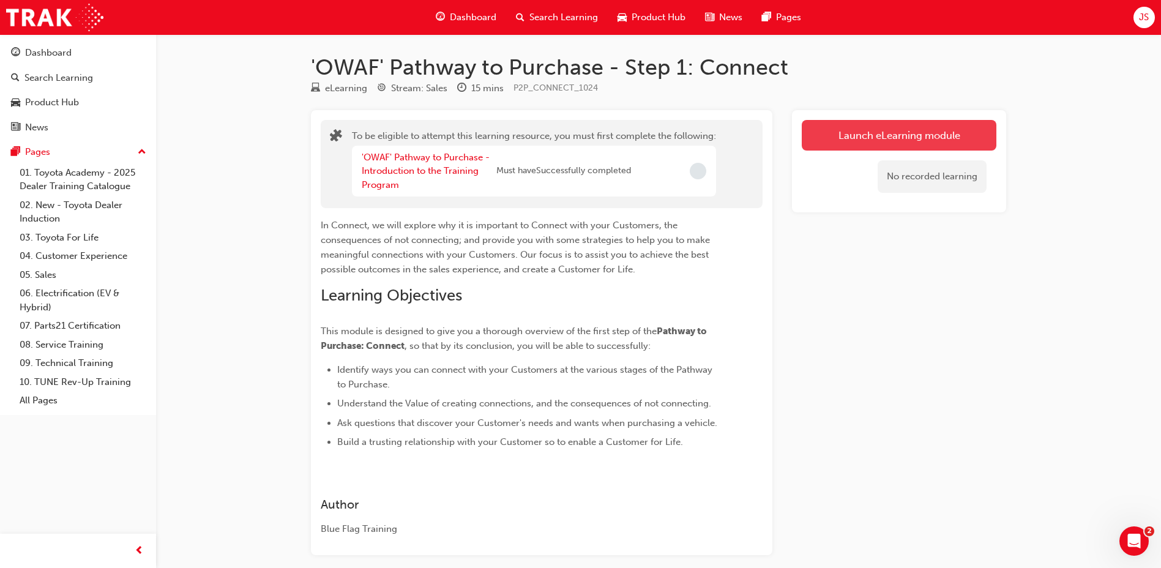
click at [933, 136] on button "Launch eLearning module" at bounding box center [899, 135] width 195 height 31
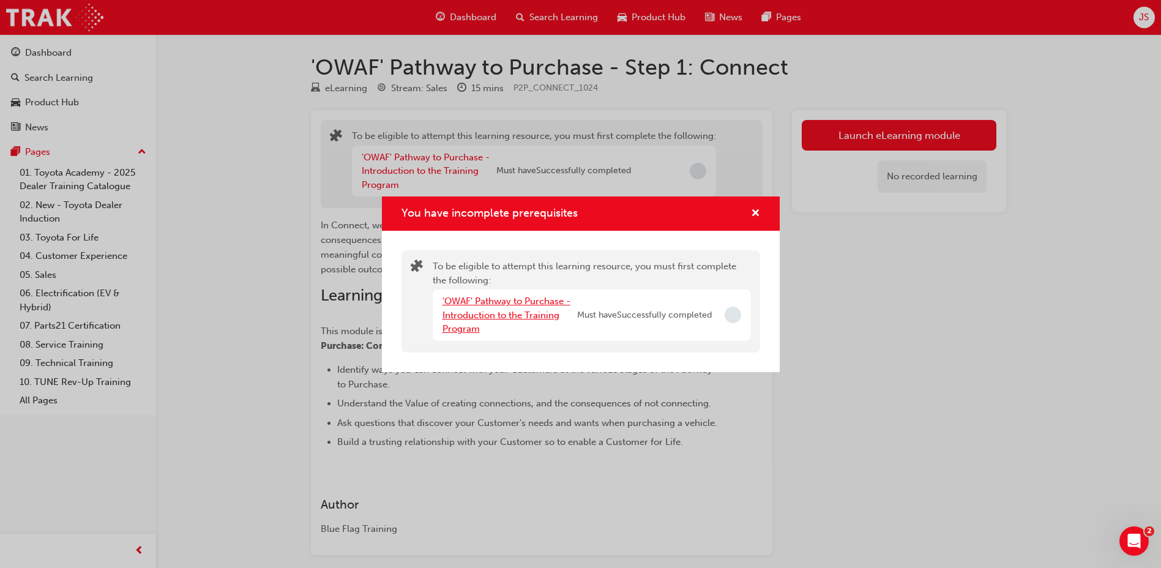
click at [501, 304] on link "'OWAF' Pathway to Purchase - Introduction to the Training Program" at bounding box center [506, 315] width 128 height 39
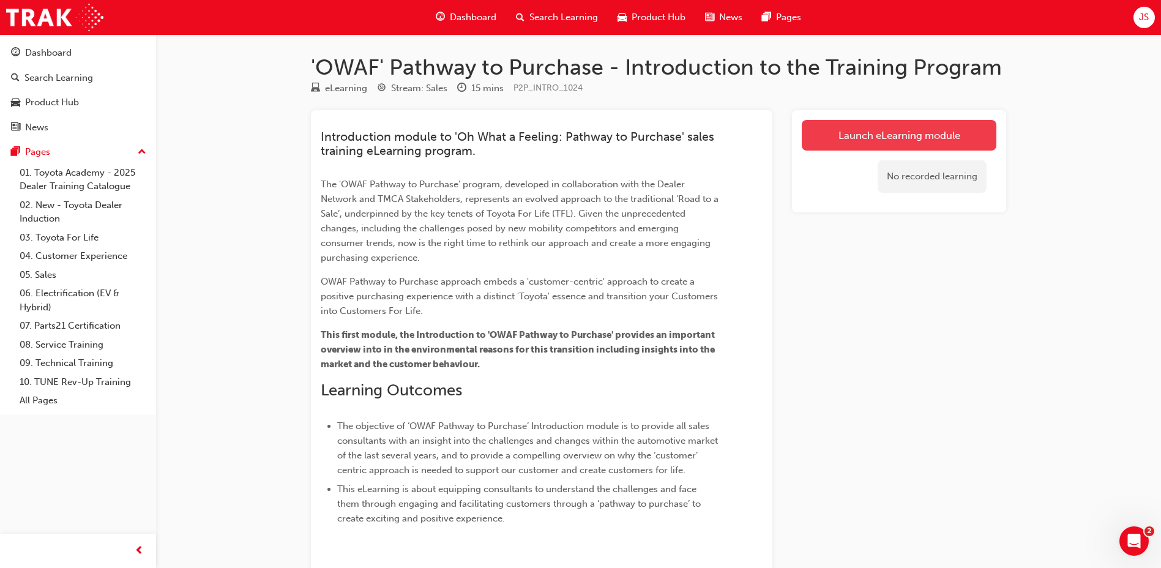
click at [833, 138] on link "Launch eLearning module" at bounding box center [899, 135] width 195 height 31
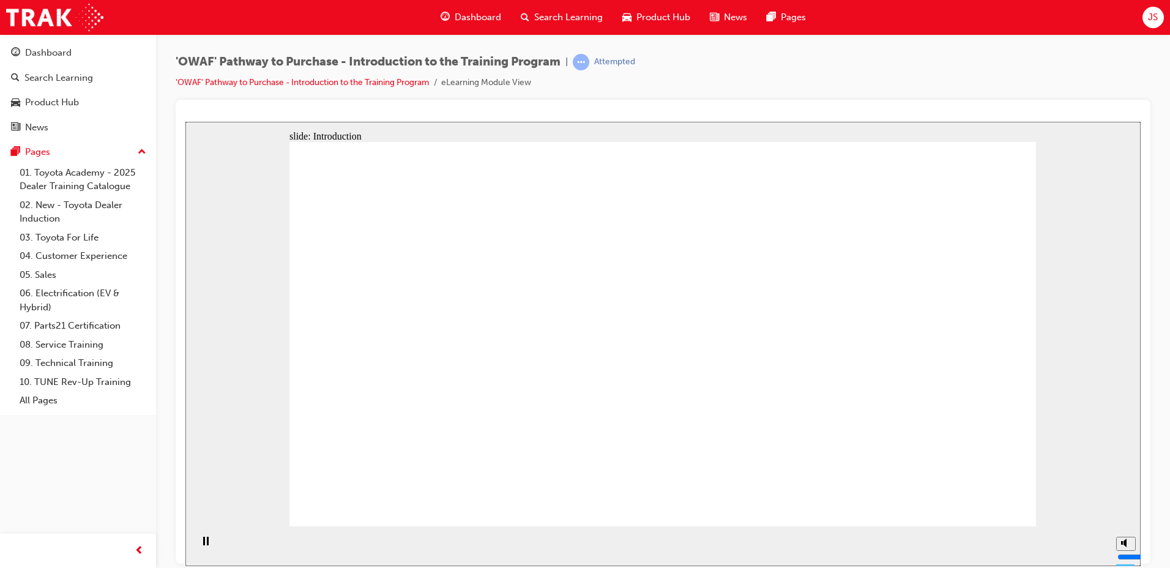
drag, startPoint x: 395, startPoint y: 342, endPoint x: 411, endPoint y: 294, distance: 50.1
drag, startPoint x: 411, startPoint y: 294, endPoint x: 319, endPoint y: 313, distance: 93.7
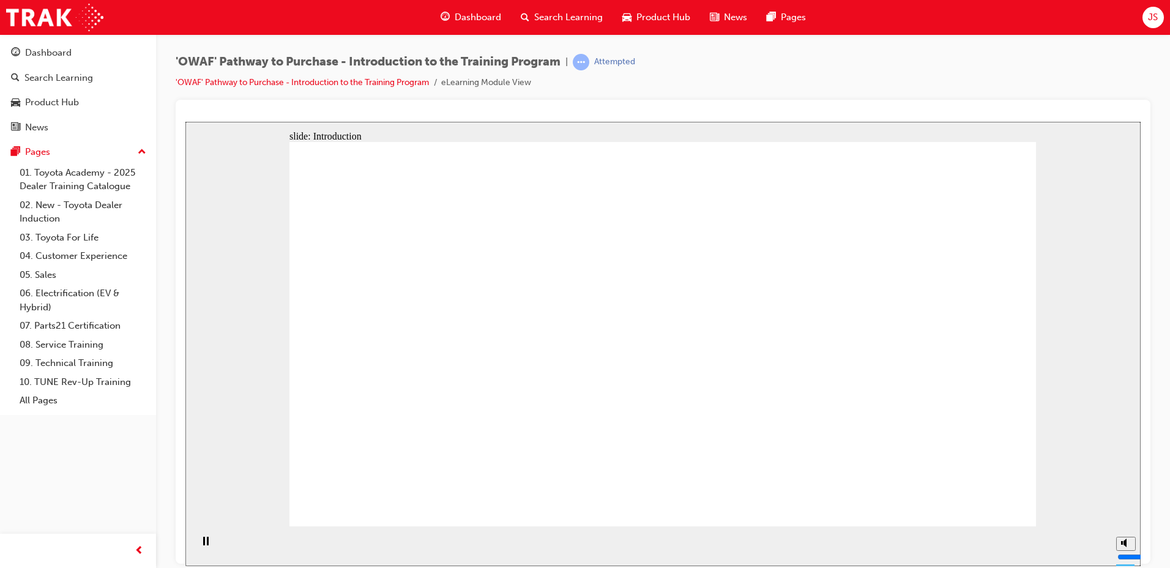
drag, startPoint x: 494, startPoint y: 277, endPoint x: 600, endPoint y: 307, distance: 110.8
drag, startPoint x: 686, startPoint y: 319, endPoint x: 706, endPoint y: 408, distance: 90.9
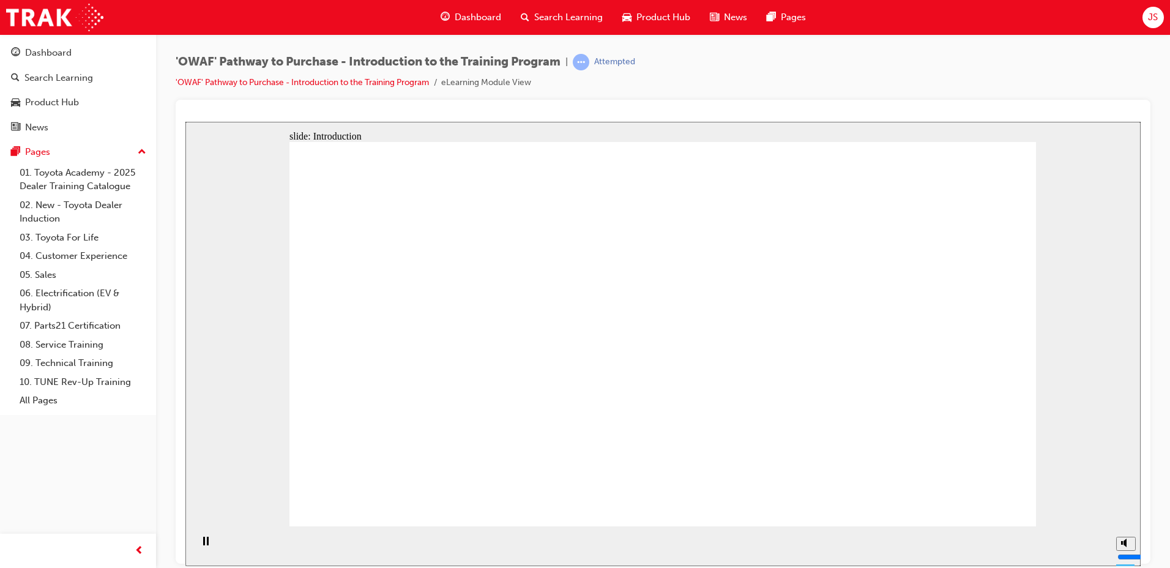
drag, startPoint x: 545, startPoint y: 322, endPoint x: 551, endPoint y: 312, distance: 11.8
drag, startPoint x: 738, startPoint y: 199, endPoint x: 720, endPoint y: 201, distance: 18.4
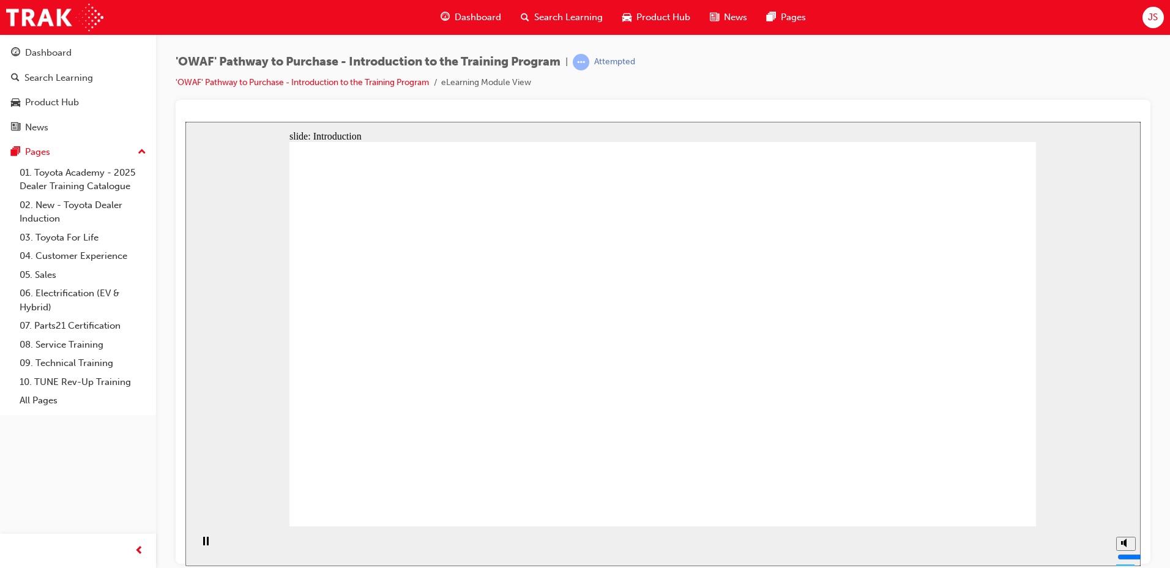
drag, startPoint x: 674, startPoint y: 209, endPoint x: 741, endPoint y: 269, distance: 89.7
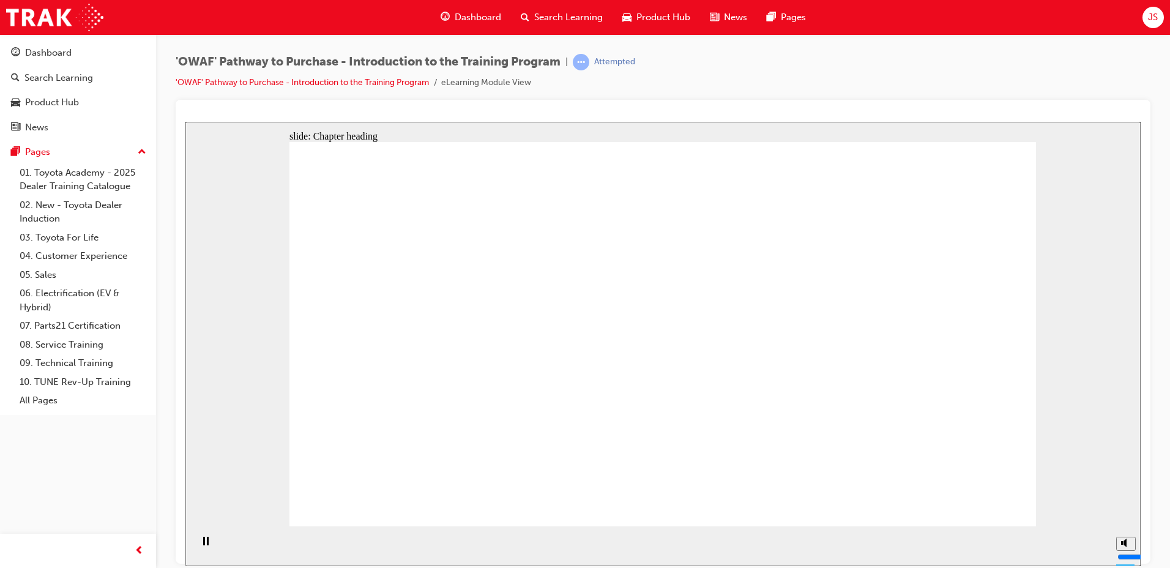
drag, startPoint x: 953, startPoint y: 487, endPoint x: 958, endPoint y: 504, distance: 17.8
drag, startPoint x: 980, startPoint y: 465, endPoint x: 673, endPoint y: 400, distance: 313.5
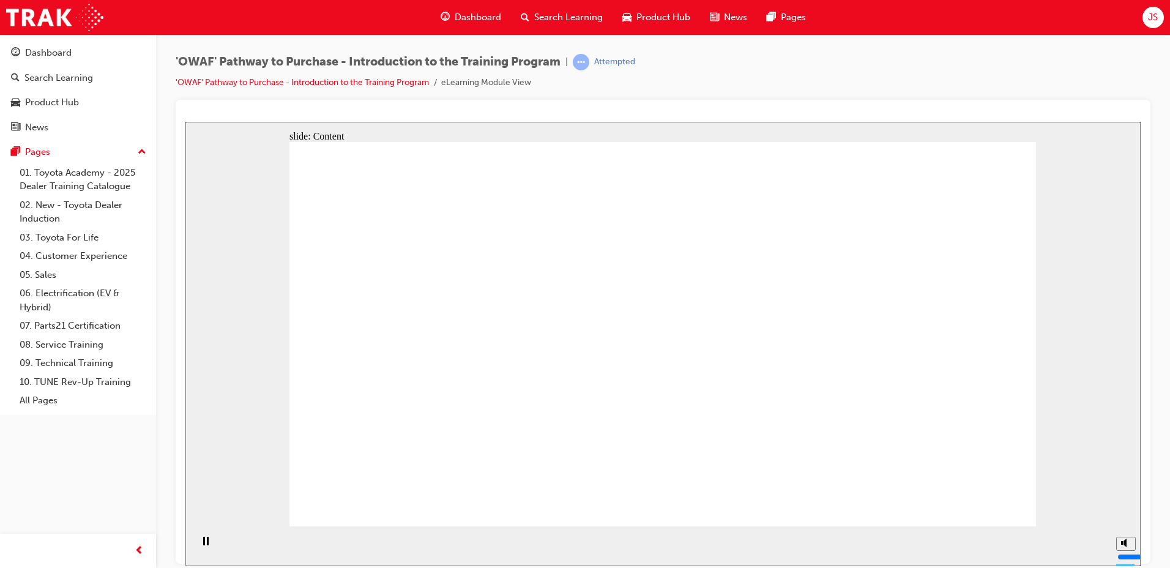
drag, startPoint x: 413, startPoint y: 237, endPoint x: 211, endPoint y: 285, distance: 207.4
click at [214, 285] on div "slide: Content Rectangle 1 Oval 1 MENU Line 1 RESOURCES Line 1 Rectangle 1 arro…" at bounding box center [662, 343] width 955 height 444
drag, startPoint x: 471, startPoint y: 259, endPoint x: 423, endPoint y: 362, distance: 113.3
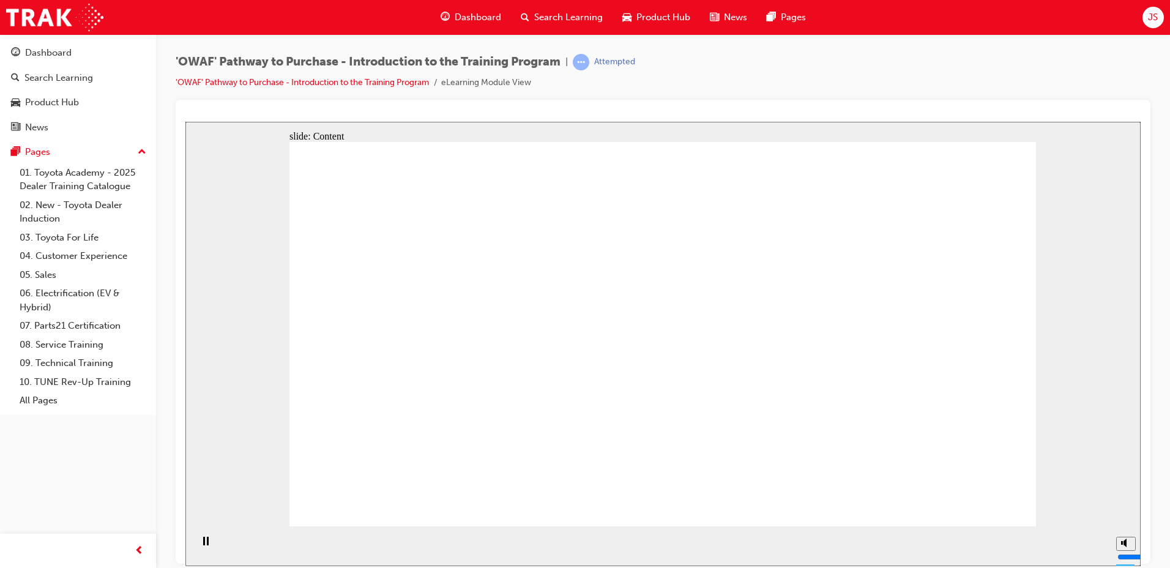
drag, startPoint x: 669, startPoint y: 236, endPoint x: 557, endPoint y: 317, distance: 138.4
drag, startPoint x: 933, startPoint y: 236, endPoint x: 870, endPoint y: 322, distance: 106.8
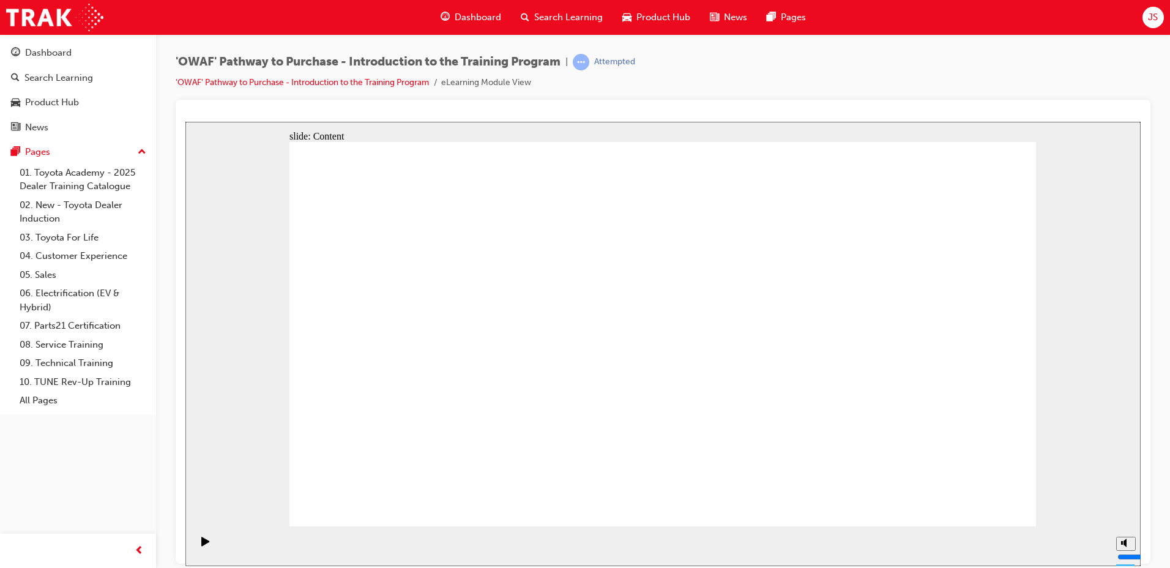
drag, startPoint x: 672, startPoint y: 292, endPoint x: 682, endPoint y: 295, distance: 9.5
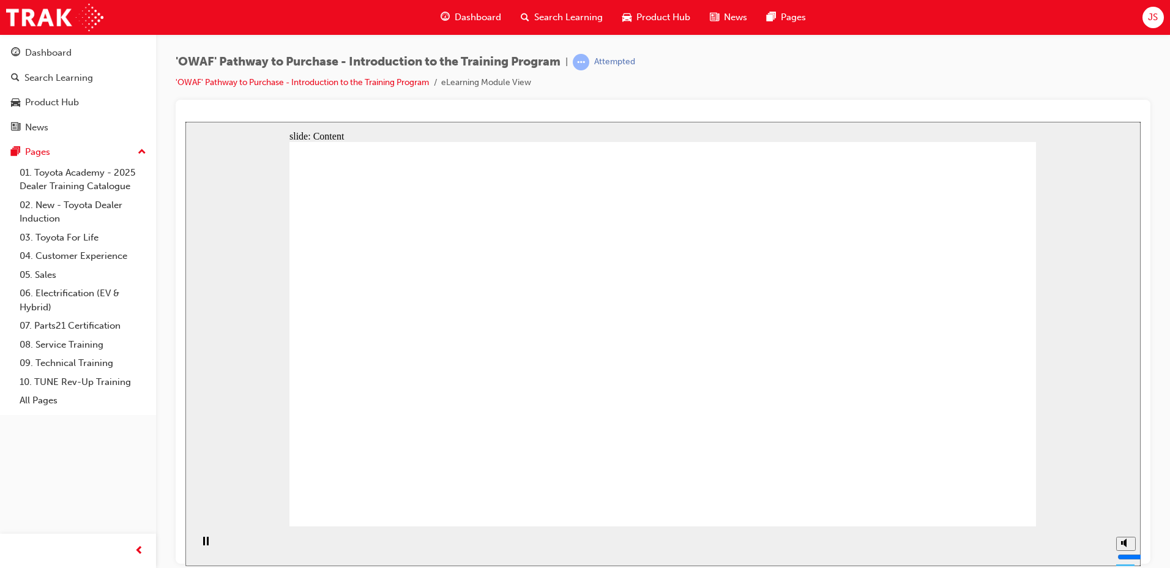
drag, startPoint x: 707, startPoint y: 350, endPoint x: 704, endPoint y: 356, distance: 6.6
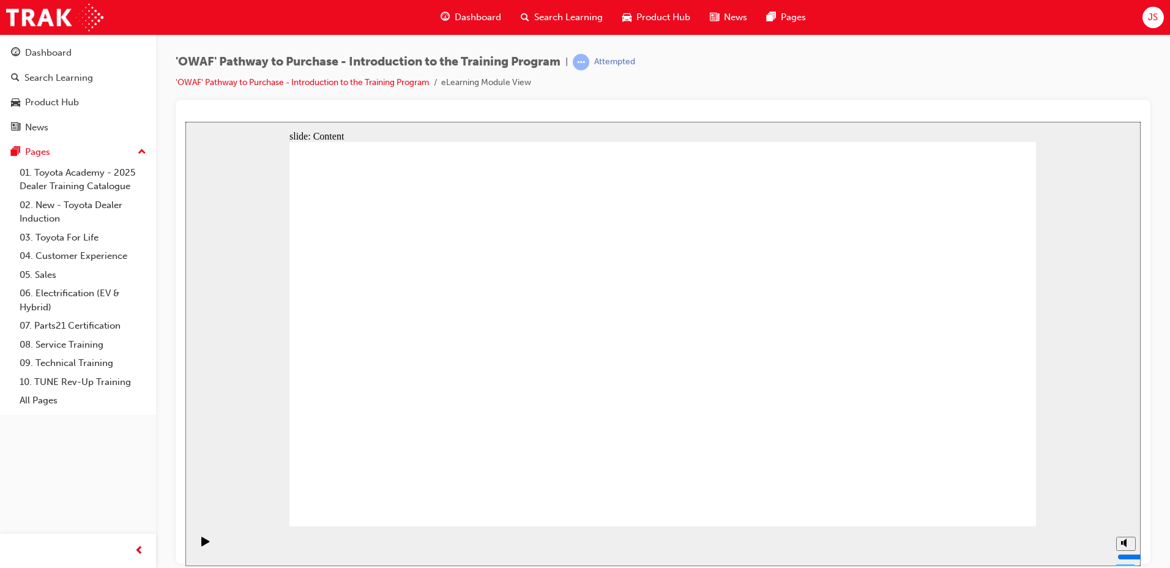
drag, startPoint x: 578, startPoint y: 340, endPoint x: 656, endPoint y: 345, distance: 77.8
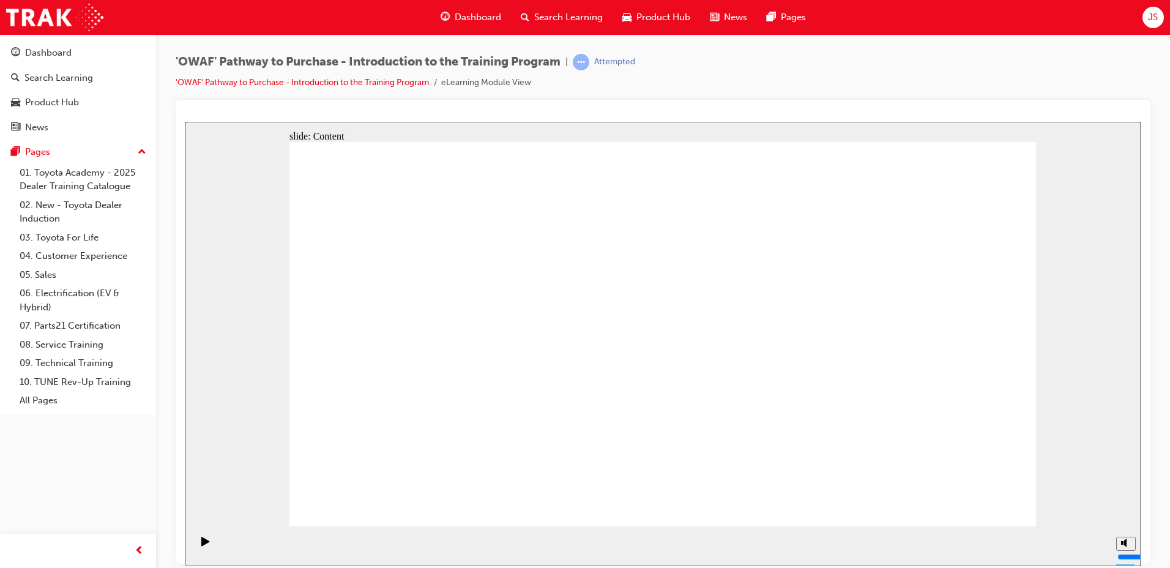
drag, startPoint x: 1010, startPoint y: 507, endPoint x: 999, endPoint y: 504, distance: 11.3
drag, startPoint x: 623, startPoint y: 234, endPoint x: 707, endPoint y: 348, distance: 141.7
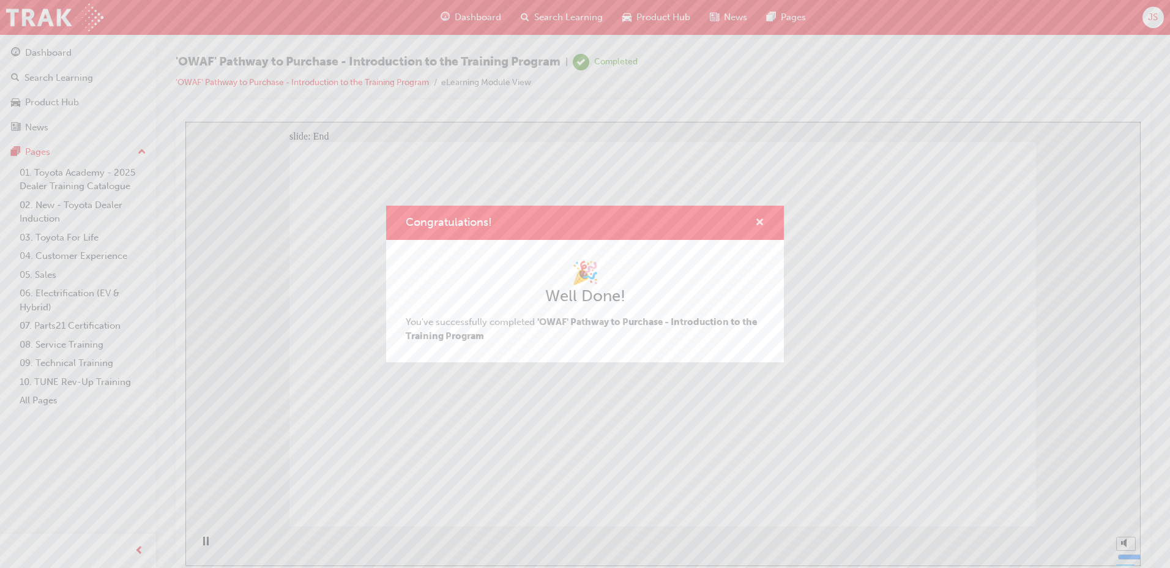
click at [761, 221] on span "cross-icon" at bounding box center [759, 223] width 9 height 11
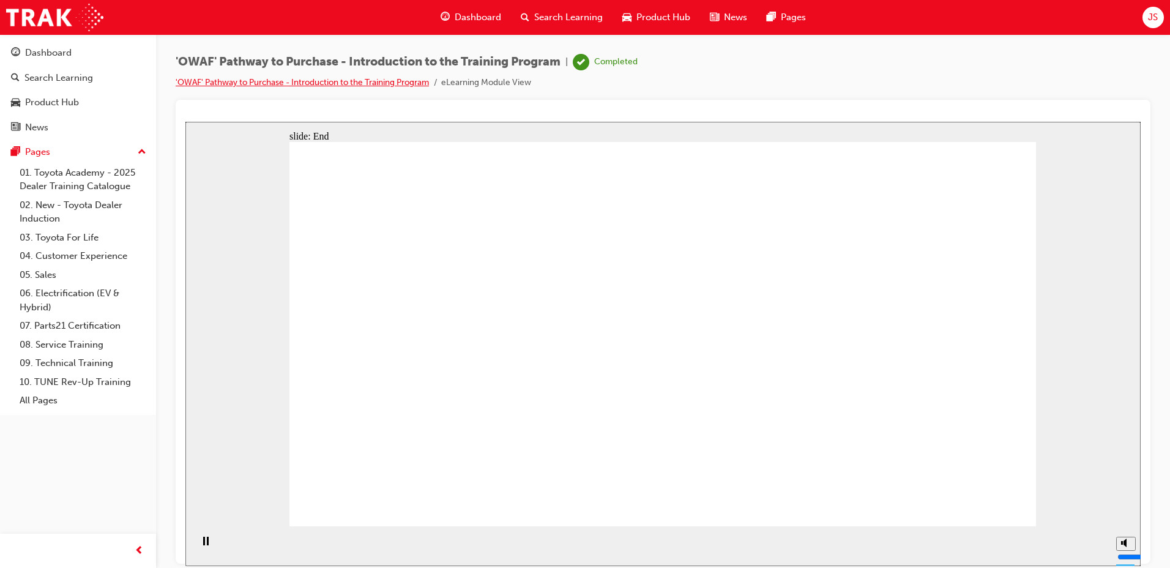
click at [253, 82] on link "'OWAF' Pathway to Purchase - Introduction to the Training Program" at bounding box center [302, 82] width 253 height 10
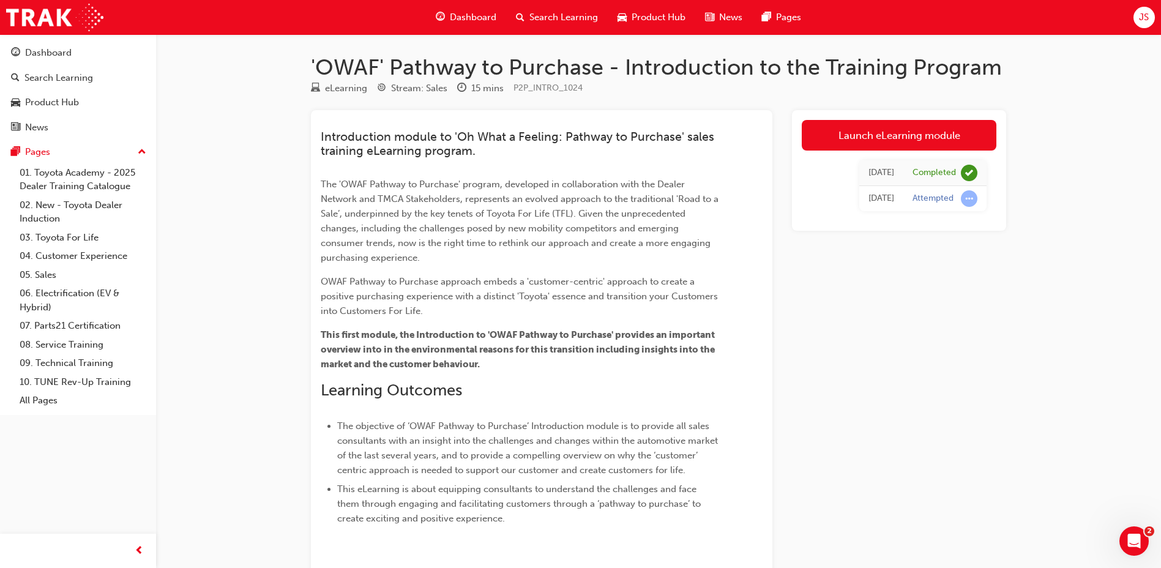
click at [537, 23] on span "Search Learning" at bounding box center [563, 17] width 69 height 14
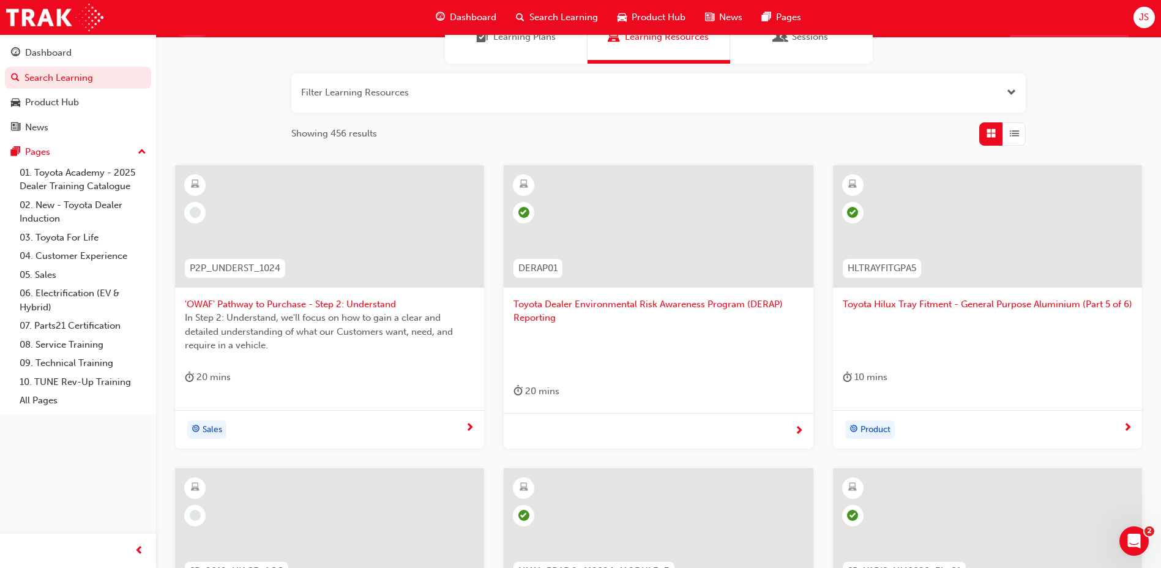
scroll to position [122, 0]
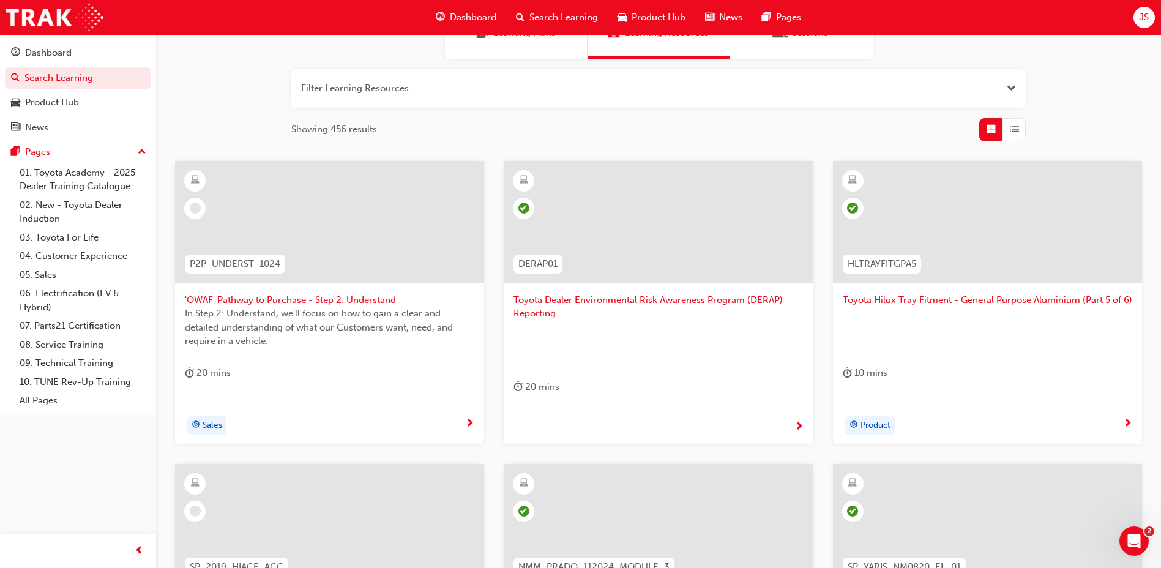
click at [362, 304] on span "'OWAF' Pathway to Purchase - Step 2: Understand" at bounding box center [329, 300] width 289 height 14
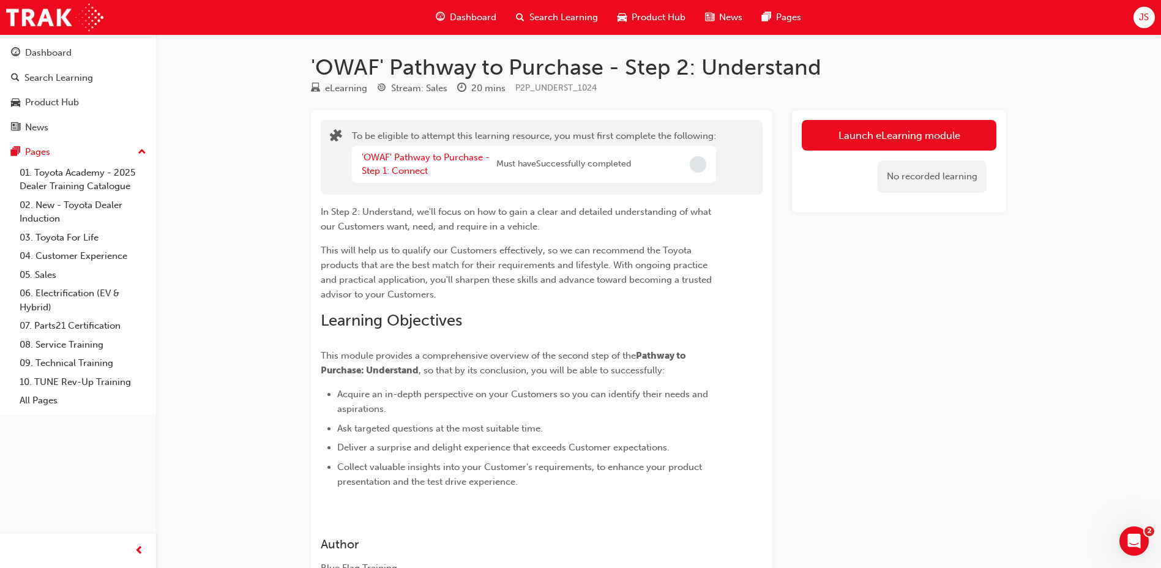
click at [566, 165] on span "Must have Successfully completed" at bounding box center [563, 164] width 135 height 14
click at [394, 152] on link "'OWAF' Pathway to Purchase - Step 1: Connect" at bounding box center [426, 164] width 128 height 25
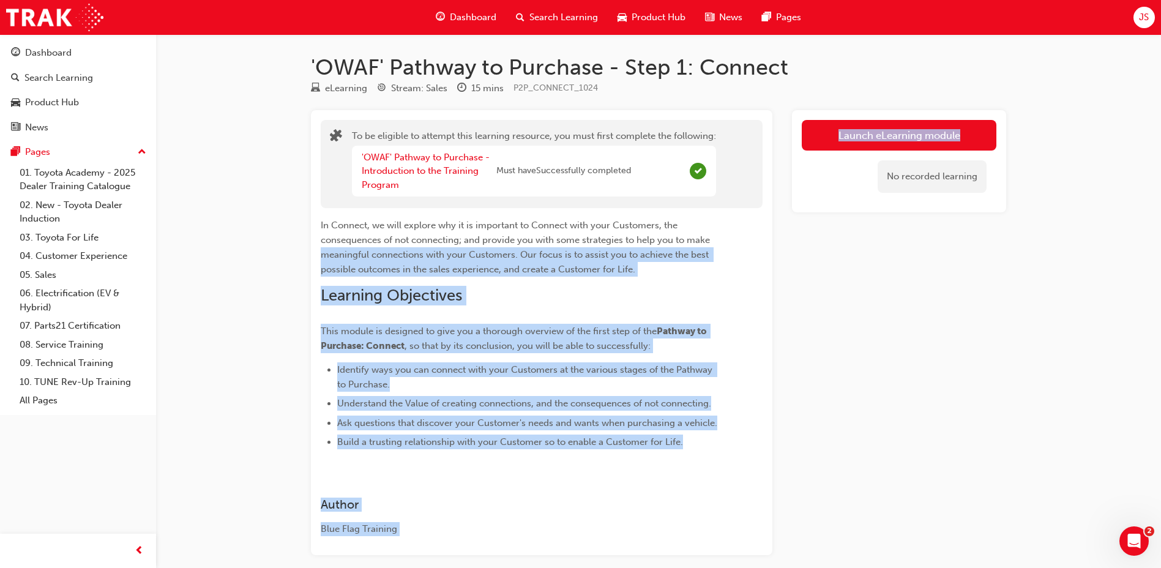
drag, startPoint x: 778, startPoint y: 242, endPoint x: 846, endPoint y: 340, distance: 119.5
click at [846, 340] on div "To be eligible to attempt this learning resource, you must first complete the f…" at bounding box center [658, 332] width 695 height 445
click at [771, 296] on div "To be eligible to attempt this learning resource, you must first complete the f…" at bounding box center [541, 332] width 461 height 445
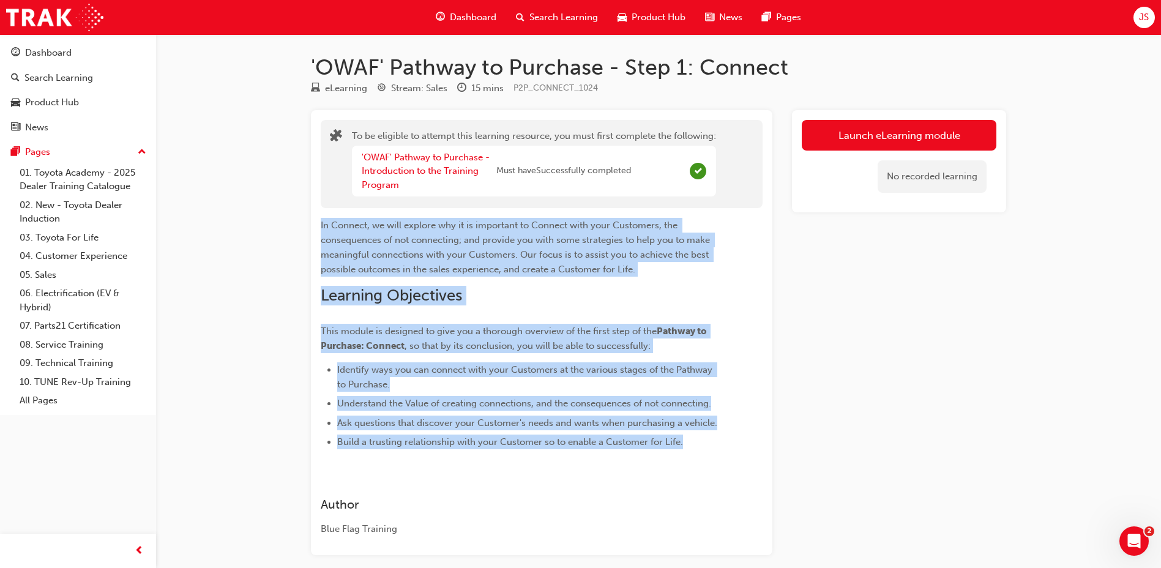
drag, startPoint x: 322, startPoint y: 225, endPoint x: 677, endPoint y: 469, distance: 430.8
click at [677, 469] on div "To be eligible to attempt this learning resource, you must first complete the f…" at bounding box center [541, 332] width 461 height 445
drag, startPoint x: 677, startPoint y: 469, endPoint x: 614, endPoint y: 473, distance: 63.1
click at [614, 473] on div at bounding box center [542, 473] width 442 height 10
click at [516, 471] on div at bounding box center [542, 473] width 442 height 10
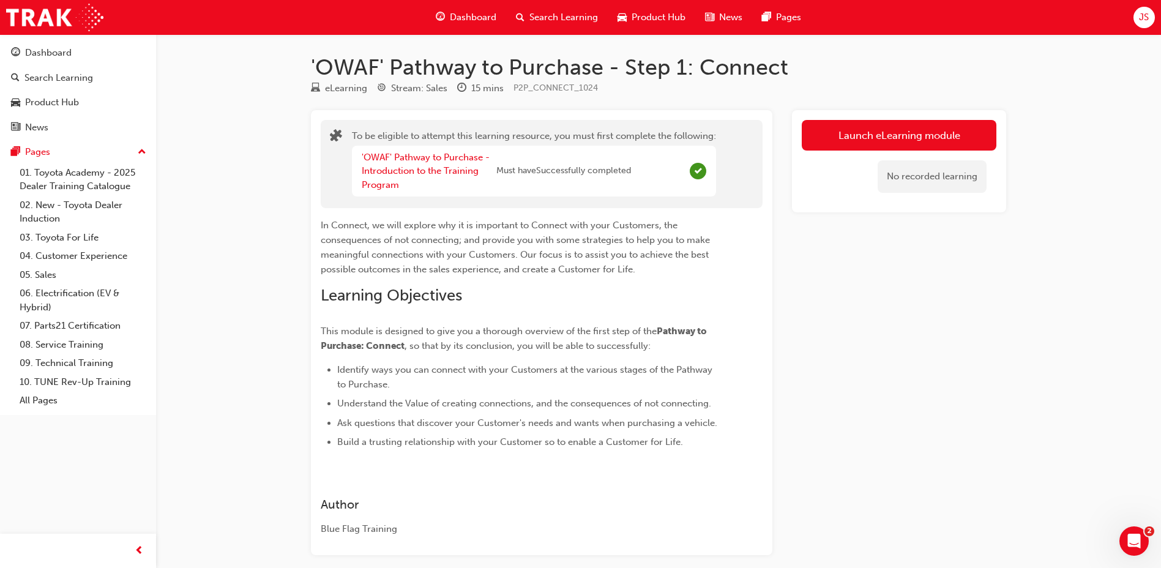
click at [318, 226] on div "To be eligible to attempt this learning resource, you must first complete the f…" at bounding box center [541, 332] width 461 height 445
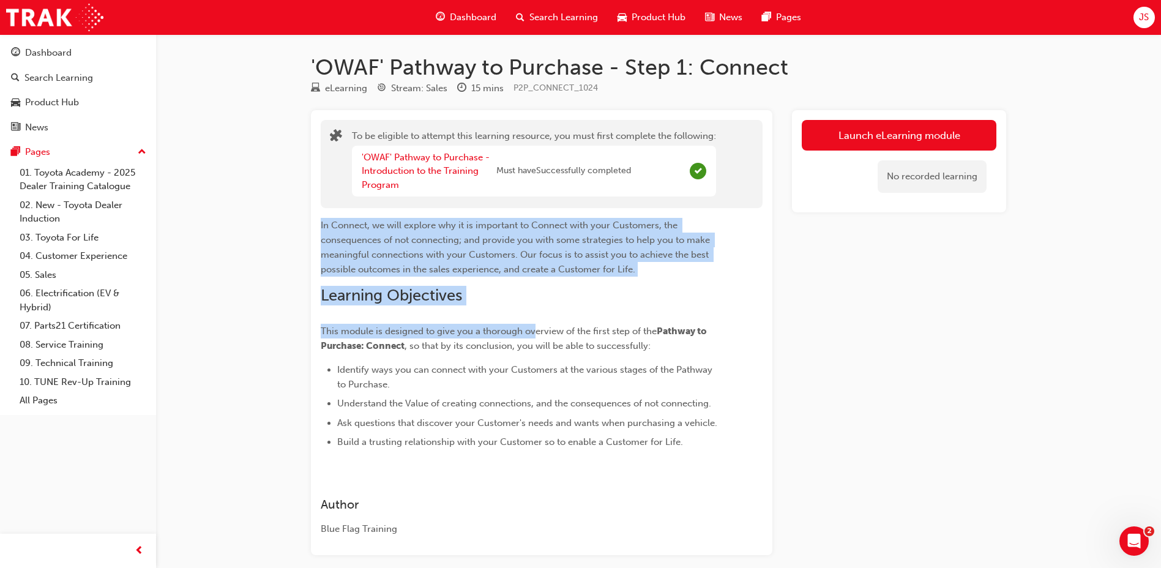
drag, startPoint x: 322, startPoint y: 223, endPoint x: 533, endPoint y: 331, distance: 237.0
click at [533, 331] on div "In Connect, we will explore why it is important to Connect with your Customers,…" at bounding box center [520, 333] width 398 height 231
drag, startPoint x: 533, startPoint y: 331, endPoint x: 533, endPoint y: 317, distance: 14.1
click at [533, 317] on div "In Connect, we will explore why it is important to Connect with your Customers,…" at bounding box center [520, 333] width 398 height 231
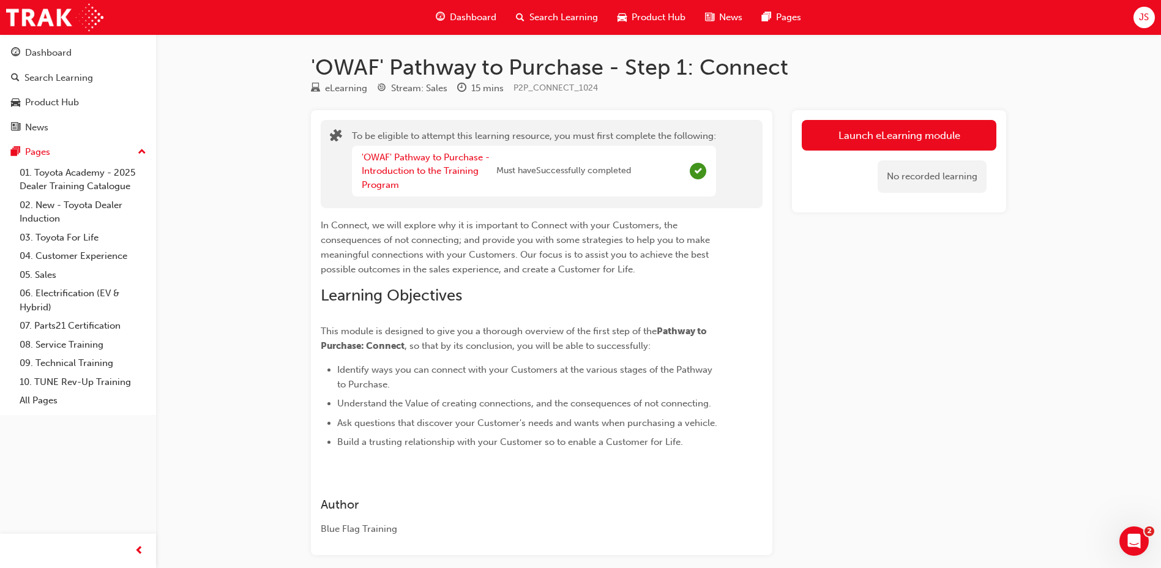
click at [526, 23] on div "Search Learning" at bounding box center [557, 17] width 102 height 25
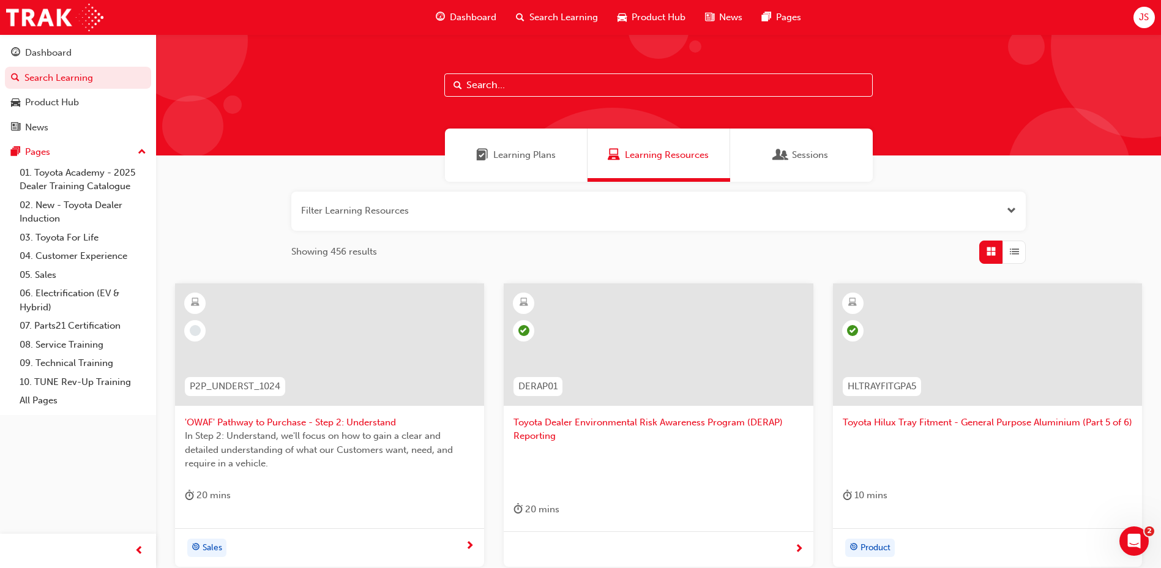
click at [482, 168] on div "Learning Plans" at bounding box center [516, 155] width 143 height 53
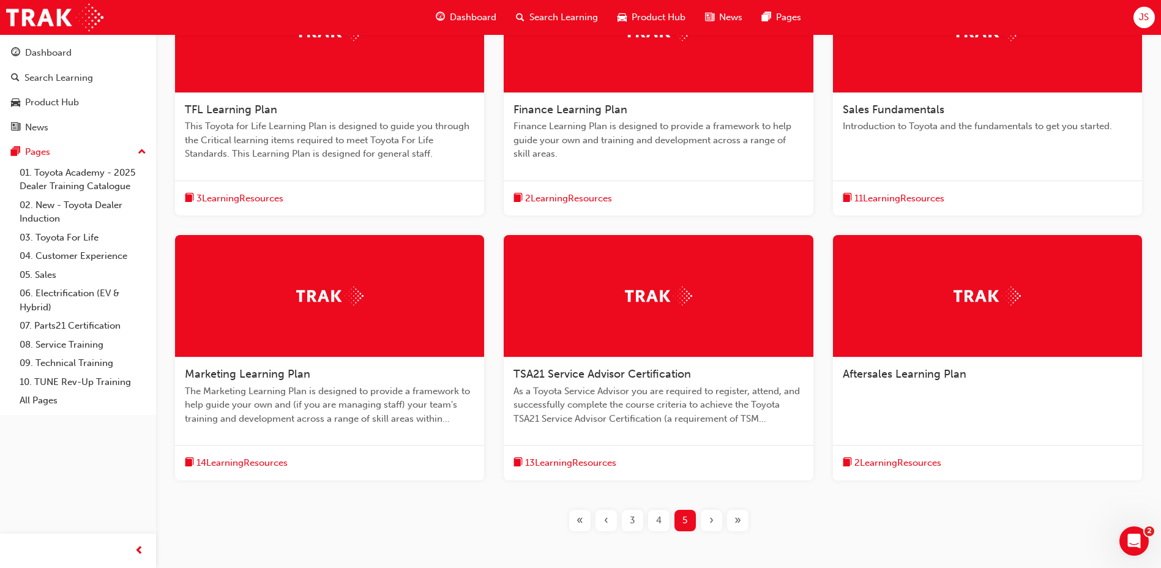
scroll to position [375, 0]
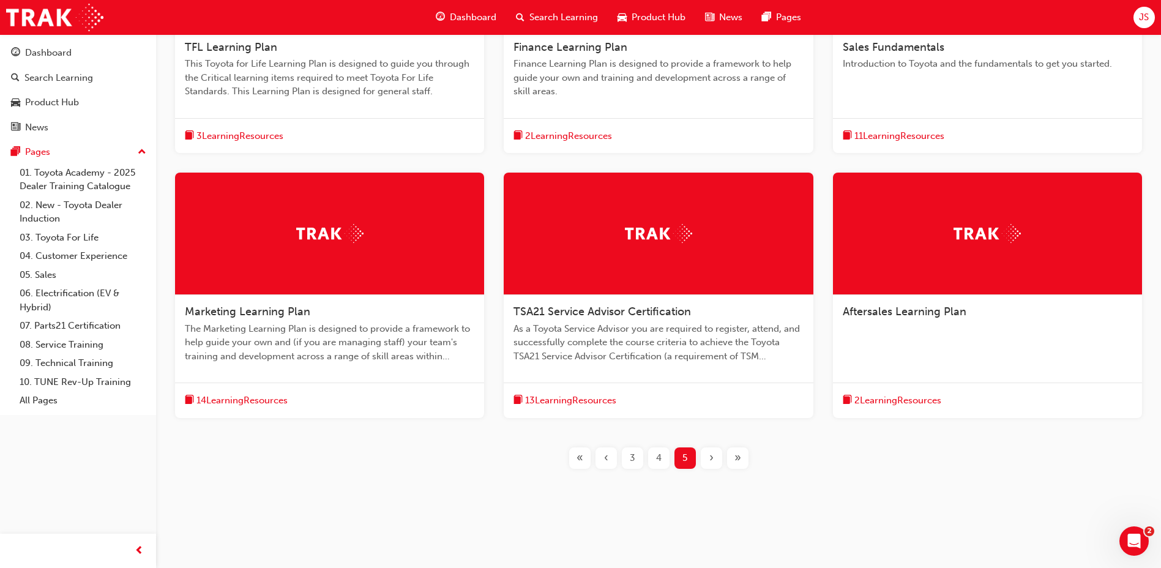
click at [628, 453] on div "3" at bounding box center [632, 457] width 21 height 21
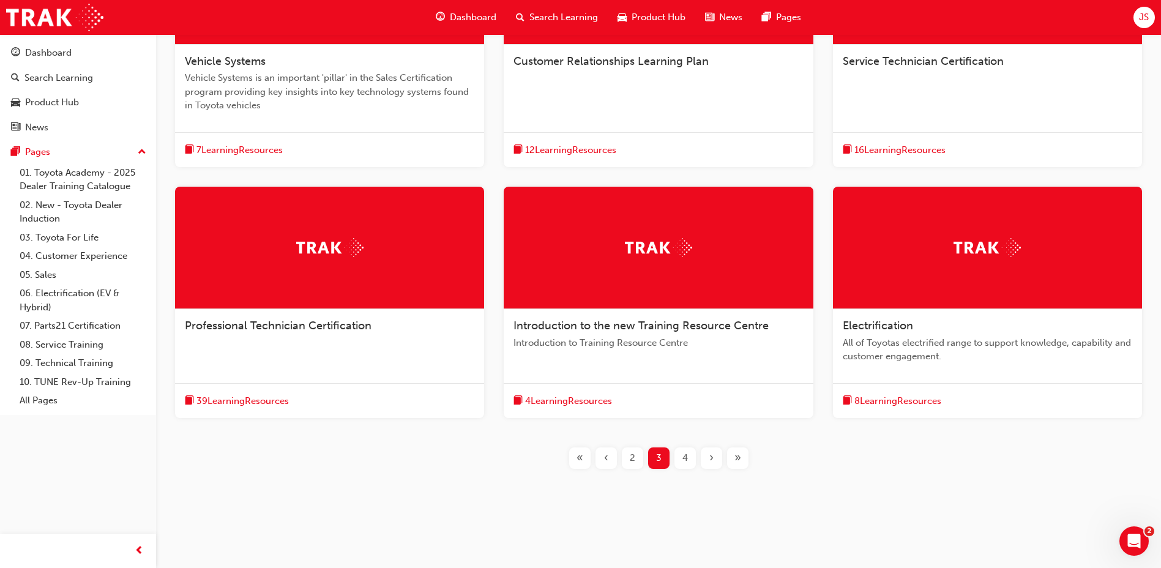
scroll to position [361, 0]
click at [628, 453] on div "2" at bounding box center [632, 457] width 21 height 21
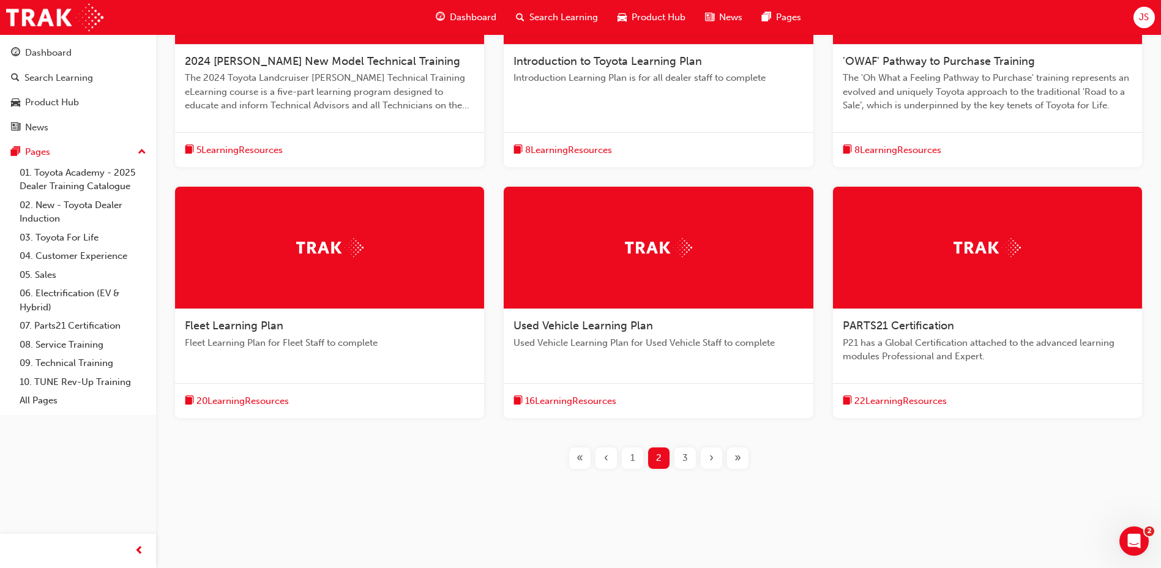
click at [630, 456] on span "1" at bounding box center [632, 458] width 4 height 14
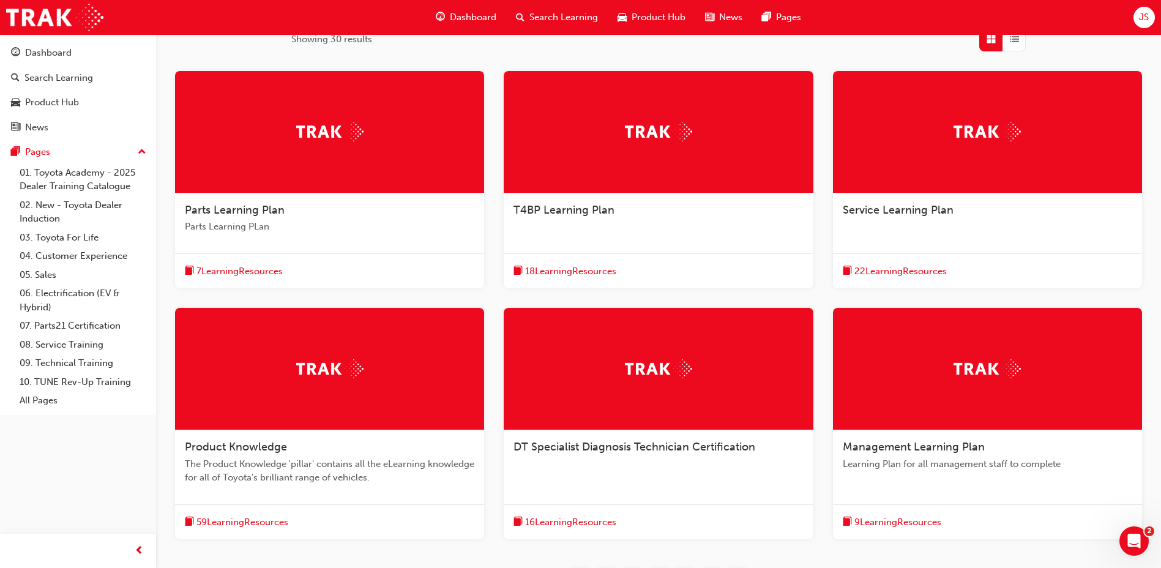
scroll to position [211, 0]
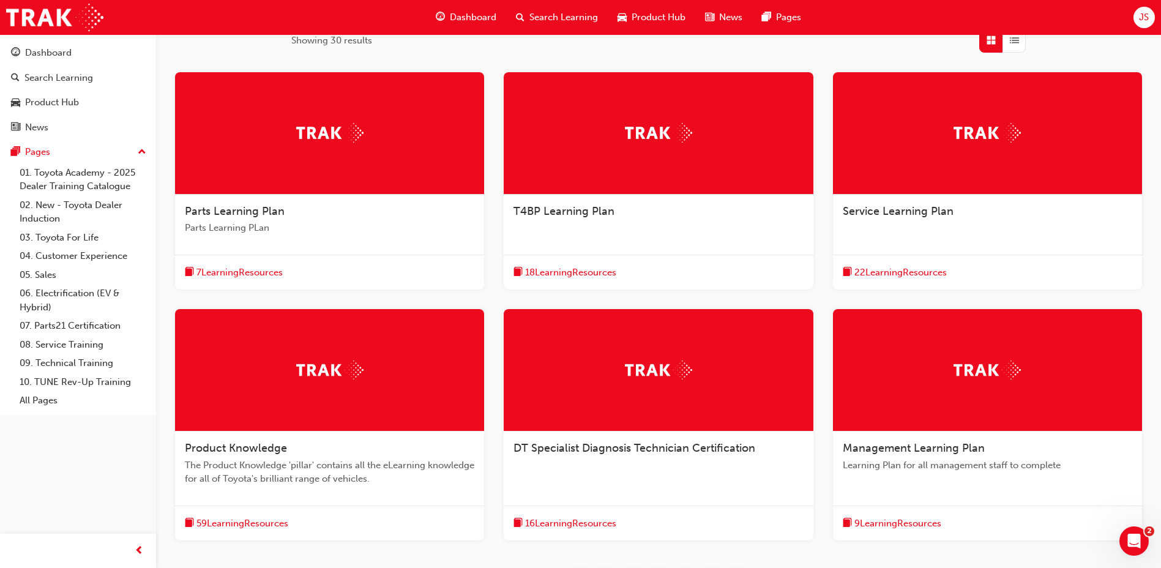
click at [904, 215] on span "Service Learning Plan" at bounding box center [898, 210] width 111 height 13
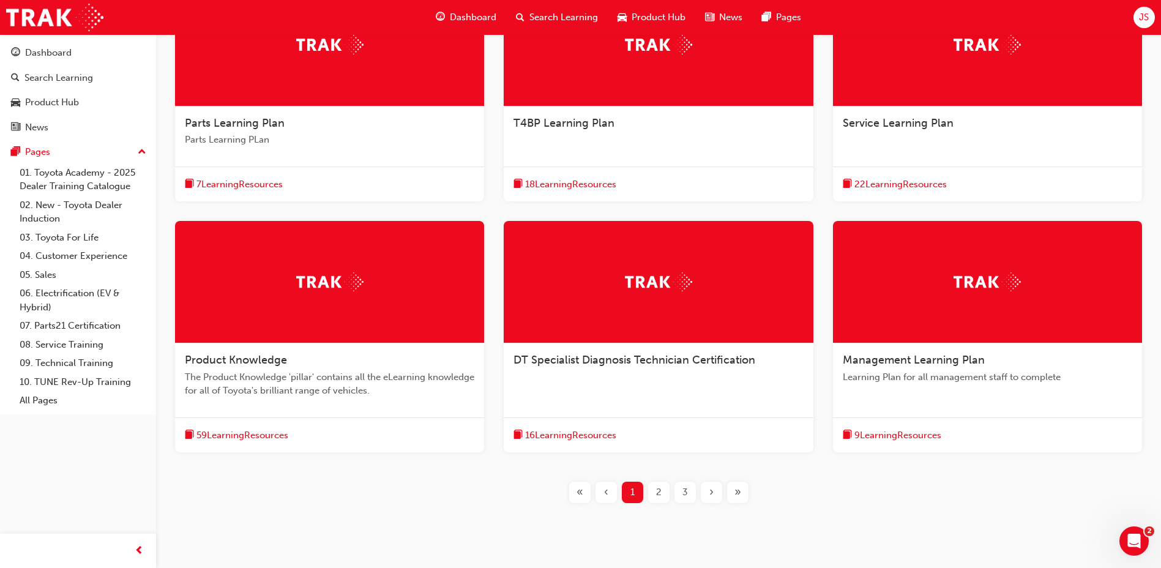
scroll to position [306, 0]
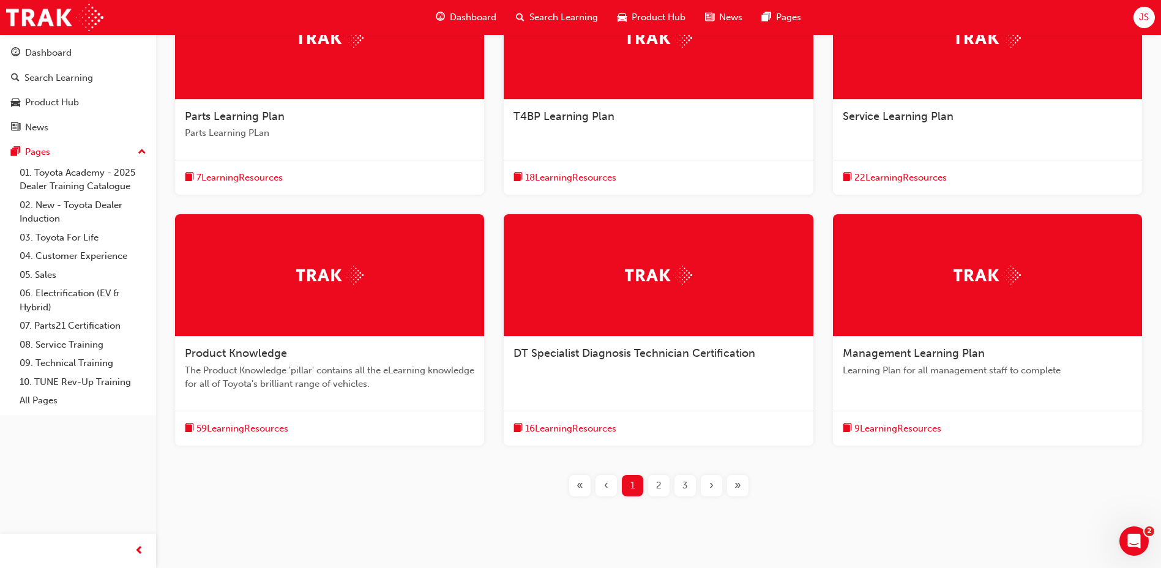
click at [653, 485] on div "2" at bounding box center [658, 485] width 21 height 21
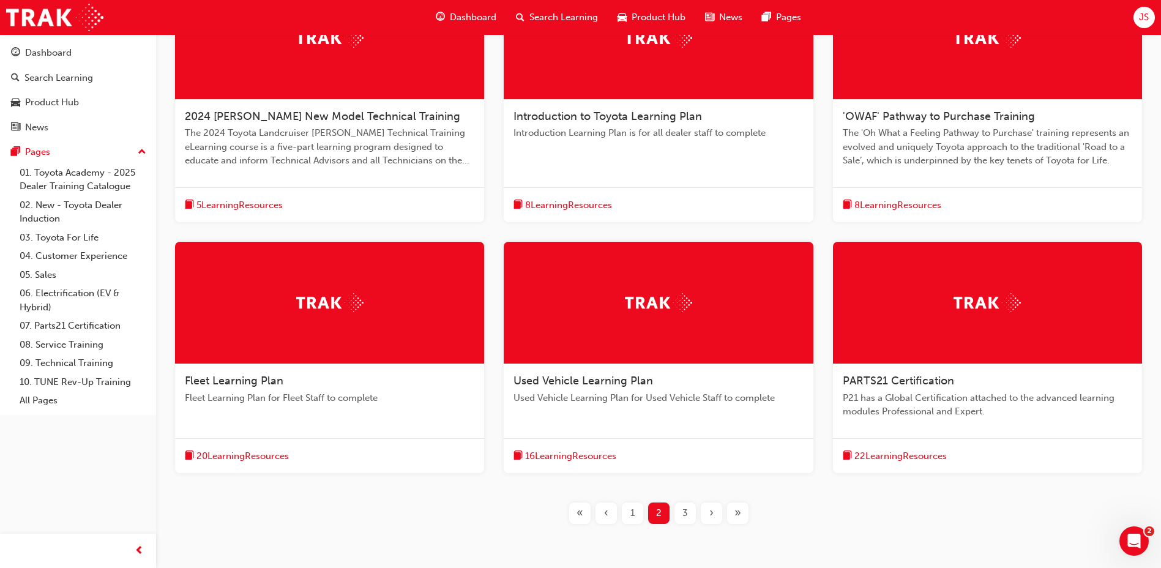
click at [682, 500] on div "2024 Prado New Model Technical Training The 2024 Toyota Landcruiser Prado Techn…" at bounding box center [659, 260] width 966 height 567
click at [687, 510] on span "3" at bounding box center [685, 513] width 6 height 14
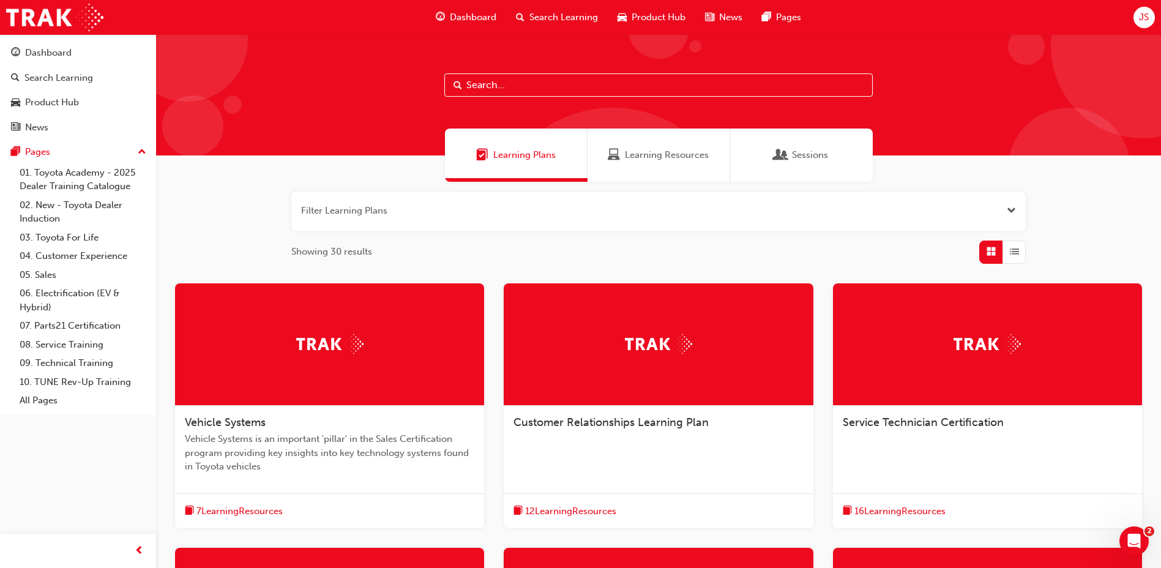
click at [374, 222] on button "button" at bounding box center [658, 211] width 734 height 39
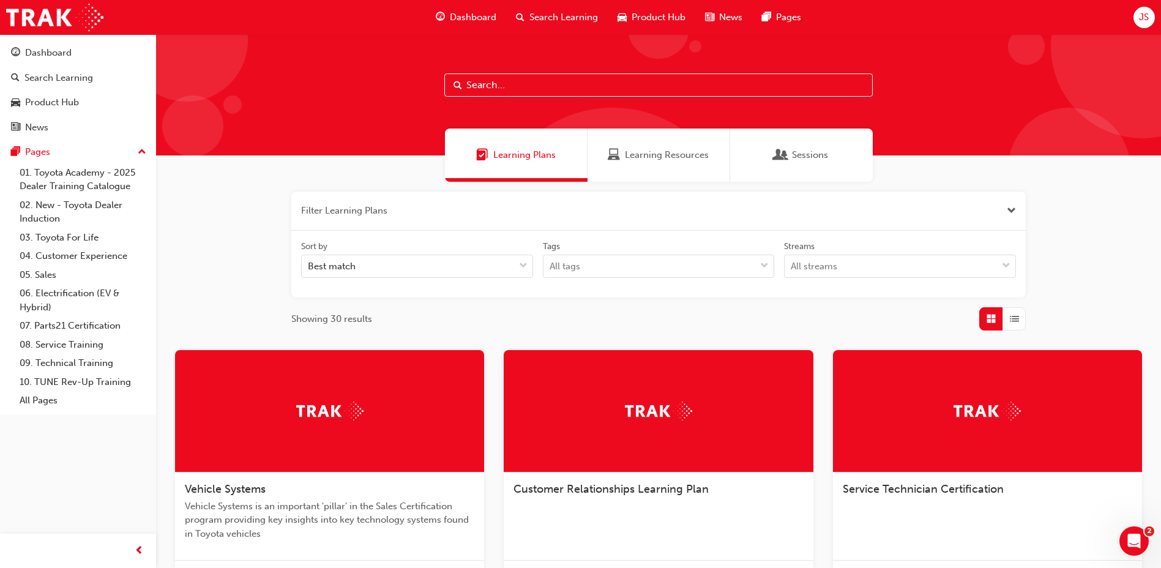
click at [370, 215] on button "button" at bounding box center [658, 211] width 734 height 39
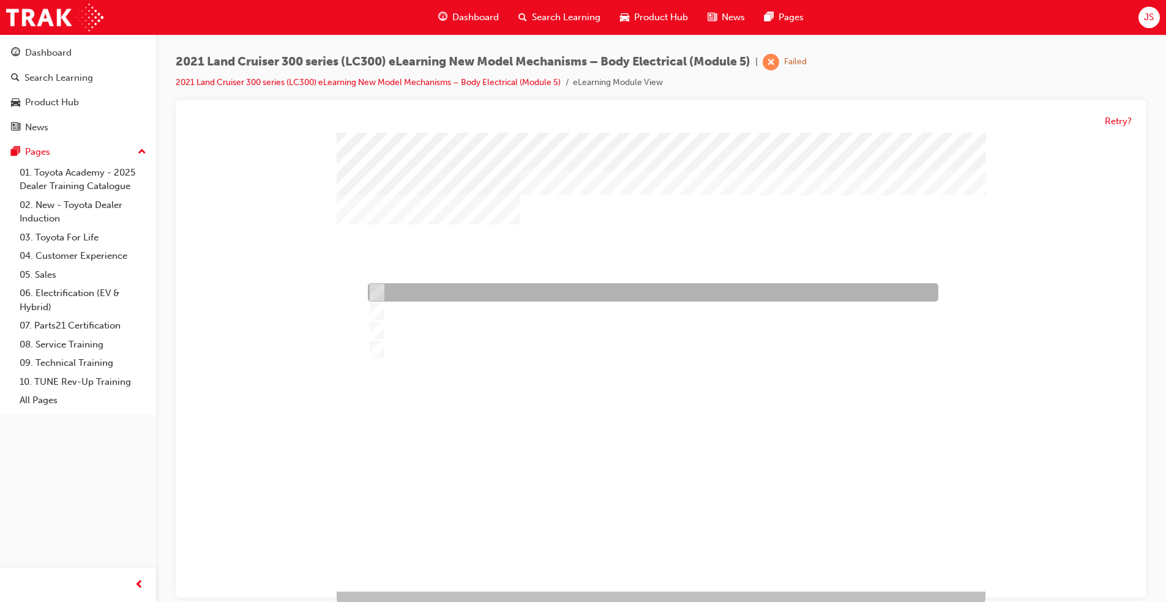
click at [409, 298] on div at bounding box center [650, 293] width 570 height 18
radio input "true"
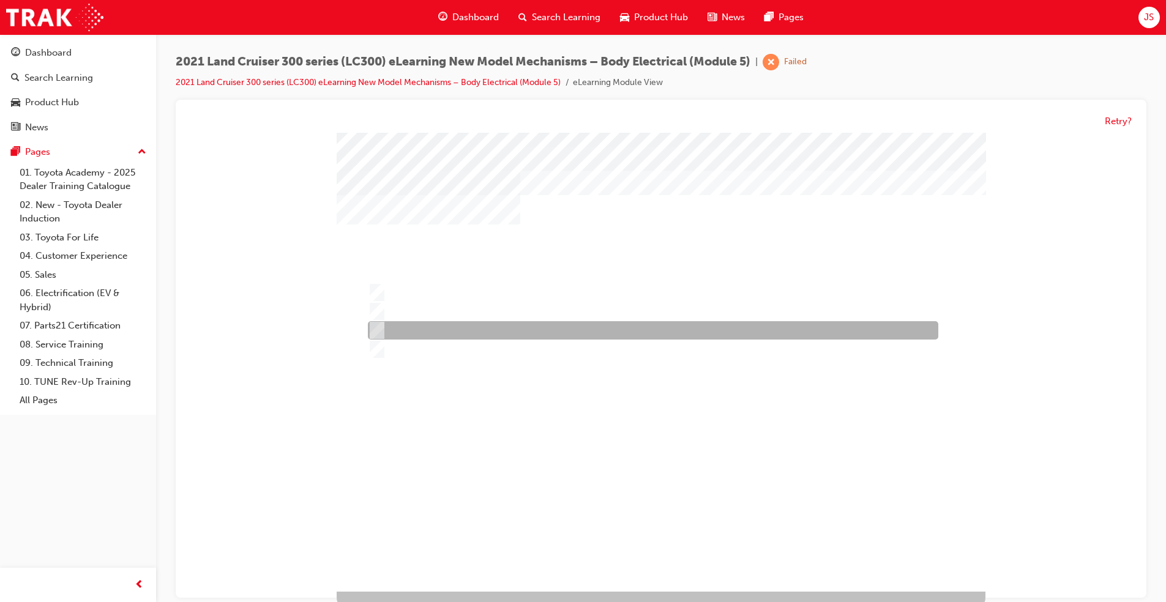
click at [421, 332] on div at bounding box center [650, 331] width 570 height 18
radio input "true"
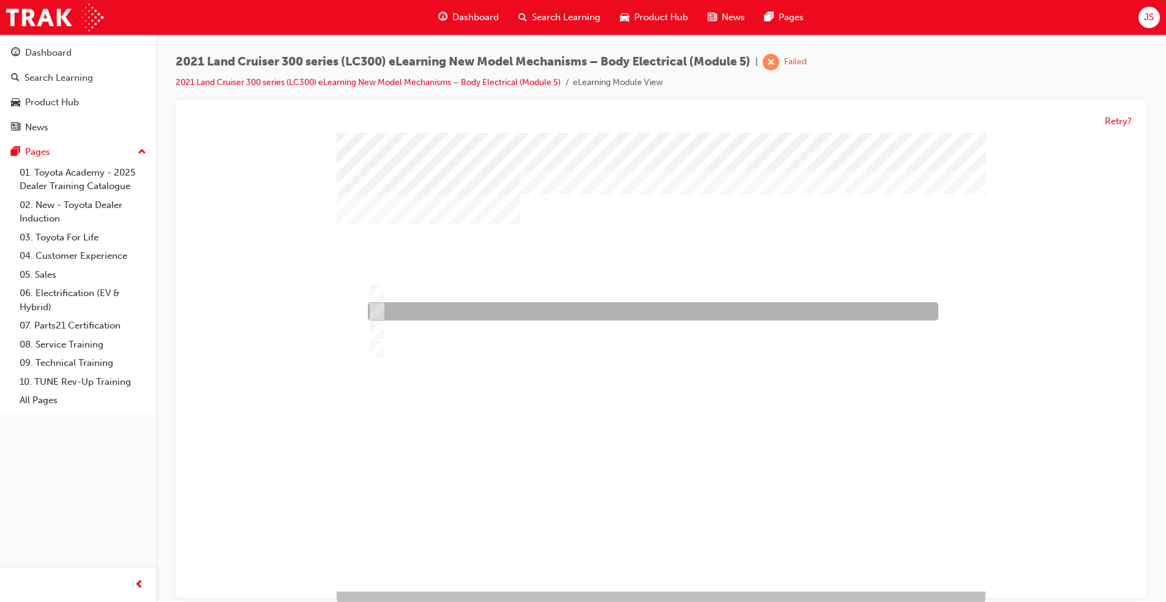
click at [422, 318] on div at bounding box center [650, 312] width 570 height 18
radio input "true"
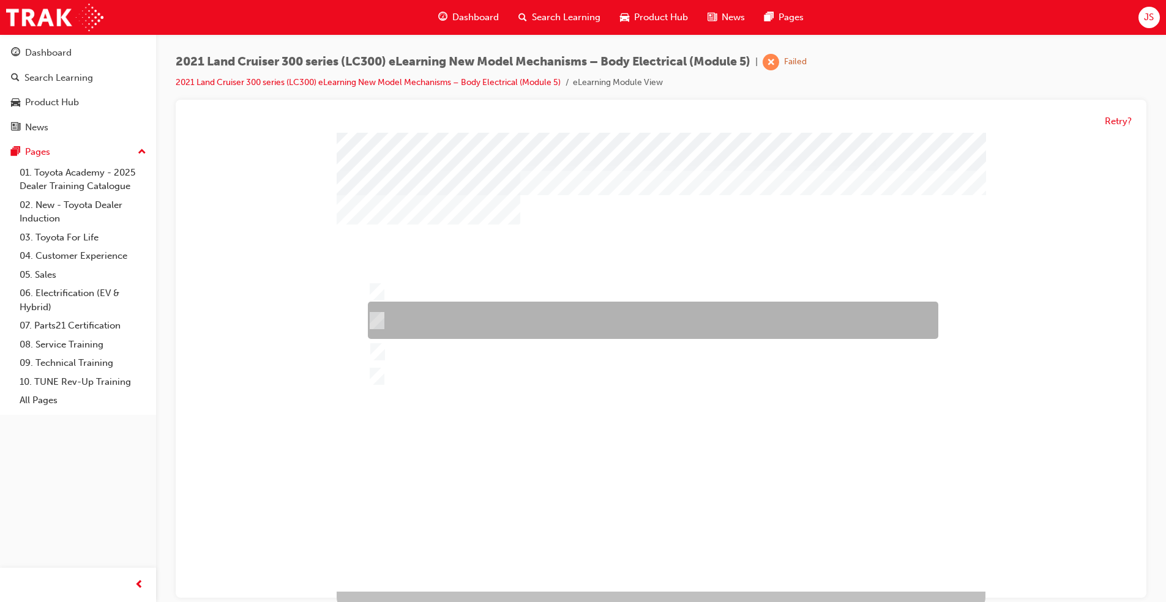
click at [468, 314] on div at bounding box center [650, 320] width 570 height 37
radio input "true"
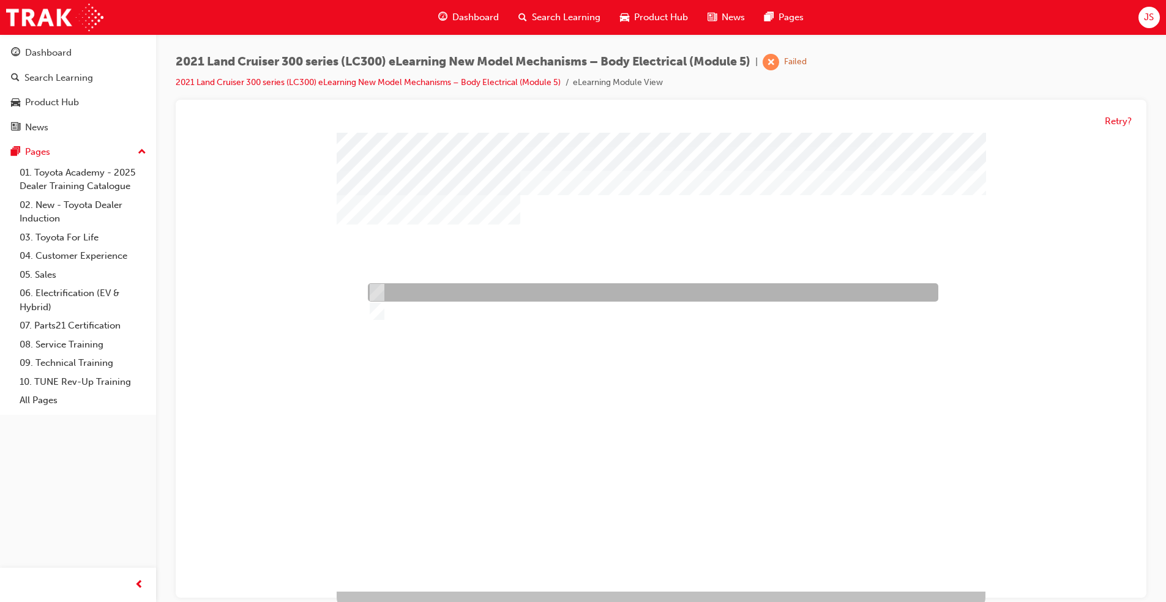
click at [412, 296] on div at bounding box center [650, 293] width 570 height 18
click at [410, 311] on div at bounding box center [650, 312] width 570 height 18
radio input "false"
radio input "true"
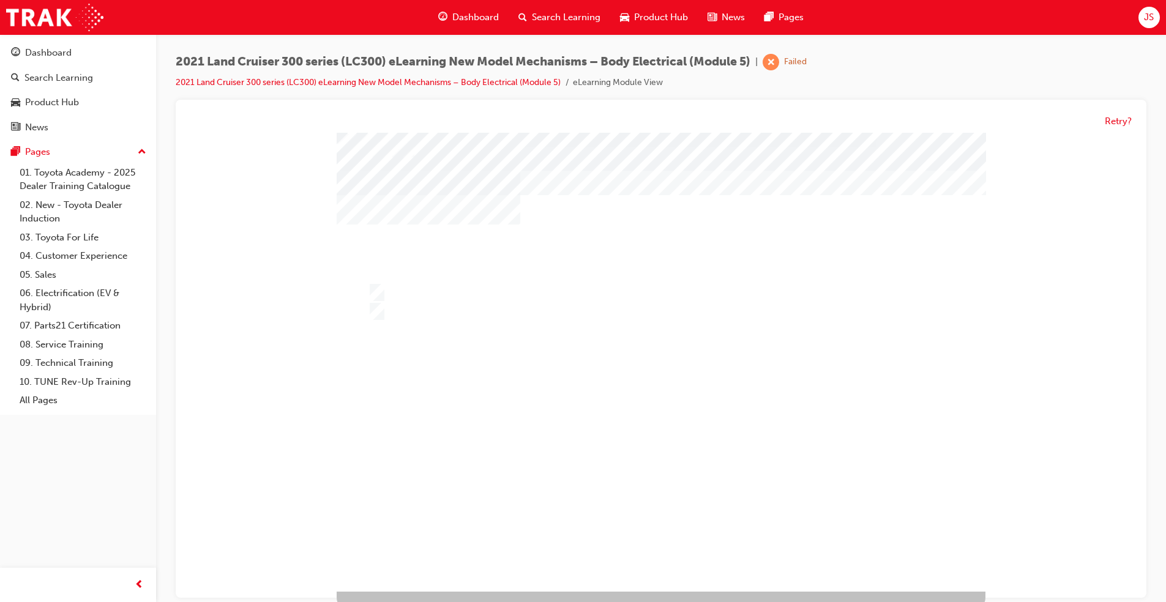
click at [417, 294] on div at bounding box center [661, 362] width 649 height 459
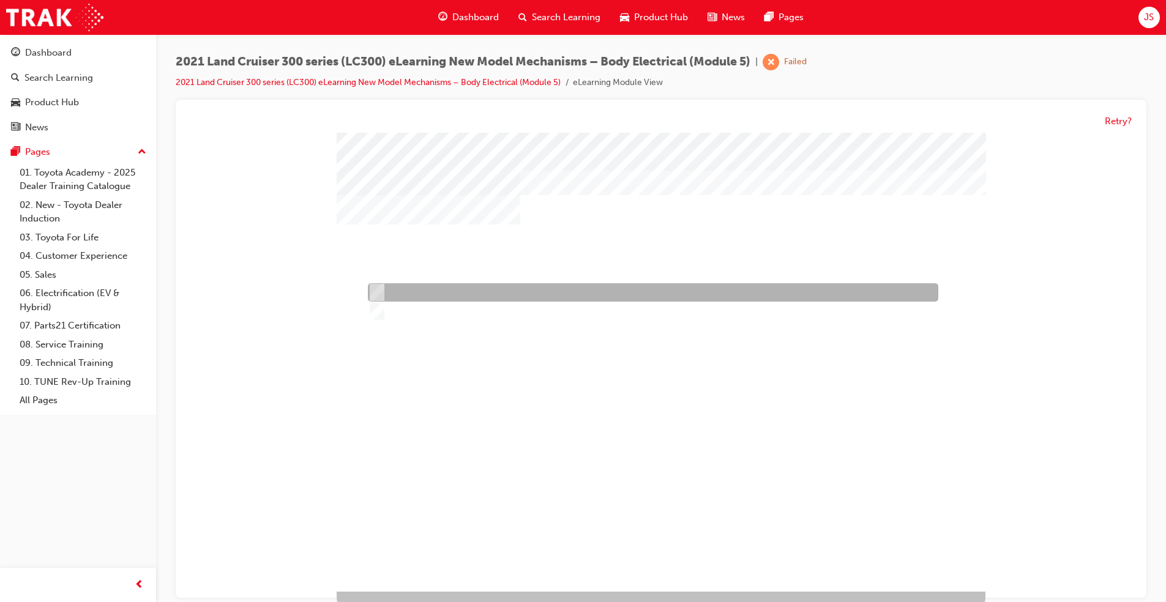
click at [398, 294] on div at bounding box center [650, 293] width 570 height 18
radio input "true"
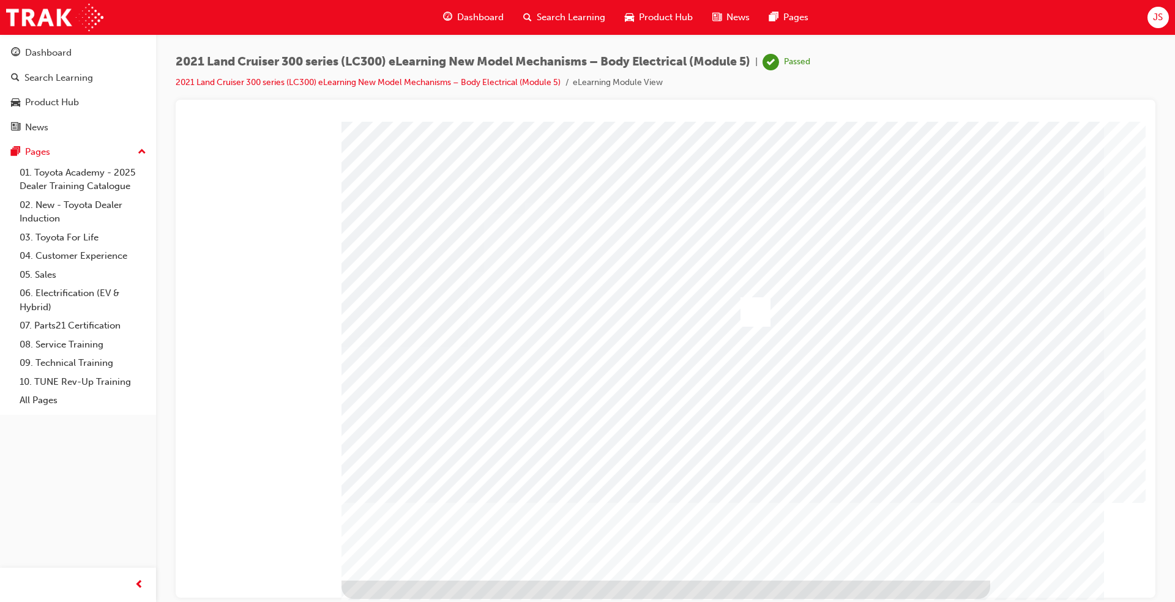
click at [562, 18] on span "Search Learning" at bounding box center [571, 17] width 69 height 14
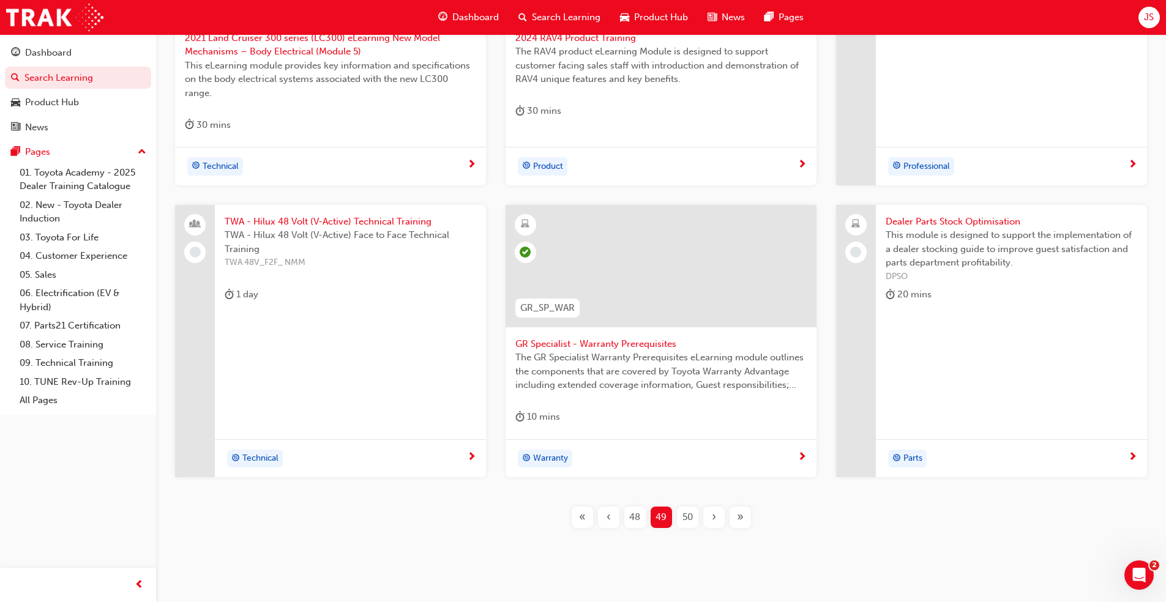
scroll to position [409, 0]
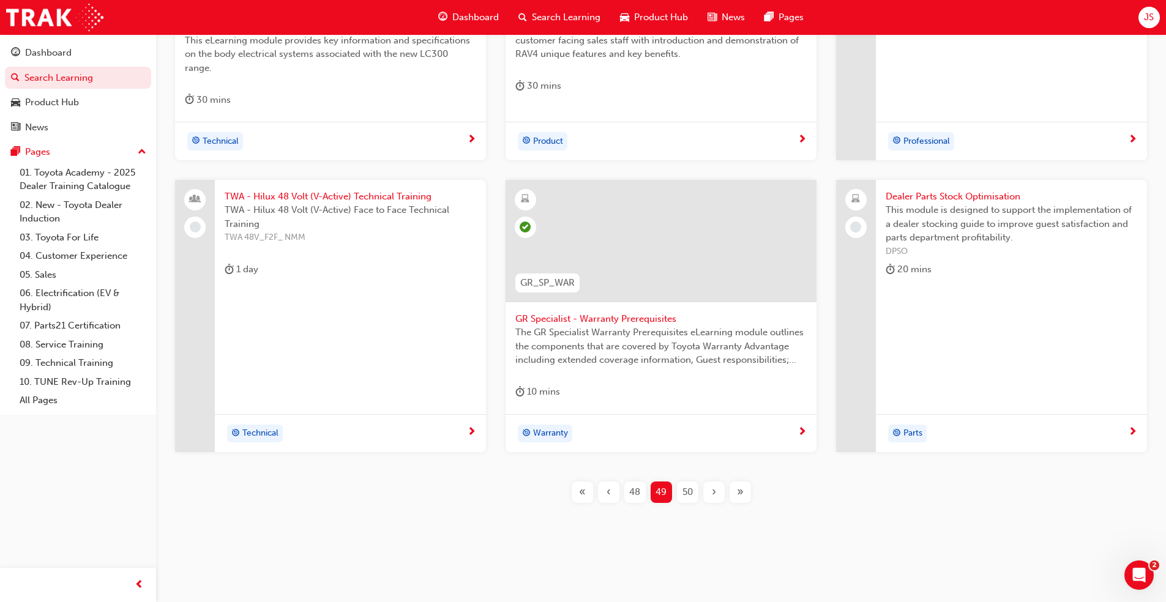
click at [698, 491] on div "50" at bounding box center [687, 492] width 21 height 21
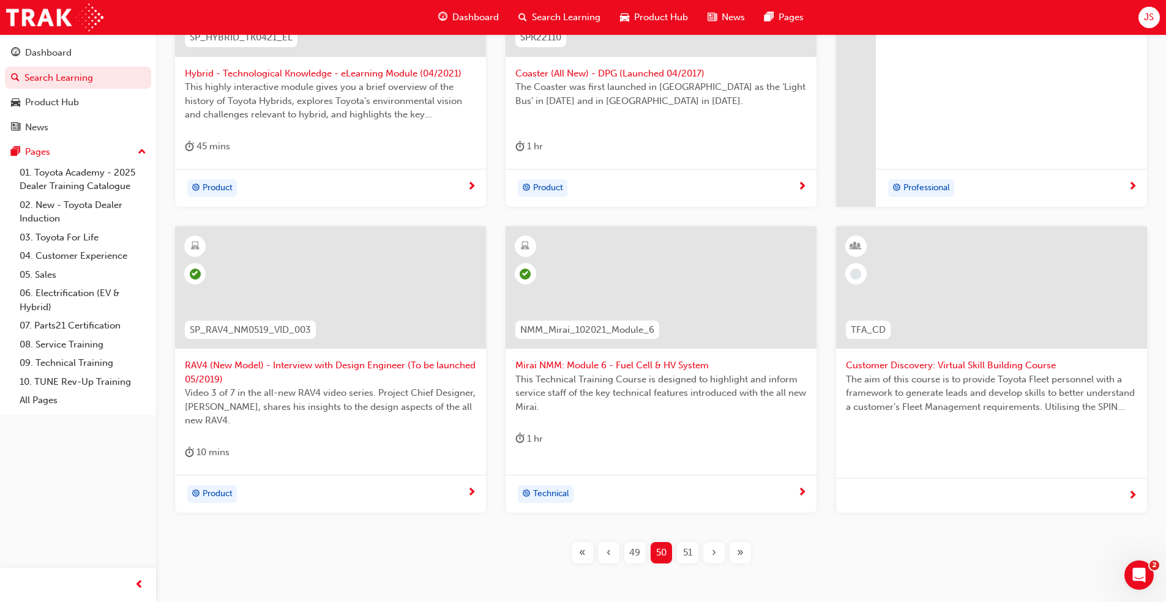
scroll to position [165, 0]
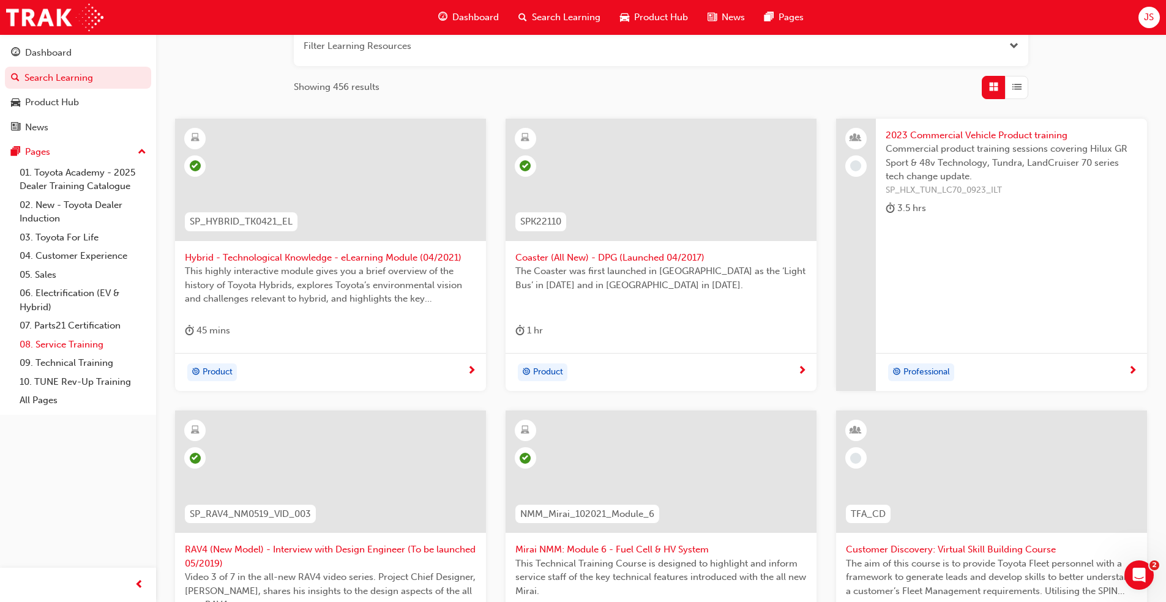
click at [97, 345] on link "08. Service Training" at bounding box center [83, 344] width 136 height 19
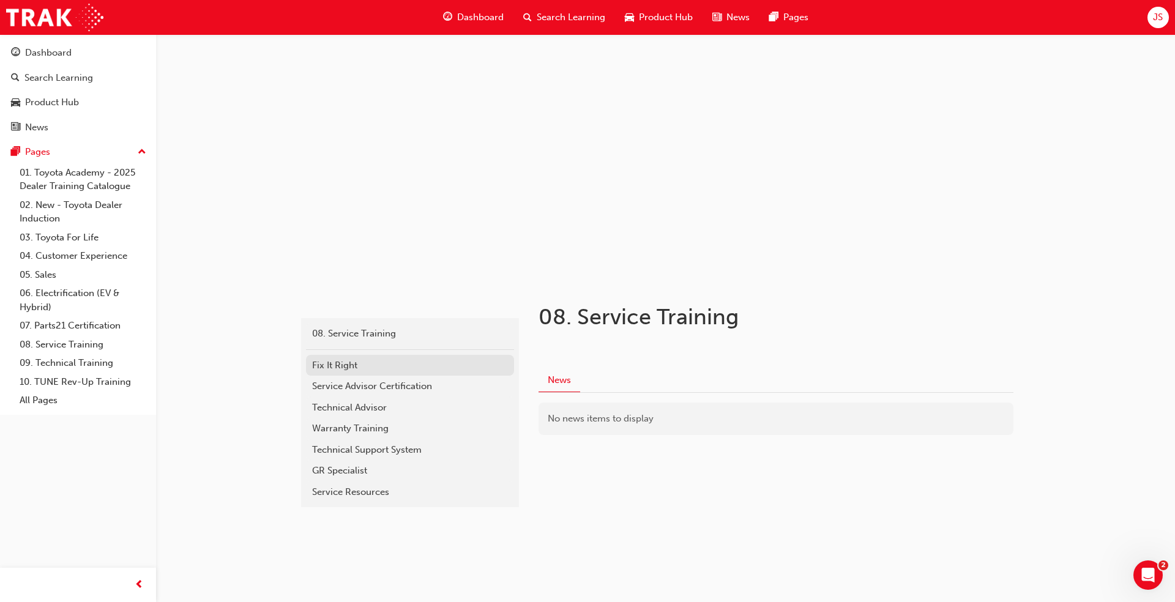
click at [385, 359] on div "Fix It Right" at bounding box center [410, 366] width 196 height 14
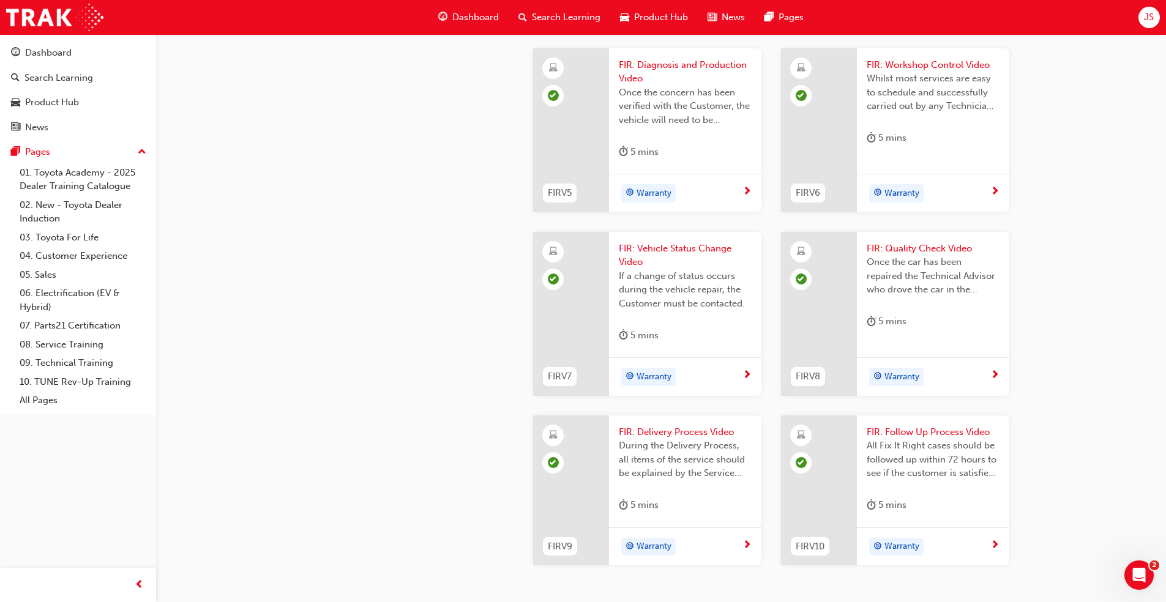
scroll to position [570, 0]
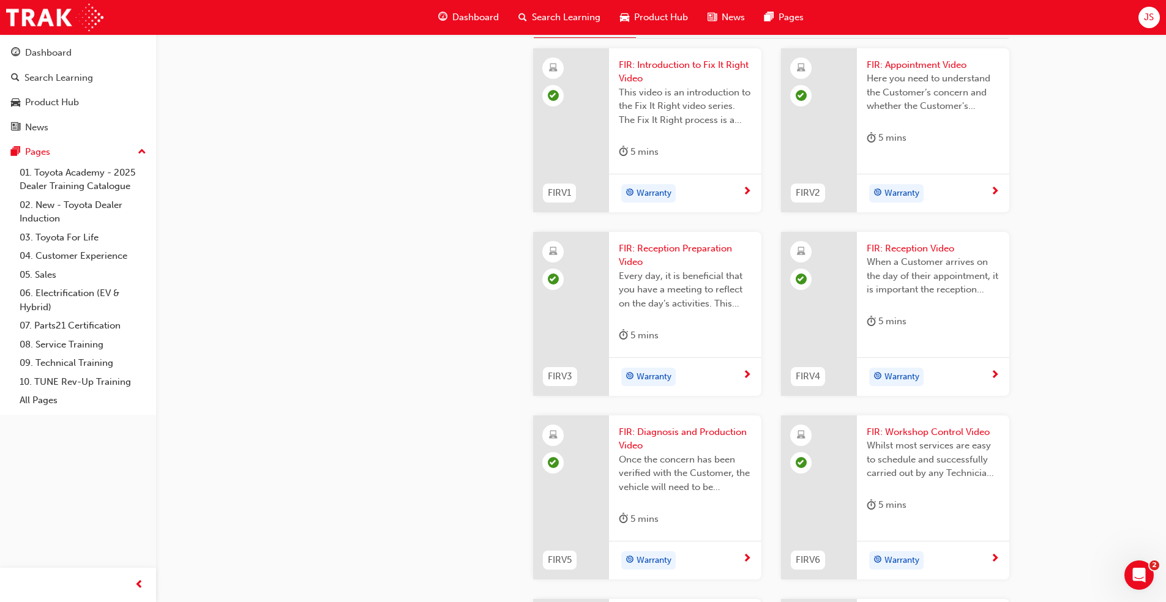
drag, startPoint x: 717, startPoint y: 220, endPoint x: 720, endPoint y: 255, distance: 35.0
drag, startPoint x: 720, startPoint y: 255, endPoint x: 362, endPoint y: 297, distance: 359.9
click at [362, 298] on div "fixitright 08. Service Training Fix It Right Fix It Right - Documents Fix It Ri…" at bounding box center [404, 350] width 220 height 1283
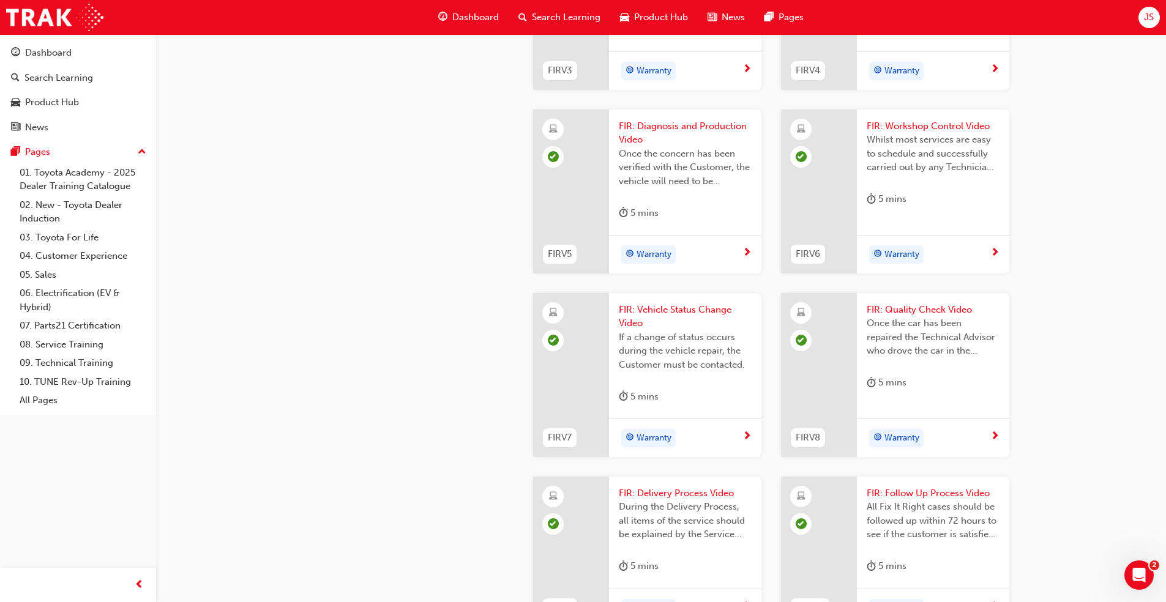
scroll to position [1243, 0]
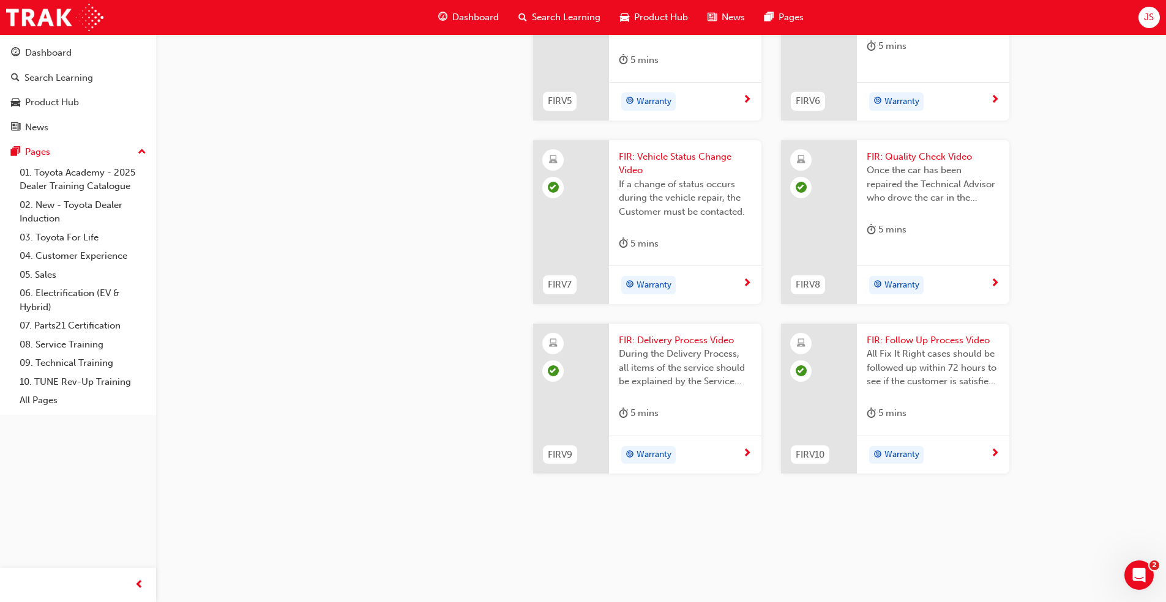
drag, startPoint x: 268, startPoint y: 120, endPoint x: 296, endPoint y: 381, distance: 262.1
drag, startPoint x: 296, startPoint y: 381, endPoint x: 330, endPoint y: 340, distance: 53.4
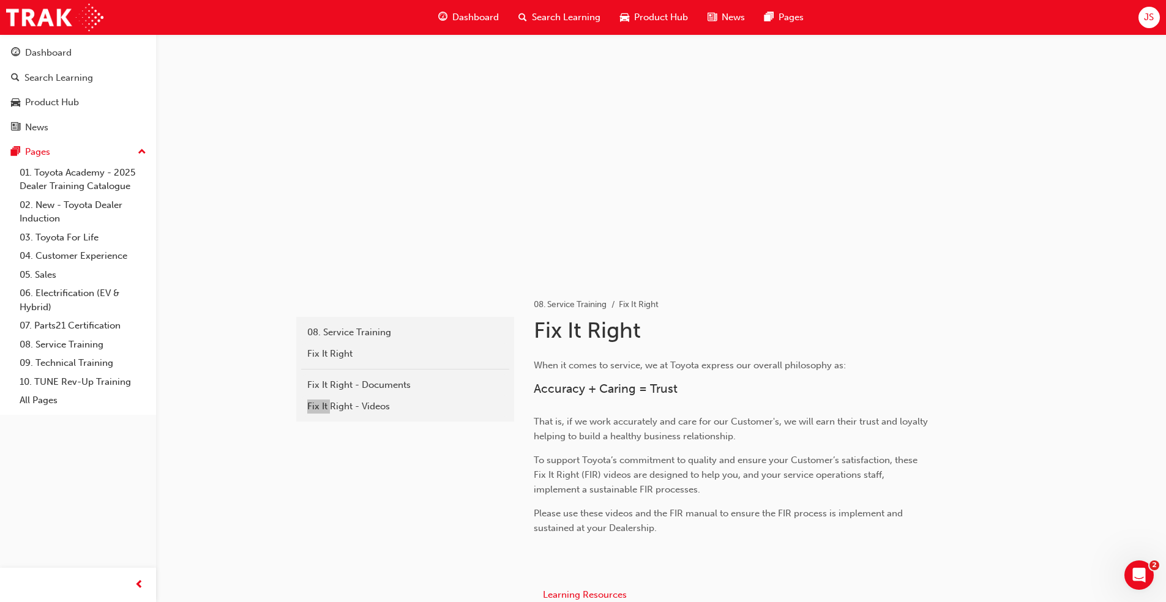
scroll to position [0, 0]
click at [528, 17] on div "Search Learning" at bounding box center [560, 17] width 102 height 25
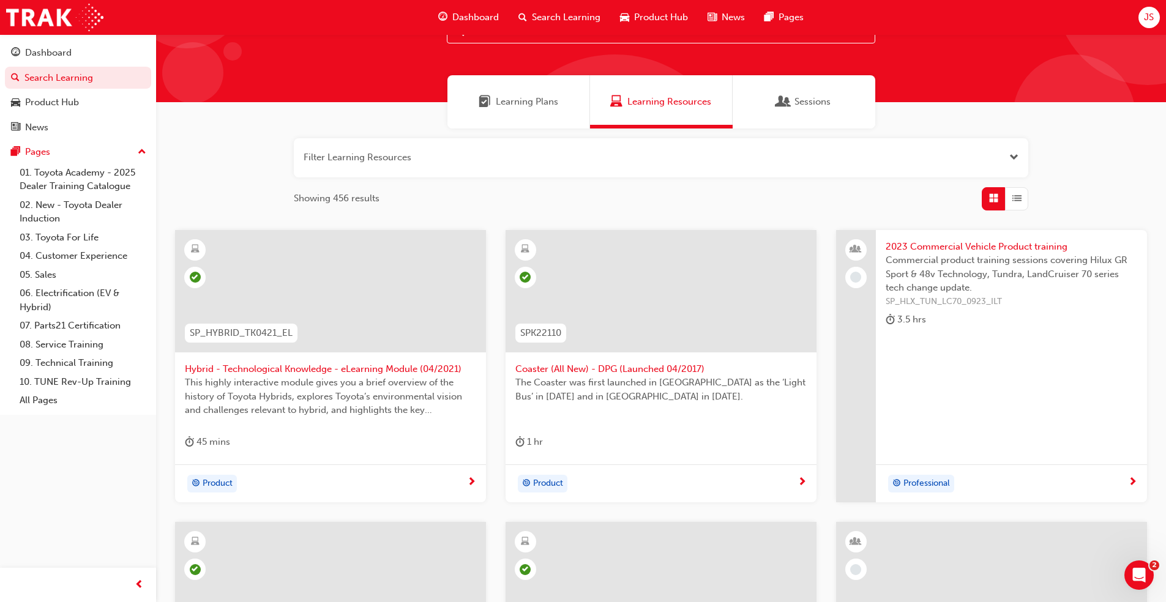
scroll to position [184, 0]
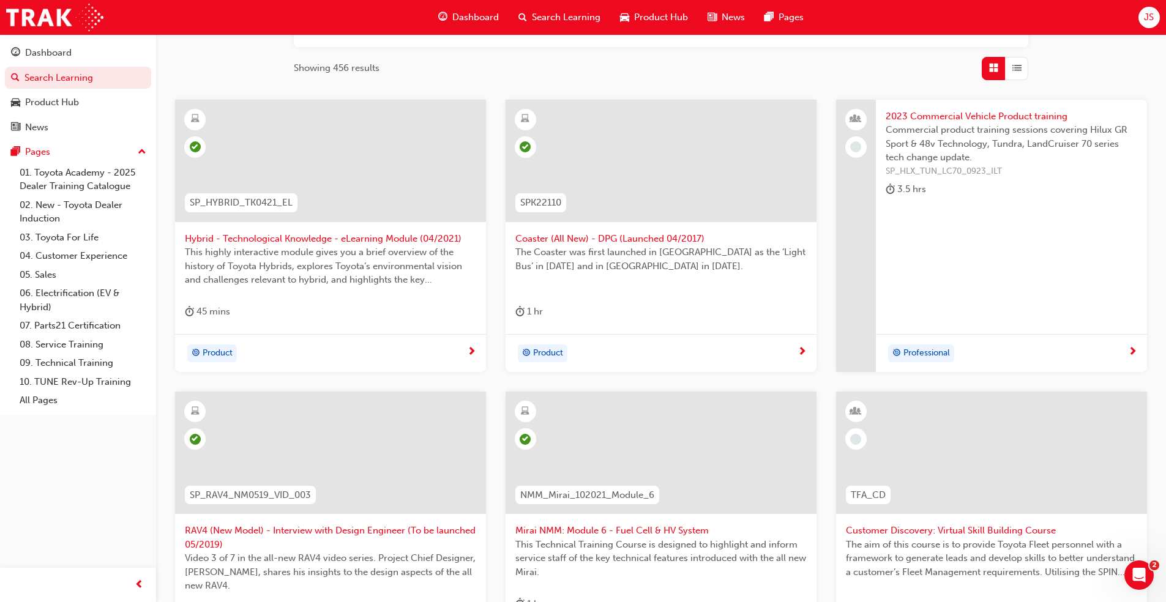
click at [974, 111] on span "2023 Commercial Vehicle Product training" at bounding box center [1010, 117] width 251 height 14
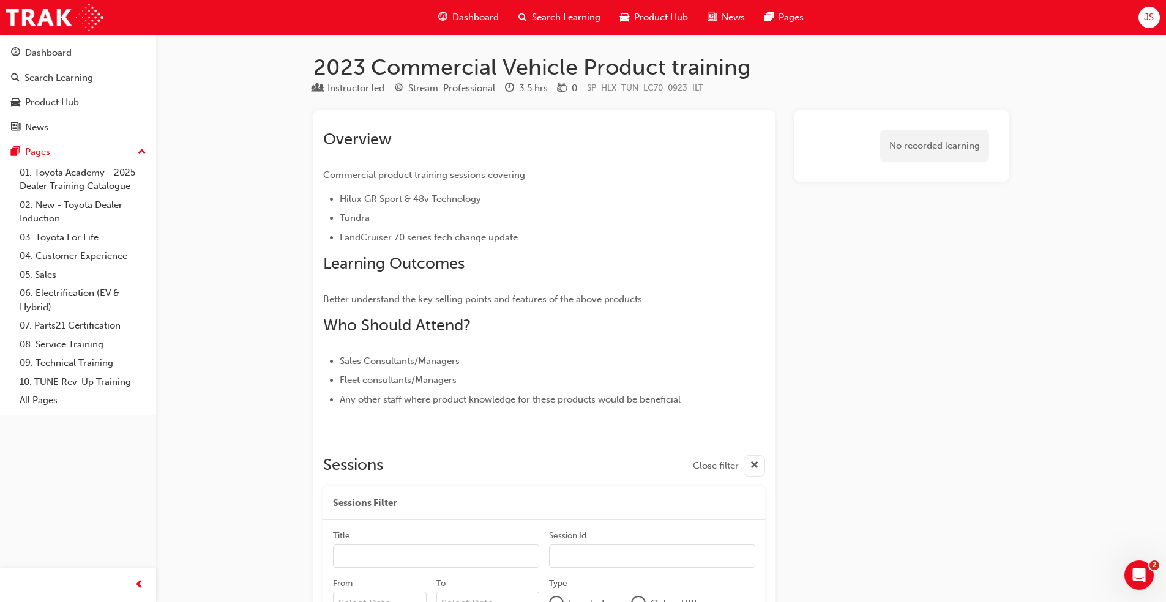
click at [465, 23] on span "Dashboard" at bounding box center [475, 17] width 47 height 14
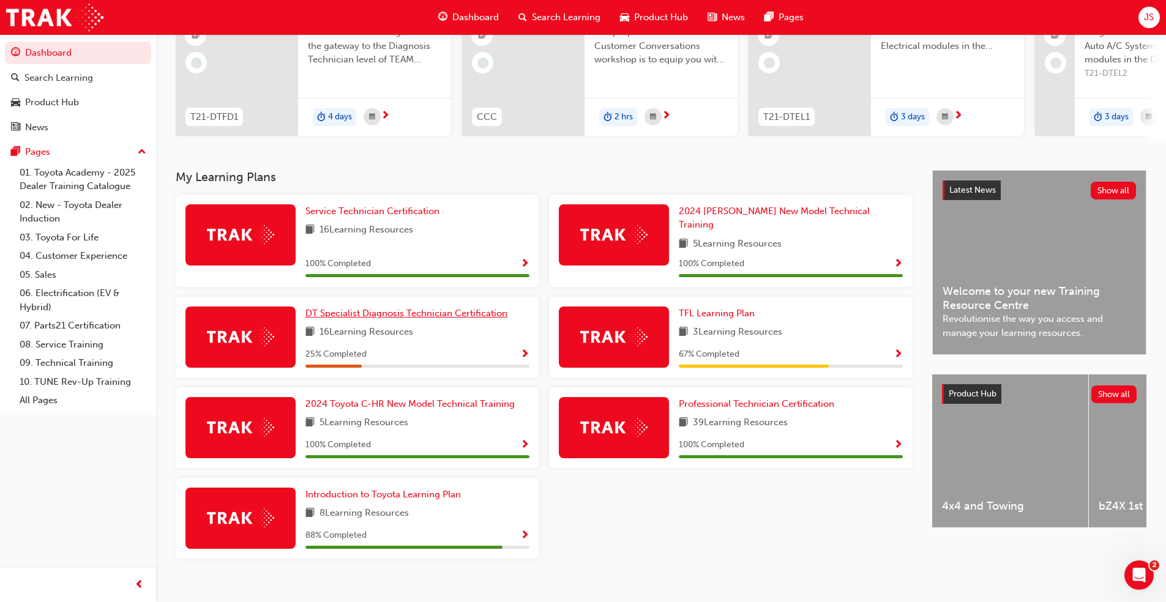
scroll to position [151, 0]
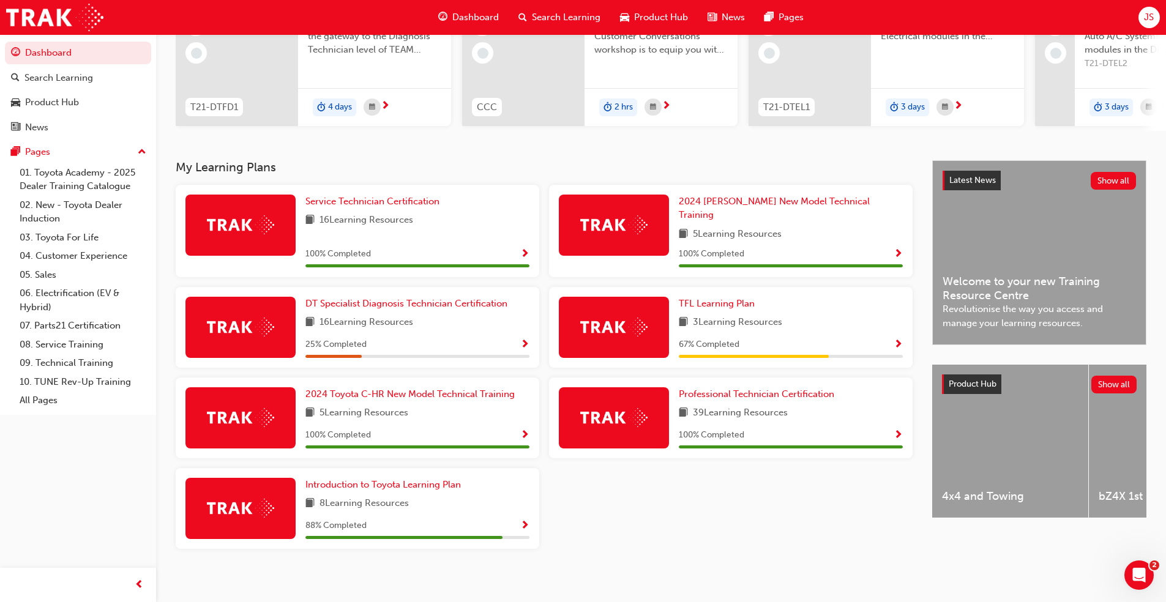
click at [582, 138] on div "JS Welcome back , [PERSON_NAME] Next up for me 0 T21-DTFD1 DT Fundamentals of D…" at bounding box center [661, 21] width 1010 height 277
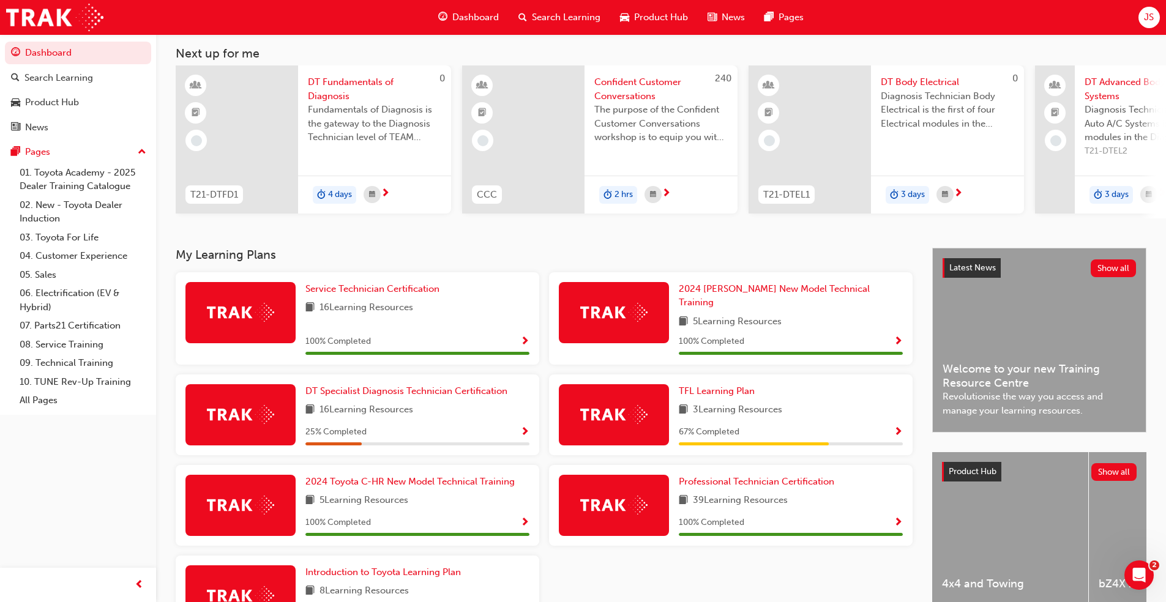
scroll to position [0, 0]
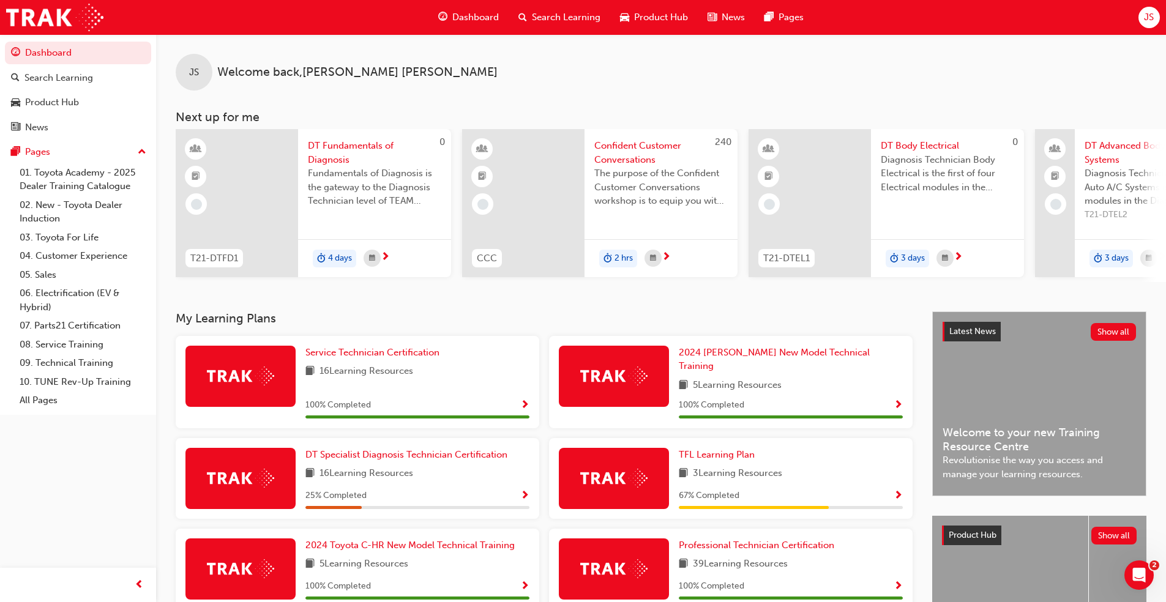
click at [460, 289] on div "JS Welcome back , [PERSON_NAME] Next up for me 0 T21-DTFD1 DT Fundamentals of D…" at bounding box center [661, 172] width 1010 height 277
click at [477, 23] on span "Dashboard" at bounding box center [475, 17] width 47 height 14
click at [526, 17] on span "search-icon" at bounding box center [522, 17] width 9 height 15
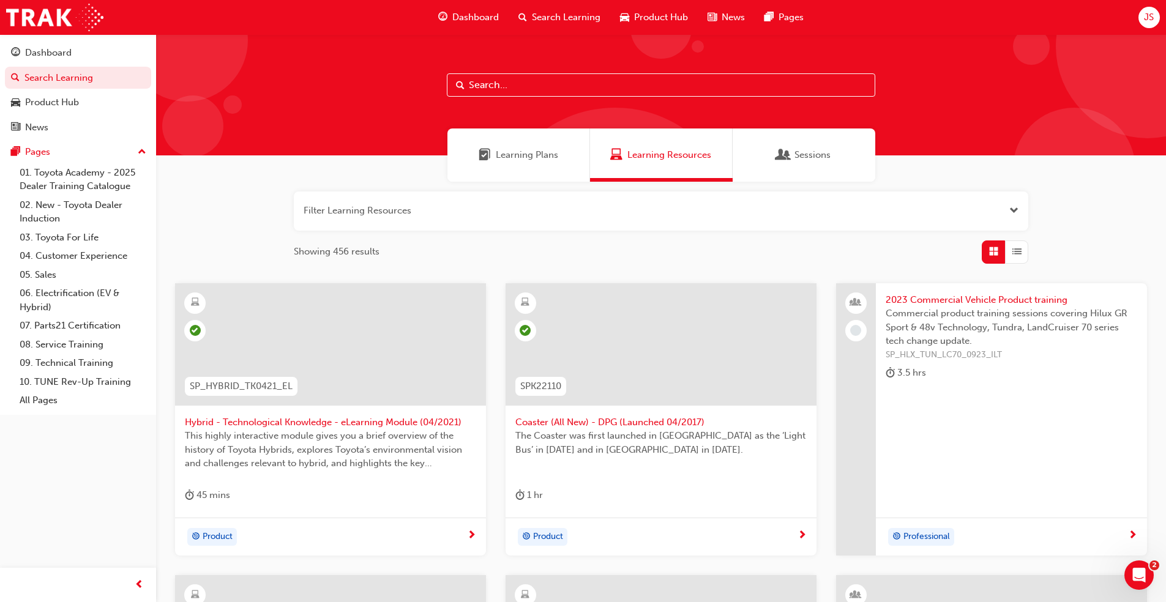
click at [512, 154] on span "Learning Plans" at bounding box center [527, 155] width 62 height 14
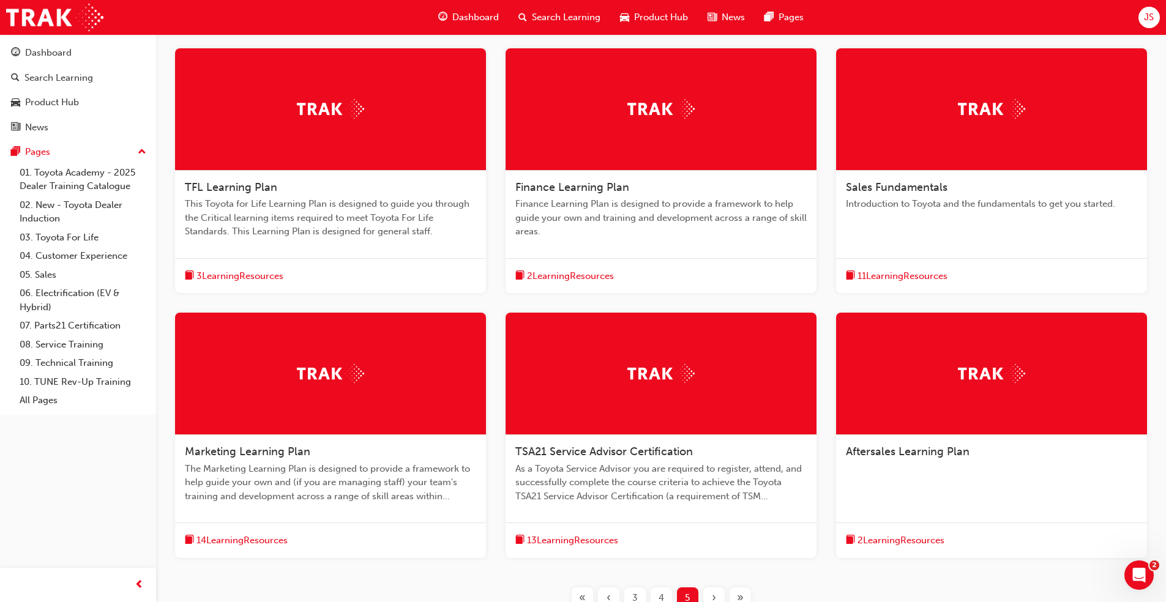
scroll to position [306, 0]
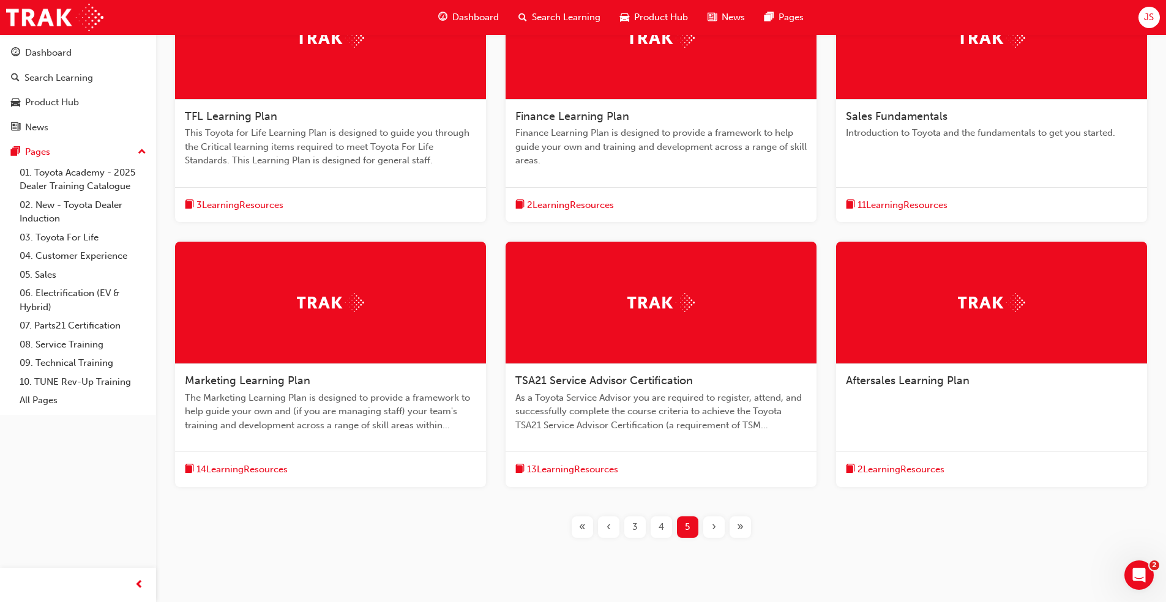
click at [589, 513] on div "TFL Learning Plan This Toyota for Life Learning Plan is designed to guide you t…" at bounding box center [661, 267] width 971 height 580
click at [583, 523] on span "«" at bounding box center [582, 527] width 7 height 14
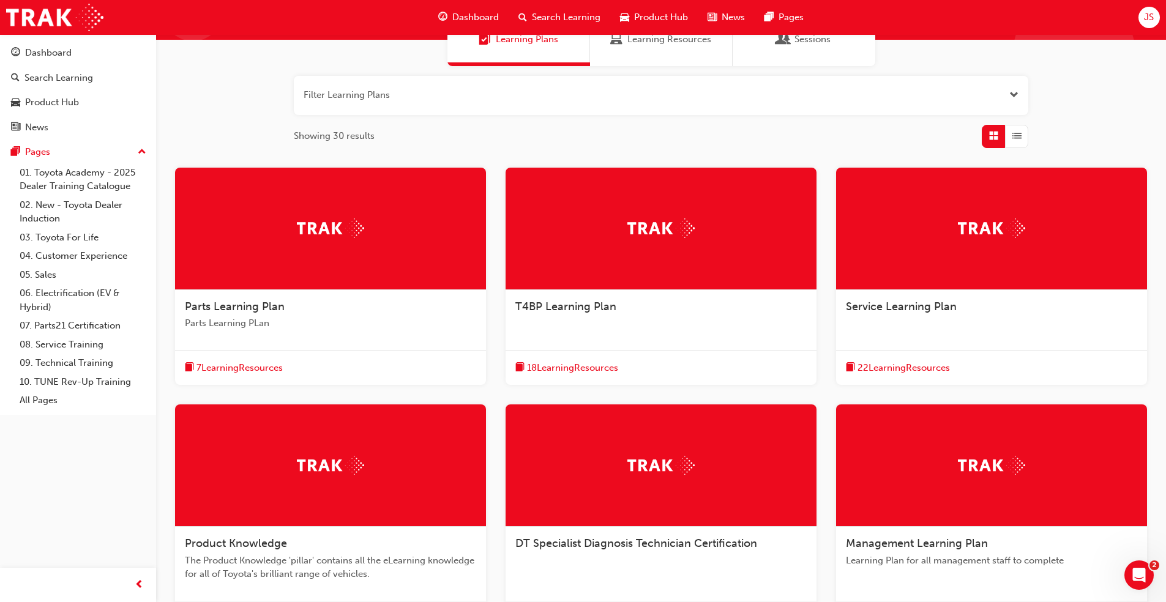
scroll to position [238, 0]
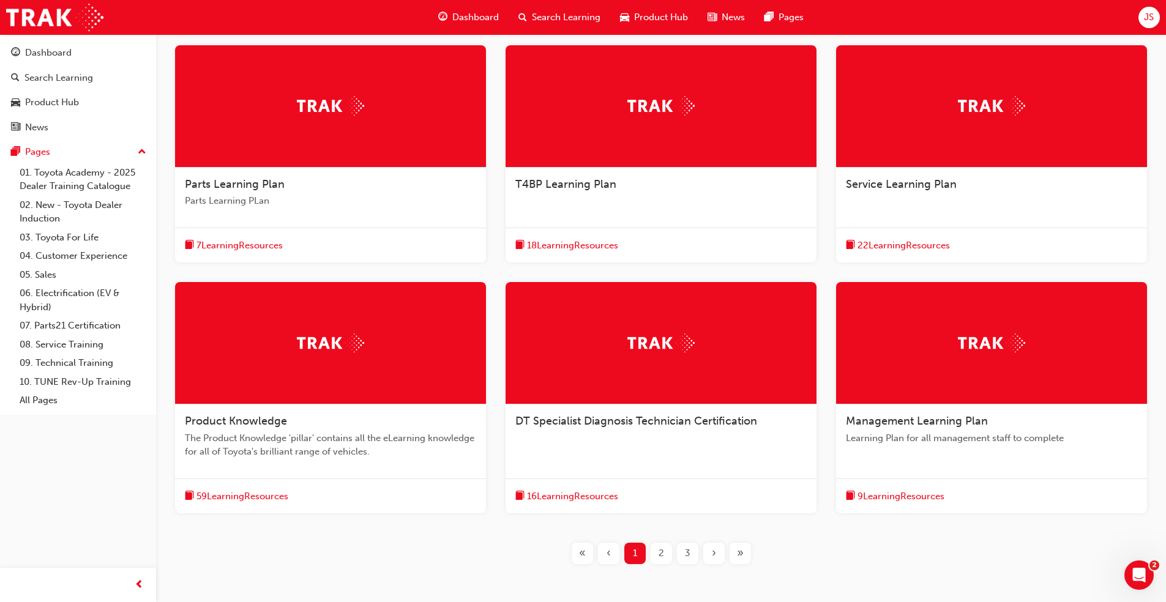
click at [665, 422] on span "DT Specialist Diagnosis Technician Certification" at bounding box center [636, 420] width 242 height 13
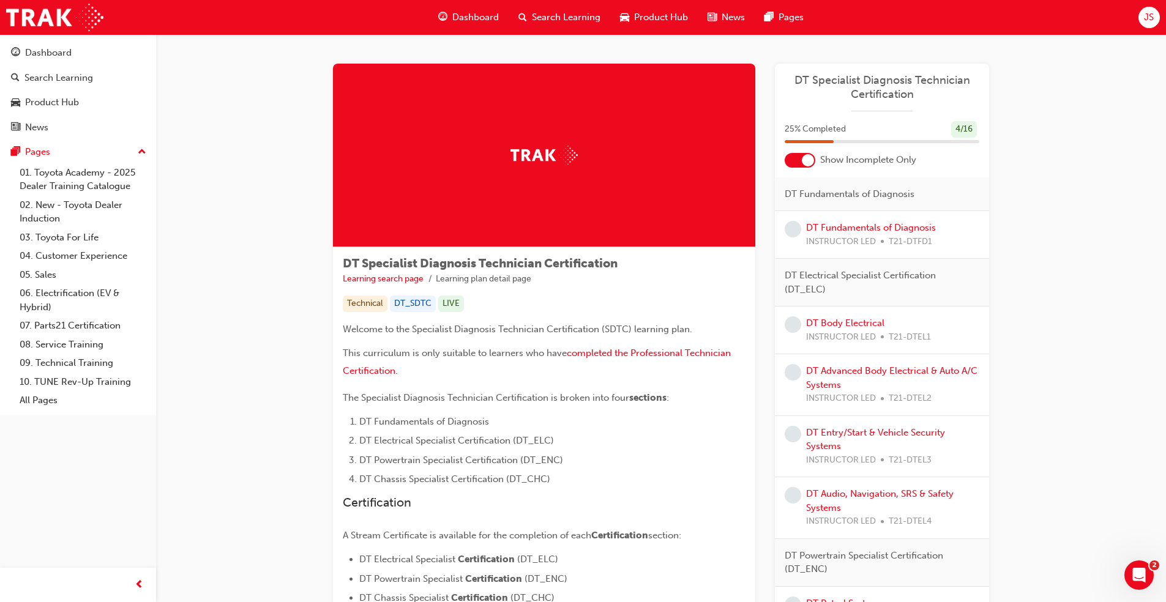
click at [441, 20] on span "guage-icon" at bounding box center [442, 17] width 9 height 15
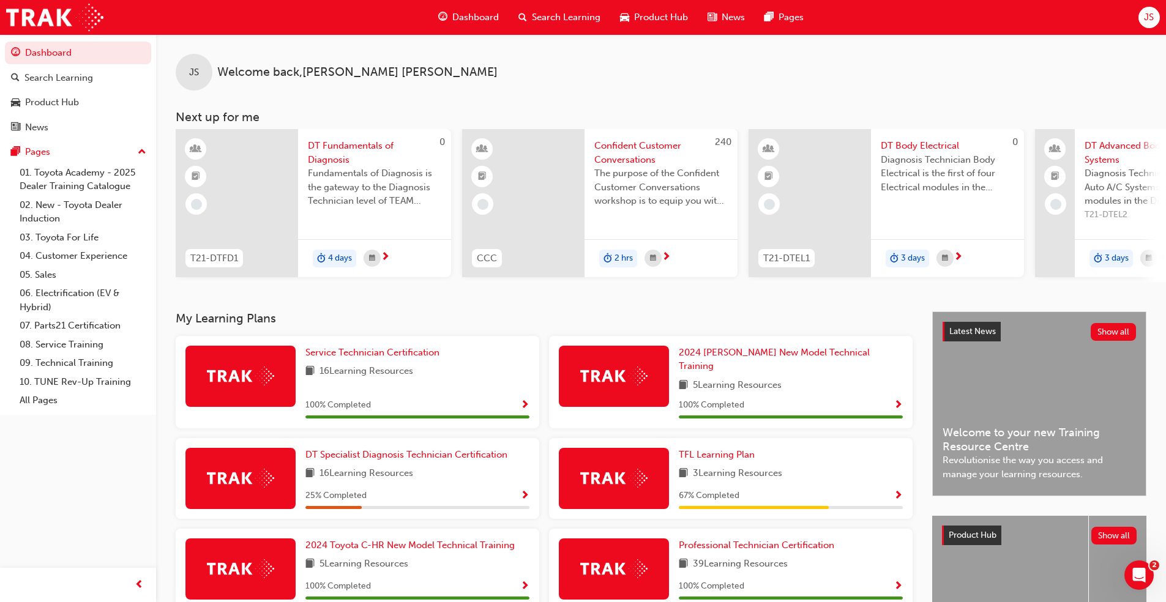
click at [594, 17] on span "Search Learning" at bounding box center [566, 17] width 69 height 14
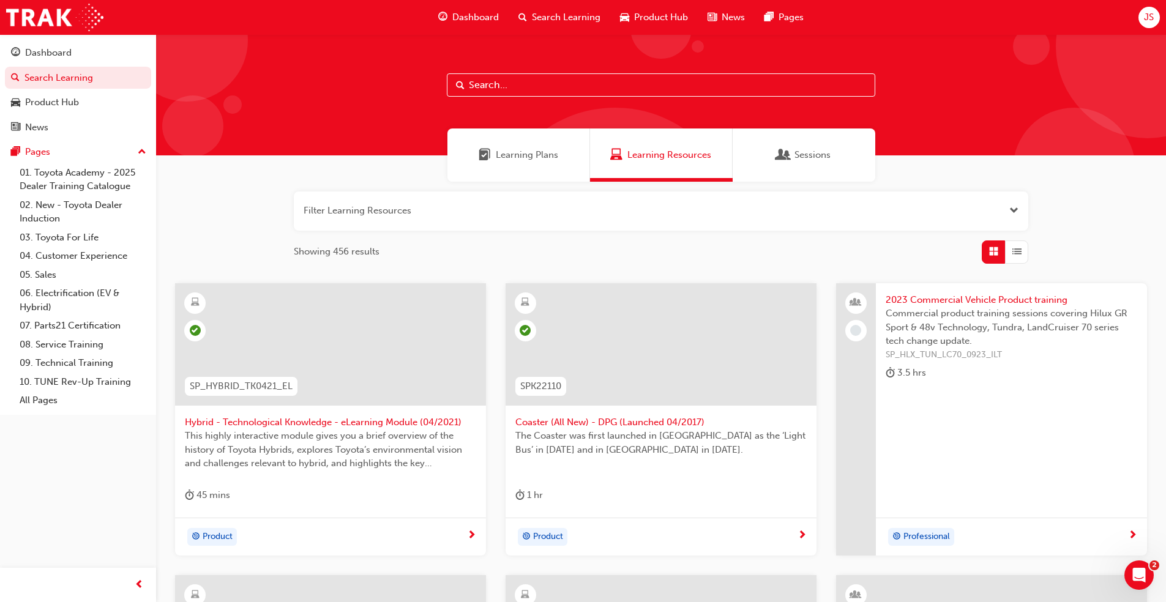
click at [548, 135] on div "Learning Plans" at bounding box center [518, 155] width 143 height 53
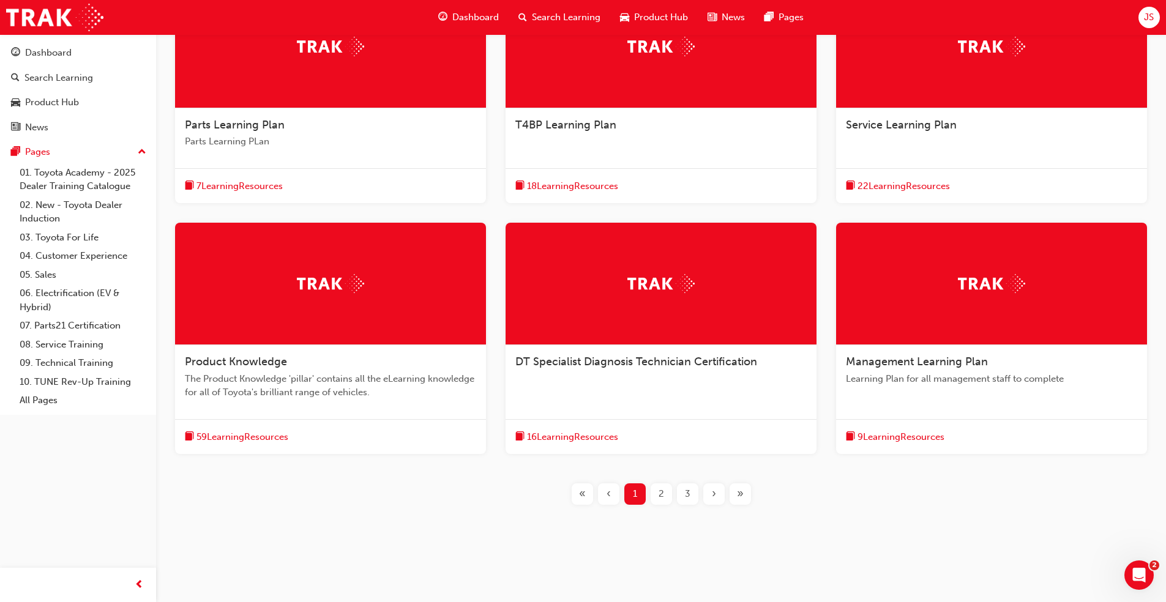
scroll to position [299, 0]
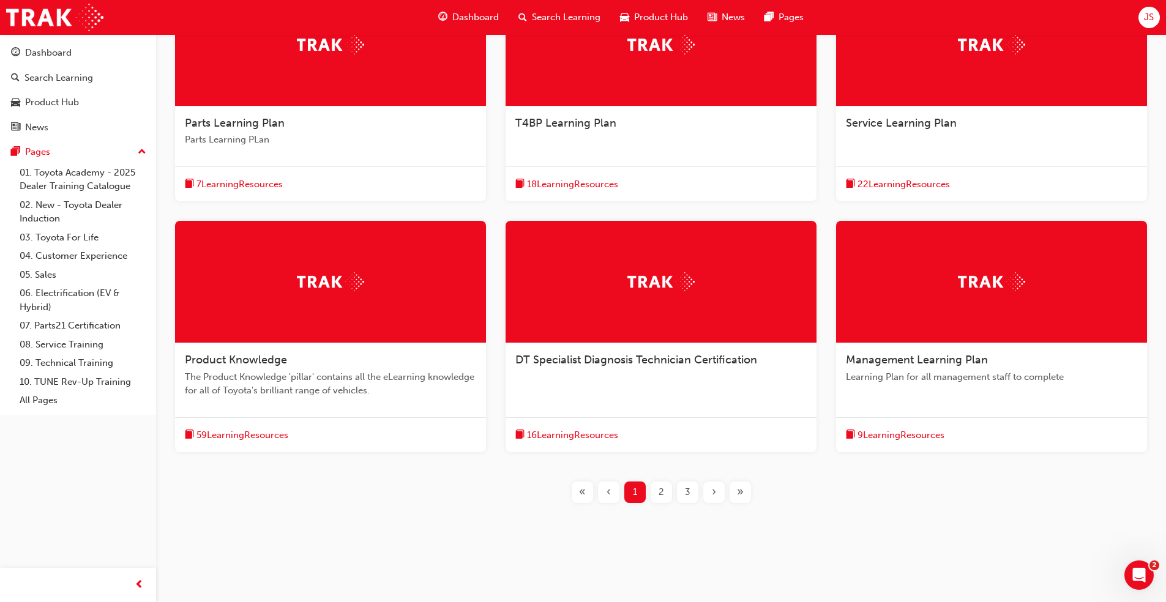
click at [266, 363] on span "Product Knowledge" at bounding box center [236, 359] width 102 height 13
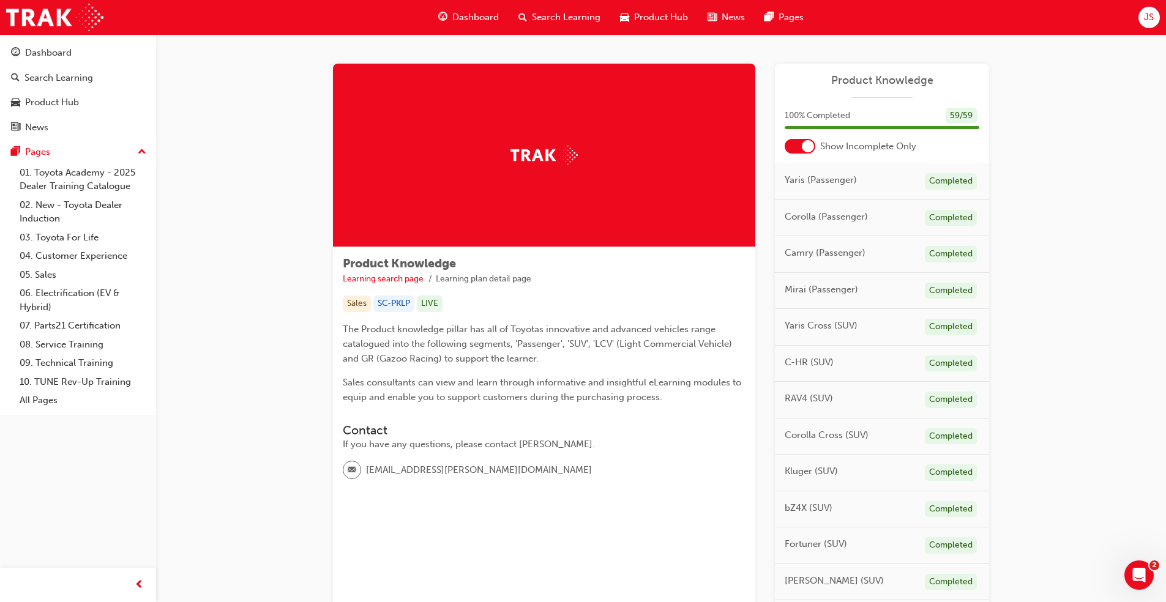
click at [454, 25] on div "Dashboard" at bounding box center [468, 17] width 80 height 25
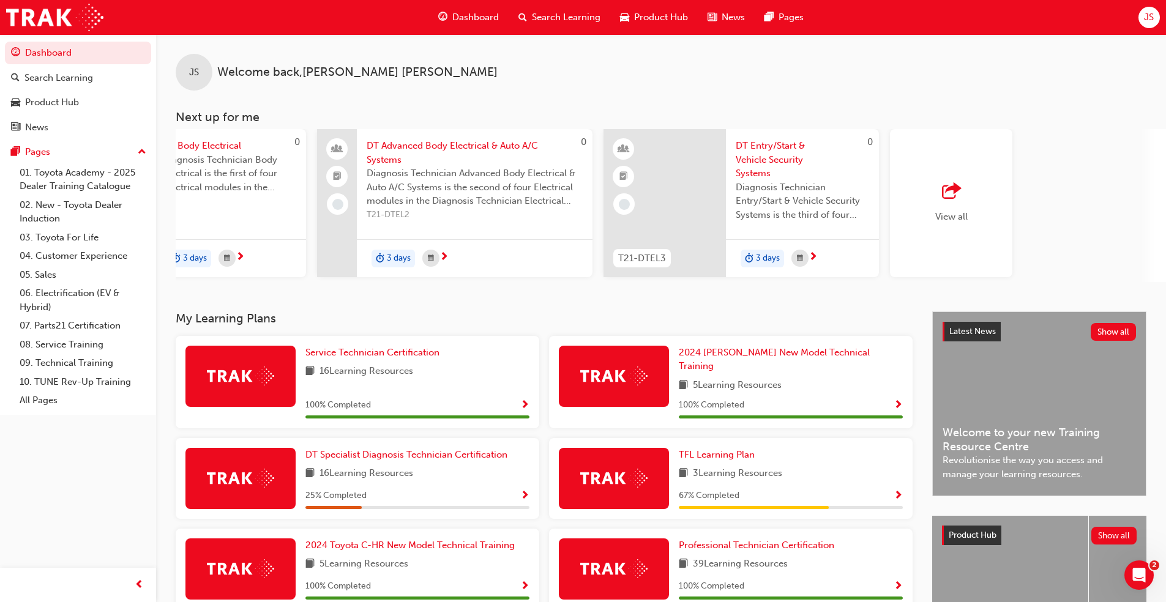
scroll to position [0, 726]
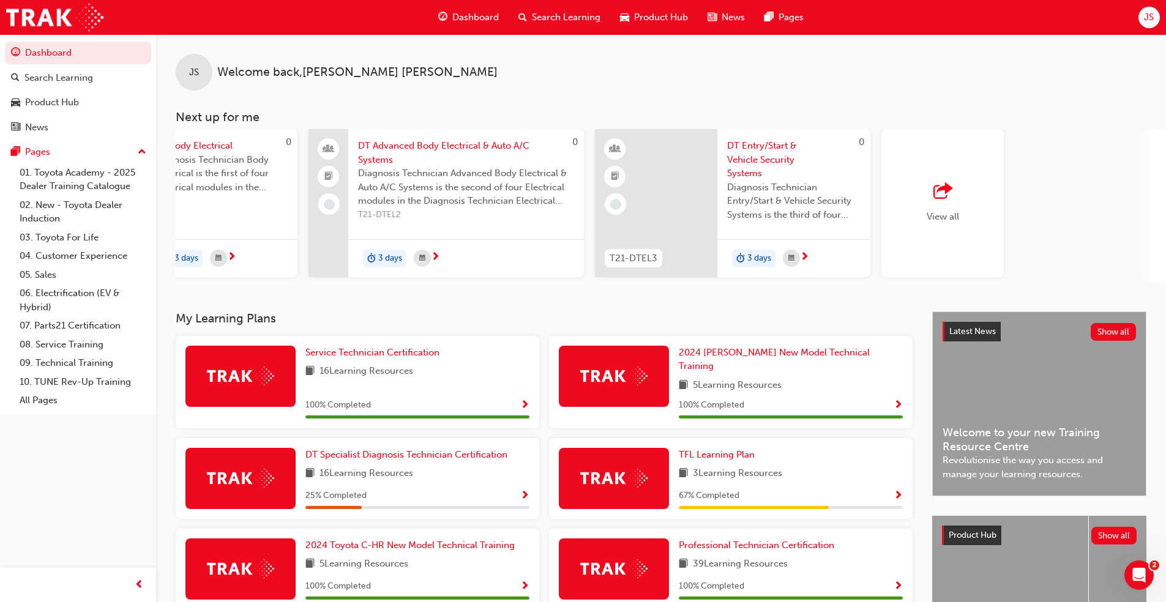
click at [655, 21] on span "Product Hub" at bounding box center [661, 17] width 54 height 14
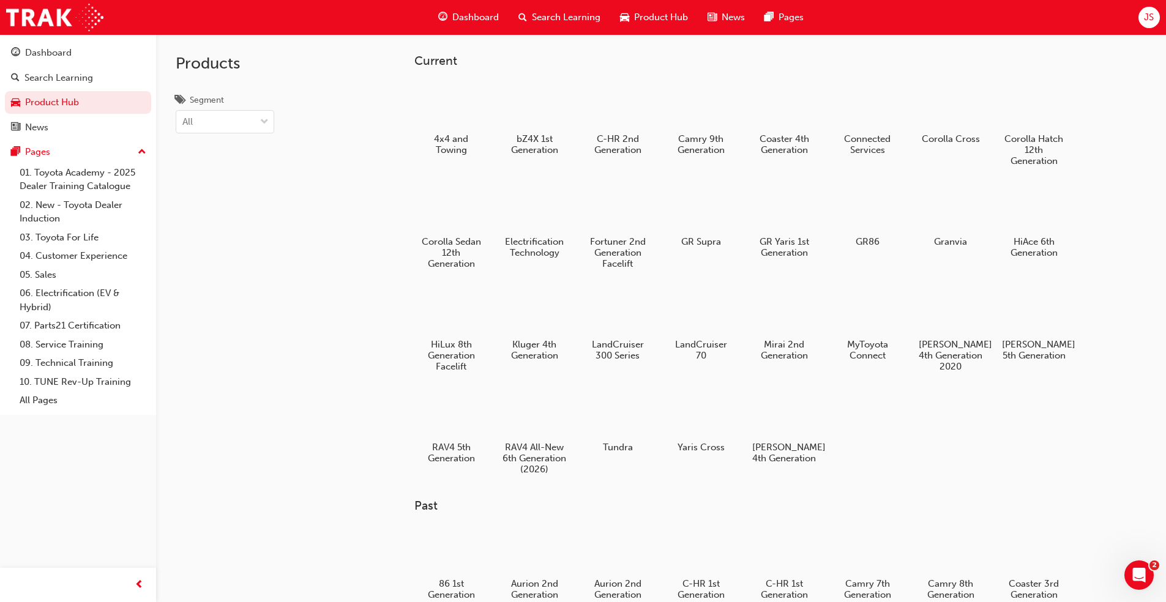
click at [554, 13] on span "Search Learning" at bounding box center [566, 17] width 69 height 14
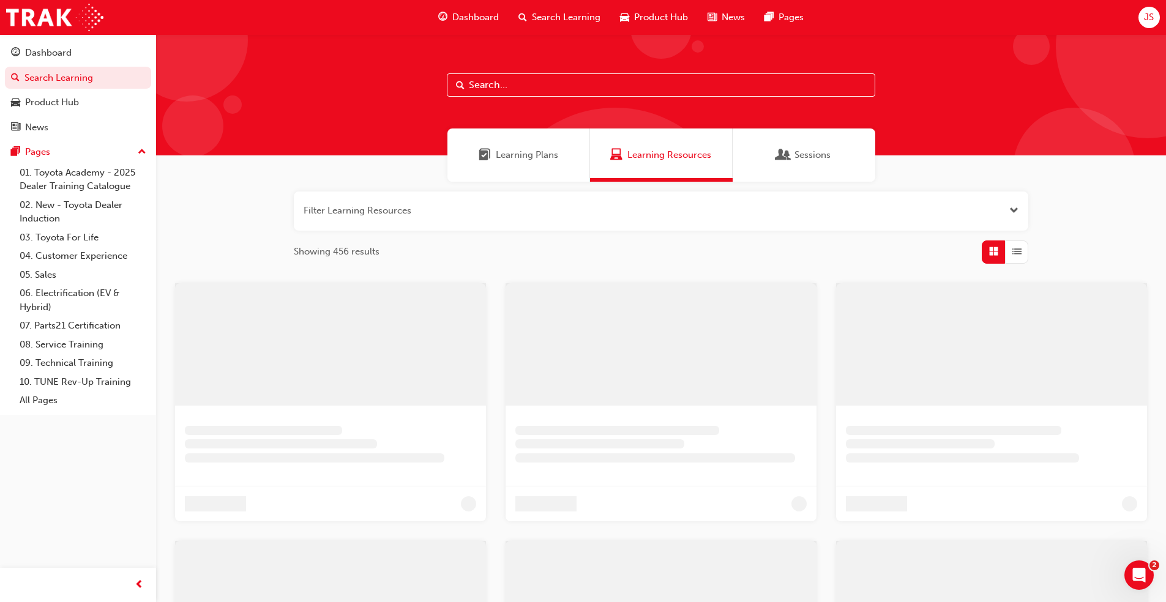
click at [577, 169] on div "Learning Plans" at bounding box center [518, 155] width 143 height 53
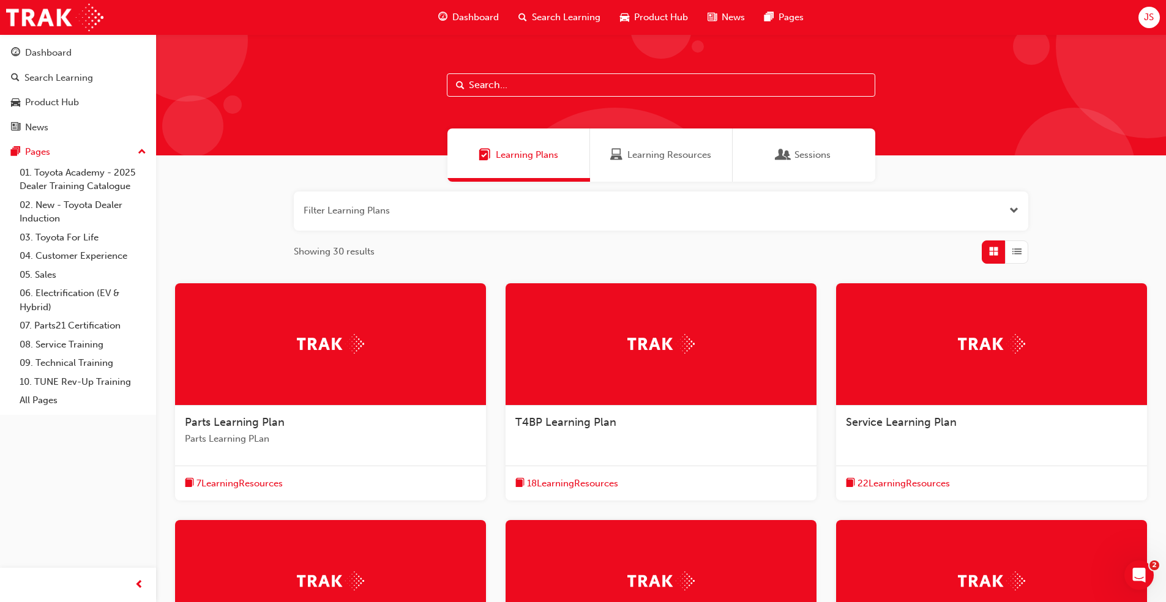
click at [632, 166] on div "Learning Resources" at bounding box center [661, 155] width 143 height 53
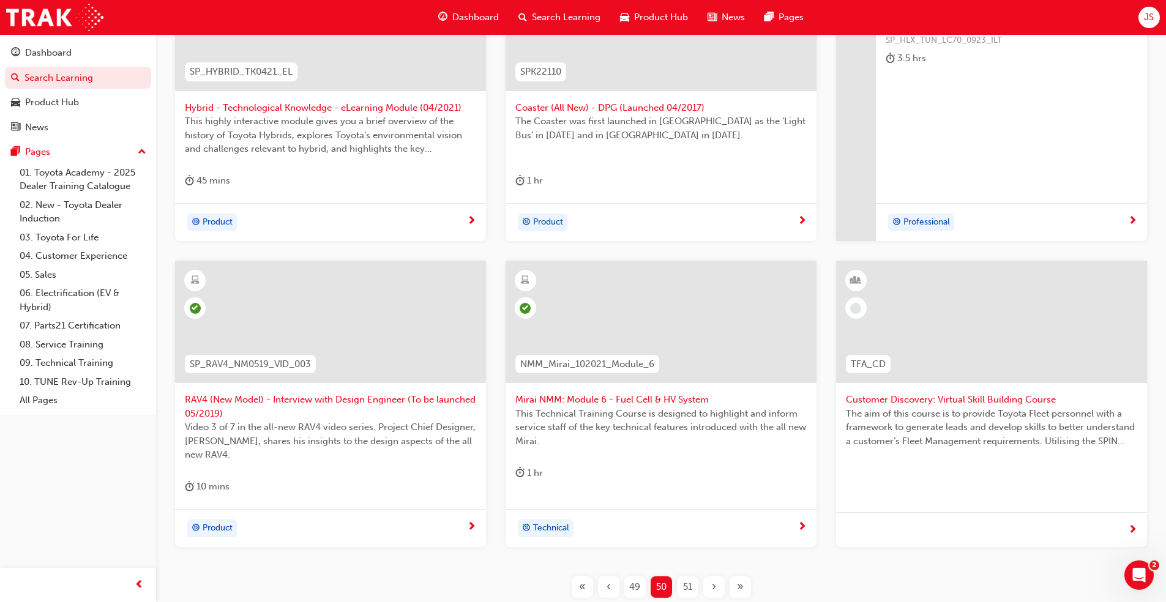
scroll to position [409, 0]
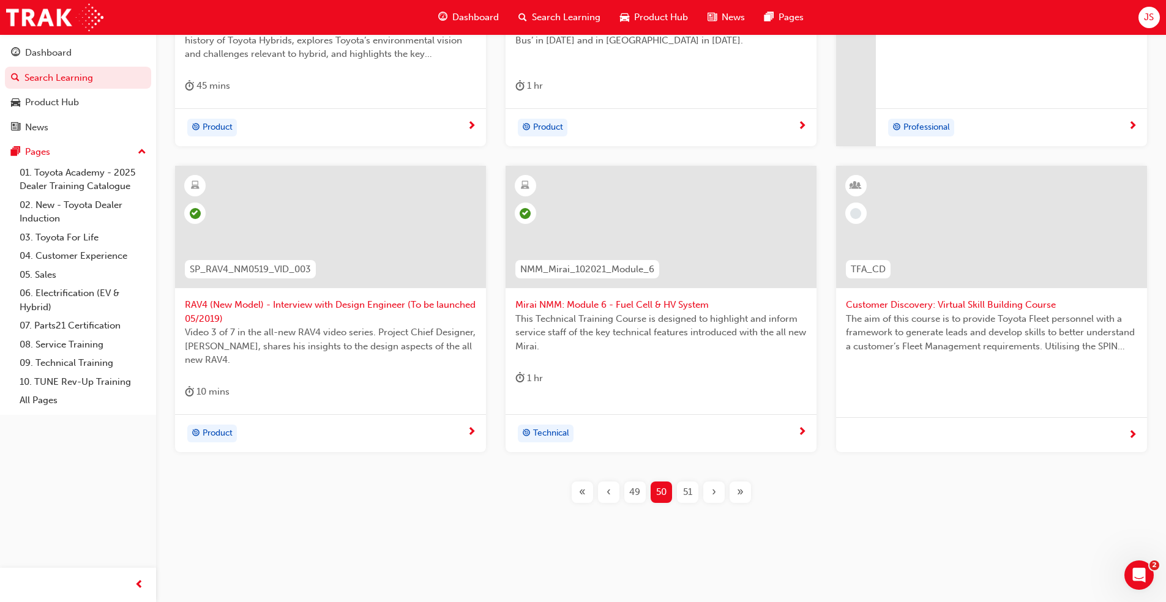
click at [581, 494] on span "«" at bounding box center [582, 492] width 7 height 14
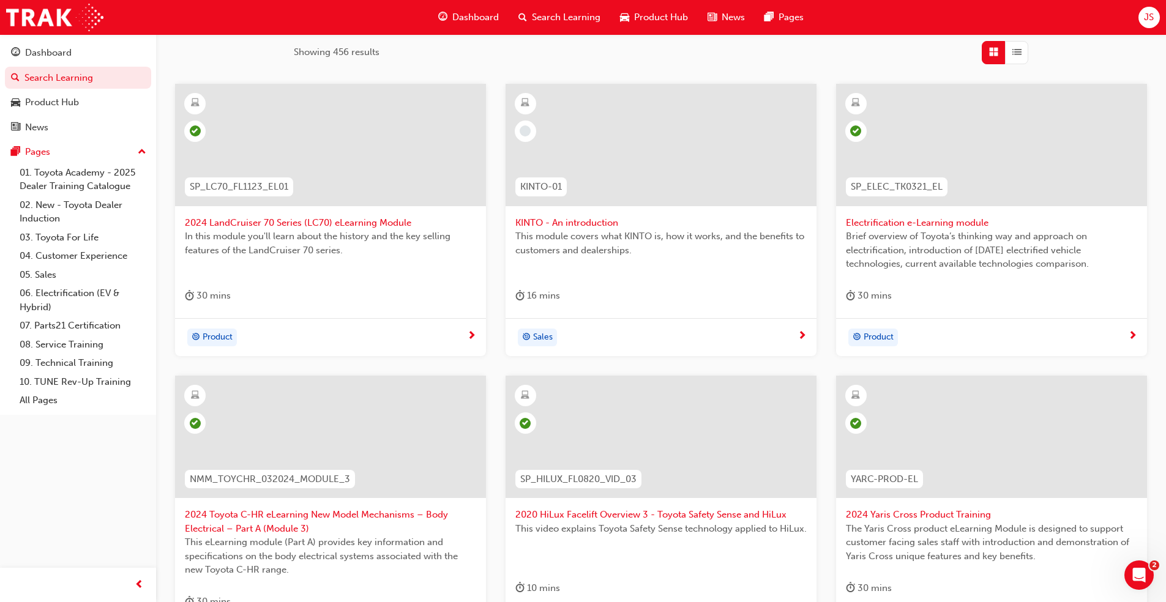
scroll to position [409, 0]
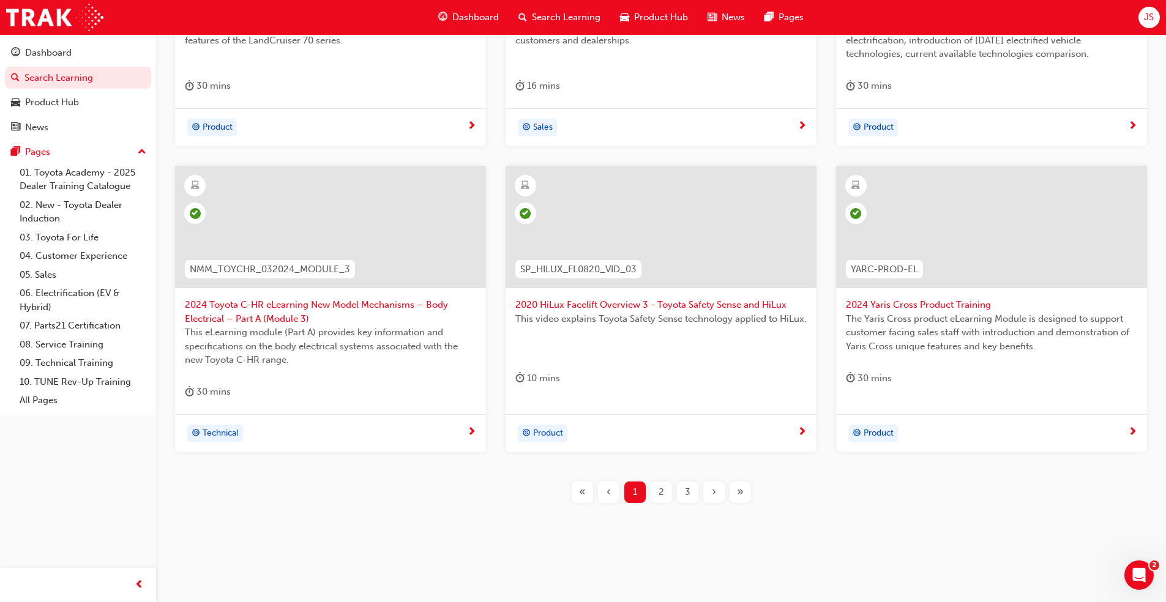
click at [660, 493] on span "2" at bounding box center [661, 492] width 6 height 14
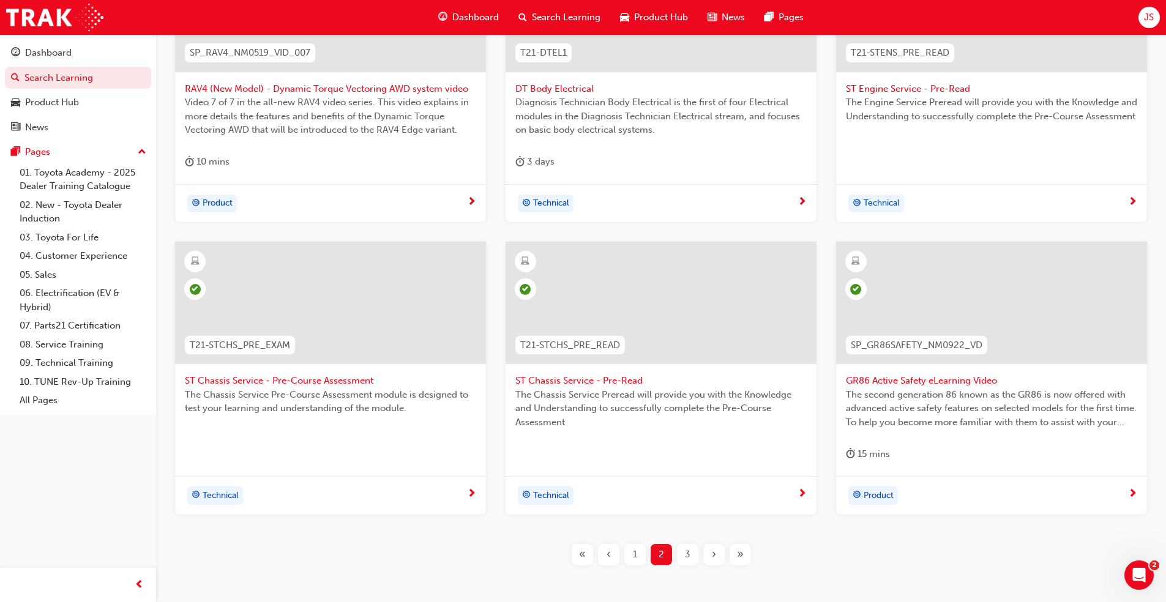
scroll to position [335, 0]
click at [696, 559] on div "3" at bounding box center [687, 553] width 21 height 21
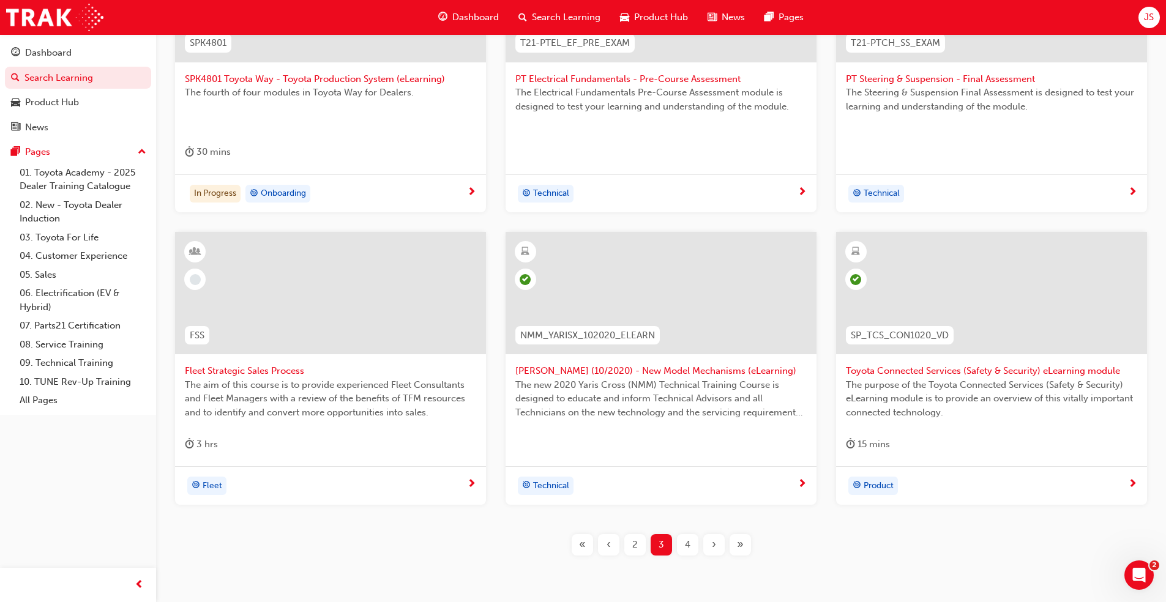
scroll to position [396, 0]
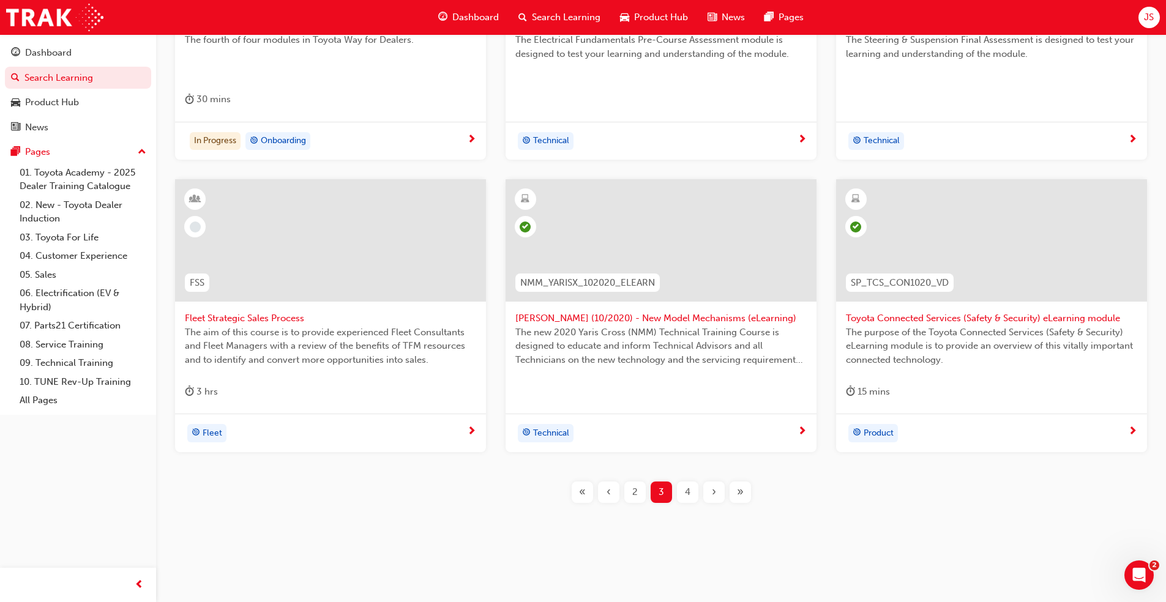
click at [688, 490] on span "4" at bounding box center [688, 492] width 6 height 14
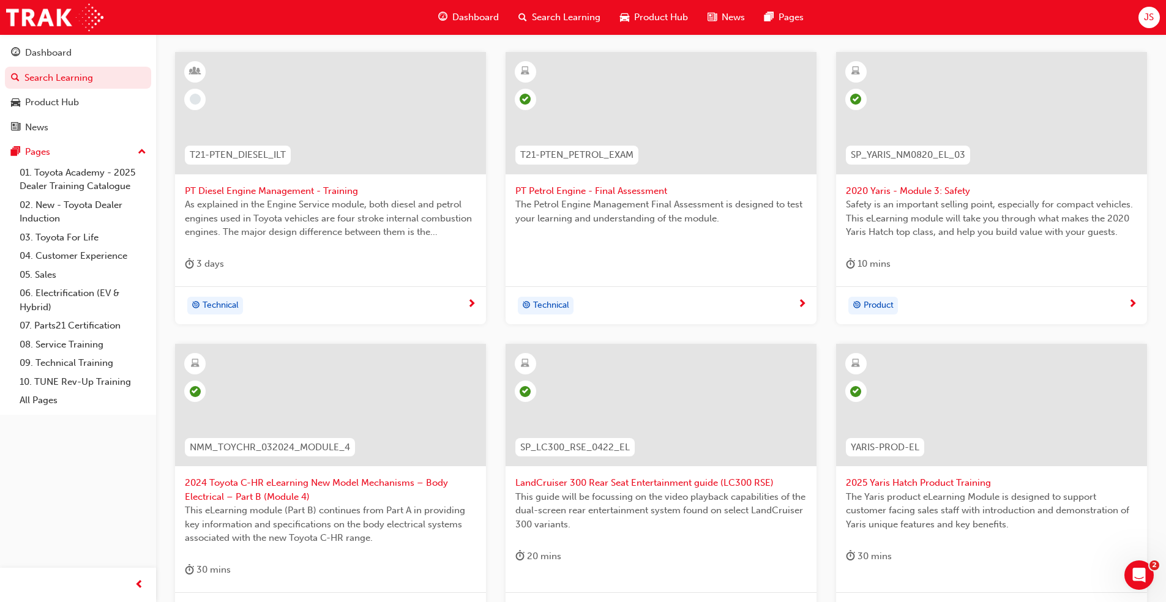
scroll to position [335, 0]
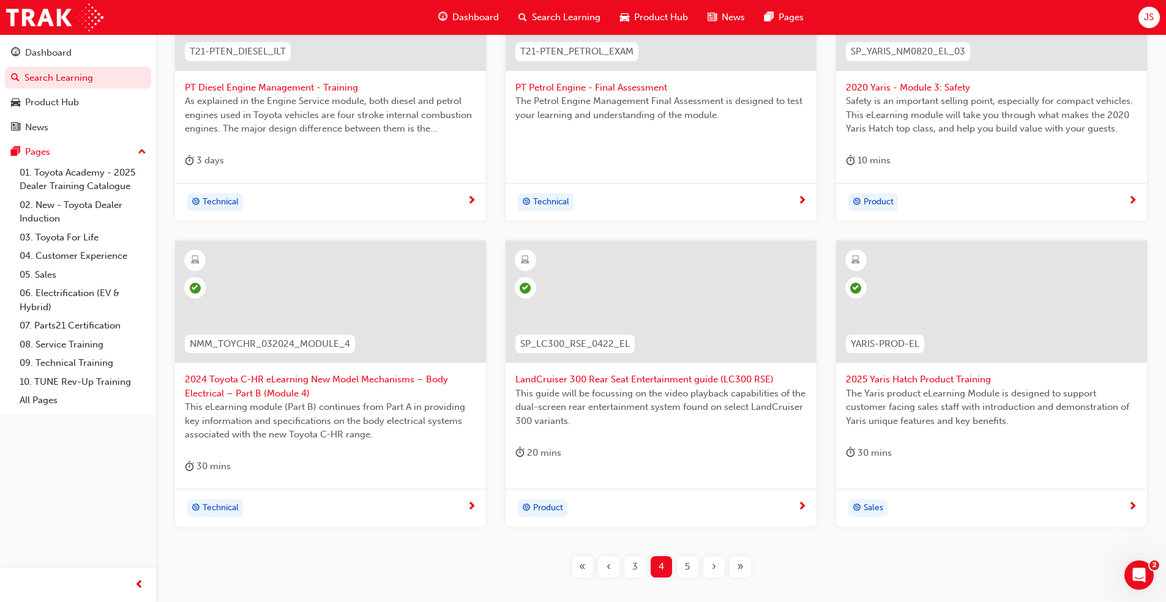
click at [693, 562] on div "5" at bounding box center [687, 566] width 21 height 21
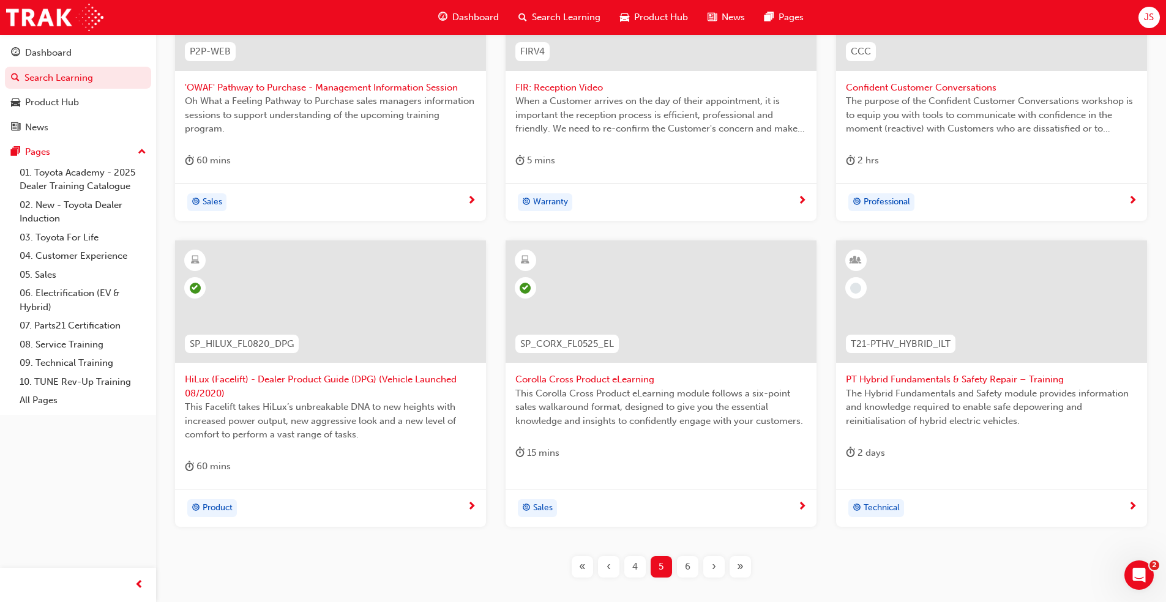
scroll to position [151, 0]
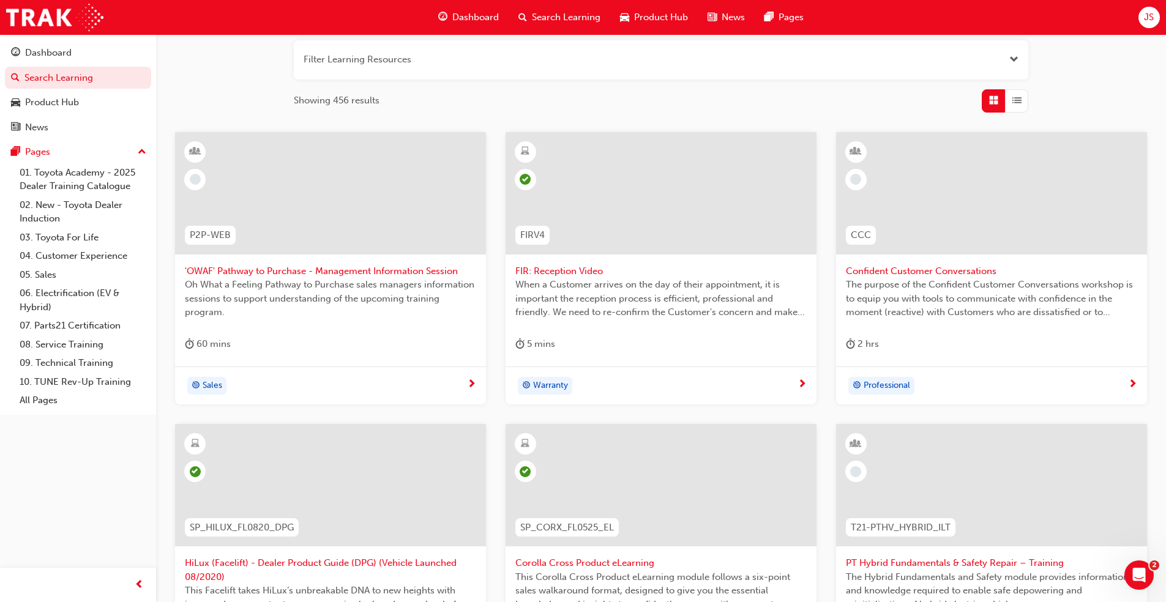
click at [931, 269] on span "Confident Customer Conversations" at bounding box center [991, 271] width 291 height 14
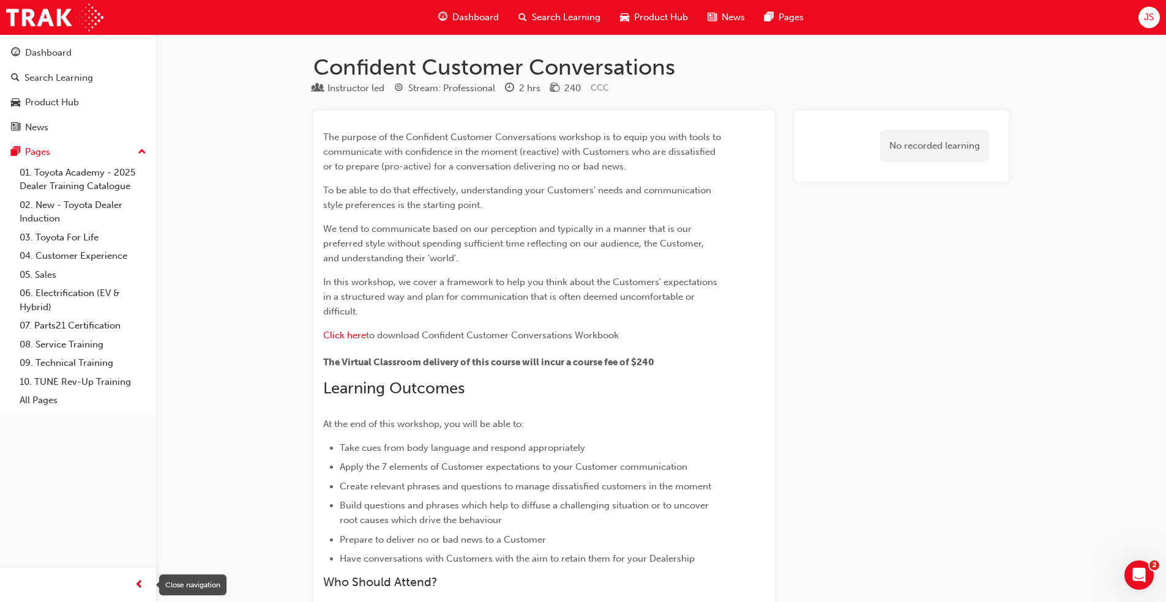
click at [144, 581] on div "button" at bounding box center [139, 585] width 24 height 24
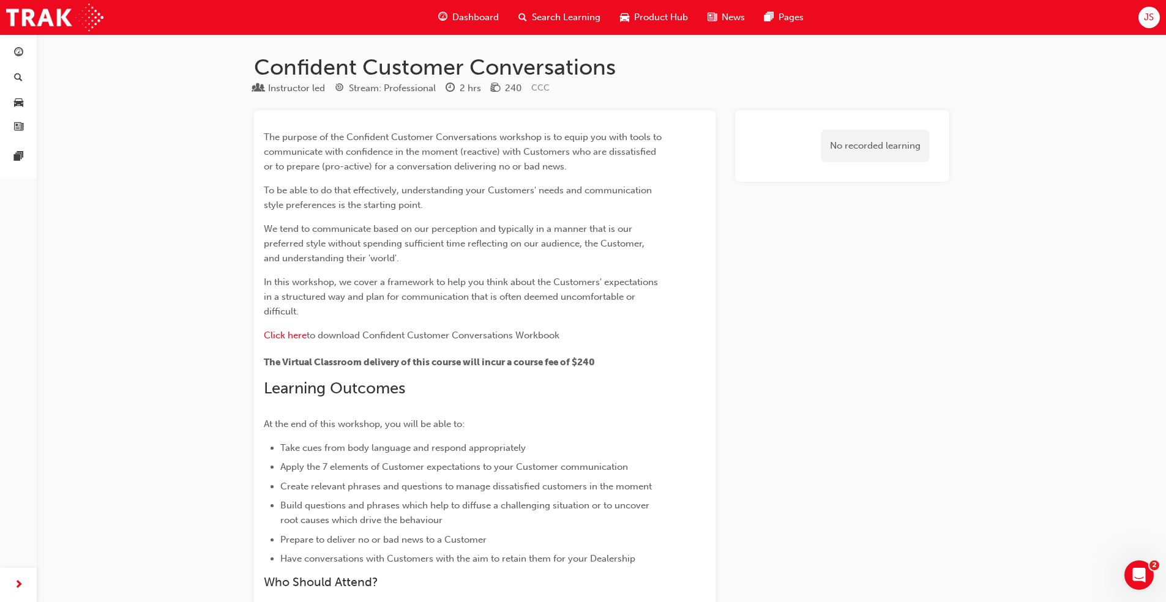
click at [448, 20] on div "Dashboard" at bounding box center [468, 17] width 80 height 25
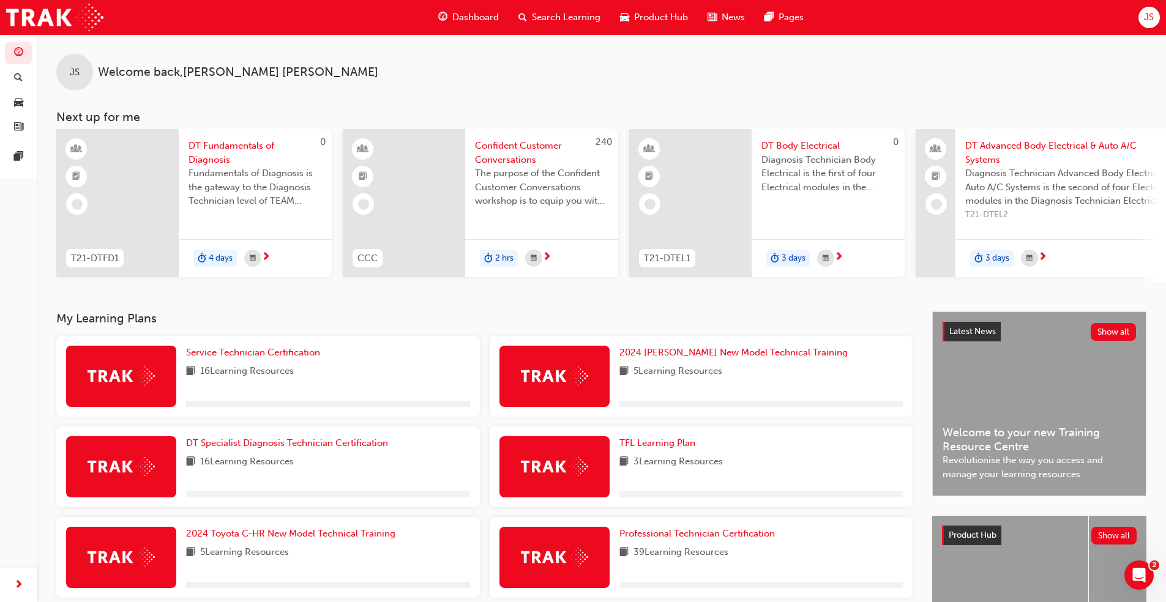
click at [575, 4] on div "Dashboard Search Learning Product Hub News Pages" at bounding box center [620, 17] width 395 height 35
click at [578, 15] on span "Search Learning" at bounding box center [566, 17] width 69 height 14
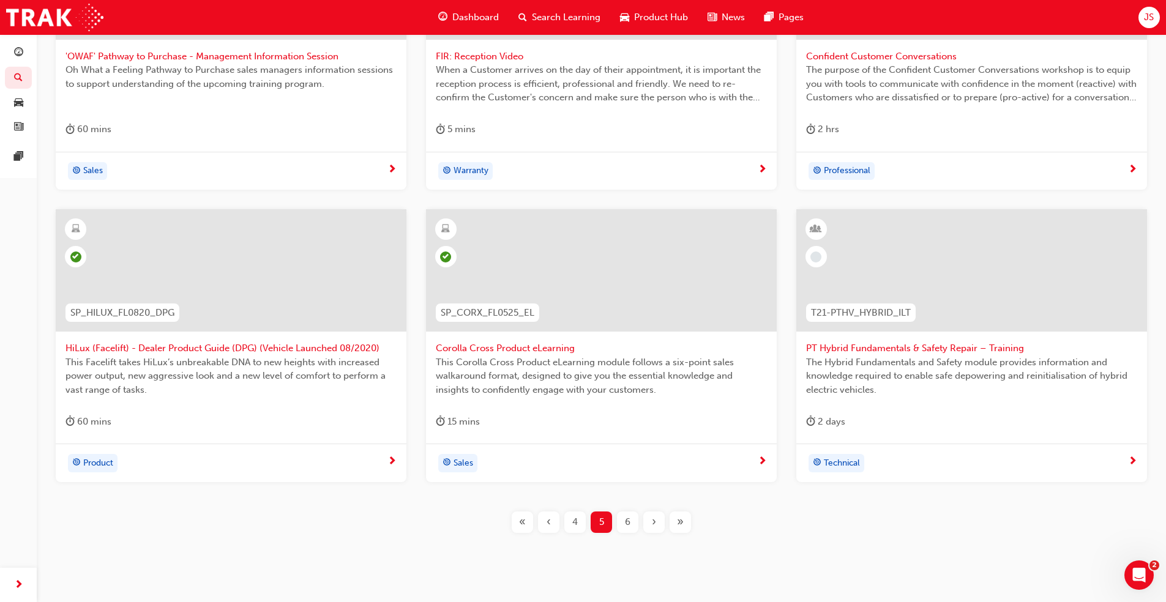
scroll to position [367, 0]
click at [627, 526] on span "6" at bounding box center [628, 521] width 6 height 14
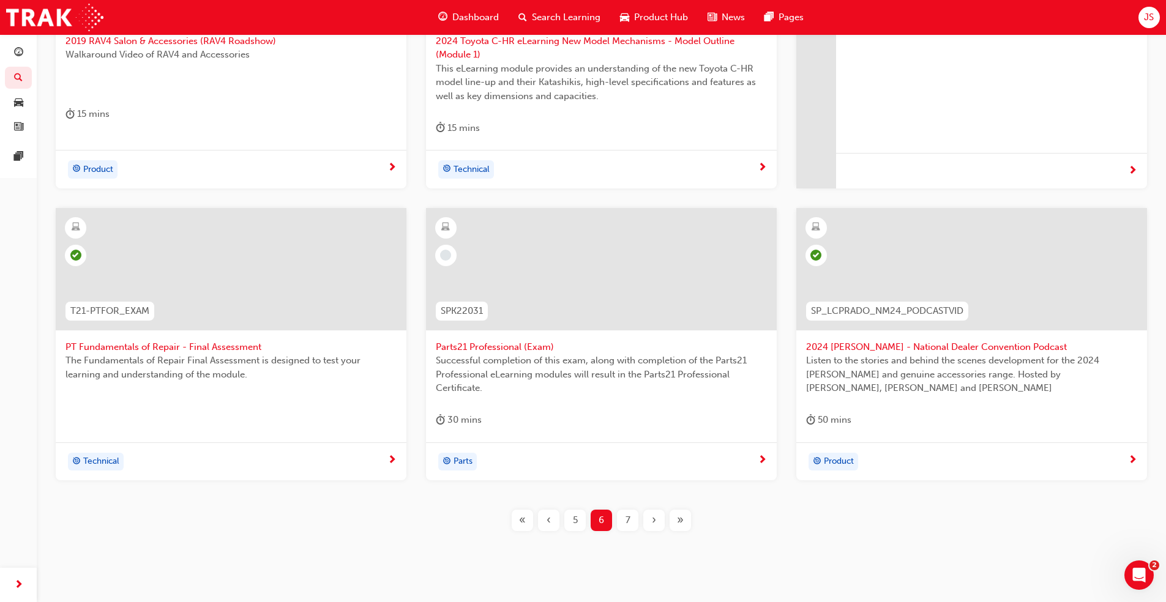
scroll to position [409, 0]
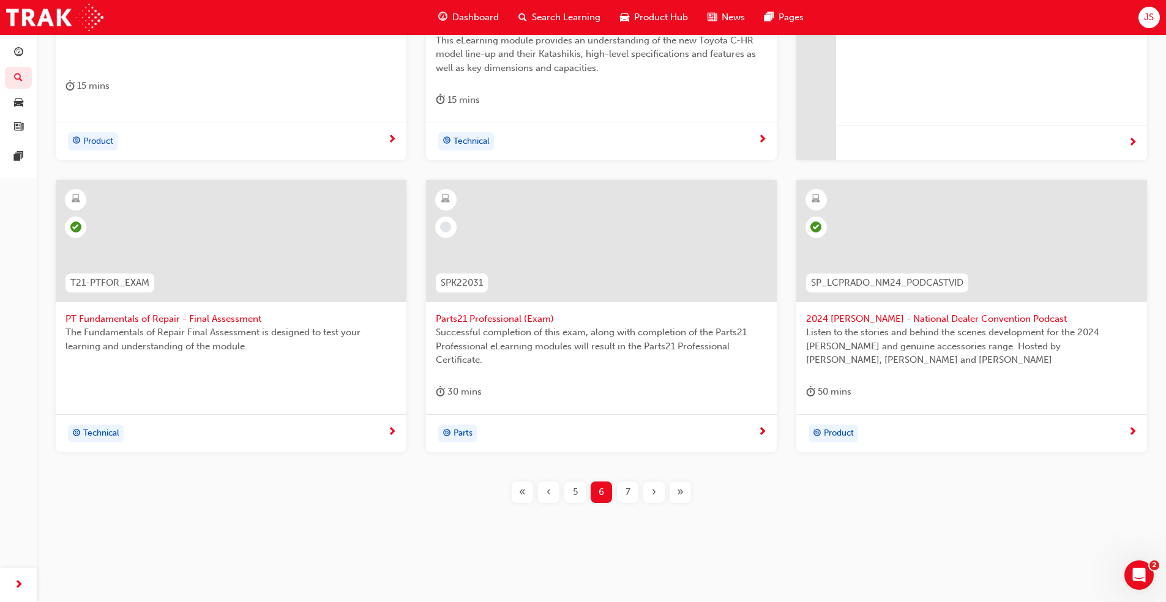
click at [633, 492] on div "7" at bounding box center [627, 492] width 21 height 21
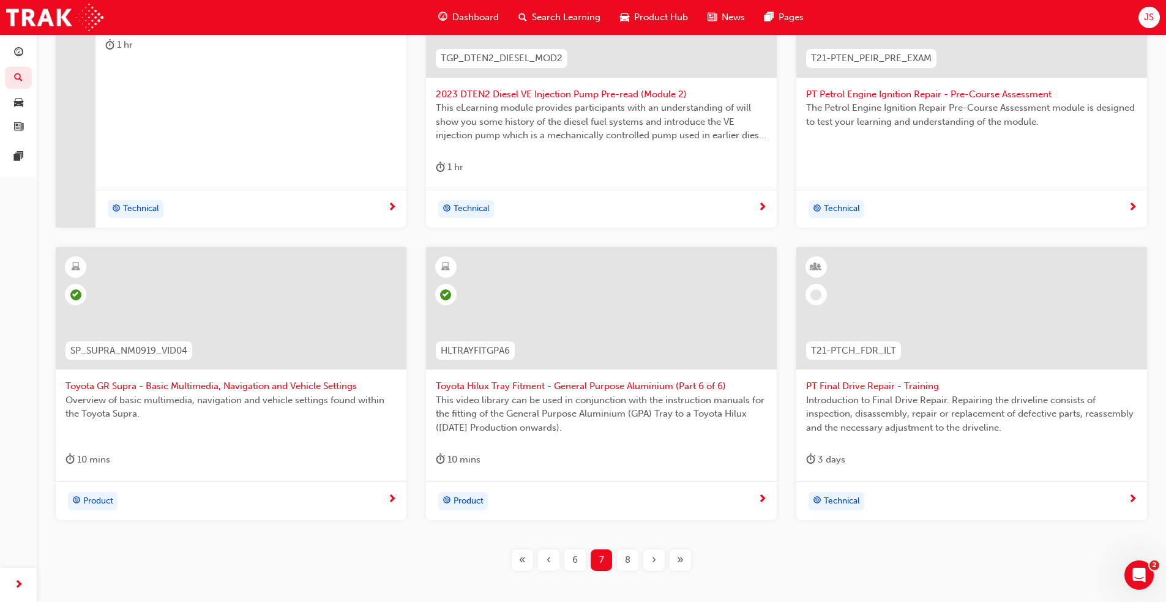
scroll to position [335, 0]
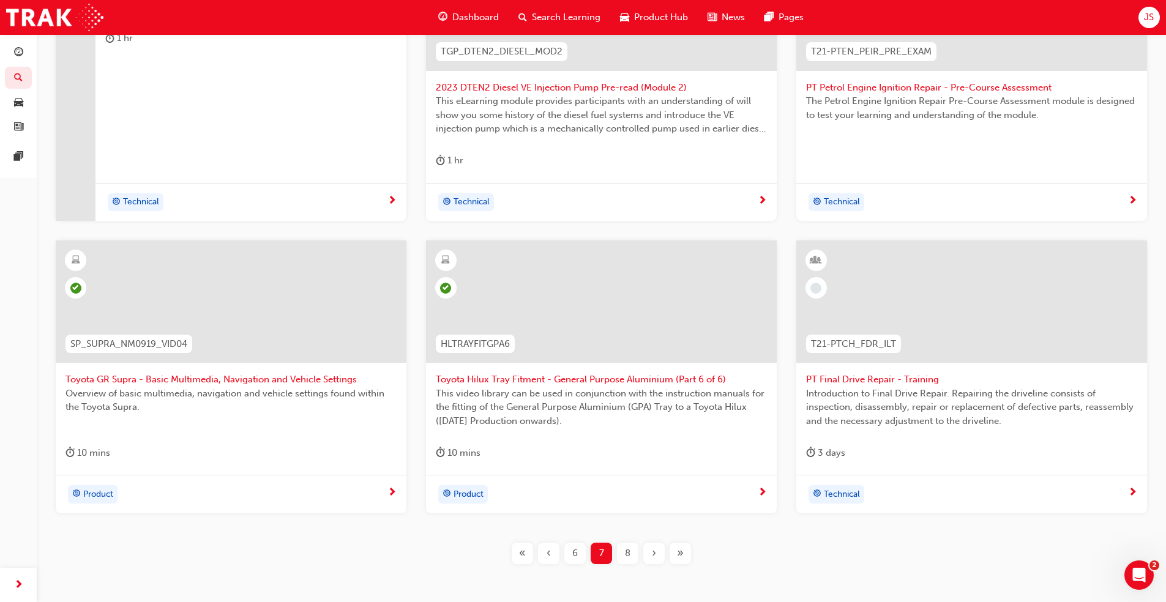
click at [623, 551] on div "8" at bounding box center [627, 553] width 21 height 21
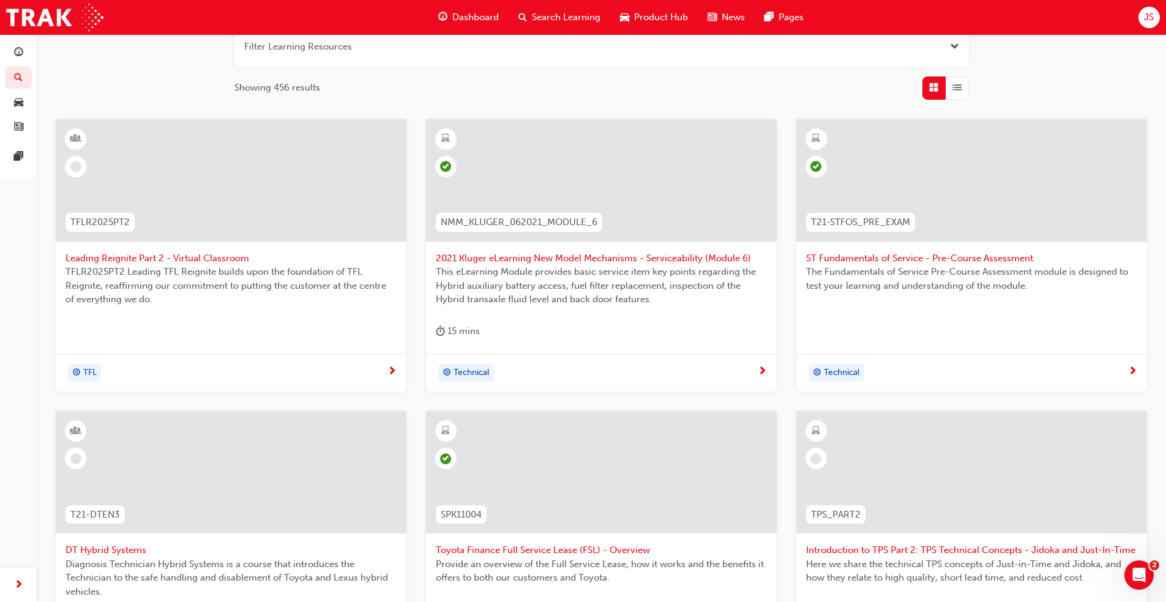
scroll to position [151, 0]
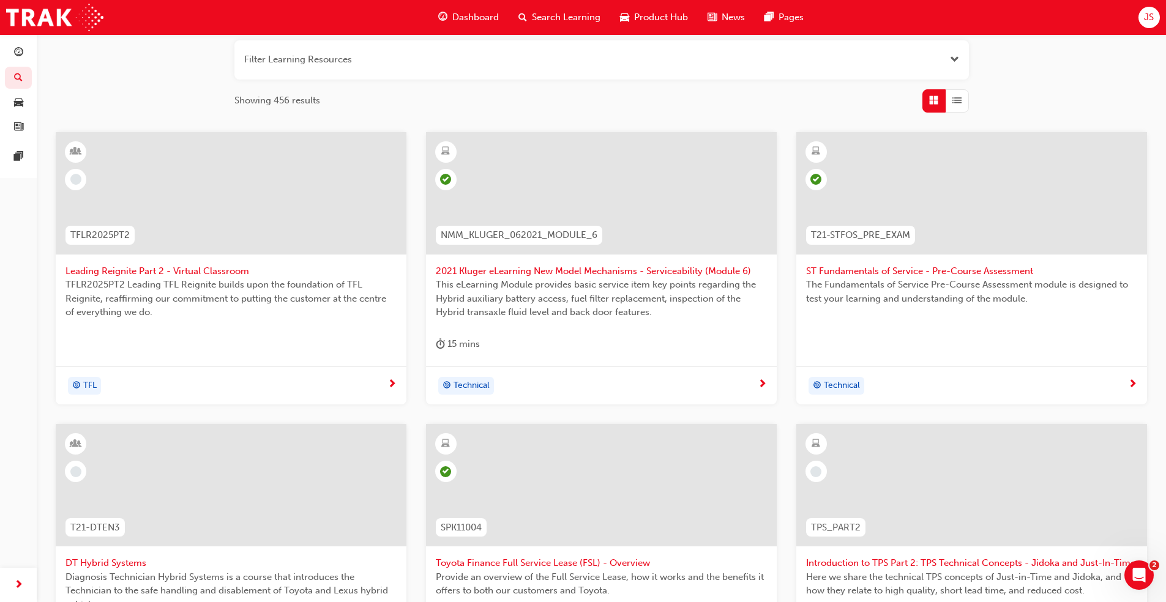
click at [187, 277] on span "Leading Reignite Part 2 - Virtual Classroom" at bounding box center [230, 271] width 331 height 14
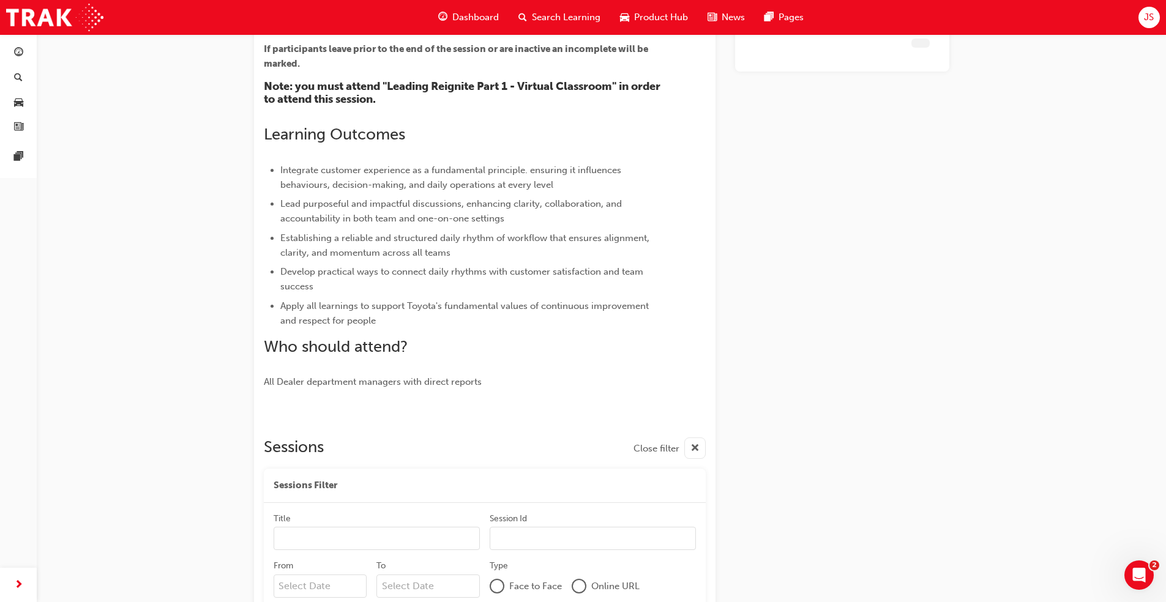
scroll to position [381, 0]
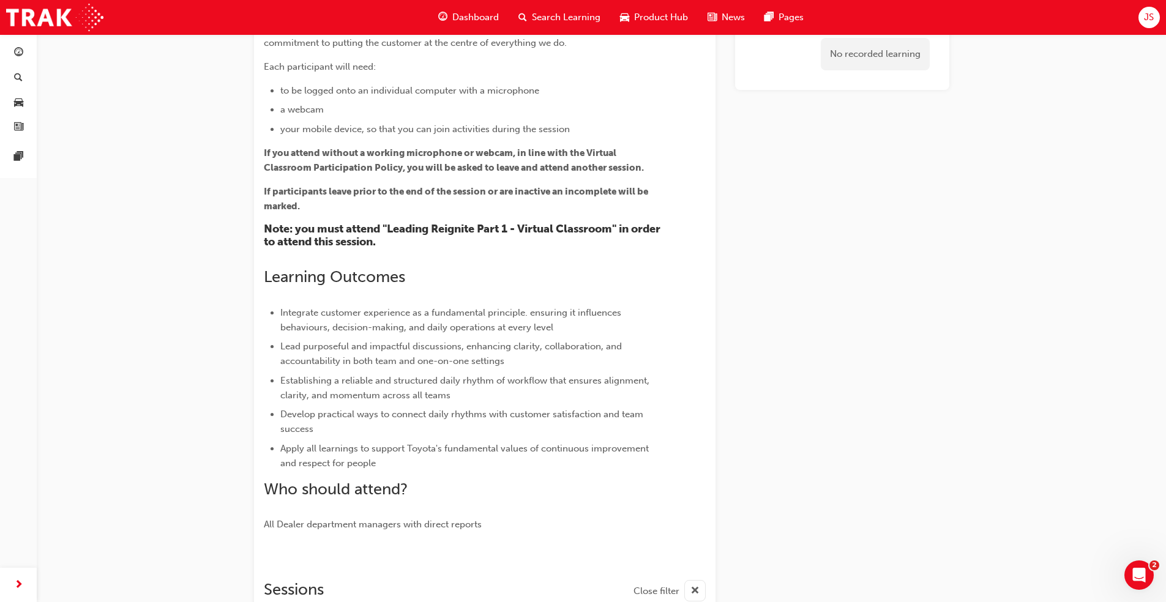
scroll to position [14, 0]
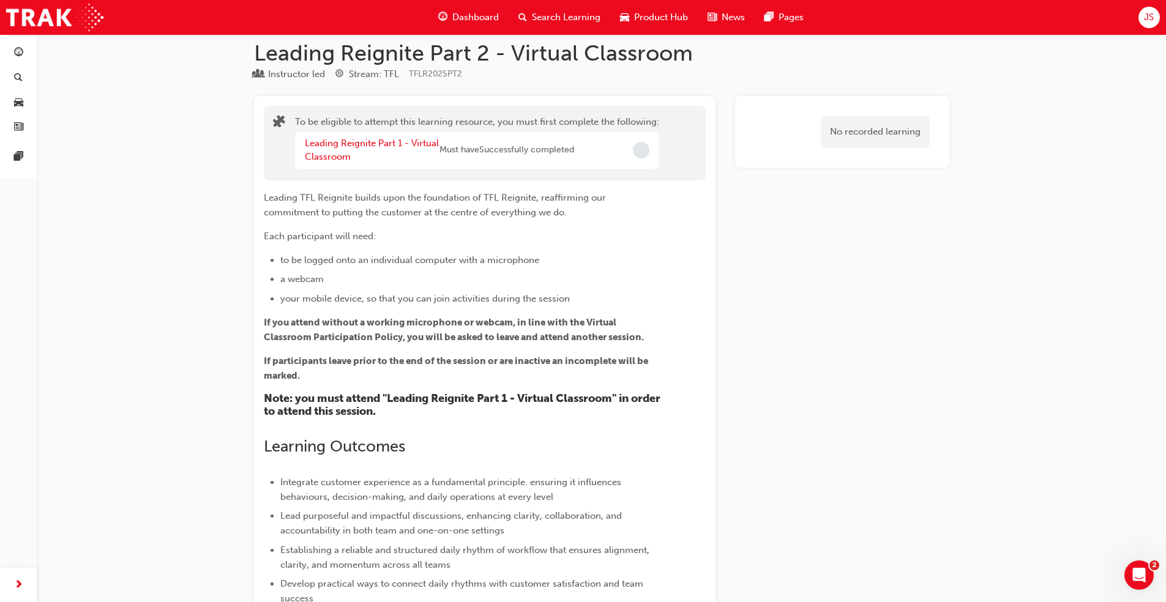
click at [458, 21] on span "Dashboard" at bounding box center [475, 17] width 47 height 14
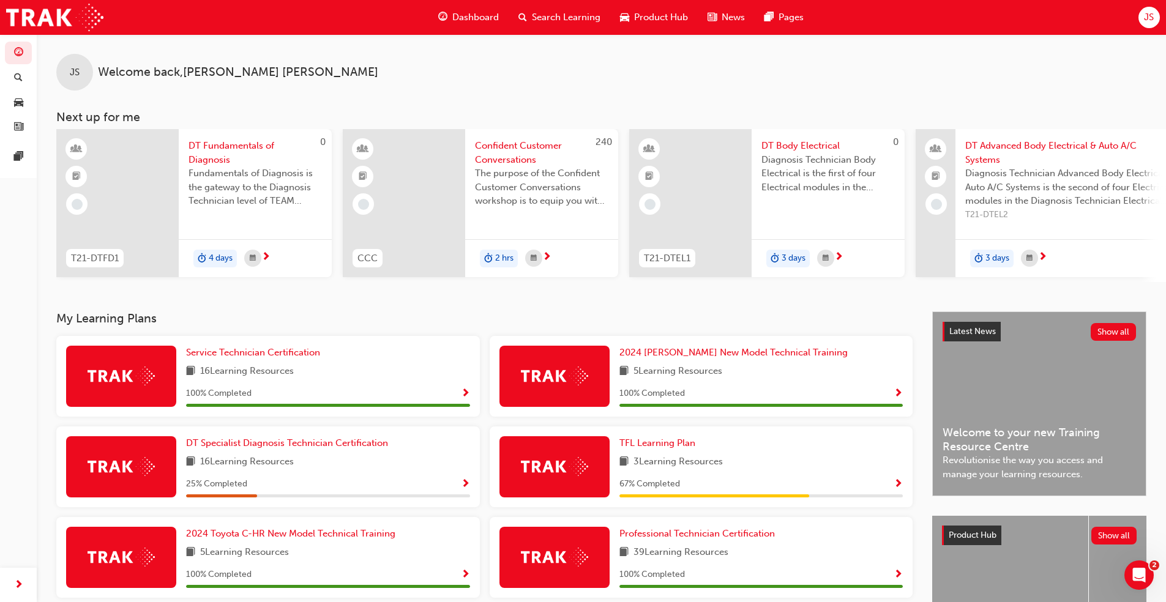
click at [349, 335] on div "My Learning Plans Service Technician Certification 16 Learning Resources 100 % …" at bounding box center [494, 504] width 876 height 386
click at [554, 12] on span "Search Learning" at bounding box center [566, 17] width 69 height 14
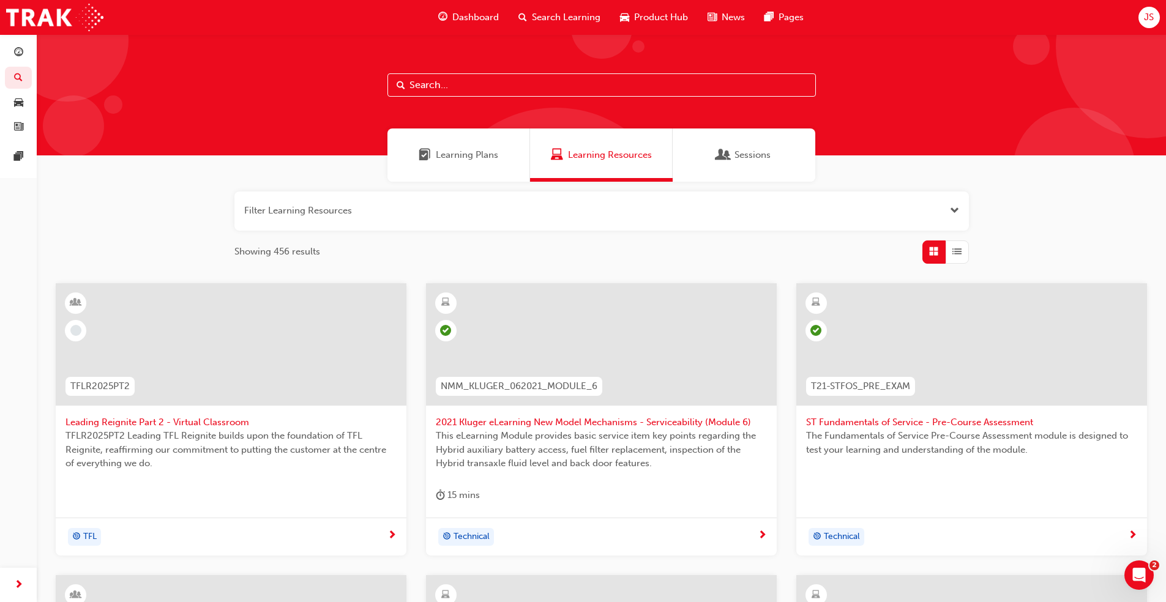
click at [463, 163] on div "Learning Plans" at bounding box center [458, 155] width 143 height 53
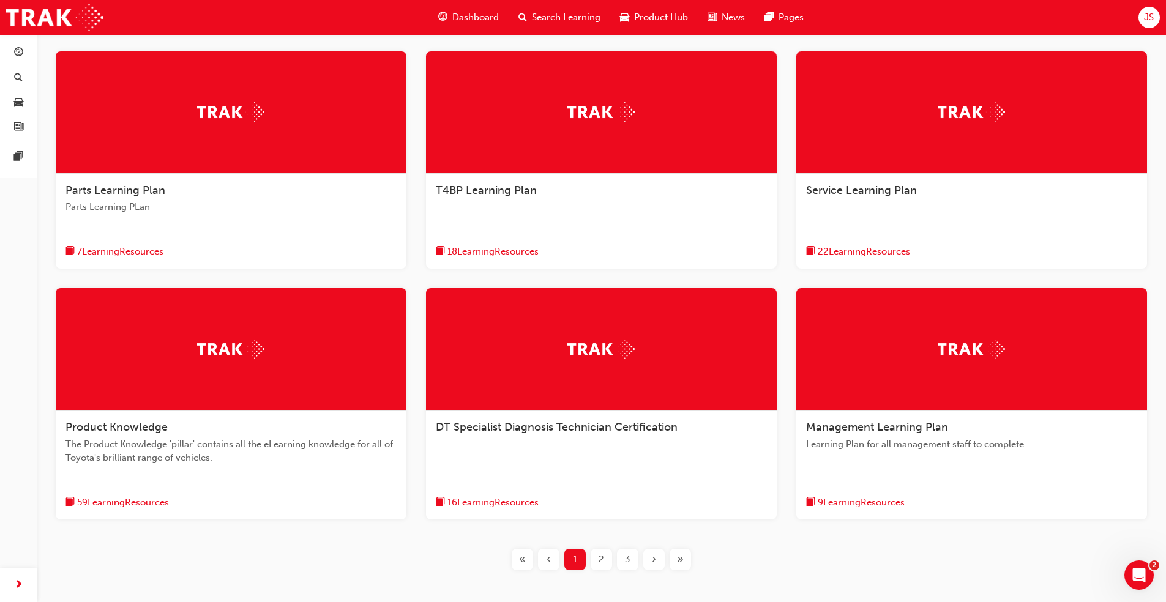
scroll to position [299, 0]
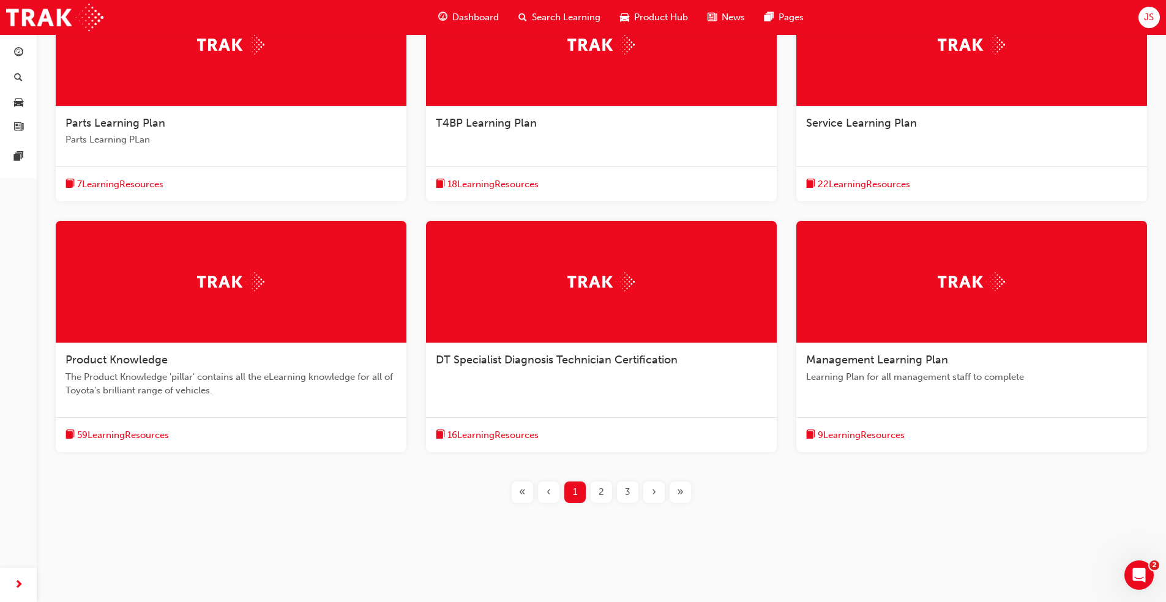
click at [597, 490] on div "2" at bounding box center [601, 492] width 21 height 21
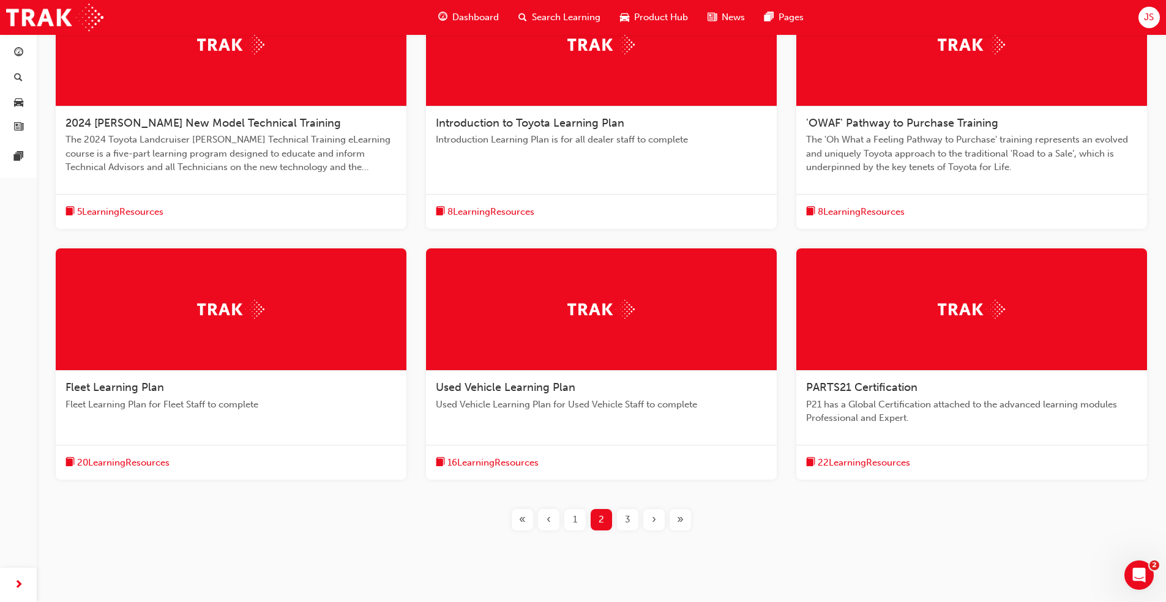
scroll to position [327, 0]
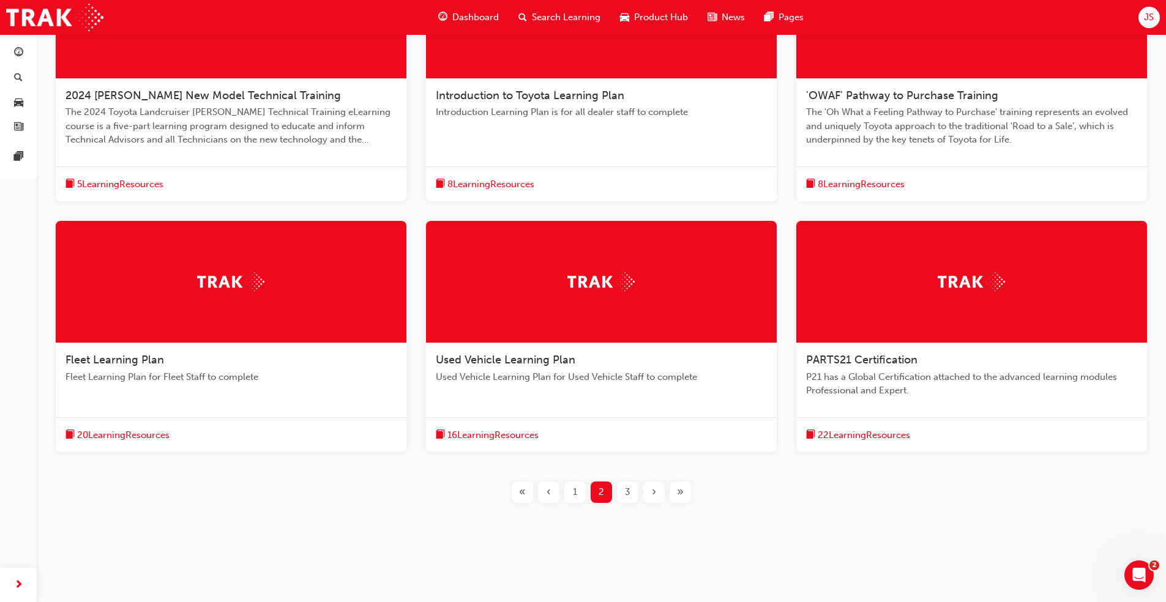
click at [632, 498] on div "3" at bounding box center [627, 492] width 21 height 21
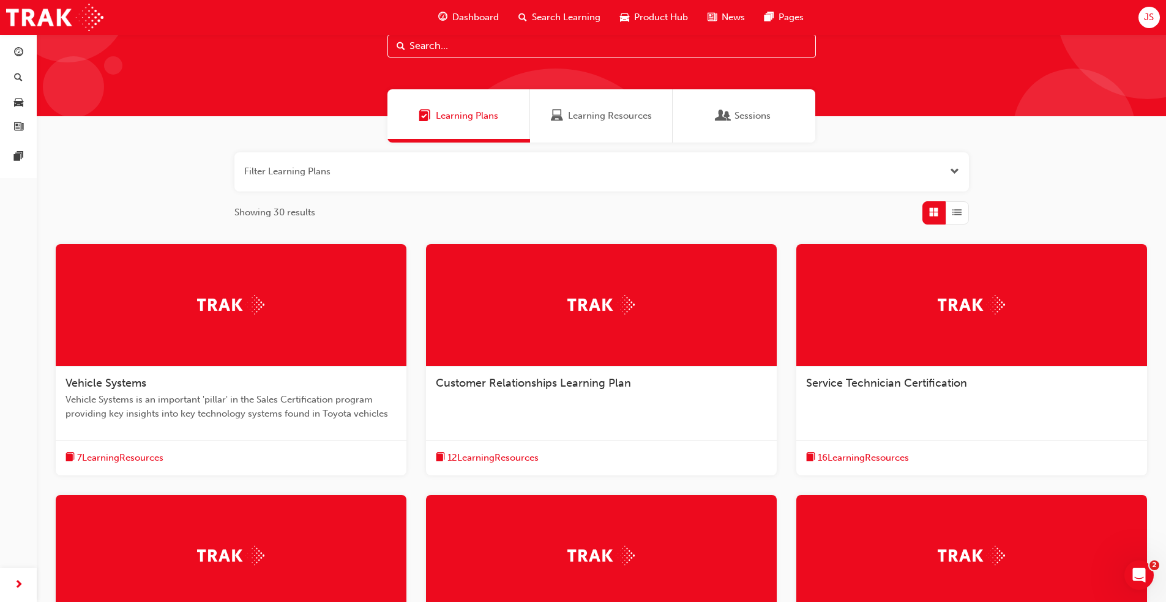
scroll to position [69, 0]
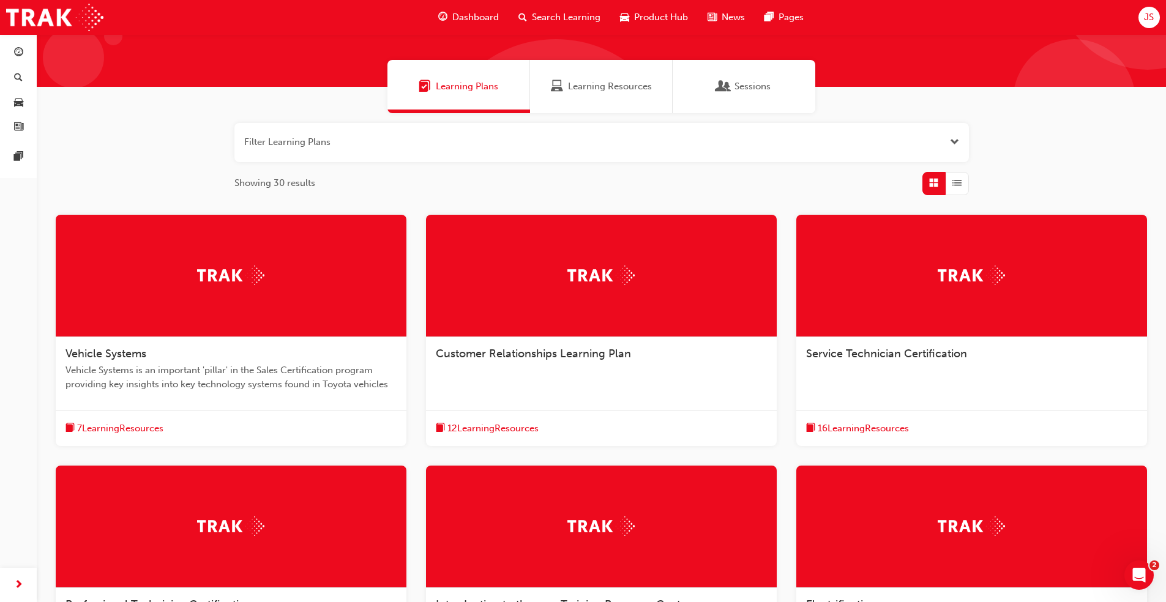
click at [138, 345] on div "Vehicle Systems Vehicle Systems is an important 'pillar' in the Sales Certifica…" at bounding box center [231, 374] width 351 height 74
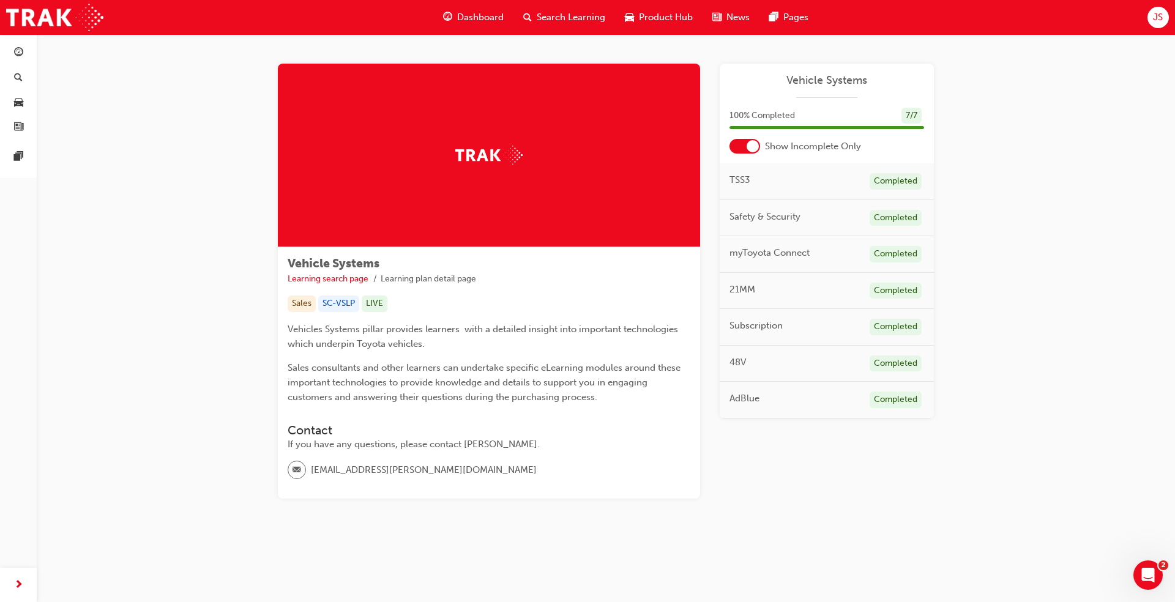
click at [578, 16] on span "Search Learning" at bounding box center [571, 17] width 69 height 14
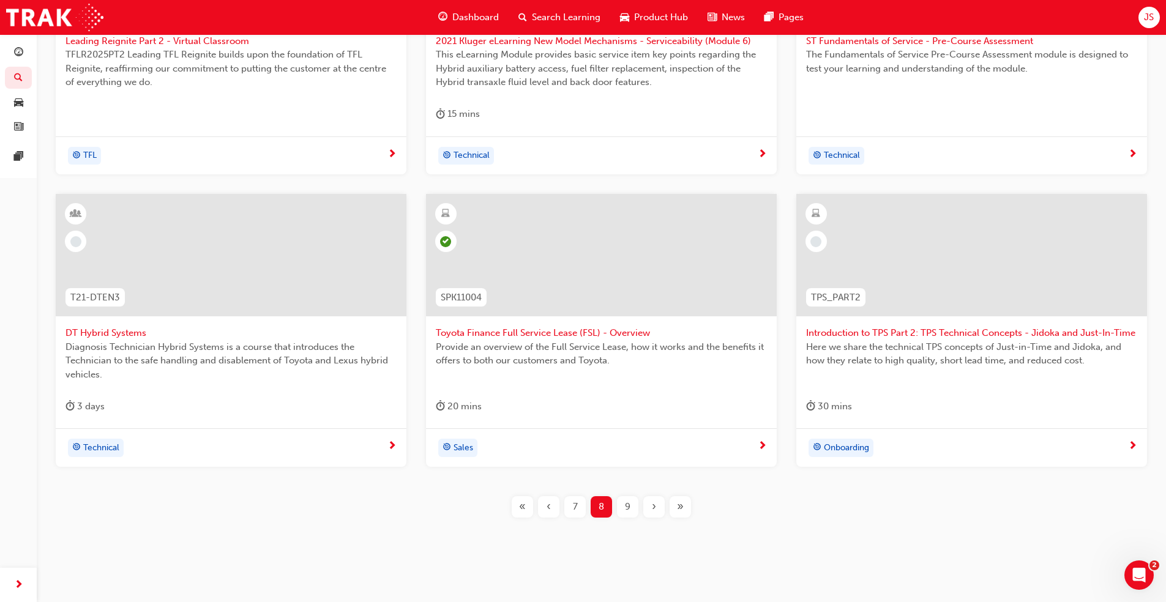
scroll to position [396, 0]
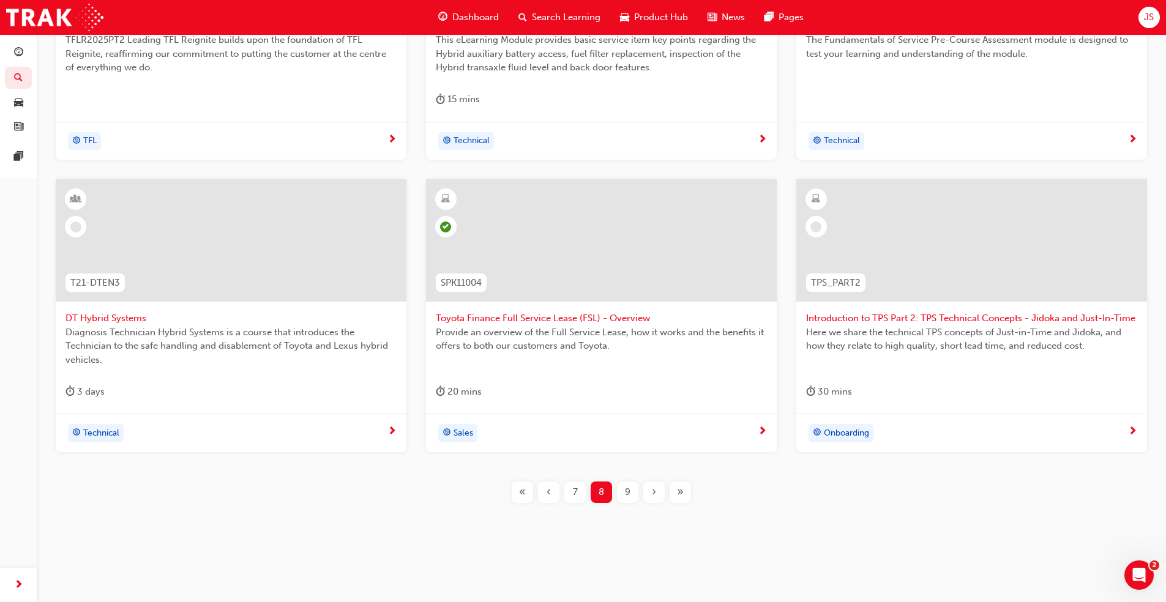
click at [627, 493] on span "9" at bounding box center [628, 492] width 6 height 14
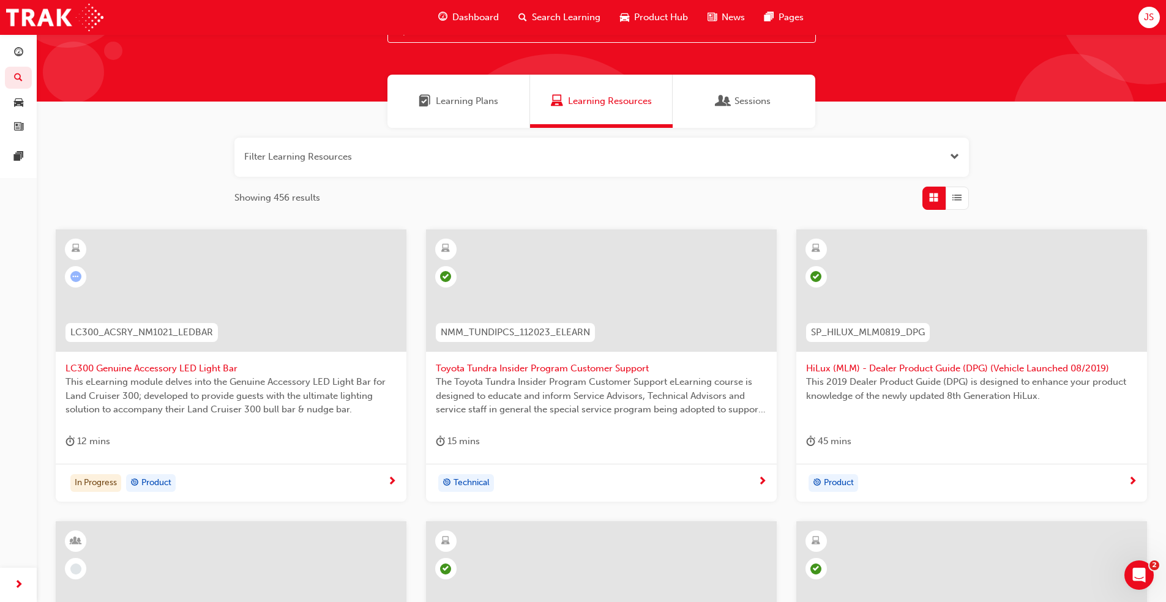
scroll to position [29, 0]
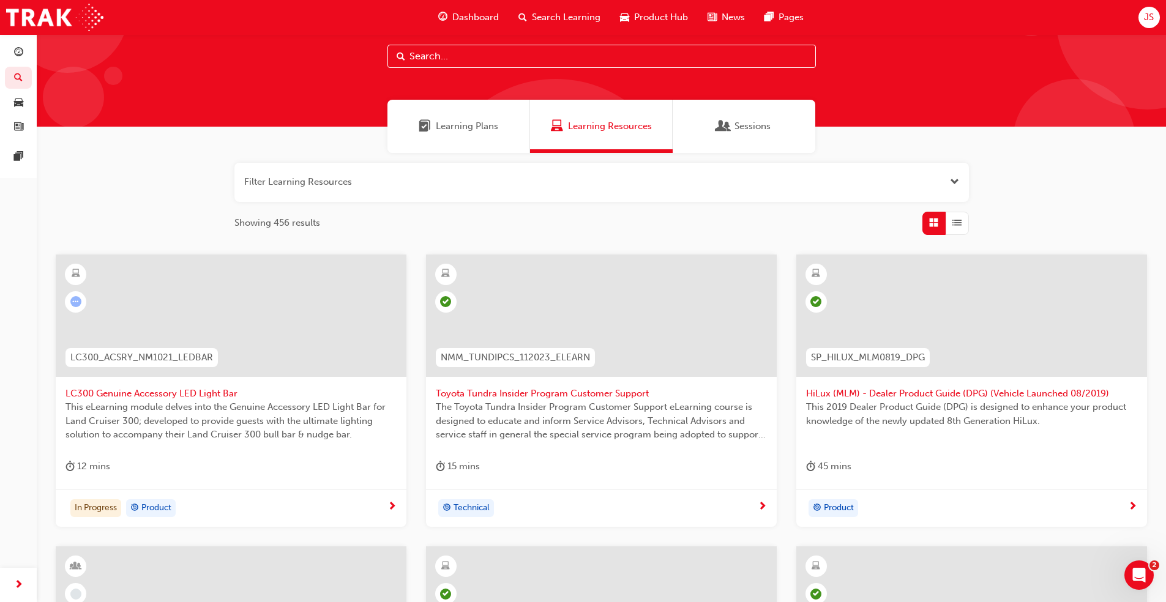
click at [179, 393] on span "LC300 Genuine Accessory LED Light Bar" at bounding box center [230, 394] width 331 height 14
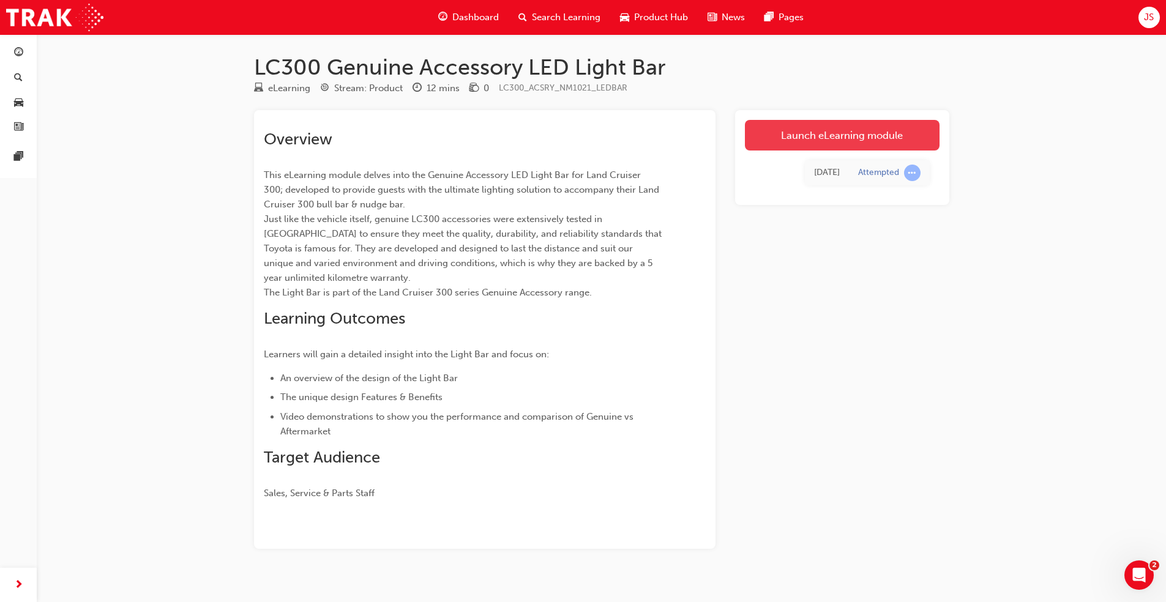
click at [861, 143] on link "Launch eLearning module" at bounding box center [842, 135] width 195 height 31
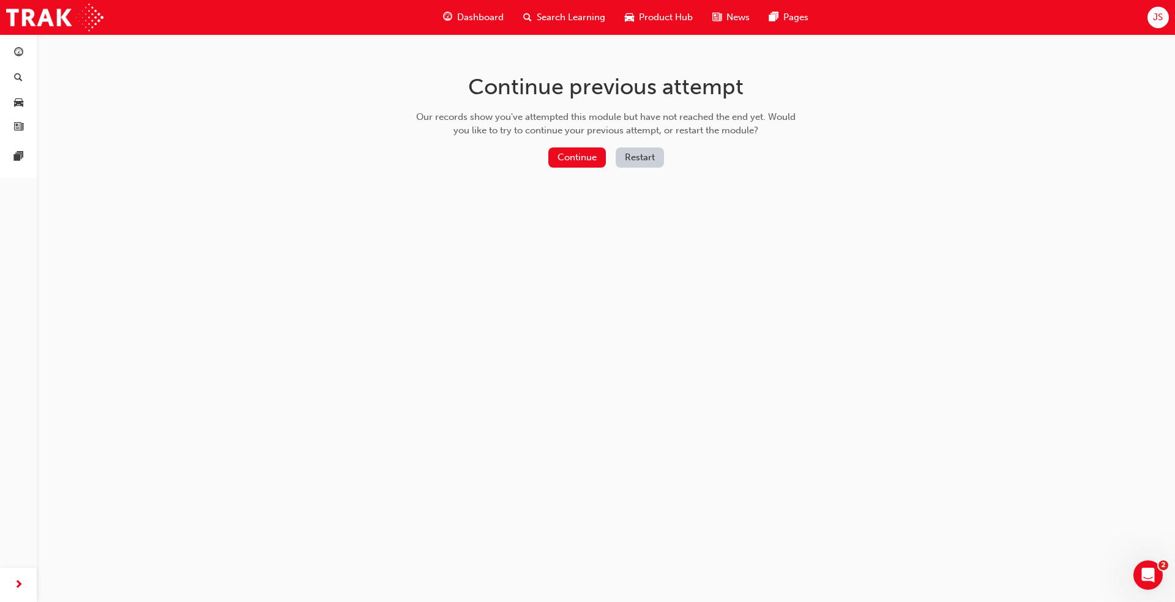
click at [625, 165] on button "Restart" at bounding box center [640, 157] width 48 height 20
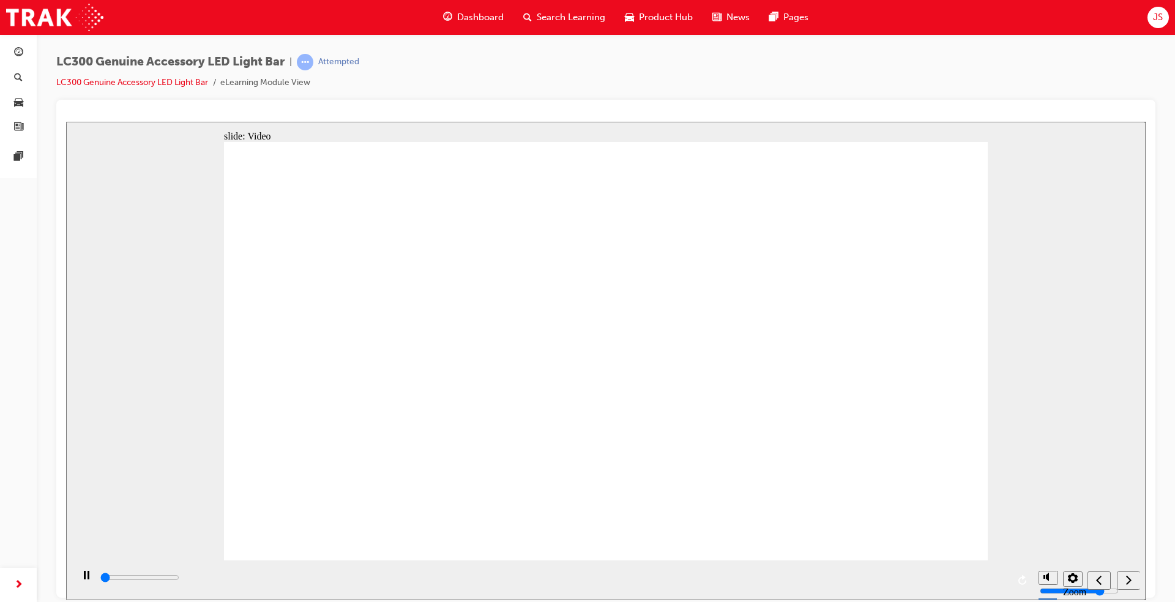
click at [1129, 583] on icon "next" at bounding box center [1128, 579] width 6 height 11
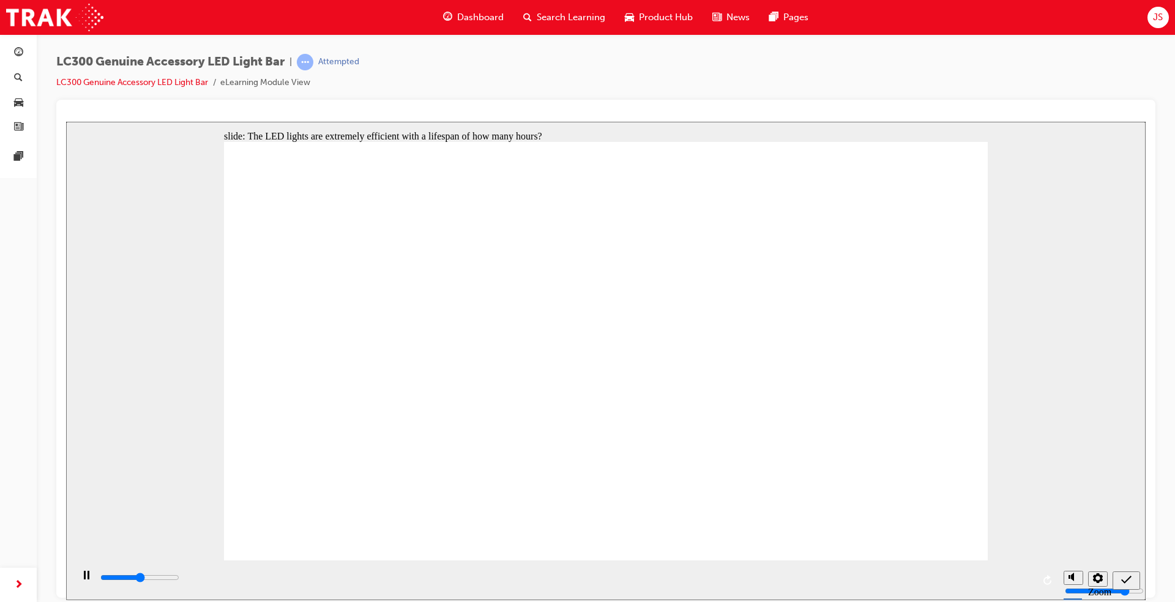
type input "2500"
radio input "true"
click at [1124, 579] on icon "submit" at bounding box center [1126, 579] width 10 height 11
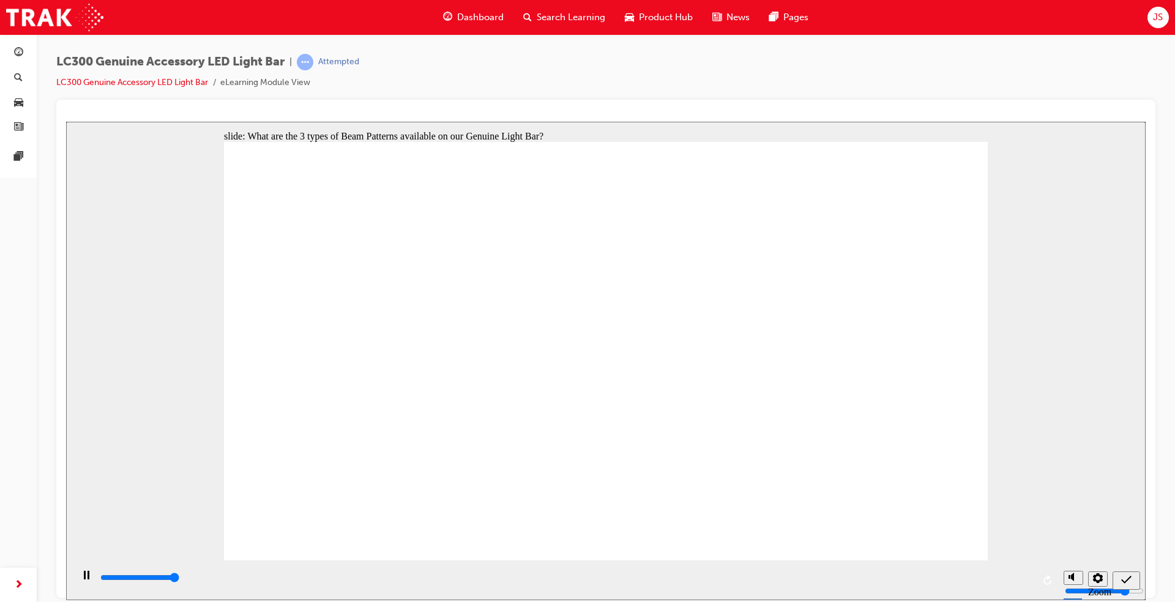
type input "5000"
radio input "false"
radio input "true"
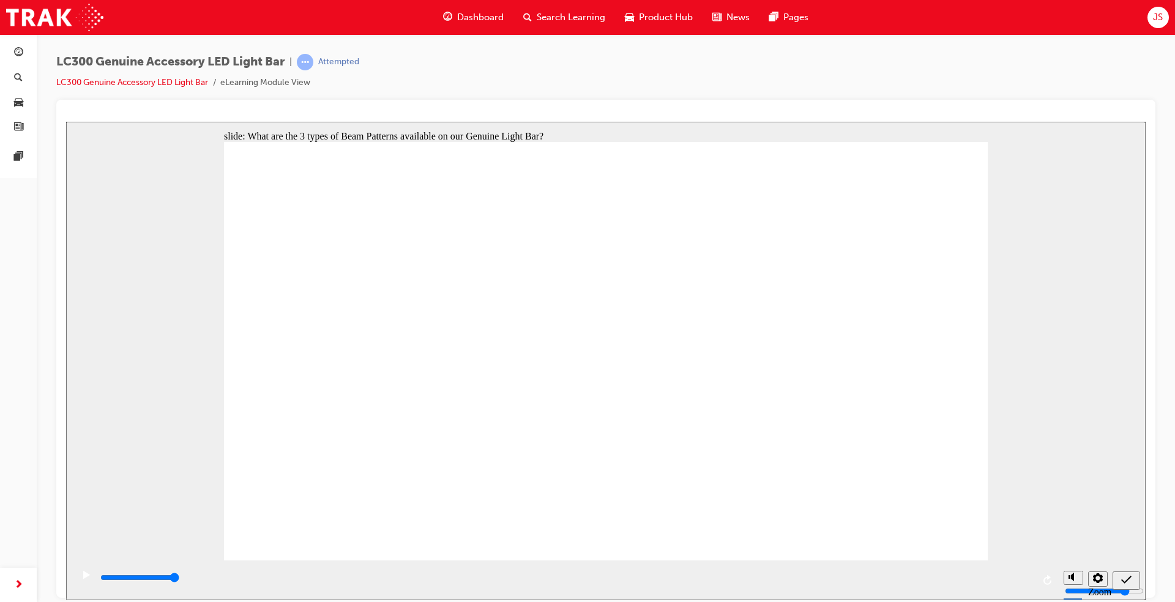
click at [1125, 575] on icon "submit" at bounding box center [1126, 579] width 10 height 11
type input "5000"
radio input "true"
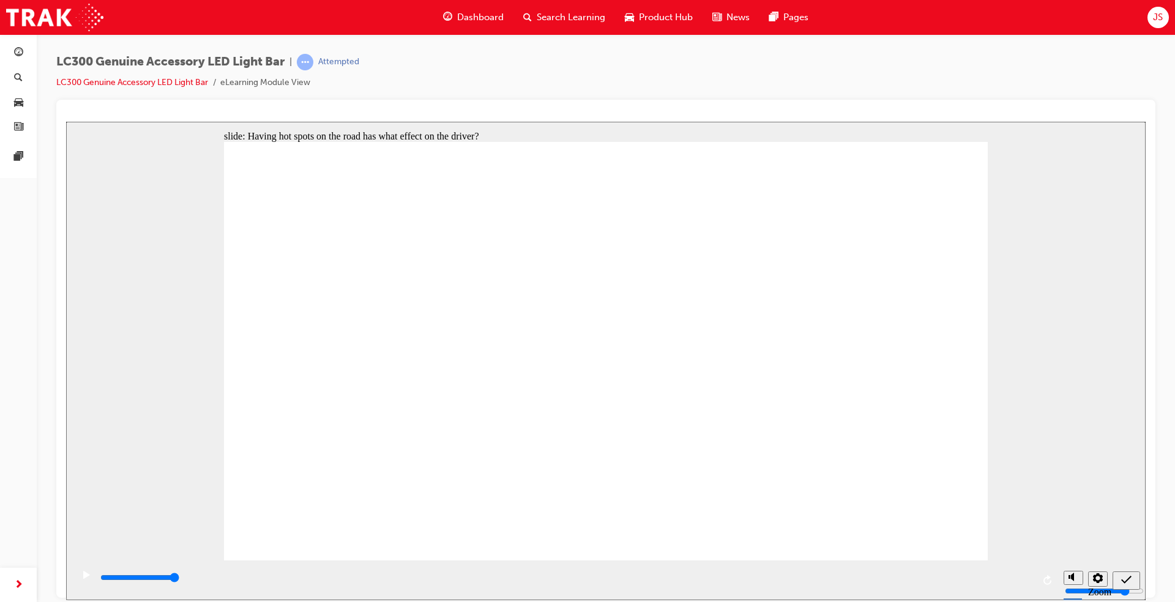
click at [1123, 581] on icon "submit" at bounding box center [1126, 579] width 10 height 8
type input "4300"
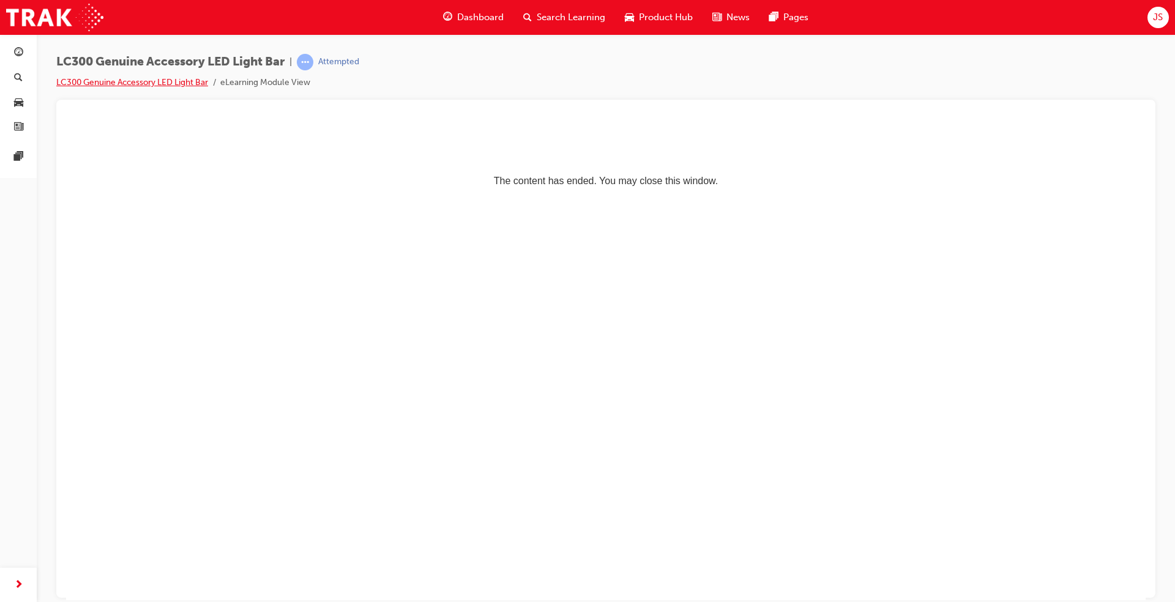
click at [194, 81] on link "LC300 Genuine Accessory LED Light Bar" at bounding box center [132, 82] width 152 height 10
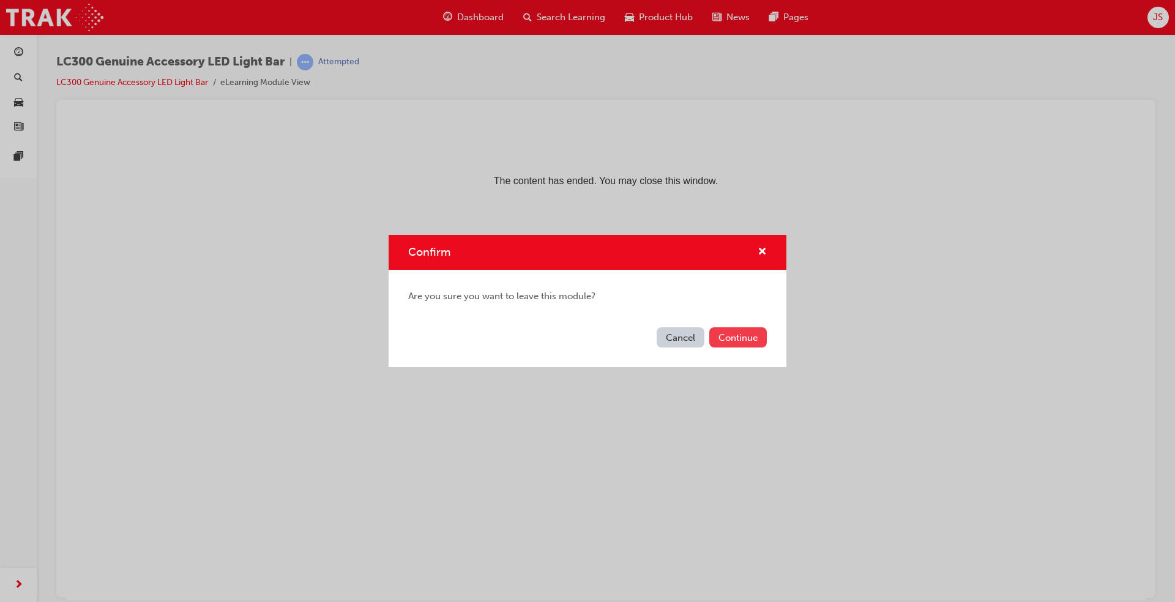
click at [729, 338] on button "Continue" at bounding box center [738, 337] width 58 height 20
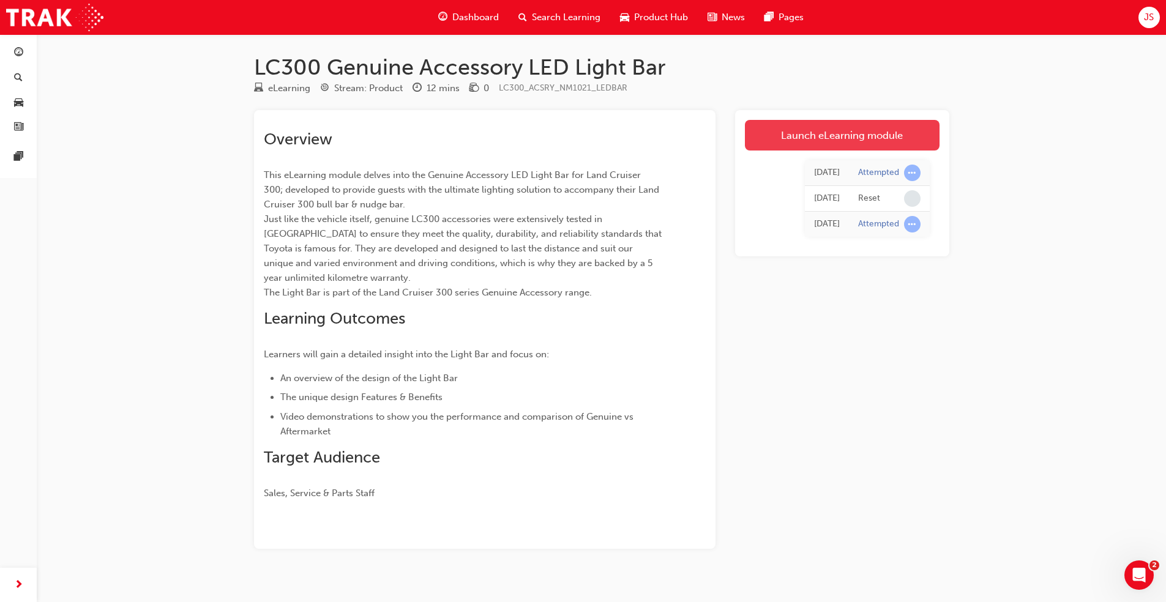
click at [783, 135] on link "Launch eLearning module" at bounding box center [842, 135] width 195 height 31
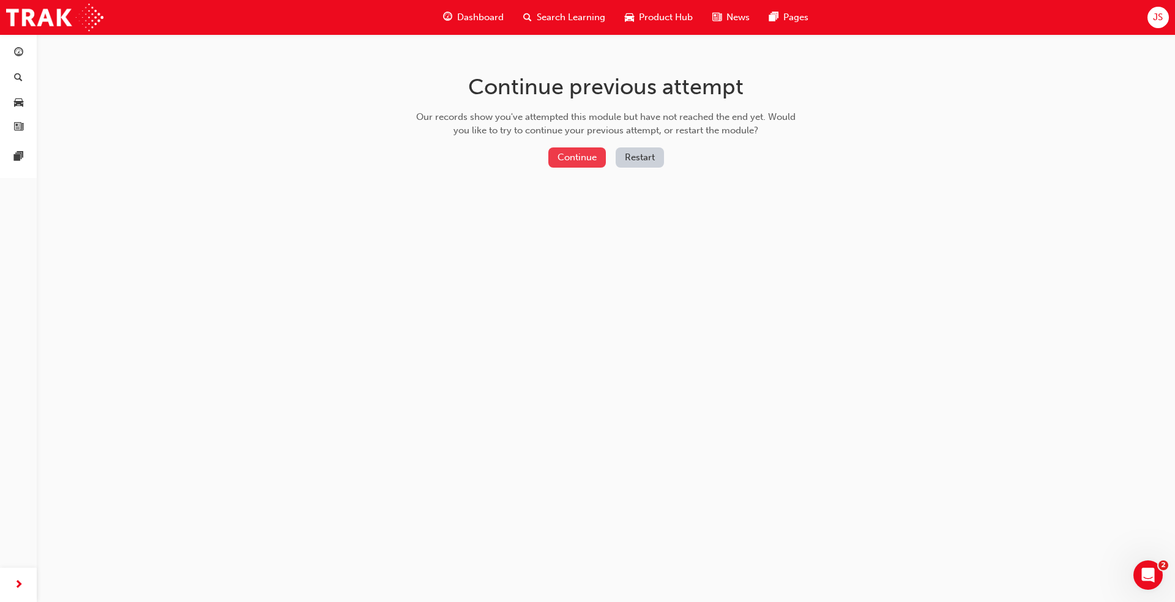
click at [590, 161] on button "Continue" at bounding box center [577, 157] width 58 height 20
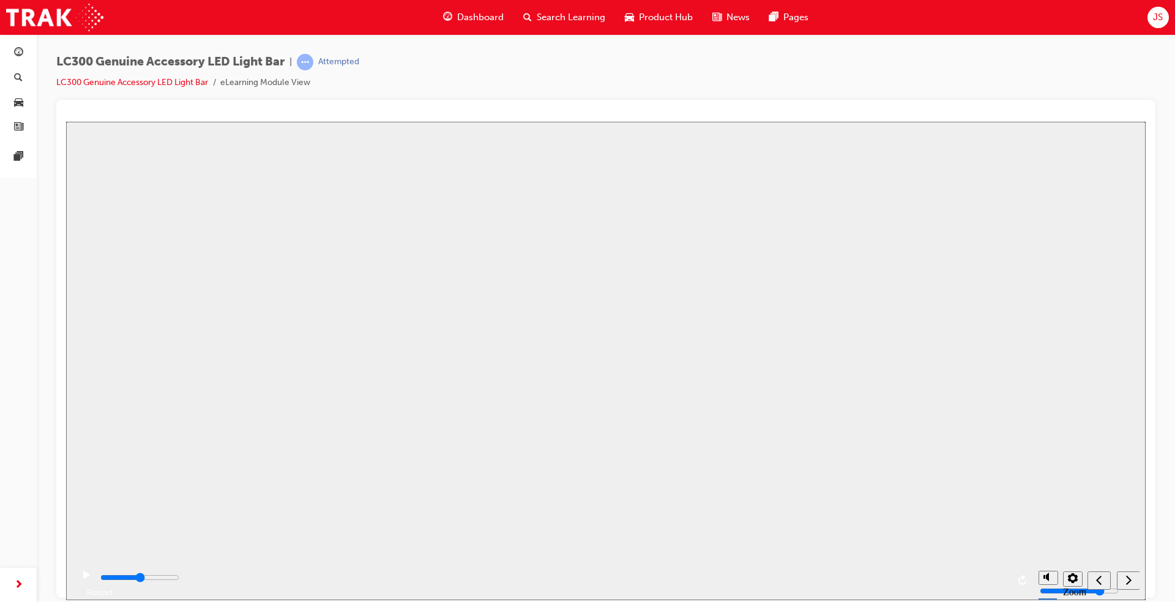
click at [113, 570] on button "Resume" at bounding box center [89, 577] width 47 height 15
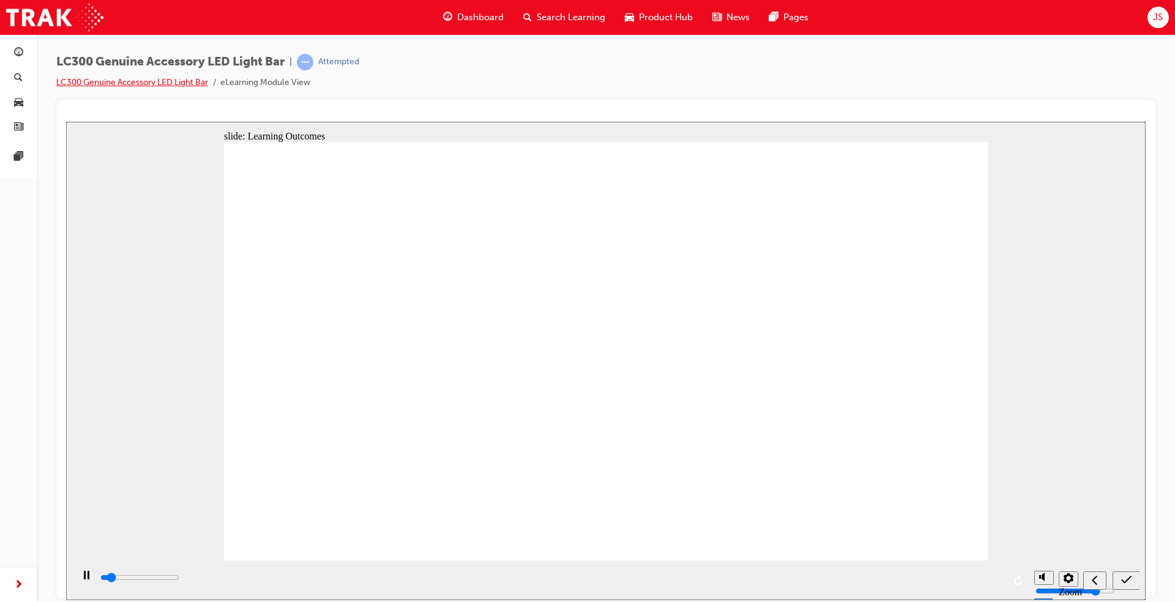
click at [200, 84] on link "LC300 Genuine Accessory LED Light Bar" at bounding box center [132, 82] width 152 height 10
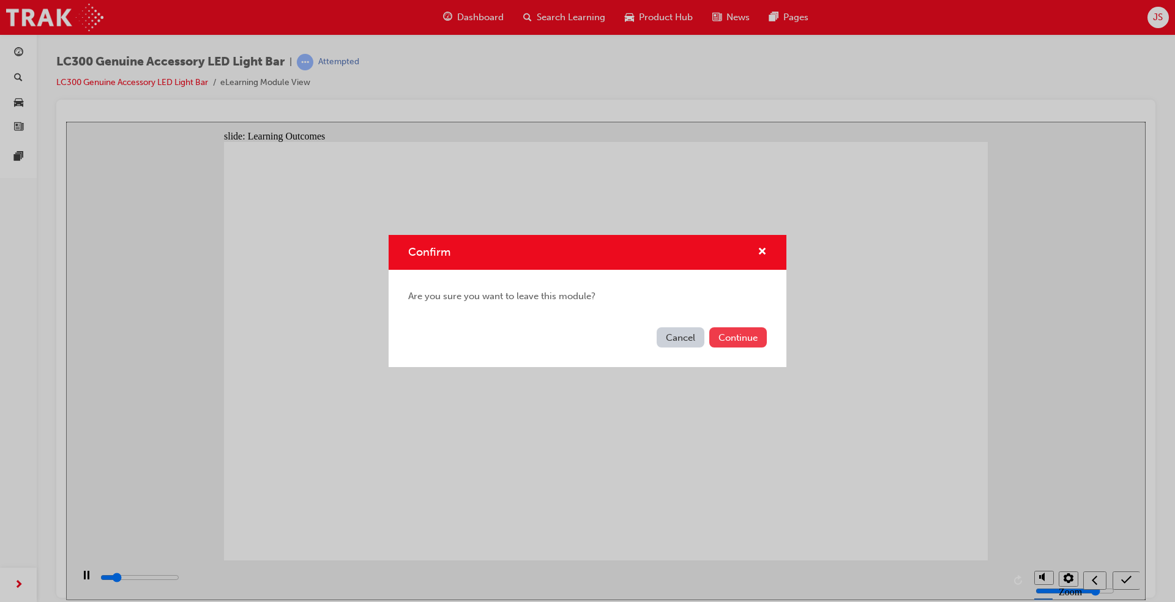
type input "2200"
click at [745, 344] on button "Continue" at bounding box center [738, 337] width 58 height 20
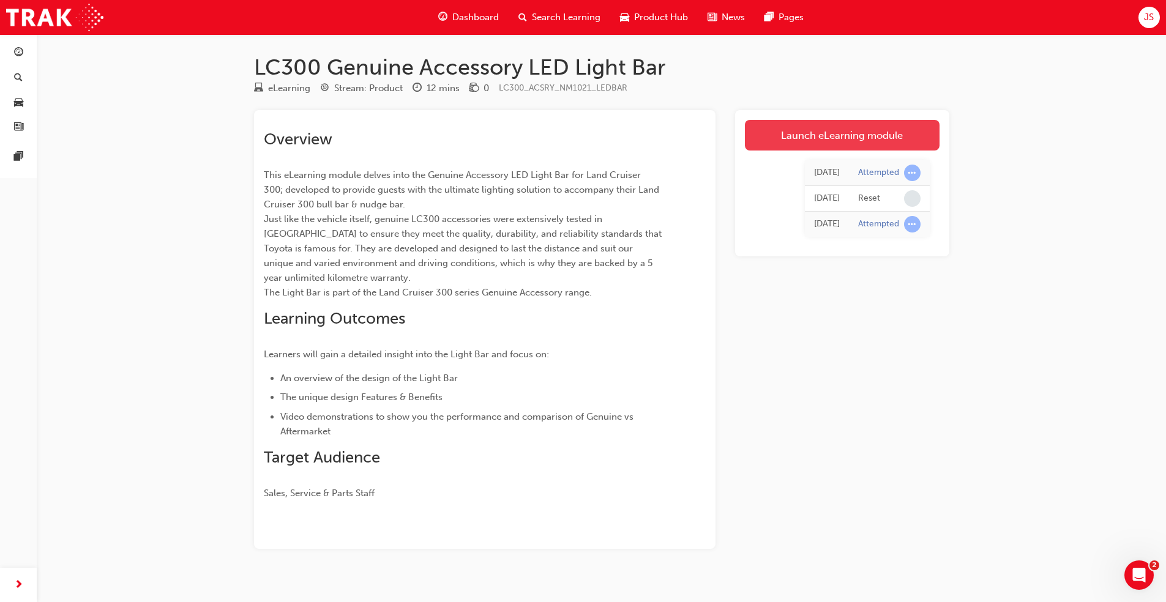
click at [773, 122] on link "Launch eLearning module" at bounding box center [842, 135] width 195 height 31
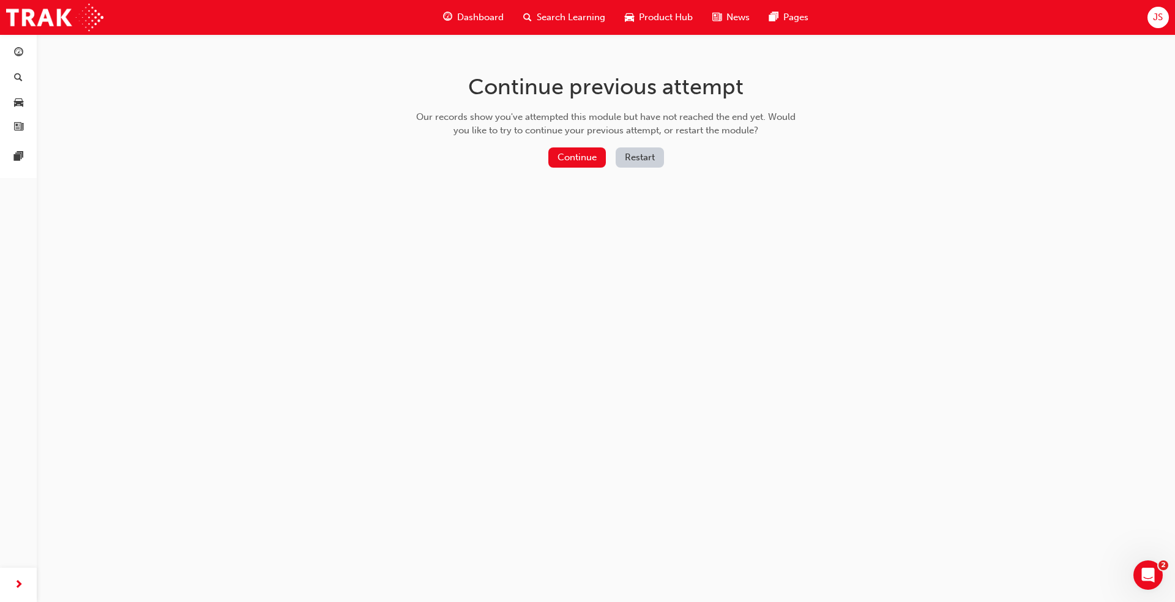
click at [657, 158] on button "Restart" at bounding box center [640, 157] width 48 height 20
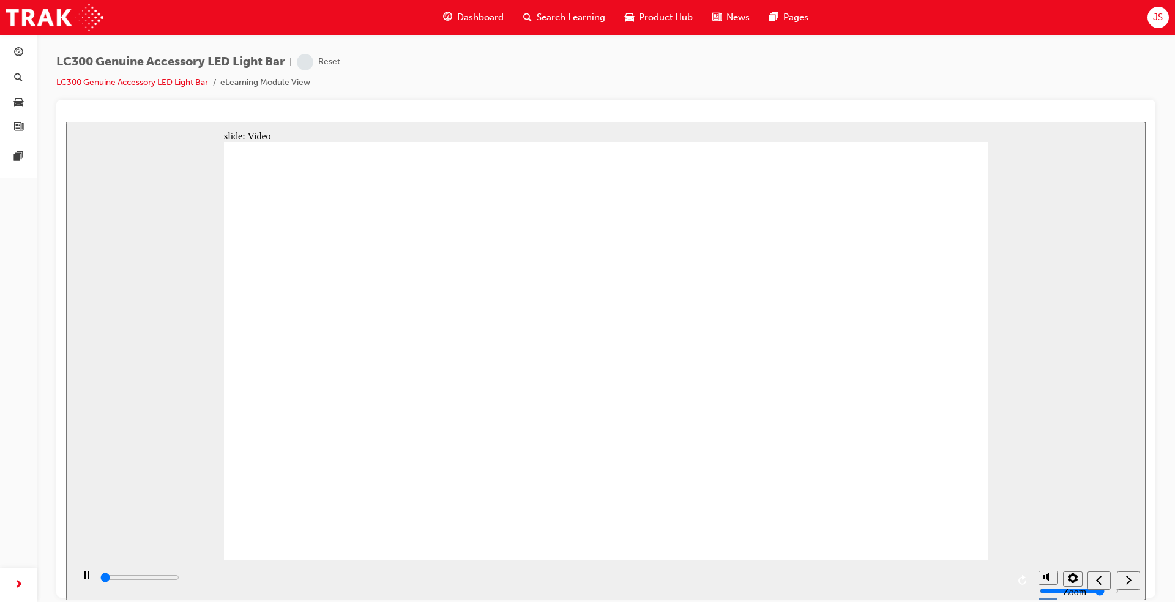
click at [179, 578] on input "slide progress" at bounding box center [139, 577] width 79 height 10
click at [1127, 577] on icon "next" at bounding box center [1129, 579] width 6 height 9
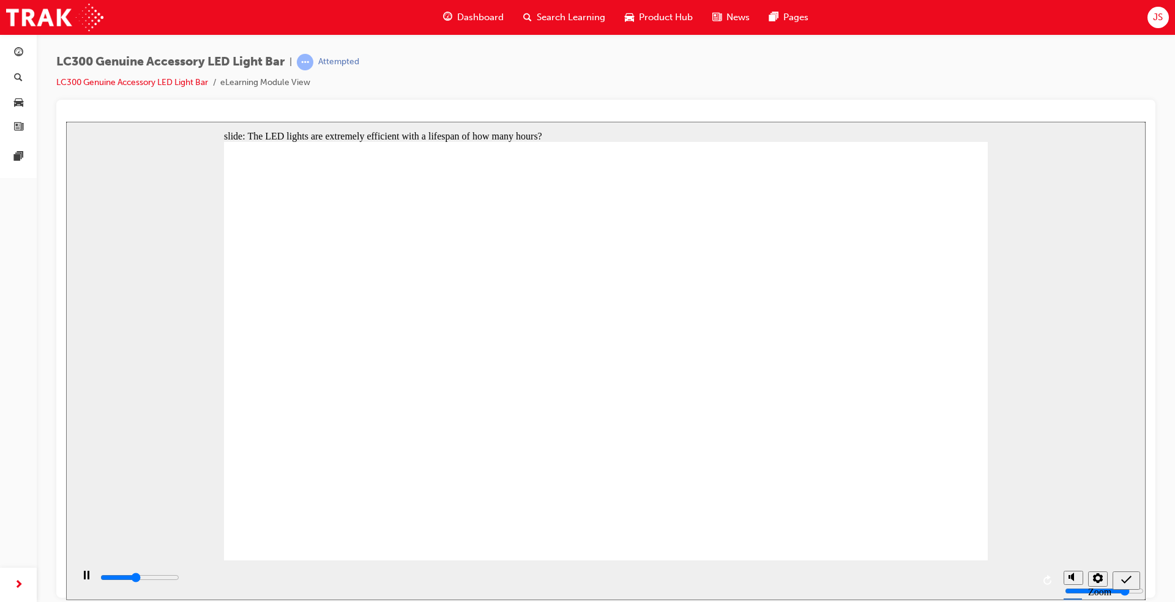
type input "2200"
radio input "true"
click at [1127, 581] on icon "submit" at bounding box center [1126, 579] width 10 height 11
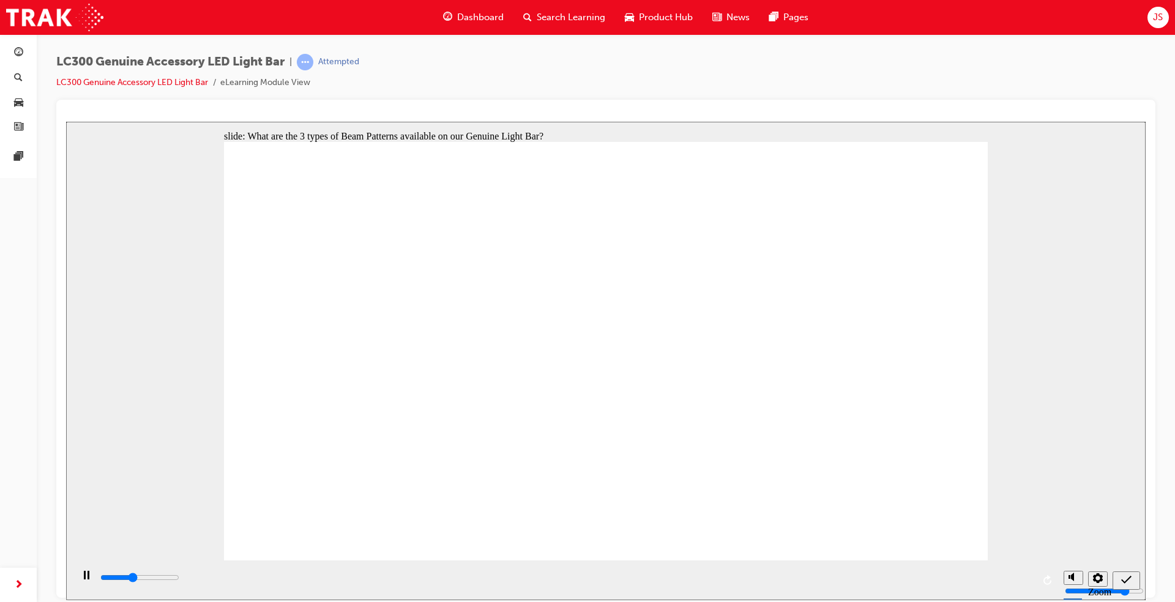
type input "2100"
radio input "true"
click at [1134, 578] on div "submit" at bounding box center [1126, 580] width 18 height 13
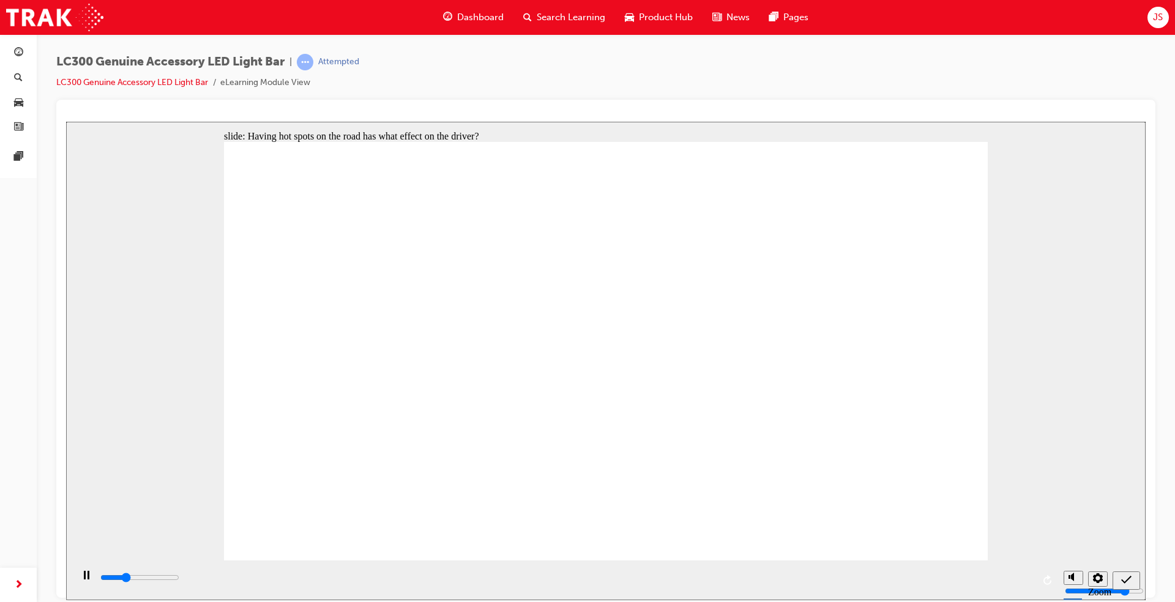
type input "1500"
radio input "true"
click at [1131, 576] on icon "submit" at bounding box center [1126, 579] width 10 height 11
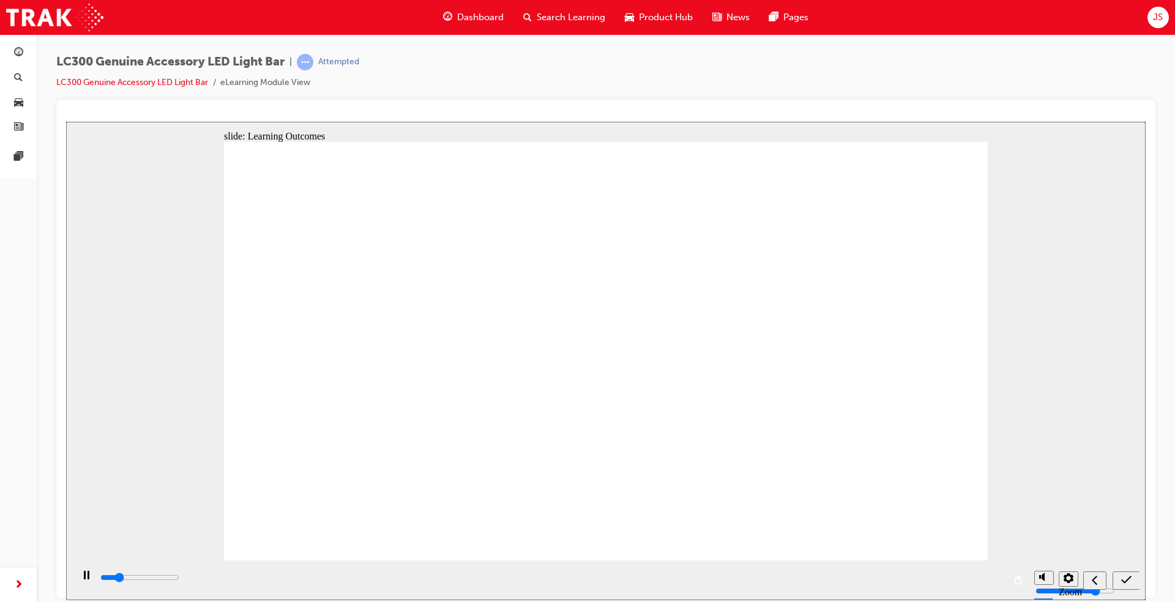
type input "2600"
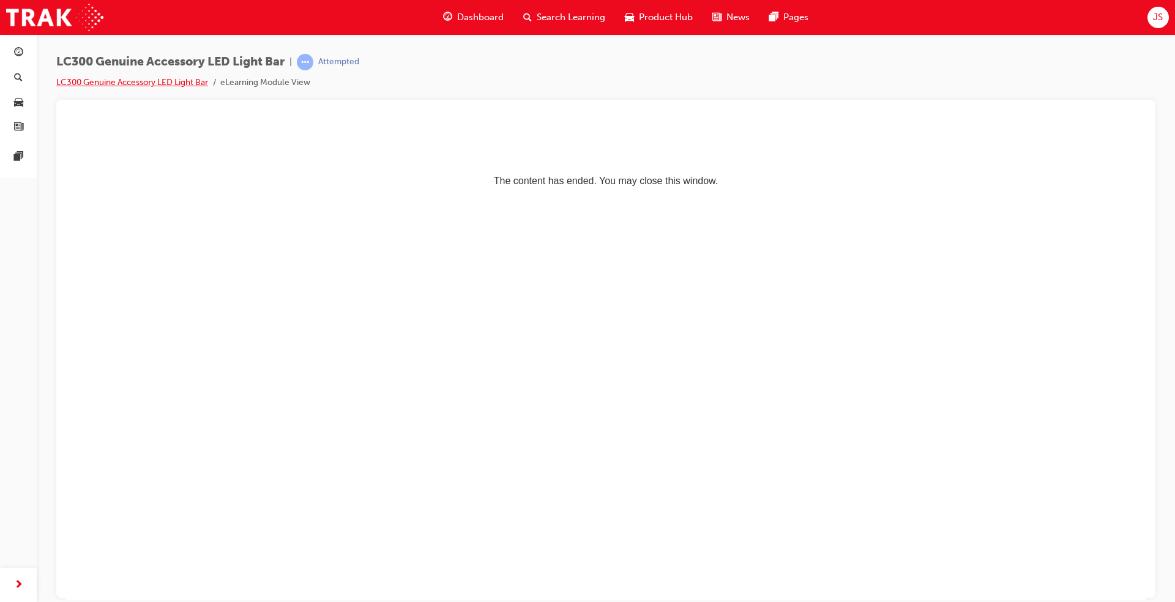
click at [145, 83] on link "LC300 Genuine Accessory LED Light Bar" at bounding box center [132, 82] width 152 height 10
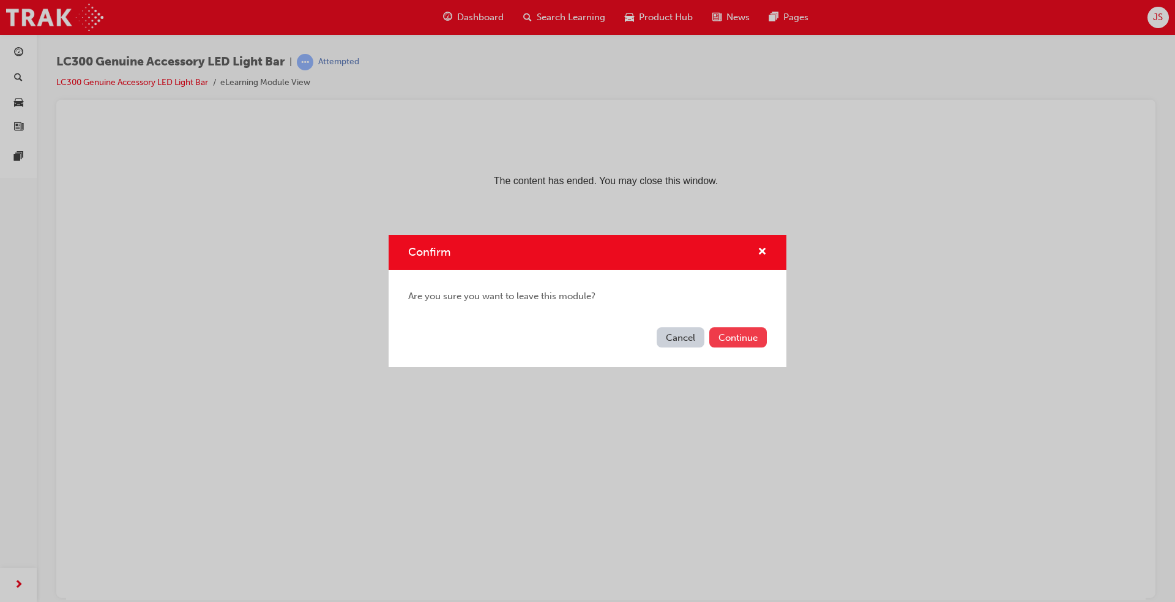
click at [736, 340] on button "Continue" at bounding box center [738, 337] width 58 height 20
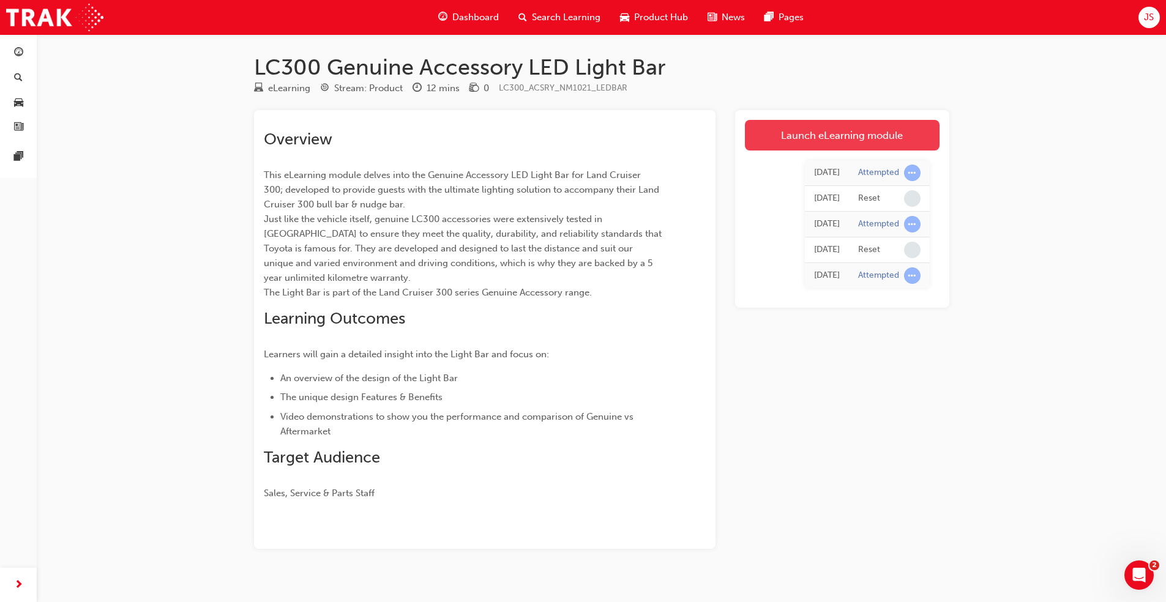
click at [840, 122] on link "Launch eLearning module" at bounding box center [842, 135] width 195 height 31
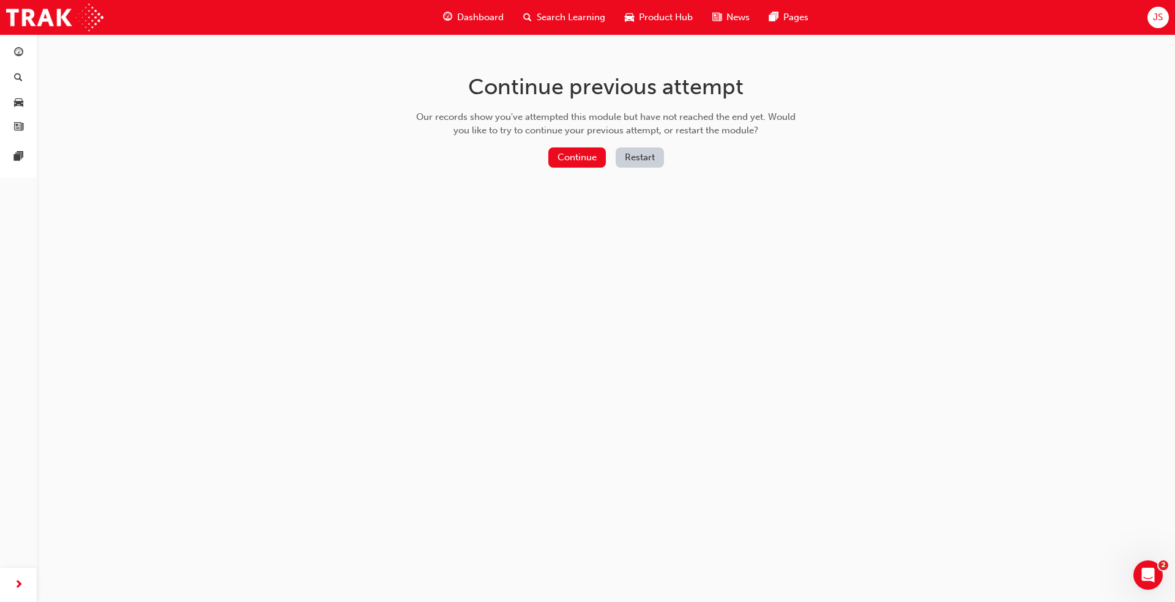
click at [647, 163] on button "Restart" at bounding box center [640, 157] width 48 height 20
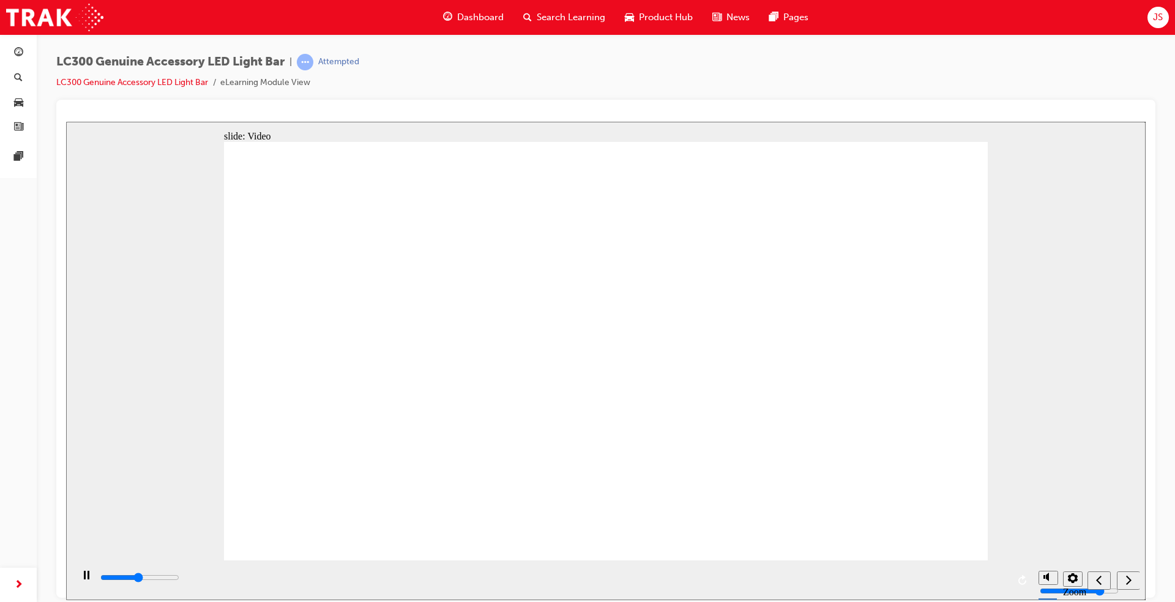
click at [1131, 581] on icon "next" at bounding box center [1128, 579] width 6 height 11
type input "1800"
radio input "true"
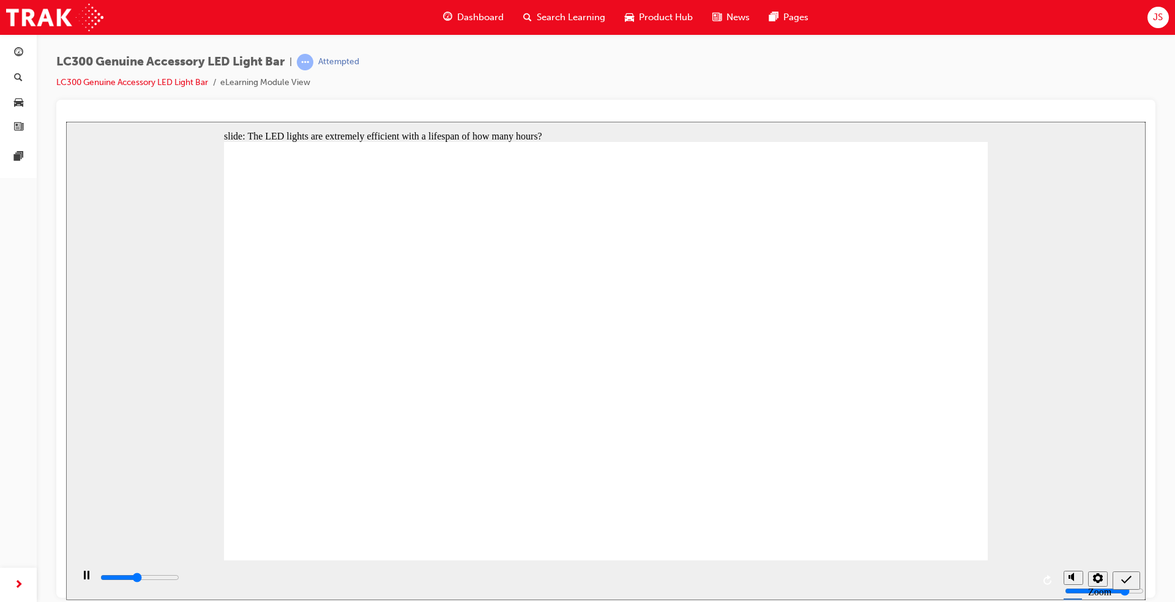
type input "2300"
radio input "false"
radio input "true"
click at [1121, 581] on icon "submit" at bounding box center [1126, 579] width 10 height 11
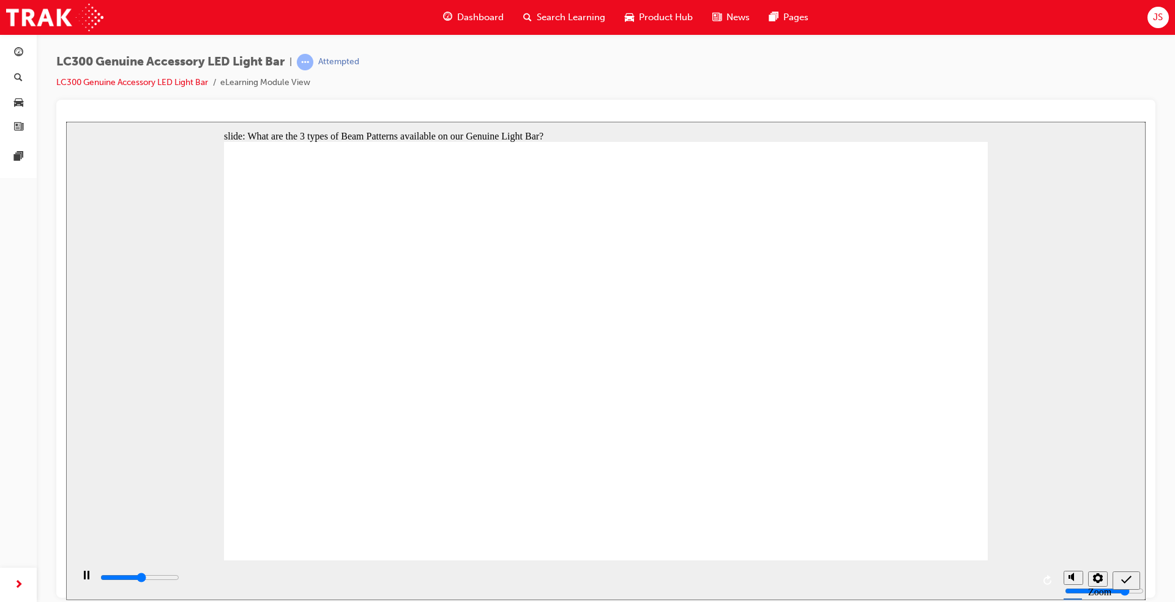
type input "2600"
radio input "true"
click at [1133, 582] on div "submit" at bounding box center [1126, 580] width 18 height 13
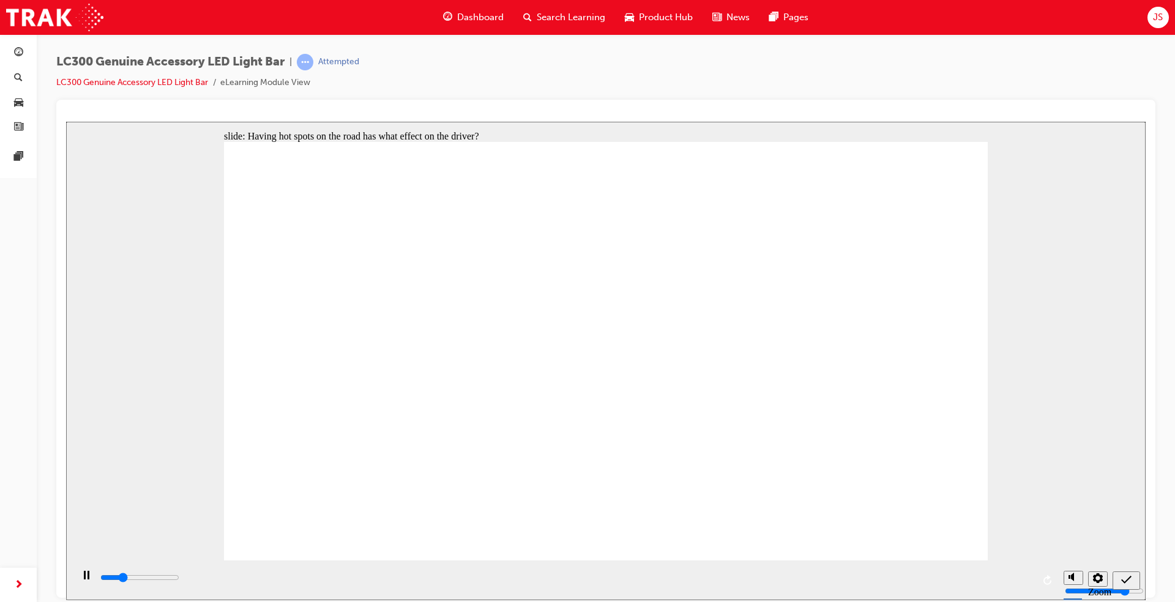
type input "1300"
radio input "true"
click at [1131, 583] on div "submit" at bounding box center [1126, 580] width 18 height 13
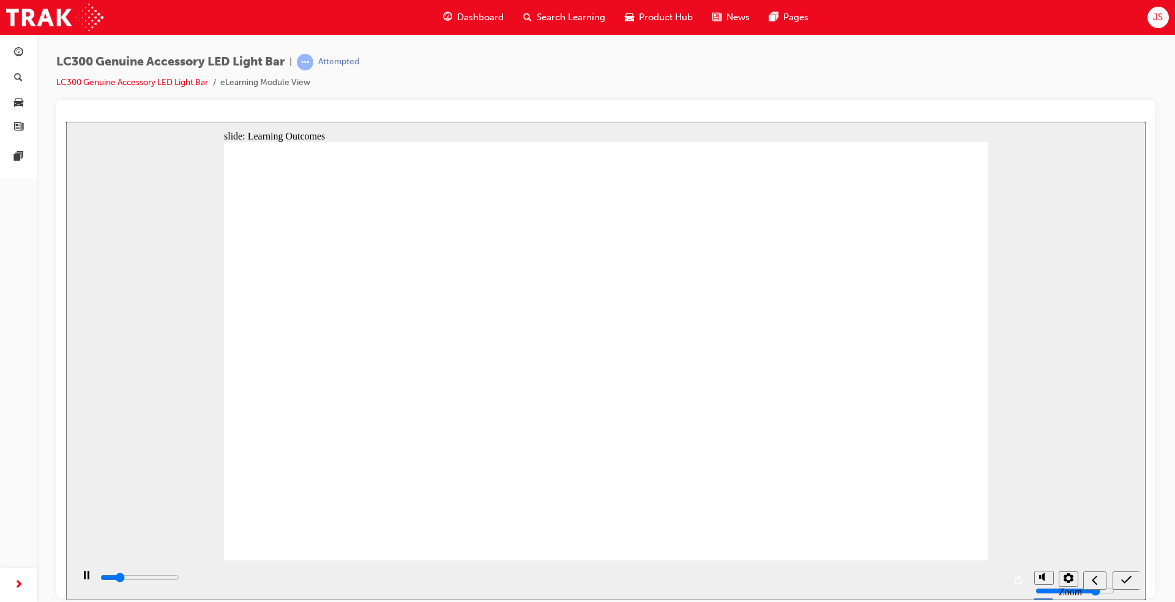
type input "2800"
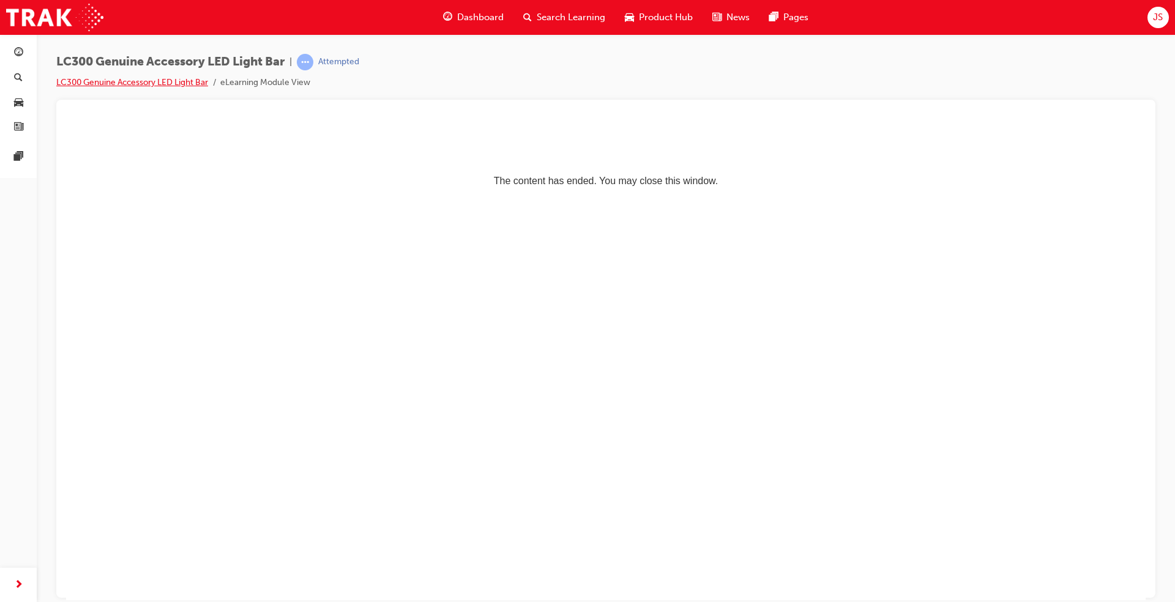
click at [162, 84] on link "LC300 Genuine Accessory LED Light Bar" at bounding box center [132, 82] width 152 height 10
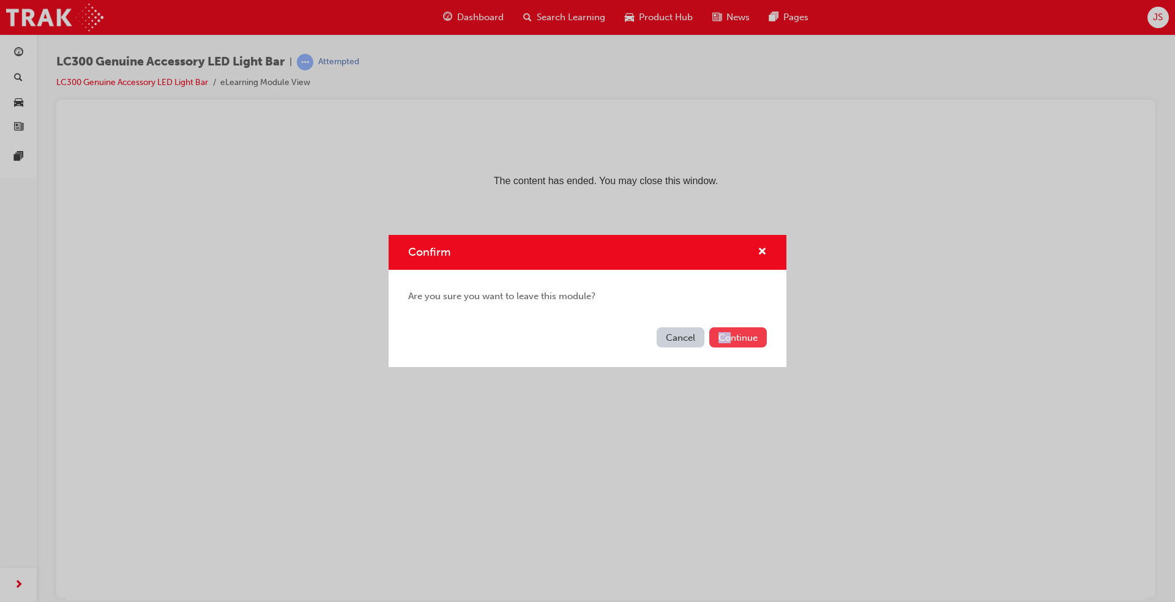
drag, startPoint x: 728, startPoint y: 327, endPoint x: 729, endPoint y: 340, distance: 12.3
click at [729, 340] on div "Cancel Continue" at bounding box center [588, 344] width 398 height 45
click at [729, 340] on button "Continue" at bounding box center [738, 337] width 58 height 20
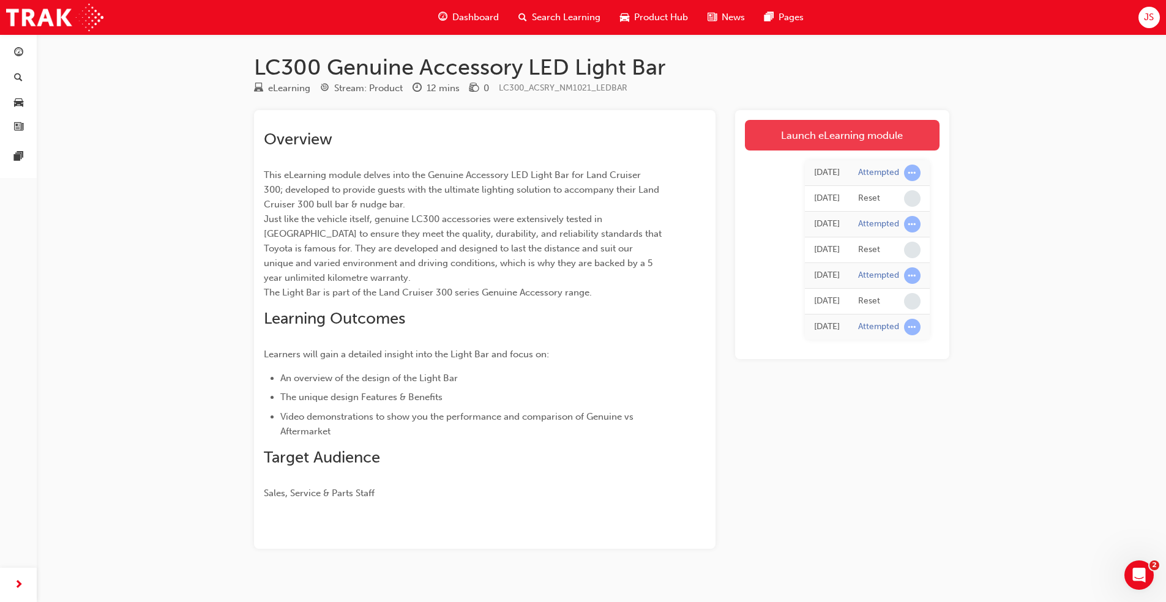
click at [838, 127] on link "Launch eLearning module" at bounding box center [842, 135] width 195 height 31
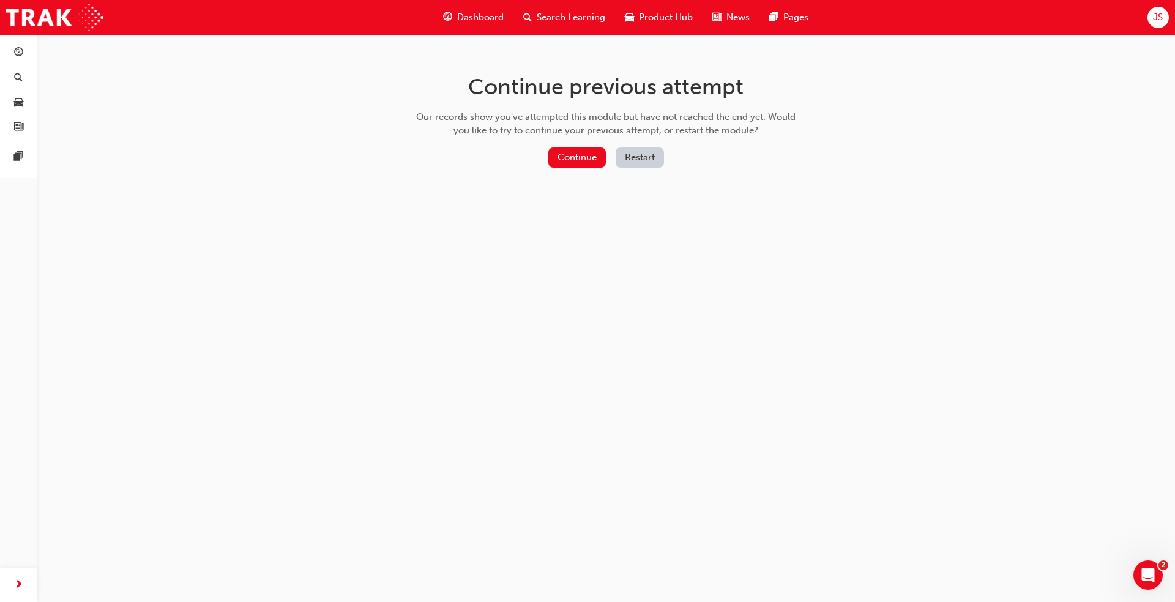
click at [628, 153] on button "Restart" at bounding box center [640, 157] width 48 height 20
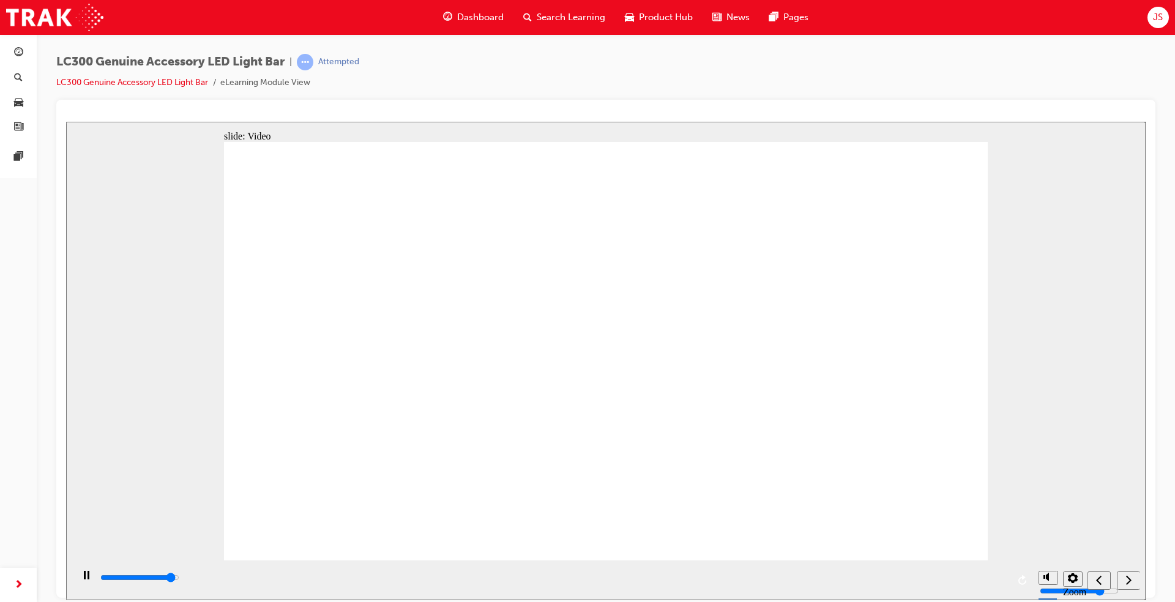
click at [961, 575] on div "playback controls" at bounding box center [553, 577] width 909 height 13
click at [425, 571] on div "playback controls" at bounding box center [553, 580] width 909 height 18
click at [1132, 583] on div "next" at bounding box center [1128, 580] width 13 height 13
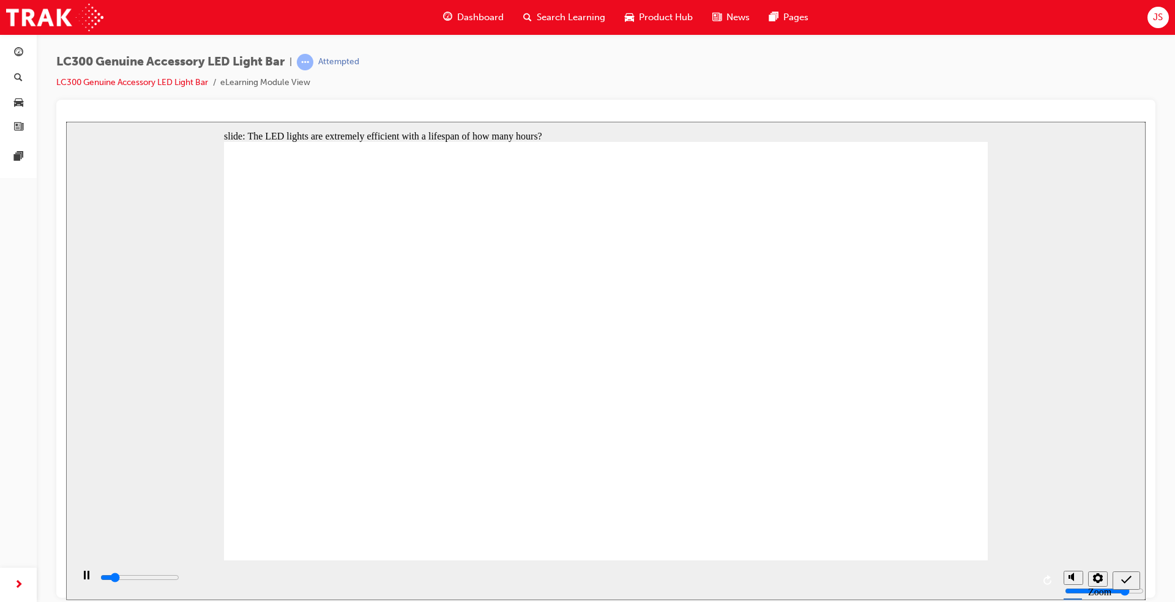
type input "700"
radio input "true"
click at [1122, 582] on icon "submit" at bounding box center [1126, 579] width 10 height 11
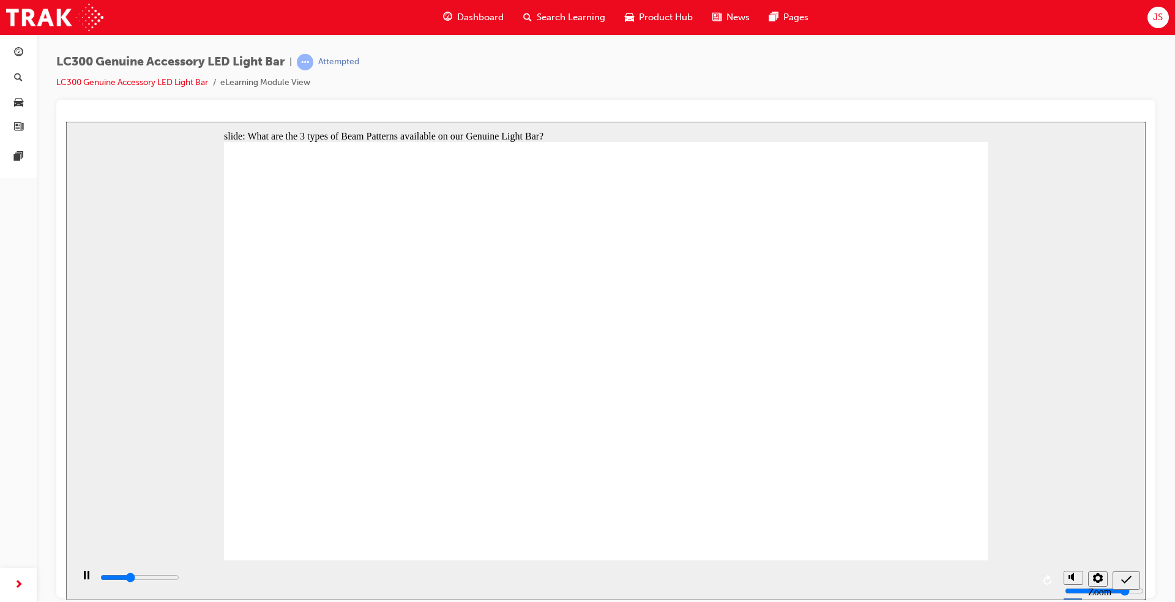
type input "1800"
radio input "true"
click at [1128, 578] on icon "submit" at bounding box center [1126, 579] width 10 height 8
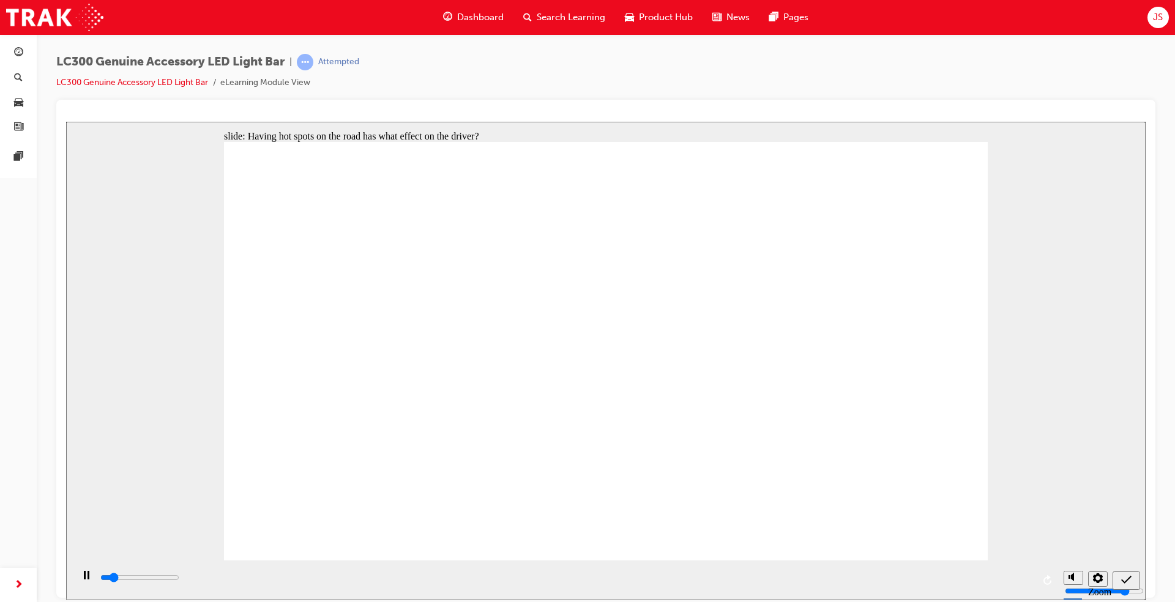
type input "600"
radio input "true"
click at [1132, 586] on div "submit" at bounding box center [1126, 580] width 18 height 13
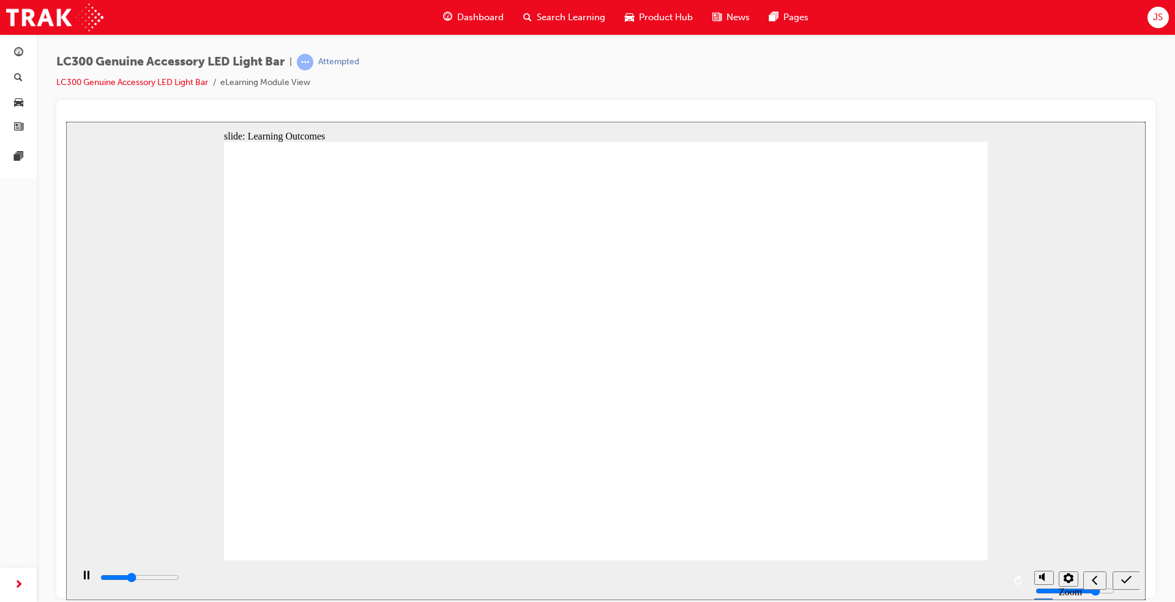
type input "4800"
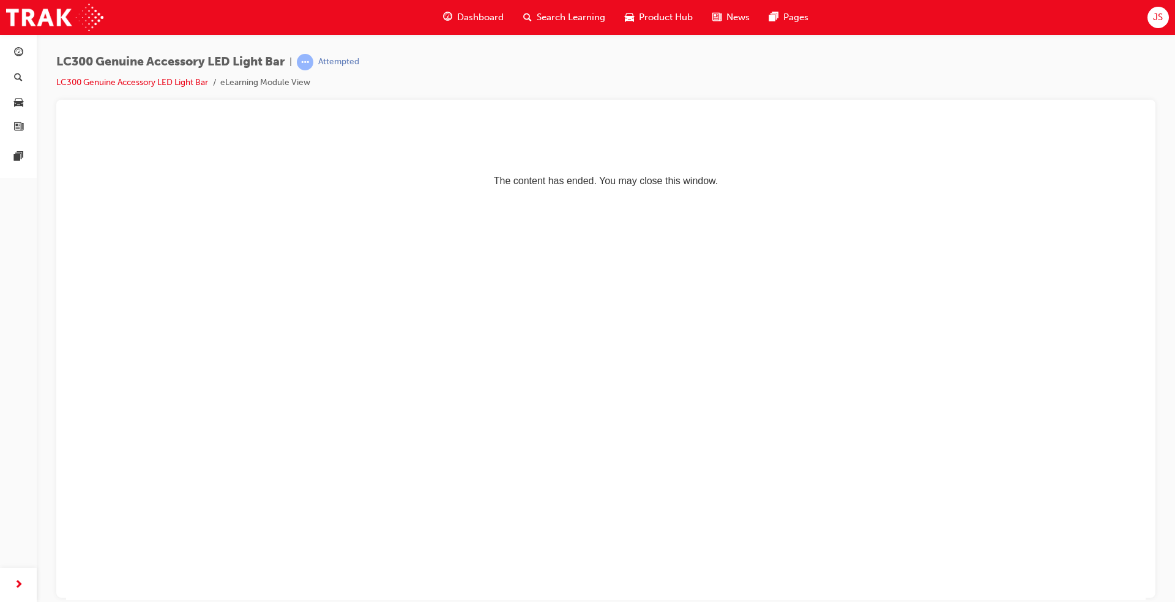
click at [596, 184] on p "The content has ended. You may close this window." at bounding box center [606, 158] width 1070 height 55
